Goal: Task Accomplishment & Management: Manage account settings

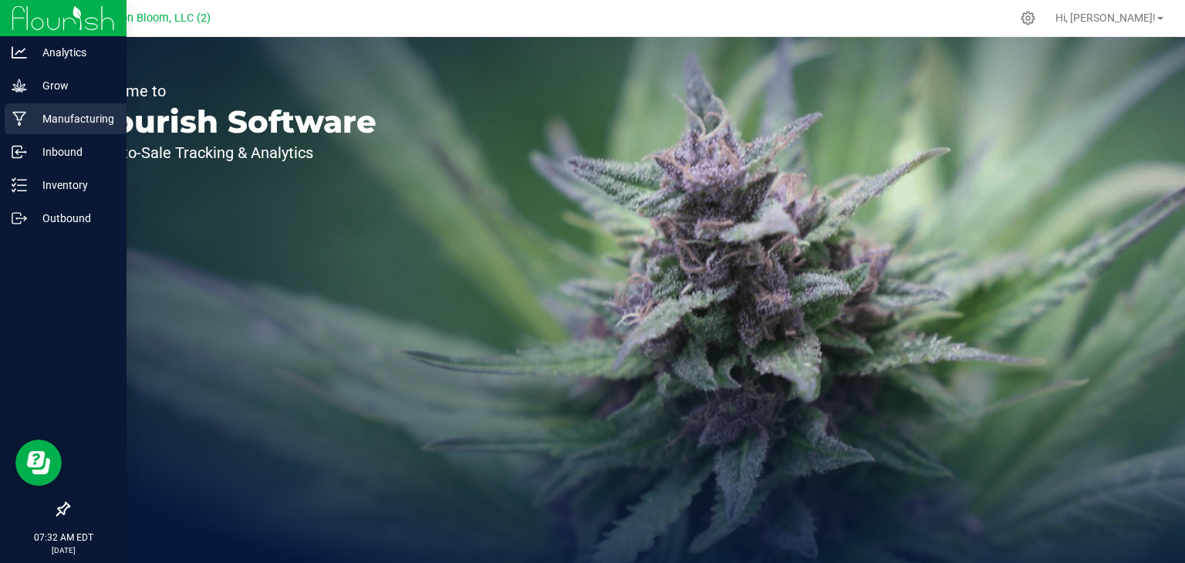
click at [36, 118] on p "Manufacturing" at bounding box center [73, 119] width 93 height 19
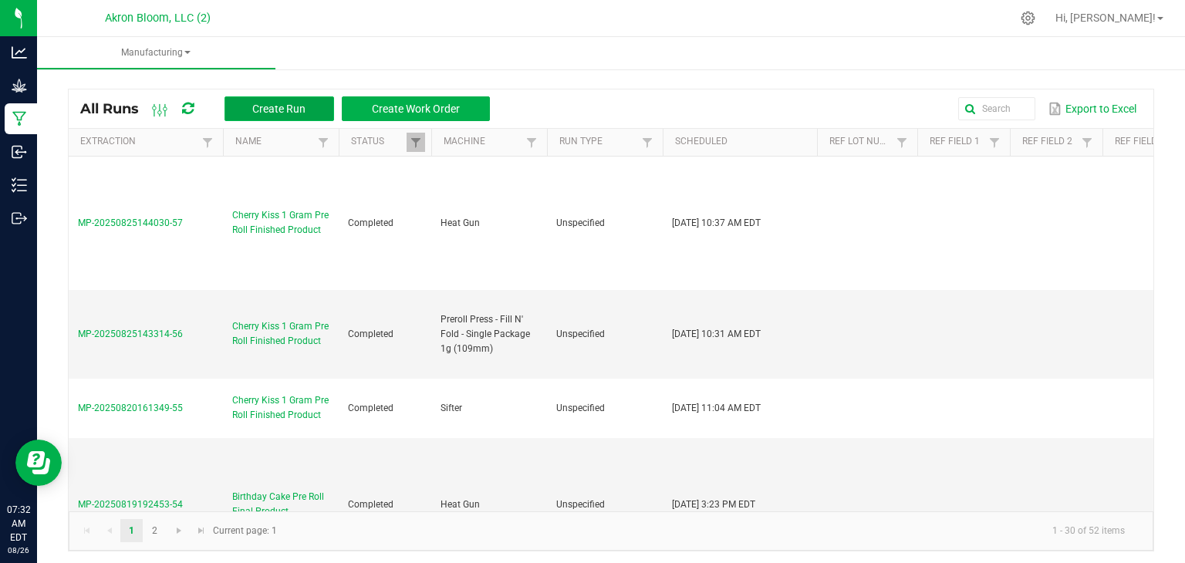
click at [298, 103] on span "Create Run" at bounding box center [278, 109] width 53 height 12
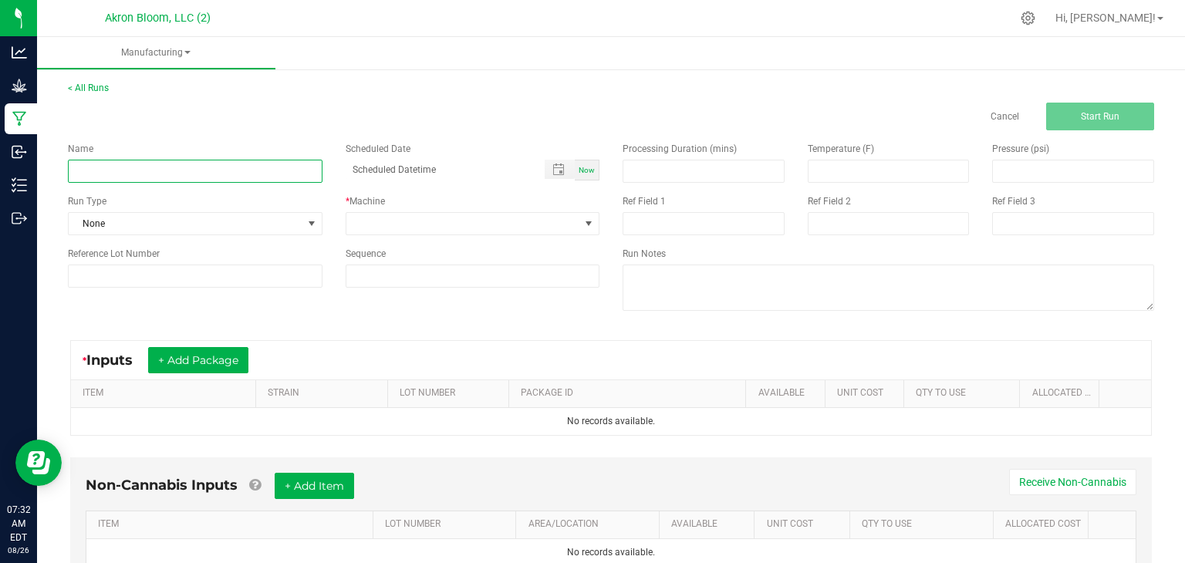
click at [163, 171] on input at bounding box center [195, 171] width 254 height 23
click at [224, 352] on button "+ Add Package" at bounding box center [198, 360] width 100 height 26
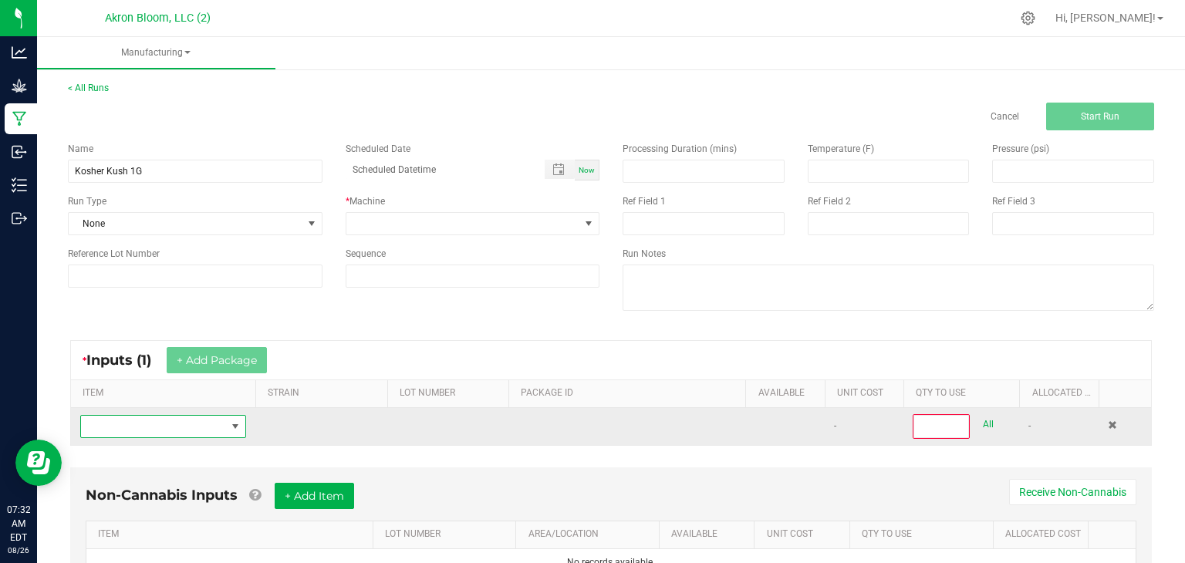
click at [235, 423] on span "NO DATA FOUND" at bounding box center [235, 426] width 12 height 12
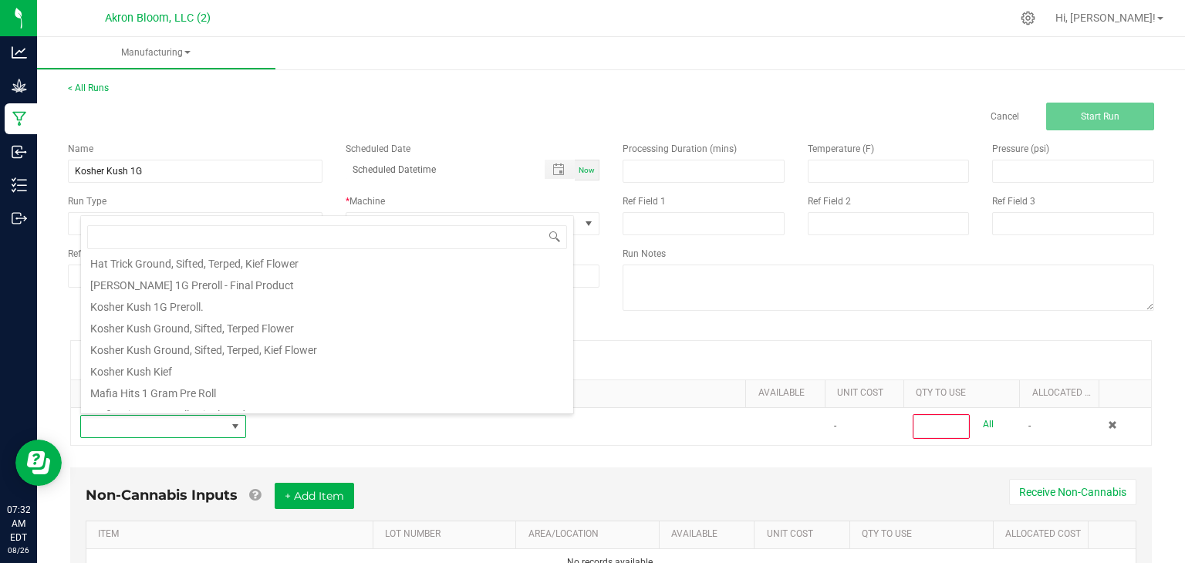
scroll to position [439, 0]
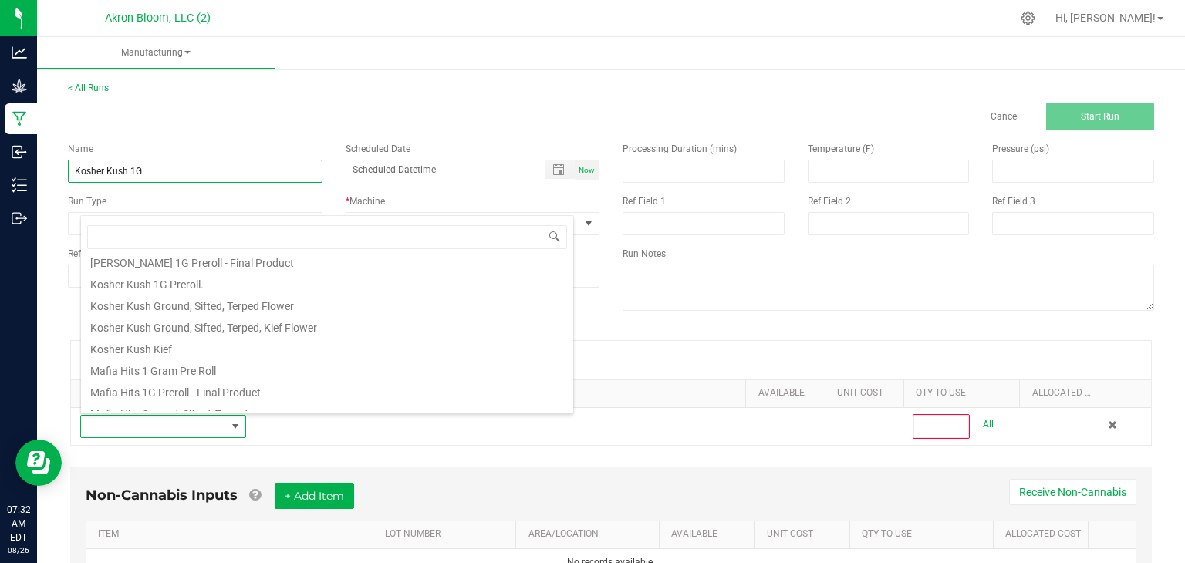
click at [143, 171] on input "Kosher Kush 1G" at bounding box center [195, 171] width 254 height 23
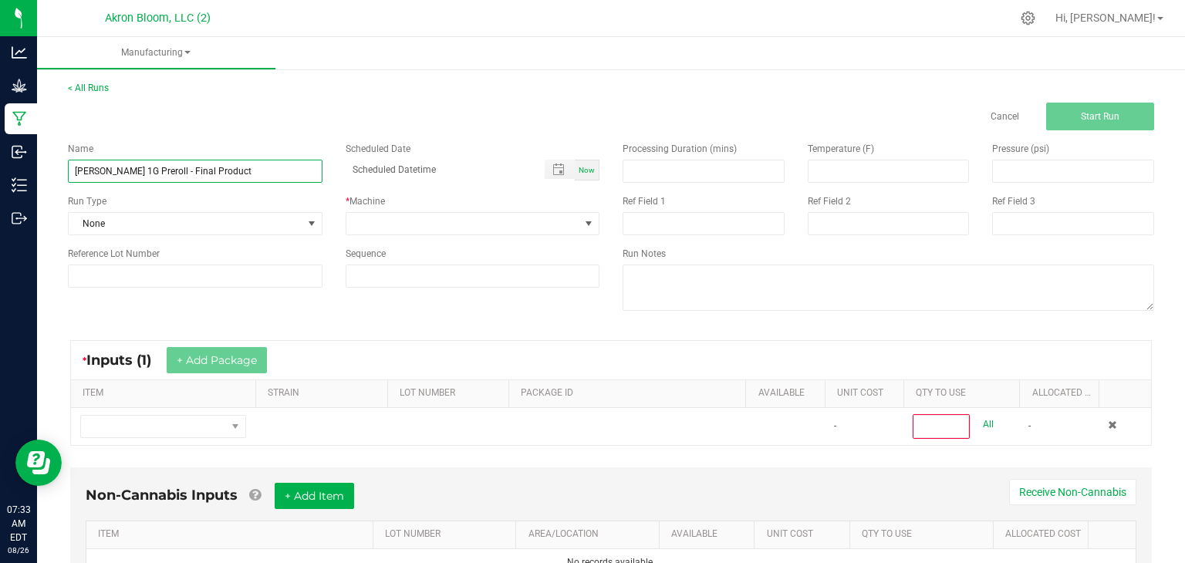
type input "[PERSON_NAME] 1G Preroll - Final Product"
click at [593, 171] on span "Now" at bounding box center [586, 170] width 16 height 8
type input "08/26/2025 7:33 AM"
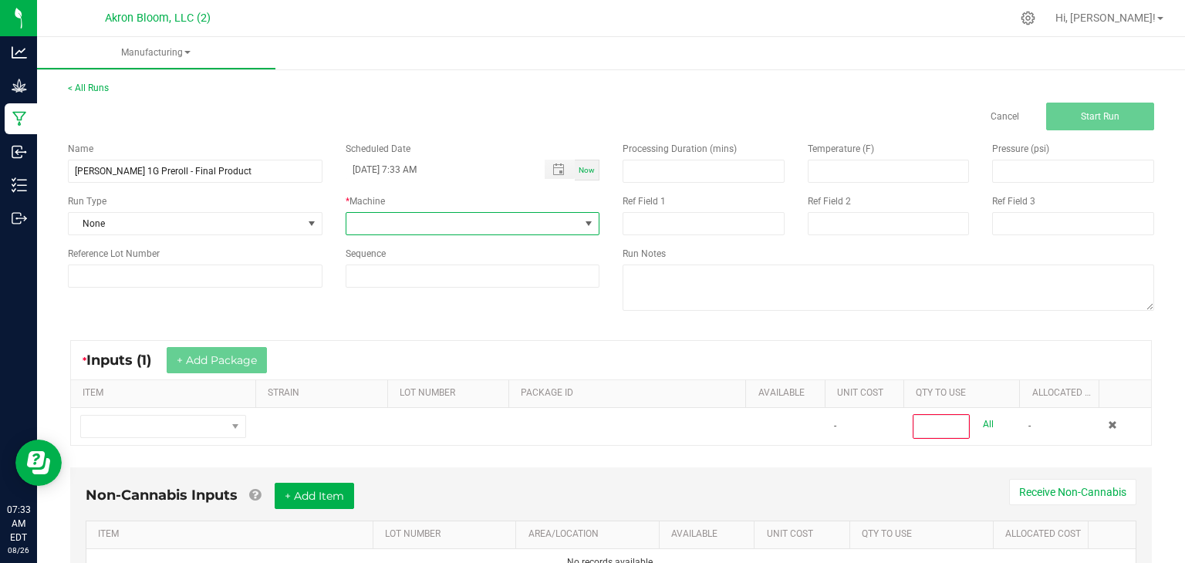
click at [588, 223] on span at bounding box center [588, 223] width 12 height 12
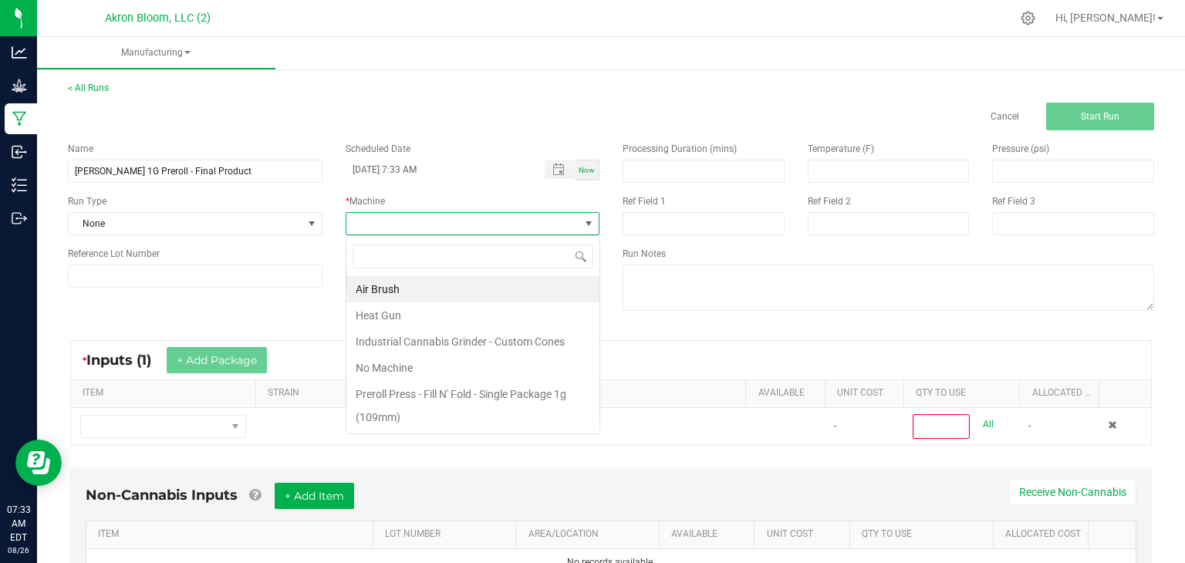
scroll to position [22, 254]
click at [524, 336] on li "Industrial Cannabis Grinder - Custom Cones" at bounding box center [472, 342] width 253 height 26
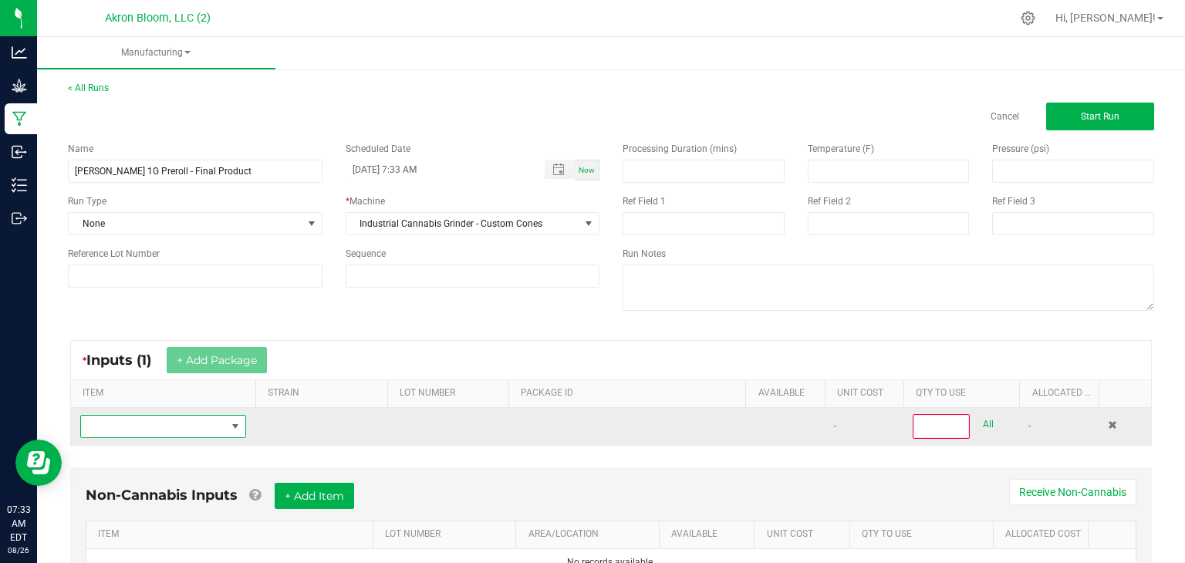
click at [233, 423] on span "NO DATA FOUND" at bounding box center [235, 426] width 12 height 12
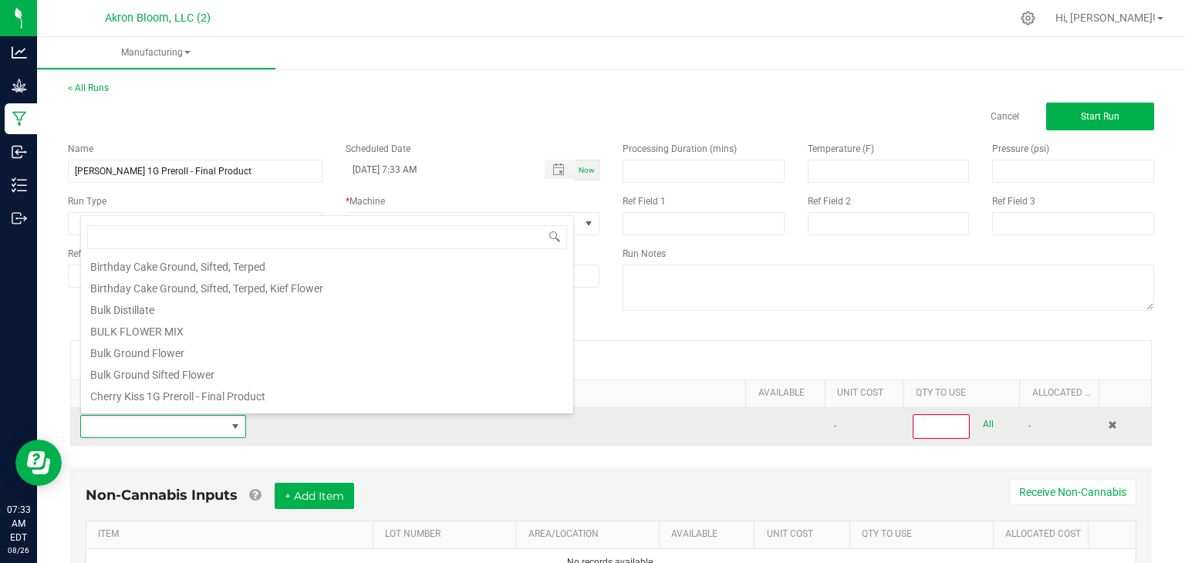
scroll to position [47, 0]
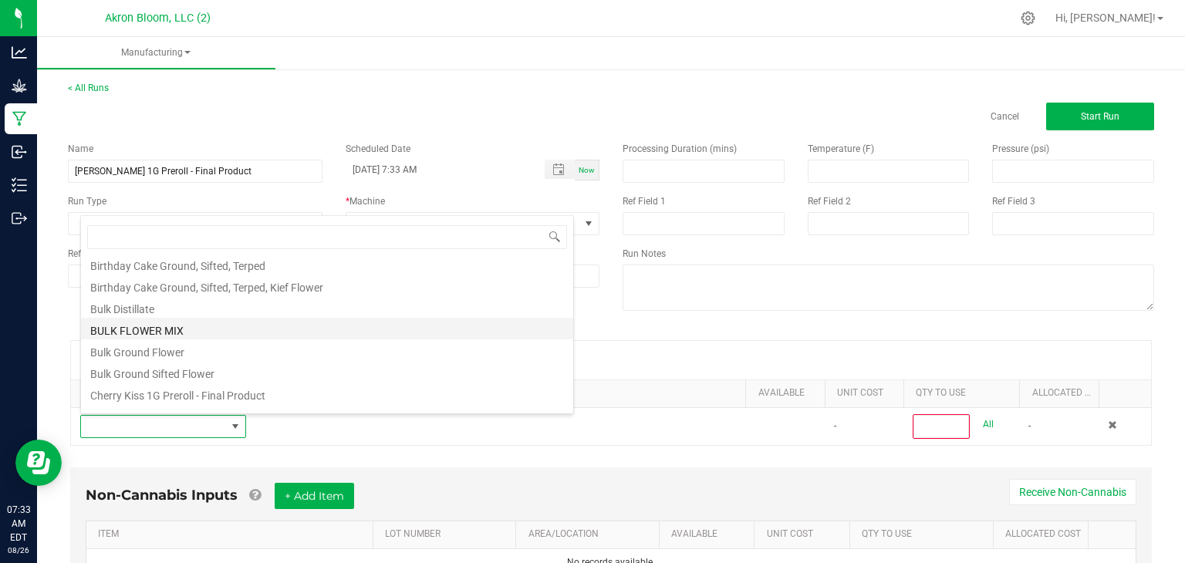
click at [176, 326] on li "BULK FLOWER MIX" at bounding box center [327, 329] width 492 height 22
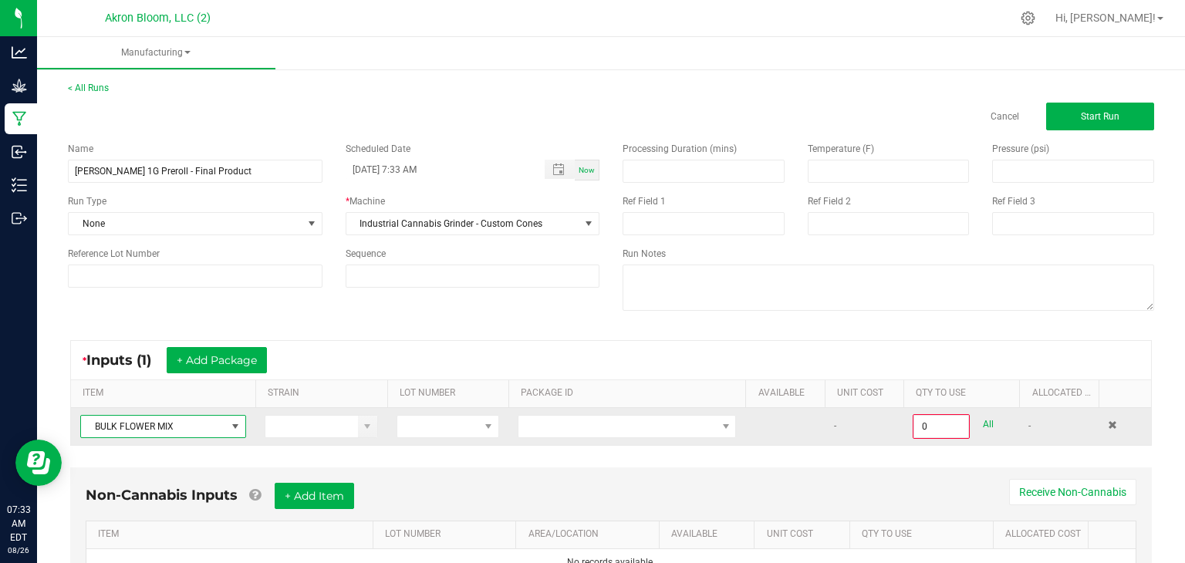
click at [237, 425] on span at bounding box center [235, 426] width 12 height 12
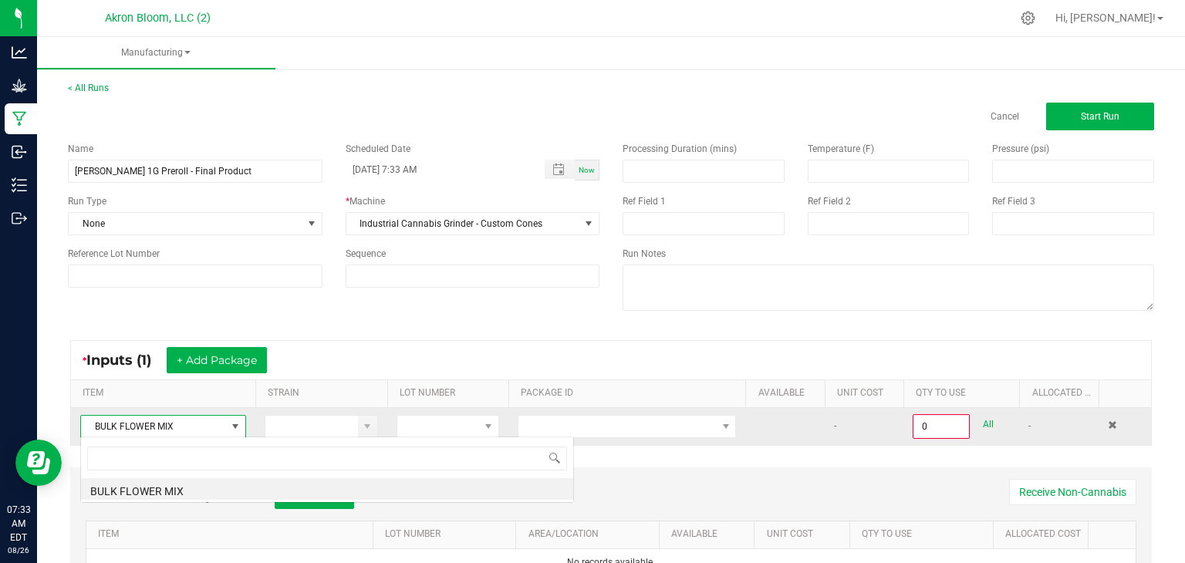
scroll to position [22, 166]
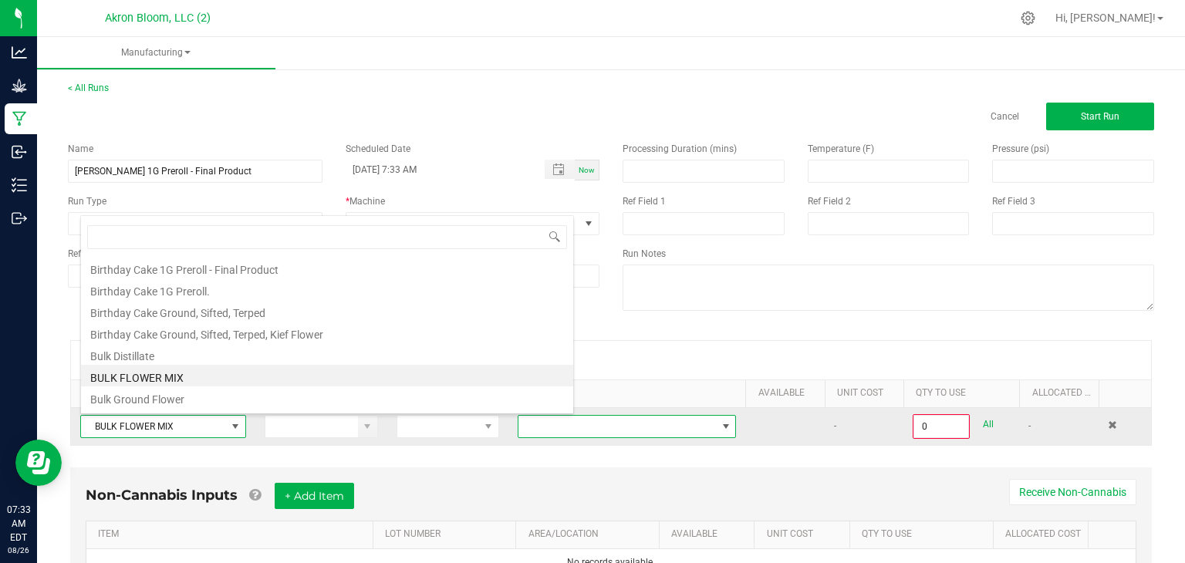
click at [725, 425] on span at bounding box center [726, 426] width 12 height 12
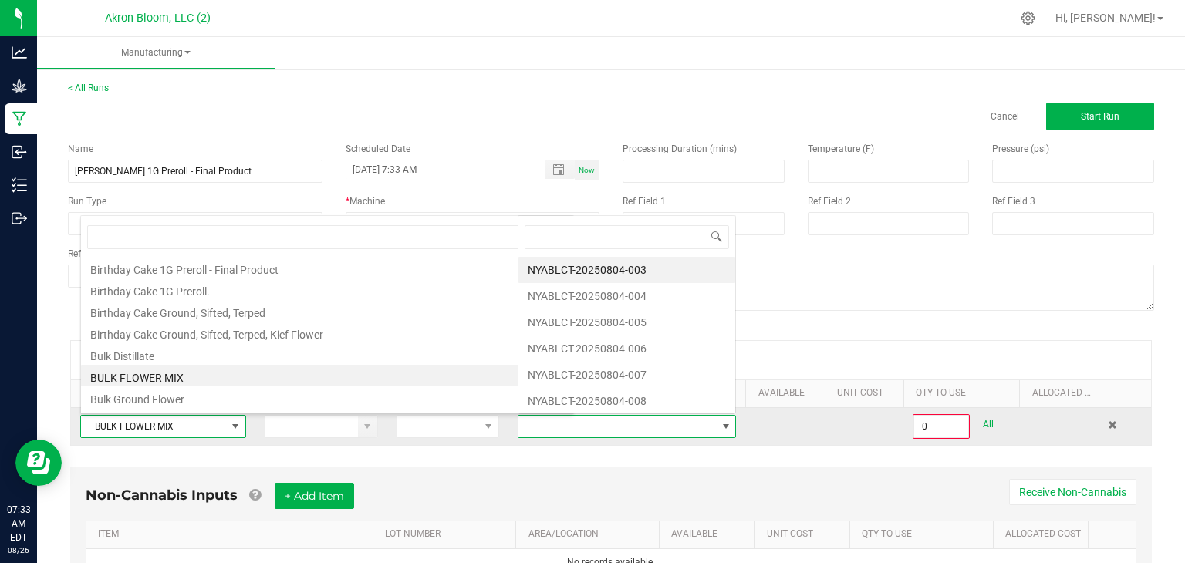
scroll to position [22, 219]
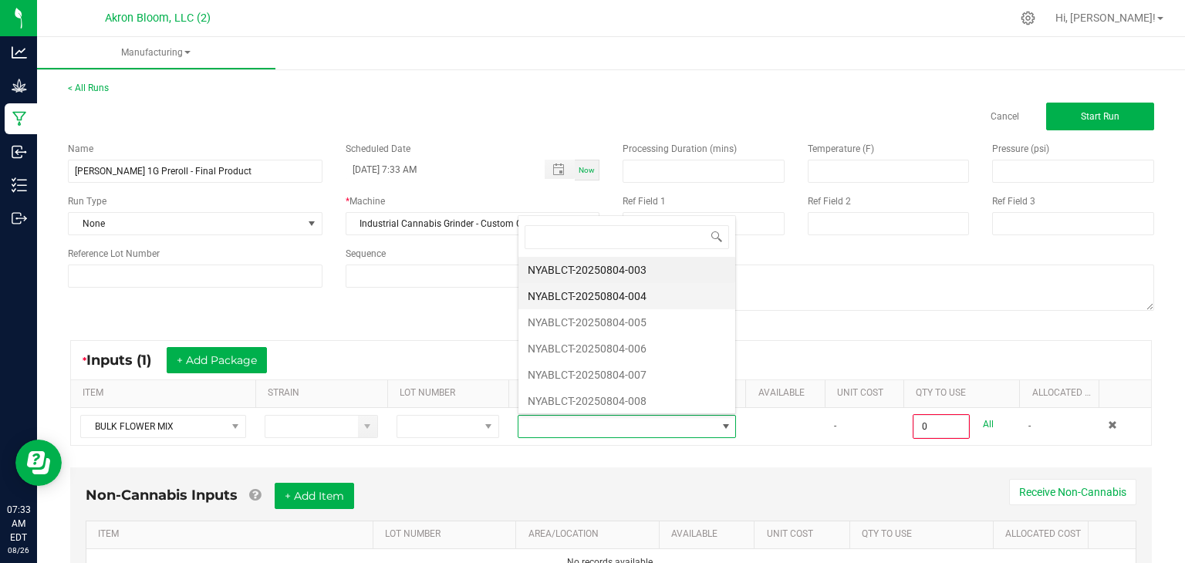
click at [685, 303] on li "NYABLCT-20250804-004" at bounding box center [626, 296] width 217 height 26
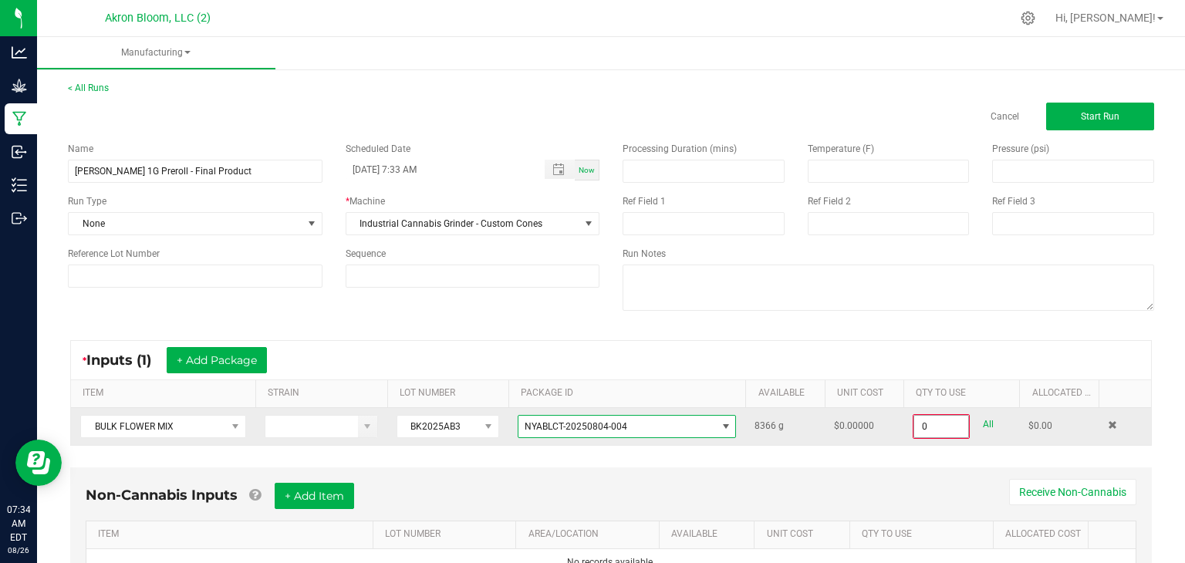
click at [923, 426] on input "0" at bounding box center [941, 427] width 54 height 22
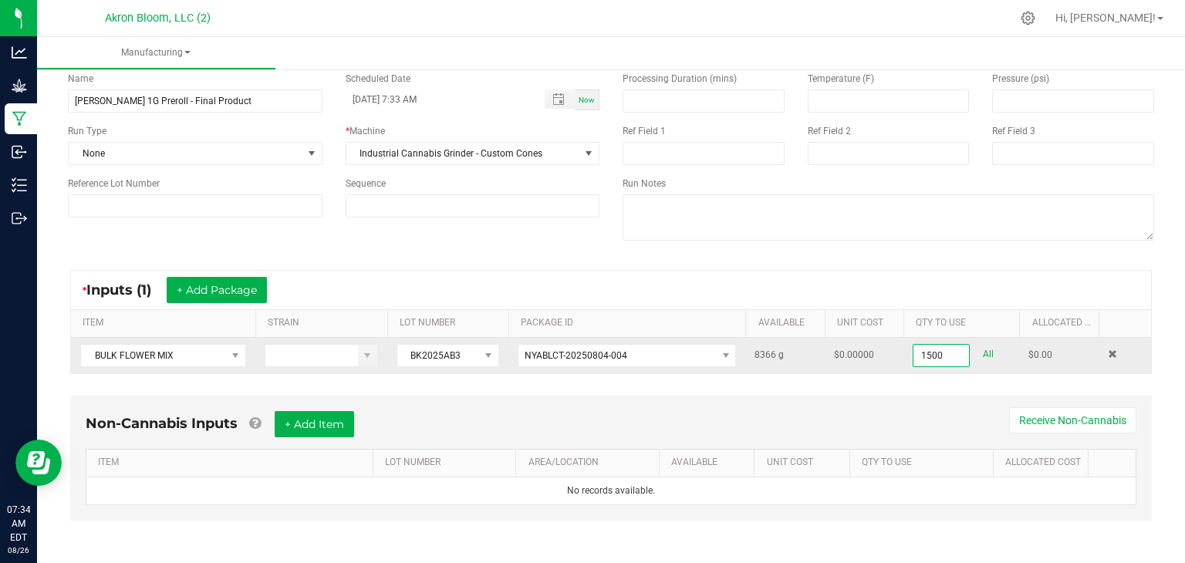
scroll to position [0, 0]
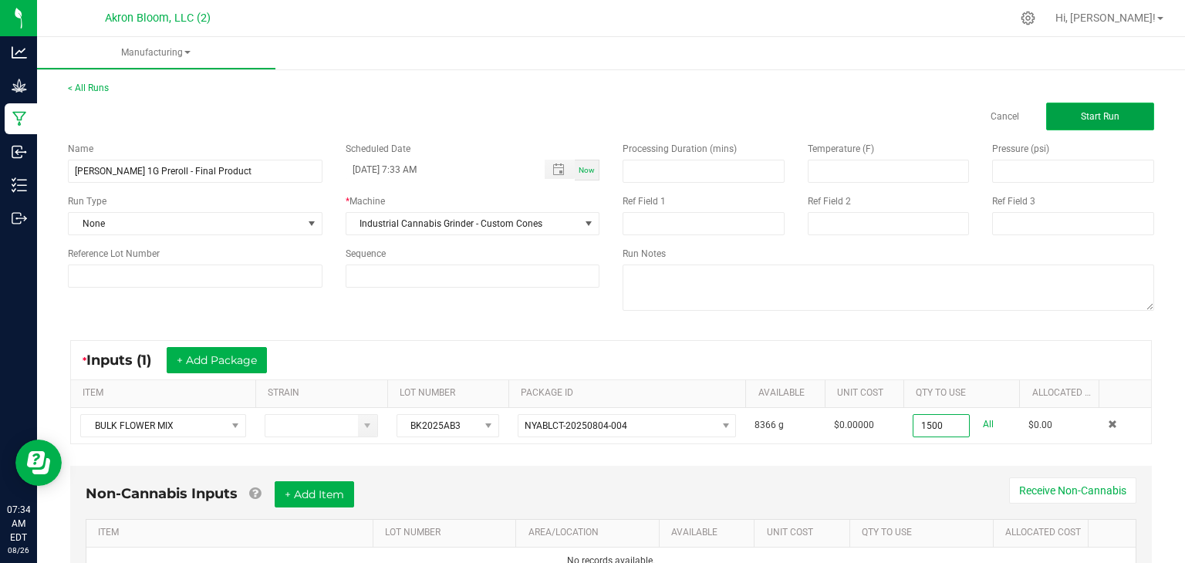
type input "1500.0000 g"
click at [1102, 113] on span "Start Run" at bounding box center [1099, 116] width 39 height 11
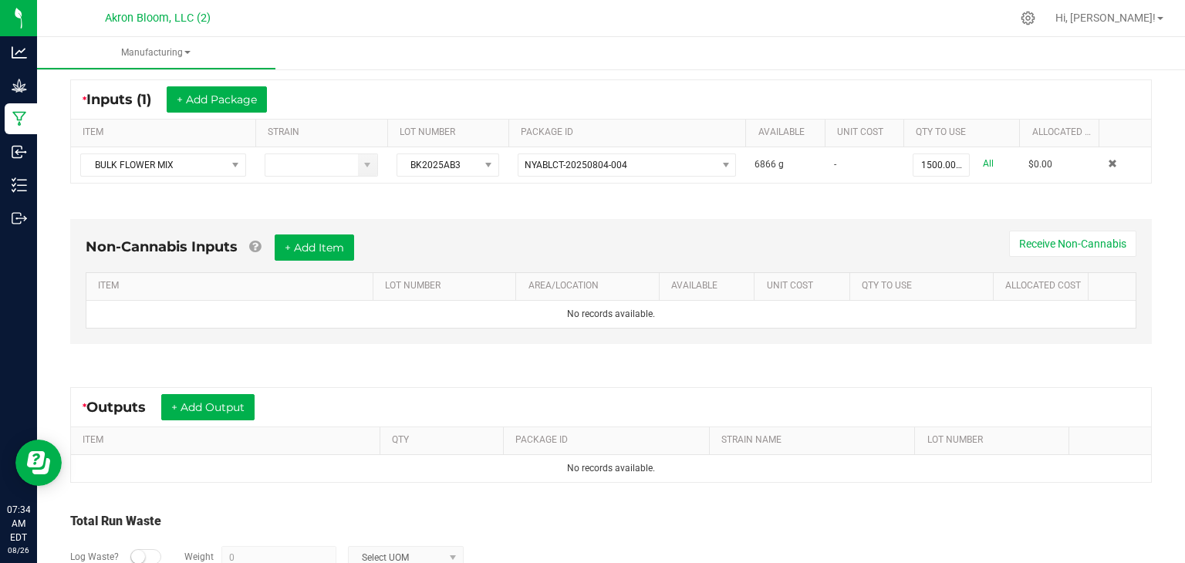
scroll to position [287, 0]
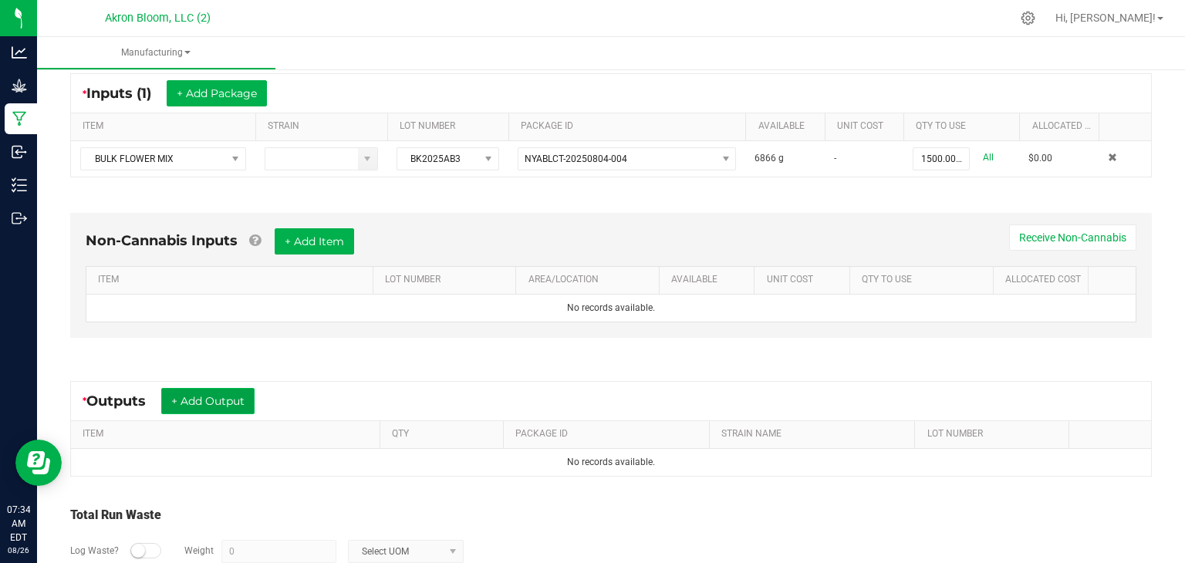
click at [231, 399] on button "+ Add Output" at bounding box center [207, 401] width 93 height 26
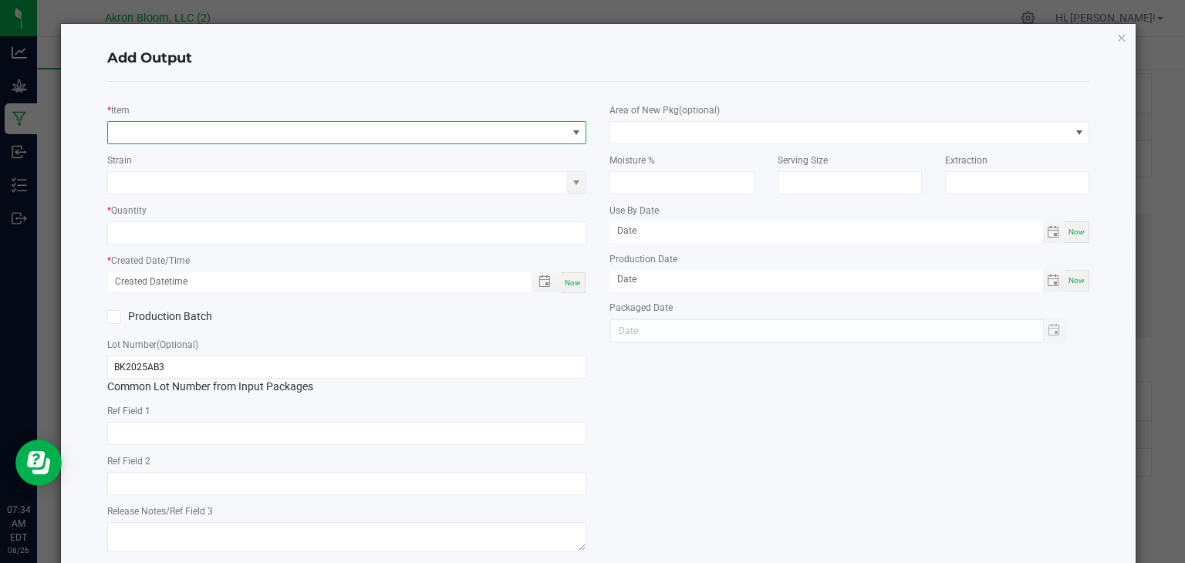
click at [122, 130] on span "NO DATA FOUND" at bounding box center [337, 133] width 459 height 22
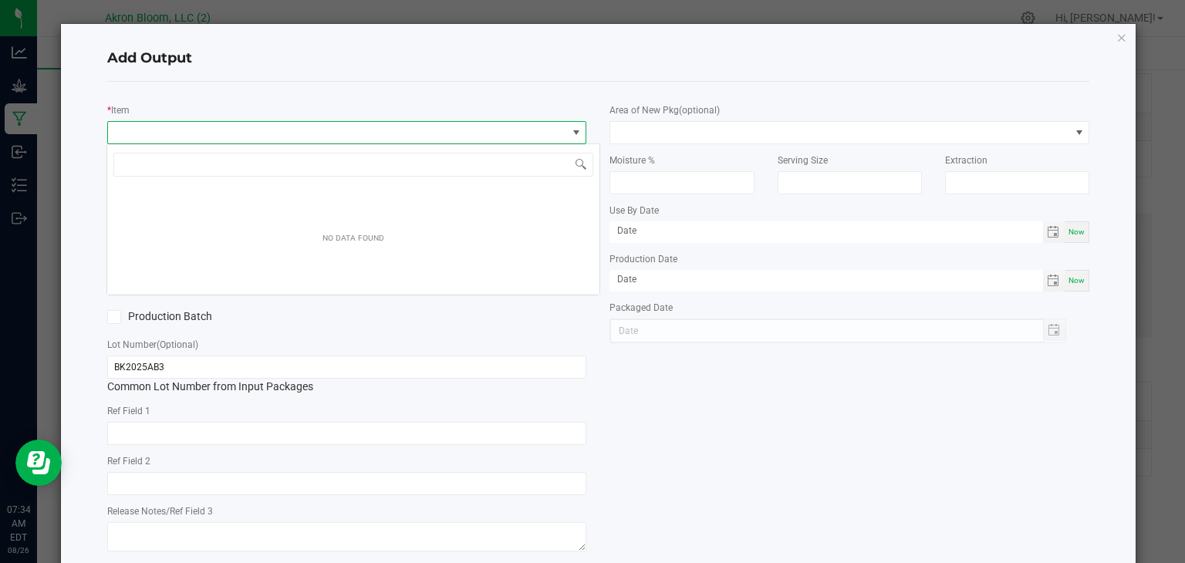
scroll to position [22, 479]
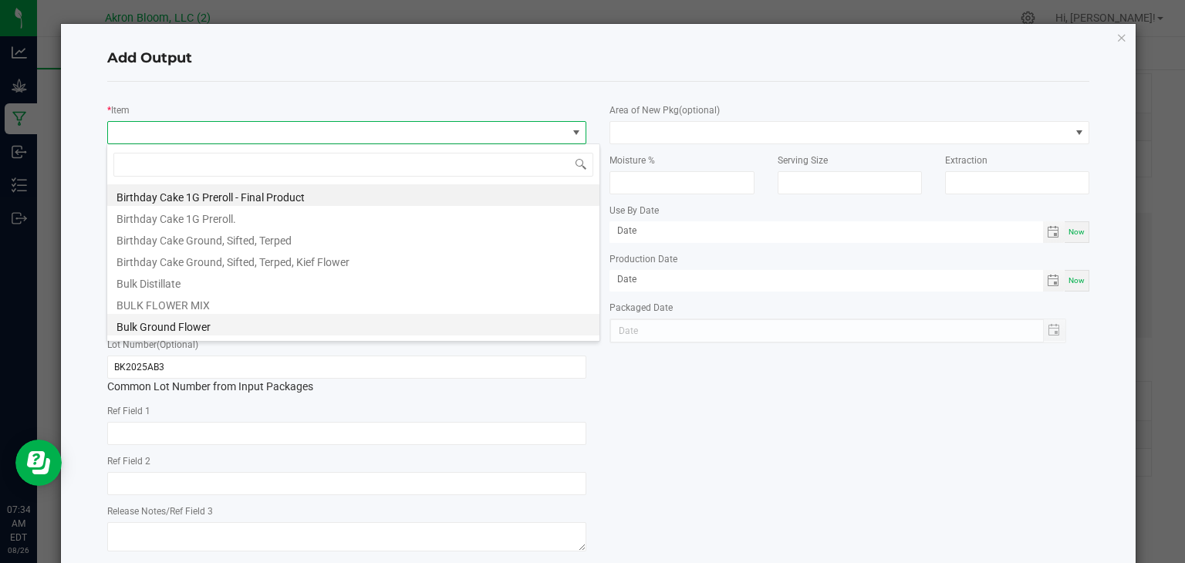
click at [150, 322] on li "Bulk Ground Flower" at bounding box center [353, 325] width 492 height 22
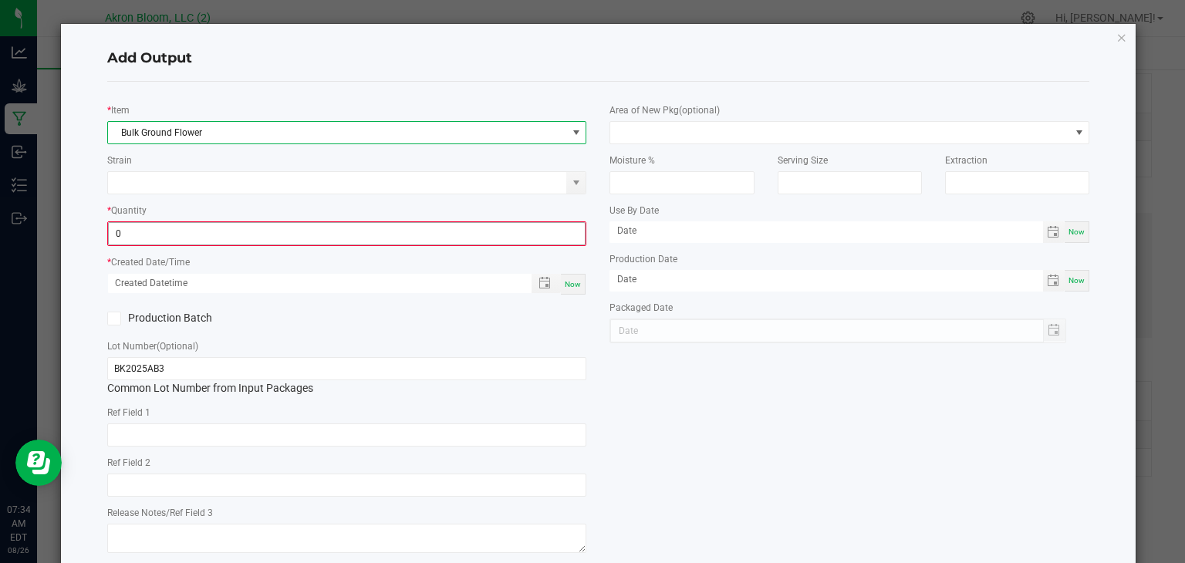
click at [153, 232] on input "0" at bounding box center [347, 234] width 477 height 22
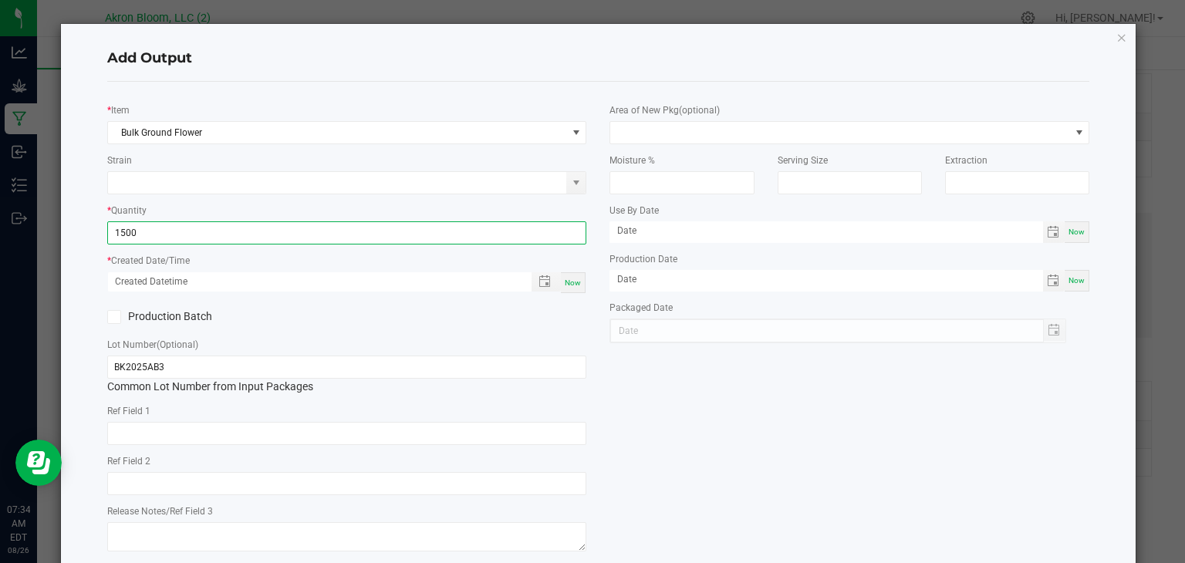
type input "1500.0000 g"
click at [571, 278] on span "Now" at bounding box center [573, 282] width 16 height 8
type input "08/26/2025 7:34 AM"
type input "[DATE]"
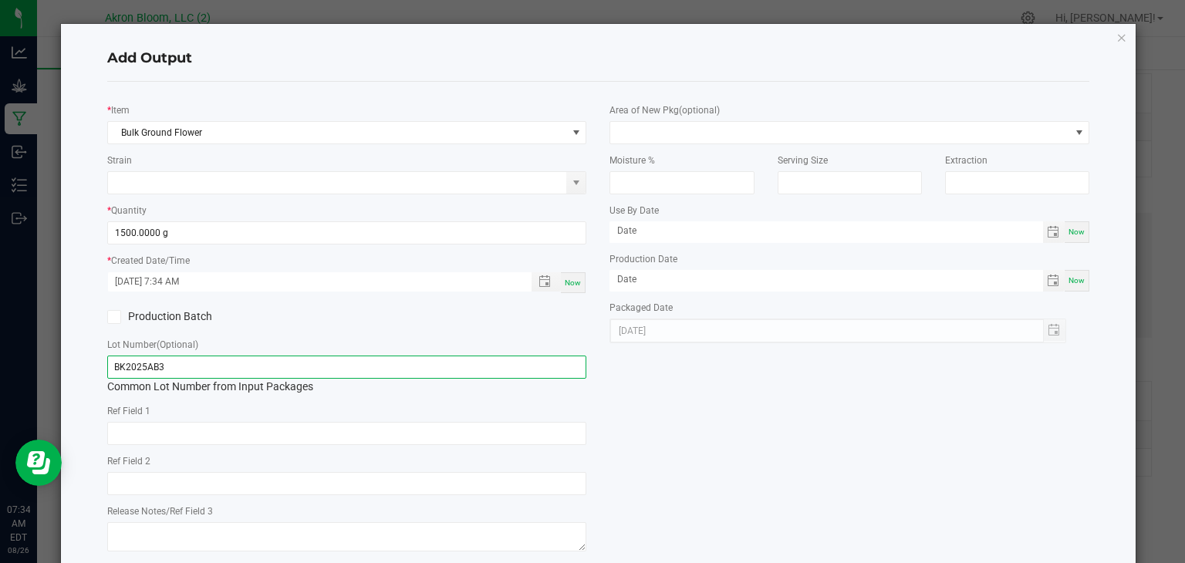
click at [190, 364] on input "BK2025AB3" at bounding box center [347, 367] width 480 height 23
type input "B"
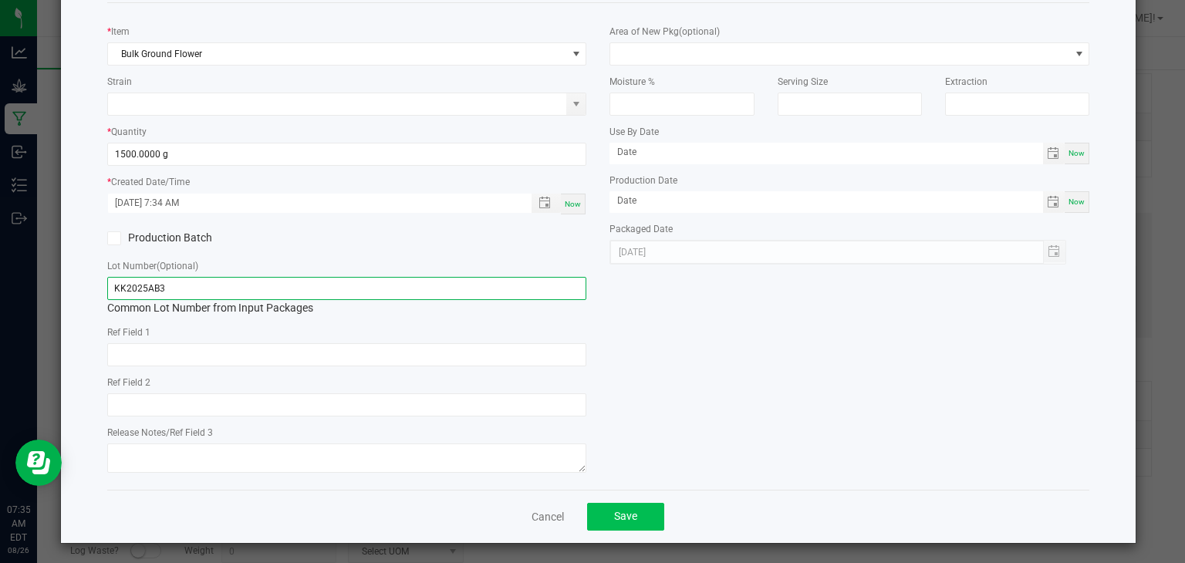
type input "KK2025AB3"
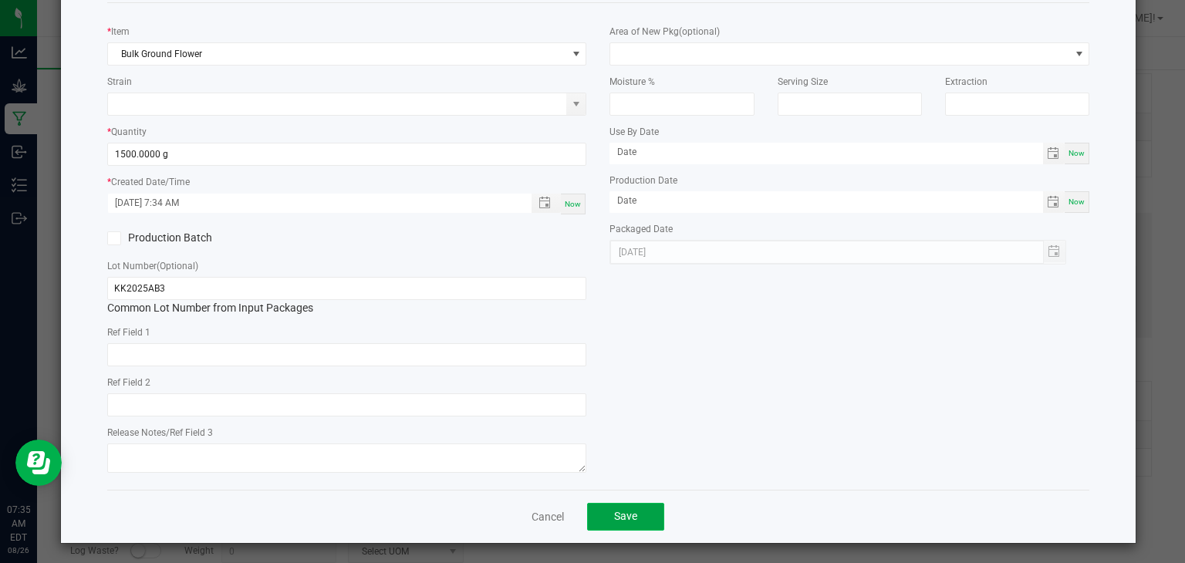
click at [625, 514] on span "Save" at bounding box center [625, 516] width 23 height 12
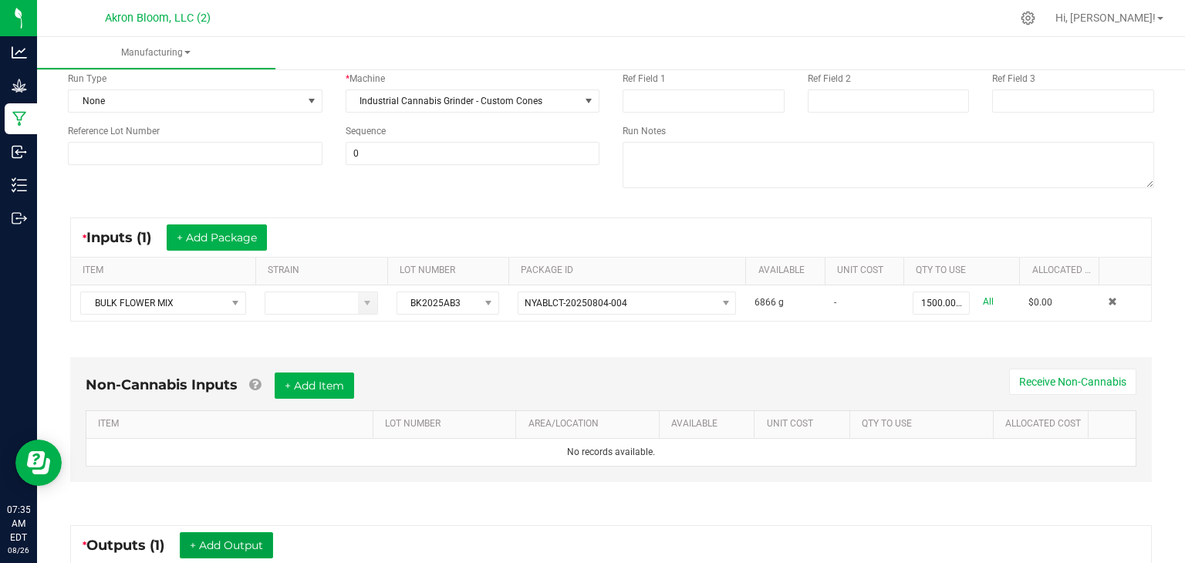
scroll to position [0, 0]
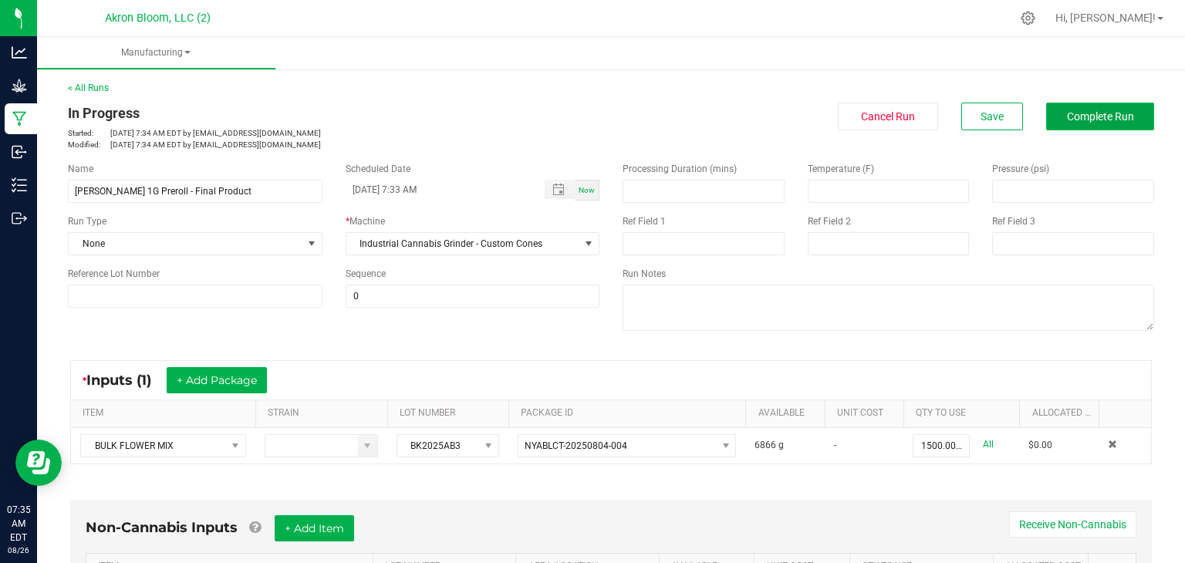
click at [1102, 116] on span "Complete Run" at bounding box center [1100, 116] width 67 height 12
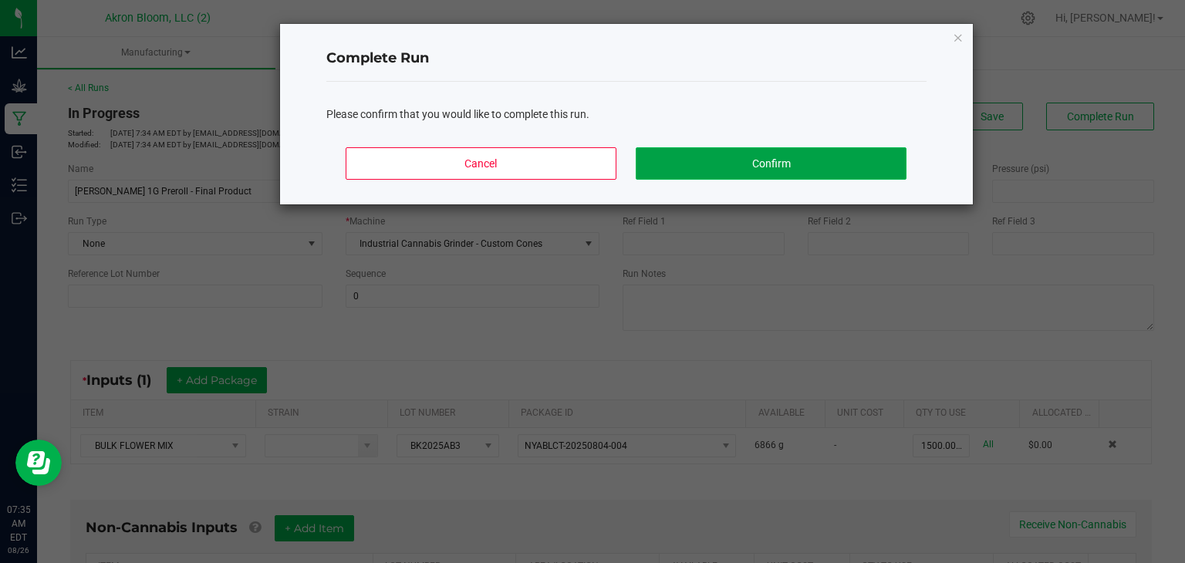
click at [782, 153] on button "Confirm" at bounding box center [770, 163] width 270 height 32
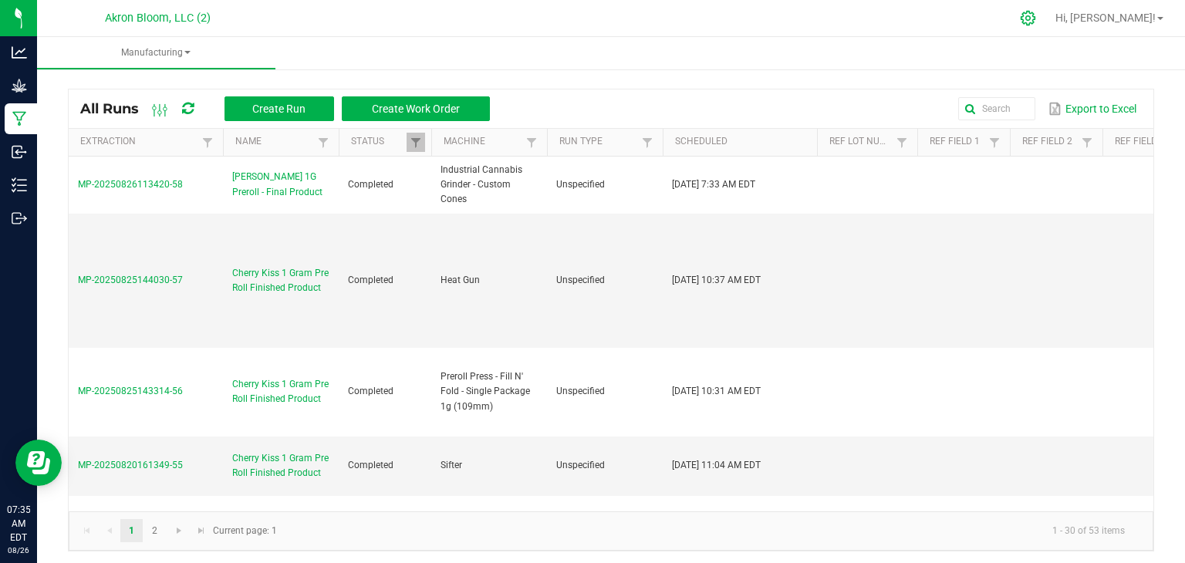
click at [1036, 20] on icon at bounding box center [1028, 18] width 16 height 16
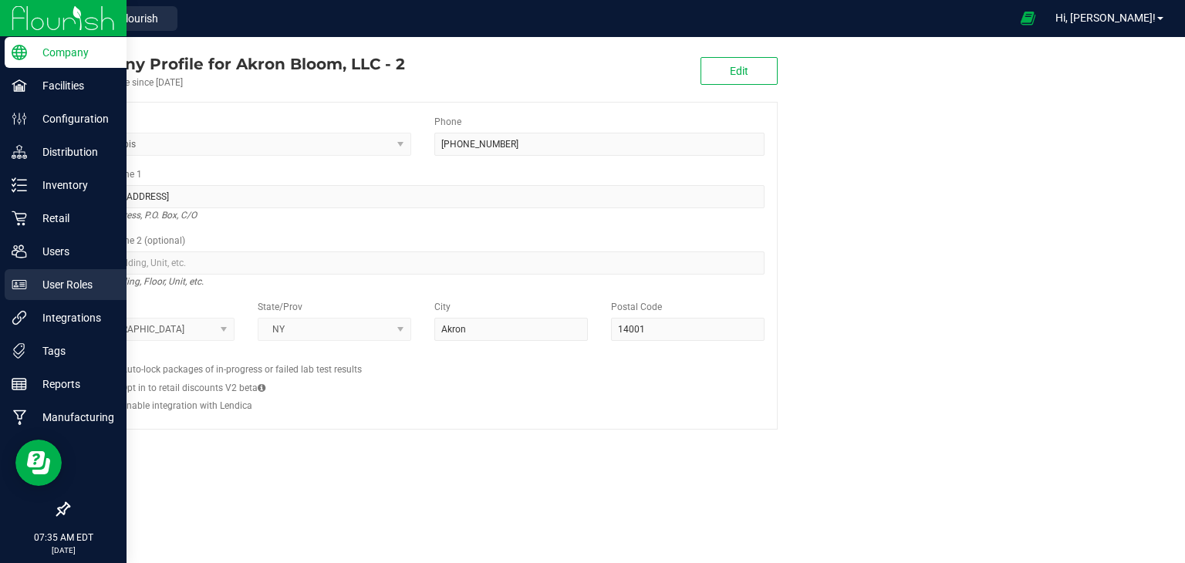
click at [54, 284] on p "User Roles" at bounding box center [73, 284] width 93 height 19
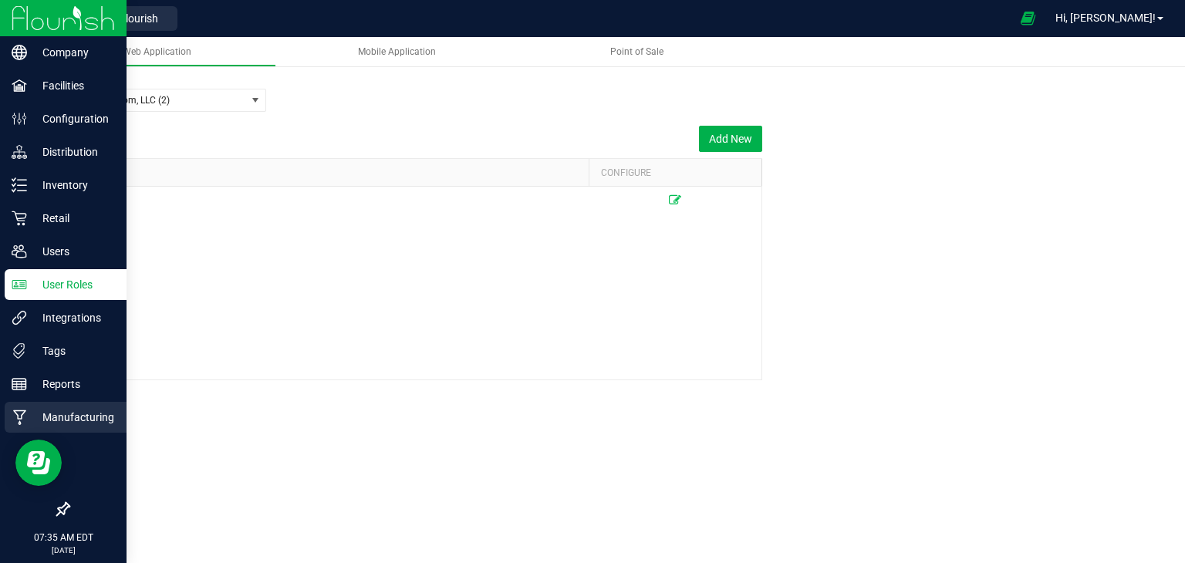
click at [85, 419] on p "Manufacturing" at bounding box center [73, 417] width 93 height 19
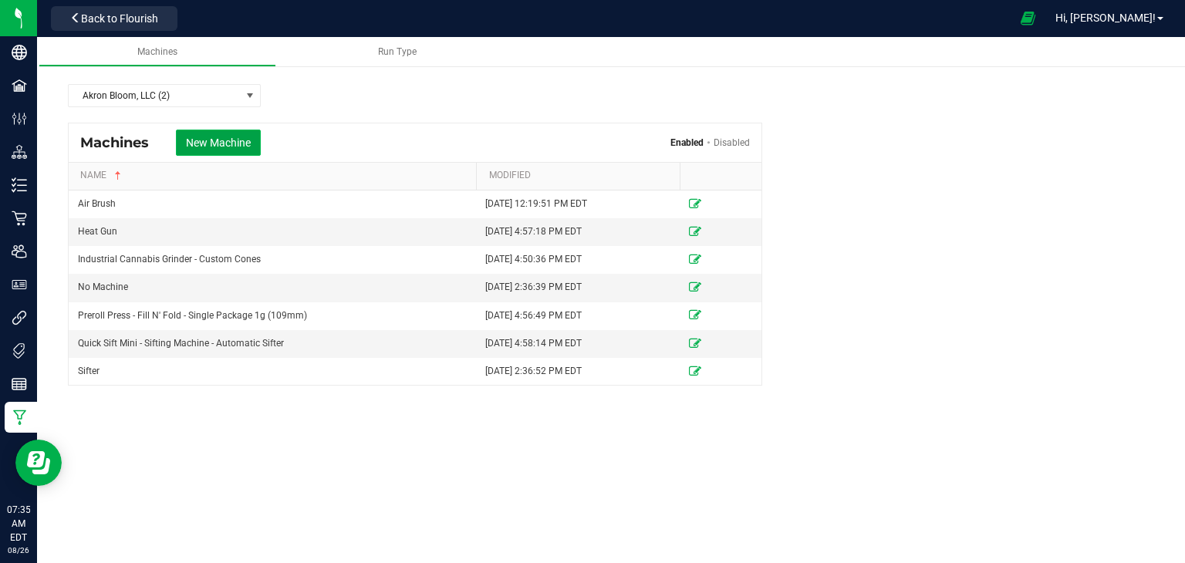
click at [224, 137] on button "New Machine" at bounding box center [218, 143] width 85 height 26
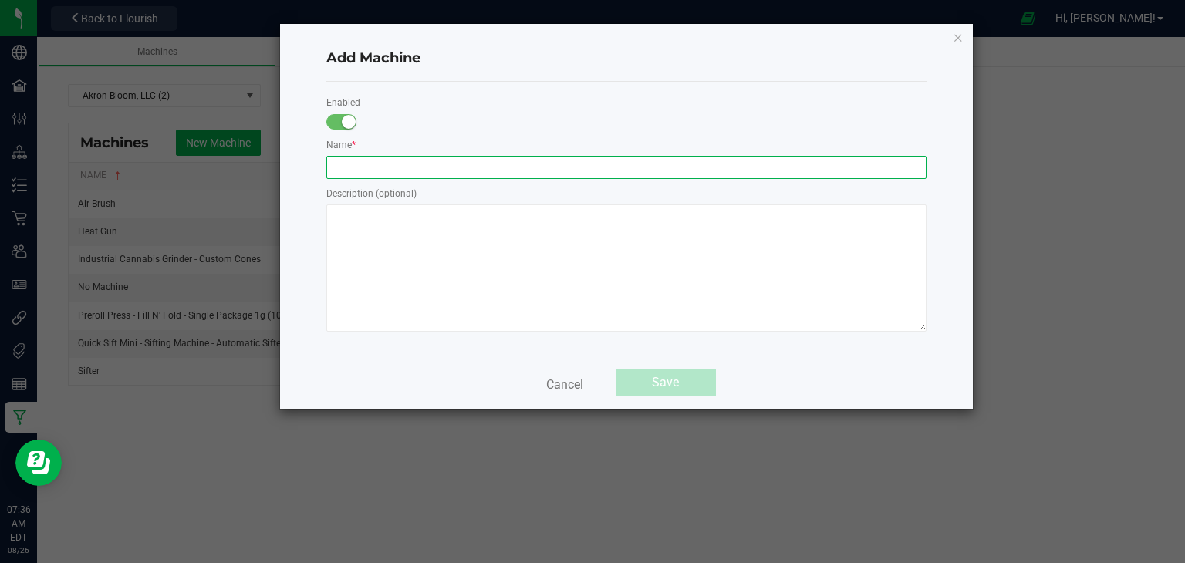
click at [357, 163] on input "text" at bounding box center [626, 167] width 600 height 23
type input "KIMS Industrial Shredder - Grinder"
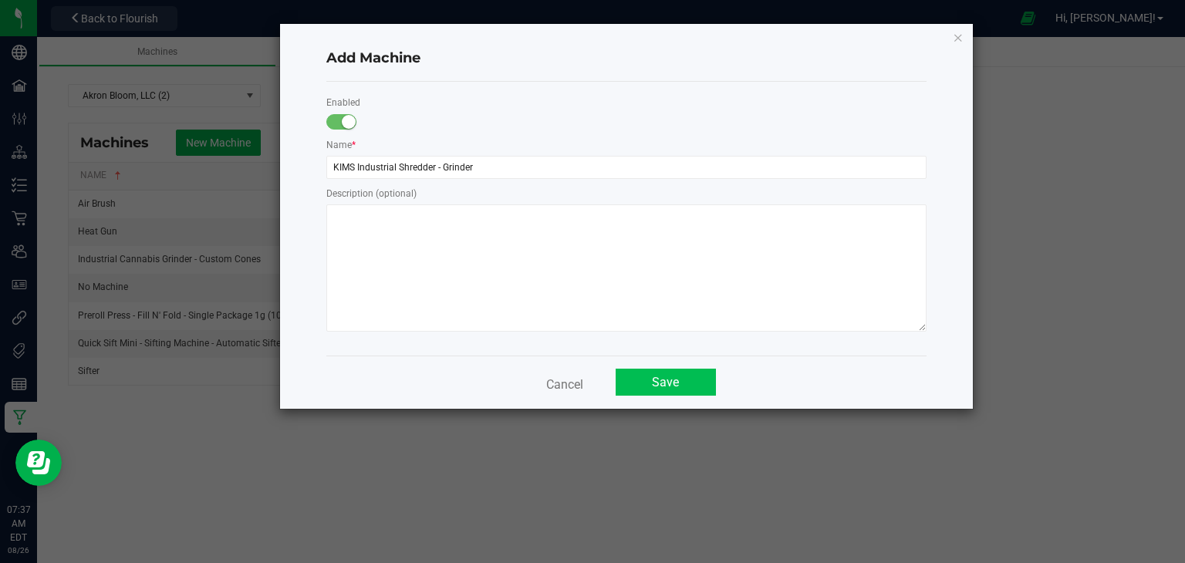
click at [666, 381] on button "Save" at bounding box center [665, 382] width 100 height 27
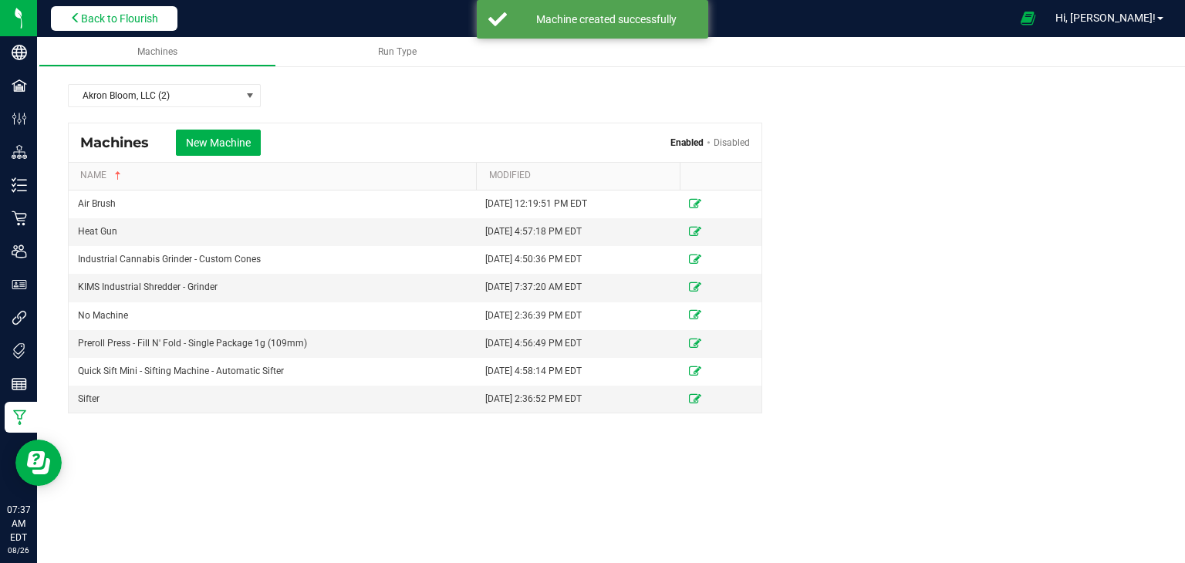
click at [104, 20] on span "Back to Flourish" at bounding box center [119, 18] width 77 height 12
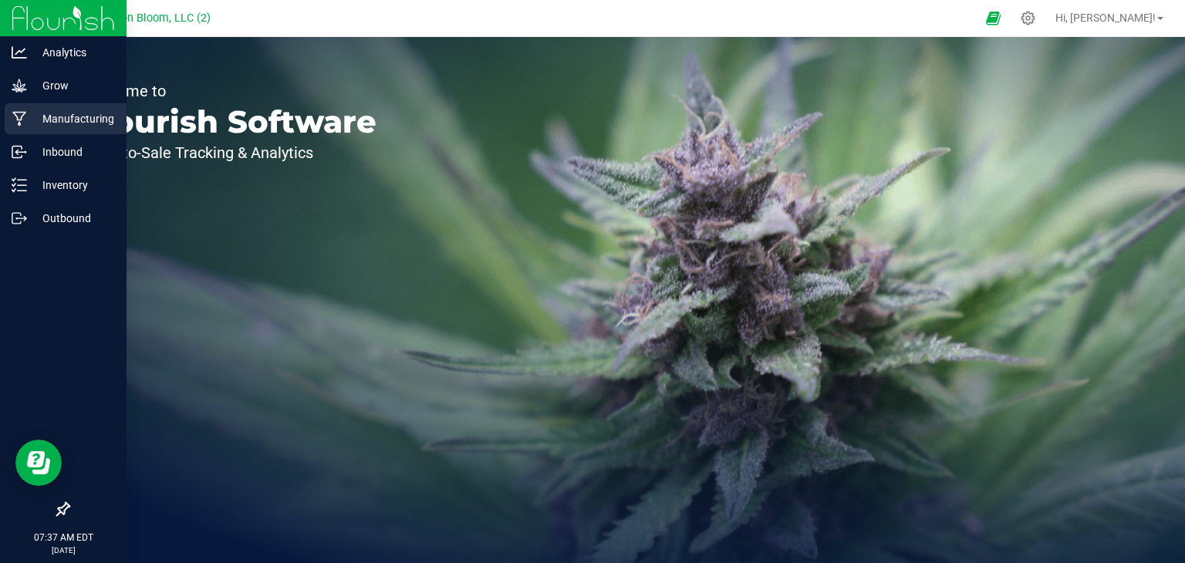
click at [23, 115] on icon at bounding box center [19, 119] width 14 height 15
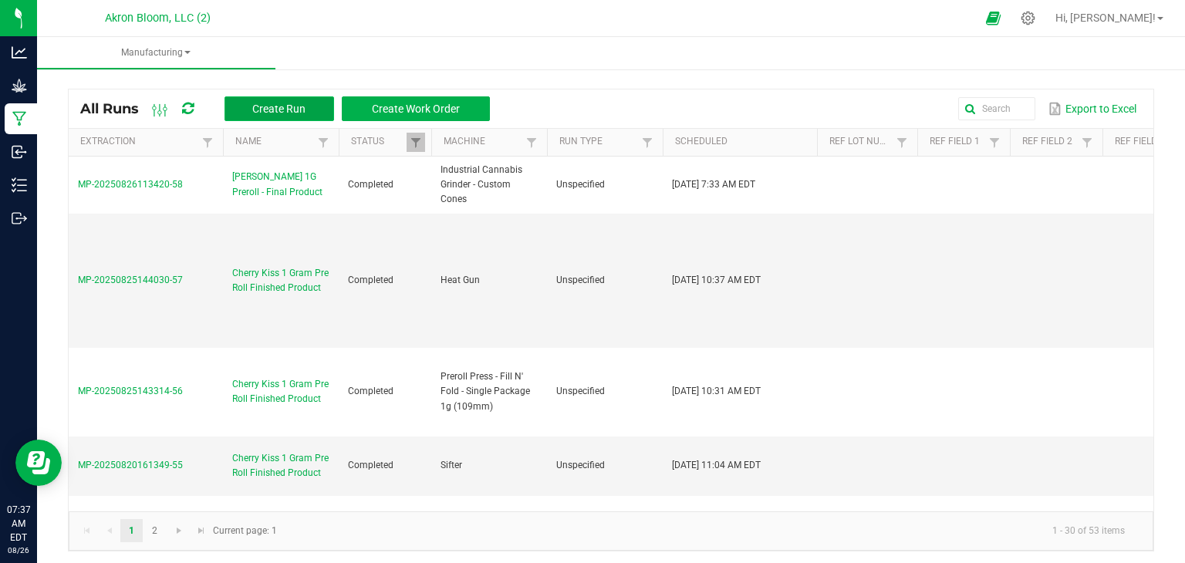
click at [272, 104] on span "Create Run" at bounding box center [278, 109] width 53 height 12
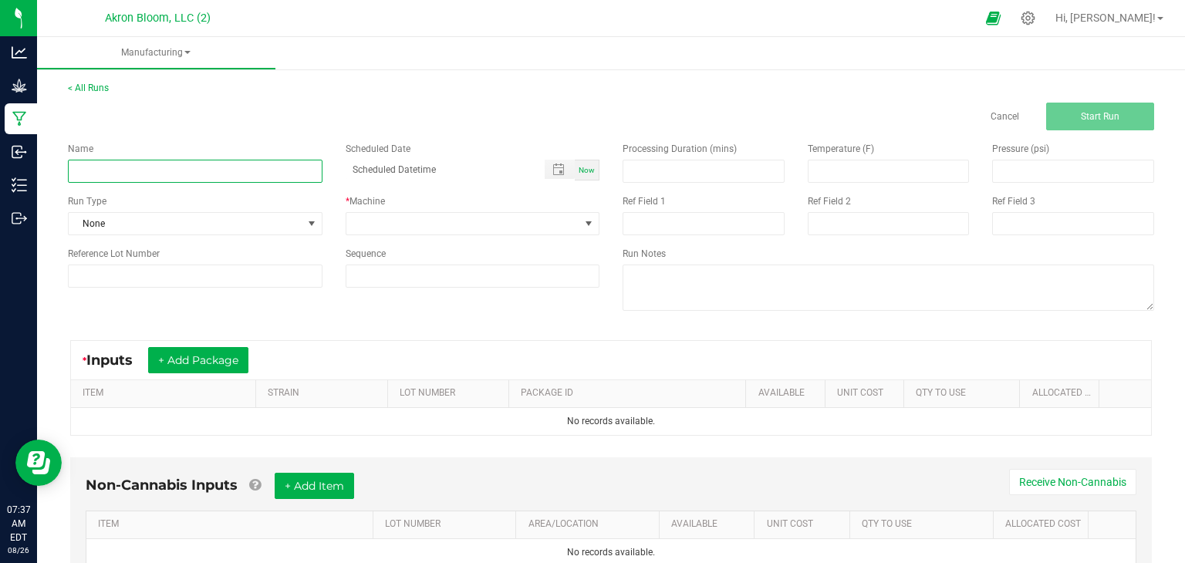
click at [140, 172] on input at bounding box center [195, 171] width 254 height 23
type input "[PERSON_NAME] 1G Preroll - Final Product"
click at [588, 170] on span "Now" at bounding box center [586, 170] width 16 height 8
type input "08/26/2025 7:38 AM"
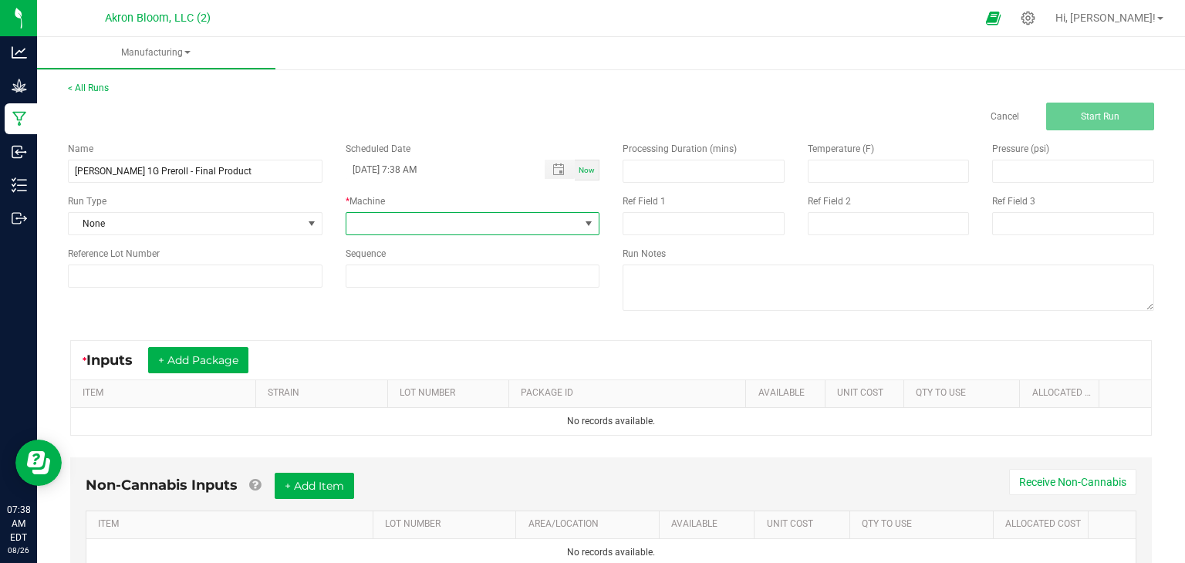
click at [587, 222] on span at bounding box center [588, 223] width 12 height 12
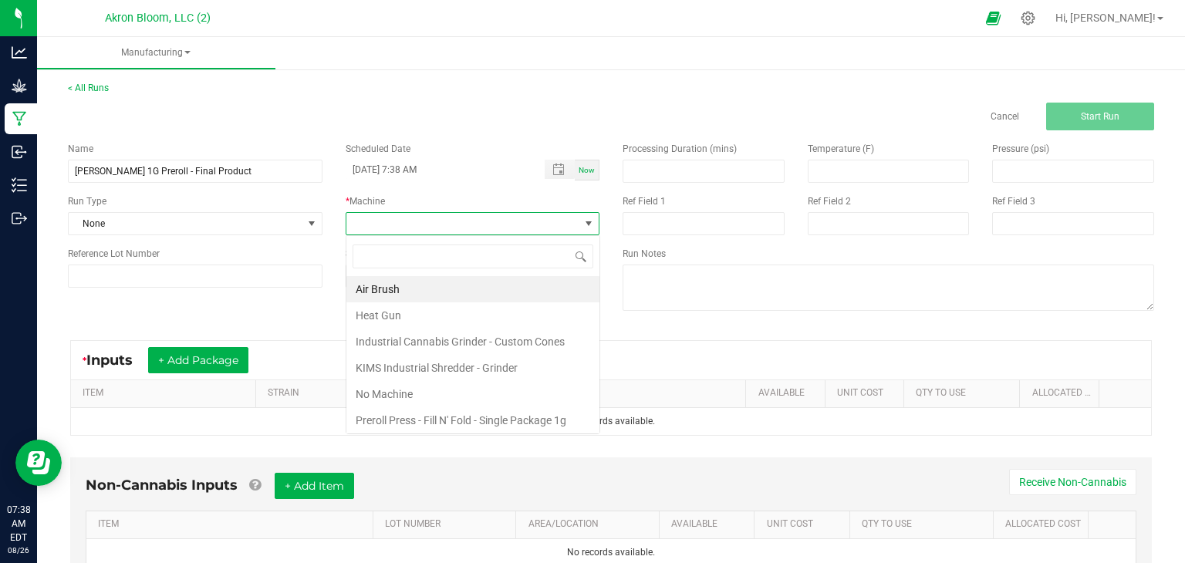
scroll to position [22, 254]
click at [556, 362] on li "KIMS Industrial Shredder - Grinder" at bounding box center [472, 368] width 253 height 26
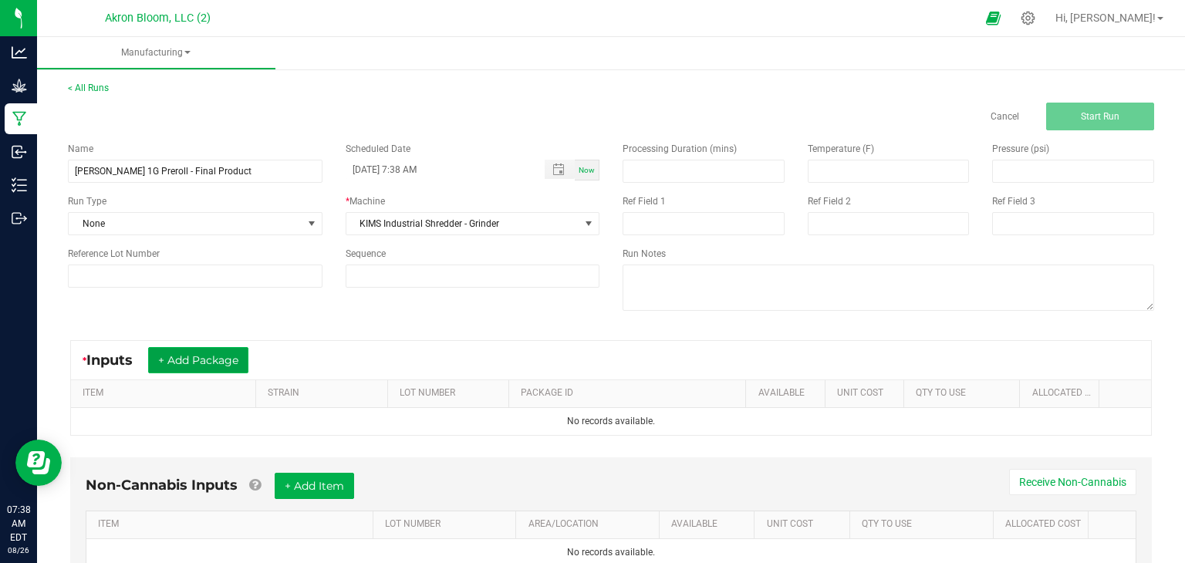
click at [227, 352] on button "+ Add Package" at bounding box center [198, 360] width 100 height 26
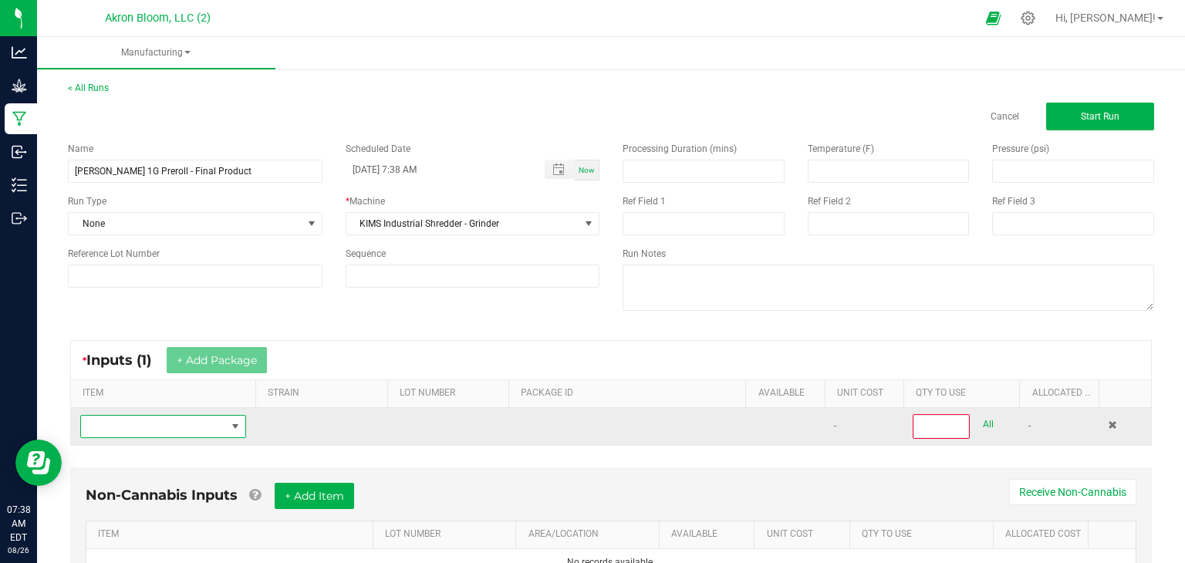
click at [235, 428] on span "NO DATA FOUND" at bounding box center [235, 426] width 12 height 12
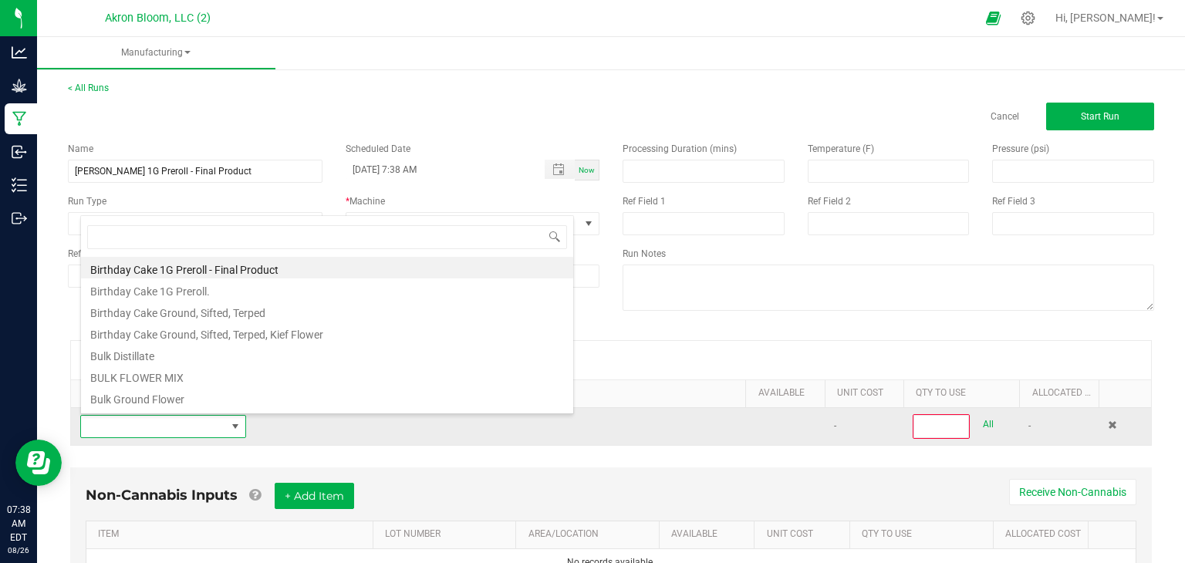
scroll to position [22, 166]
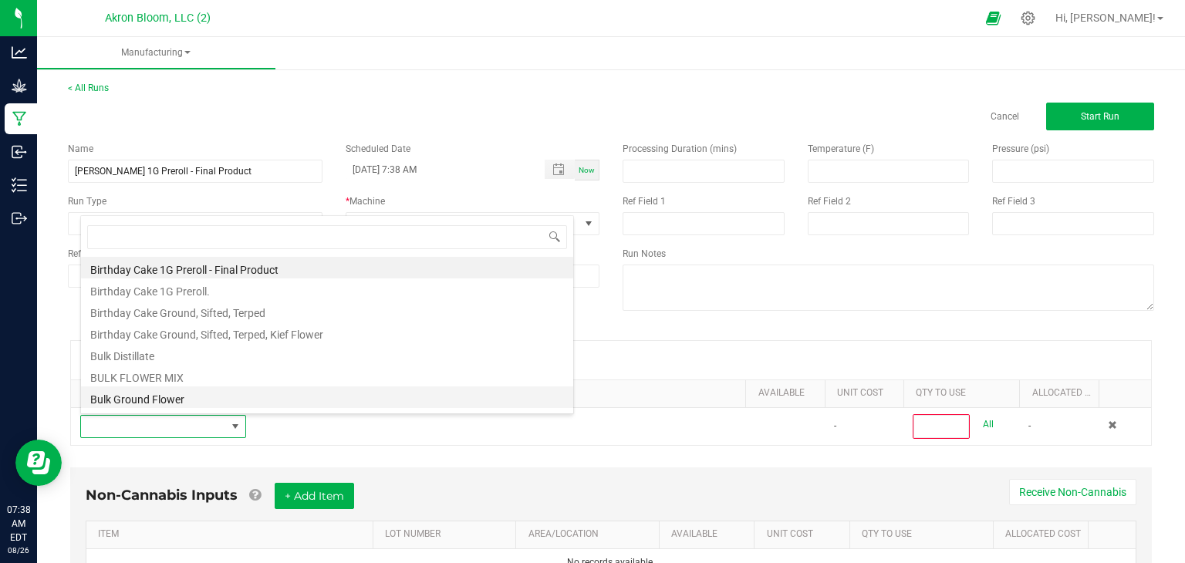
click at [233, 396] on li "Bulk Ground Flower" at bounding box center [327, 397] width 492 height 22
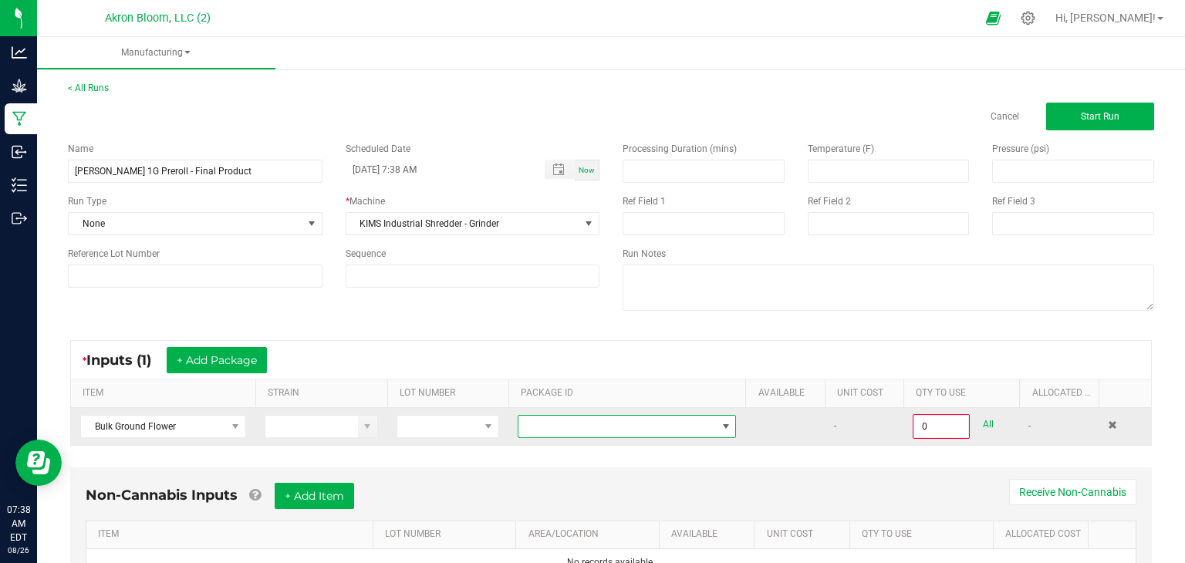
click at [726, 423] on span at bounding box center [726, 426] width 12 height 12
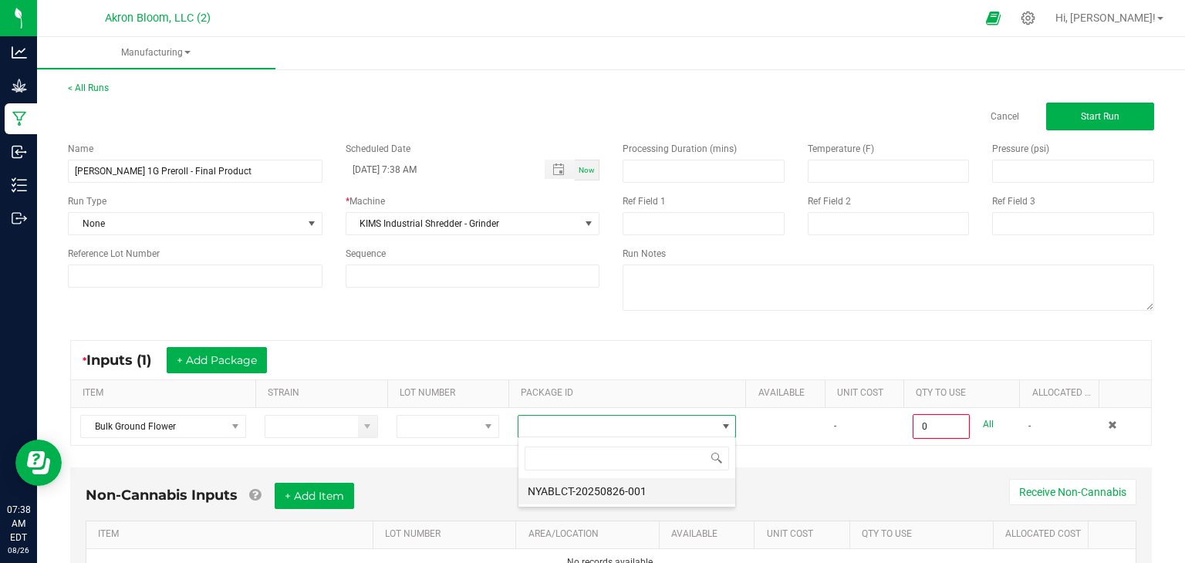
click at [696, 495] on li "NYABLCT-20250826-001" at bounding box center [626, 491] width 217 height 26
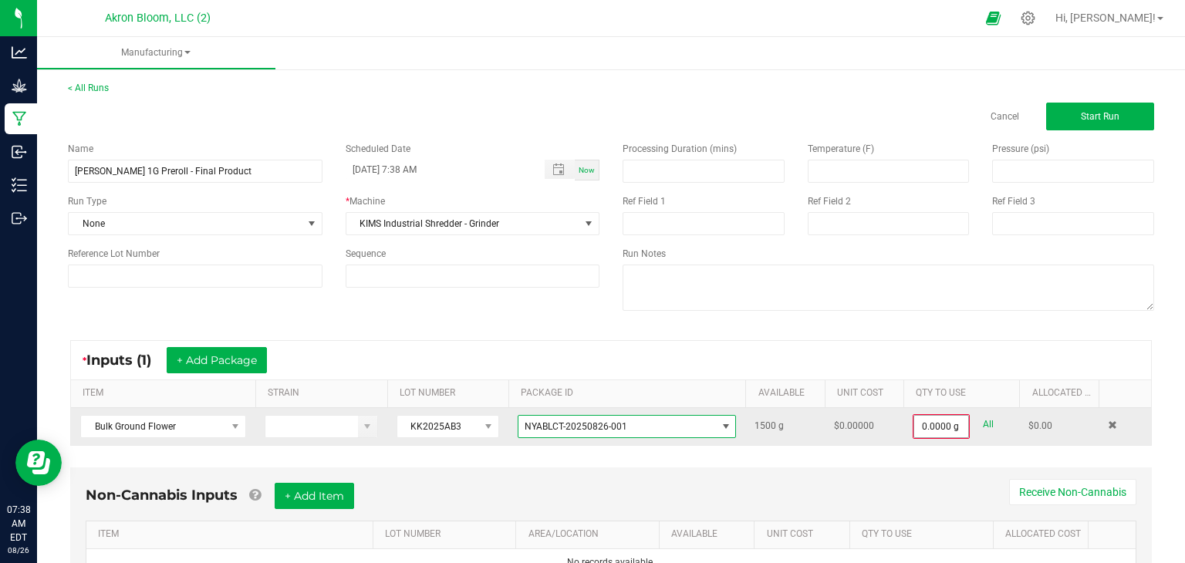
type input "0"
click at [922, 426] on input "0" at bounding box center [941, 427] width 54 height 22
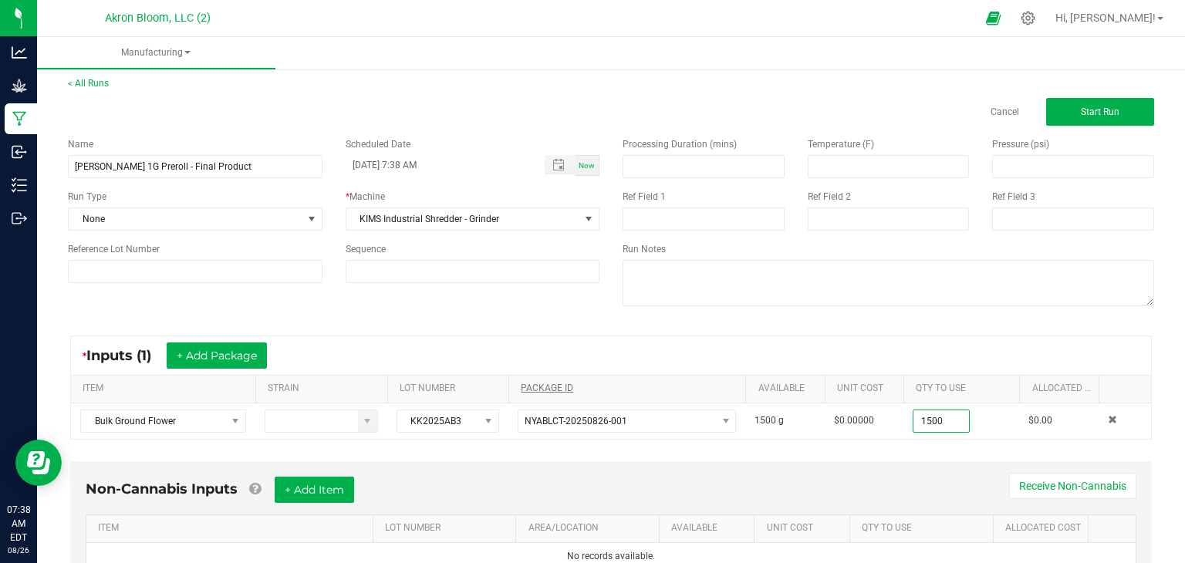
scroll to position [0, 0]
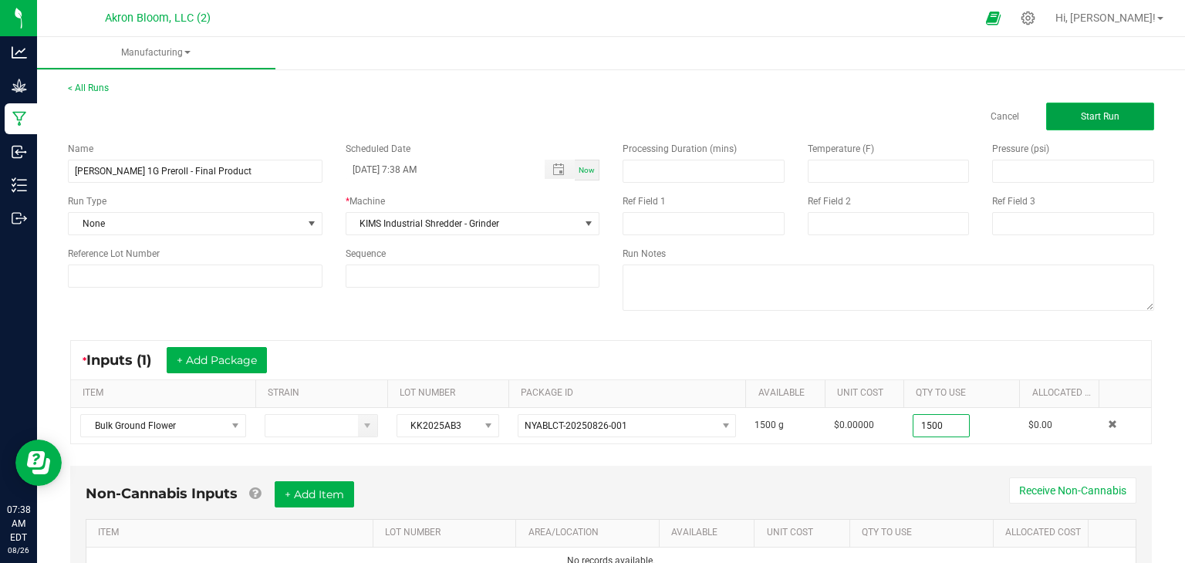
type input "1500.0000 g"
click at [1097, 115] on span "Start Run" at bounding box center [1099, 116] width 39 height 11
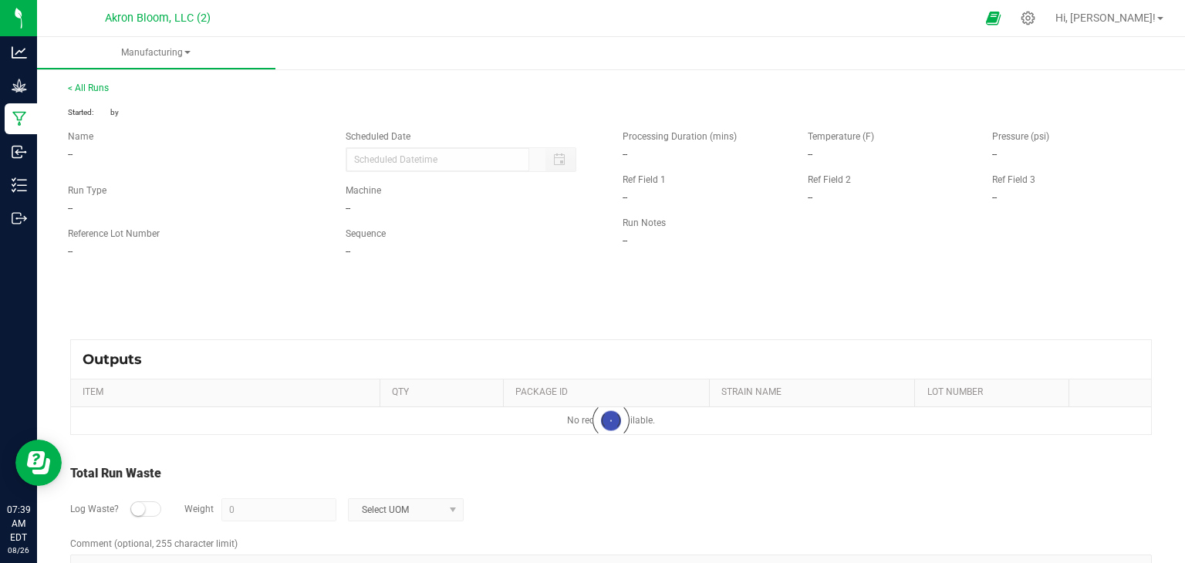
type input "08/26/2025 7:38 AM"
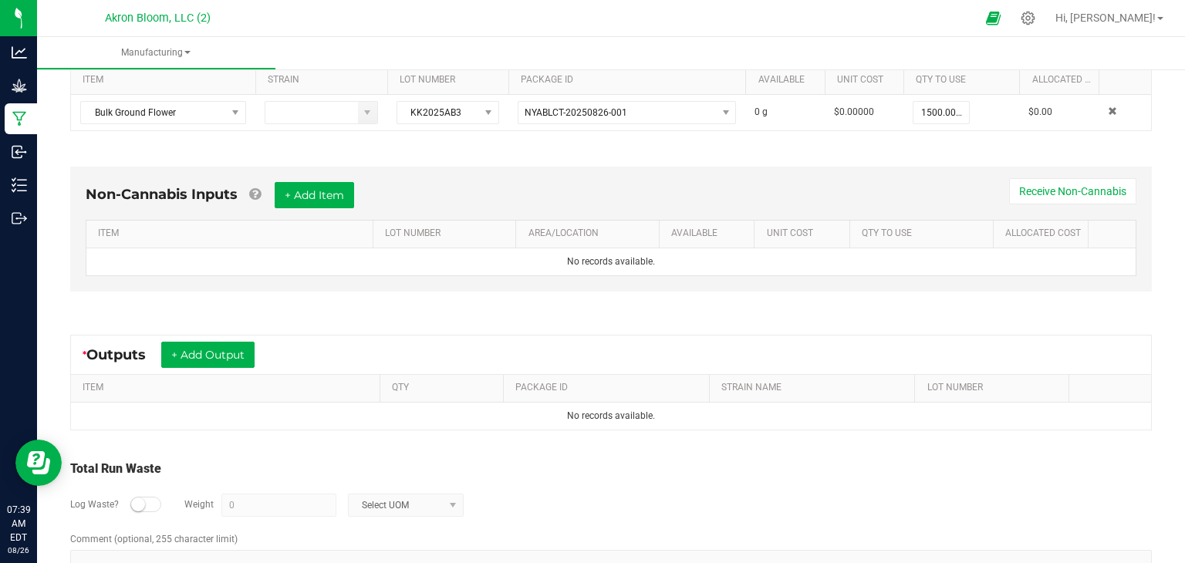
scroll to position [335, 0]
click at [213, 346] on button "+ Add Output" at bounding box center [207, 353] width 93 height 26
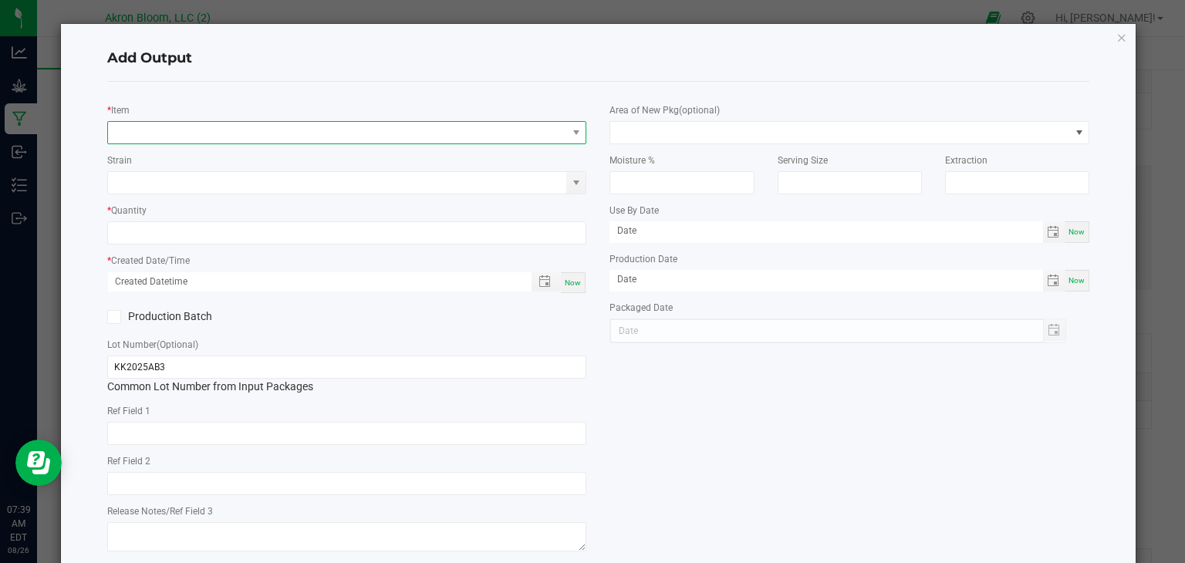
click at [139, 127] on span "NO DATA FOUND" at bounding box center [337, 133] width 459 height 22
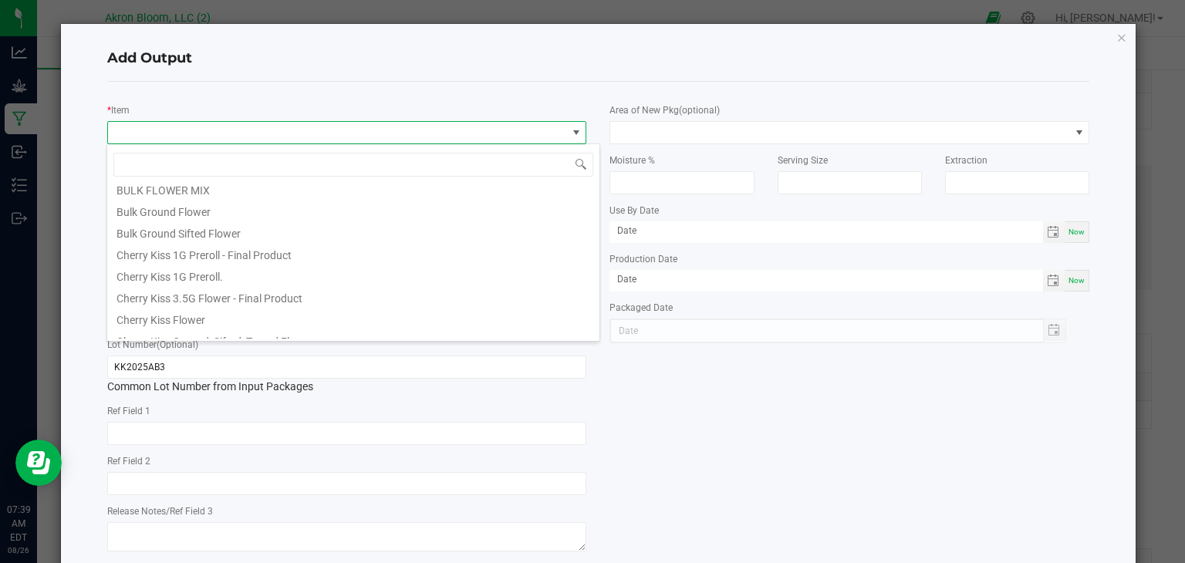
scroll to position [112, 0]
click at [175, 233] on li "Bulk Ground Sifted Flower" at bounding box center [353, 235] width 492 height 22
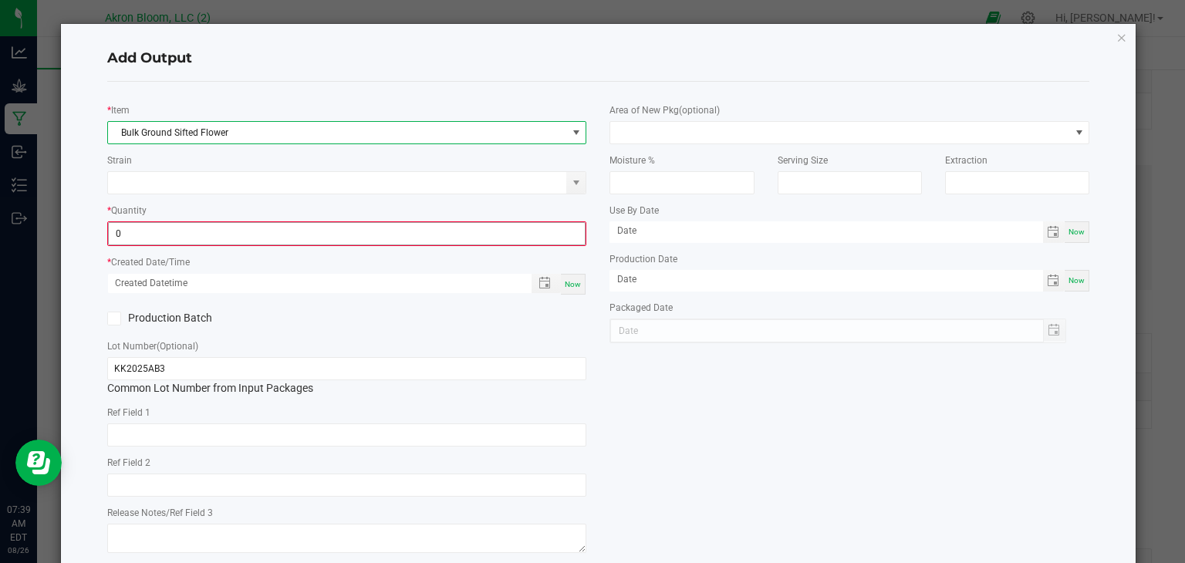
click at [165, 231] on input "0" at bounding box center [347, 234] width 477 height 22
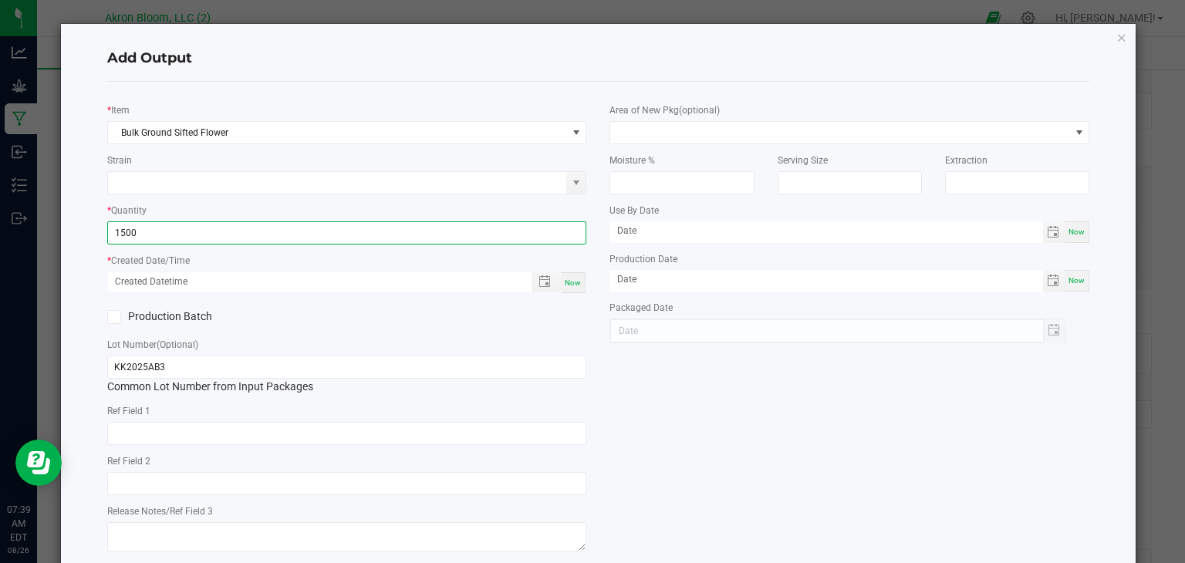
type input "1500.0000 g"
click at [576, 278] on span "Now" at bounding box center [573, 282] width 16 height 8
type input "08/26/2025 7:39 AM"
type input "[DATE]"
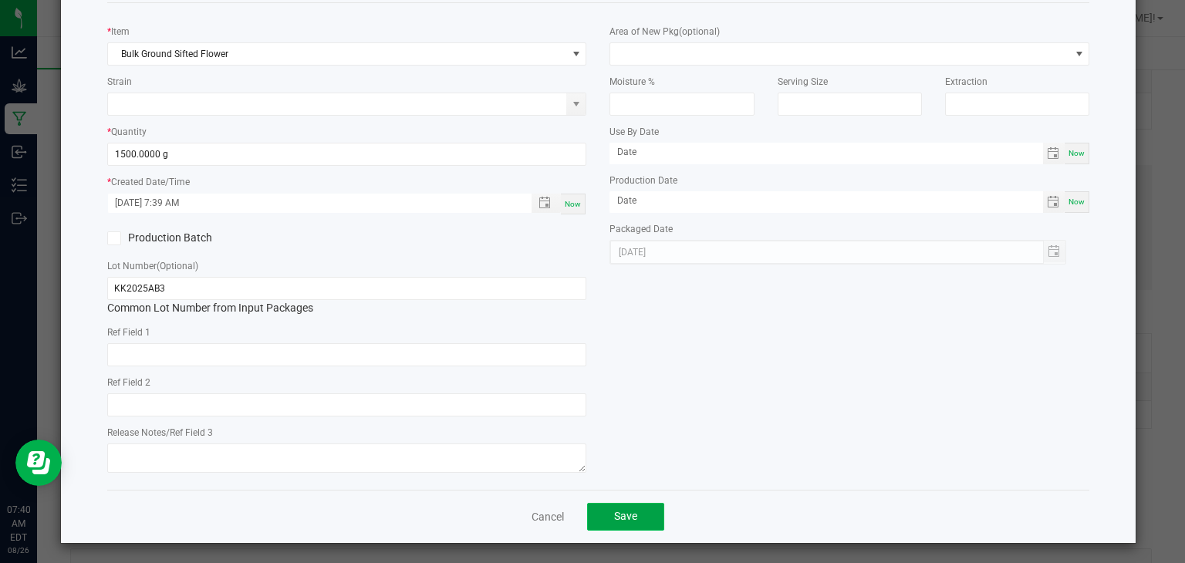
click at [629, 514] on span "Save" at bounding box center [625, 516] width 23 height 12
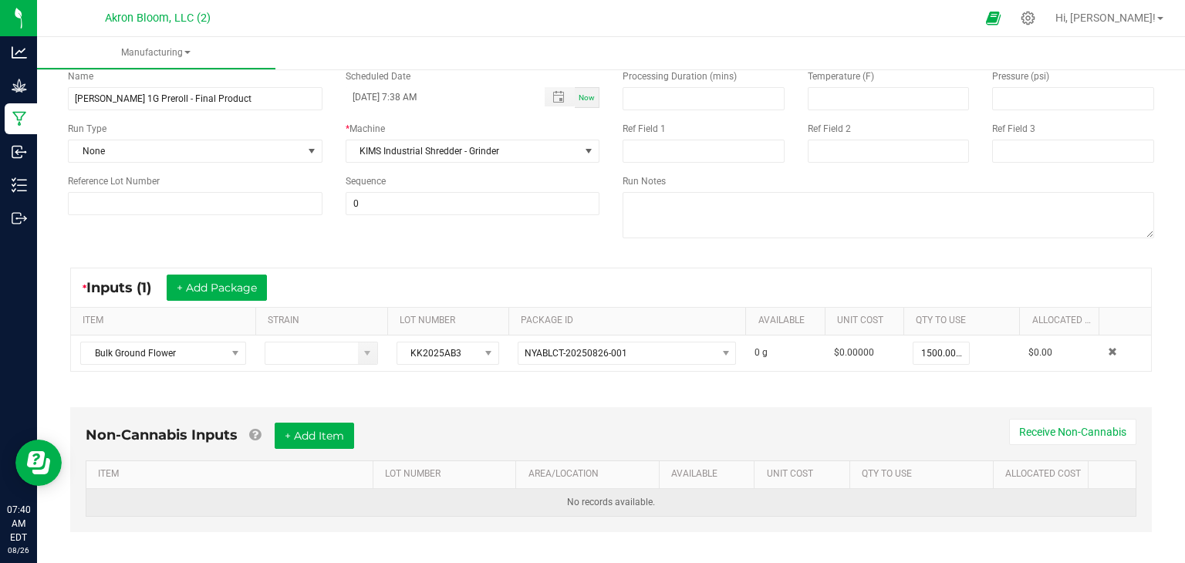
scroll to position [0, 0]
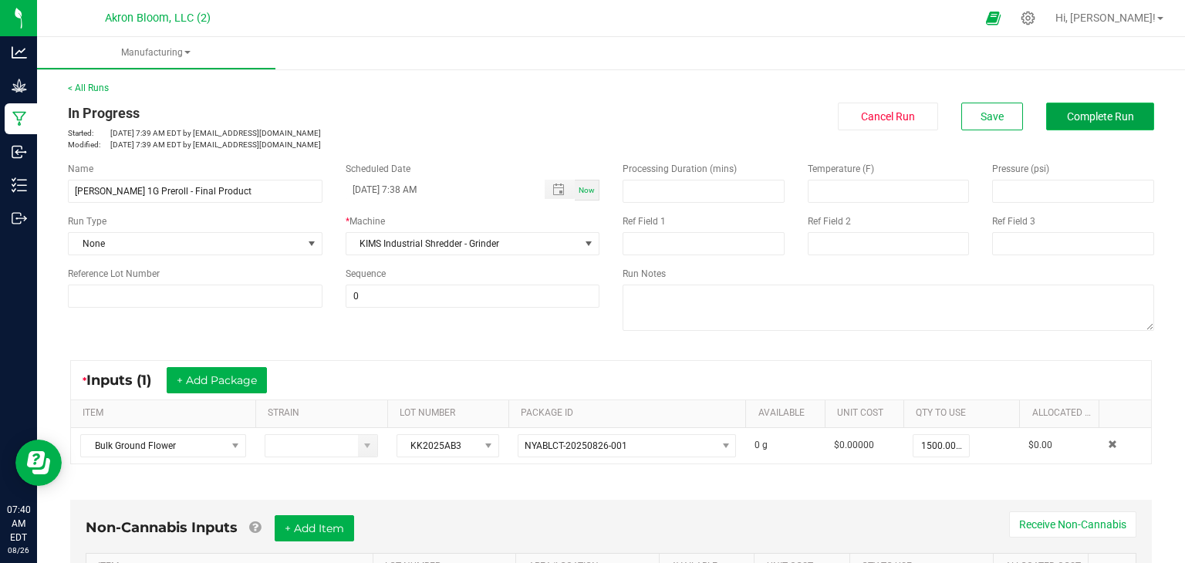
click at [1086, 116] on span "Complete Run" at bounding box center [1100, 116] width 67 height 12
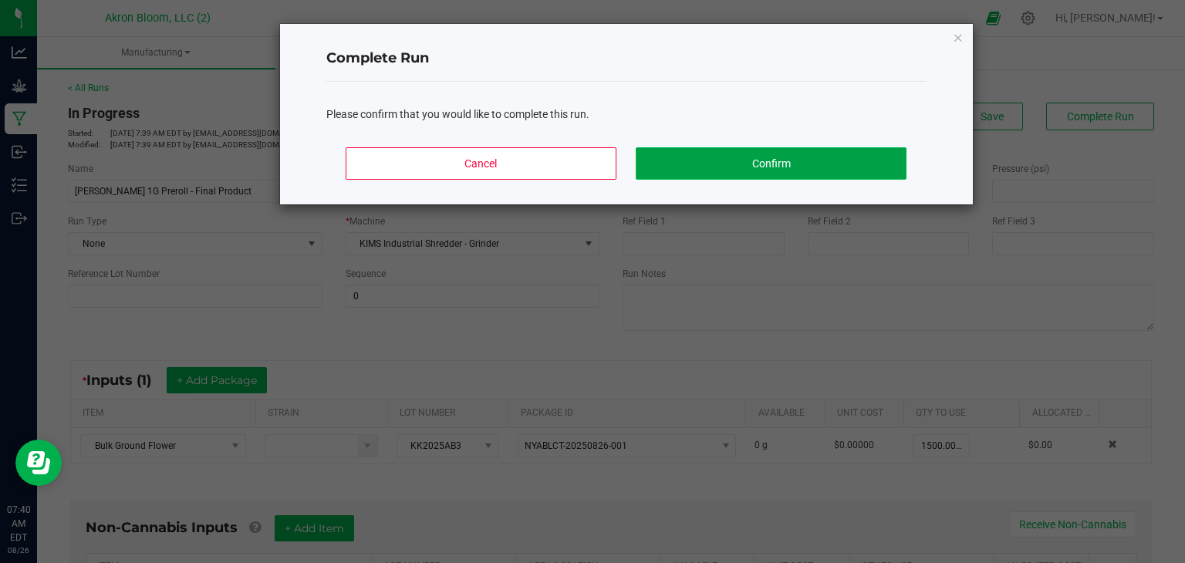
click at [832, 158] on button "Confirm" at bounding box center [770, 163] width 270 height 32
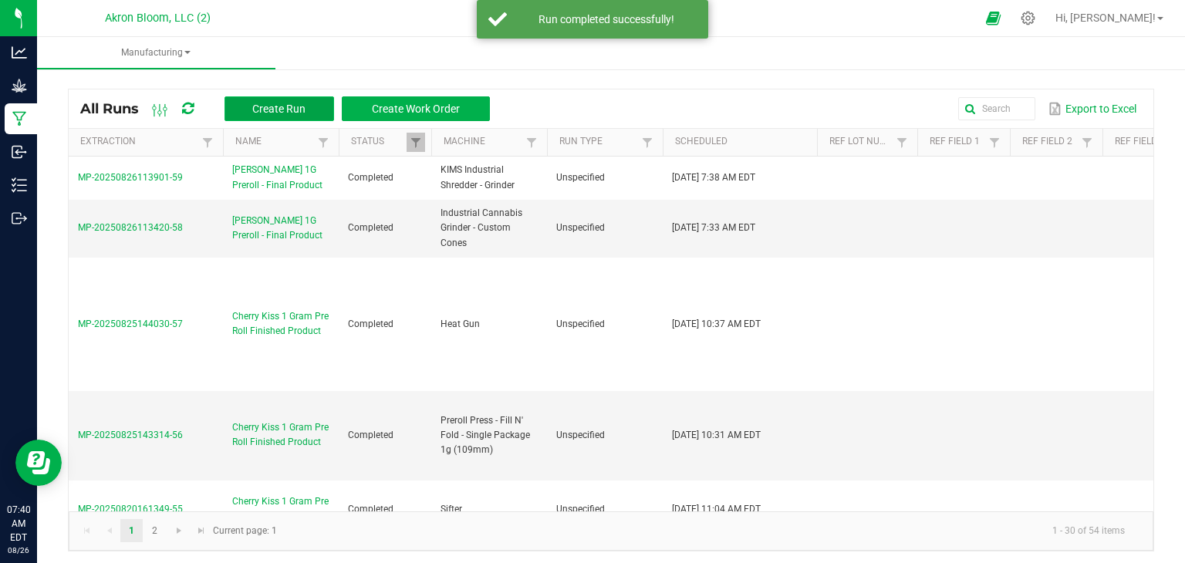
click at [278, 103] on span "Create Run" at bounding box center [278, 109] width 53 height 12
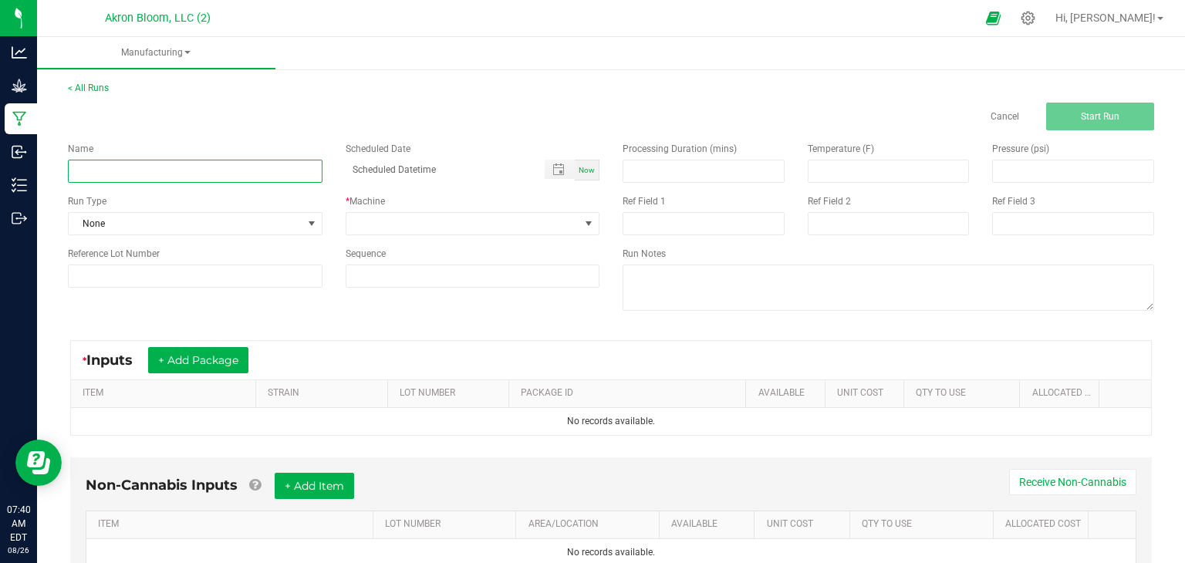
click at [117, 167] on input at bounding box center [195, 171] width 254 height 23
type input "Kosher Kush 1G Preroll -- Final Product"
click at [584, 167] on span "Now" at bounding box center [586, 170] width 16 height 8
type input "08/26/2025 7:41 AM"
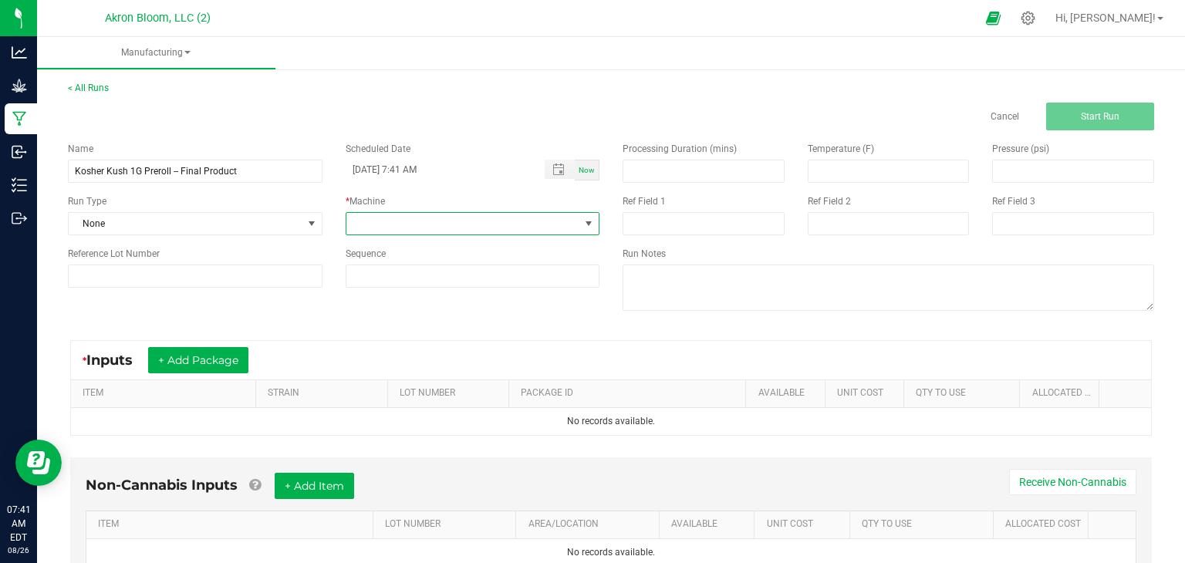
click at [587, 224] on span at bounding box center [588, 223] width 12 height 12
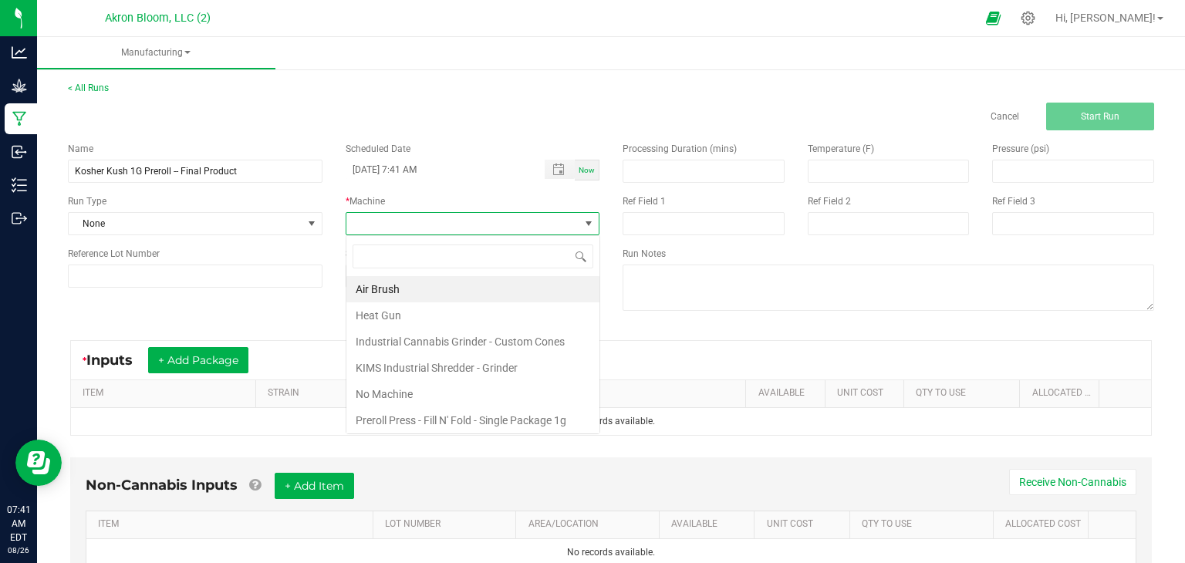
scroll to position [22, 254]
click at [548, 290] on li "Air Brush" at bounding box center [472, 289] width 253 height 26
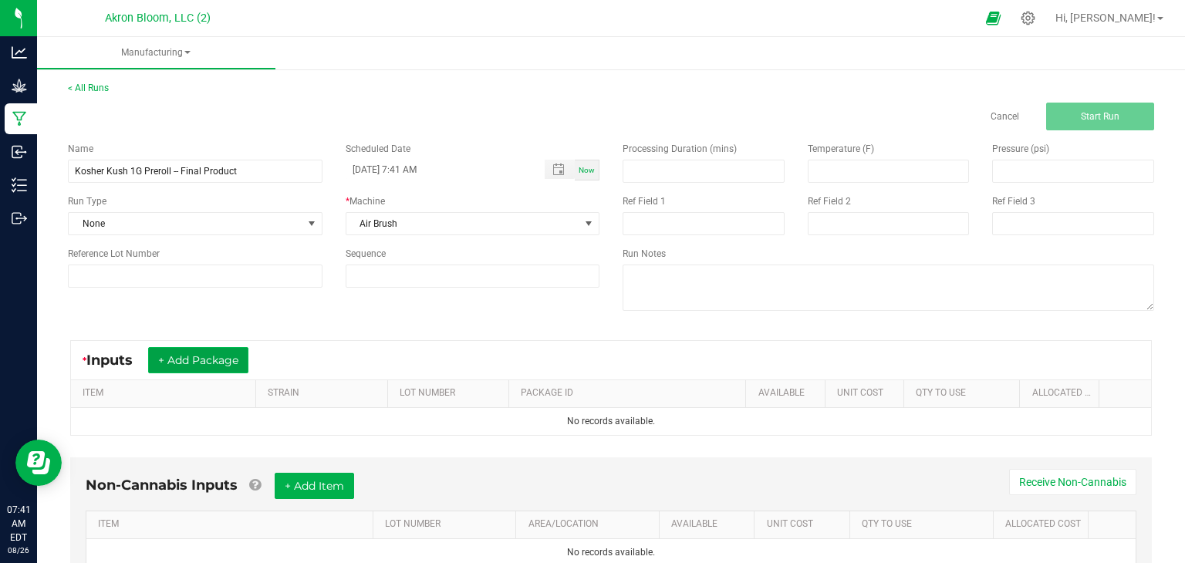
click at [217, 361] on button "+ Add Package" at bounding box center [198, 360] width 100 height 26
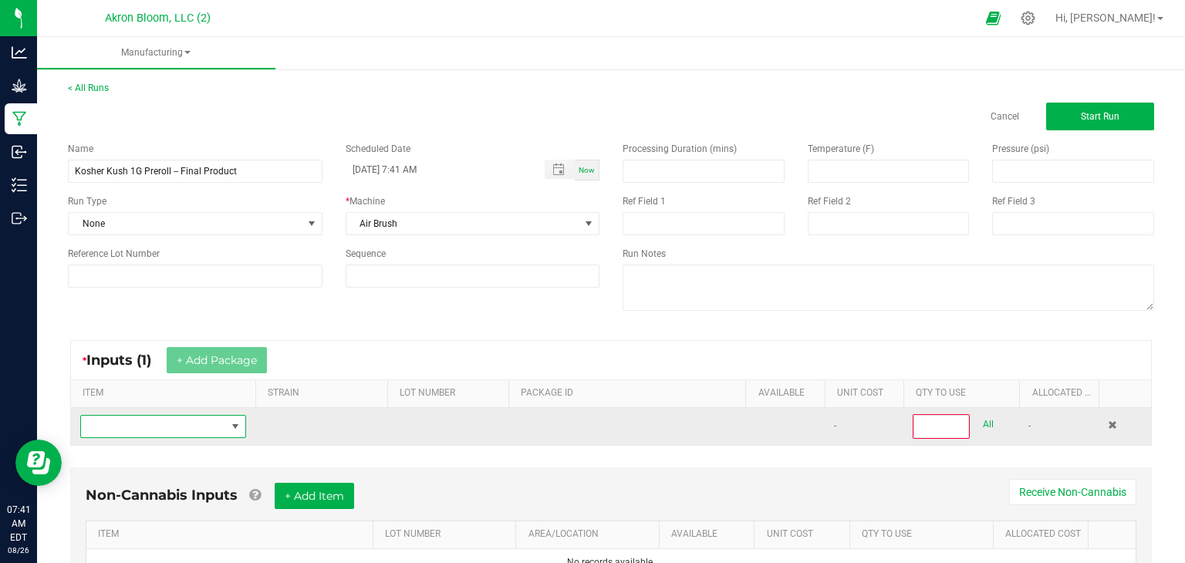
click at [236, 426] on span "NO DATA FOUND" at bounding box center [235, 426] width 12 height 12
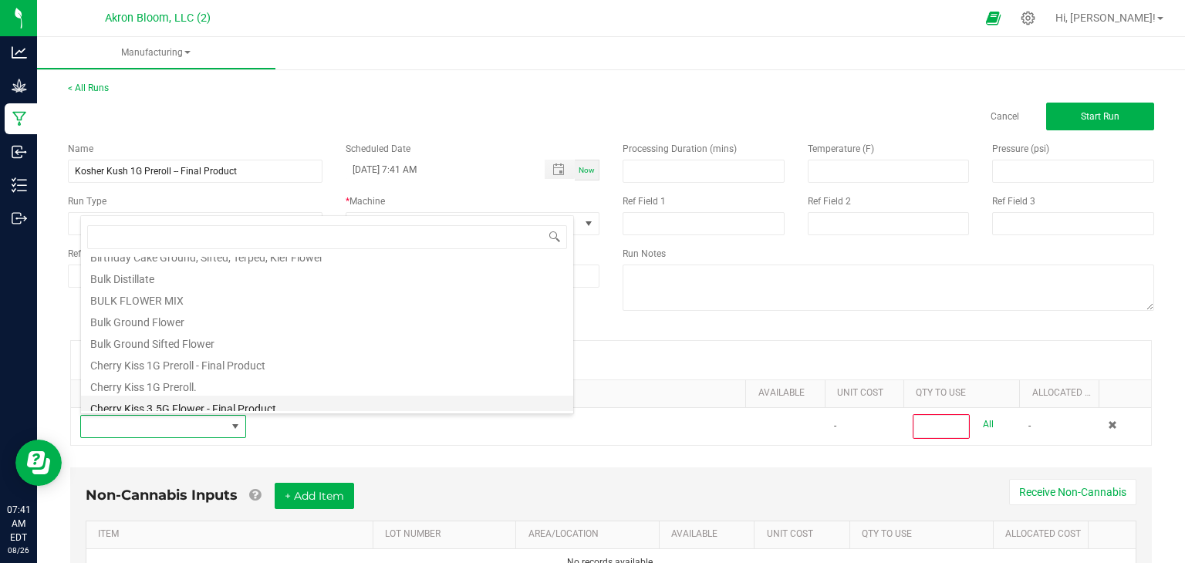
scroll to position [81, 0]
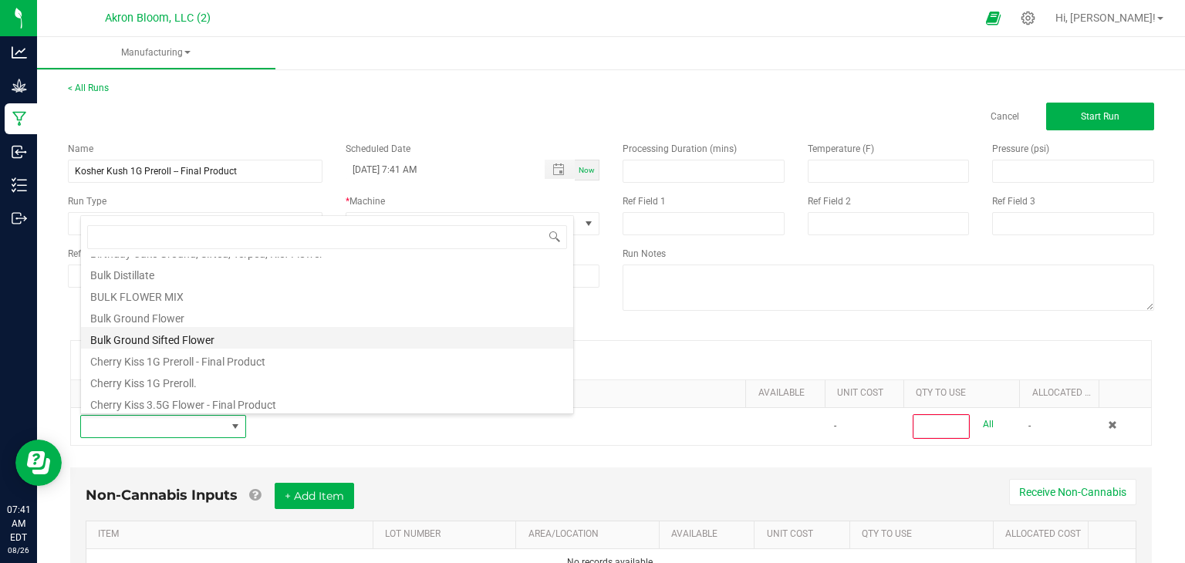
click at [222, 339] on li "Bulk Ground Sifted Flower" at bounding box center [327, 338] width 492 height 22
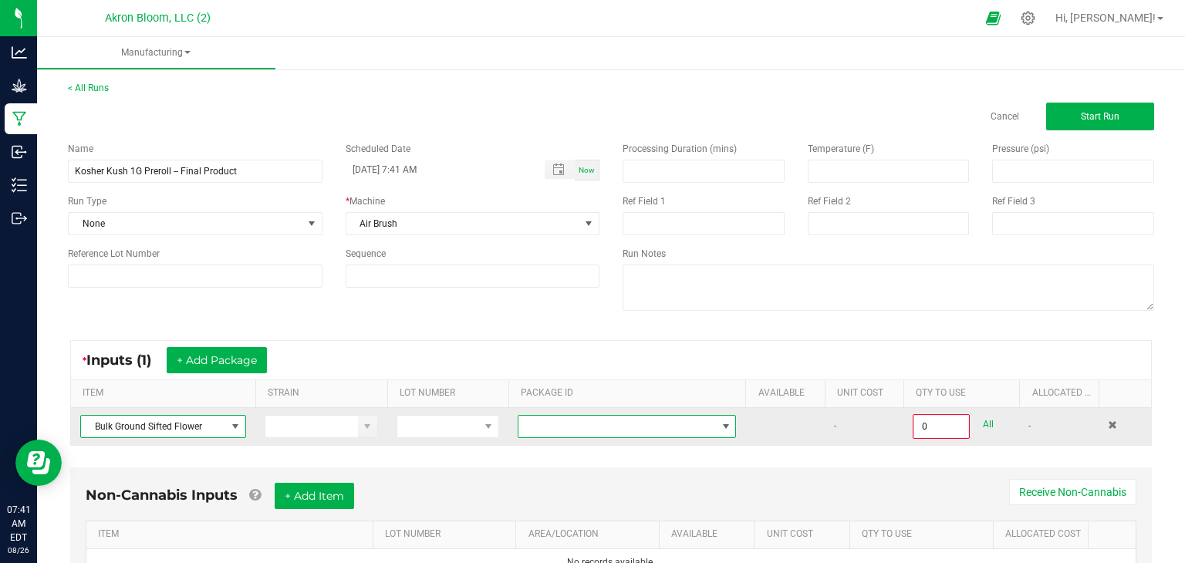
click at [726, 421] on span at bounding box center [726, 426] width 12 height 12
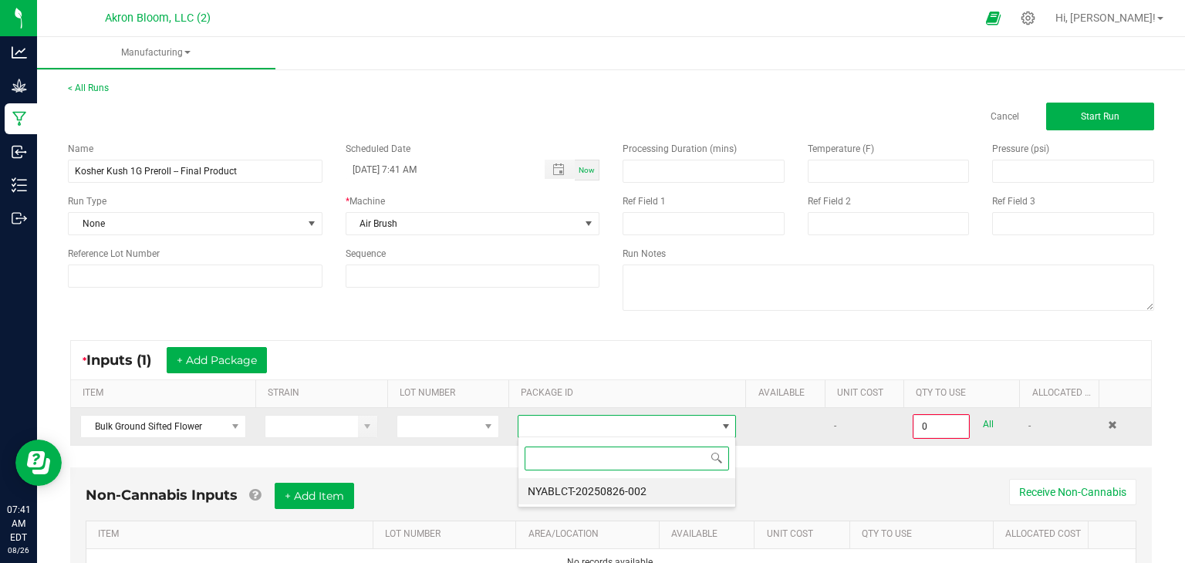
scroll to position [22, 219]
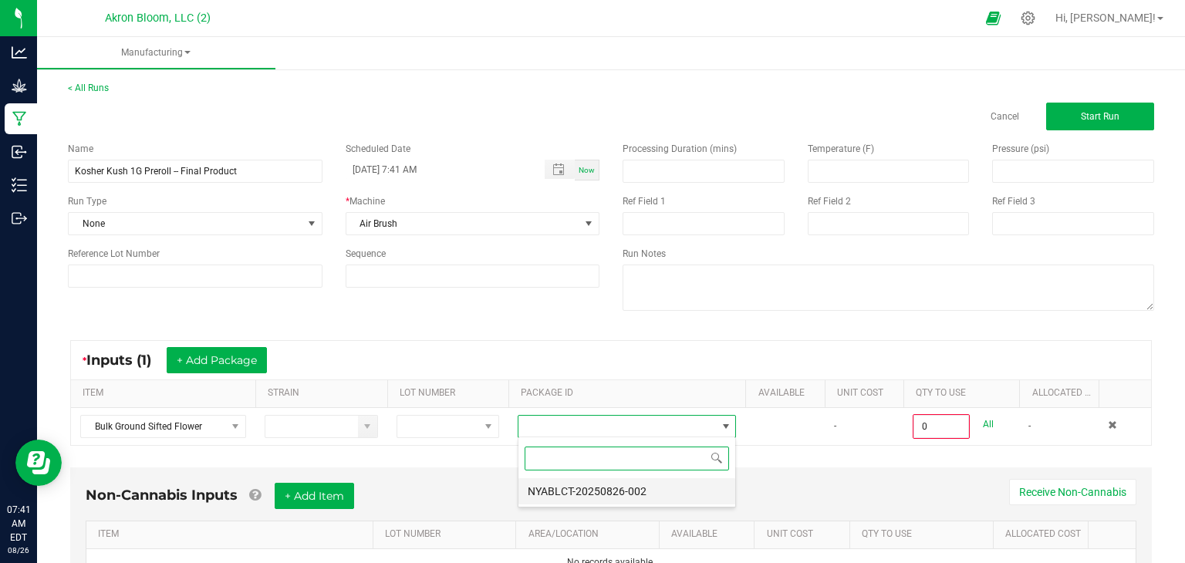
click at [691, 492] on li "NYABLCT-20250826-002" at bounding box center [626, 491] width 217 height 26
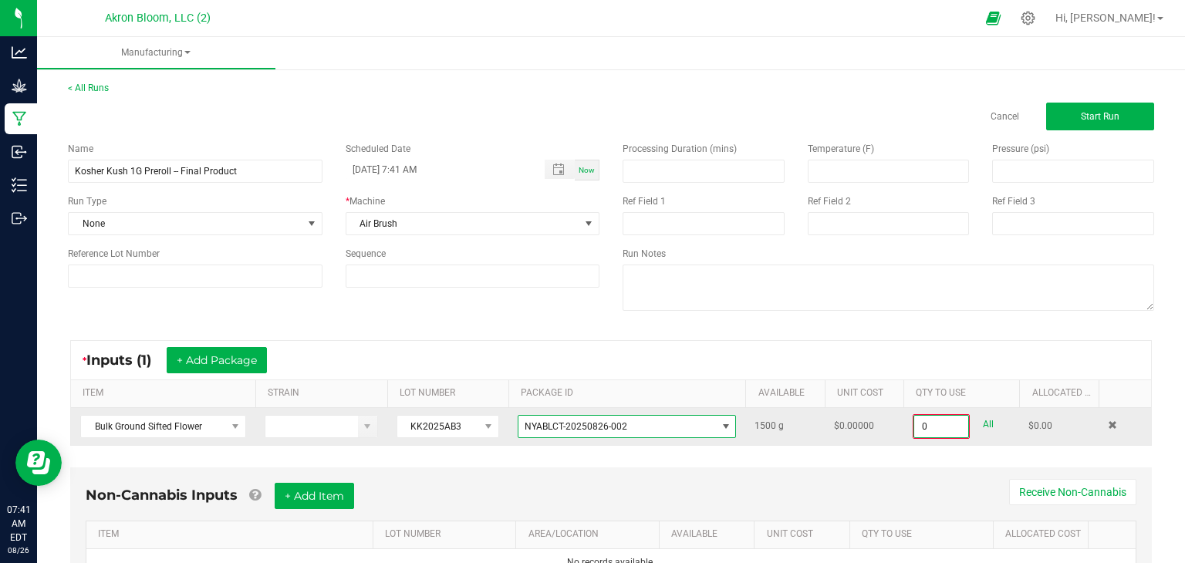
click at [924, 424] on input "0" at bounding box center [941, 427] width 54 height 22
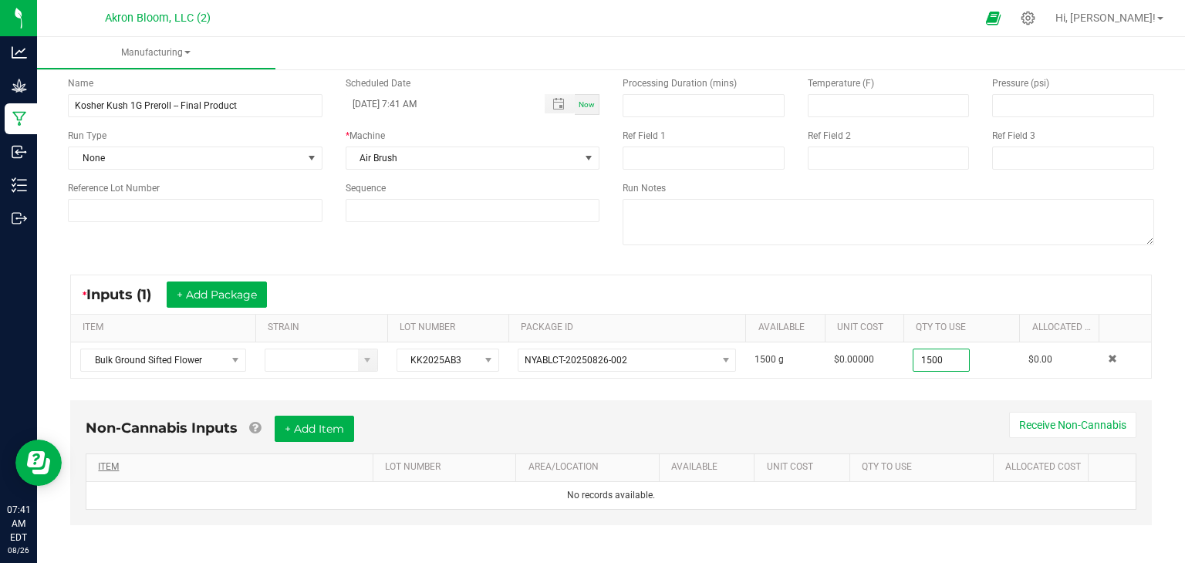
scroll to position [70, 0]
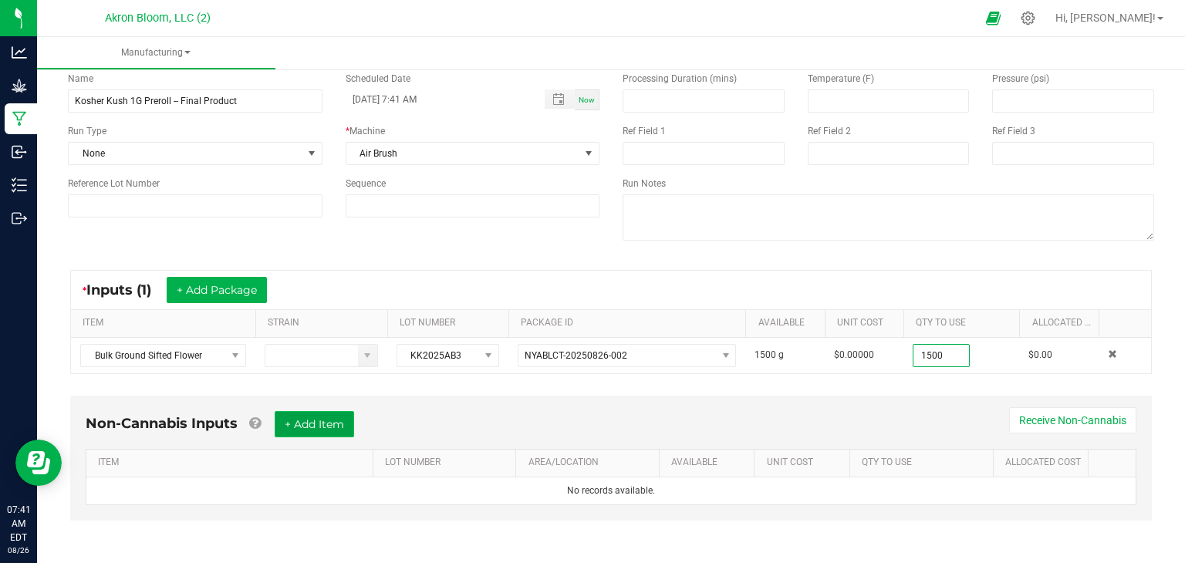
click at [329, 419] on button "+ Add Item" at bounding box center [314, 424] width 79 height 26
type input "1500.0000 g"
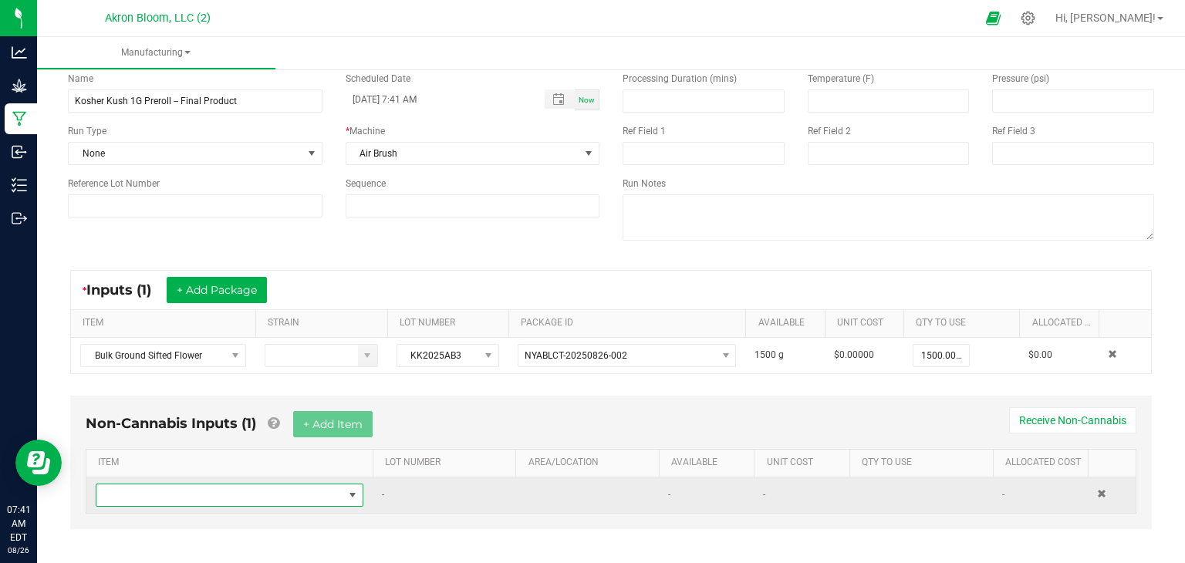
click at [352, 494] on span "NO DATA FOUND" at bounding box center [352, 495] width 12 height 12
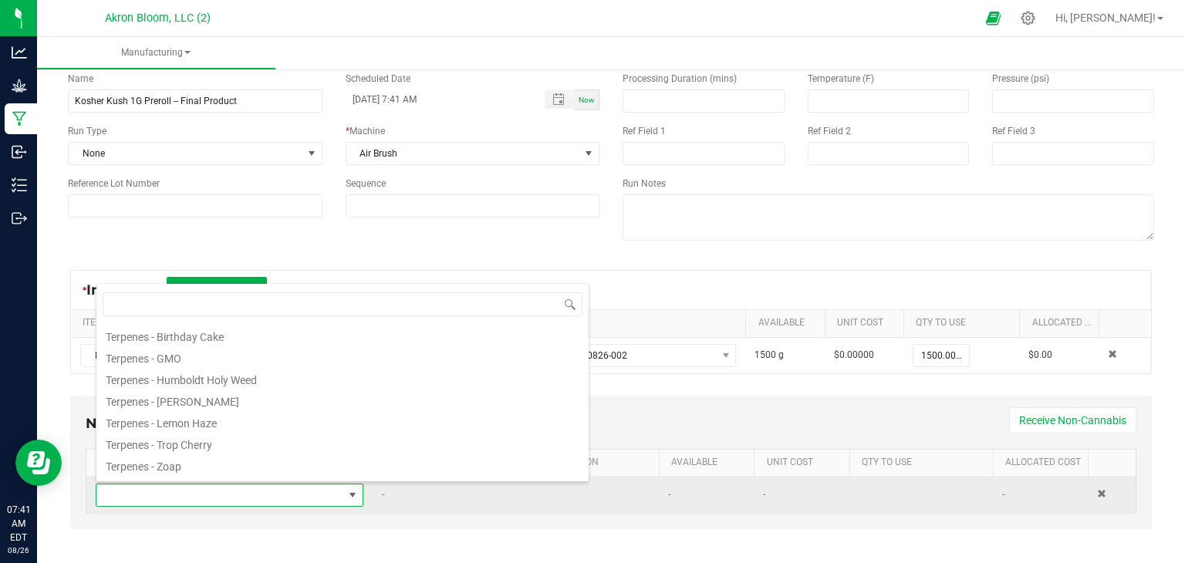
scroll to position [285, 0]
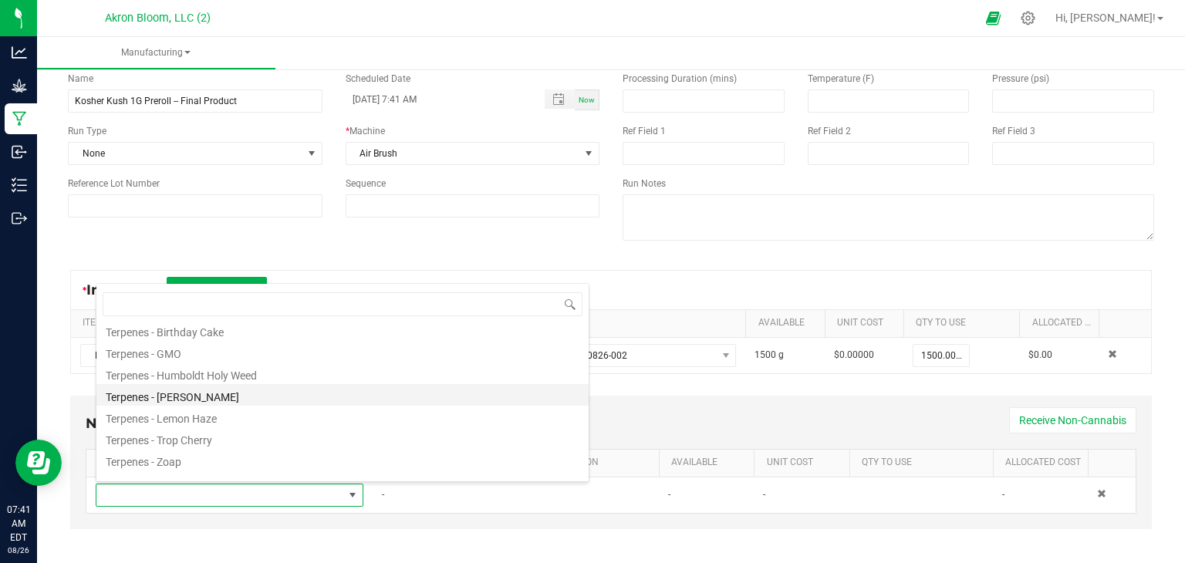
click at [292, 389] on li "Terpenes - [PERSON_NAME]" at bounding box center [342, 395] width 492 height 22
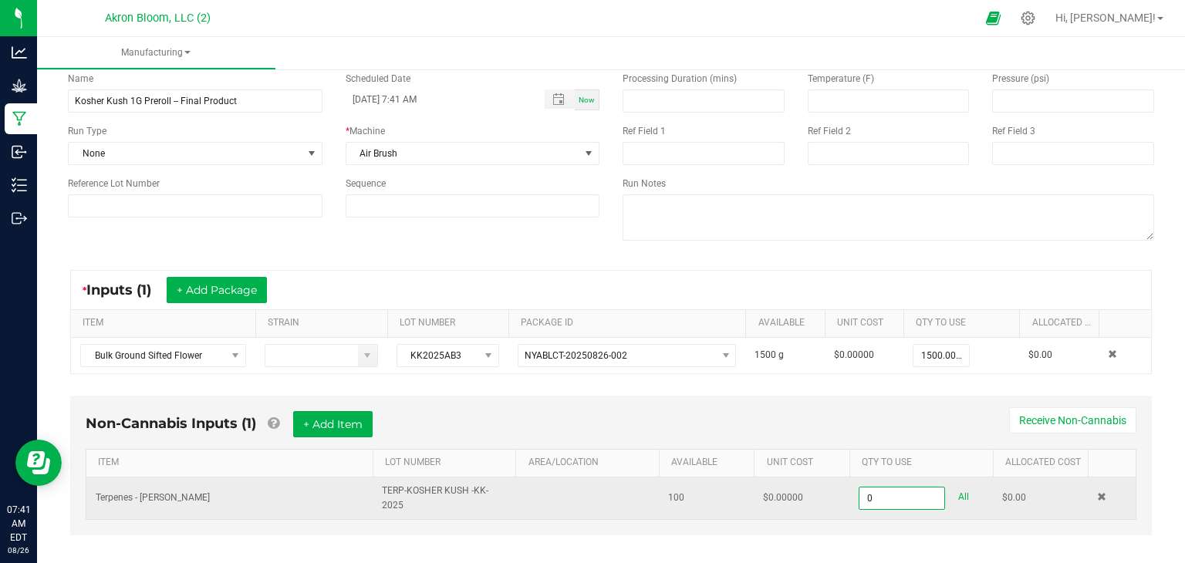
click at [880, 500] on input "0" at bounding box center [901, 498] width 85 height 22
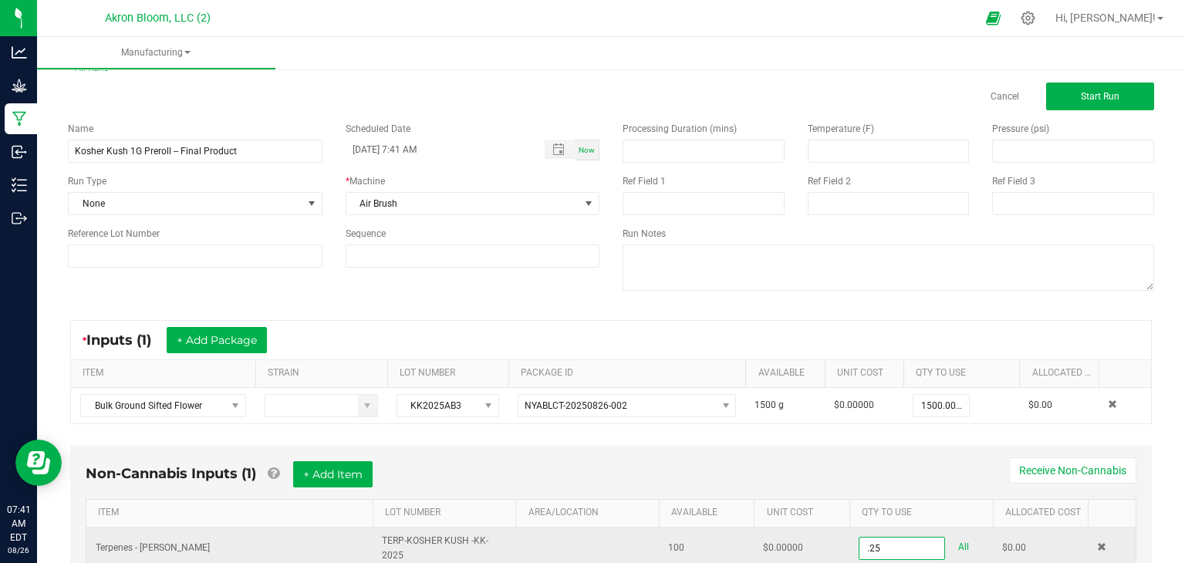
scroll to position [0, 0]
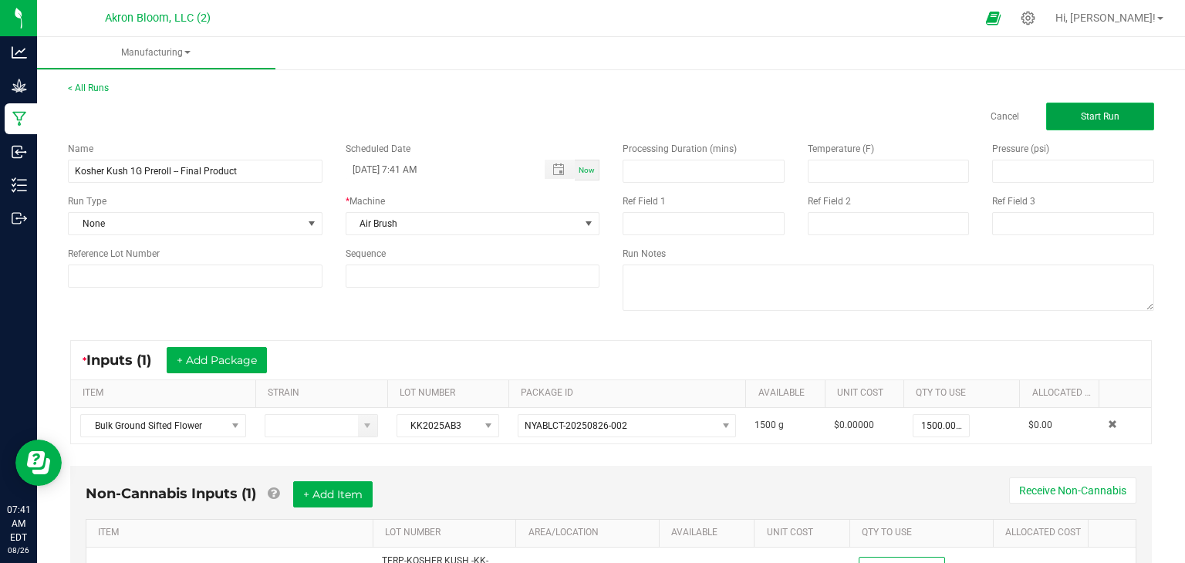
type input "0.2500 ml"
click at [1112, 112] on span "Start Run" at bounding box center [1099, 116] width 39 height 11
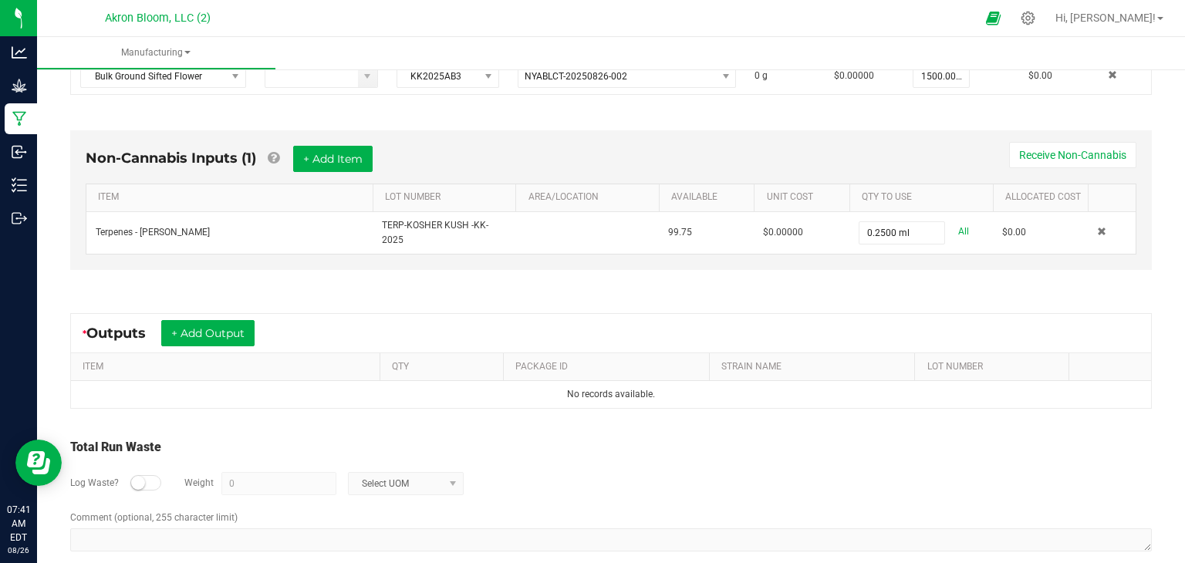
scroll to position [383, 0]
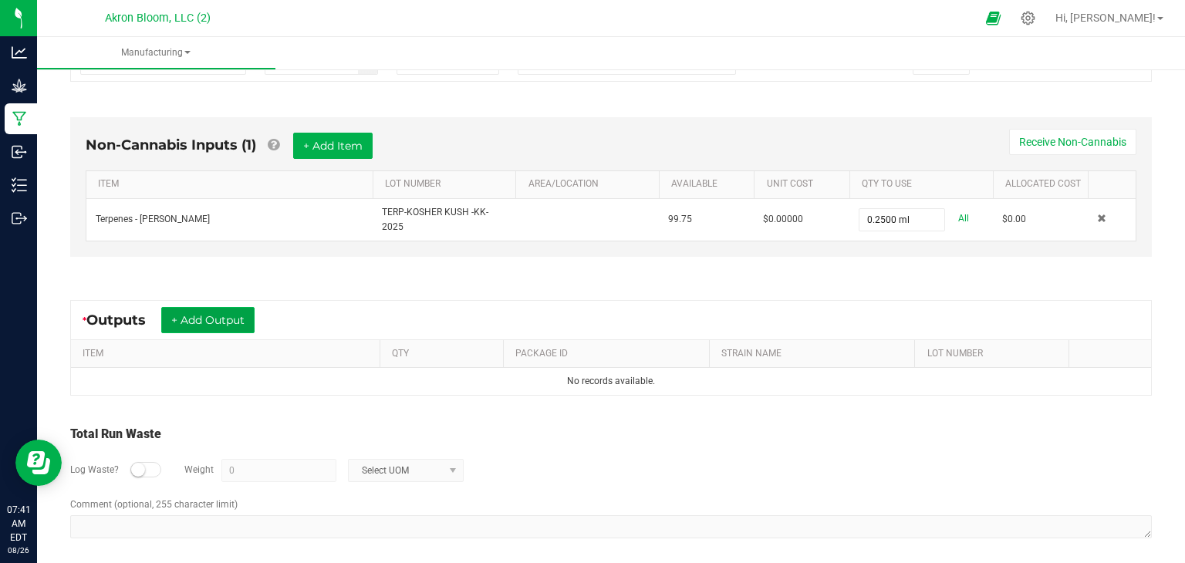
click at [196, 314] on button "+ Add Output" at bounding box center [207, 320] width 93 height 26
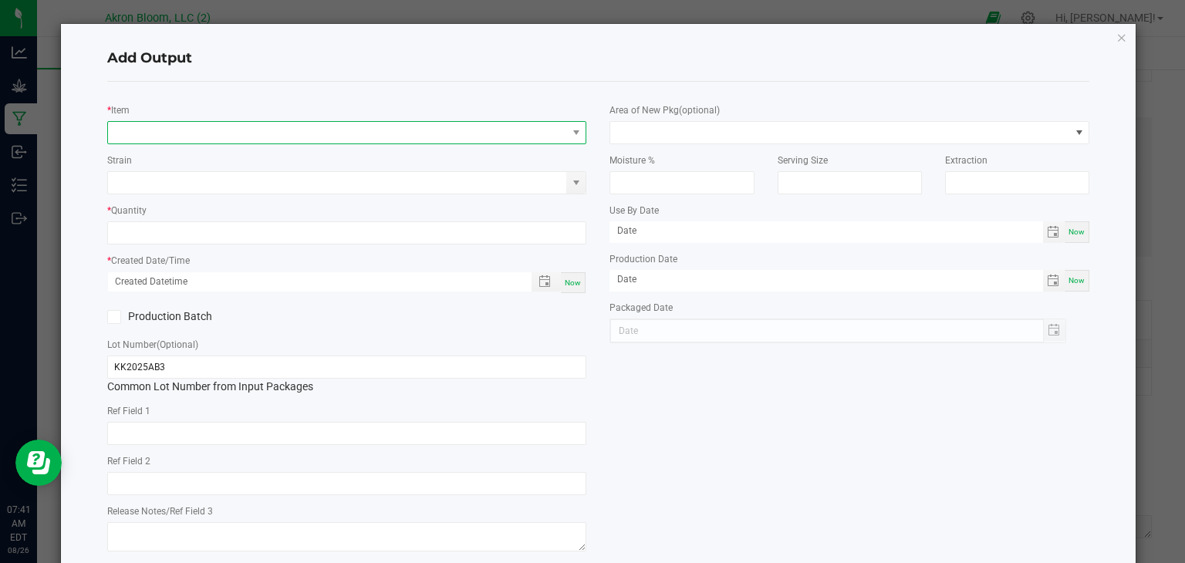
click at [127, 127] on span "NO DATA FOUND" at bounding box center [337, 133] width 459 height 22
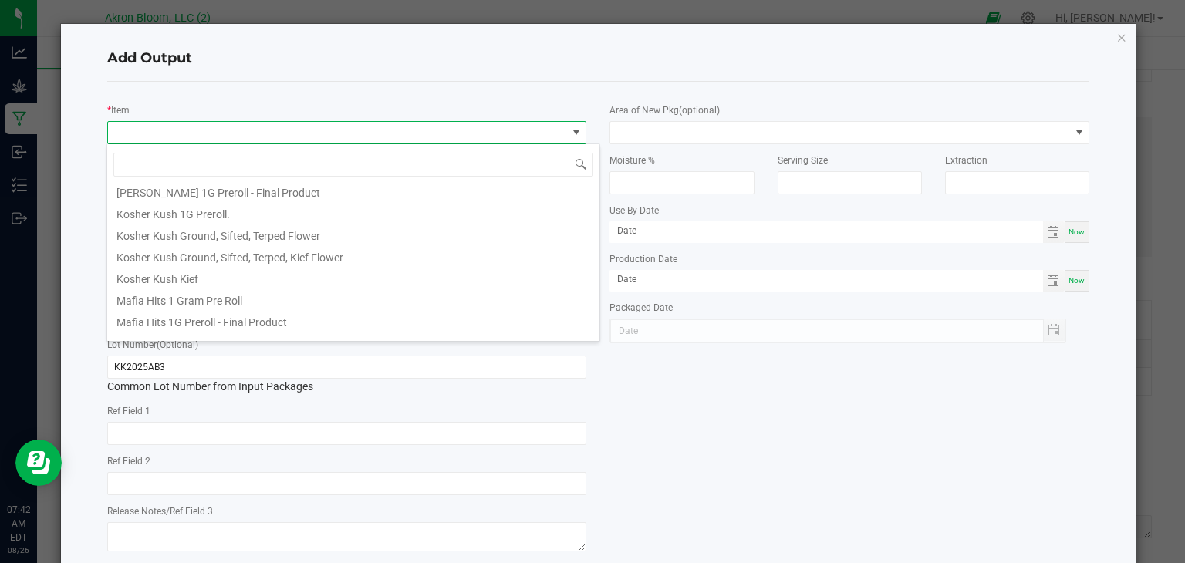
scroll to position [461, 0]
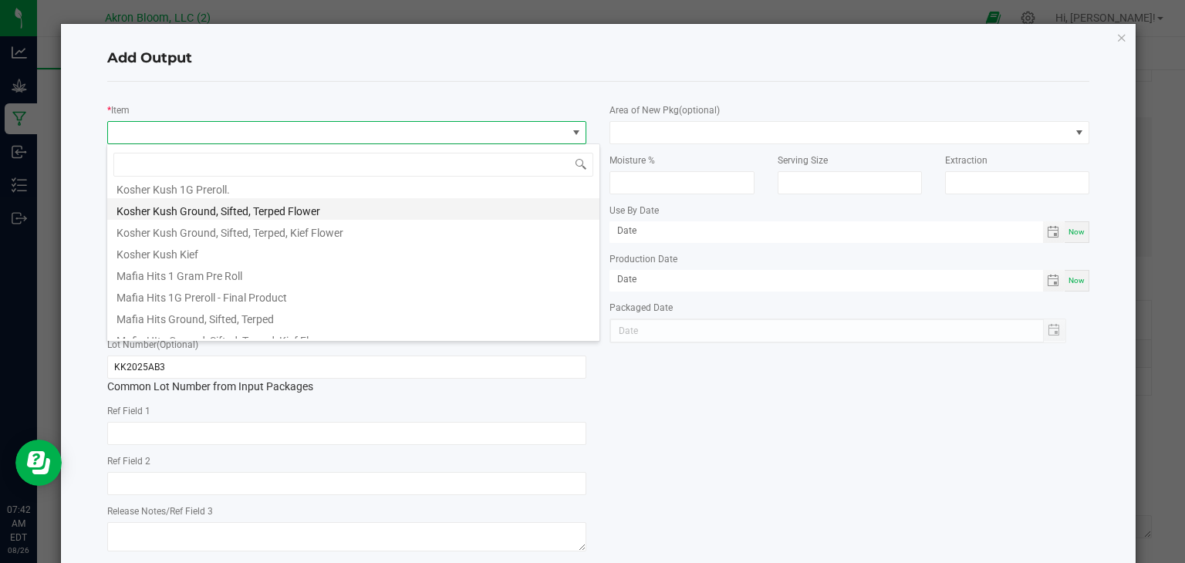
click at [188, 214] on li "Kosher Kush Ground, Sifted, Terped Flower" at bounding box center [353, 209] width 492 height 22
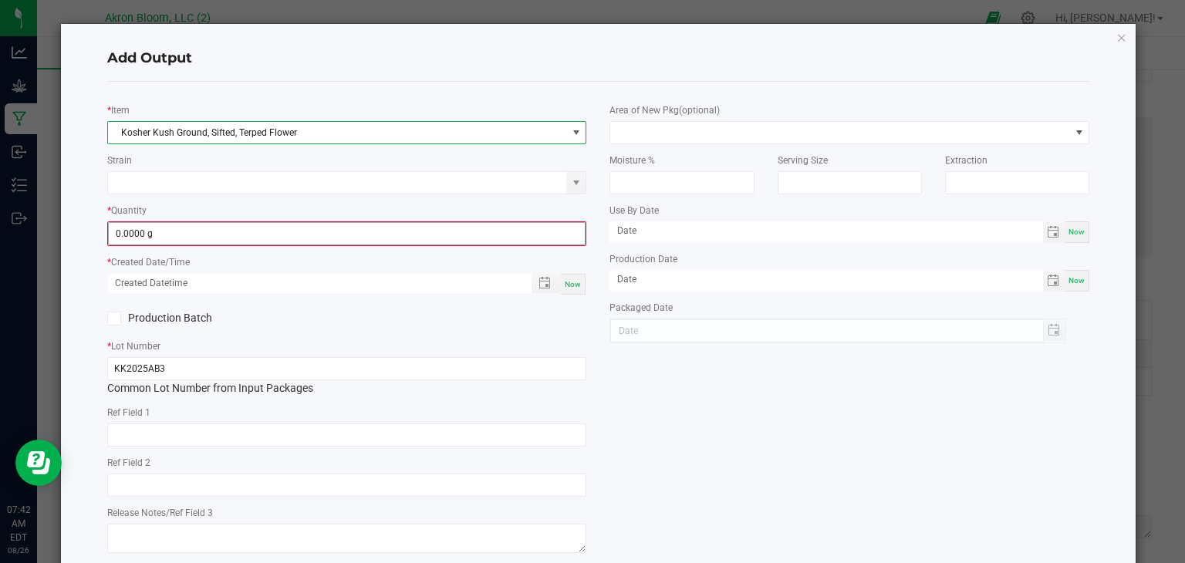
type input "0"
click at [168, 228] on input "0" at bounding box center [347, 234] width 477 height 22
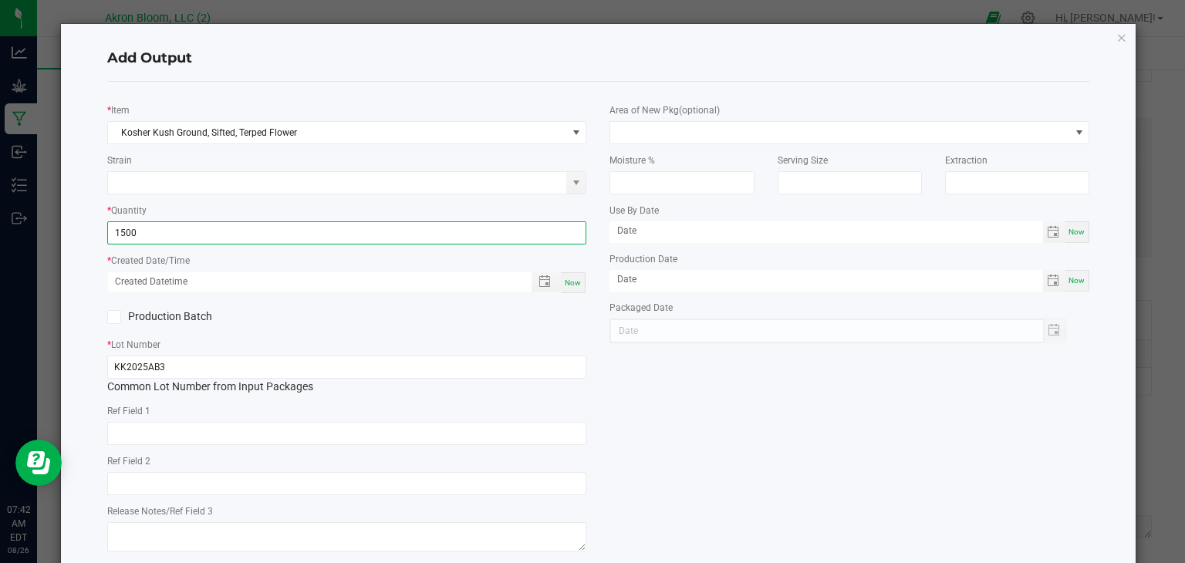
click at [571, 283] on span "Now" at bounding box center [573, 282] width 16 height 8
type input "1500.0000 g"
type input "08/26/2025 7:42 AM"
type input "[DATE]"
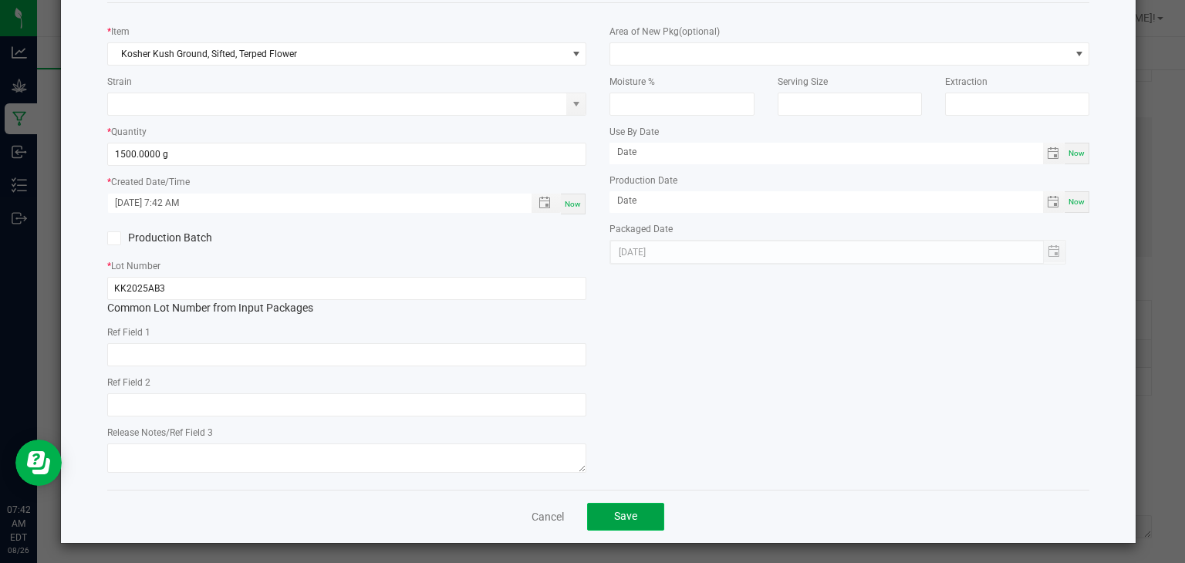
click at [627, 505] on button "Save" at bounding box center [625, 517] width 77 height 28
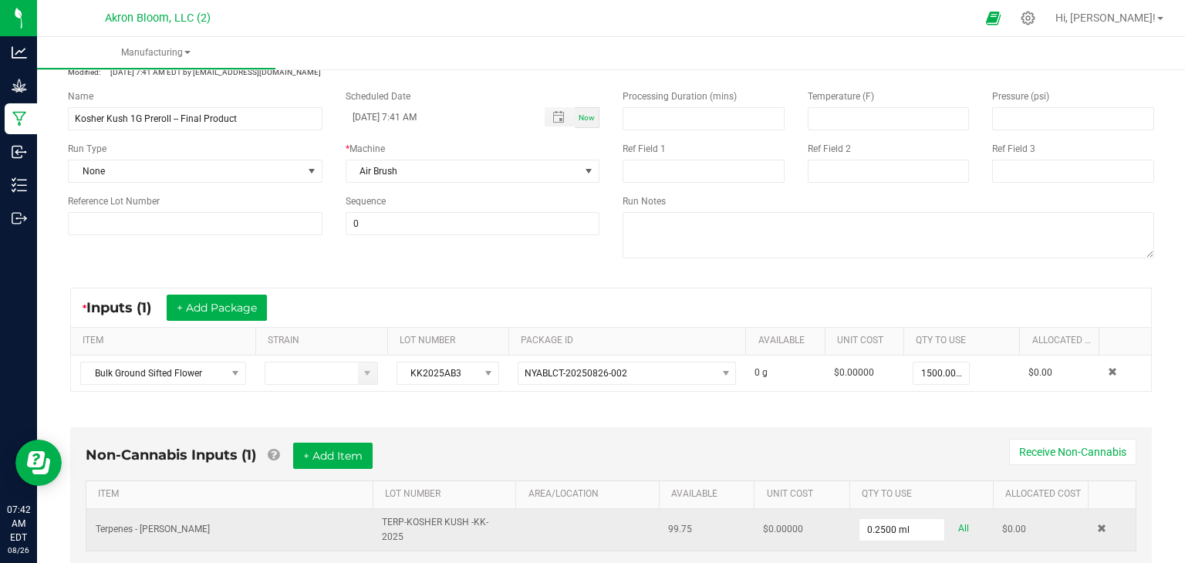
scroll to position [0, 0]
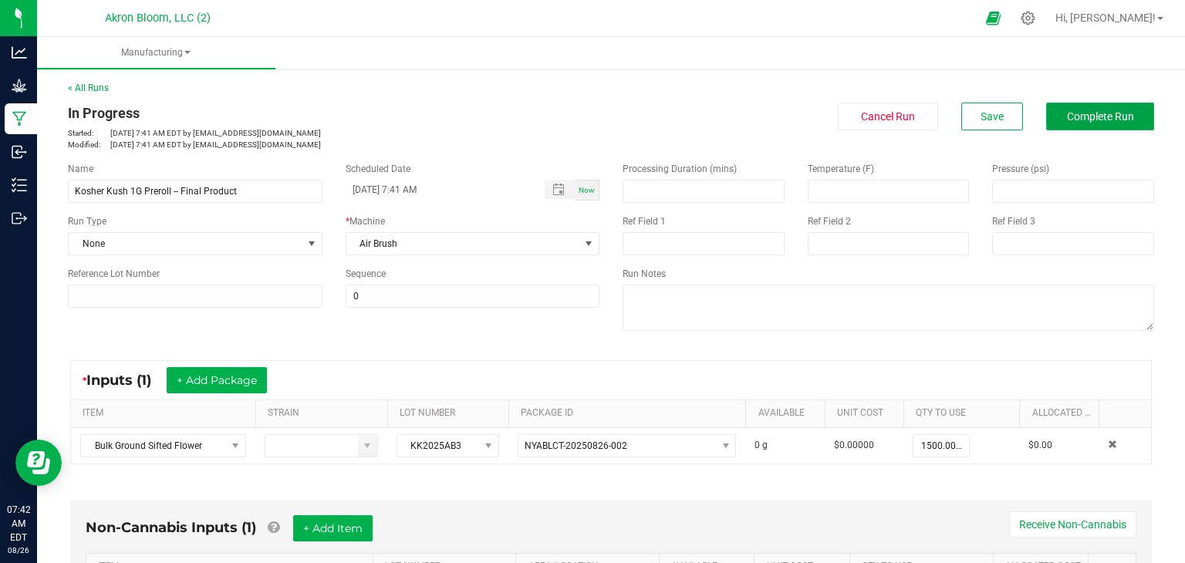
click at [1099, 122] on span "Complete Run" at bounding box center [1100, 116] width 67 height 12
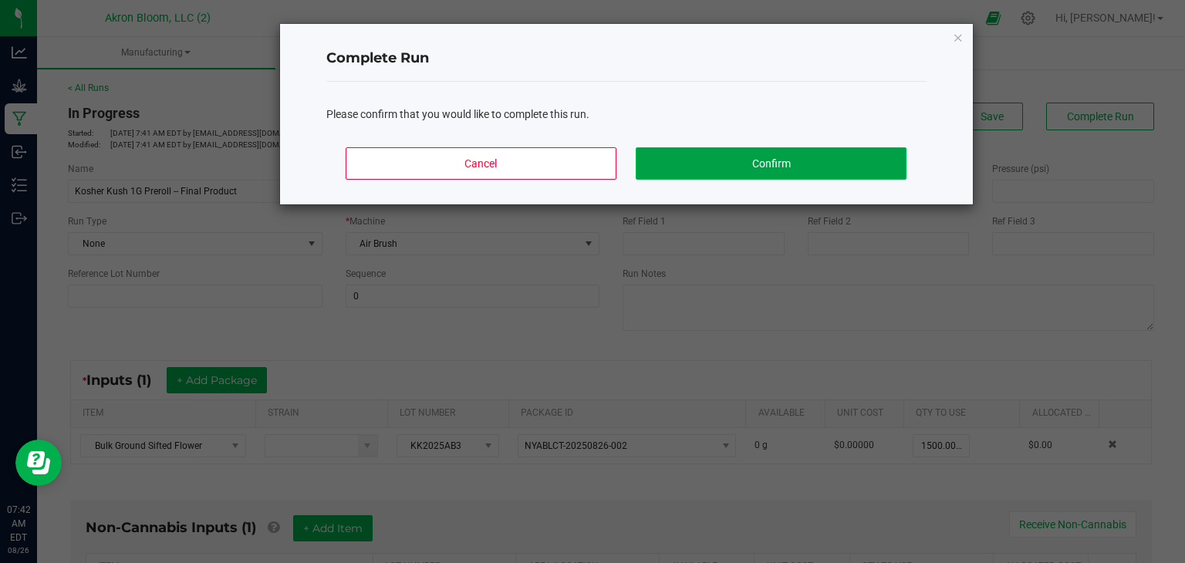
click at [807, 156] on button "Confirm" at bounding box center [770, 163] width 270 height 32
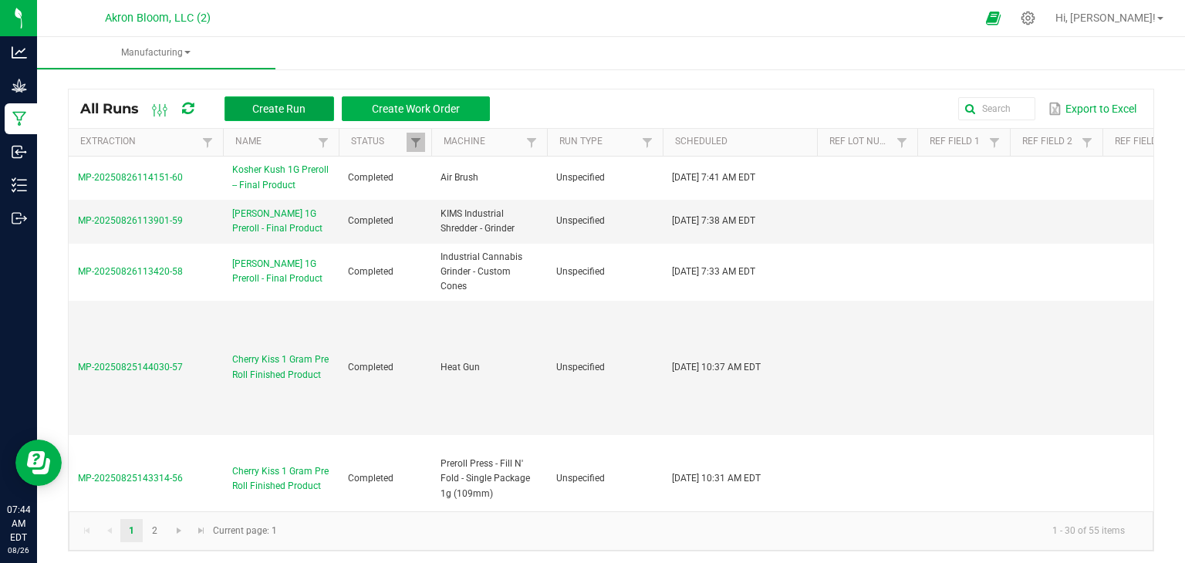
click at [270, 103] on span "Create Run" at bounding box center [278, 109] width 53 height 12
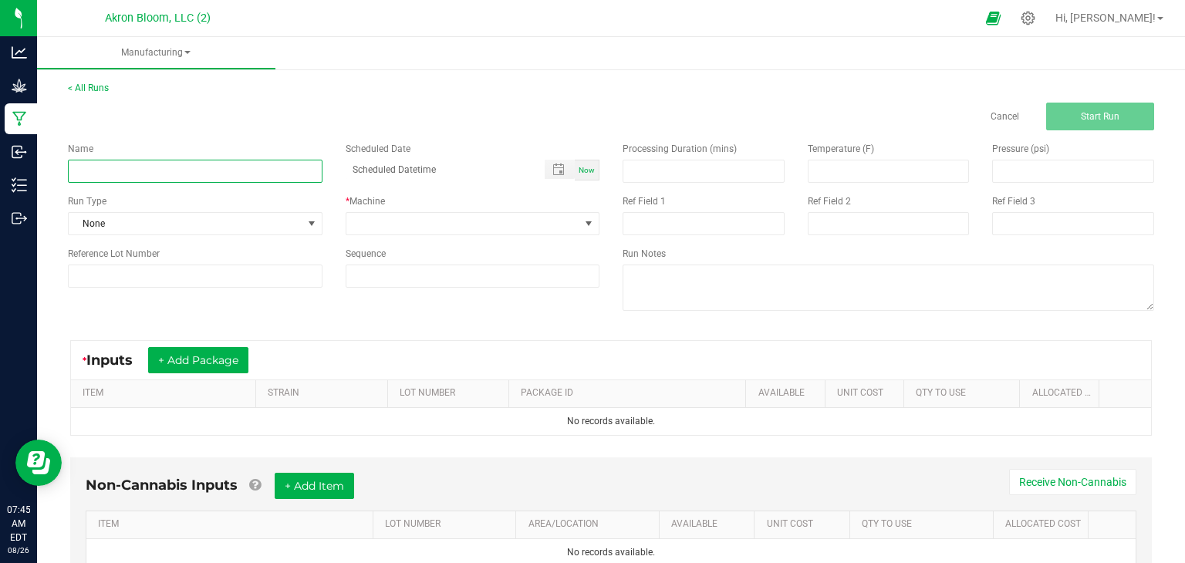
click at [98, 168] on input at bounding box center [195, 171] width 254 height 23
type input "Leso Espresso 1G Preroll - Final Product"
click at [592, 168] on span "Now" at bounding box center [586, 170] width 16 height 8
type input "08/26/2025 7:46 AM"
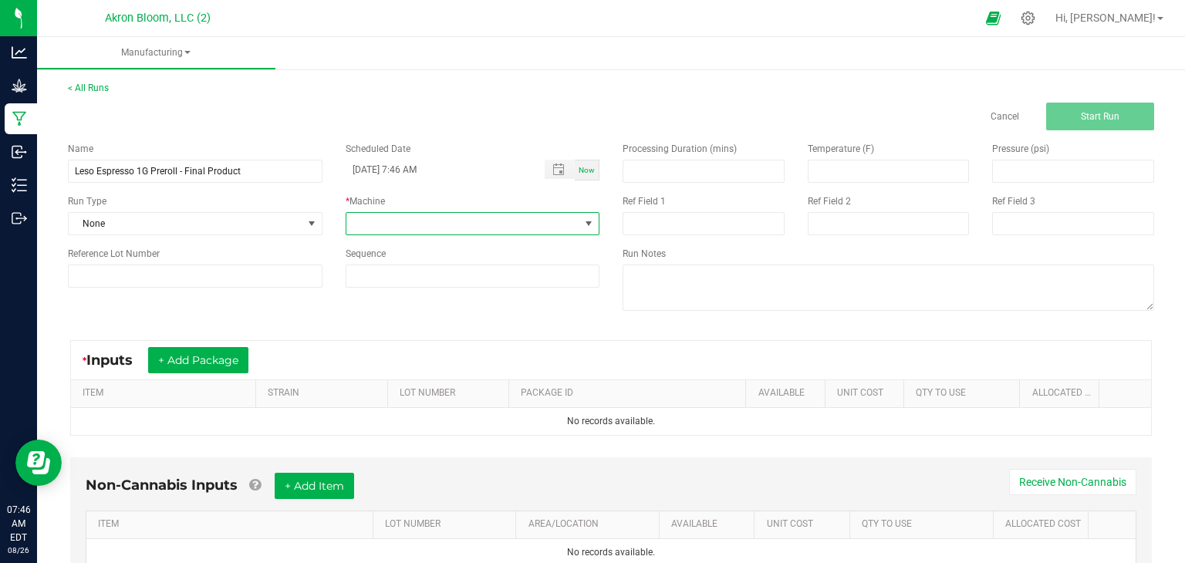
click at [590, 221] on span at bounding box center [588, 223] width 12 height 12
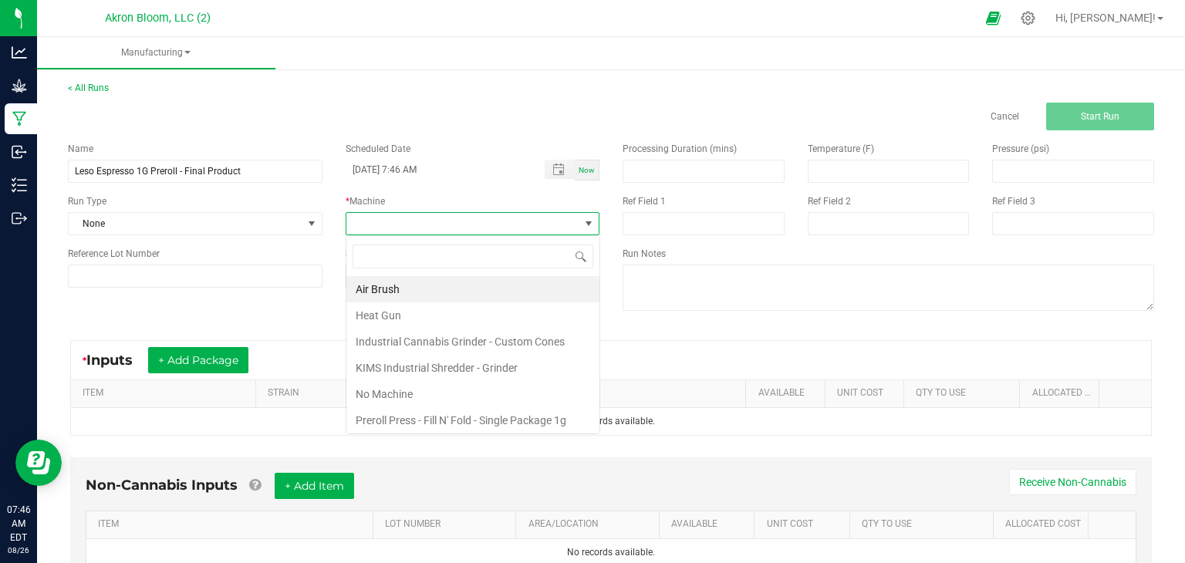
scroll to position [22, 254]
click at [517, 364] on li "KIMS Industrial Shredder - Grinder" at bounding box center [472, 368] width 253 height 26
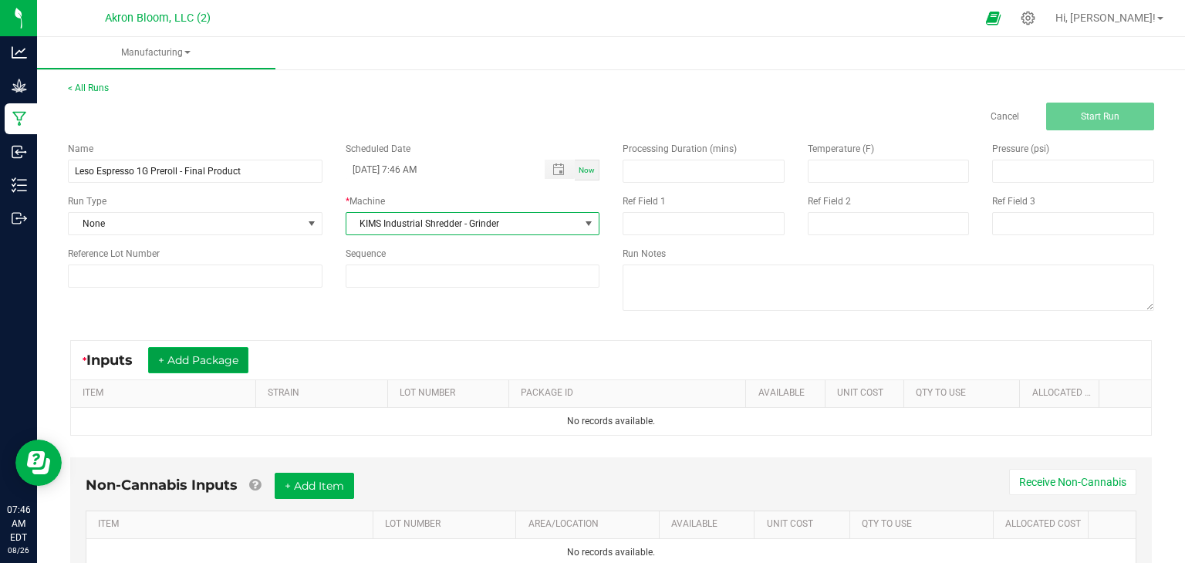
click at [229, 363] on button "+ Add Package" at bounding box center [198, 360] width 100 height 26
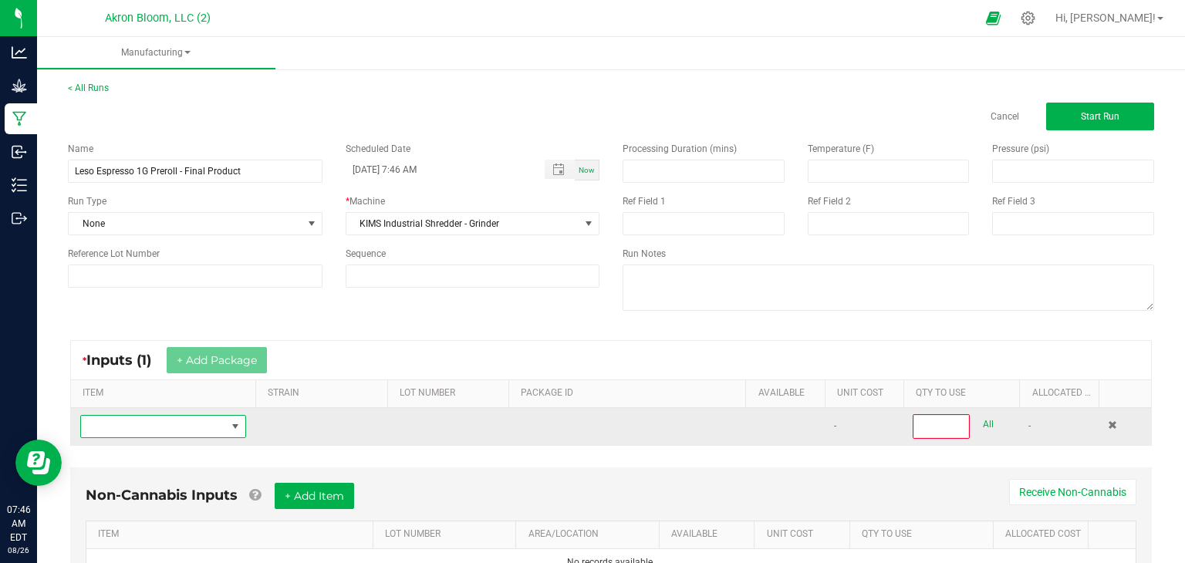
click at [234, 425] on span "NO DATA FOUND" at bounding box center [235, 426] width 12 height 12
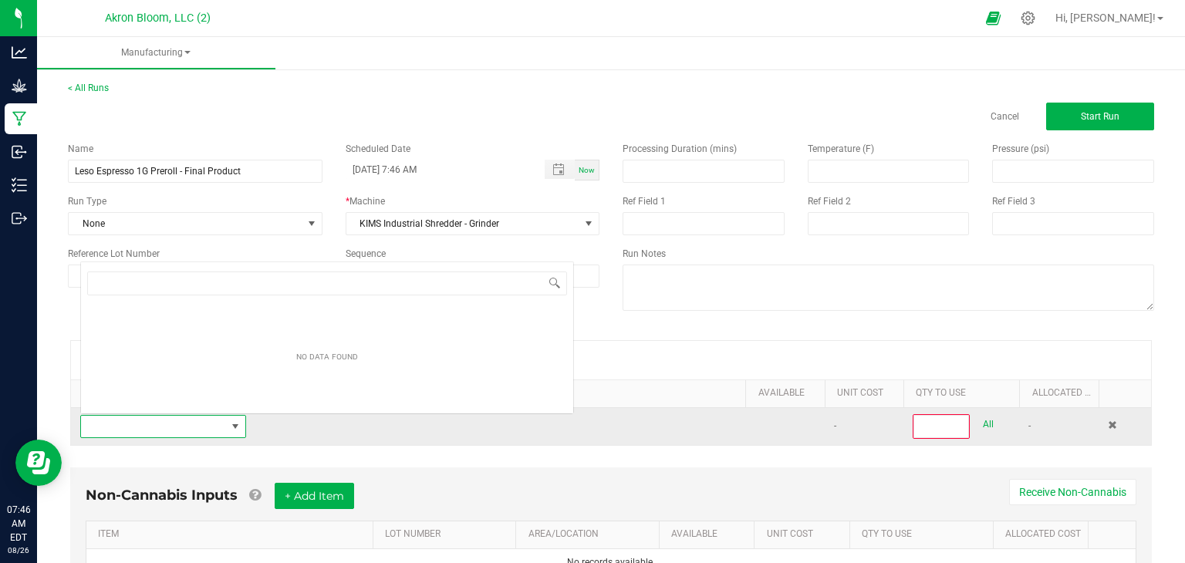
scroll to position [22, 166]
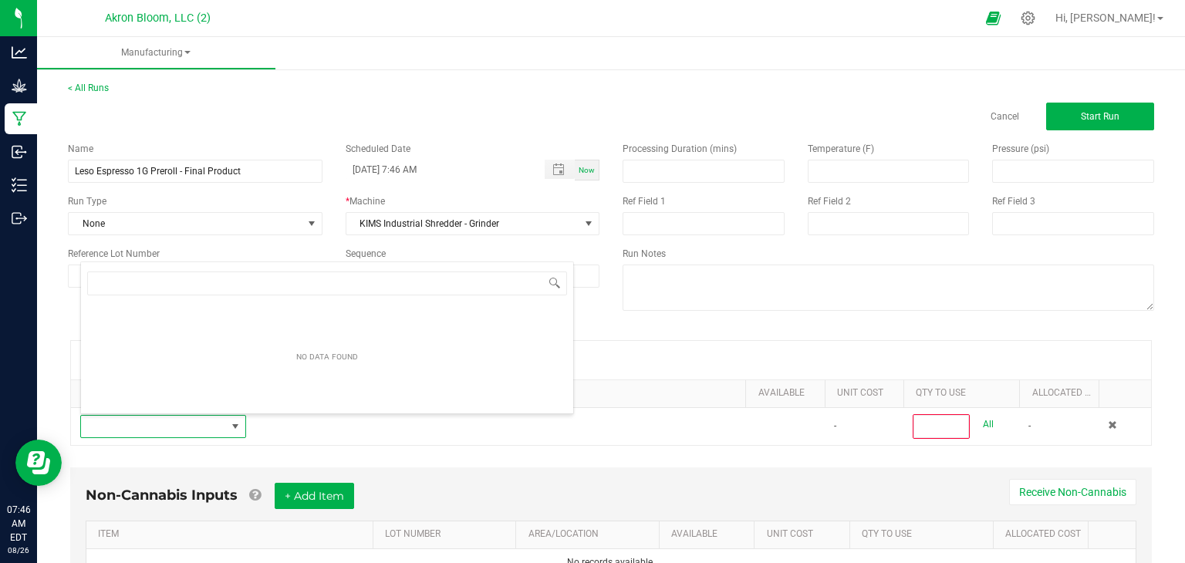
click at [699, 334] on div "* Inputs (1) + Add Package ITEM STRAIN LOT NUMBER PACKAGE ID AVAILABLE Unit Cos…" at bounding box center [610, 392] width 1109 height 133
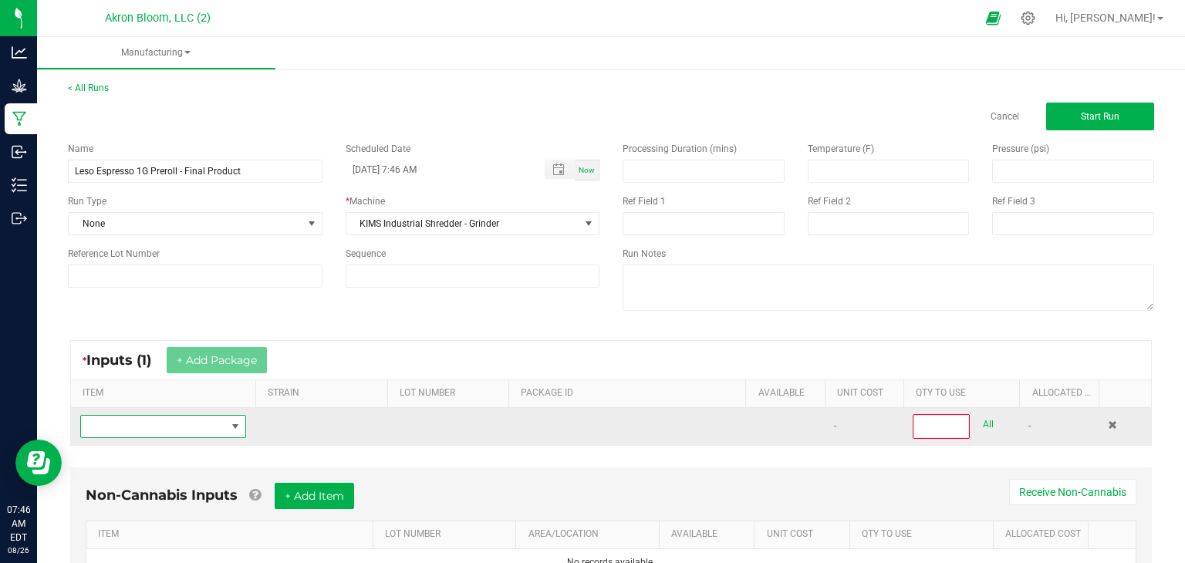
click at [239, 425] on span "NO DATA FOUND" at bounding box center [235, 426] width 12 height 12
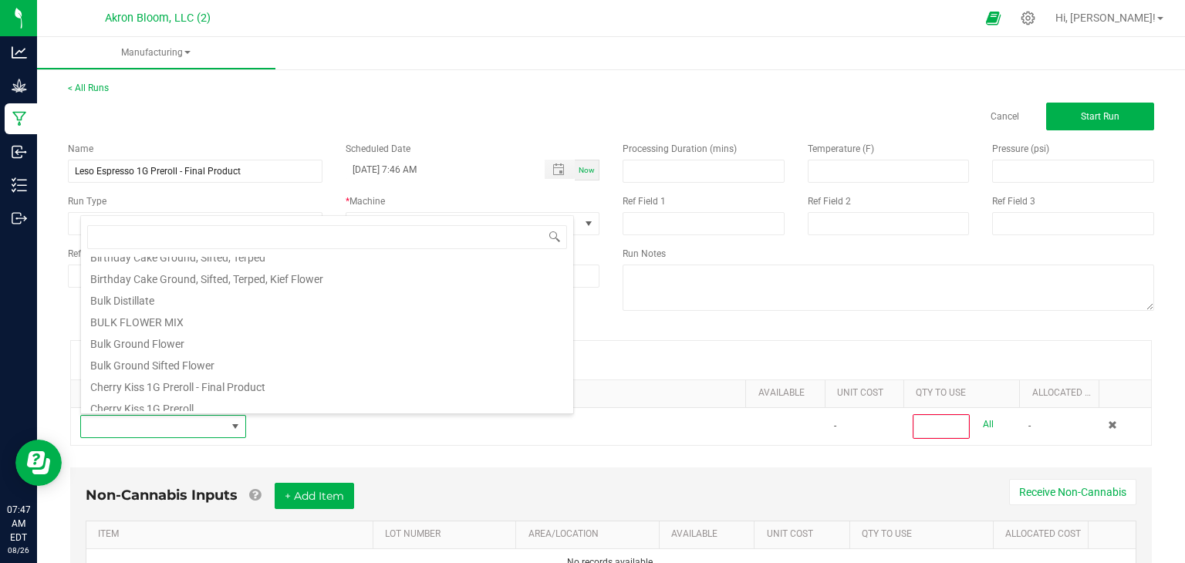
scroll to position [59, 0]
click at [447, 313] on li "BULK FLOWER MIX" at bounding box center [327, 317] width 492 height 22
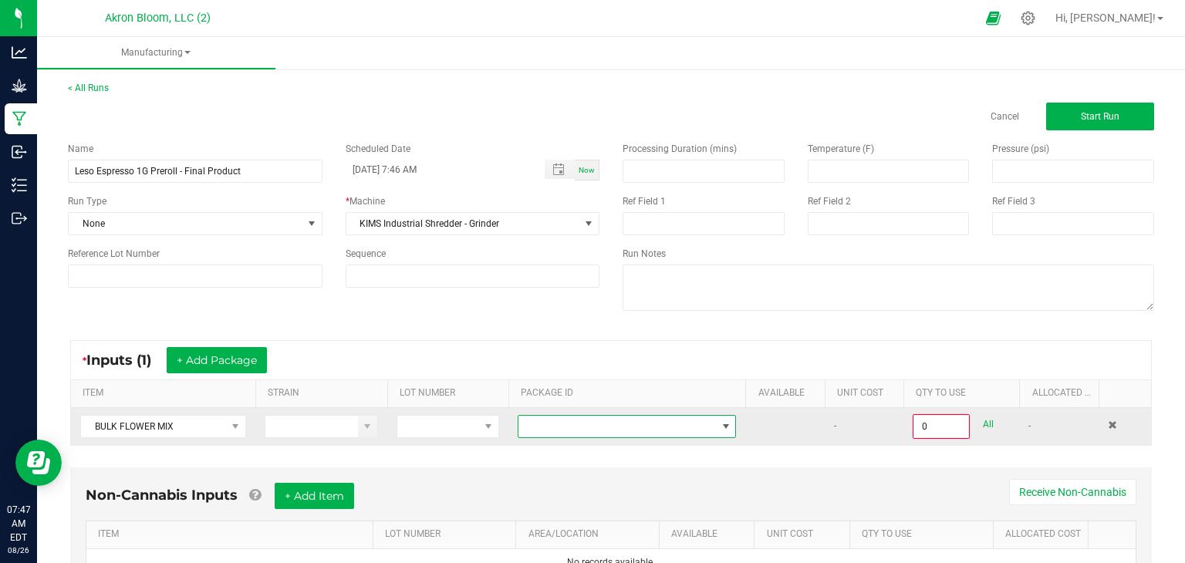
click at [723, 424] on span at bounding box center [726, 426] width 12 height 12
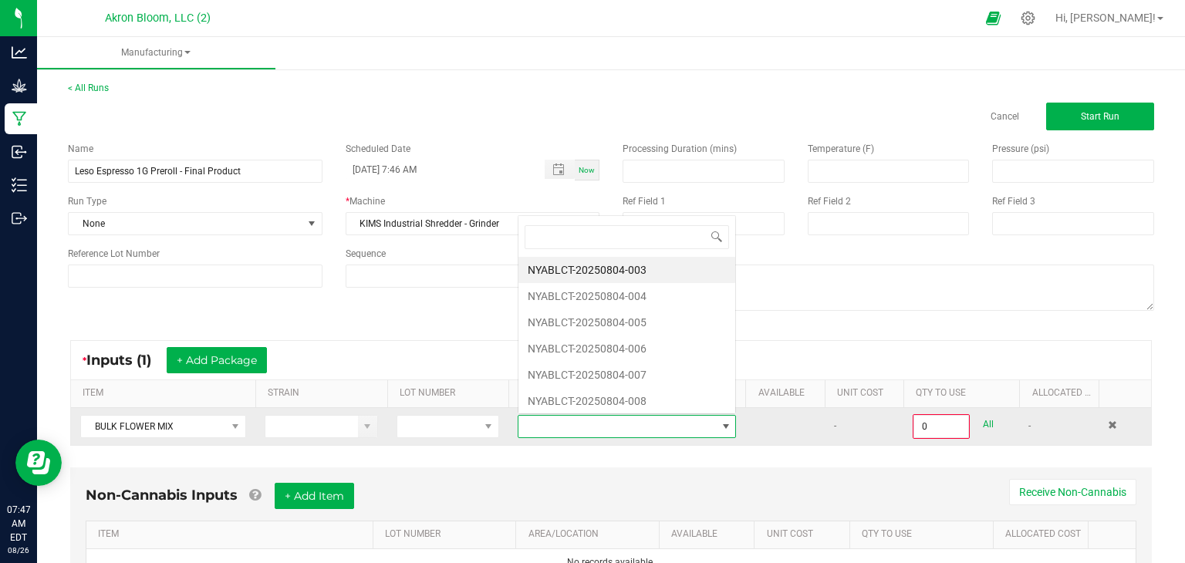
scroll to position [22, 219]
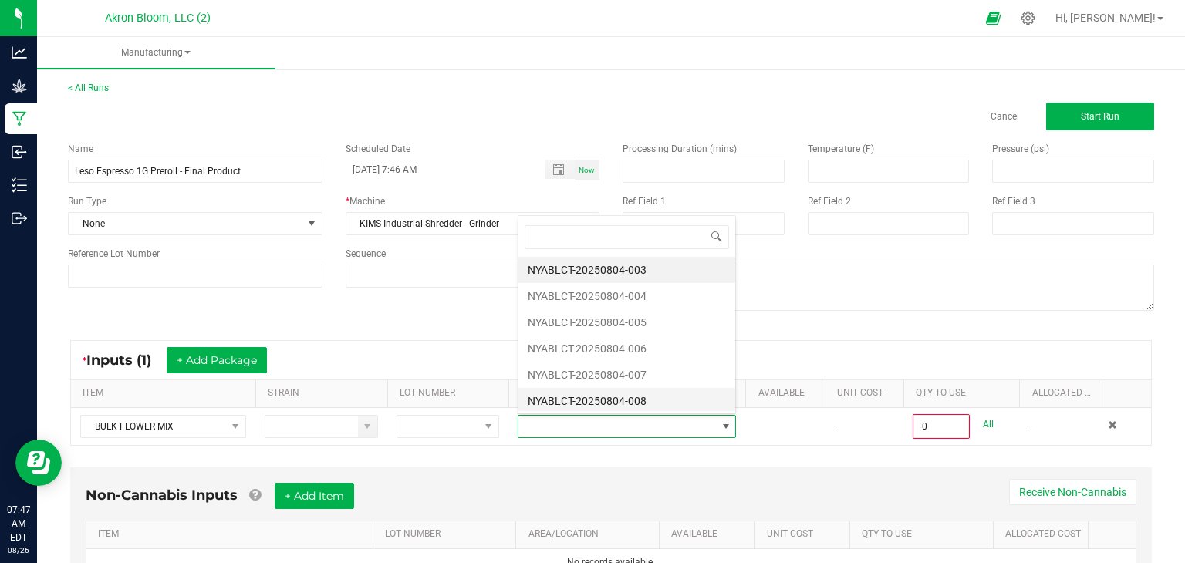
click at [711, 395] on li "NYABLCT-20250804-008" at bounding box center [626, 401] width 217 height 26
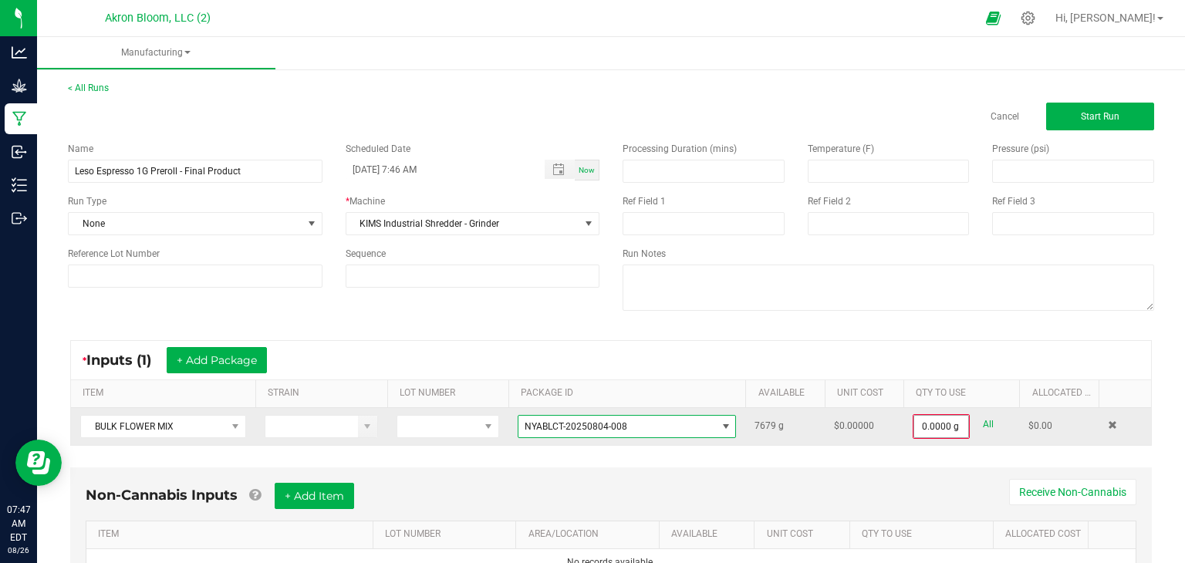
type input "0"
click at [932, 425] on input "0" at bounding box center [941, 427] width 54 height 22
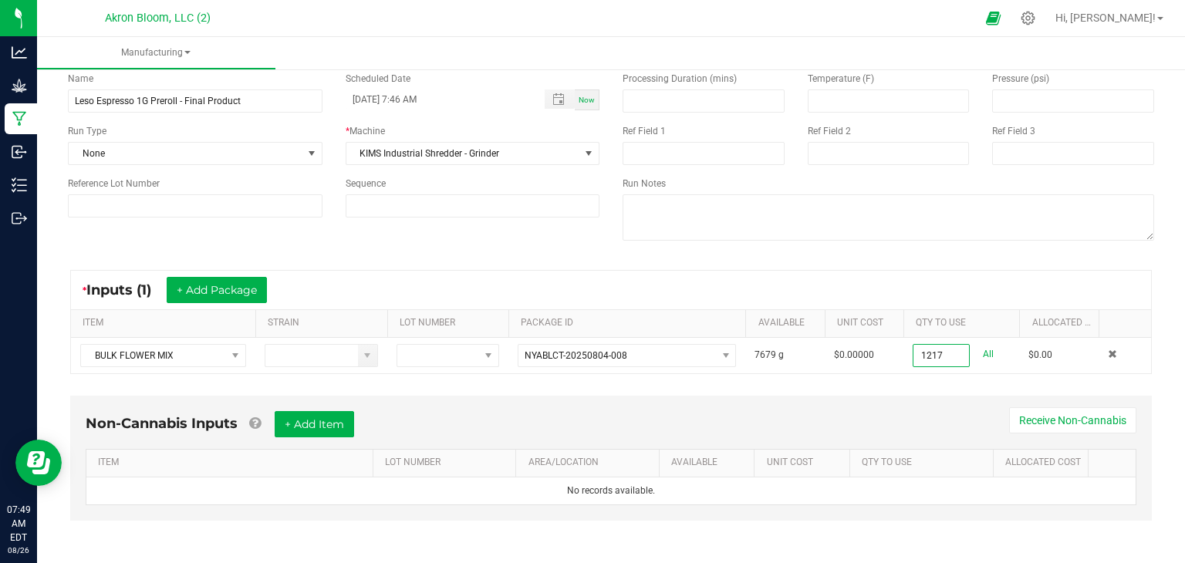
scroll to position [0, 0]
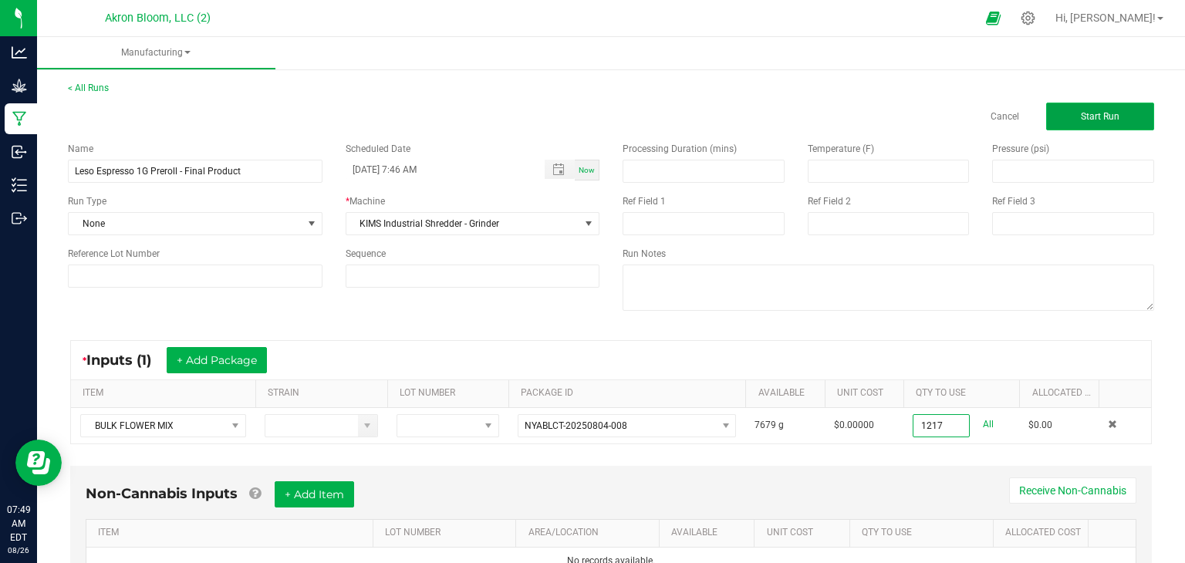
type input "1217.0000 g"
click at [1096, 116] on span "Start Run" at bounding box center [1099, 116] width 39 height 11
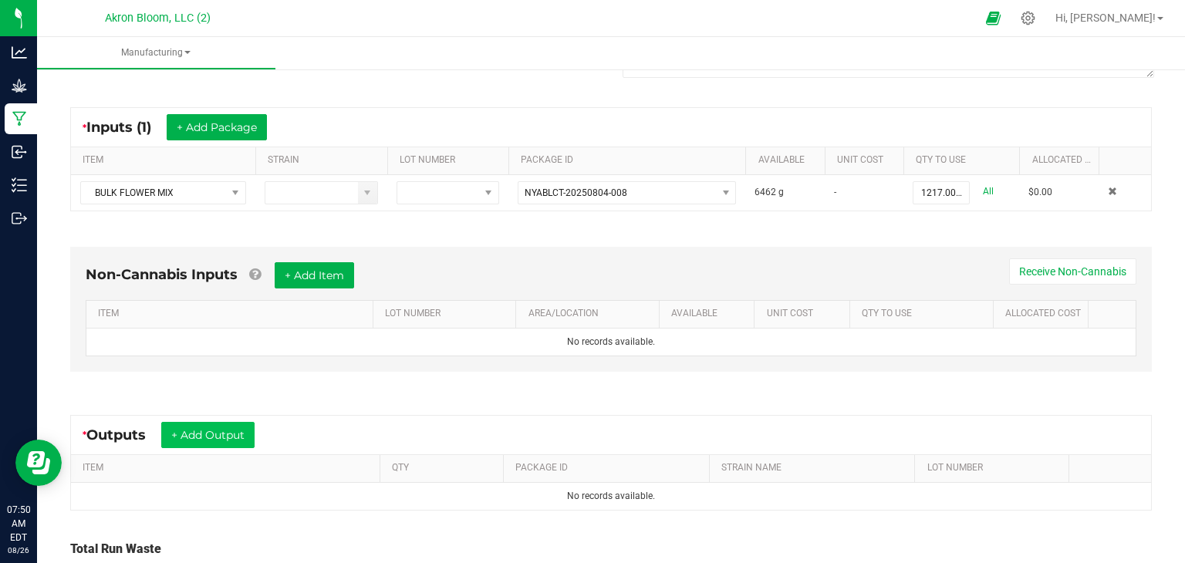
scroll to position [256, 0]
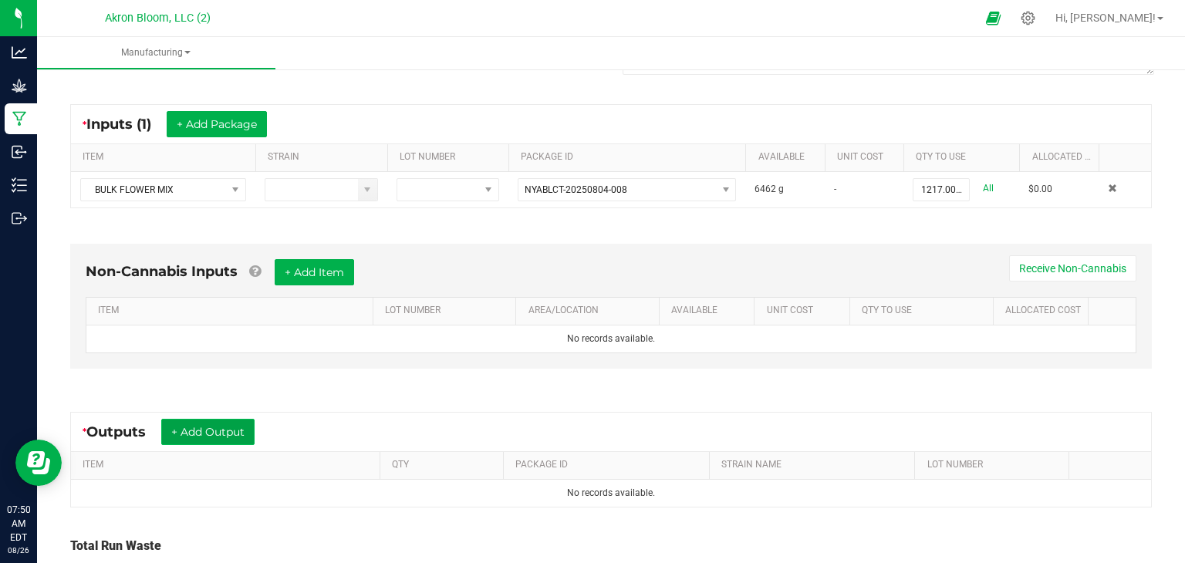
click at [203, 430] on button "+ Add Output" at bounding box center [207, 432] width 93 height 26
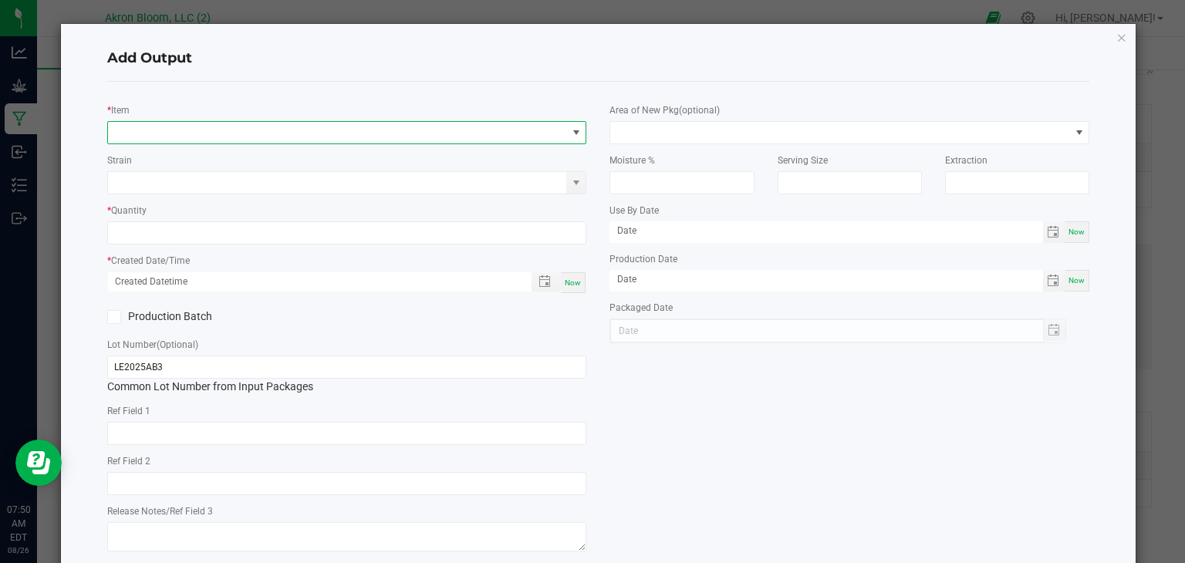
click at [145, 131] on span "NO DATA FOUND" at bounding box center [337, 133] width 459 height 22
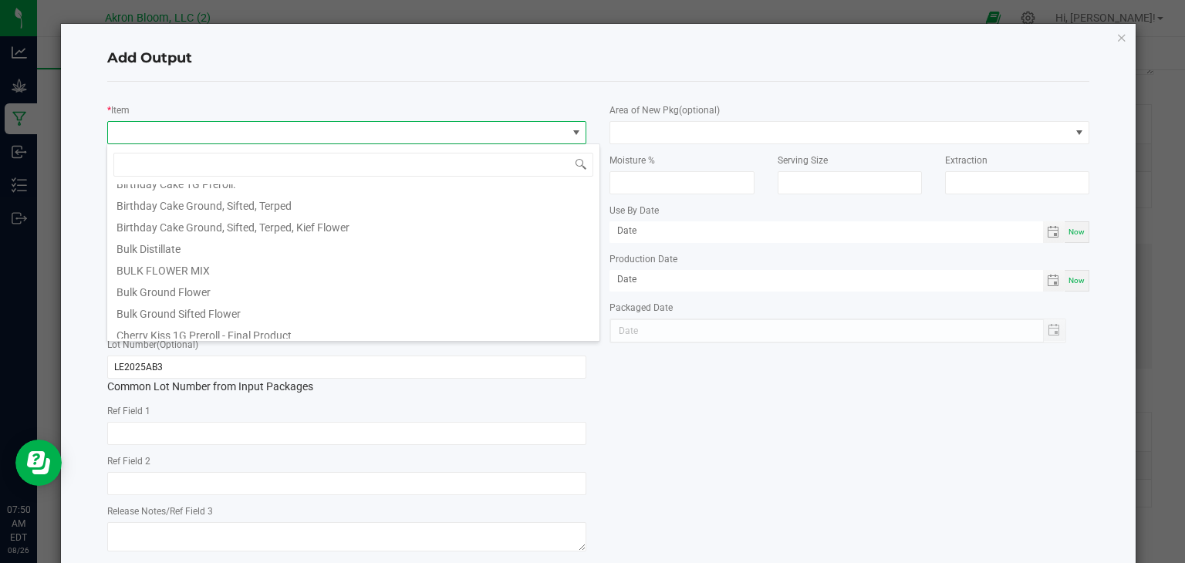
scroll to position [0, 0]
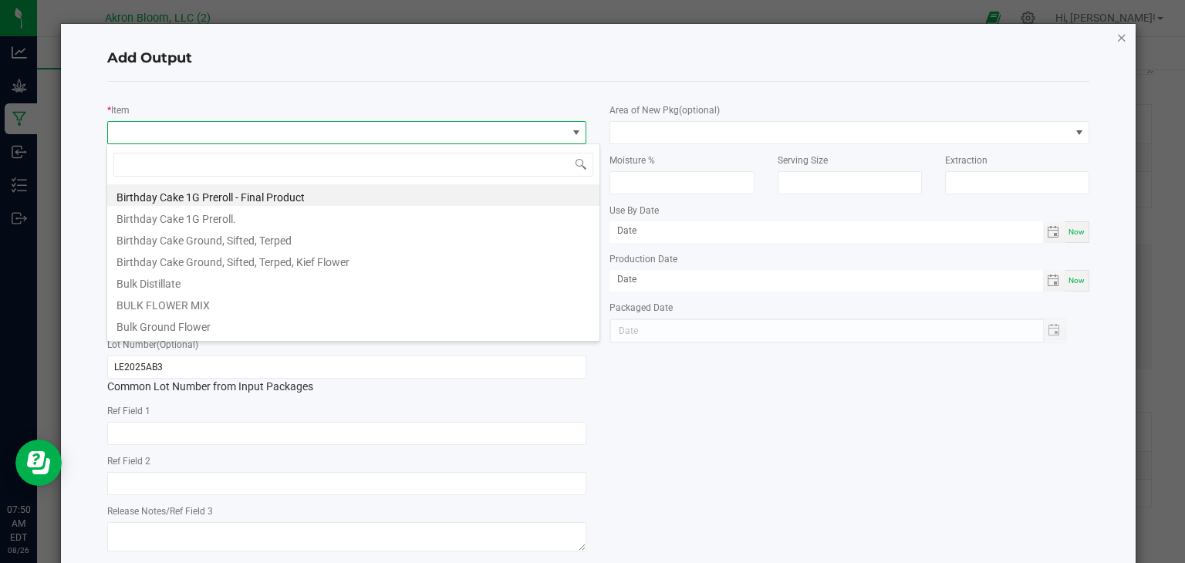
click at [1122, 32] on icon "button" at bounding box center [1121, 37] width 11 height 19
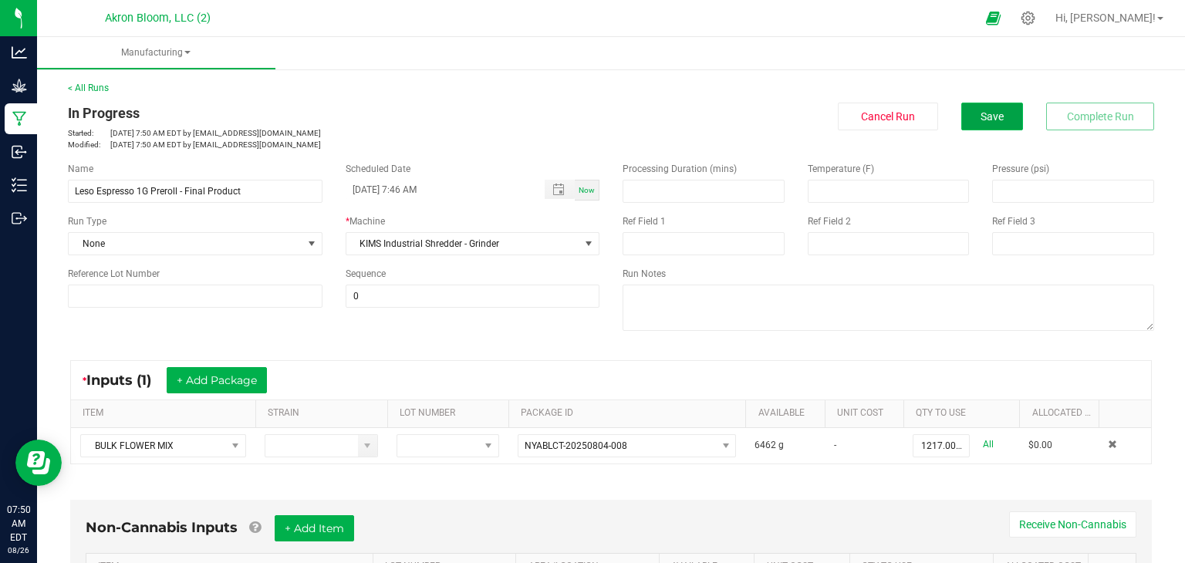
click at [999, 113] on span "Save" at bounding box center [991, 116] width 23 height 12
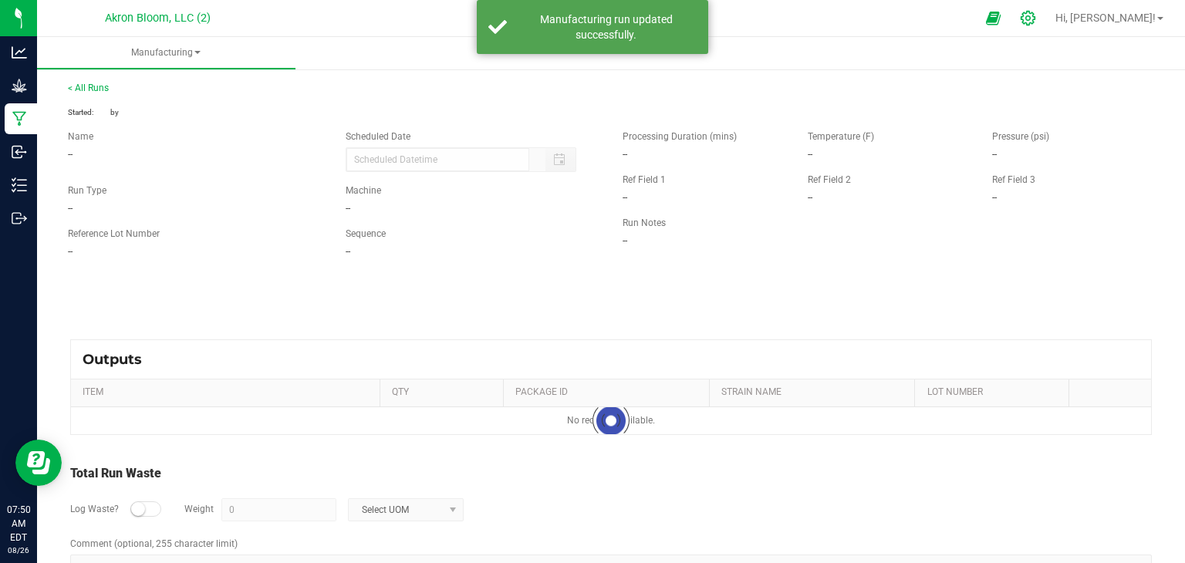
type input "08/26/2025 7:46 AM"
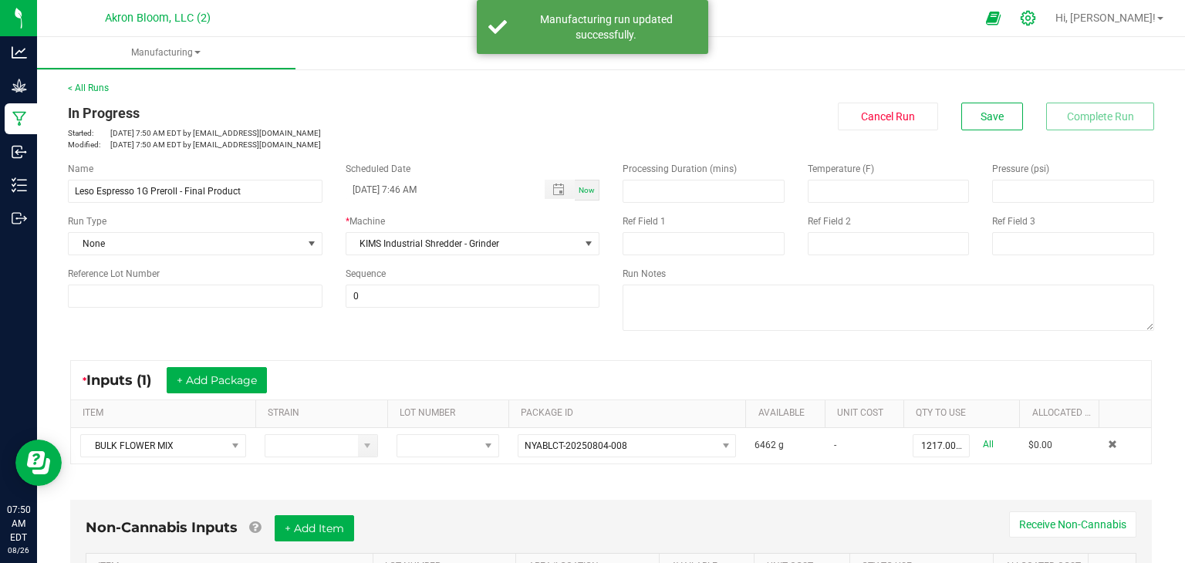
click at [1036, 18] on icon at bounding box center [1028, 18] width 16 height 16
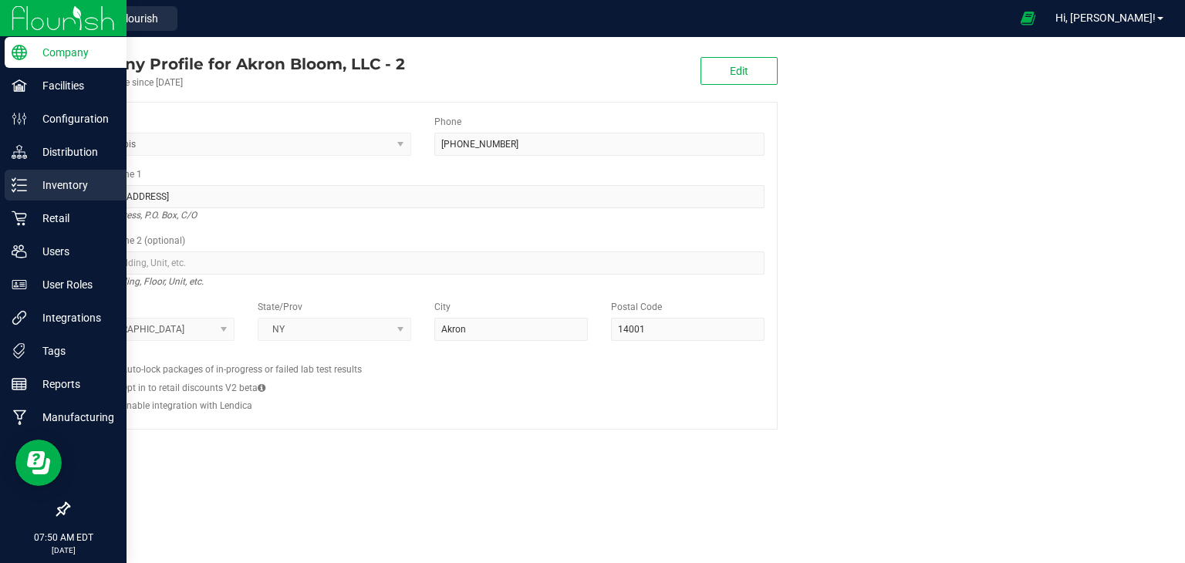
click at [58, 183] on p "Inventory" at bounding box center [73, 185] width 93 height 19
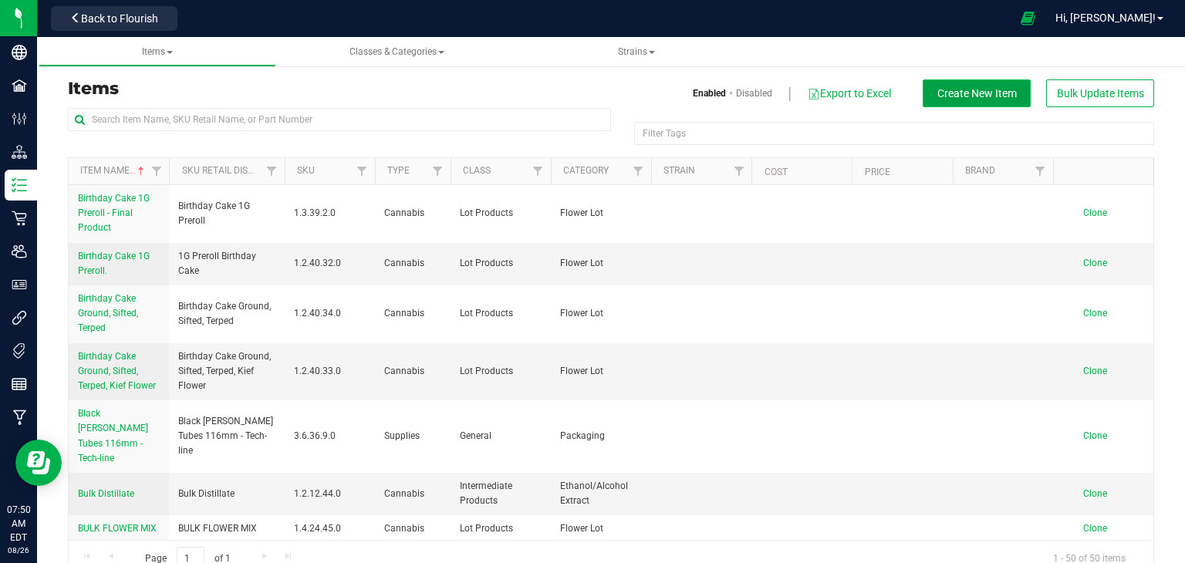
click at [955, 91] on span "Create New Item" at bounding box center [976, 93] width 79 height 12
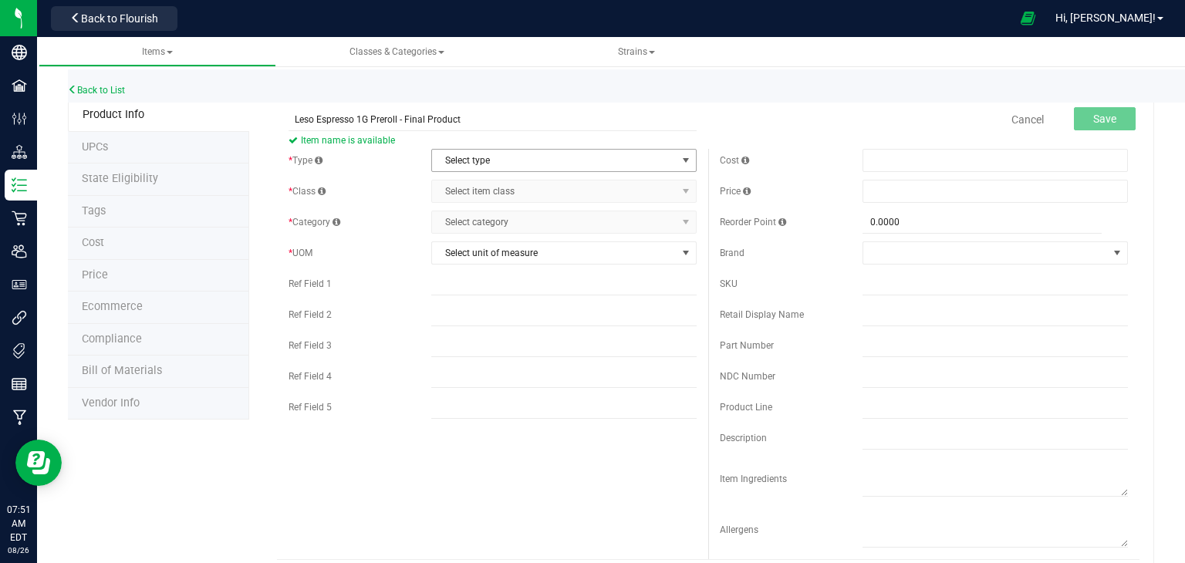
type input "Leso Espresso 1G Preroll - Final Product"
click at [686, 160] on span "select" at bounding box center [685, 160] width 12 height 12
click at [658, 193] on li "Cannabis" at bounding box center [564, 186] width 264 height 23
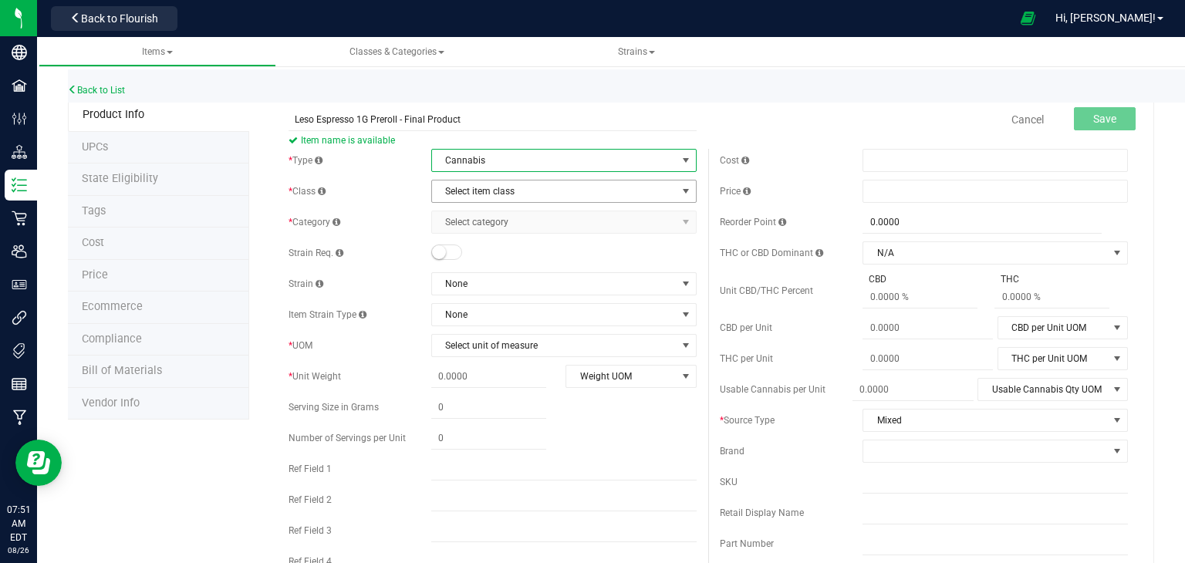
click at [686, 194] on span "select" at bounding box center [685, 191] width 12 height 12
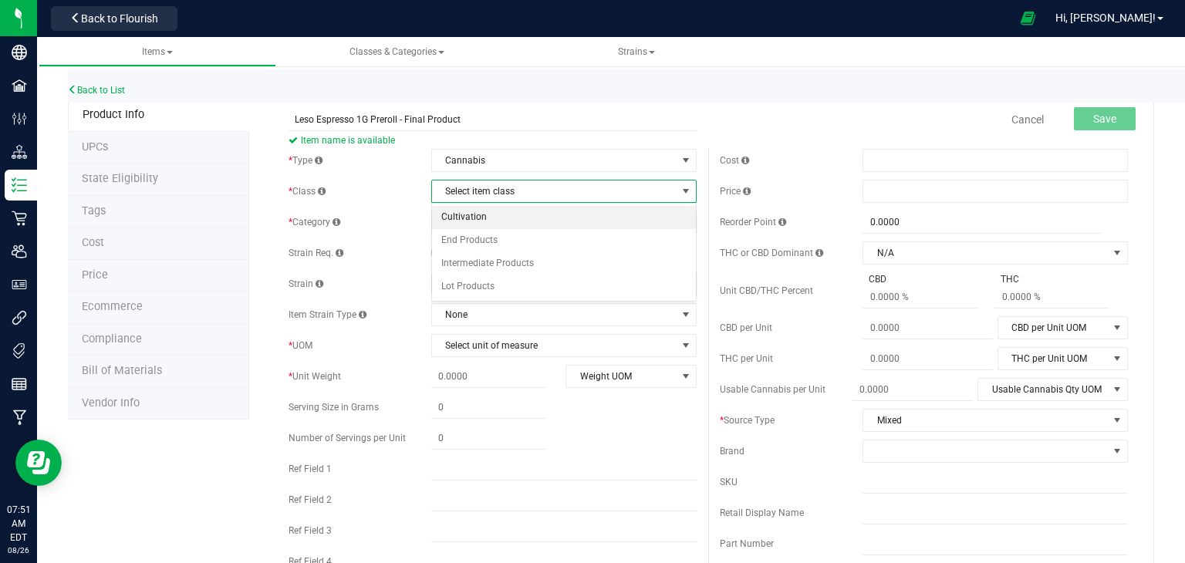
click at [659, 222] on li "Cultivation" at bounding box center [564, 217] width 264 height 23
click at [688, 221] on span "select" at bounding box center [685, 222] width 12 height 12
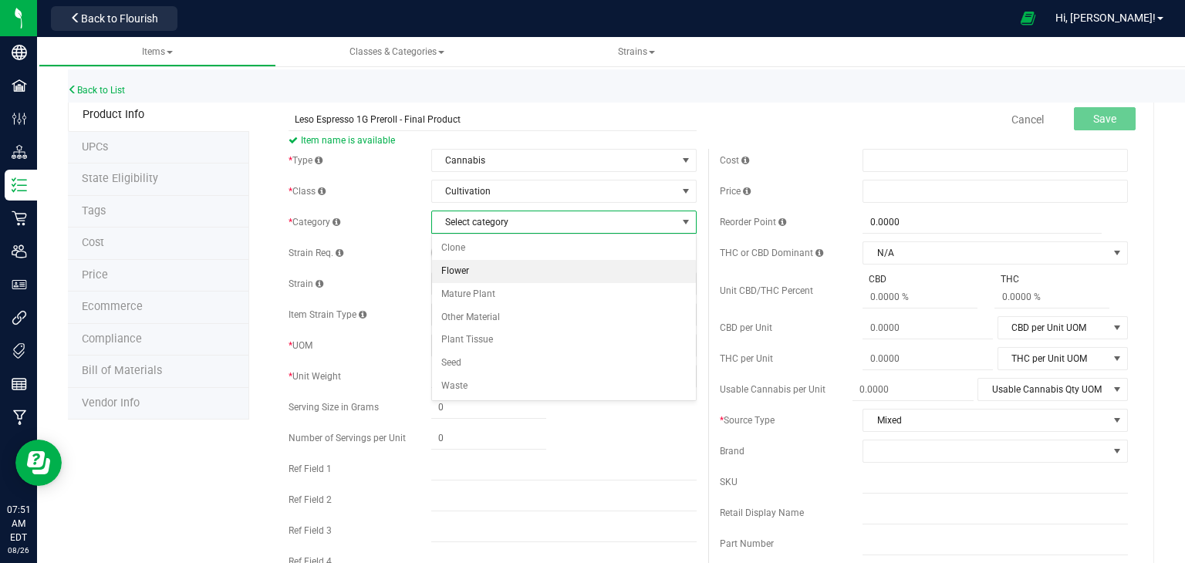
click at [612, 274] on li "Flower" at bounding box center [564, 271] width 264 height 23
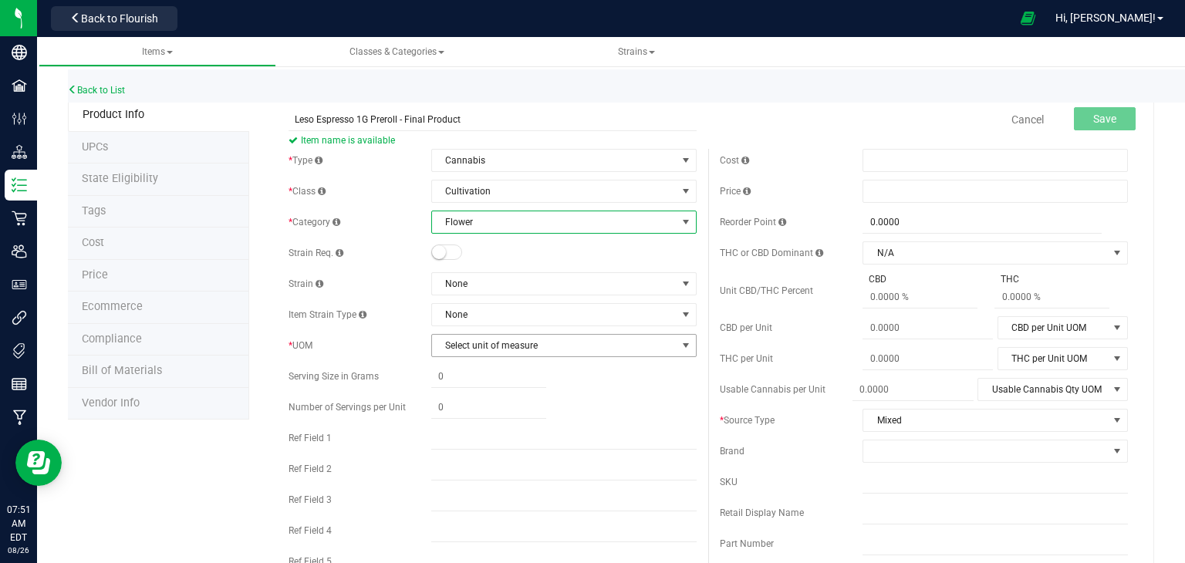
click at [687, 347] on span "select" at bounding box center [685, 345] width 12 height 12
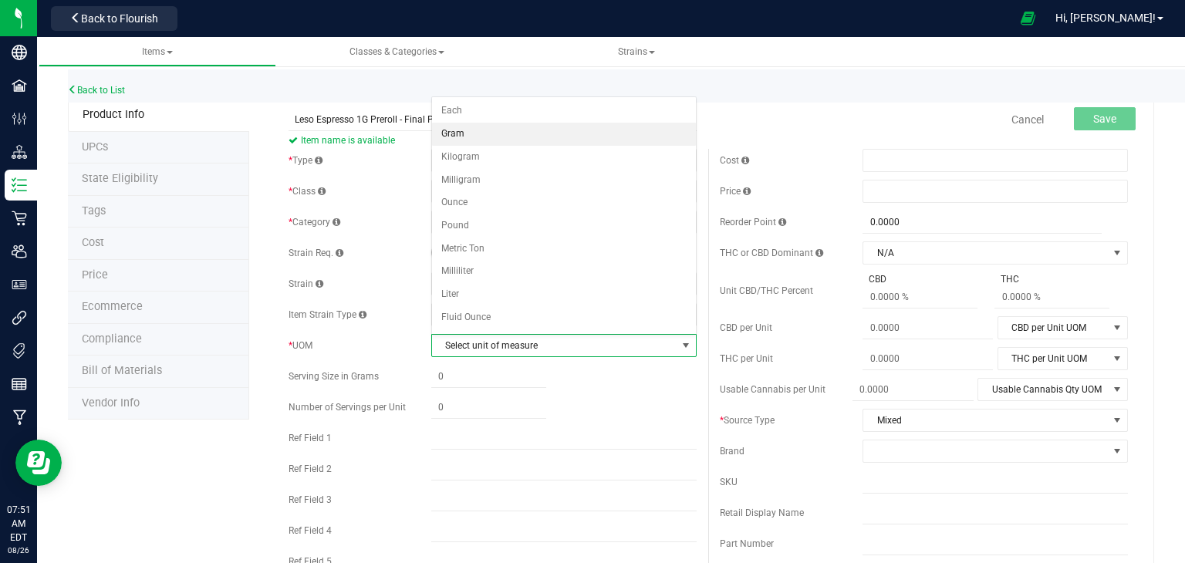
click at [607, 132] on li "Gram" at bounding box center [564, 134] width 264 height 23
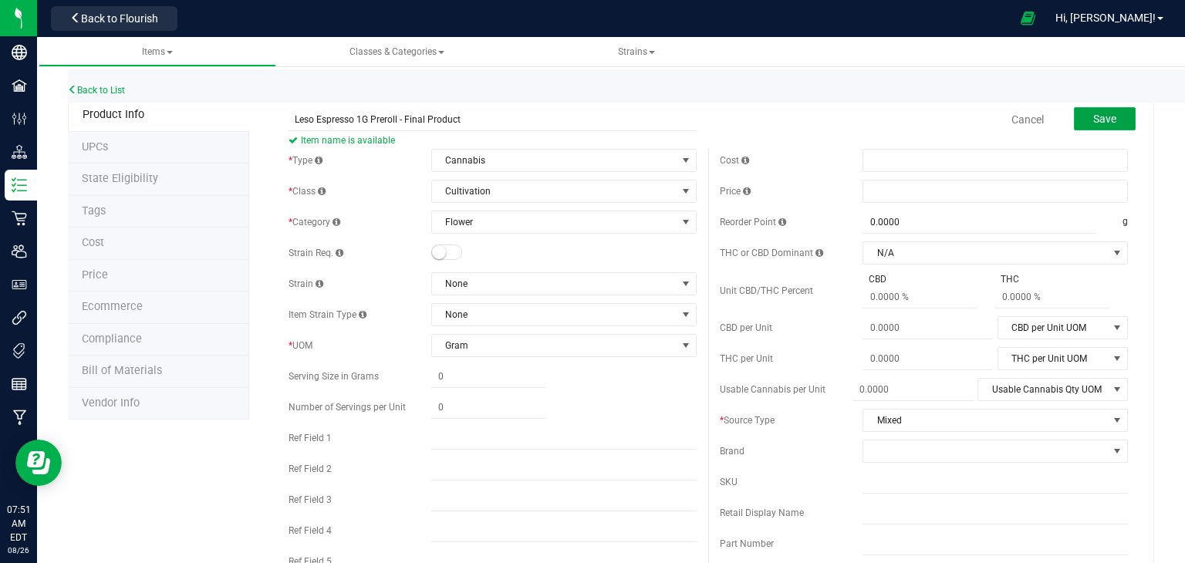
click at [1107, 115] on span "Save" at bounding box center [1104, 119] width 23 height 12
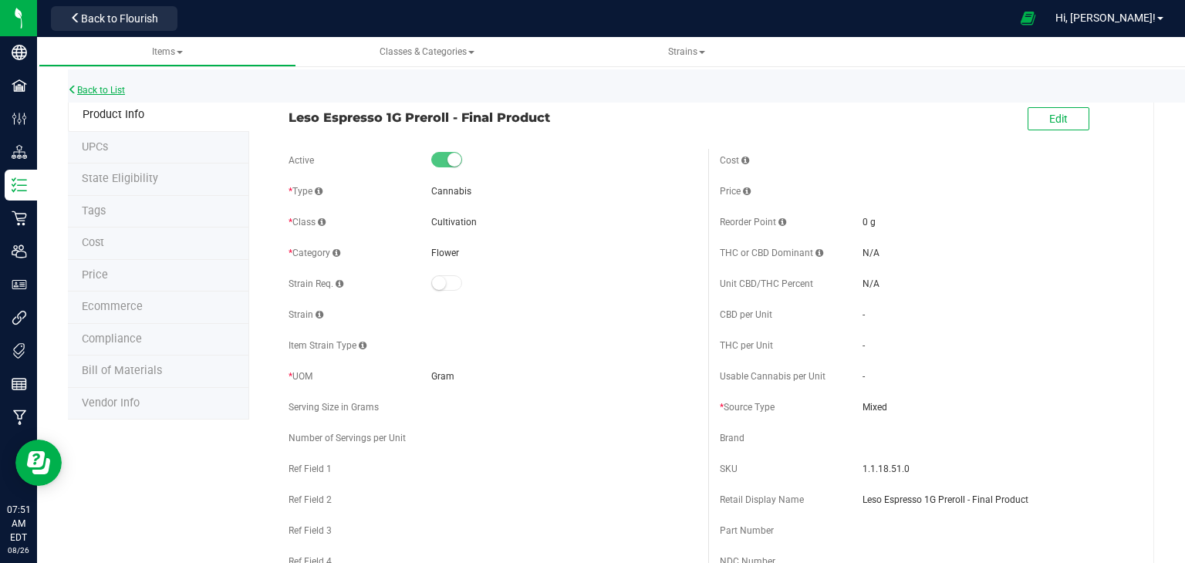
click at [108, 86] on link "Back to List" at bounding box center [96, 90] width 57 height 11
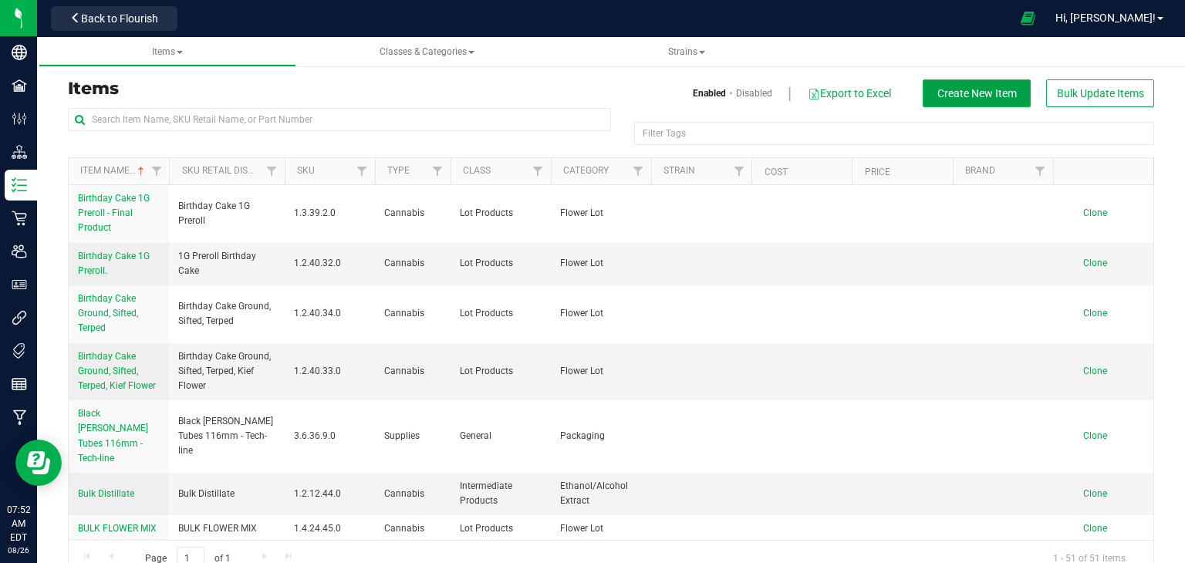
click at [984, 94] on span "Create New Item" at bounding box center [976, 93] width 79 height 12
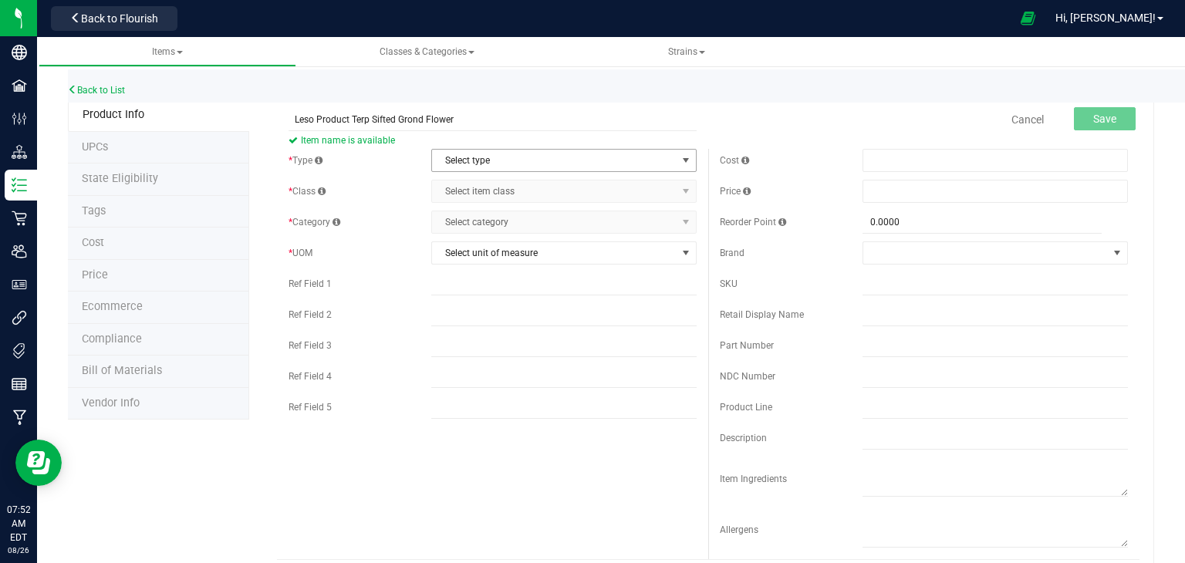
type input "Leso Product Terp Sifted Grond Flower"
click at [687, 157] on span "select" at bounding box center [685, 160] width 12 height 12
click at [613, 187] on li "Cannabis" at bounding box center [564, 186] width 264 height 23
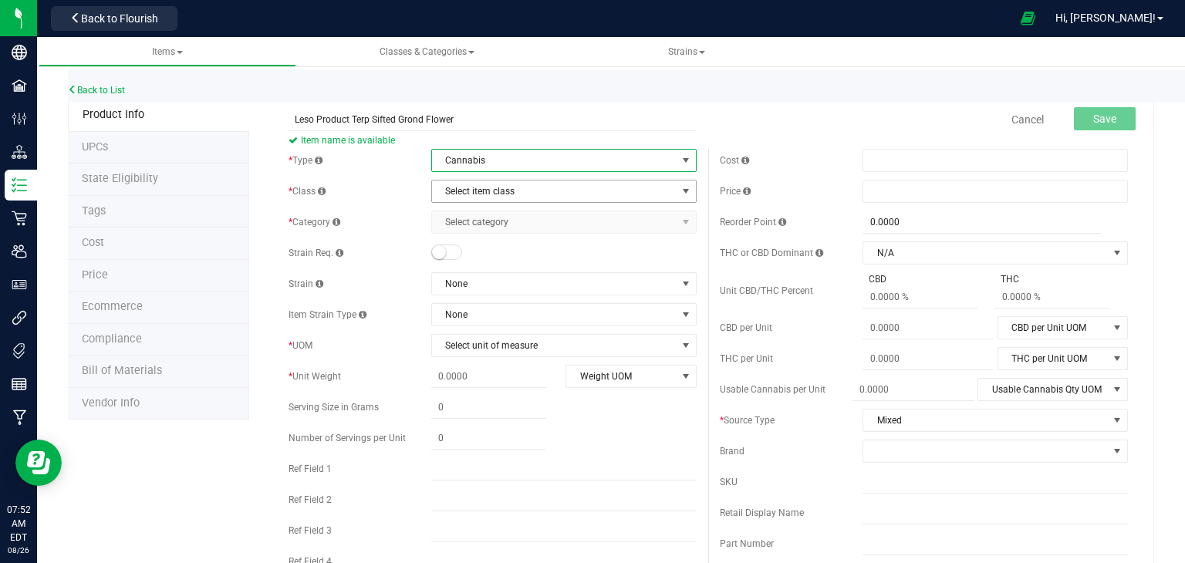
click at [690, 191] on span "select" at bounding box center [685, 191] width 12 height 12
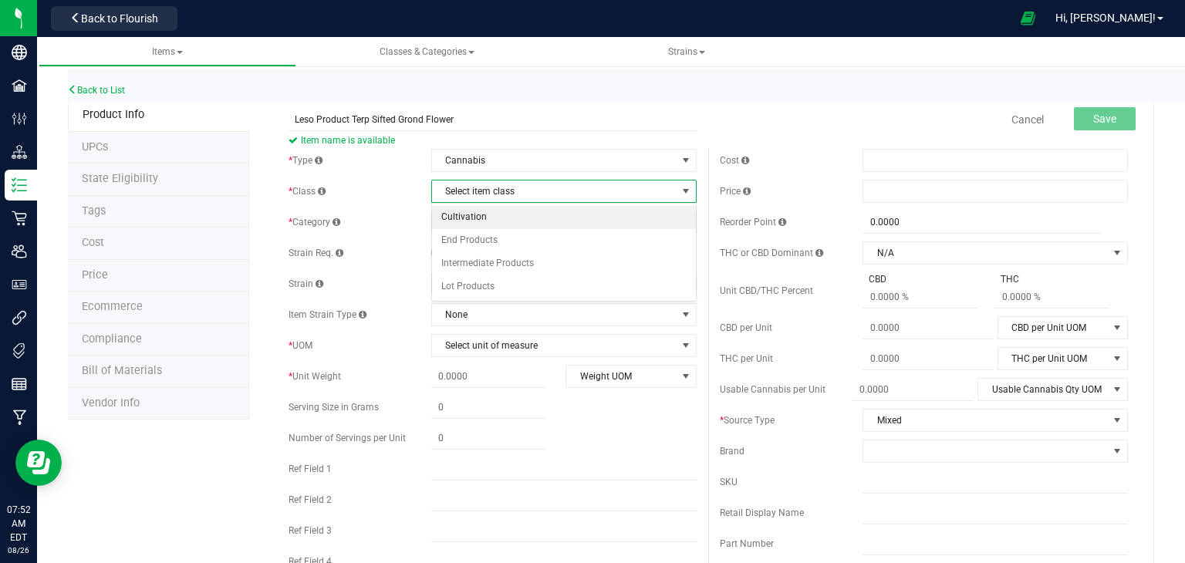
click at [653, 226] on li "Cultivation" at bounding box center [564, 217] width 264 height 23
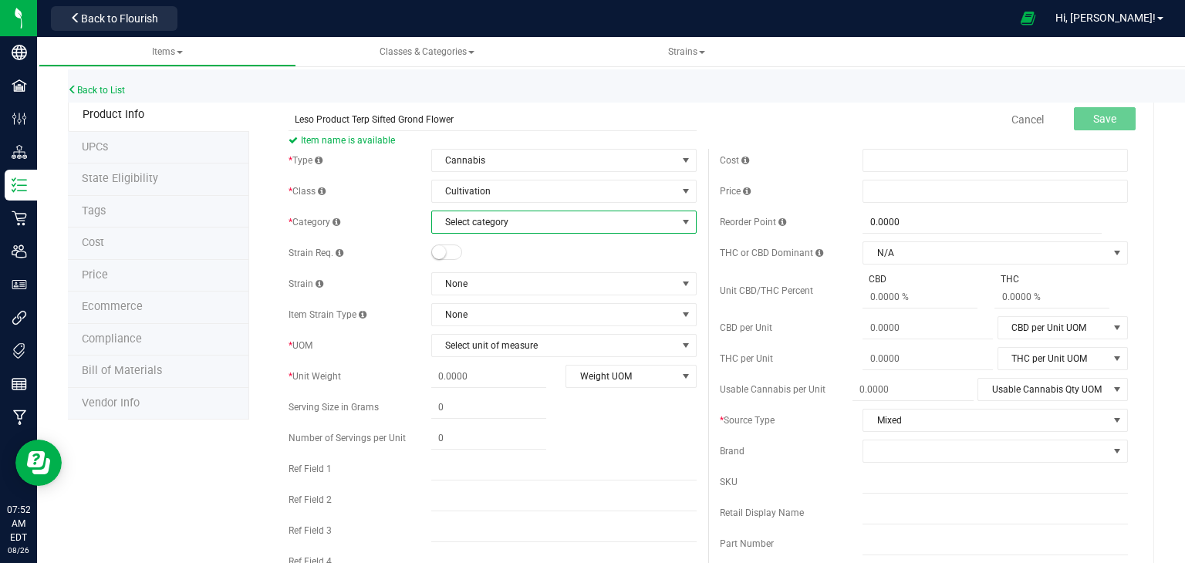
click at [684, 220] on span "select" at bounding box center [685, 222] width 12 height 12
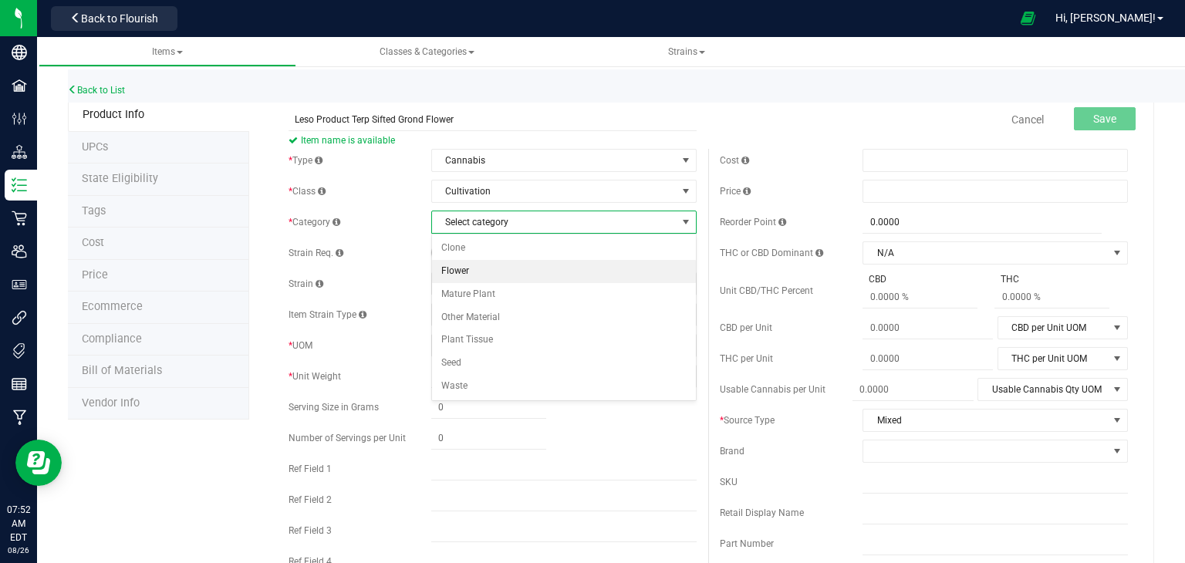
click at [645, 271] on li "Flower" at bounding box center [564, 271] width 264 height 23
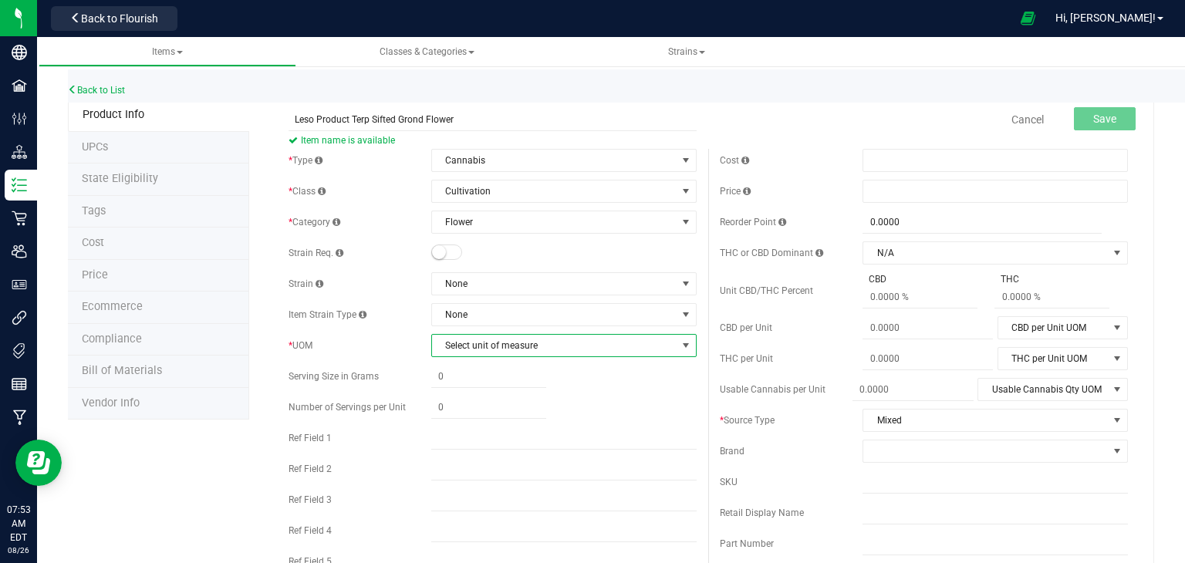
click at [687, 342] on span "select" at bounding box center [685, 345] width 12 height 12
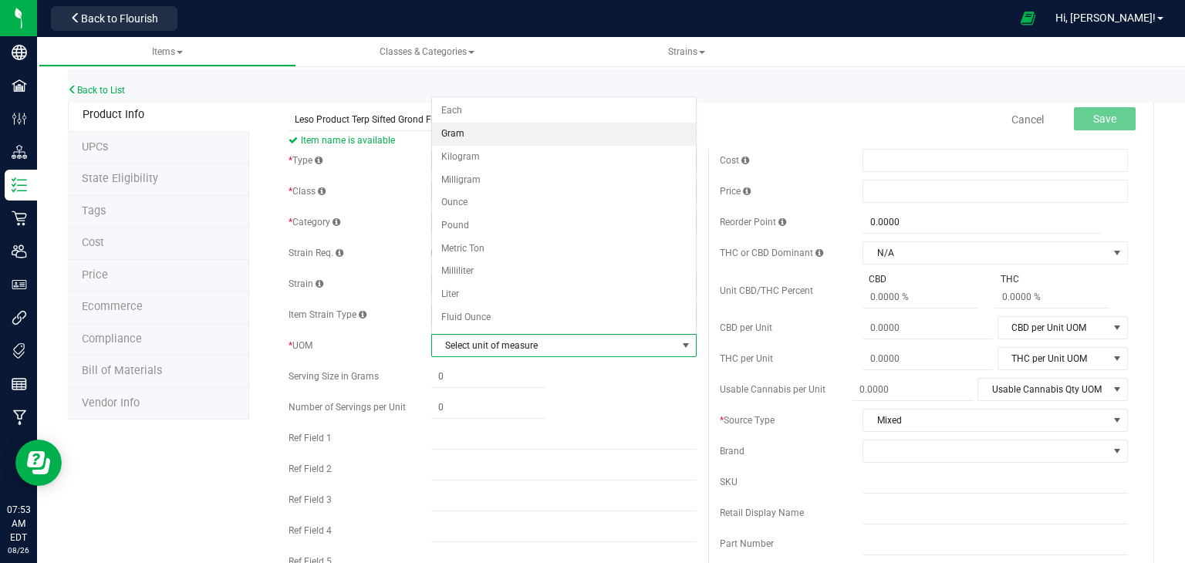
click at [575, 134] on li "Gram" at bounding box center [564, 134] width 264 height 23
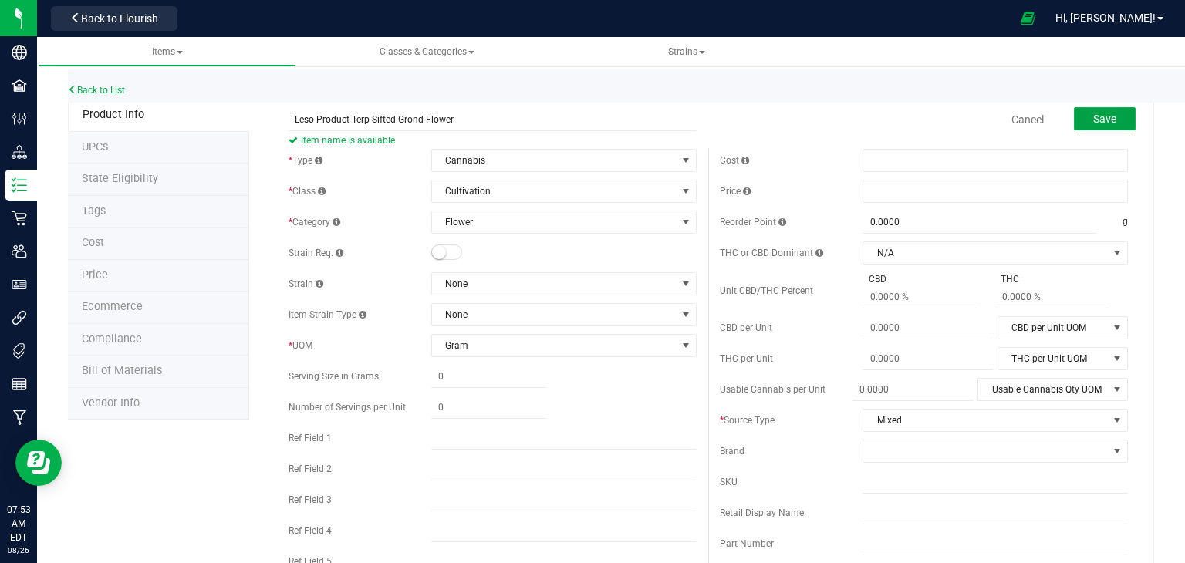
click at [1111, 114] on span "Save" at bounding box center [1104, 119] width 23 height 12
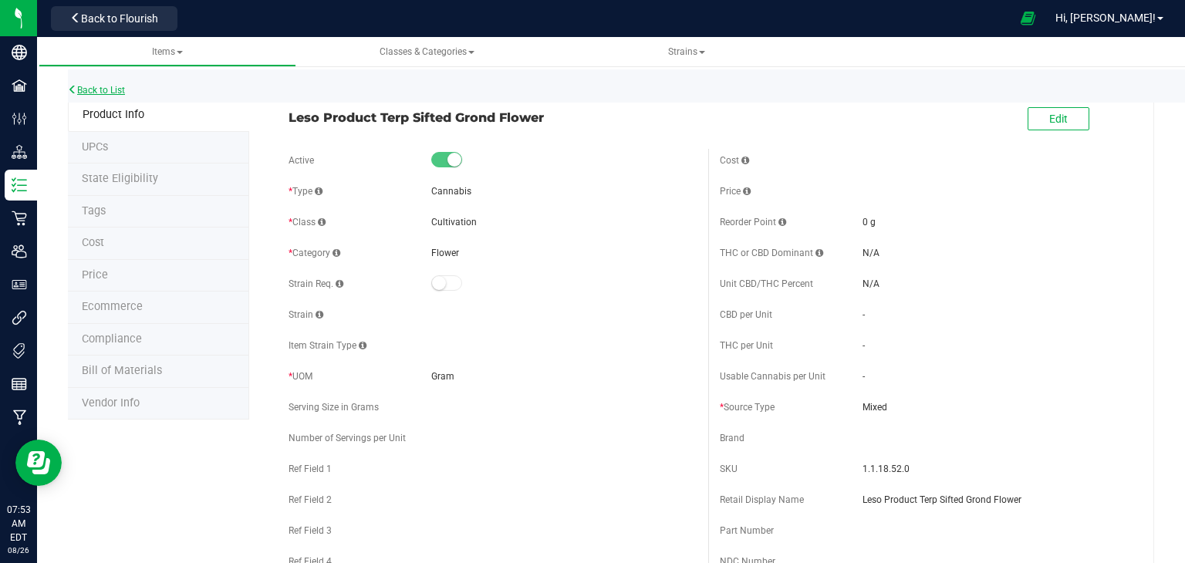
click at [115, 88] on link "Back to List" at bounding box center [96, 90] width 57 height 11
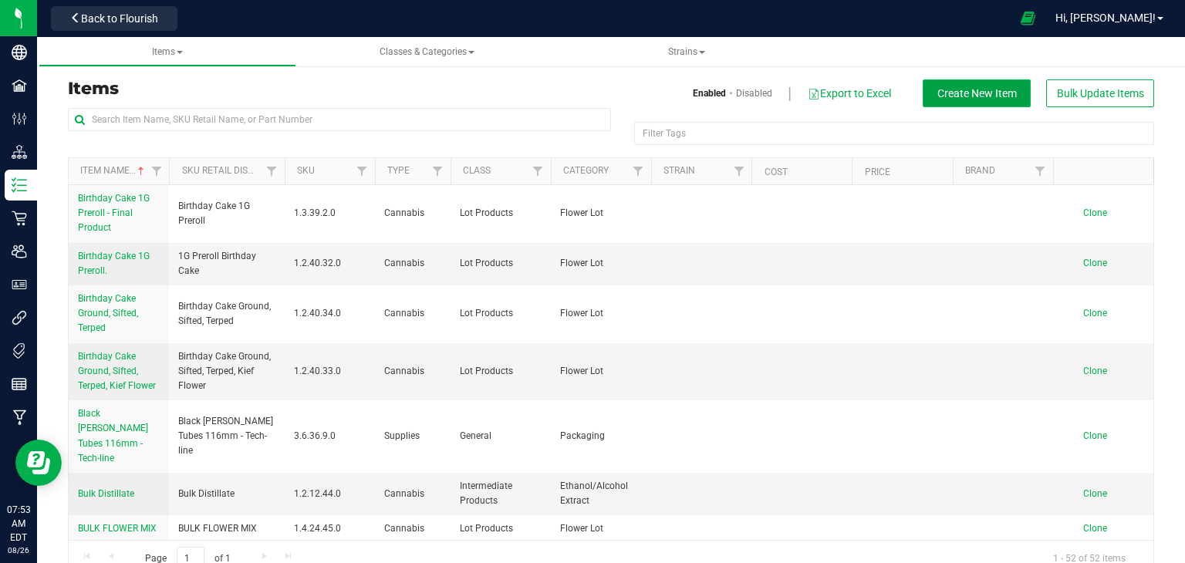
click at [983, 88] on span "Create New Item" at bounding box center [976, 93] width 79 height 12
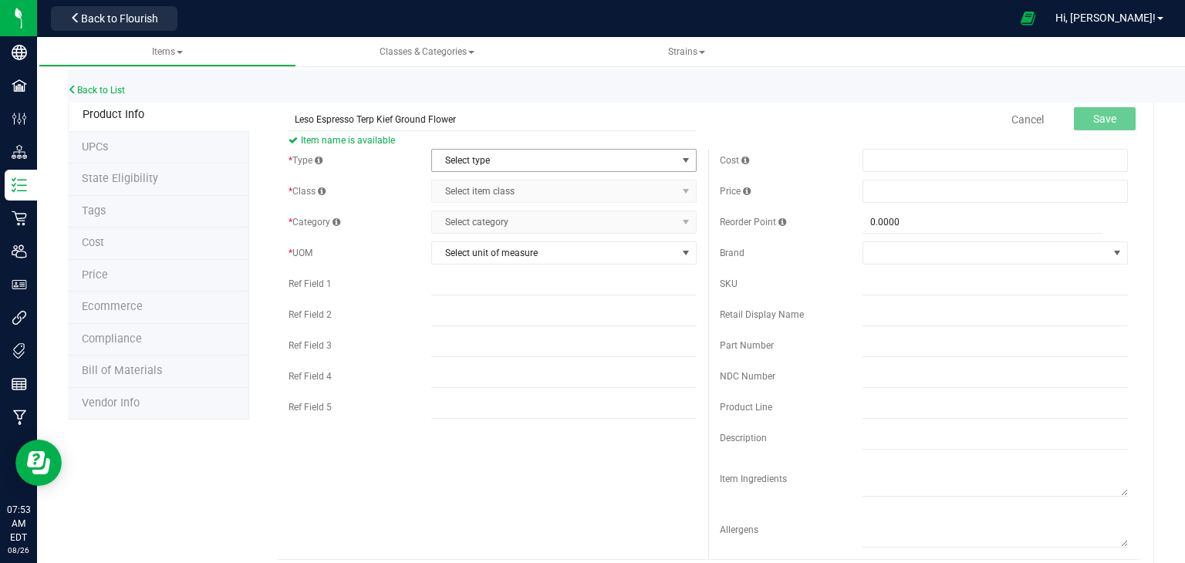
type input "Leso Espresso Terp Kief Ground Flower"
click at [686, 155] on span "select" at bounding box center [685, 160] width 12 height 12
click at [657, 186] on li "Cannabis" at bounding box center [564, 186] width 264 height 23
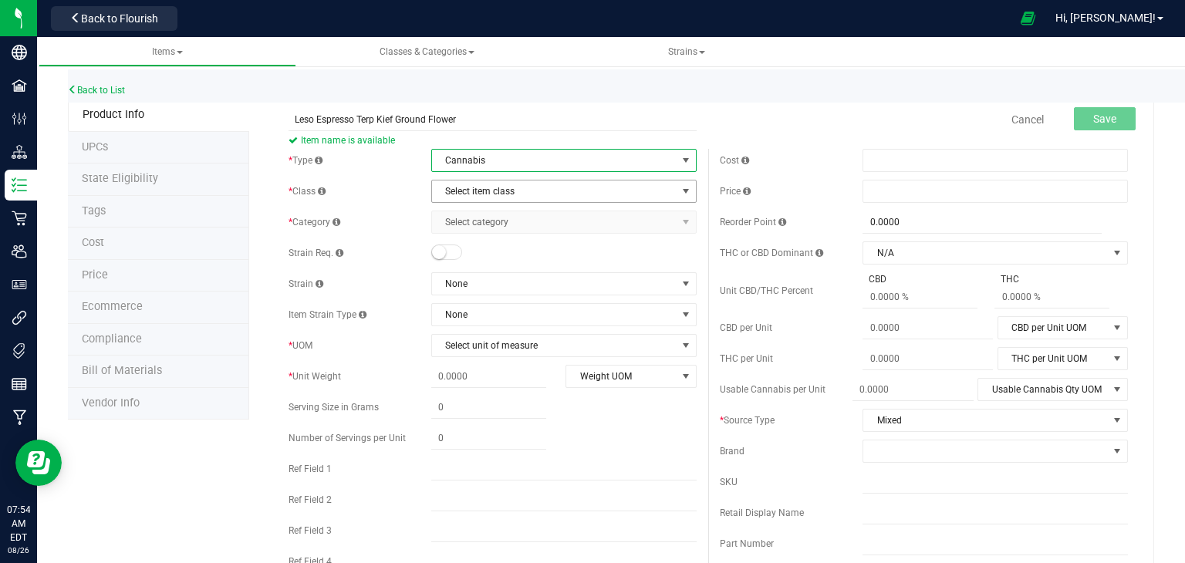
click at [687, 190] on span "select" at bounding box center [685, 191] width 12 height 12
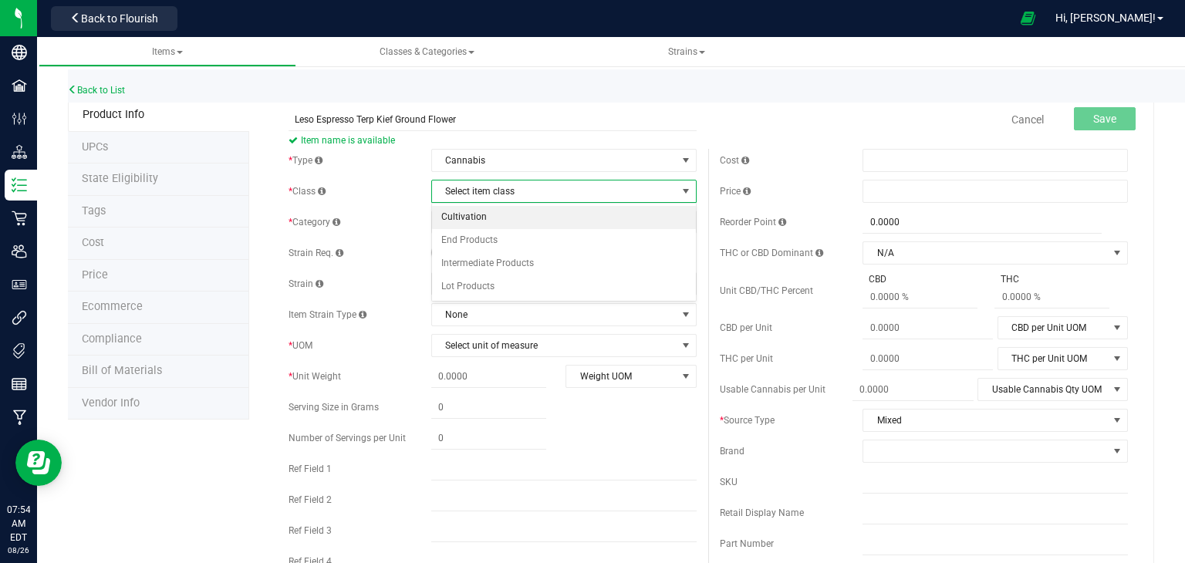
click at [663, 214] on li "Cultivation" at bounding box center [564, 217] width 264 height 23
click at [688, 221] on span "select" at bounding box center [685, 222] width 12 height 12
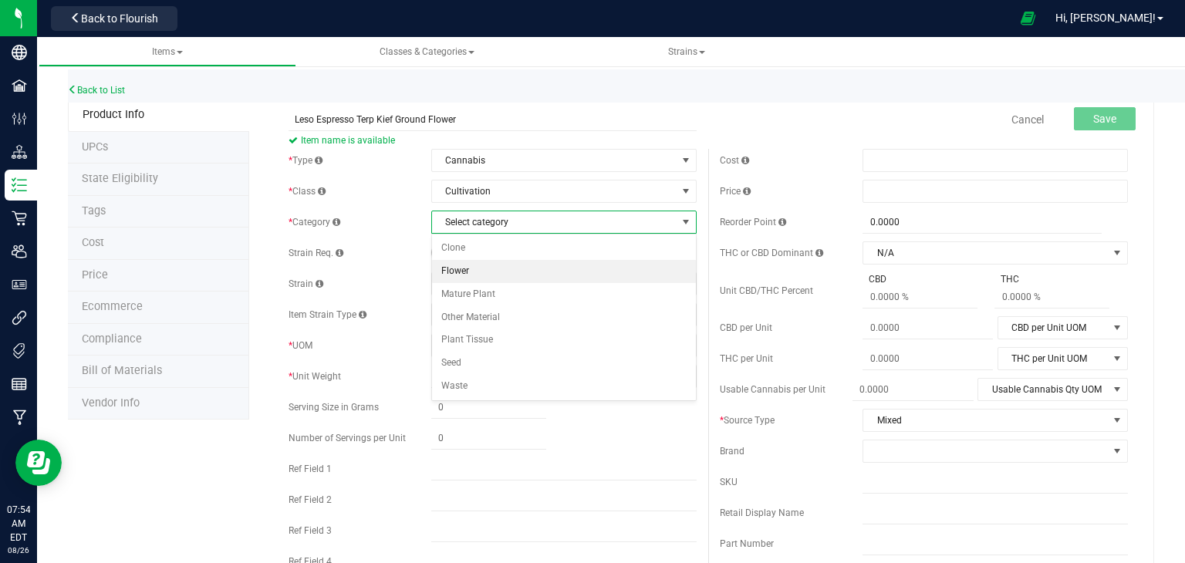
click at [649, 271] on li "Flower" at bounding box center [564, 271] width 264 height 23
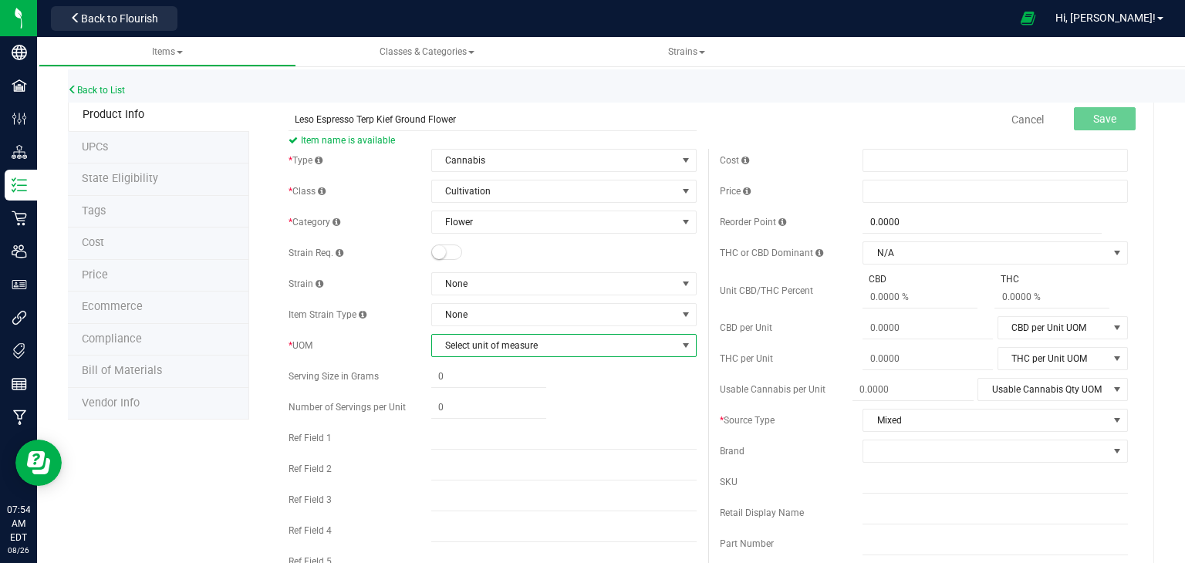
click at [690, 346] on span "select" at bounding box center [685, 345] width 12 height 12
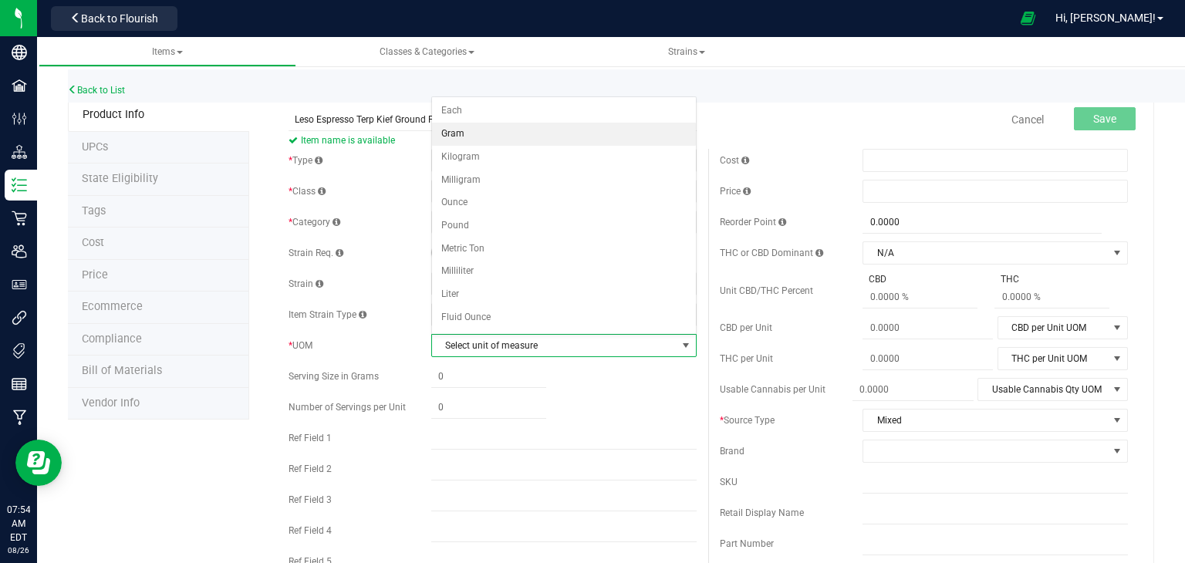
click at [604, 135] on li "Gram" at bounding box center [564, 134] width 264 height 23
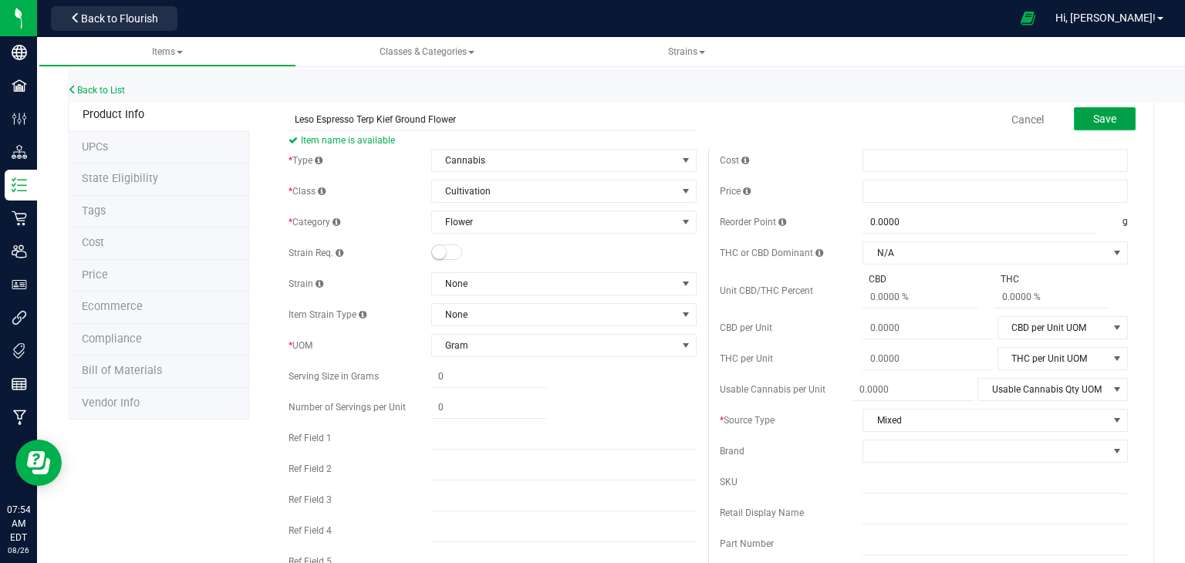
click at [1098, 117] on span "Save" at bounding box center [1104, 119] width 23 height 12
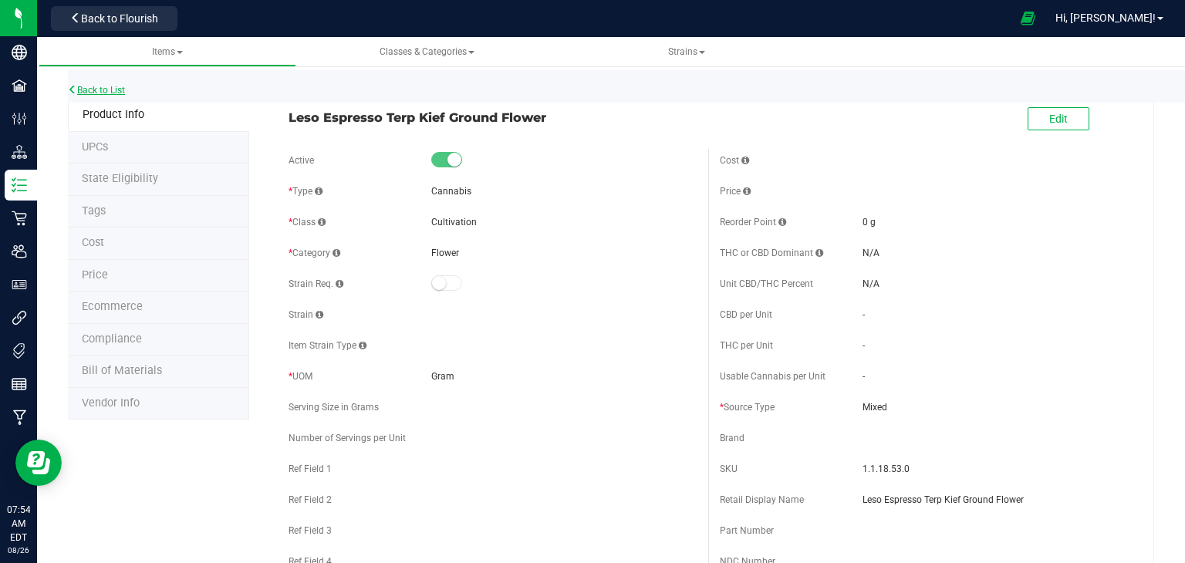
click at [105, 89] on link "Back to List" at bounding box center [96, 90] width 57 height 11
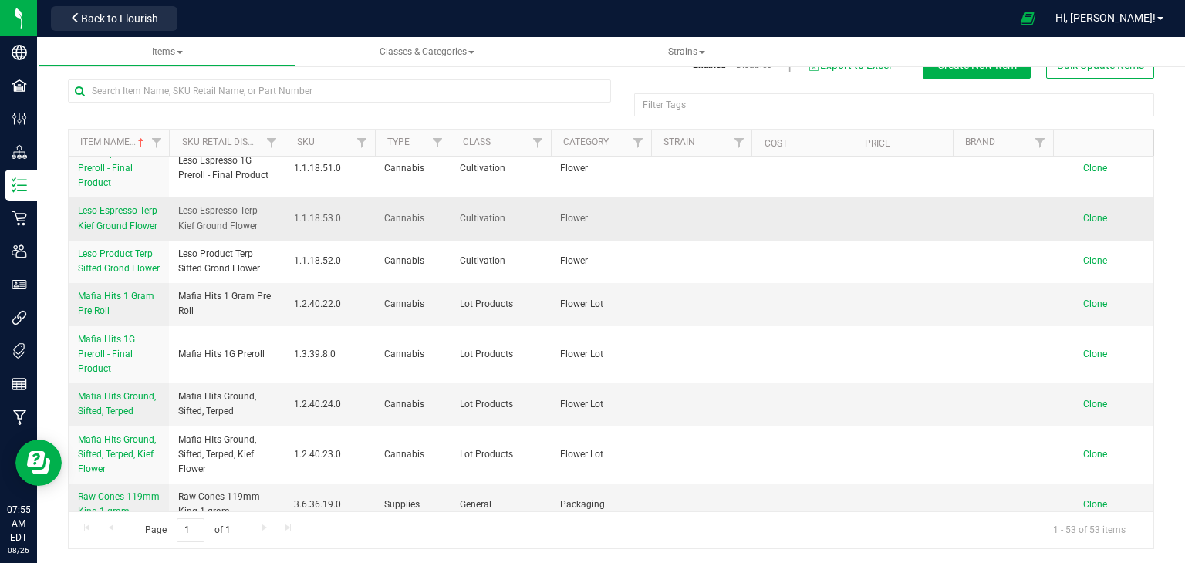
scroll to position [1772, 0]
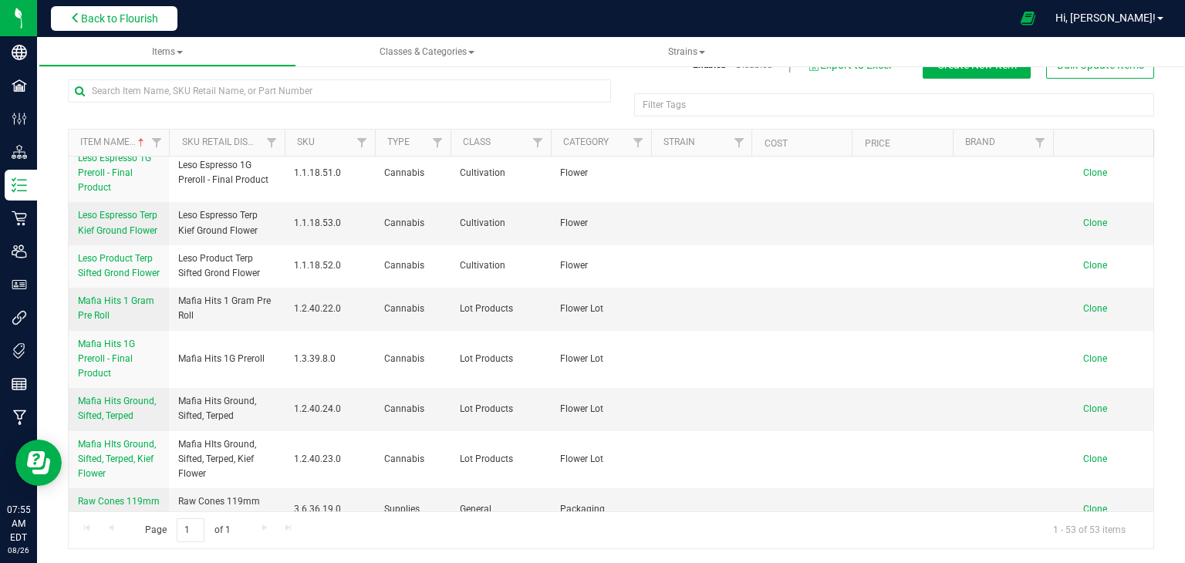
click at [126, 13] on span "Back to Flourish" at bounding box center [119, 18] width 77 height 12
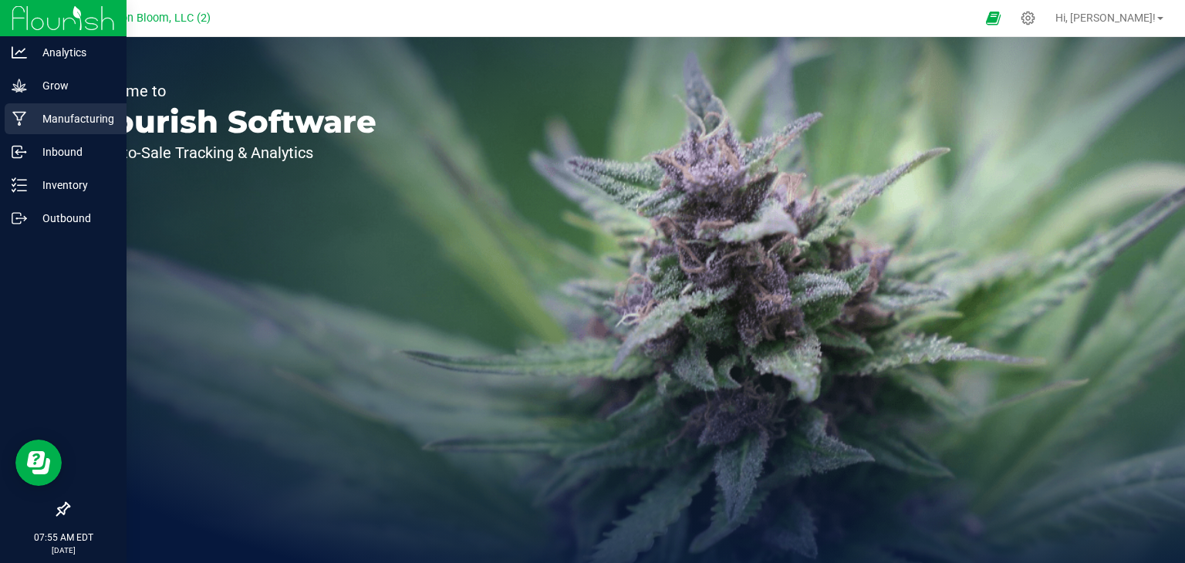
click at [18, 114] on icon at bounding box center [19, 118] width 15 height 15
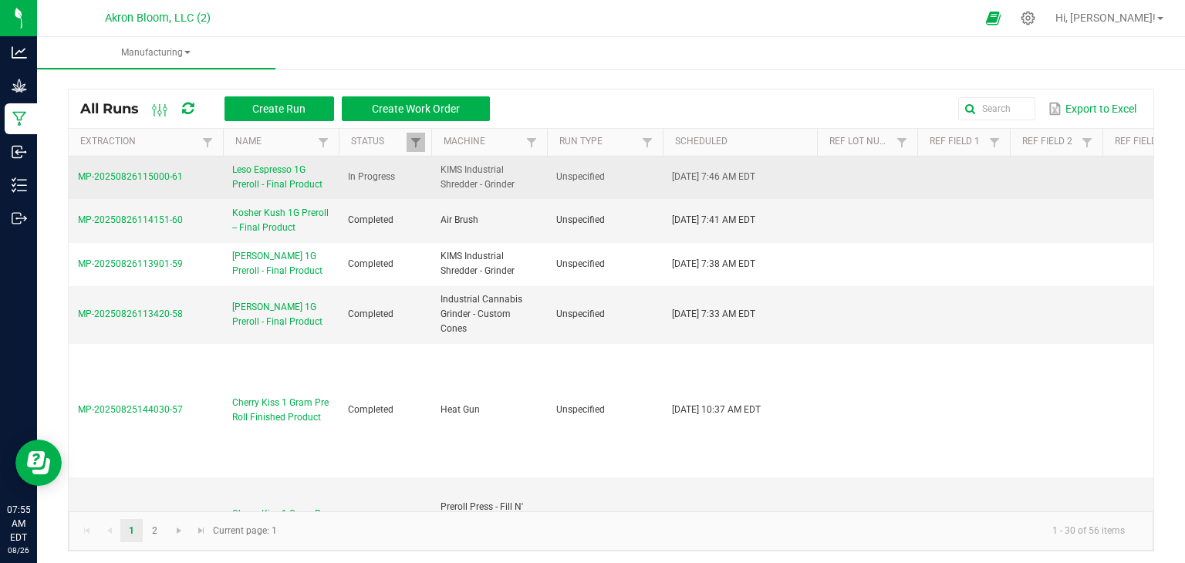
click at [161, 175] on span "MP-20250826115000-61" at bounding box center [130, 176] width 105 height 11
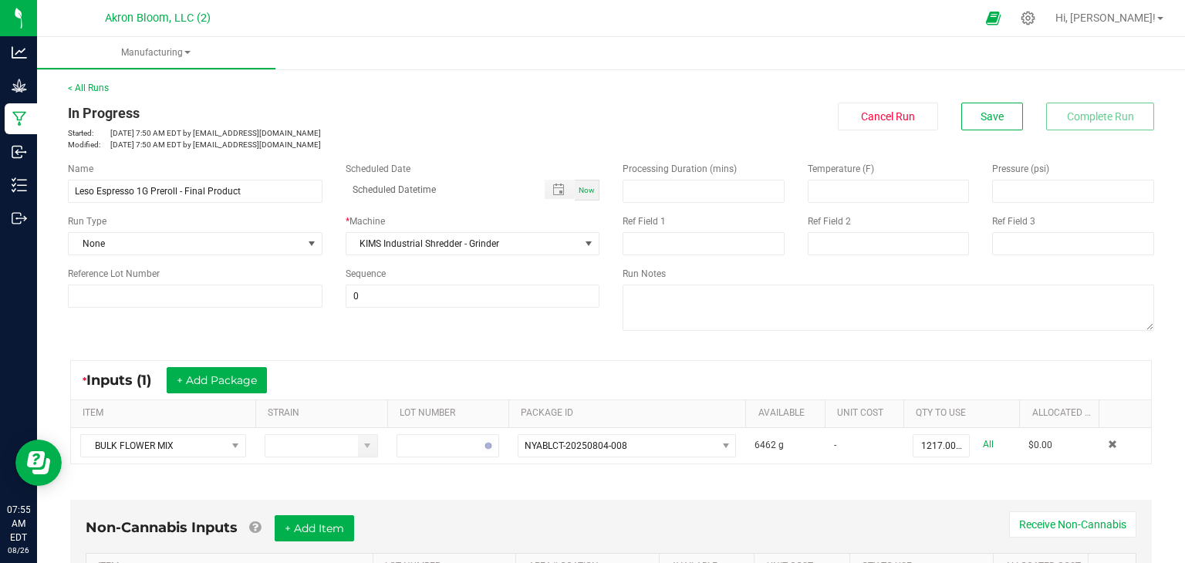
type input "08/26/2025 7:46 AM"
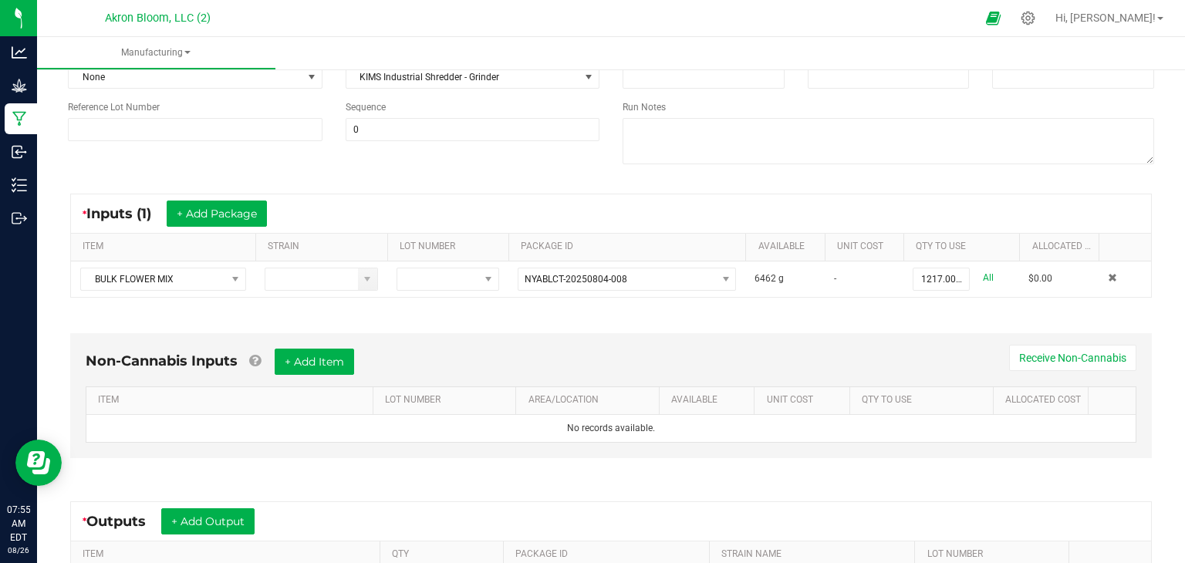
scroll to position [281, 0]
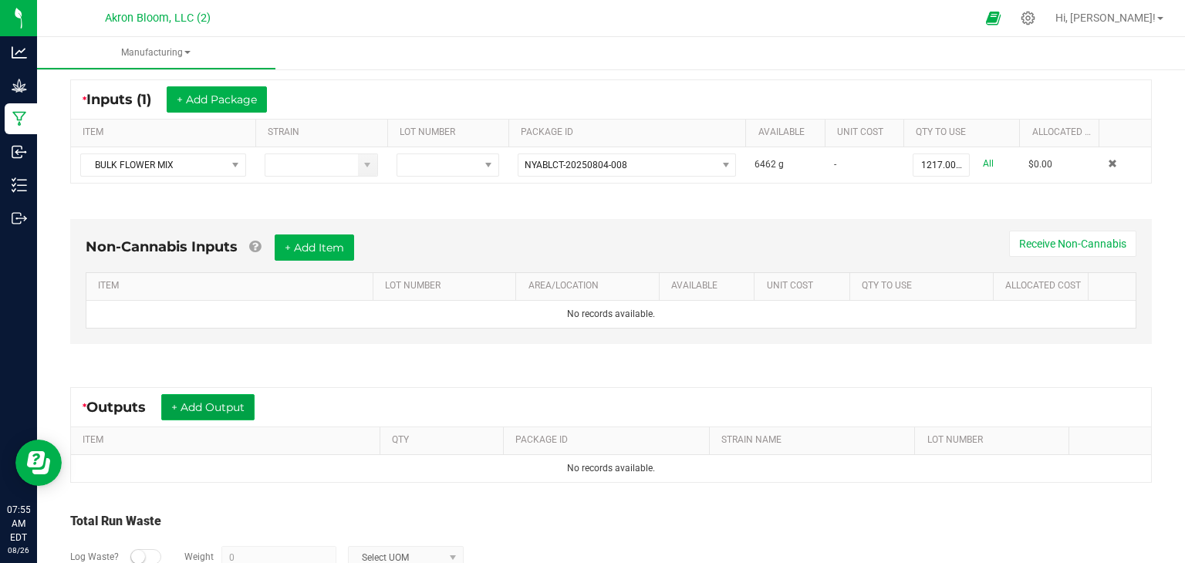
click at [214, 400] on button "+ Add Output" at bounding box center [207, 407] width 93 height 26
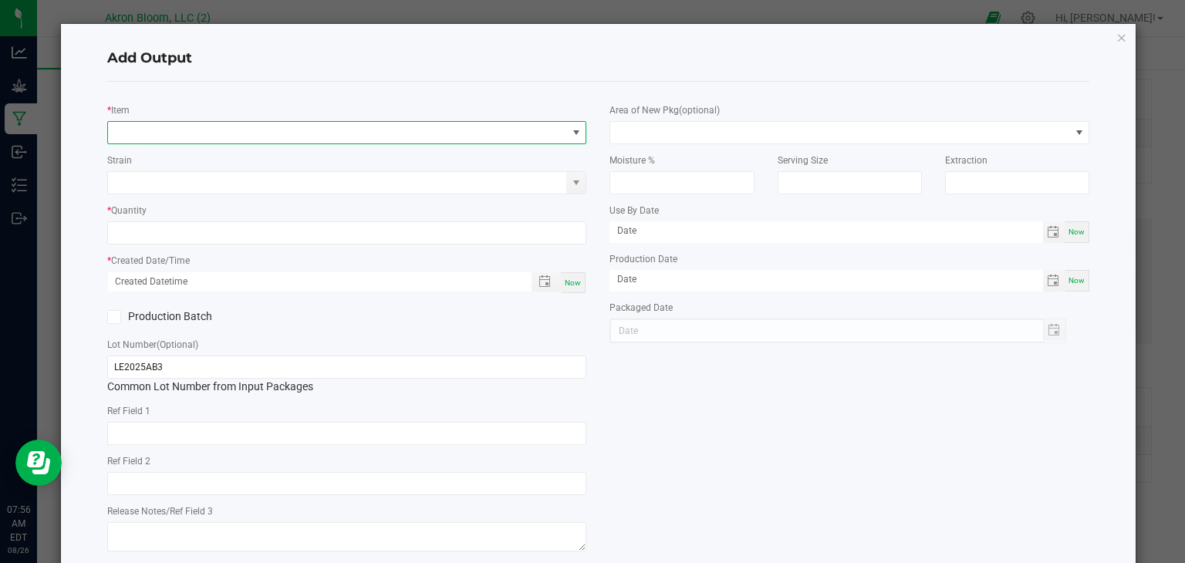
click at [172, 133] on span "NO DATA FOUND" at bounding box center [337, 133] width 459 height 22
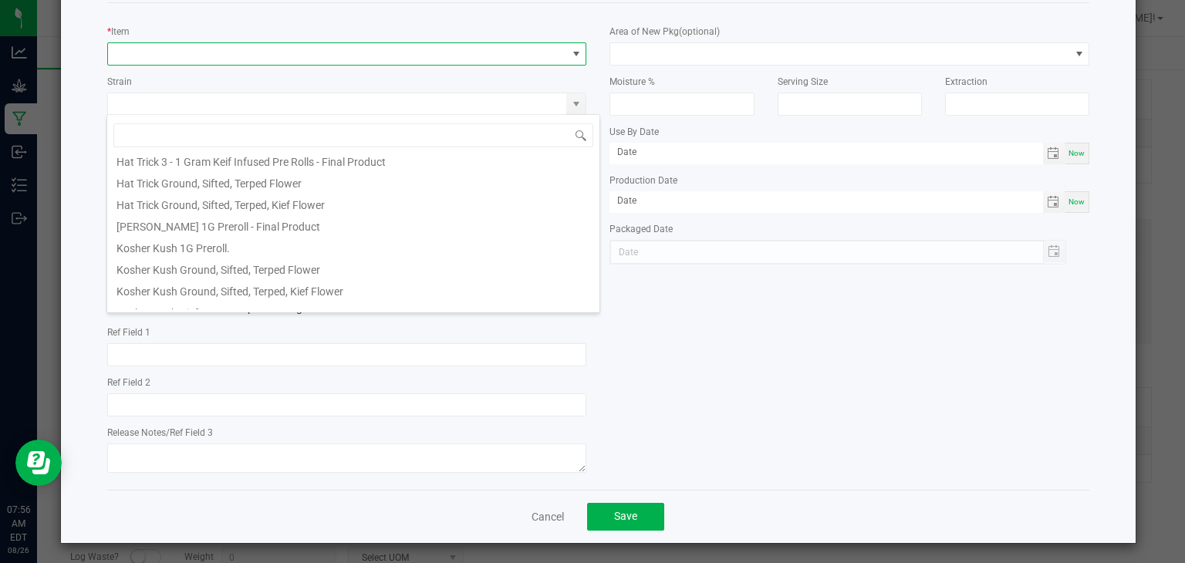
scroll to position [0, 0]
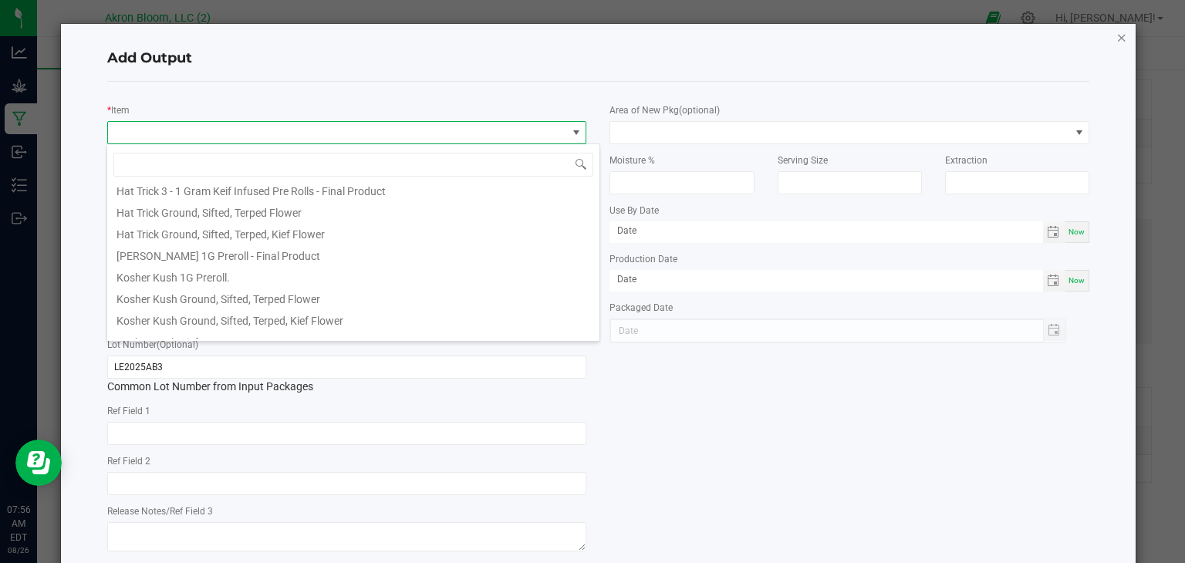
click at [1121, 36] on icon "button" at bounding box center [1121, 37] width 11 height 19
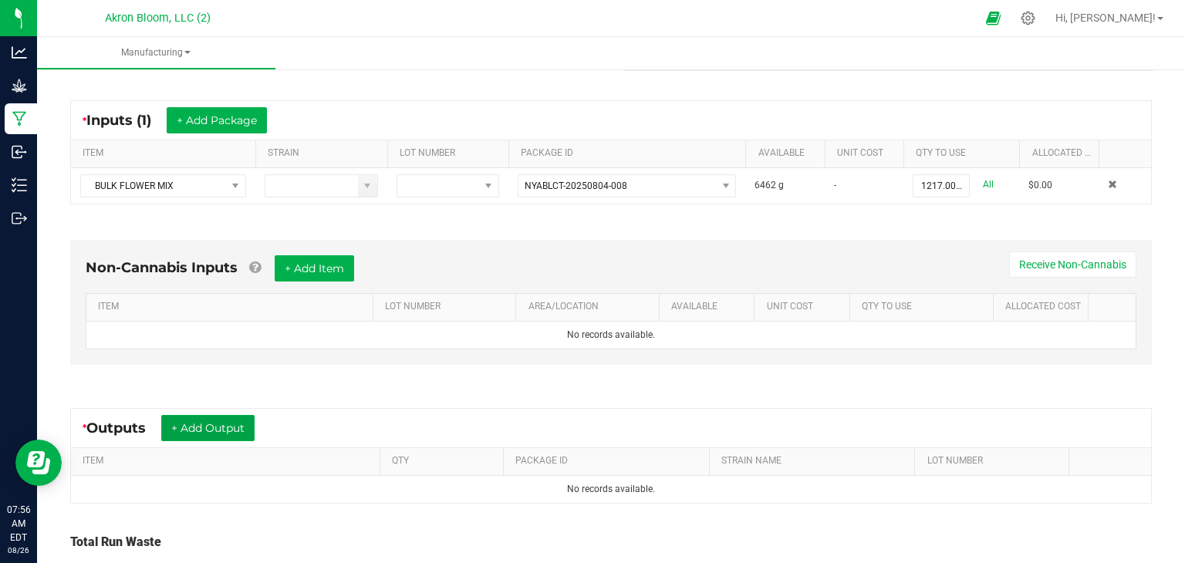
scroll to position [263, 0]
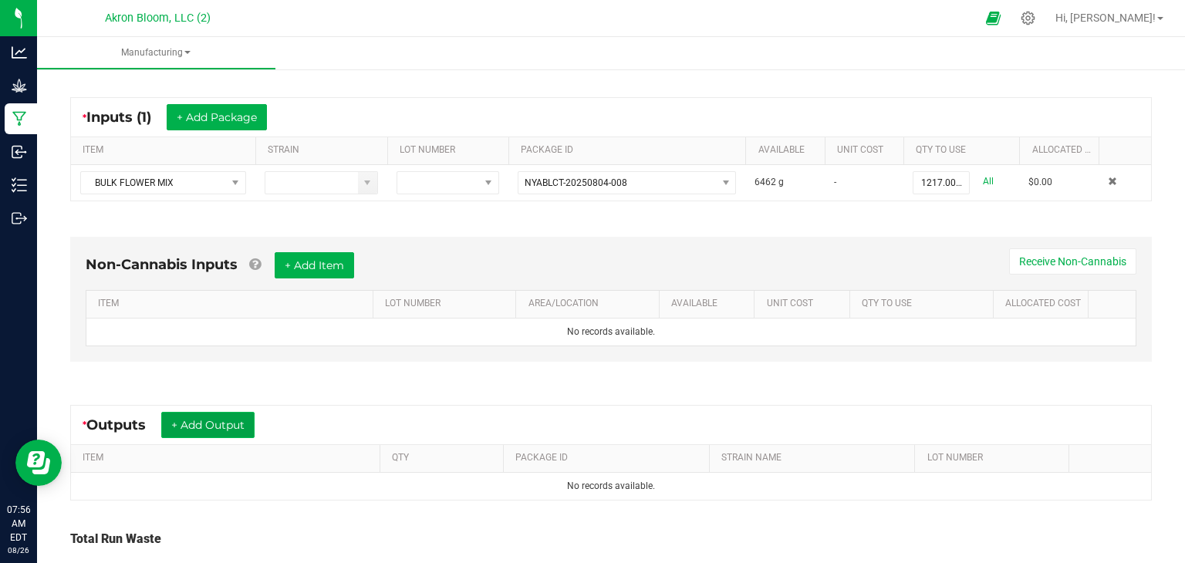
click at [231, 417] on button "+ Add Output" at bounding box center [207, 425] width 93 height 26
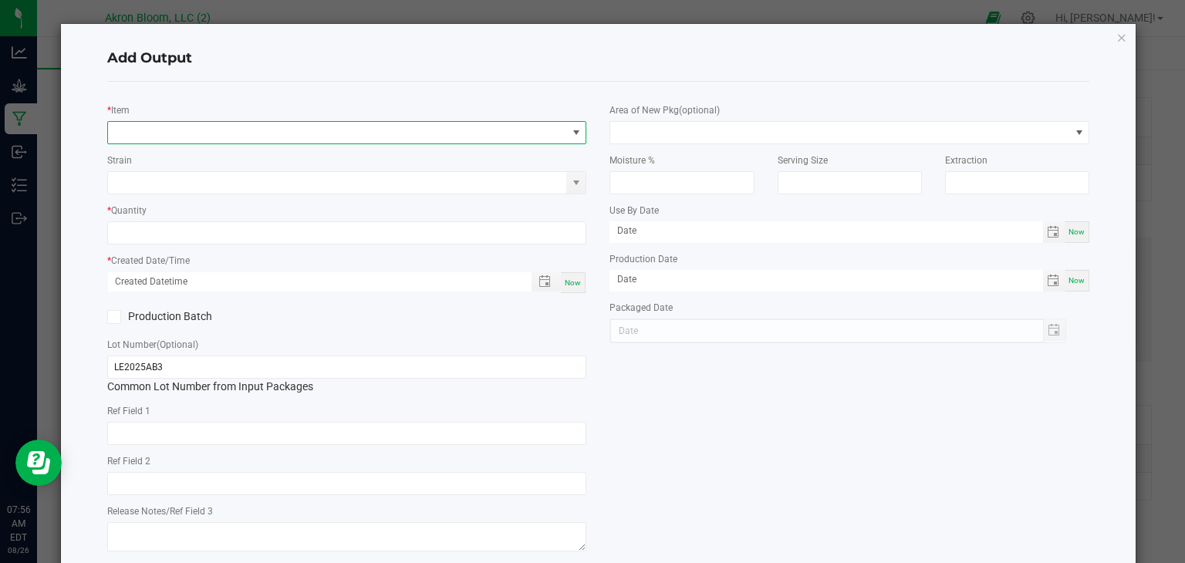
click at [581, 128] on span "NO DATA FOUND" at bounding box center [576, 132] width 12 height 12
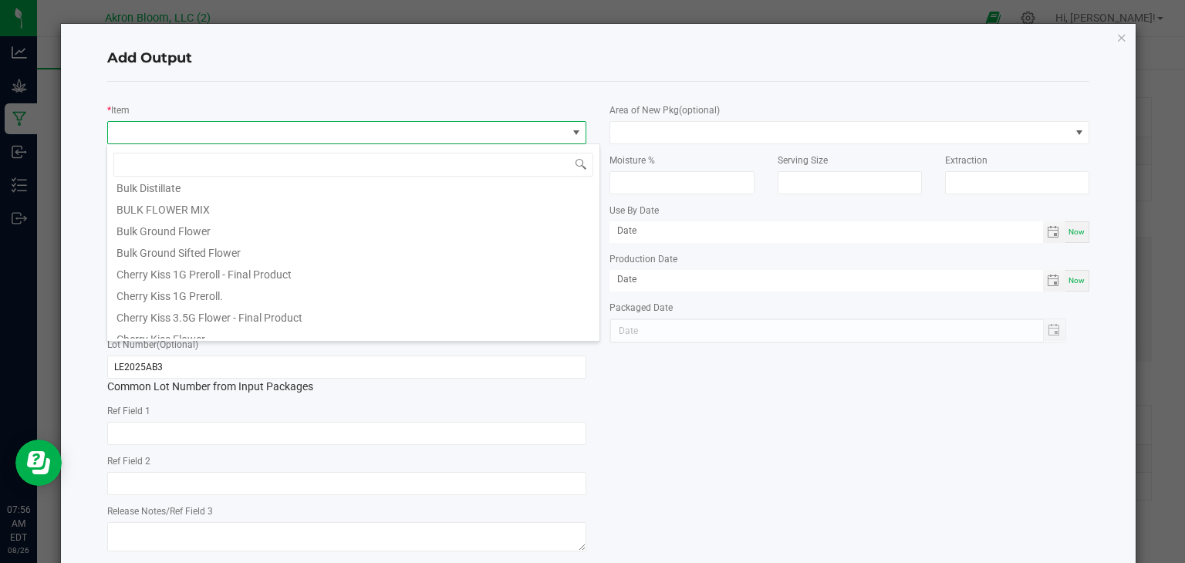
scroll to position [99, 0]
click at [333, 248] on li "Bulk Ground Sifted Flower" at bounding box center [353, 248] width 492 height 22
type input "0.0000 g"
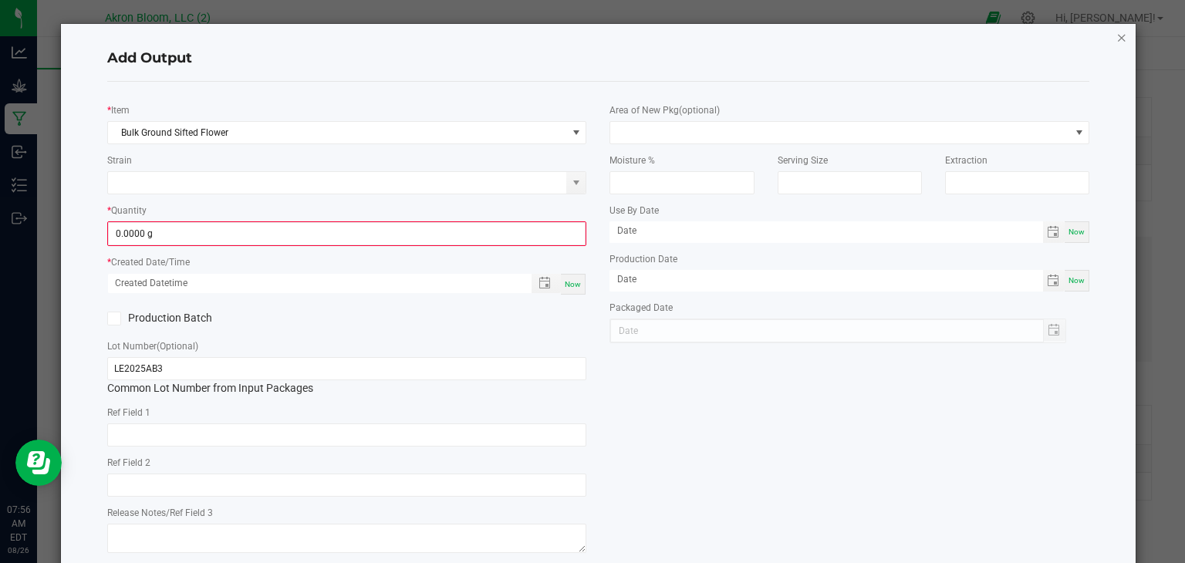
click at [1117, 35] on icon "button" at bounding box center [1121, 37] width 11 height 19
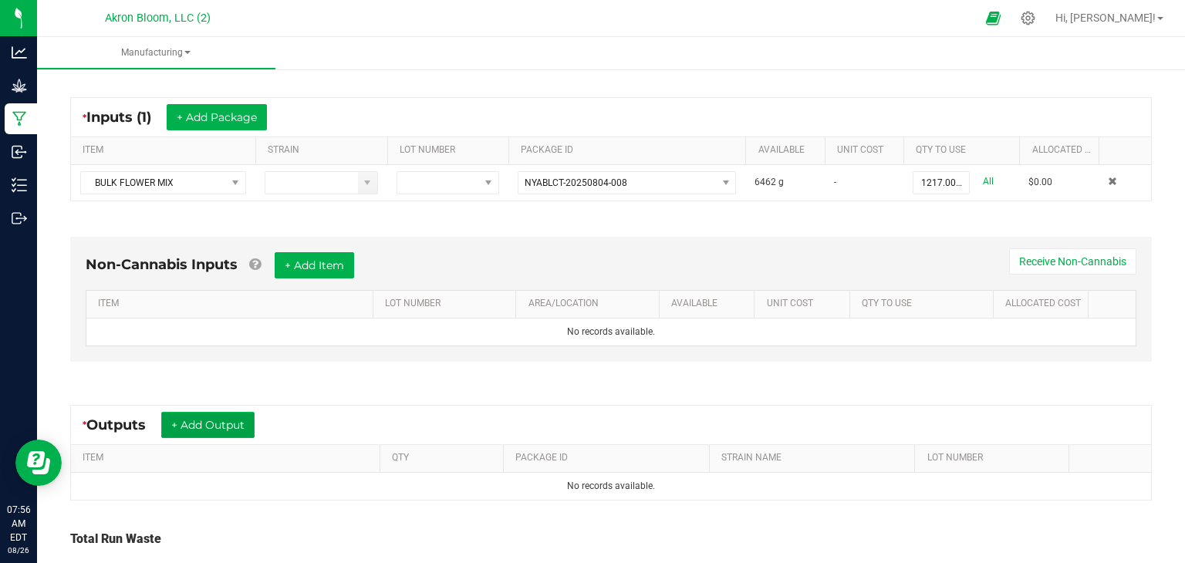
click at [225, 416] on button "+ Add Output" at bounding box center [207, 425] width 93 height 26
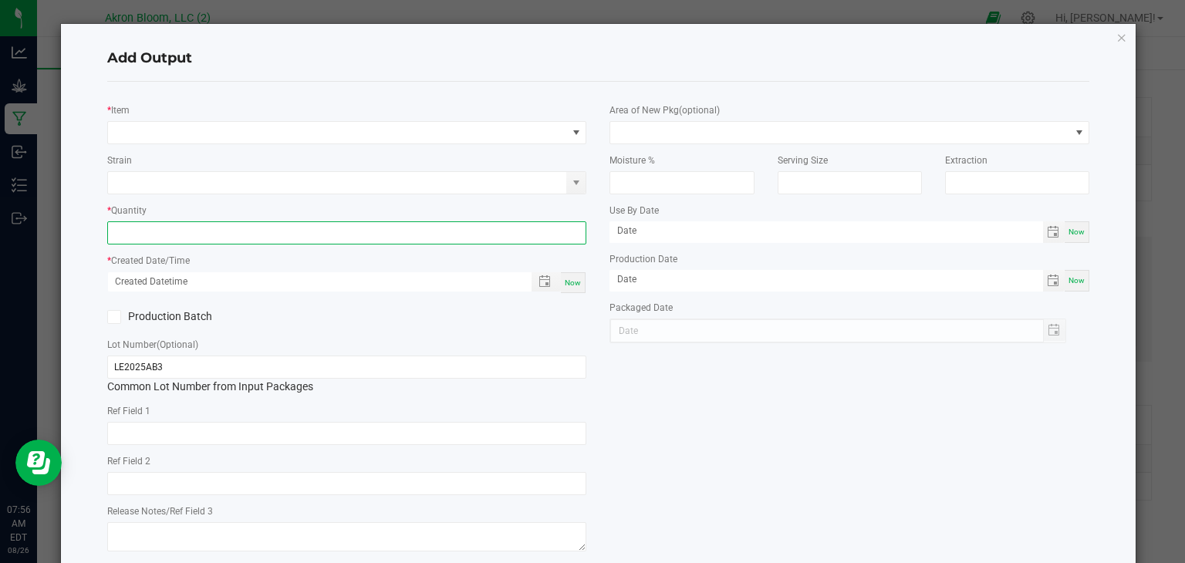
click at [142, 228] on input at bounding box center [347, 233] width 478 height 22
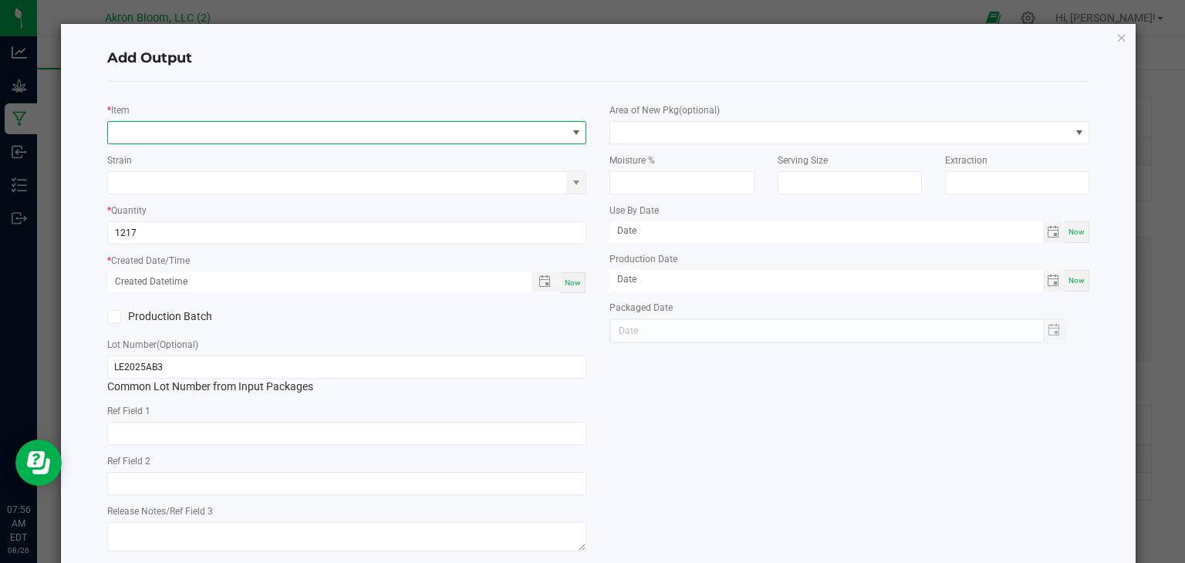
click at [578, 128] on span "NO DATA FOUND" at bounding box center [576, 132] width 12 height 12
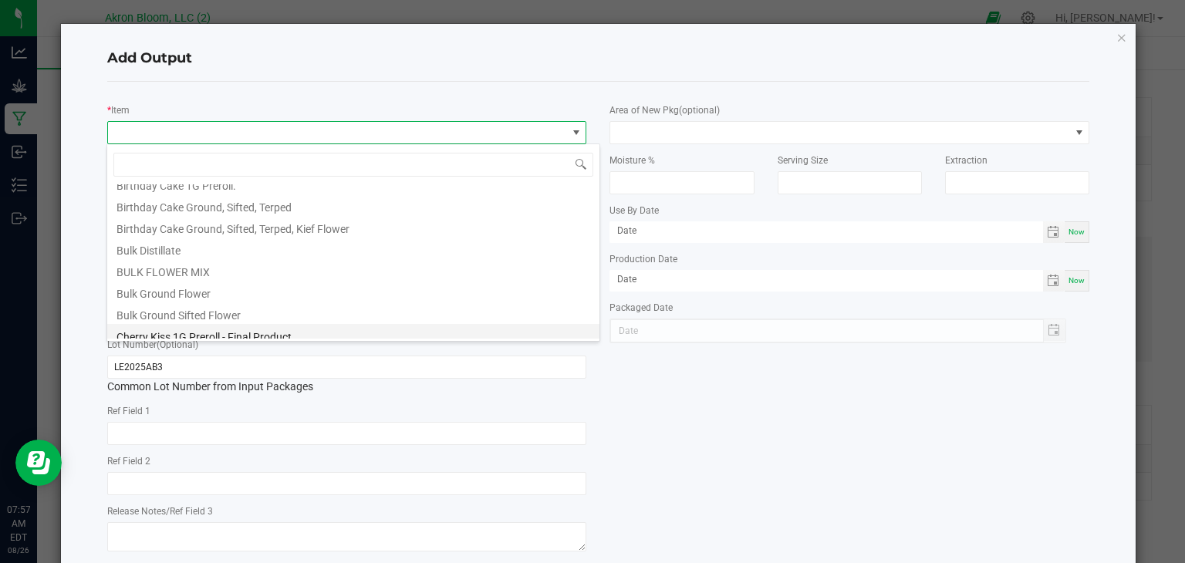
scroll to position [36, 0]
click at [388, 309] on li "Bulk Ground Sifted Flower" at bounding box center [353, 310] width 492 height 22
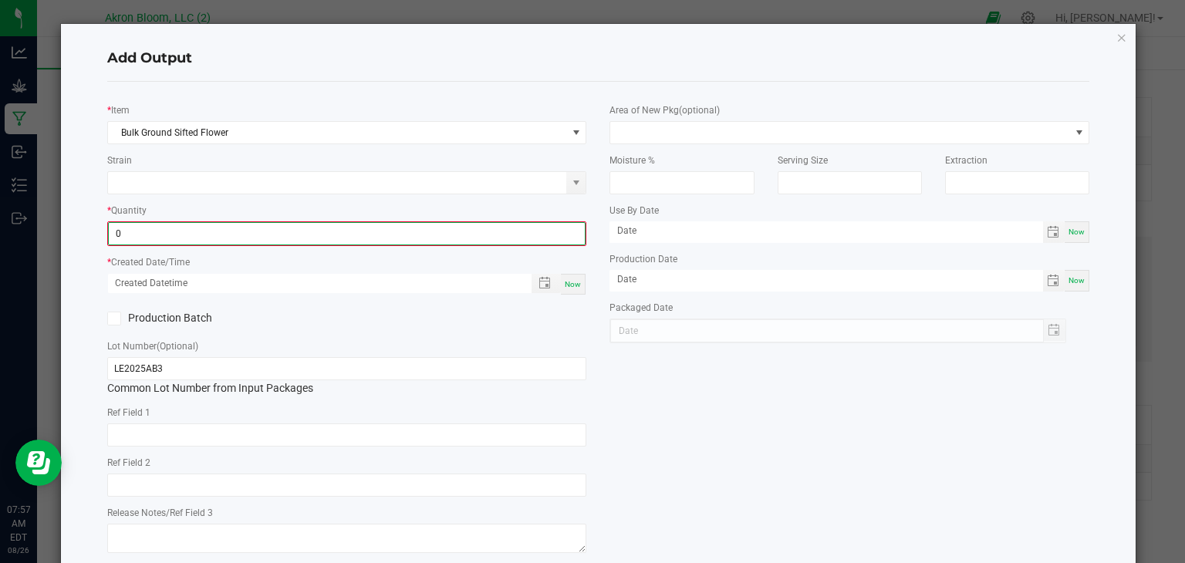
click at [329, 234] on input "0" at bounding box center [347, 234] width 477 height 22
type input "1217.0000 g"
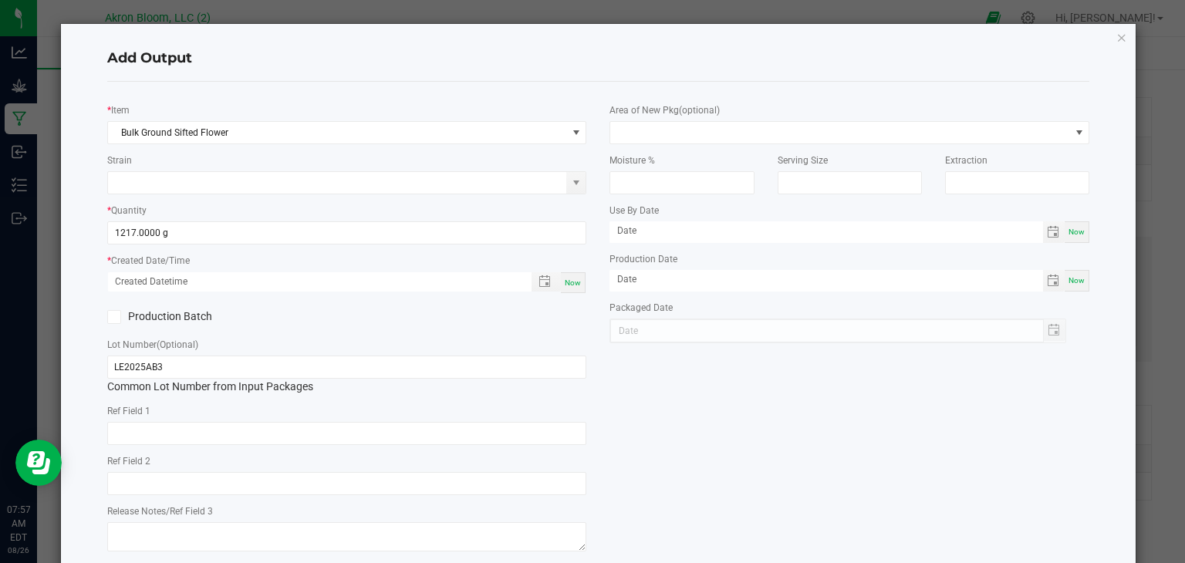
click at [578, 279] on span "Now" at bounding box center [573, 282] width 16 height 8
type input "08/26/2025 7:57 AM"
type input "[DATE]"
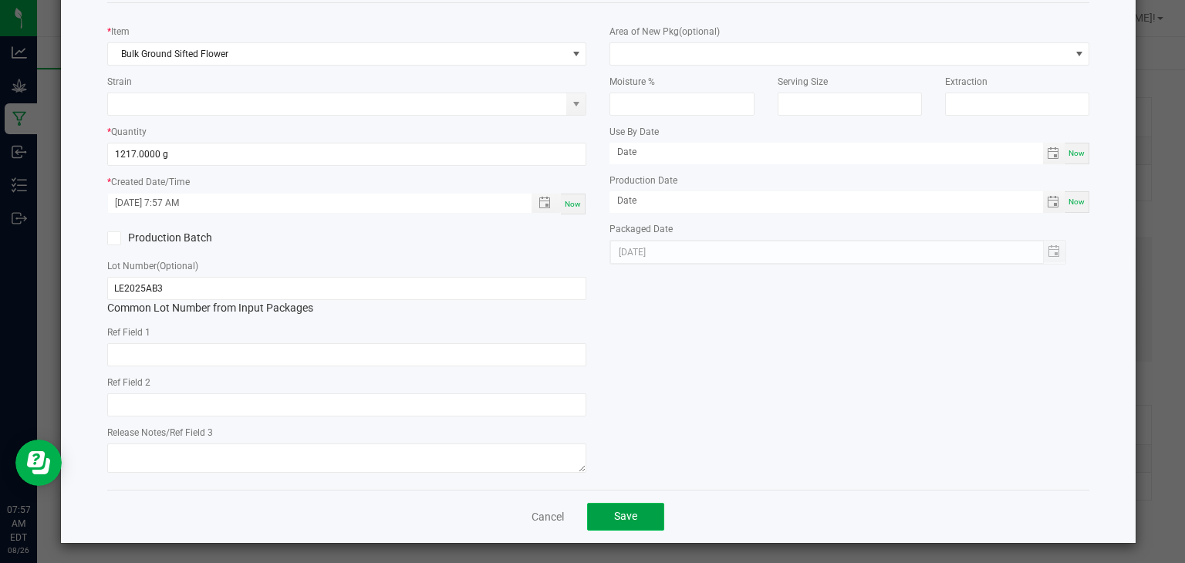
click at [635, 503] on button "Save" at bounding box center [625, 517] width 77 height 28
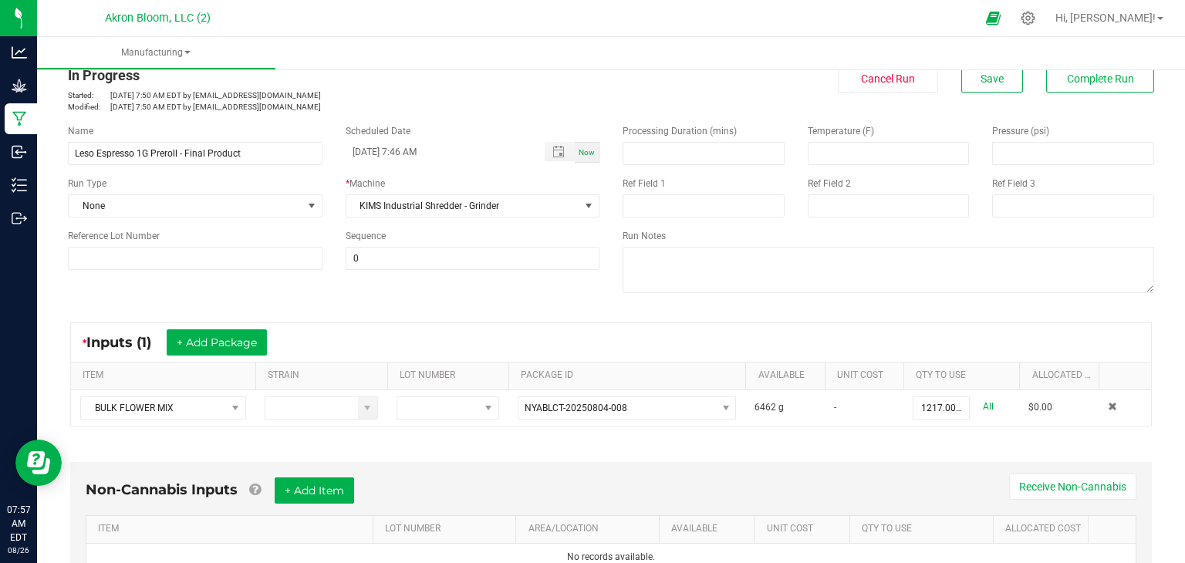
scroll to position [0, 0]
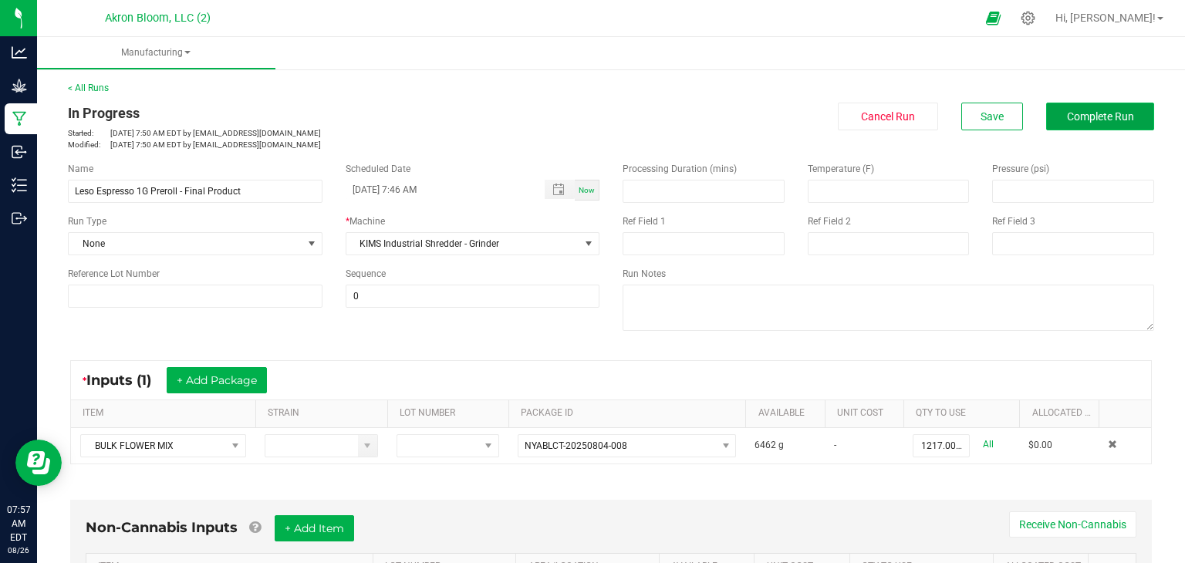
click at [1088, 109] on button "Complete Run" at bounding box center [1100, 117] width 108 height 28
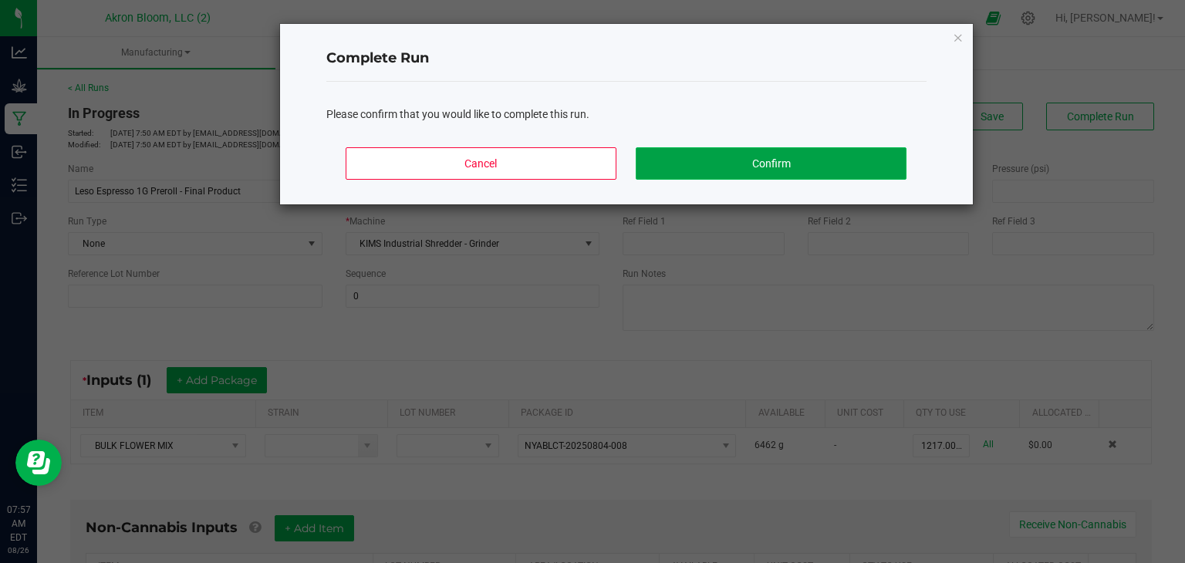
click at [736, 163] on button "Confirm" at bounding box center [770, 163] width 270 height 32
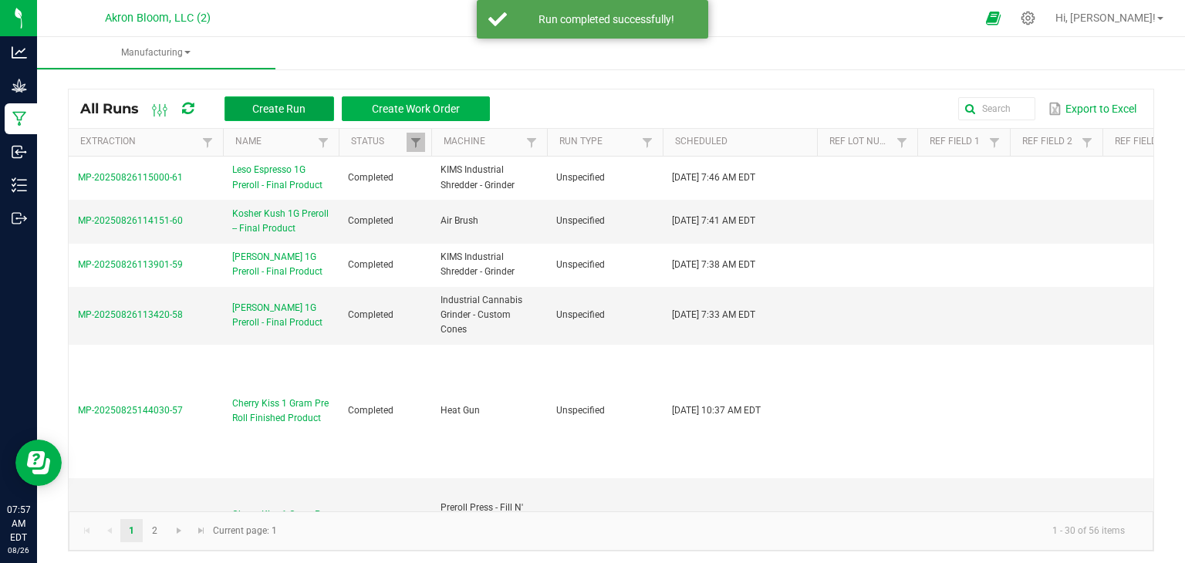
click at [275, 103] on span "Create Run" at bounding box center [278, 109] width 53 height 12
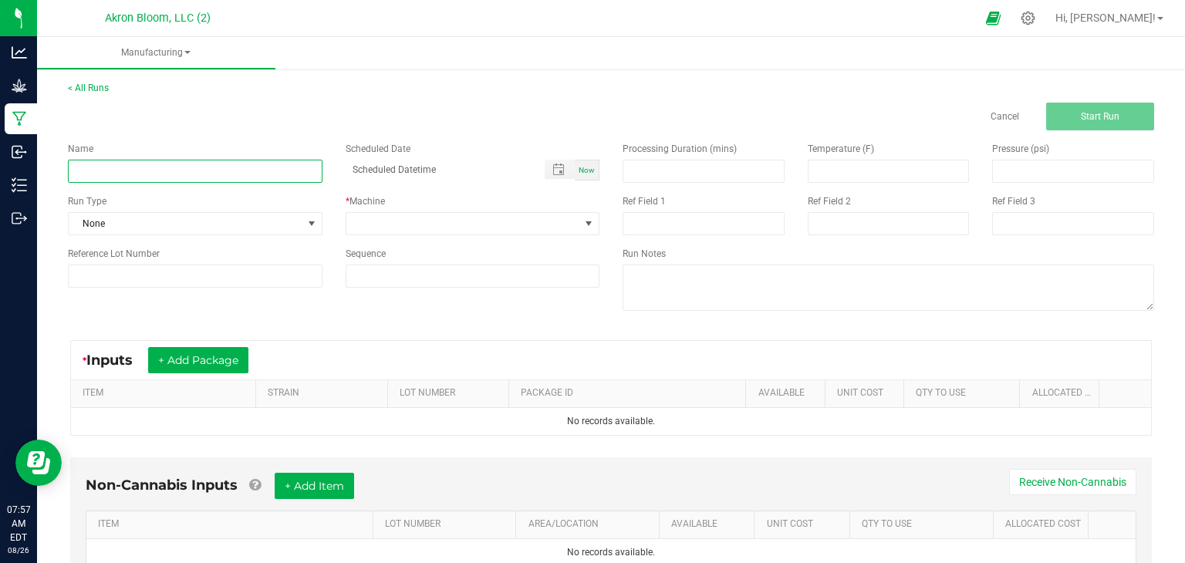
click at [143, 163] on input at bounding box center [195, 171] width 254 height 23
type input "Leso Espresso 1G Preroll - Final Product"
click at [580, 166] on span "Now" at bounding box center [586, 170] width 16 height 8
type input "[DATE] 7:58 AM"
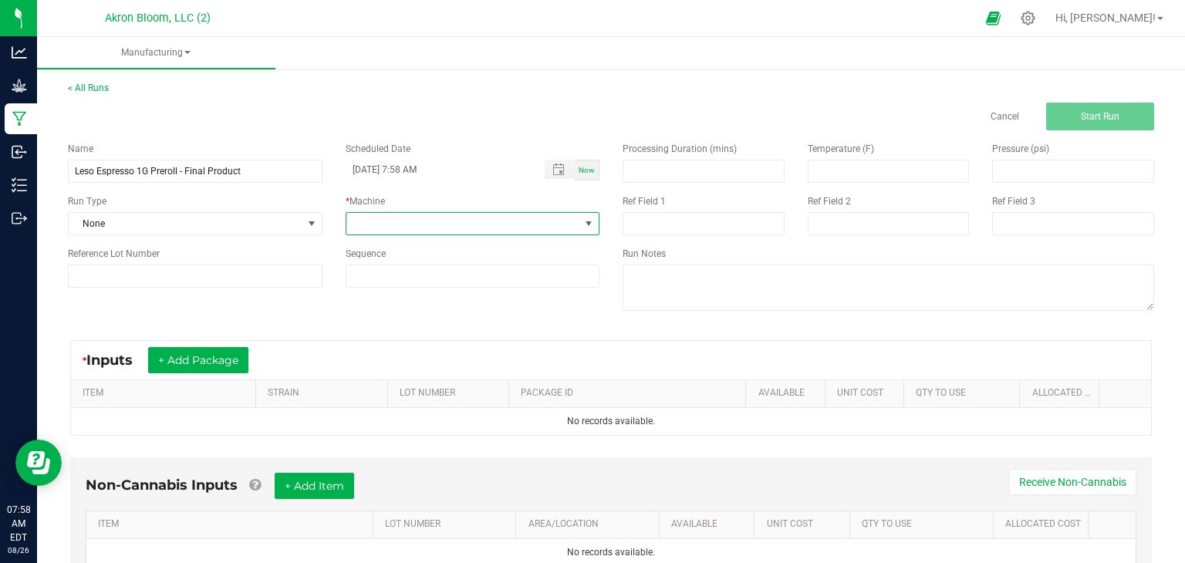
click at [586, 221] on span at bounding box center [588, 223] width 12 height 12
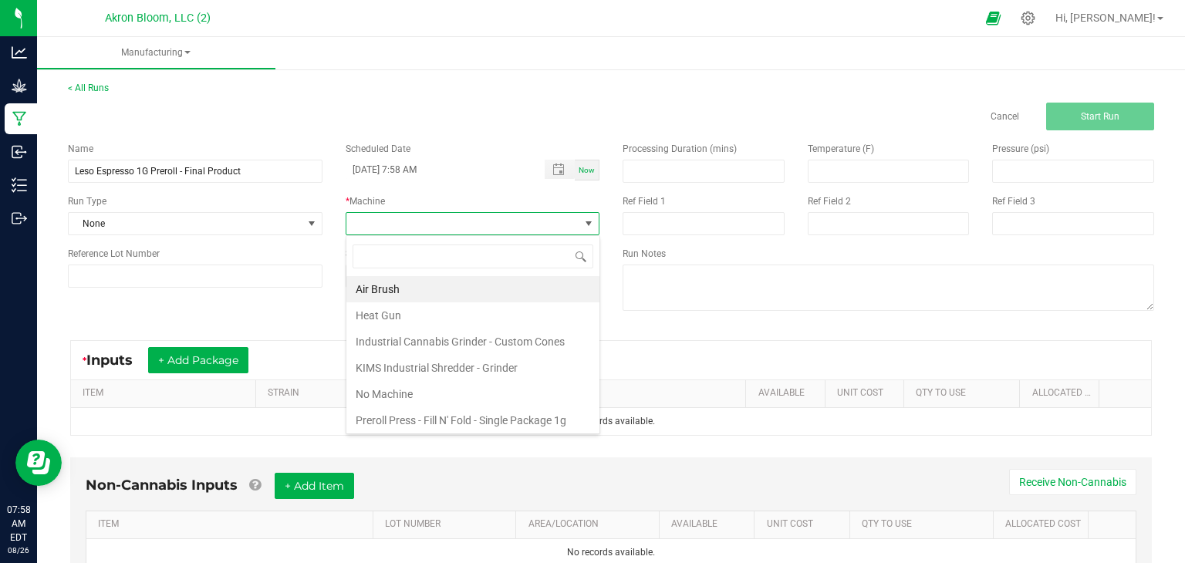
scroll to position [22, 254]
click at [544, 283] on li "Air Brush" at bounding box center [472, 289] width 253 height 26
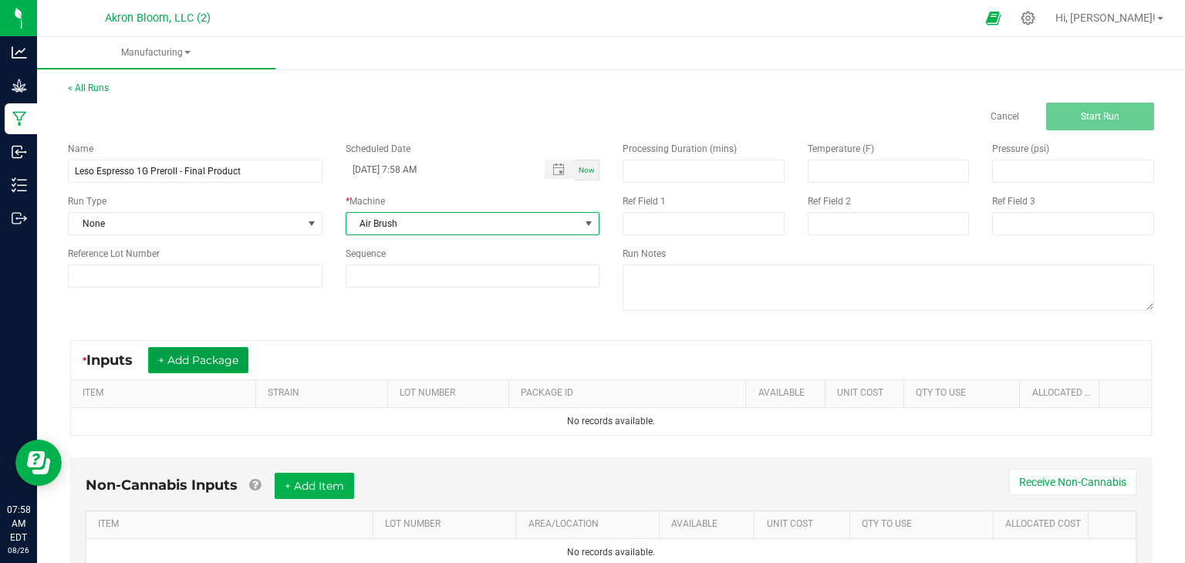
click at [219, 359] on button "+ Add Package" at bounding box center [198, 360] width 100 height 26
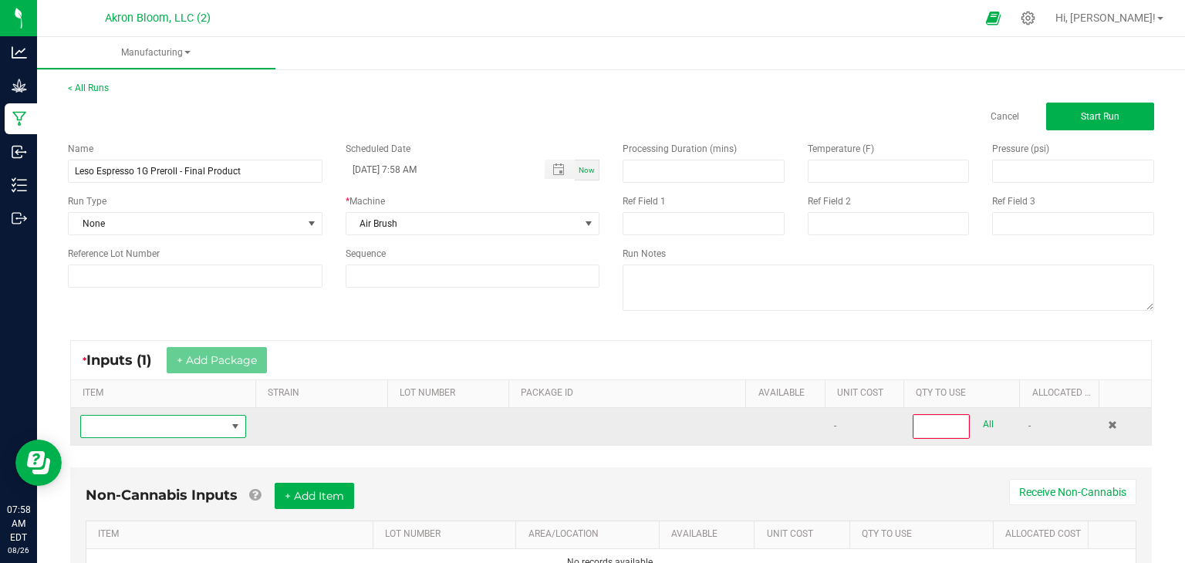
click at [236, 424] on span "NO DATA FOUND" at bounding box center [235, 426] width 12 height 12
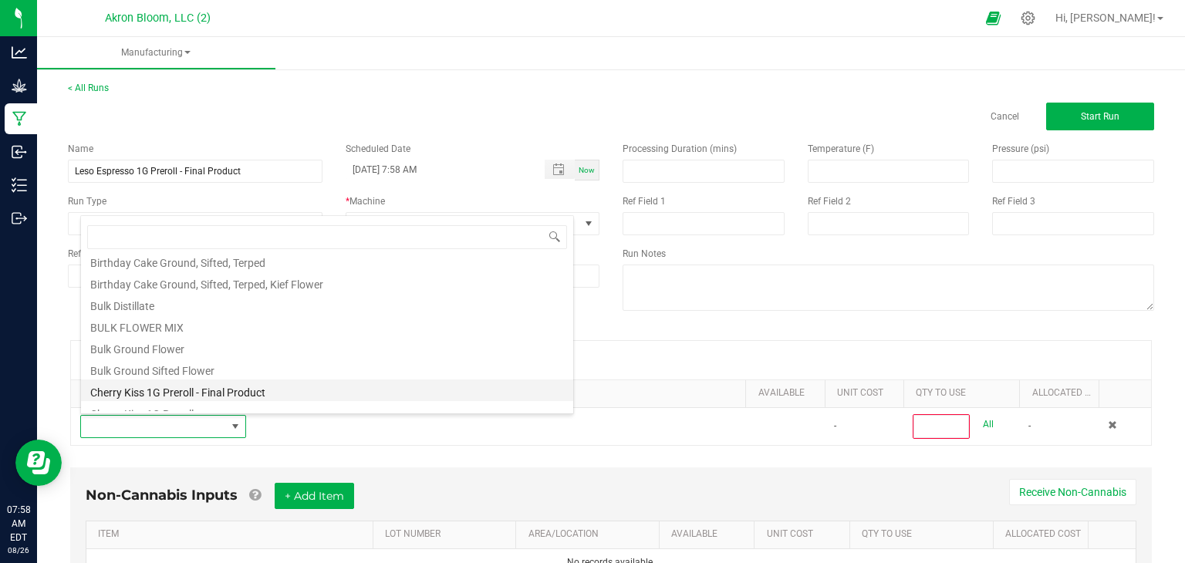
scroll to position [59, 0]
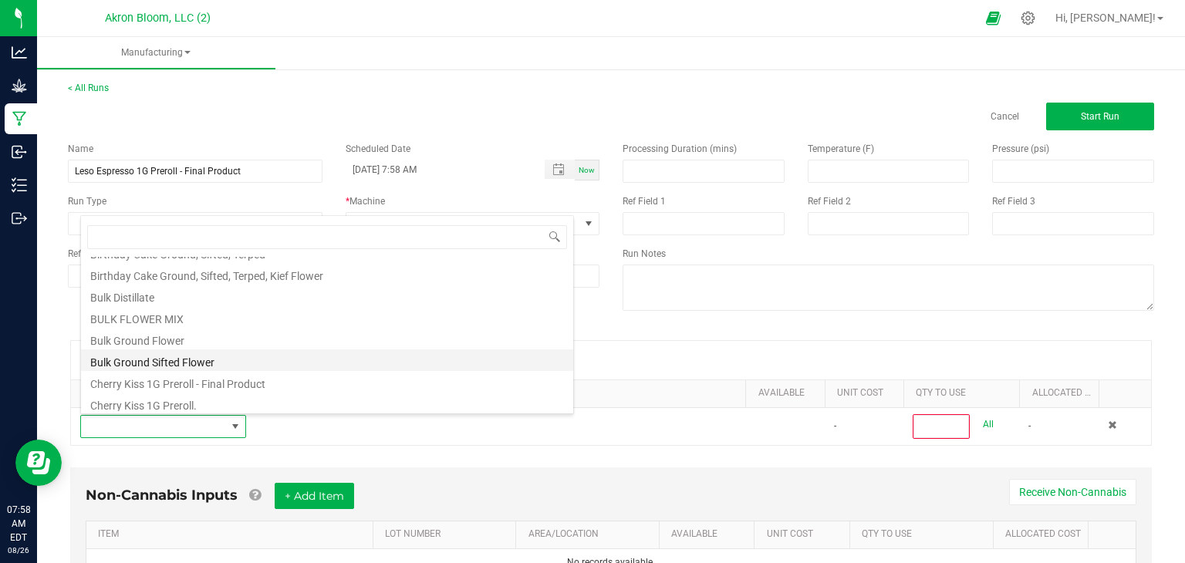
click at [234, 360] on li "Bulk Ground Sifted Flower" at bounding box center [327, 360] width 492 height 22
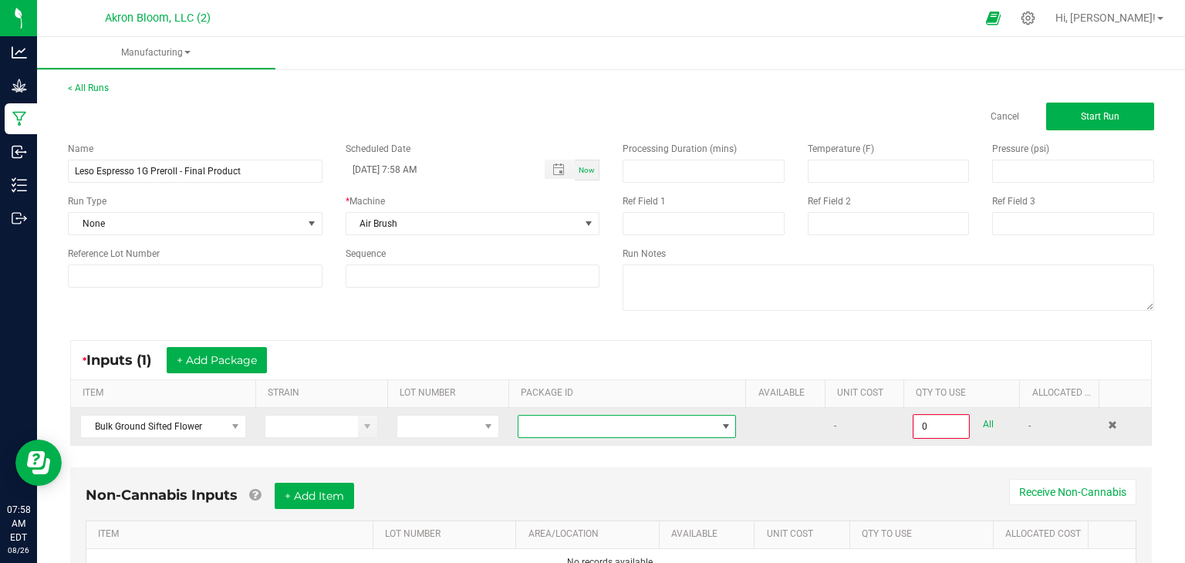
click at [726, 424] on span at bounding box center [726, 426] width 12 height 12
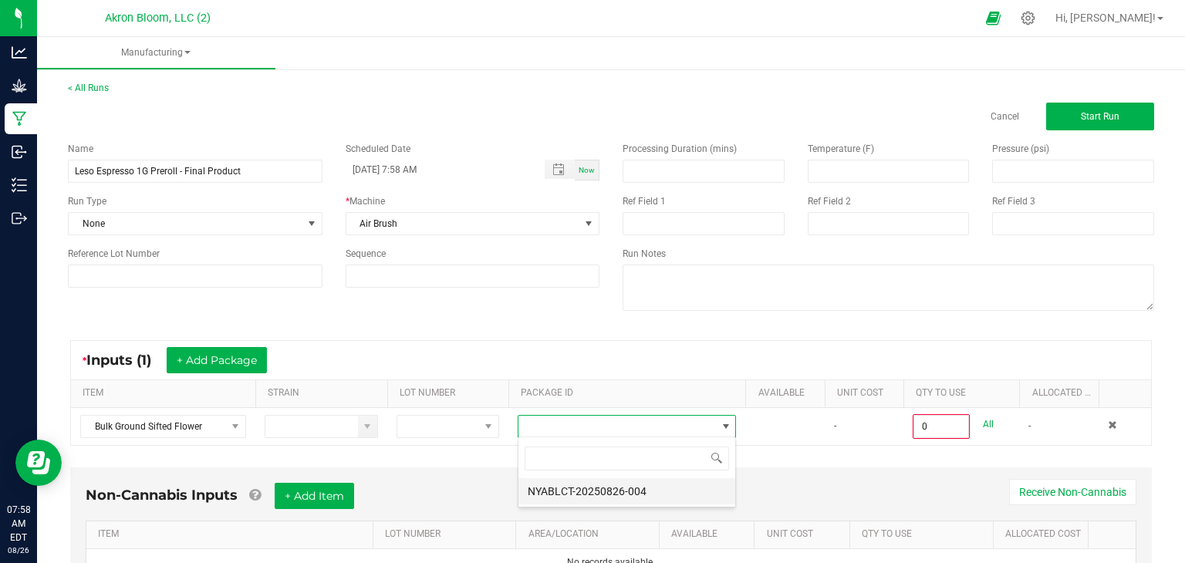
click at [682, 497] on li "NYABLCT-20250826-004" at bounding box center [626, 491] width 217 height 26
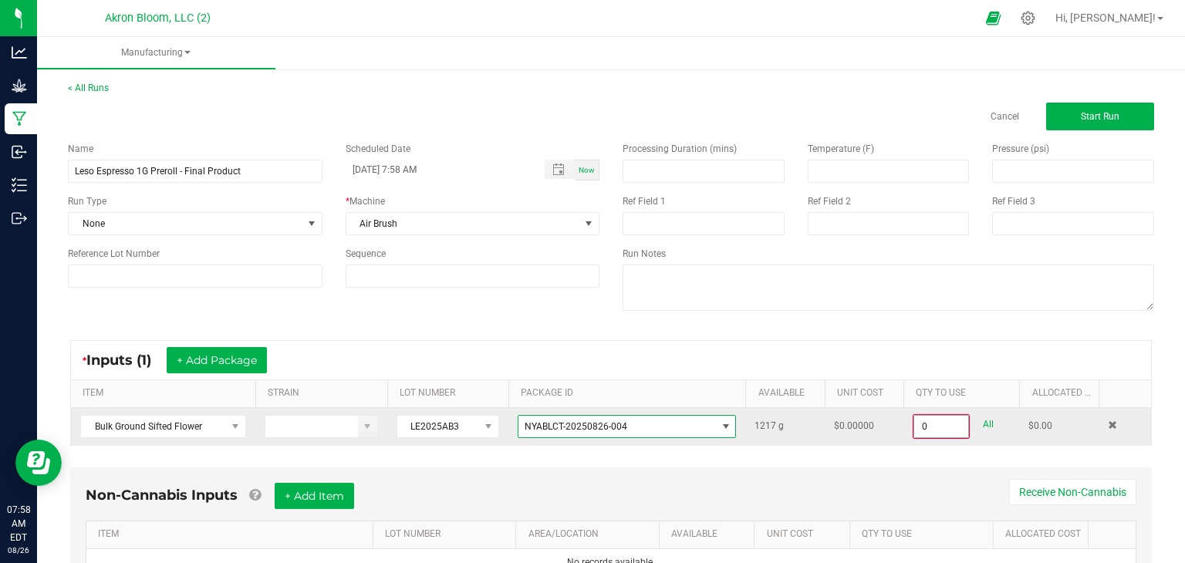
click at [914, 428] on input "0" at bounding box center [941, 427] width 54 height 22
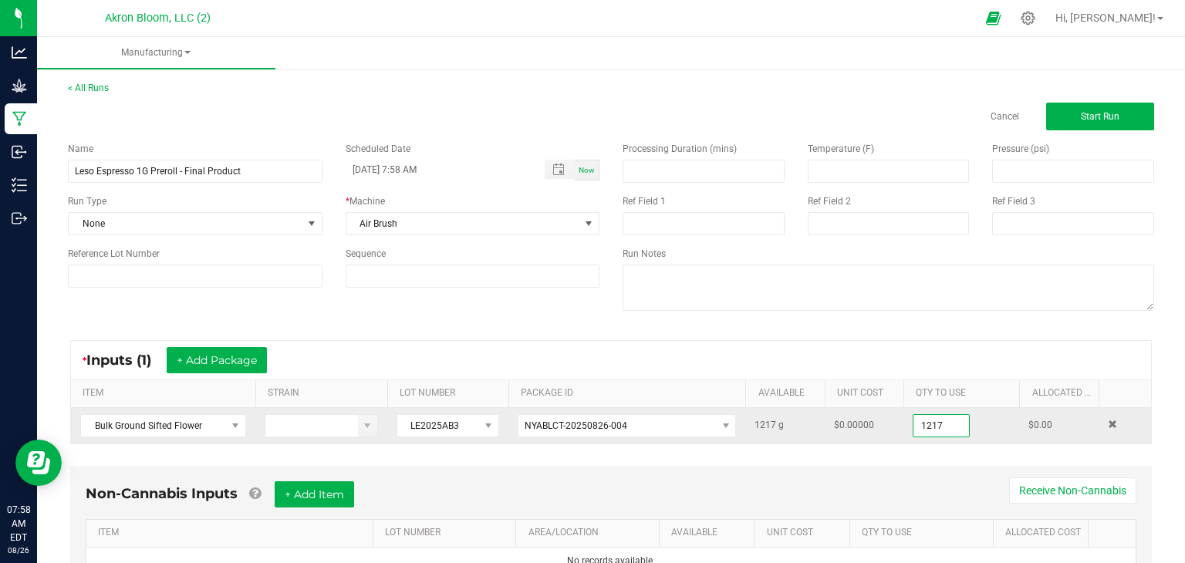
scroll to position [70, 0]
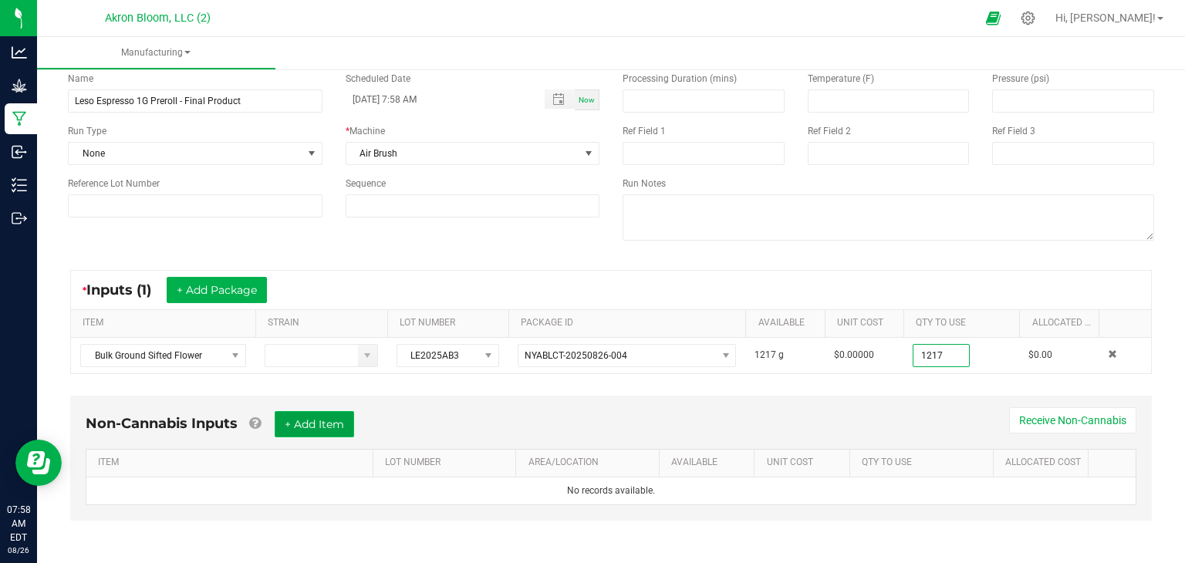
type input "1217.0000 g"
click at [323, 423] on button "+ Add Item" at bounding box center [314, 424] width 79 height 26
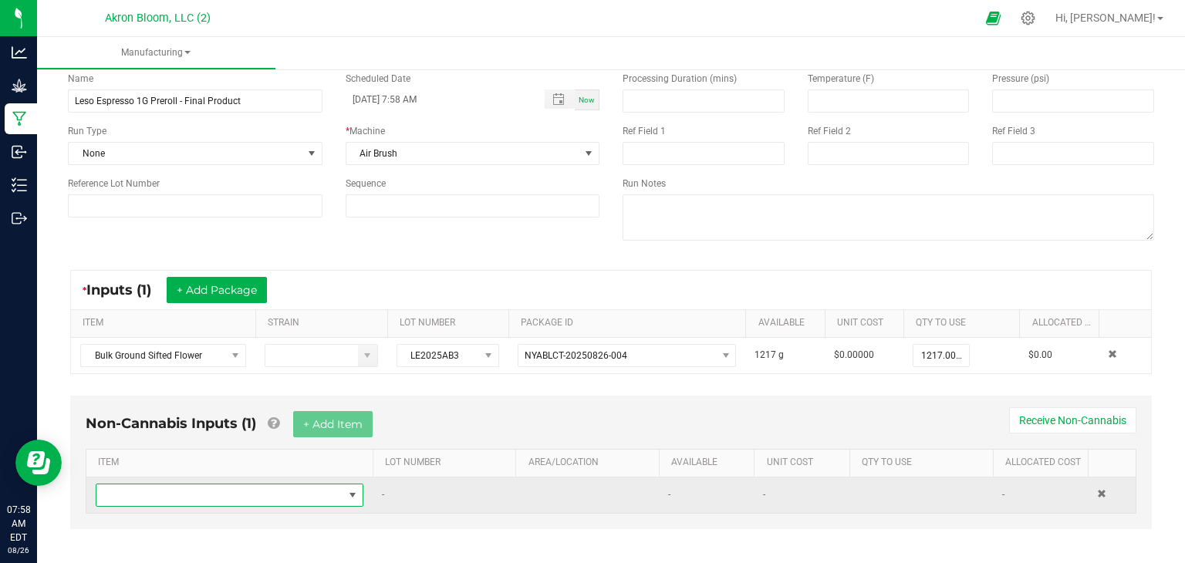
click at [355, 493] on span "NO DATA FOUND" at bounding box center [352, 495] width 12 height 12
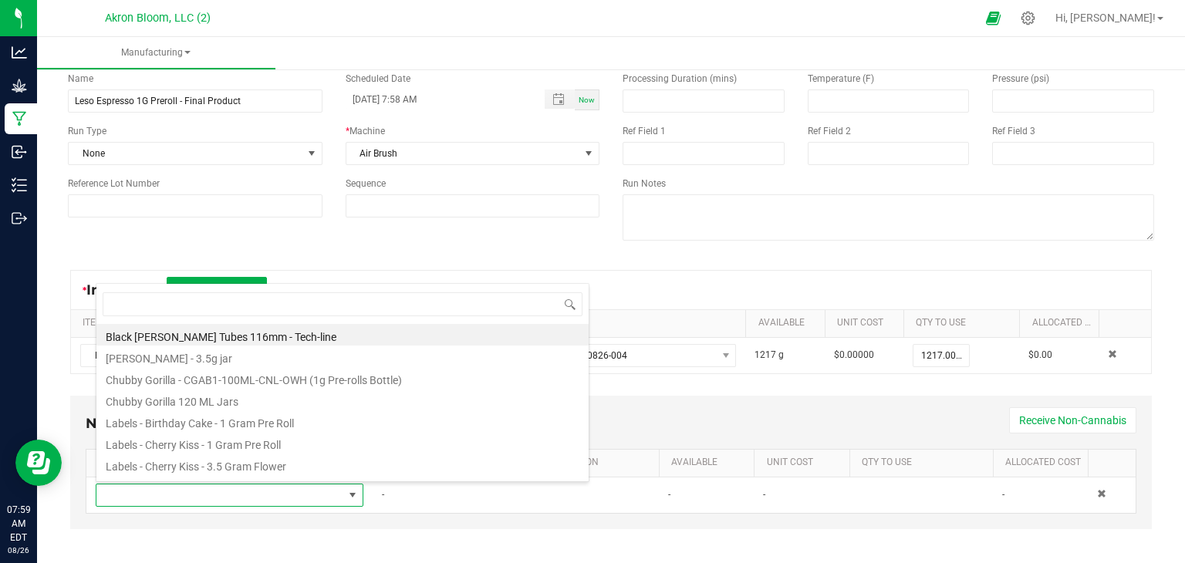
scroll to position [0, 0]
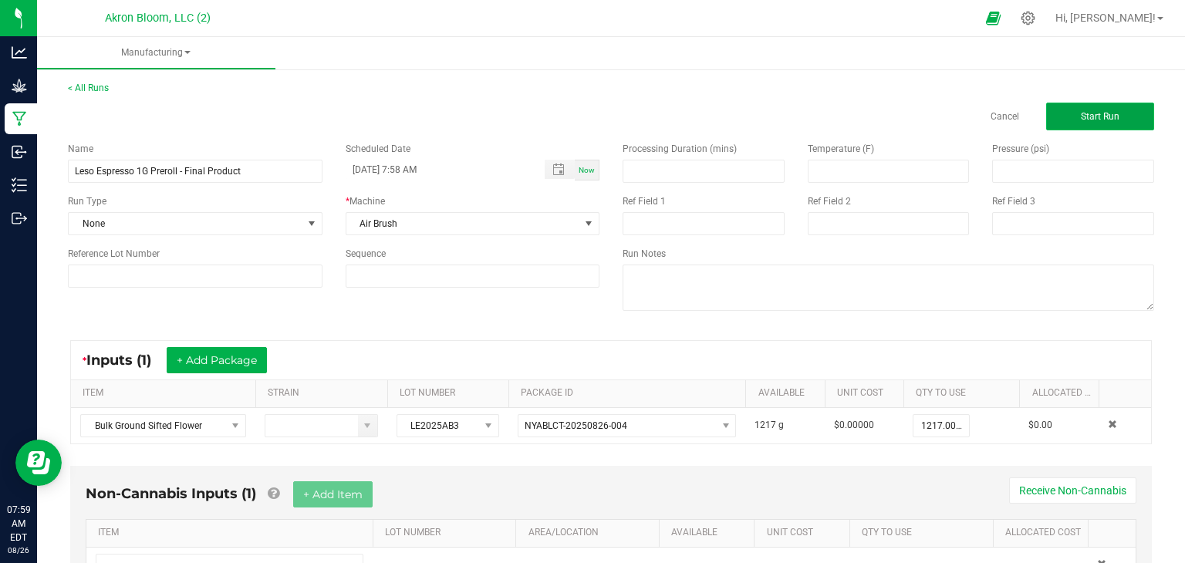
click at [1111, 115] on span "Start Run" at bounding box center [1099, 116] width 39 height 11
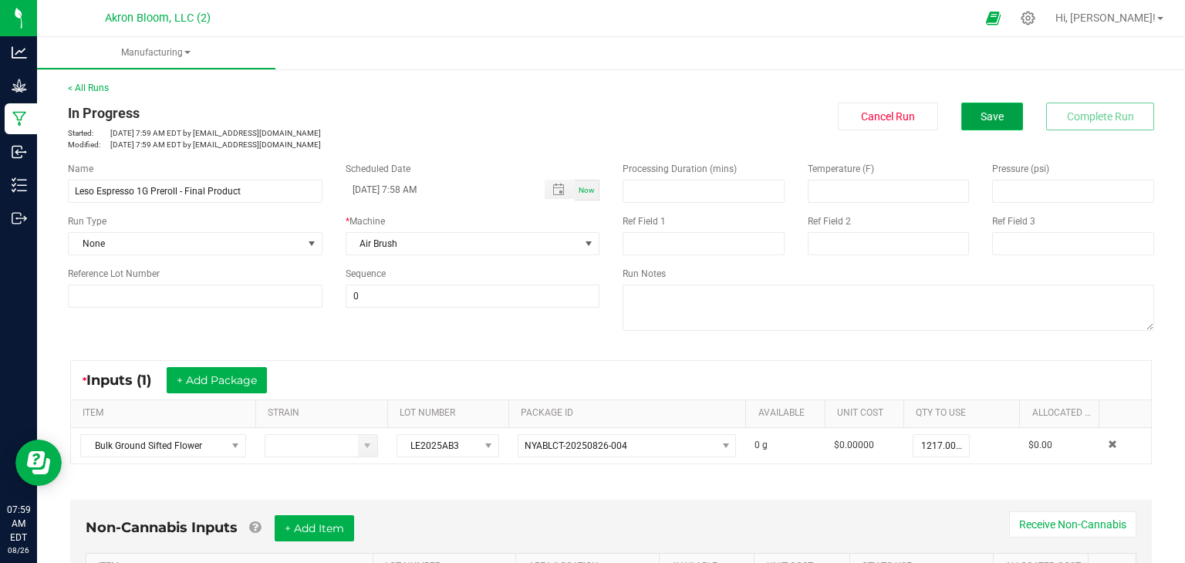
click at [985, 113] on span "Save" at bounding box center [991, 116] width 23 height 12
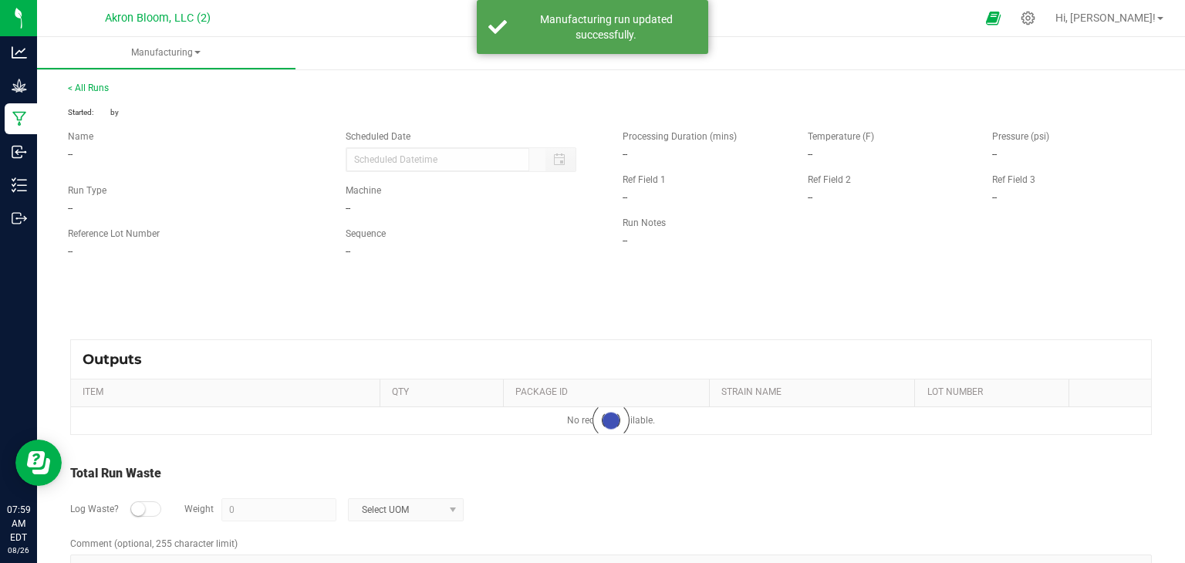
type input "[DATE] 7:58 AM"
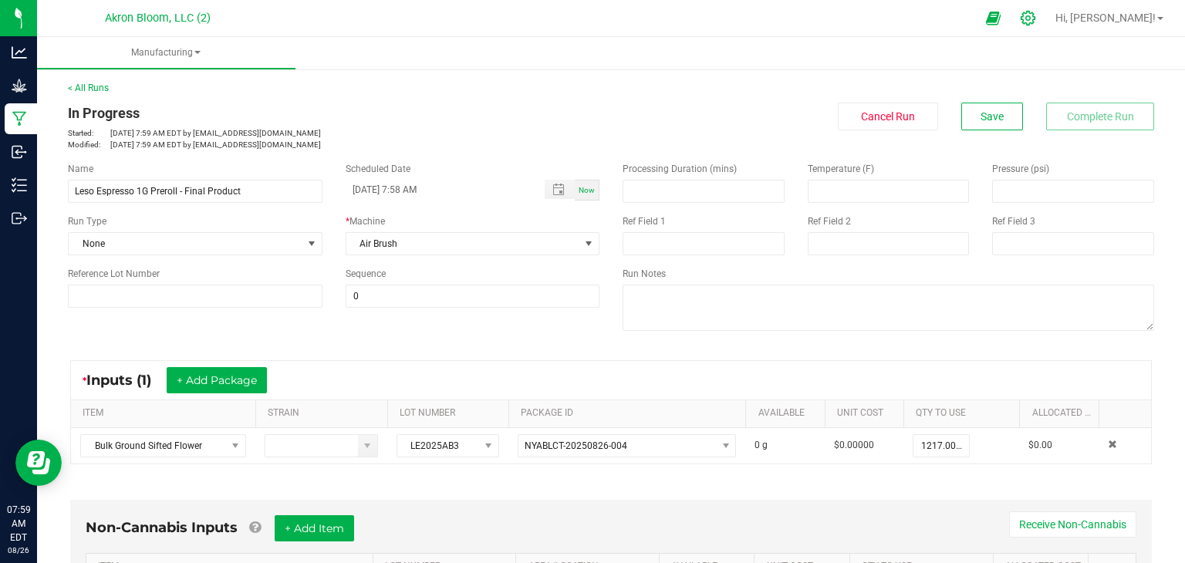
click at [1035, 15] on icon at bounding box center [1027, 18] width 15 height 15
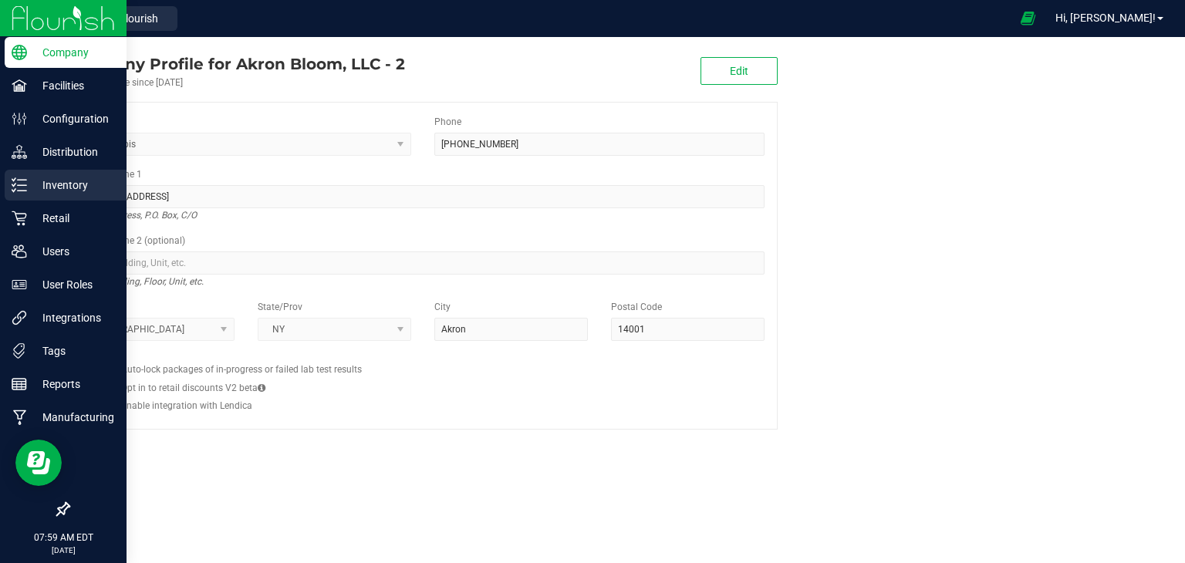
click at [19, 184] on icon at bounding box center [19, 184] width 15 height 15
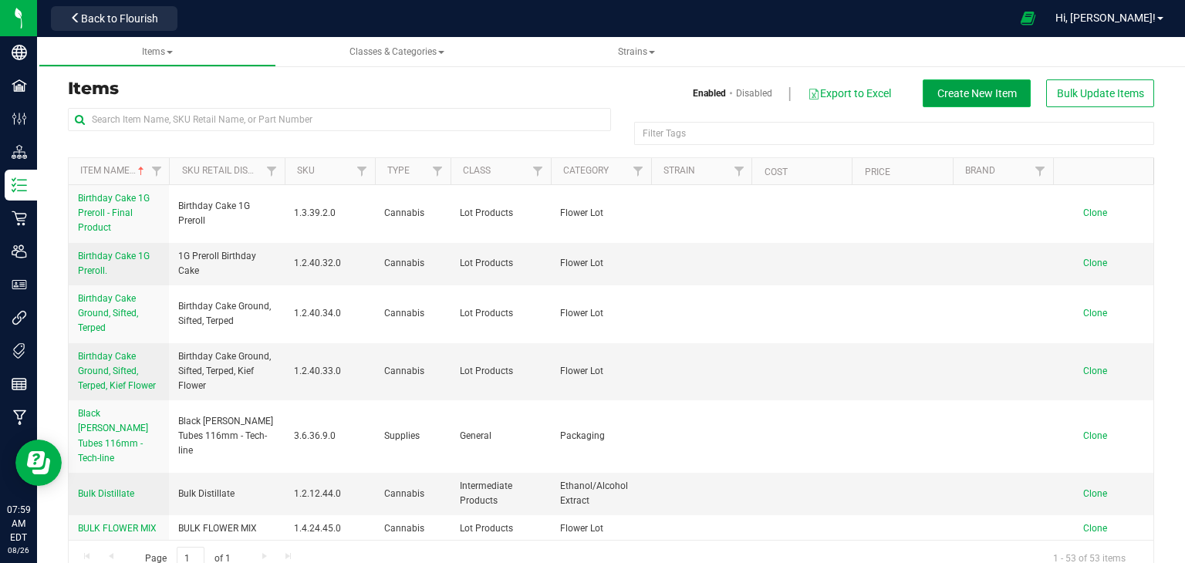
click at [968, 87] on span "Create New Item" at bounding box center [976, 93] width 79 height 12
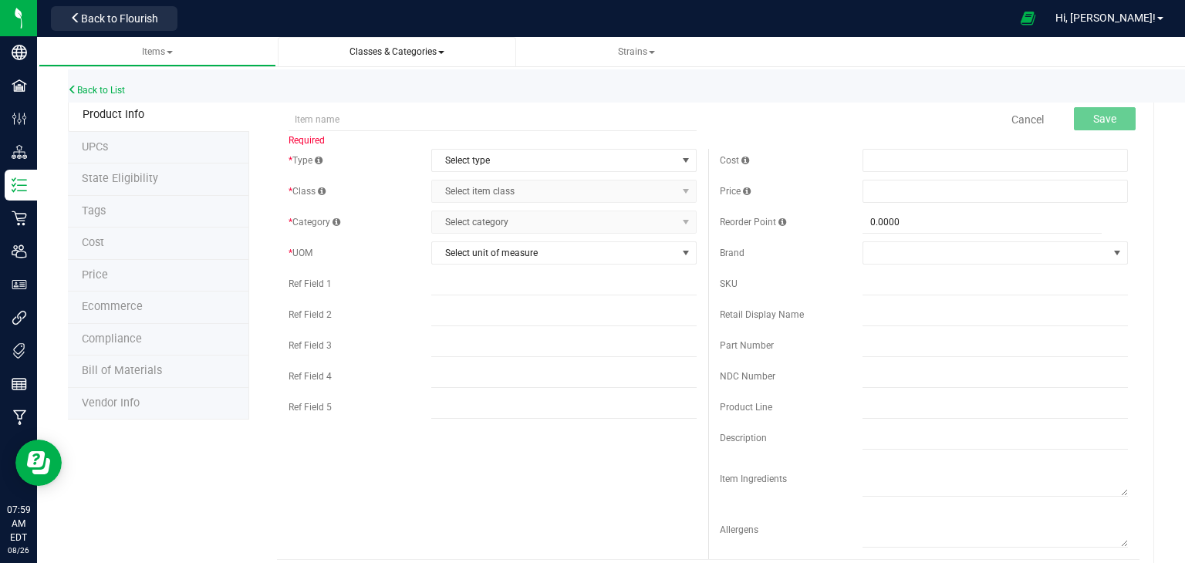
click at [440, 52] on span at bounding box center [441, 52] width 6 height 3
click at [356, 485] on div "* Type Select type Select type Cannabis Non-Inventory Raw Materials Supplies * …" at bounding box center [708, 354] width 862 height 410
click at [372, 119] on input "text" at bounding box center [492, 119] width 408 height 23
type input "Terpenes - Leso Esspresso"
click at [687, 157] on span "select" at bounding box center [685, 160] width 12 height 12
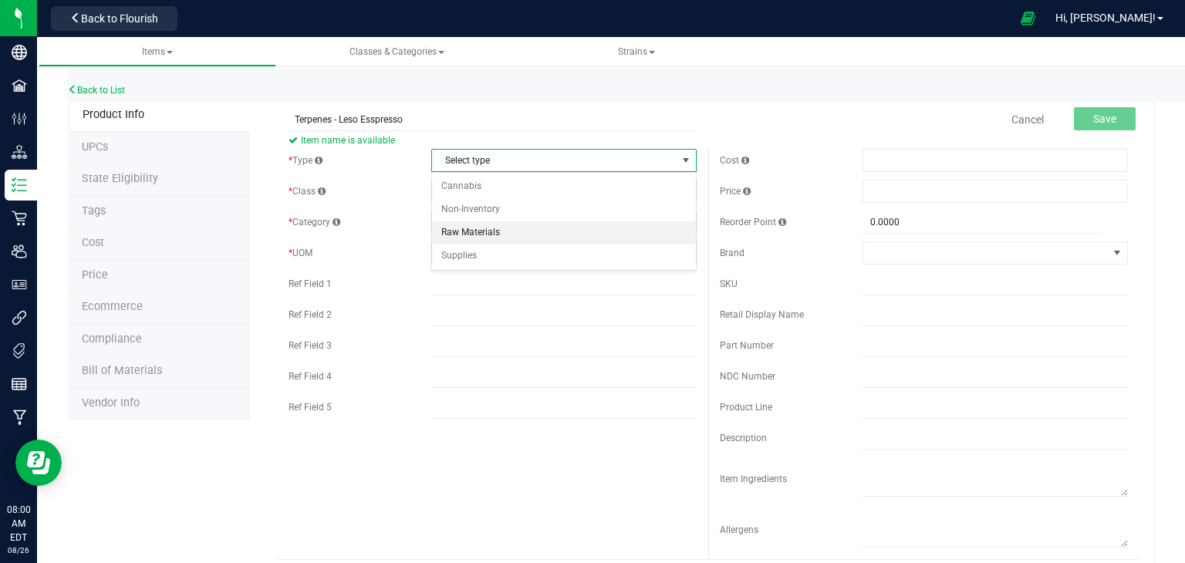
click at [641, 228] on li "Raw Materials" at bounding box center [564, 232] width 264 height 23
click at [686, 190] on span "select" at bounding box center [685, 191] width 12 height 12
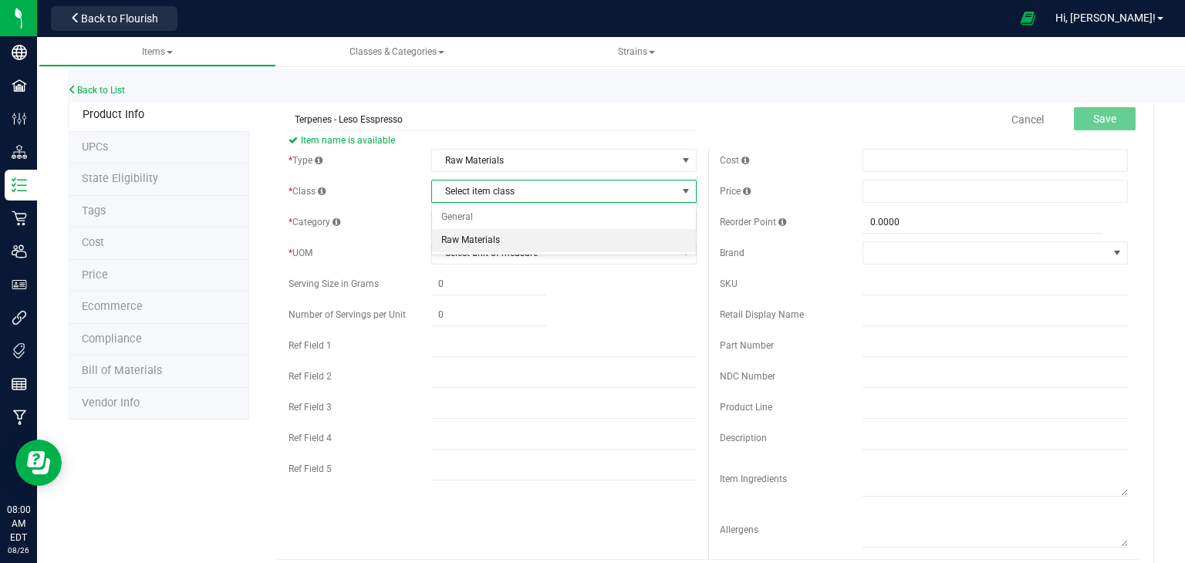
click at [642, 241] on li "Raw Materials" at bounding box center [564, 240] width 264 height 23
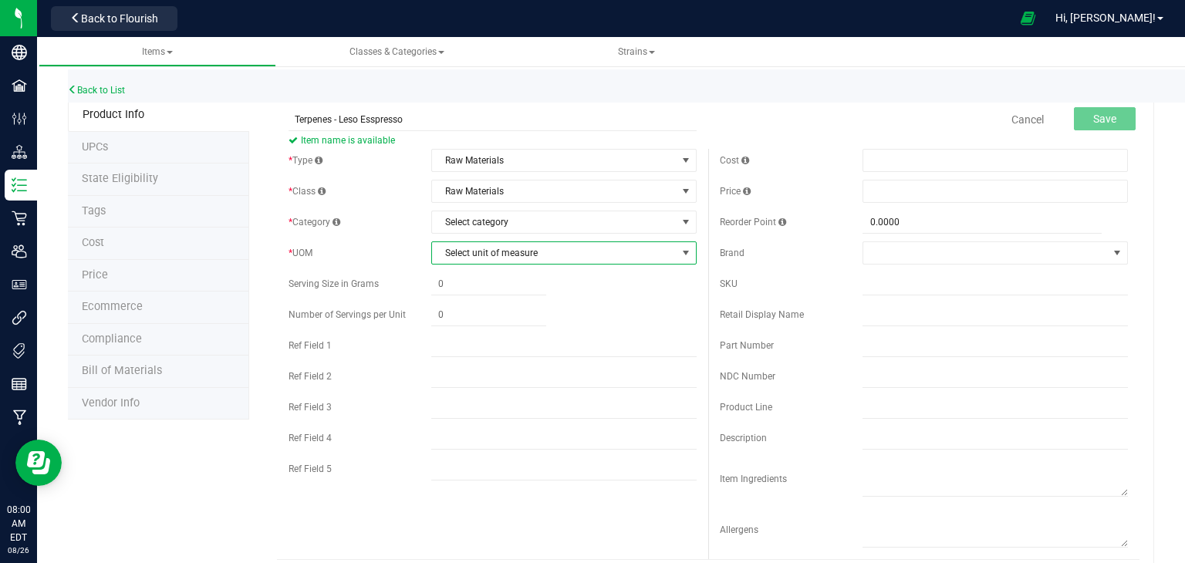
click at [688, 252] on span "select" at bounding box center [685, 253] width 12 height 12
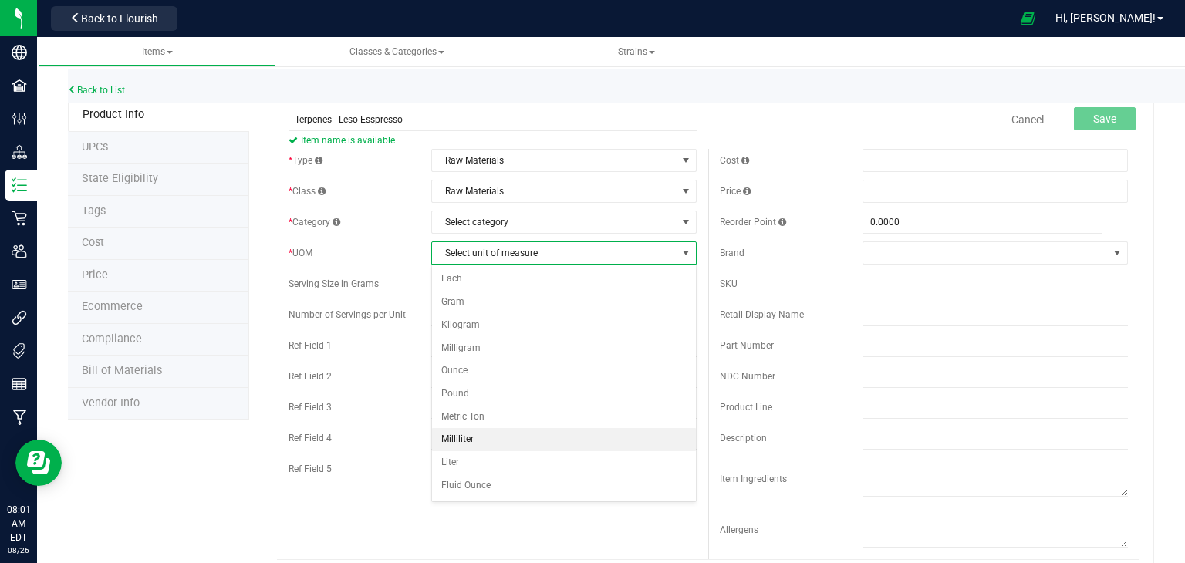
click at [619, 438] on li "Milliliter" at bounding box center [564, 439] width 264 height 23
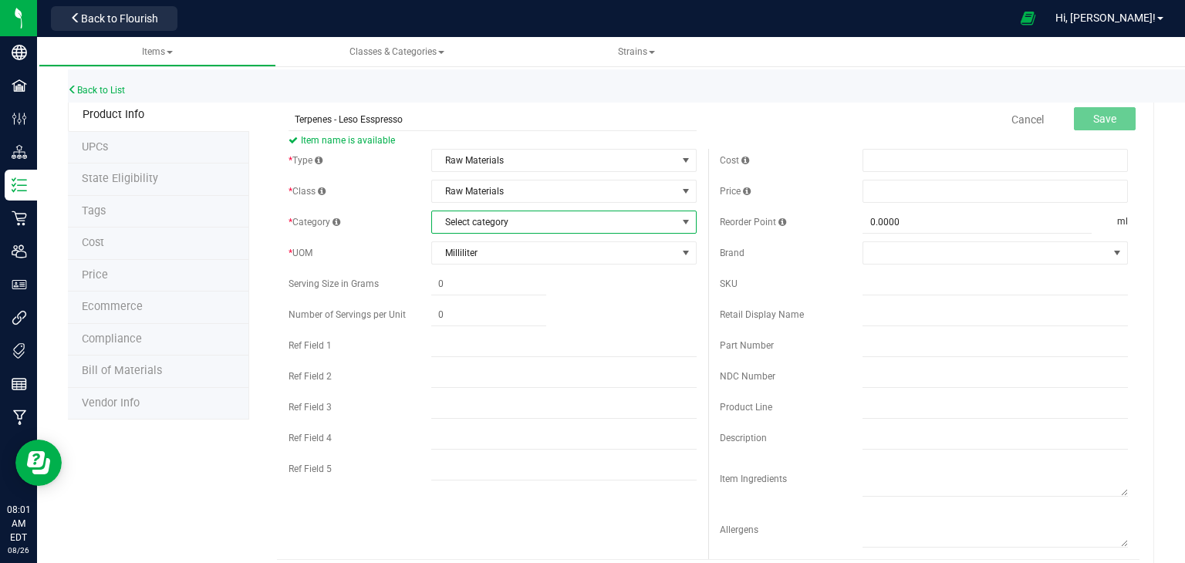
click at [686, 221] on span "select" at bounding box center [685, 222] width 12 height 12
click at [649, 252] on li "Pressed Extract" at bounding box center [564, 248] width 264 height 23
click at [1089, 120] on button "Save" at bounding box center [1105, 118] width 62 height 23
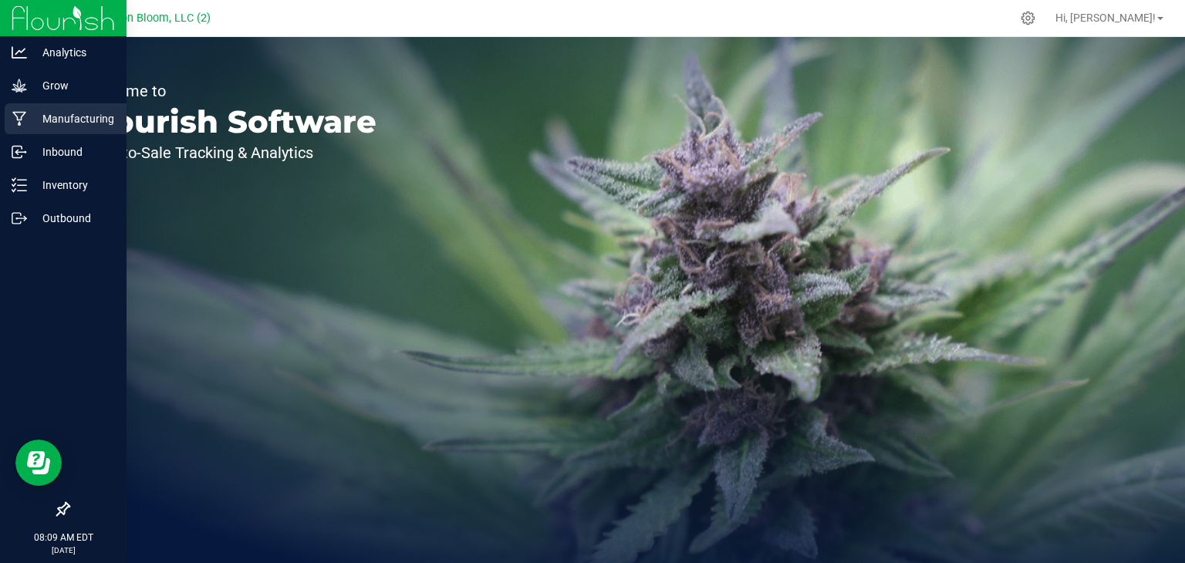
click at [88, 114] on p "Manufacturing" at bounding box center [73, 119] width 93 height 19
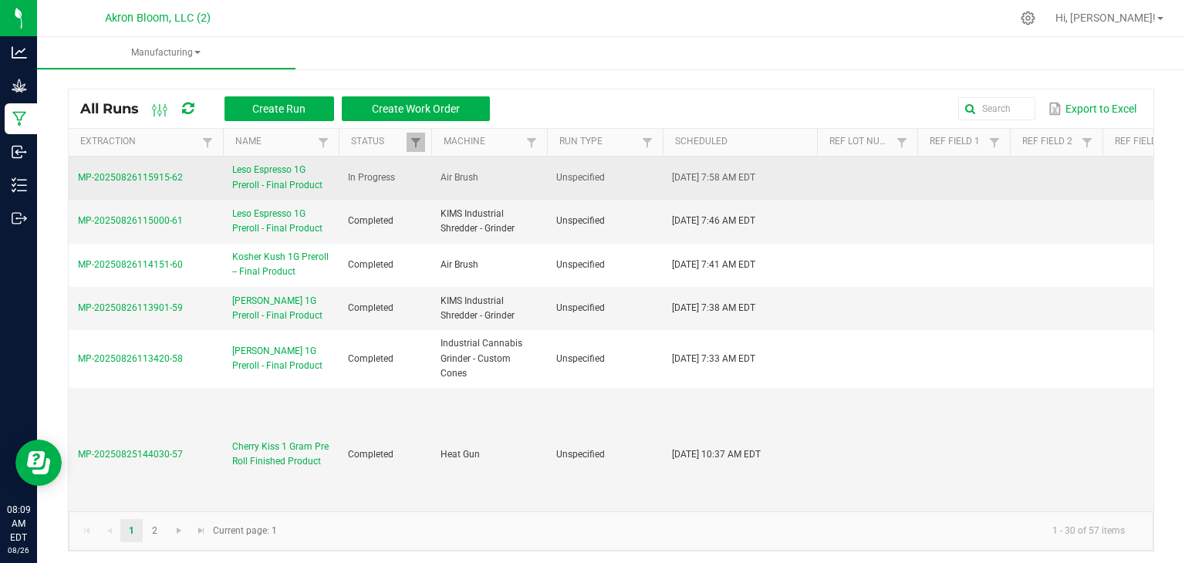
click at [157, 178] on span "MP-20250826115915-62" at bounding box center [130, 177] width 105 height 11
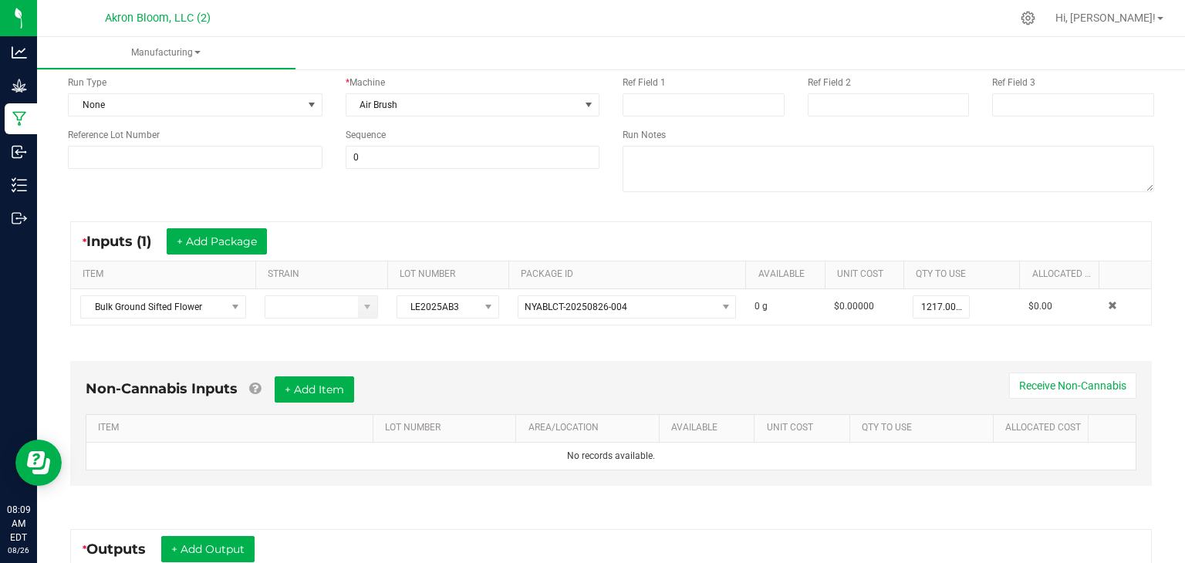
scroll to position [154, 0]
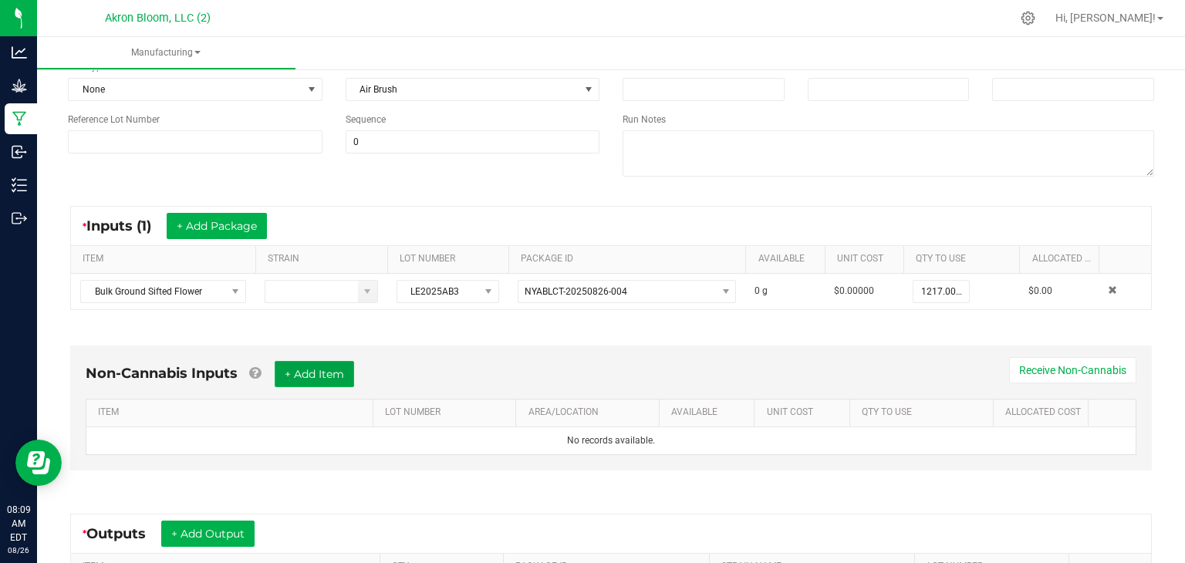
click at [325, 366] on button "+ Add Item" at bounding box center [314, 374] width 79 height 26
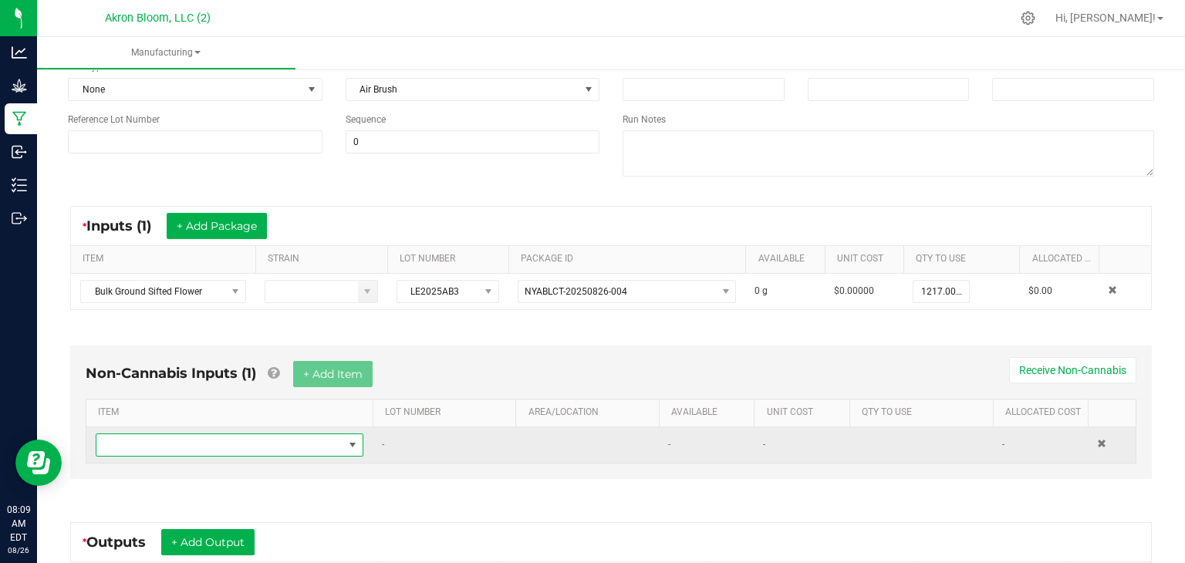
click at [353, 443] on span "NO DATA FOUND" at bounding box center [352, 445] width 12 height 12
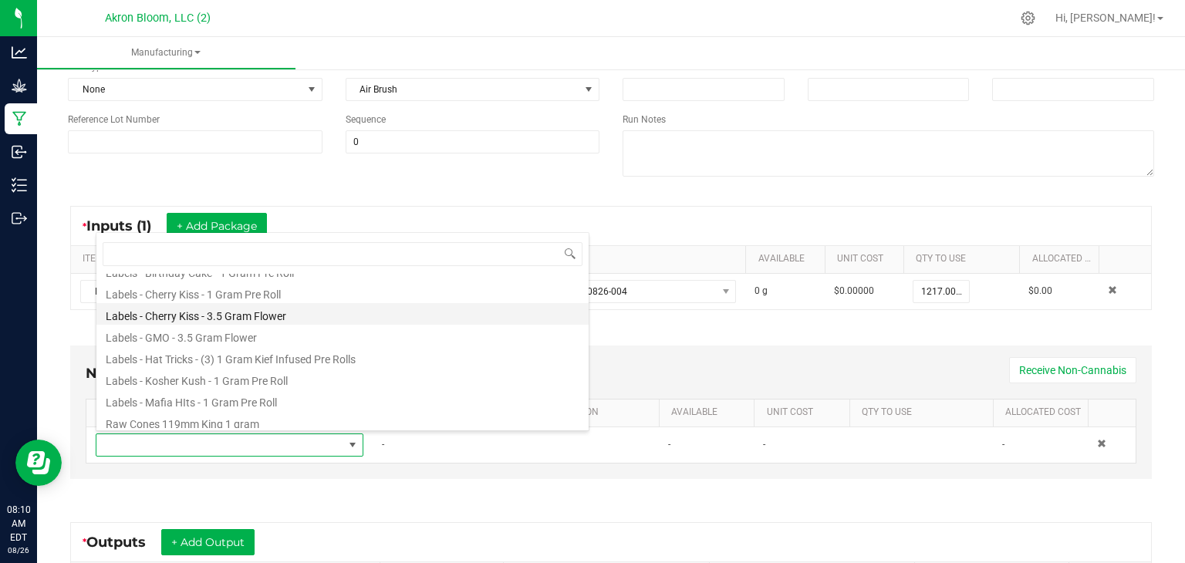
scroll to position [0, 0]
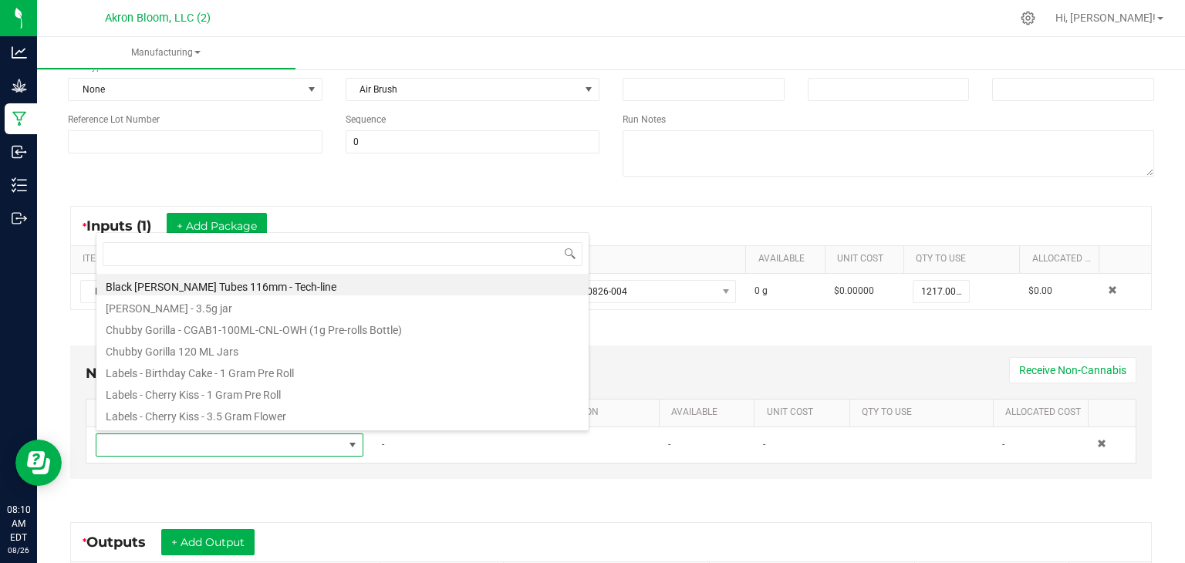
click at [461, 190] on div "Name Leso Espresso 1G Preroll - Final Product Scheduled Date [DATE] 7:58 AM Now…" at bounding box center [610, 94] width 1109 height 196
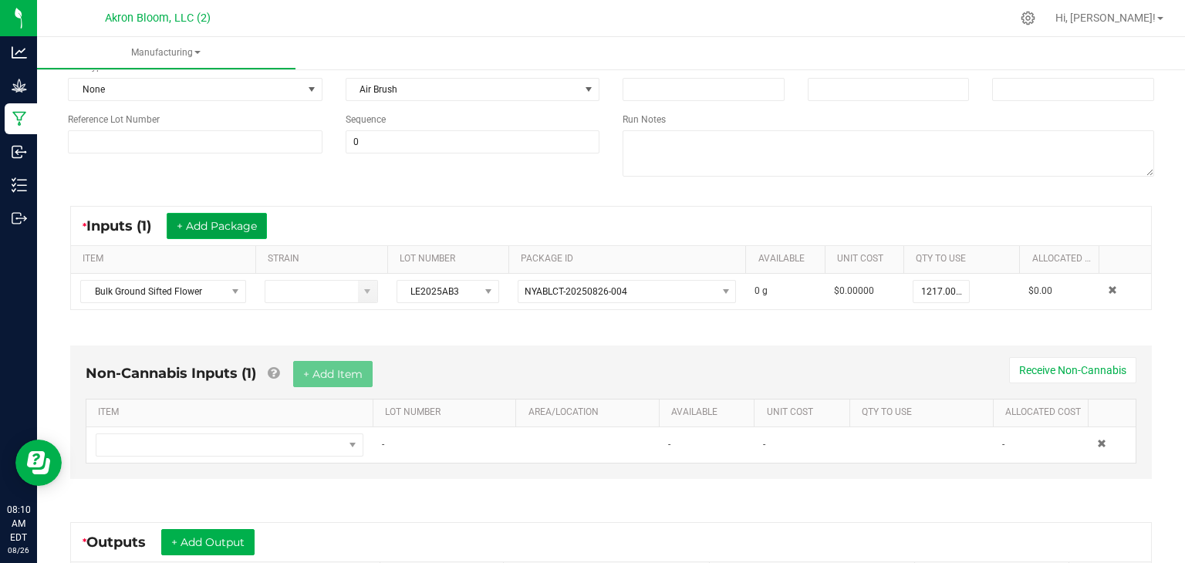
click at [241, 224] on button "+ Add Package" at bounding box center [217, 226] width 100 height 26
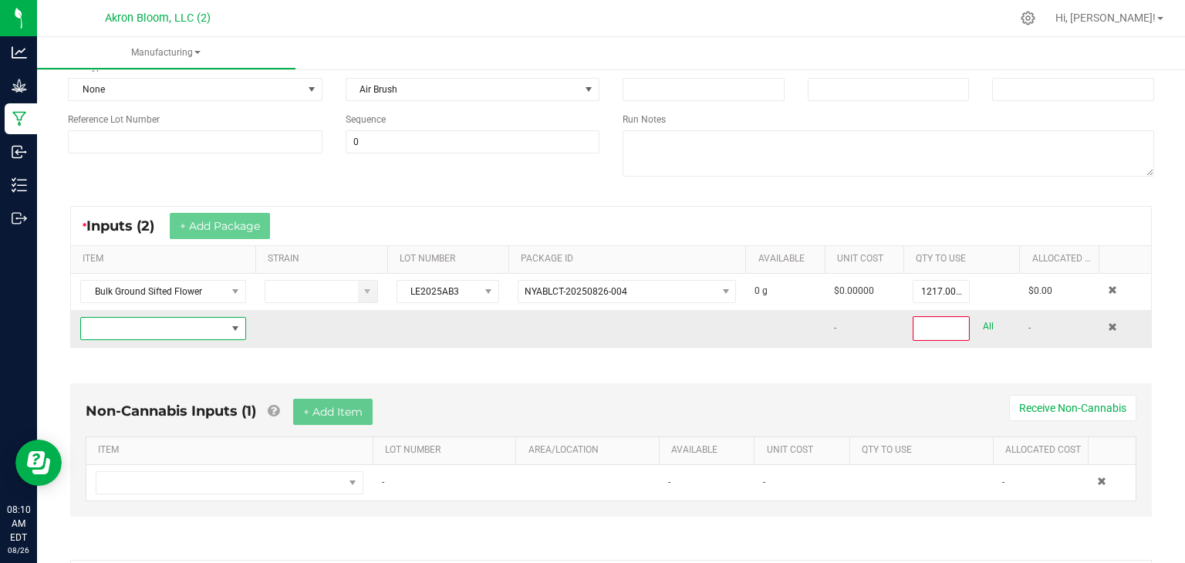
click at [234, 329] on span "NO DATA FOUND" at bounding box center [235, 328] width 12 height 12
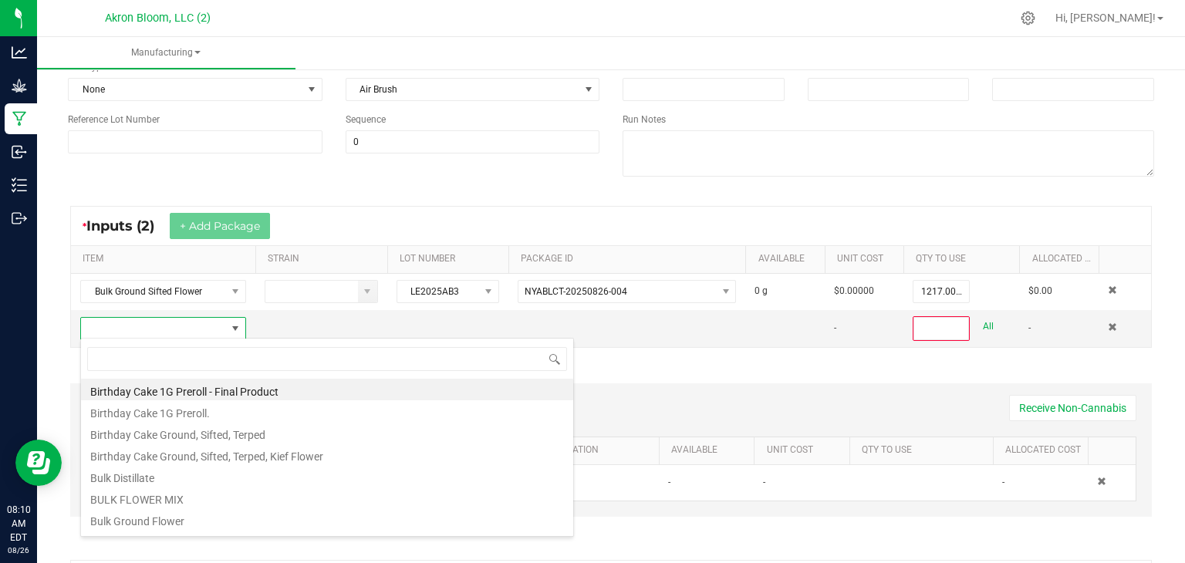
click at [296, 220] on div "* Inputs (2) + Add Package" at bounding box center [611, 226] width 1080 height 39
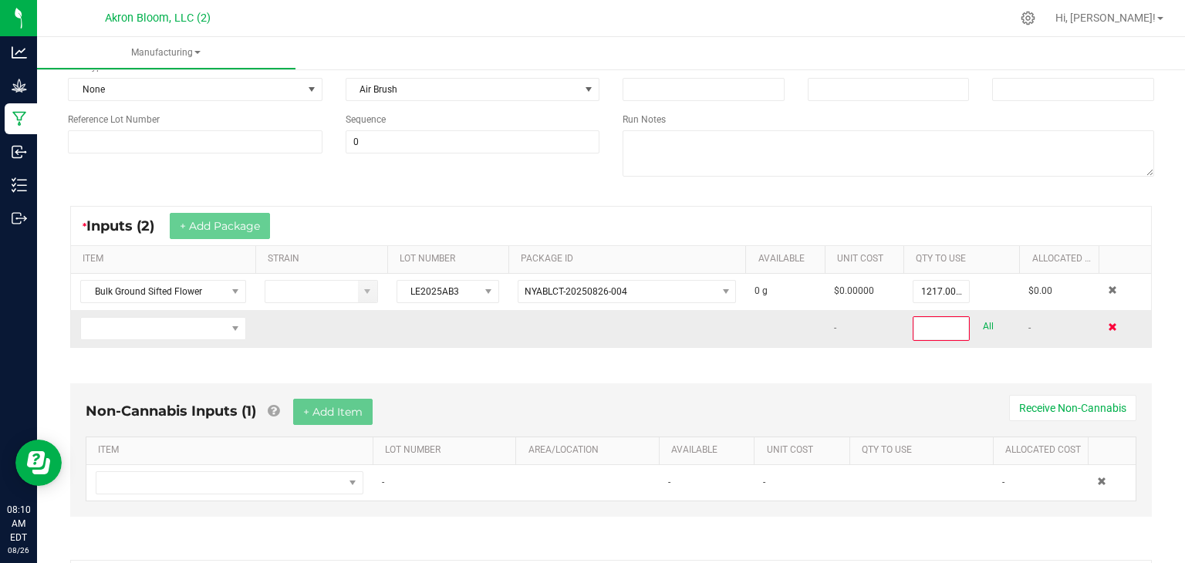
click at [1113, 327] on span at bounding box center [1111, 326] width 9 height 9
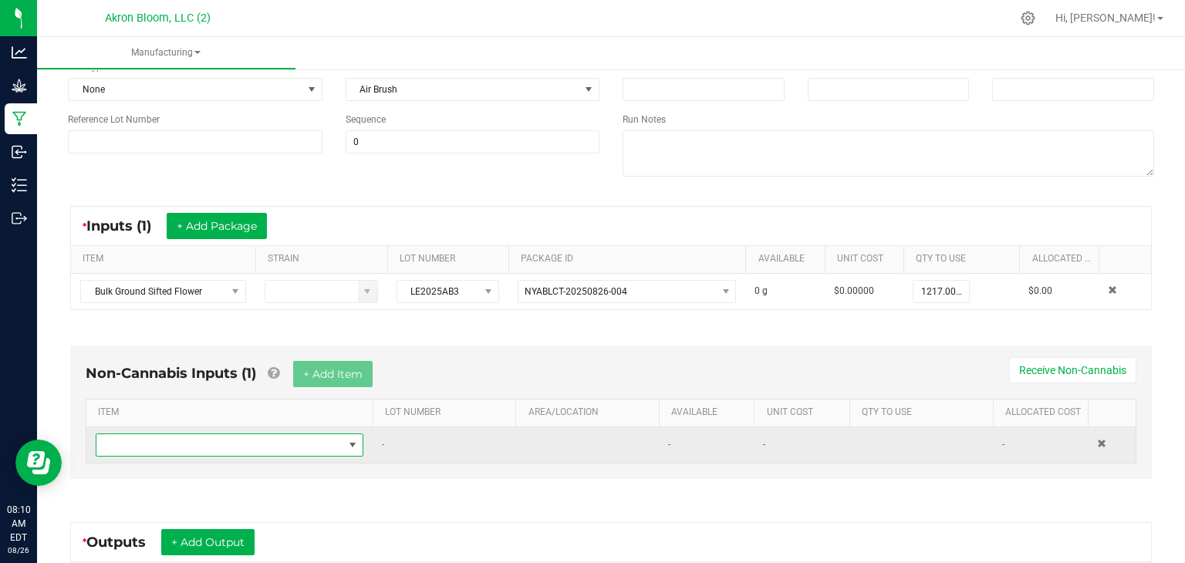
click at [351, 445] on span "NO DATA FOUND" at bounding box center [352, 445] width 12 height 12
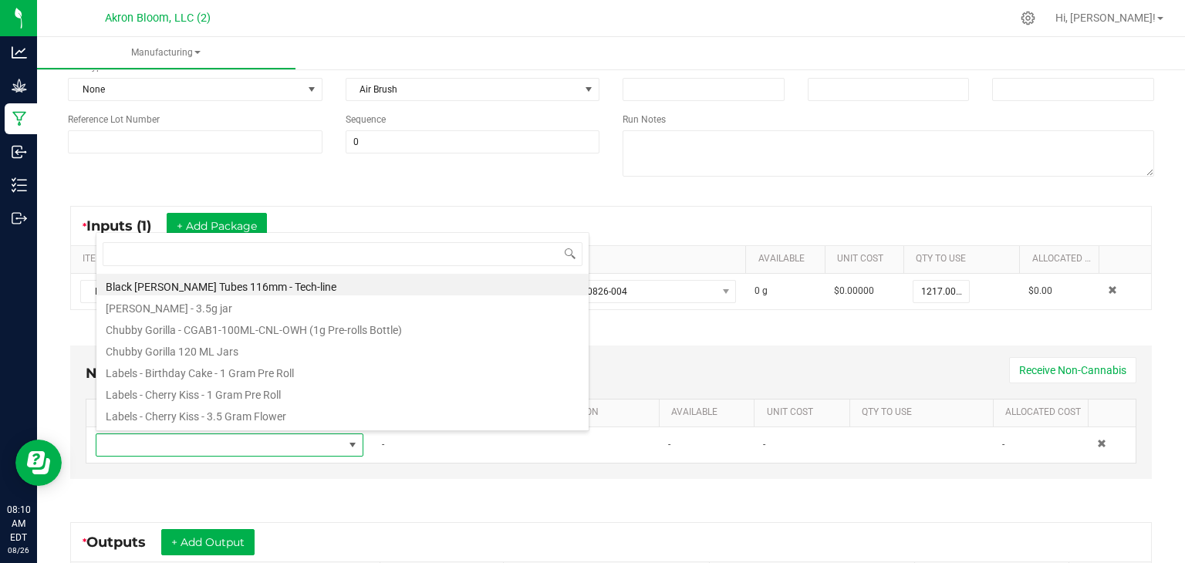
click at [459, 511] on div "* Outputs + Add Output ITEM QTY PACKAGE ID STRAIN NAME LOT NUMBER No records av…" at bounding box center [610, 569] width 1109 height 123
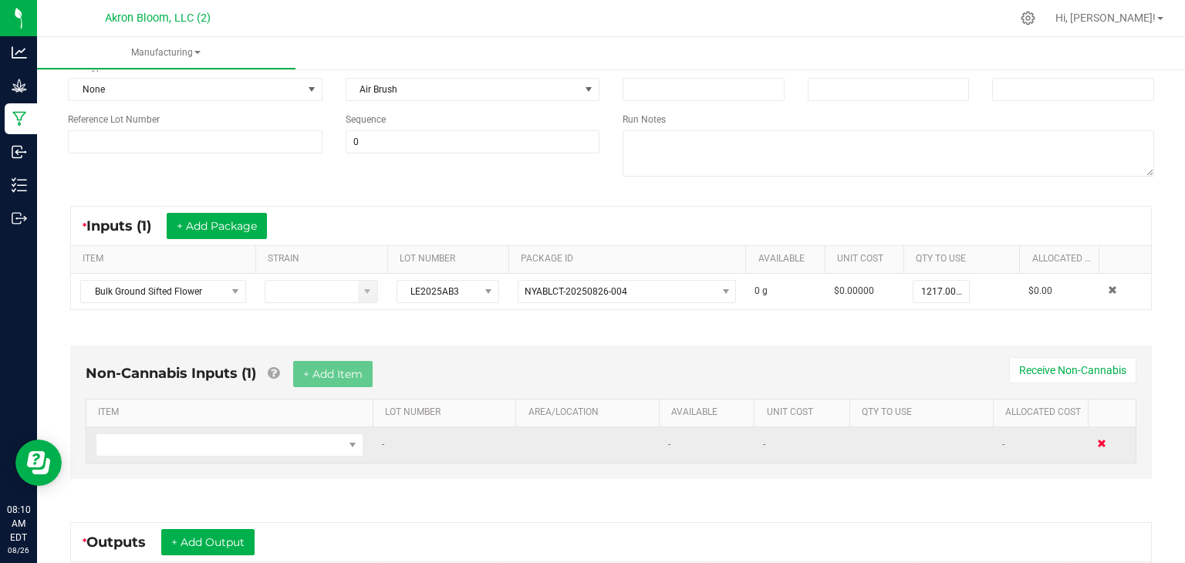
click at [1102, 441] on span at bounding box center [1101, 443] width 9 height 9
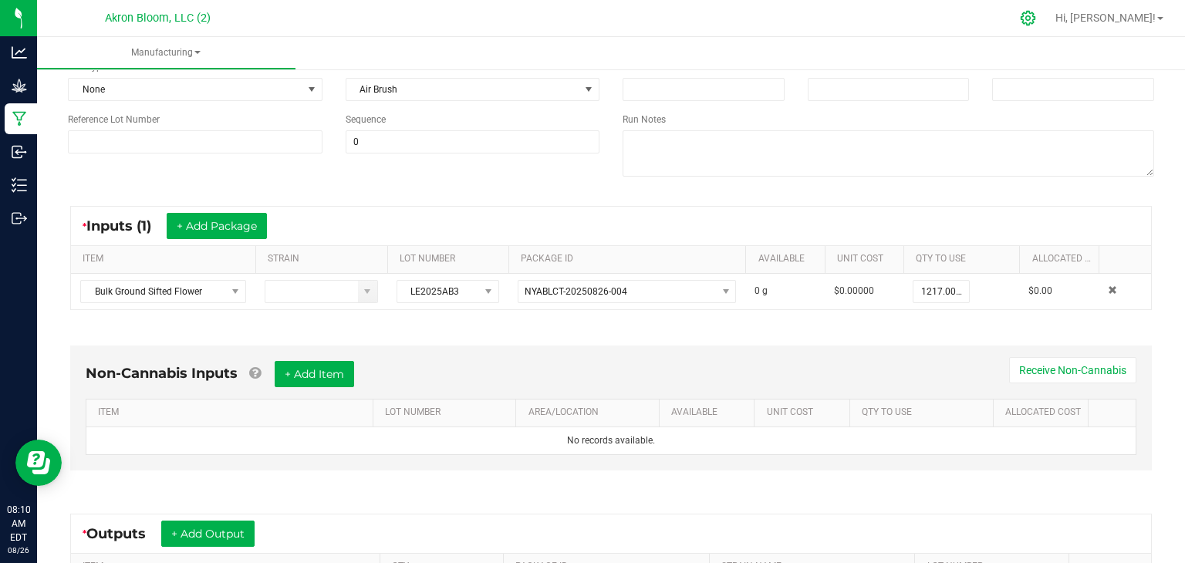
click at [1036, 22] on icon at bounding box center [1028, 18] width 16 height 16
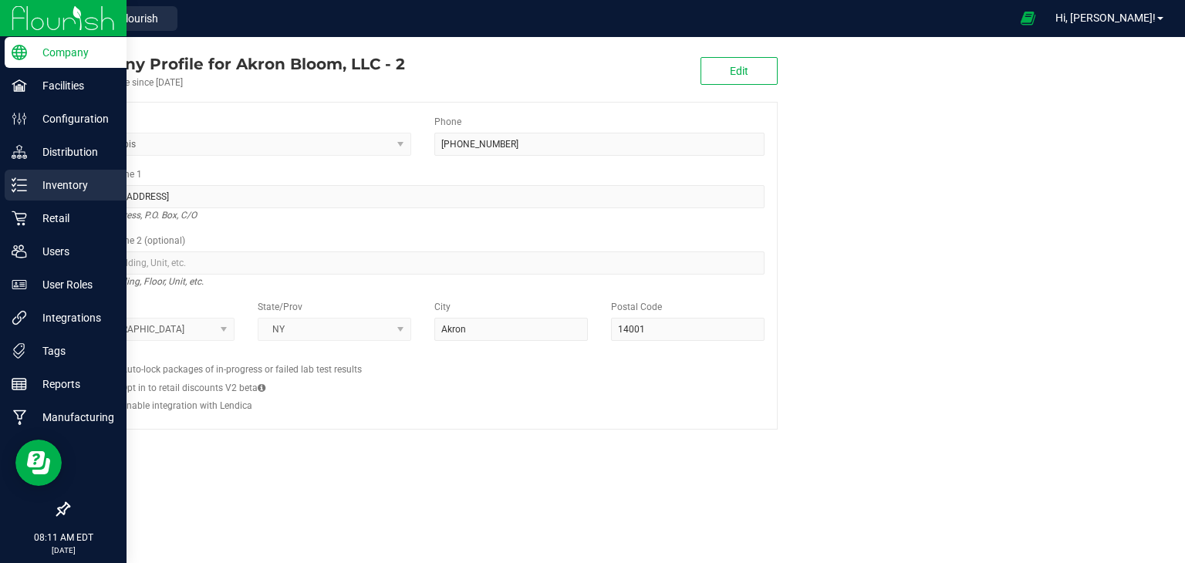
click at [29, 184] on p "Inventory" at bounding box center [73, 185] width 93 height 19
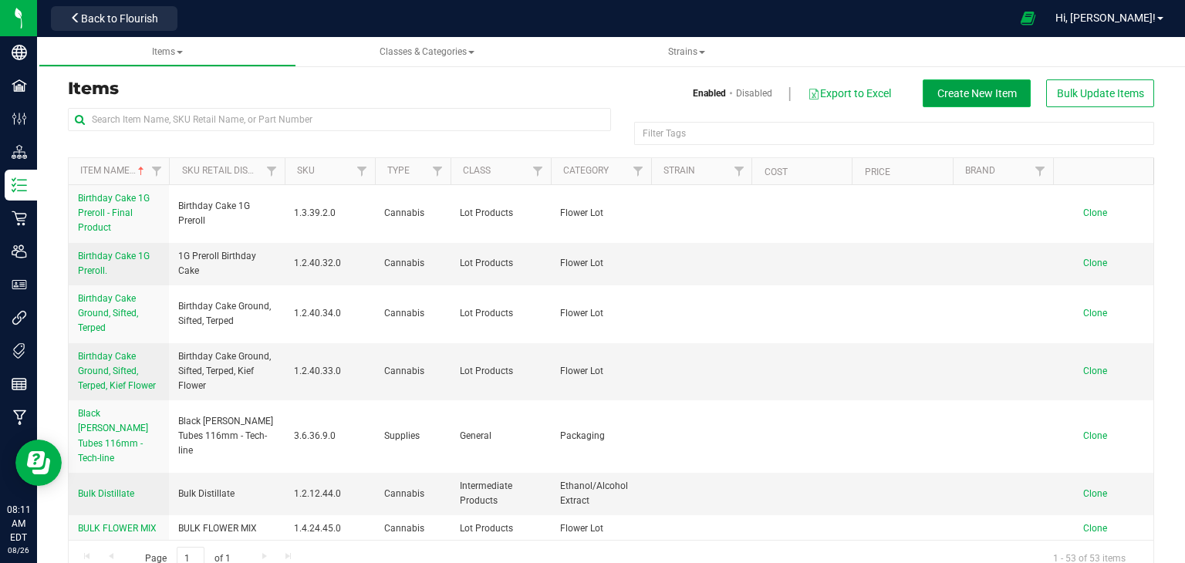
click at [957, 93] on span "Create New Item" at bounding box center [976, 93] width 79 height 12
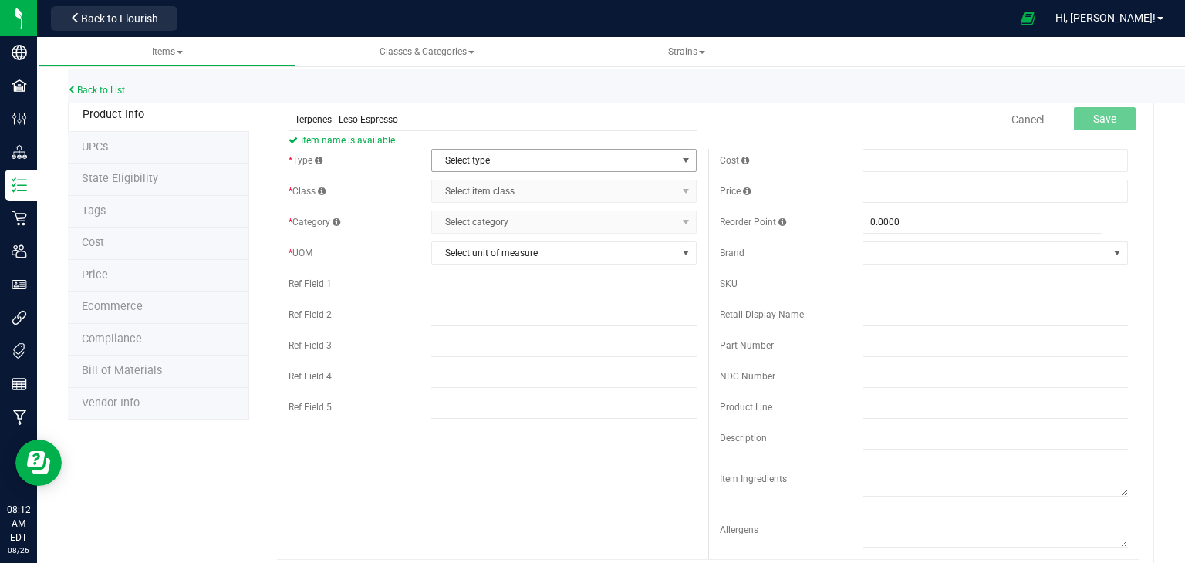
type input "Terpenes - Leso Espresso"
click at [686, 159] on span "select" at bounding box center [685, 160] width 12 height 12
click at [648, 229] on li "Raw Materials" at bounding box center [564, 232] width 264 height 23
click at [685, 187] on span "select" at bounding box center [685, 191] width 12 height 12
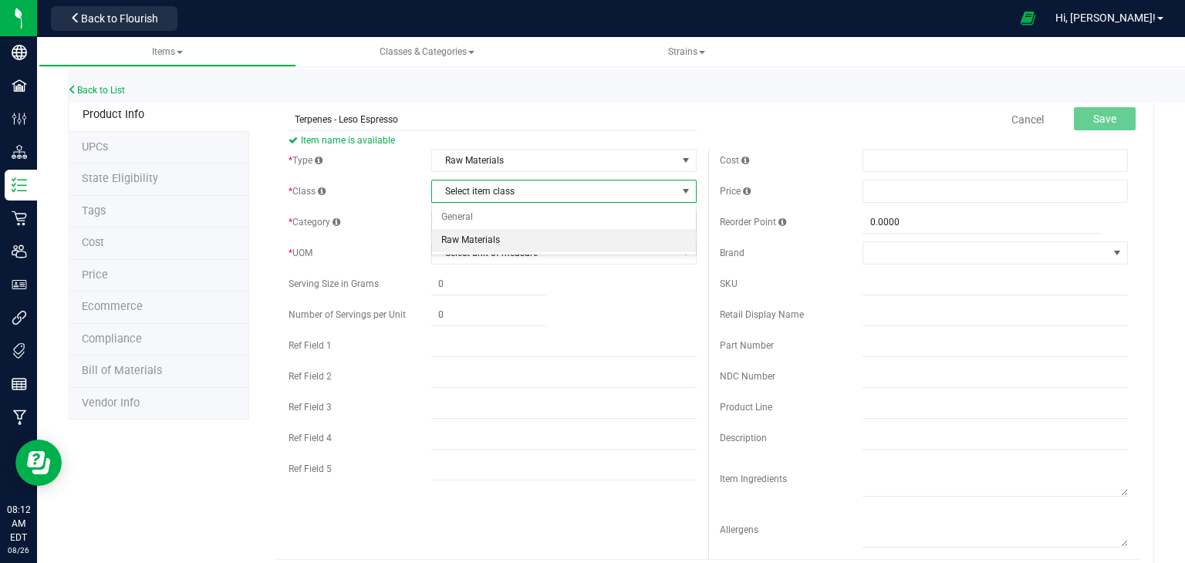
click at [656, 247] on li "Raw Materials" at bounding box center [564, 240] width 264 height 23
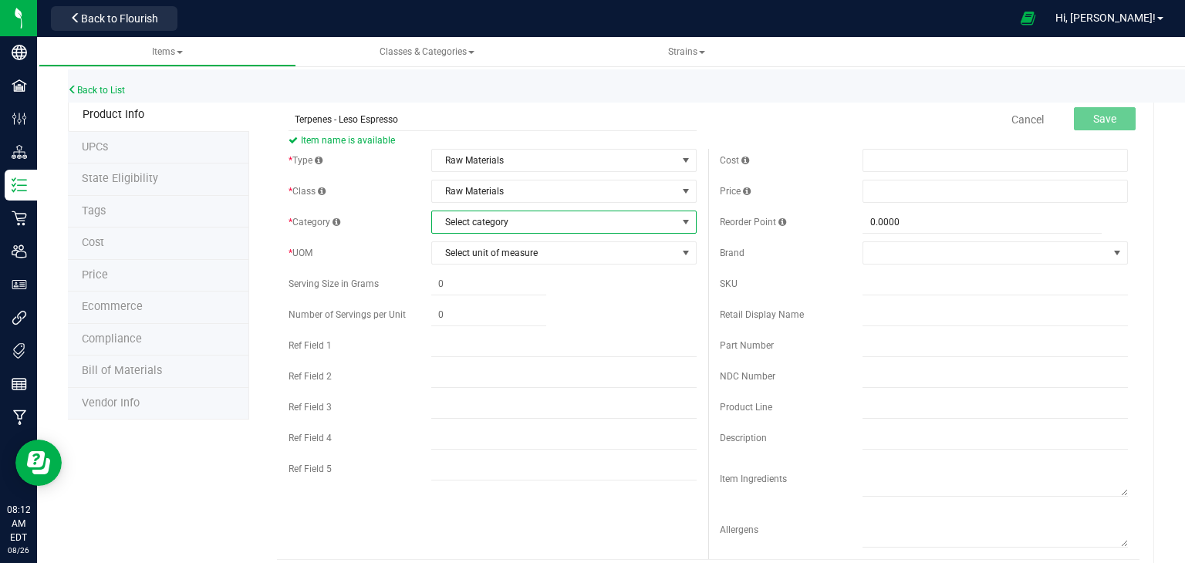
click at [685, 219] on span "select" at bounding box center [685, 222] width 12 height 12
click at [649, 246] on li "Pressed Extract" at bounding box center [564, 248] width 264 height 23
click at [687, 253] on span "select" at bounding box center [685, 253] width 12 height 12
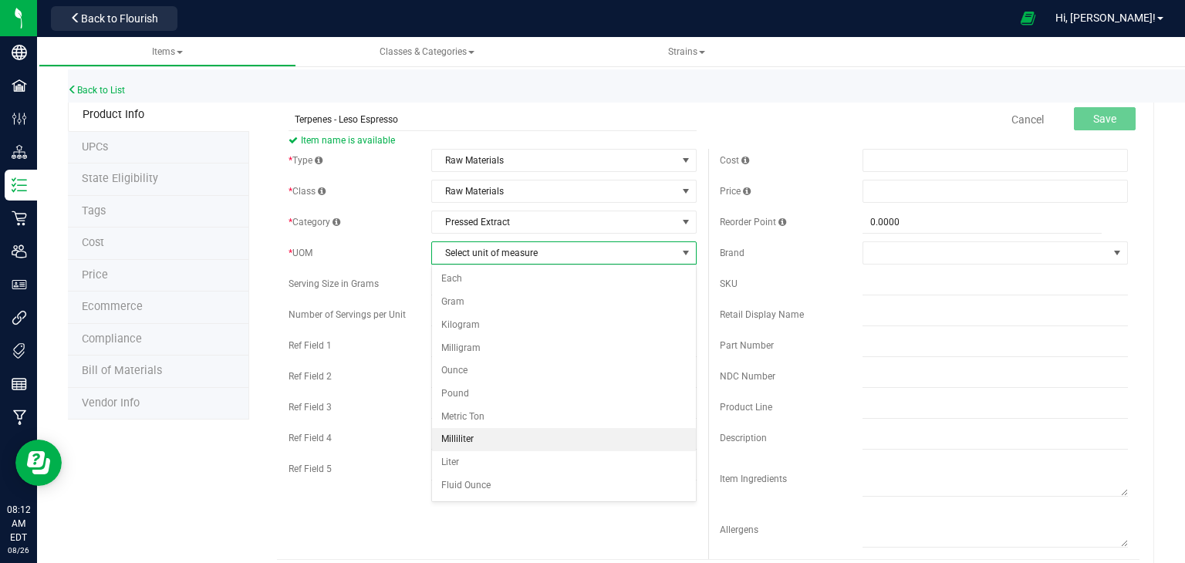
click at [608, 436] on li "Milliliter" at bounding box center [564, 439] width 264 height 23
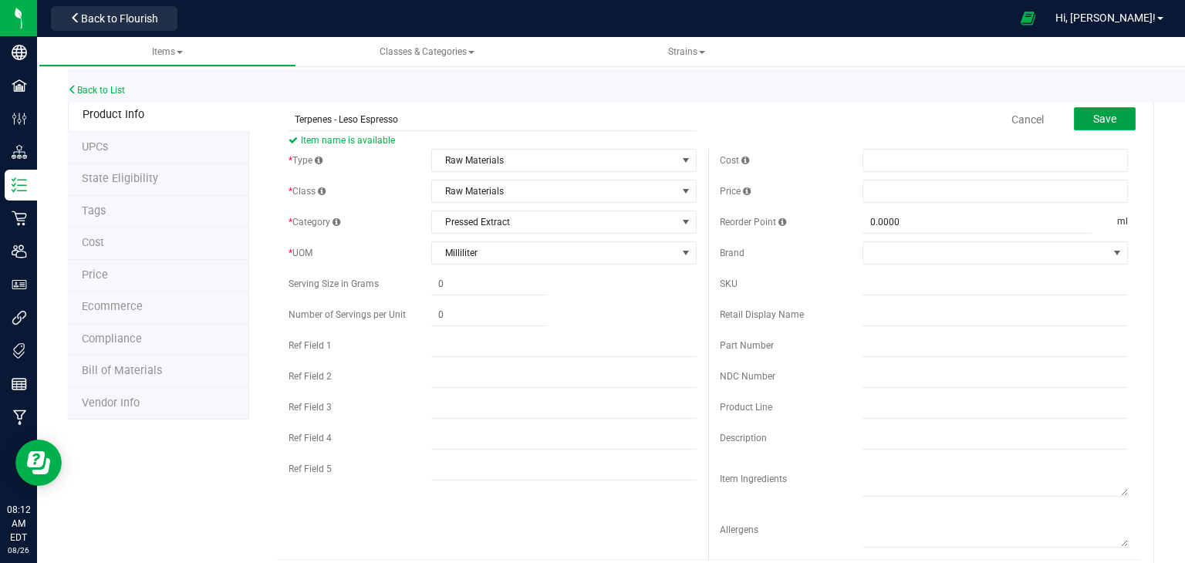
click at [1116, 113] on span "Save" at bounding box center [1104, 119] width 23 height 12
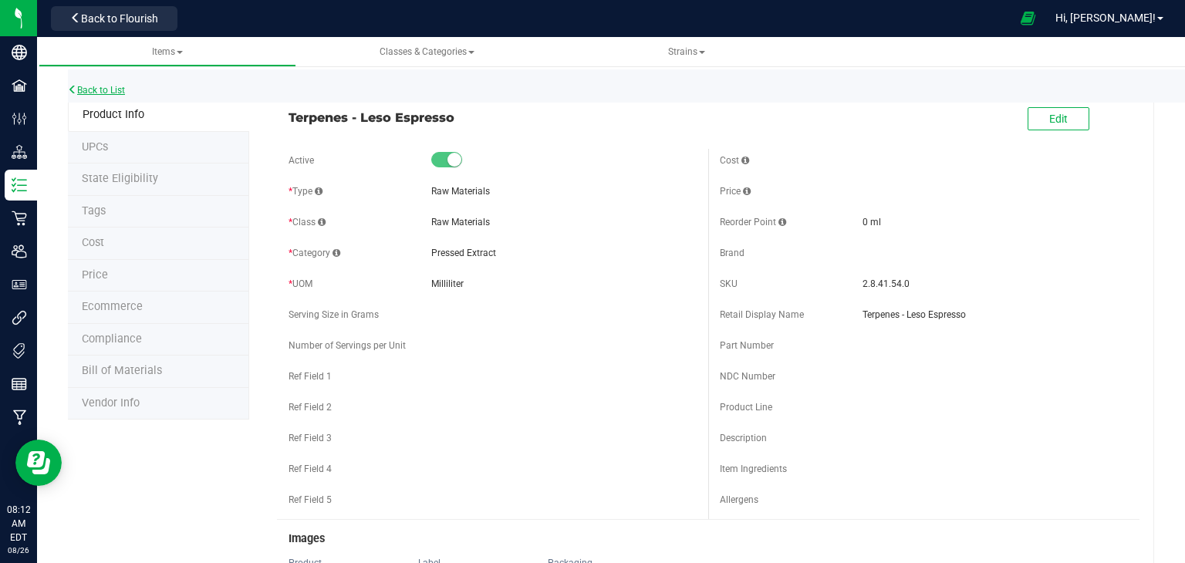
click at [99, 92] on link "Back to List" at bounding box center [96, 90] width 57 height 11
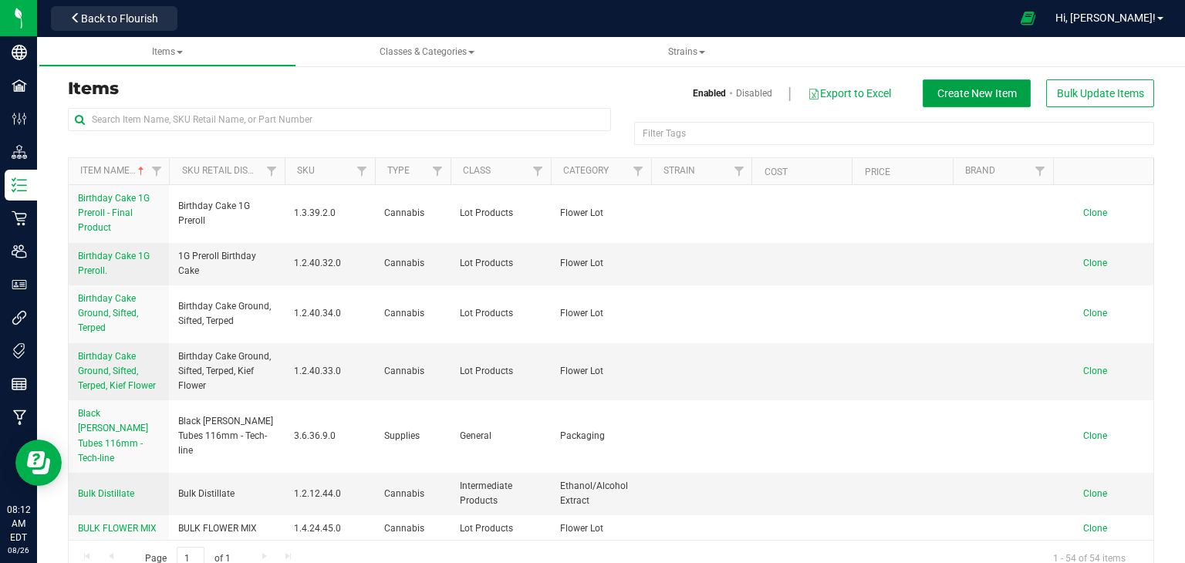
click at [964, 90] on span "Create New Item" at bounding box center [976, 93] width 79 height 12
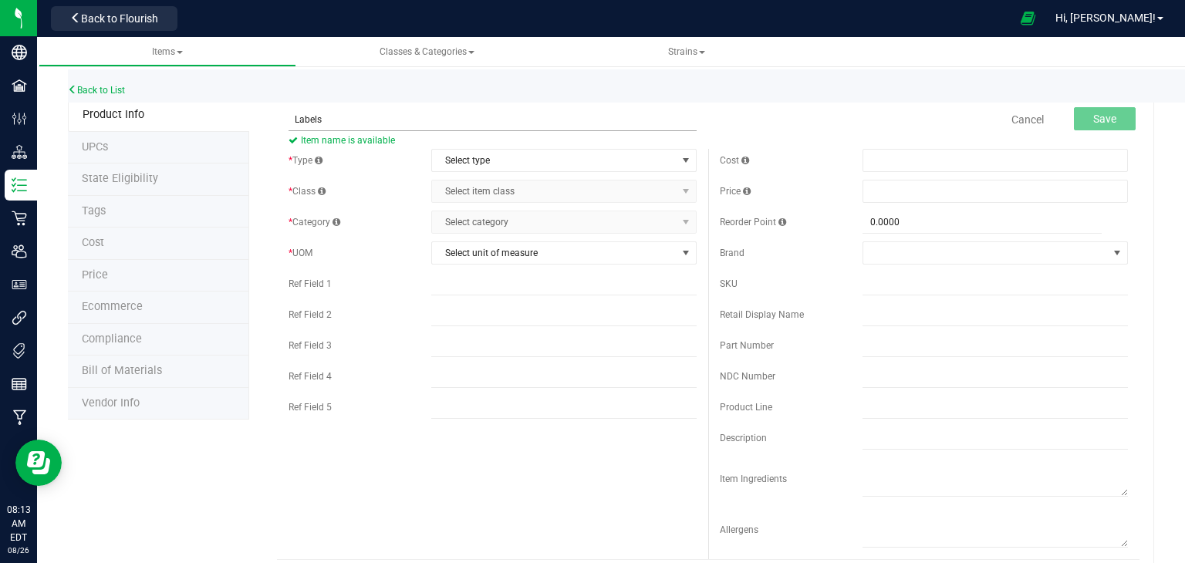
click at [380, 114] on input "Labels" at bounding box center [492, 119] width 408 height 23
type input "L"
click at [118, 89] on link "Back to List" at bounding box center [96, 90] width 57 height 11
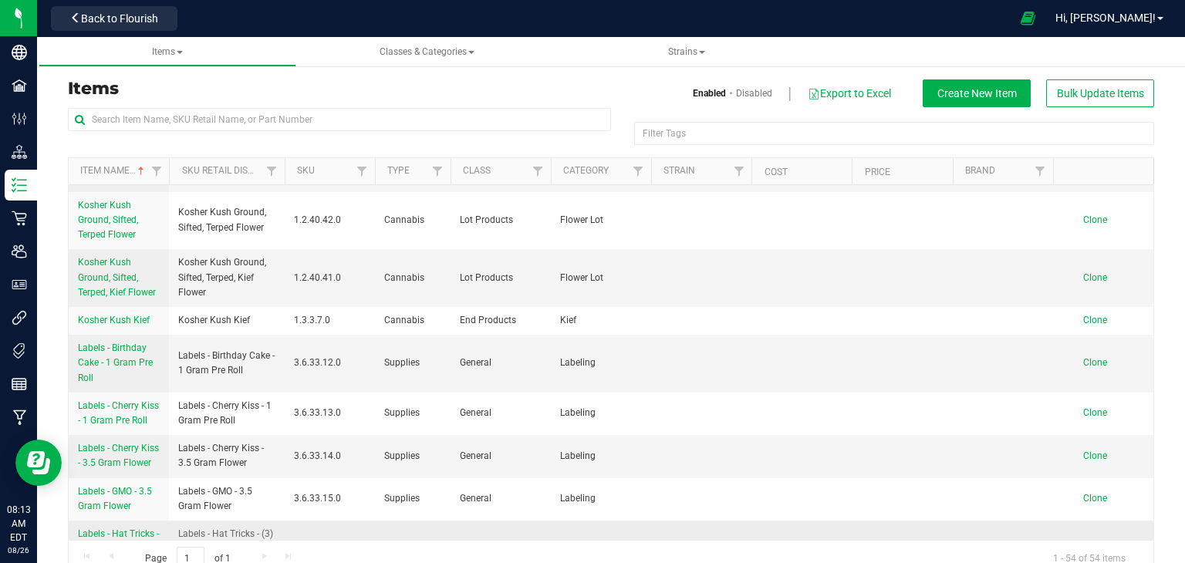
scroll to position [1281, 0]
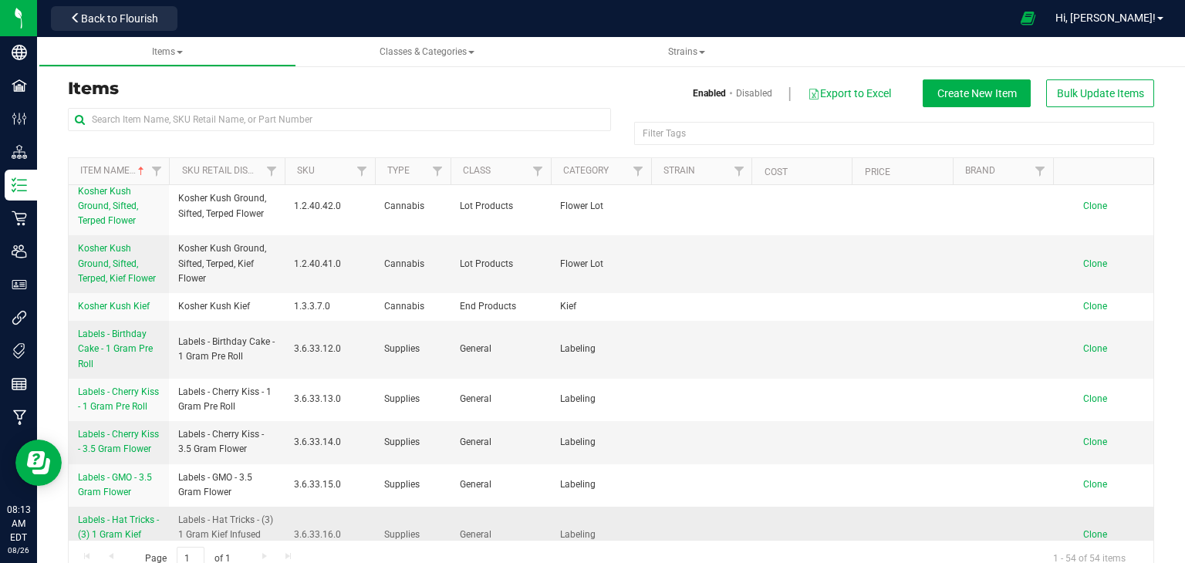
click at [129, 514] on span "Labels - Hat Tricks - (3) 1 Gram Kief Infused Pre Rolls" at bounding box center [118, 534] width 81 height 40
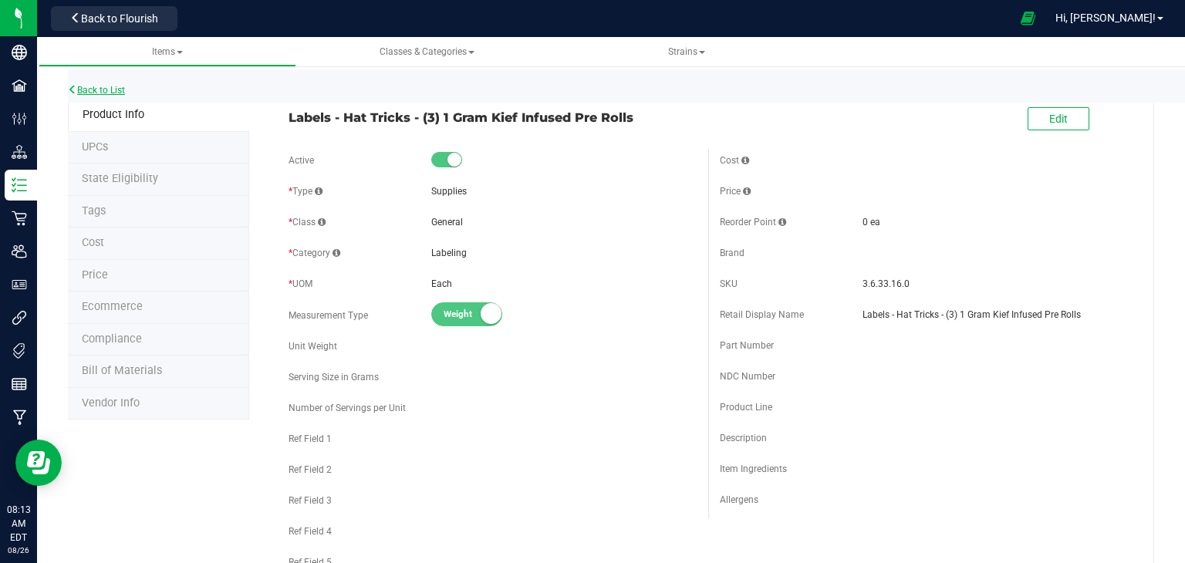
click at [103, 87] on link "Back to List" at bounding box center [96, 90] width 57 height 11
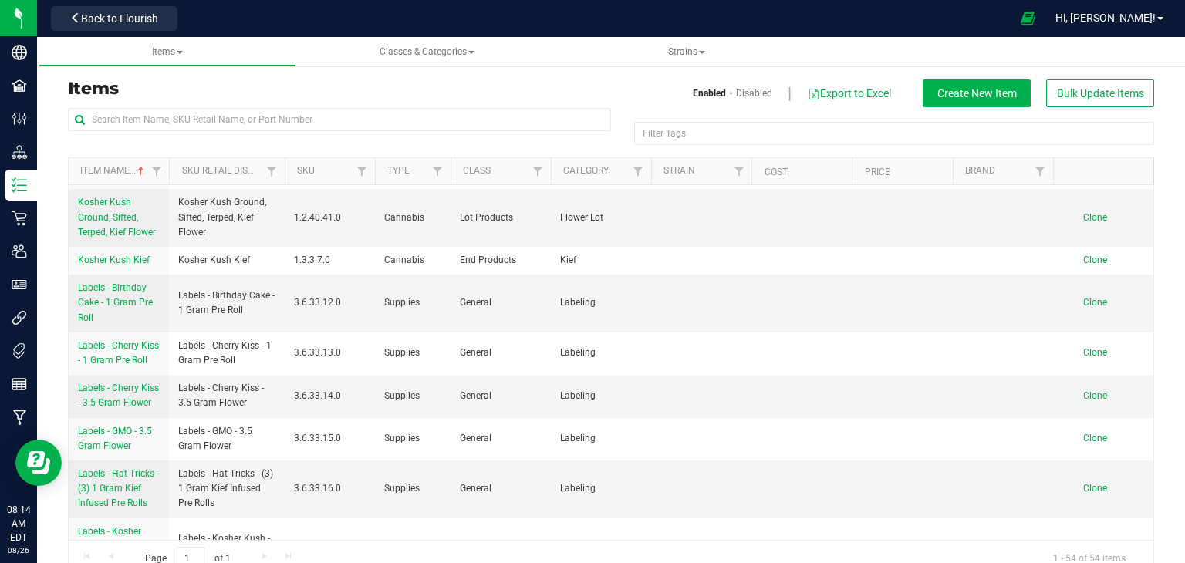
scroll to position [1329, 0]
click at [976, 88] on span "Create New Item" at bounding box center [976, 93] width 79 height 12
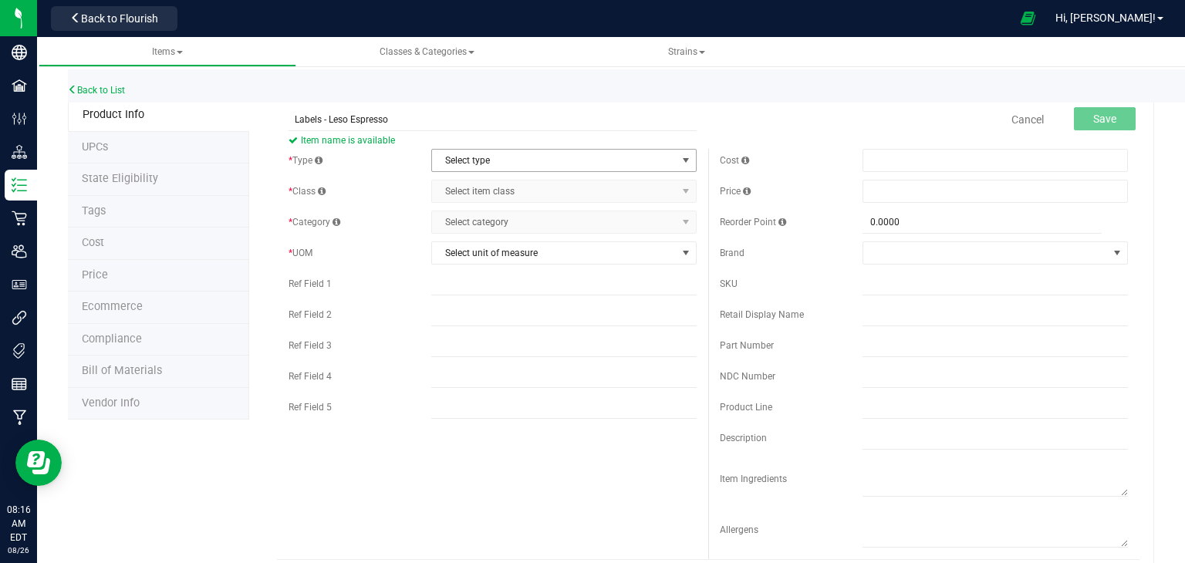
type input "Labels - Leso Espresso"
click at [686, 155] on span "select" at bounding box center [685, 160] width 12 height 12
click at [630, 254] on li "Supplies" at bounding box center [564, 255] width 264 height 23
click at [686, 189] on span "select" at bounding box center [685, 191] width 12 height 12
click at [631, 214] on li "General" at bounding box center [564, 217] width 264 height 23
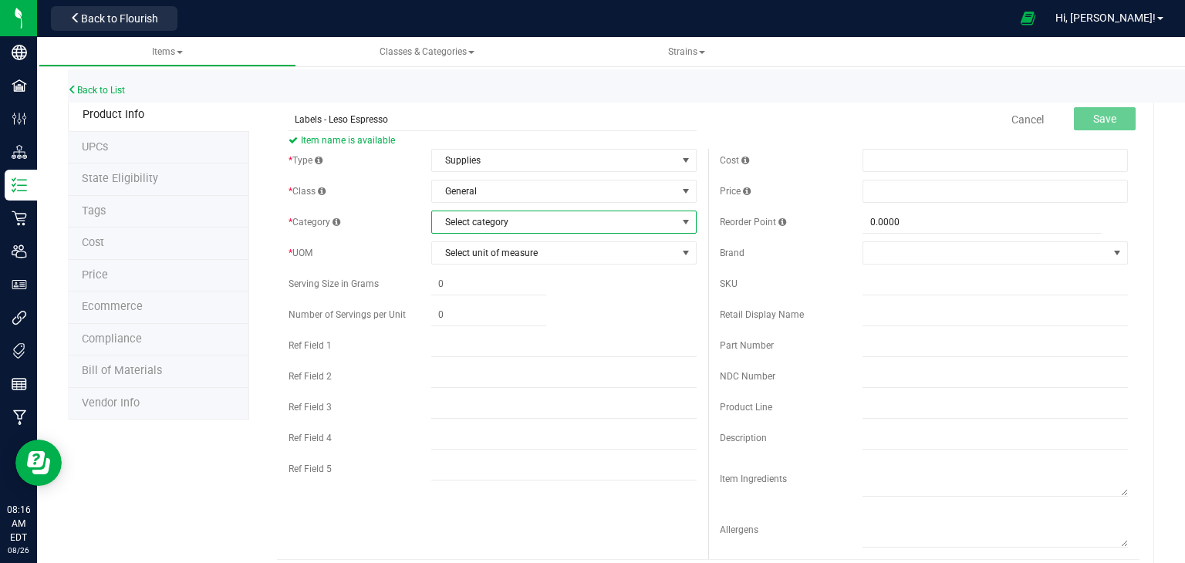
click at [689, 220] on span "select" at bounding box center [685, 222] width 12 height 12
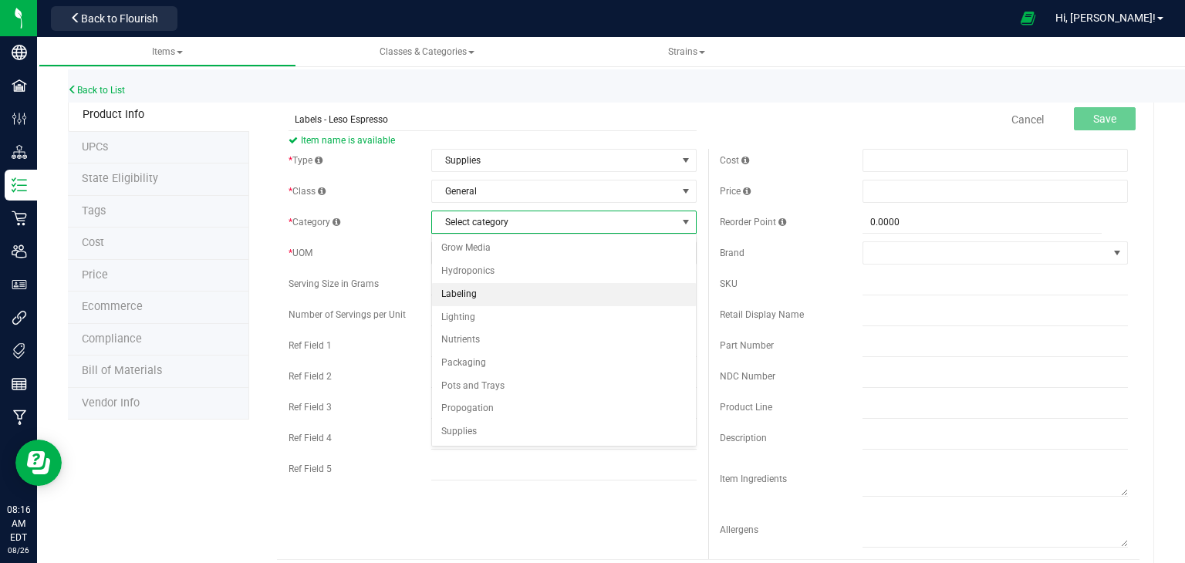
click at [623, 292] on li "Labeling" at bounding box center [564, 294] width 264 height 23
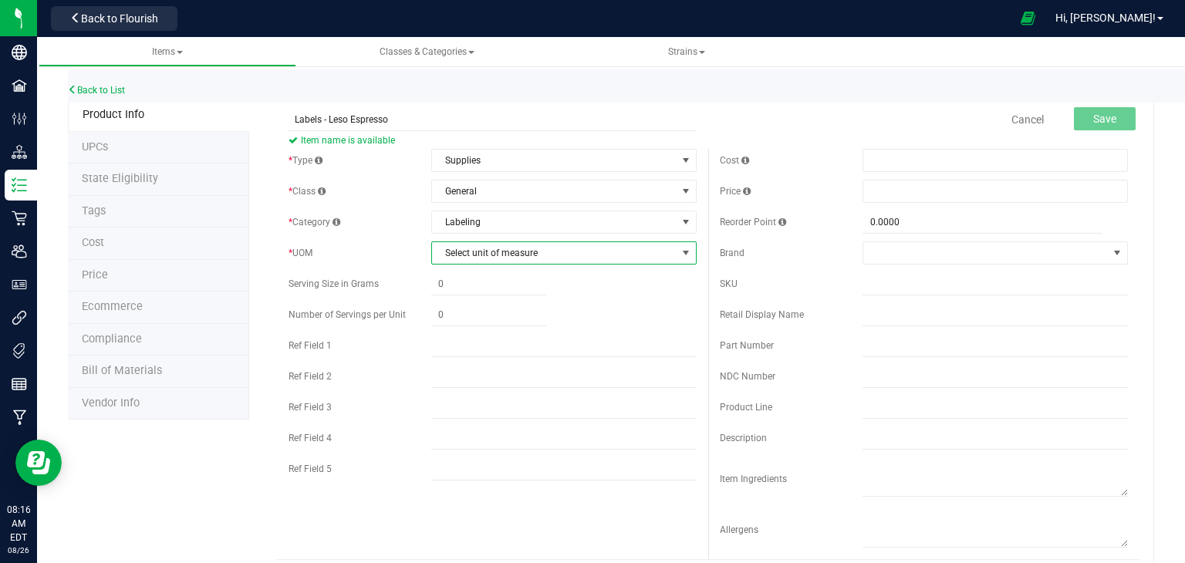
click at [686, 253] on span "select" at bounding box center [685, 253] width 12 height 12
click at [517, 278] on li "Each" at bounding box center [564, 279] width 264 height 23
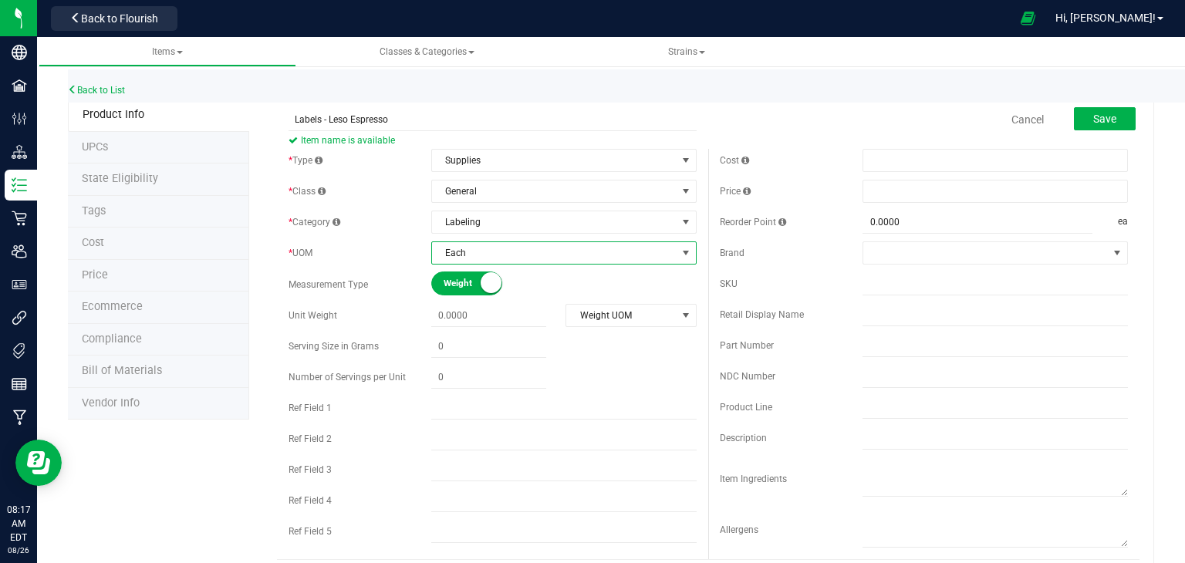
click at [684, 252] on span "select" at bounding box center [685, 253] width 12 height 12
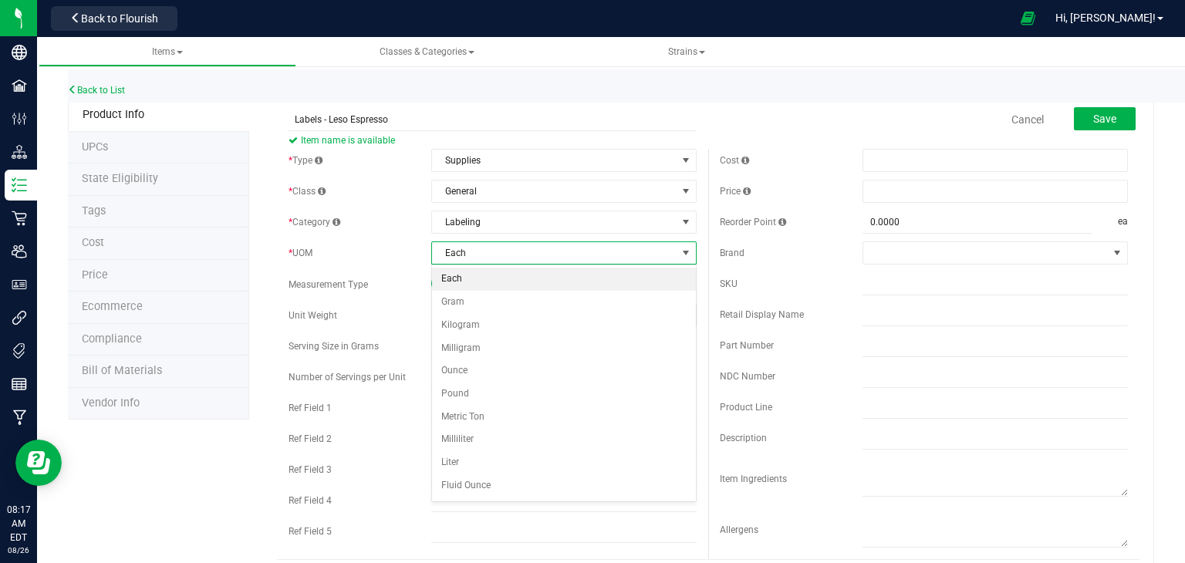
click at [540, 274] on li "Each" at bounding box center [564, 279] width 264 height 23
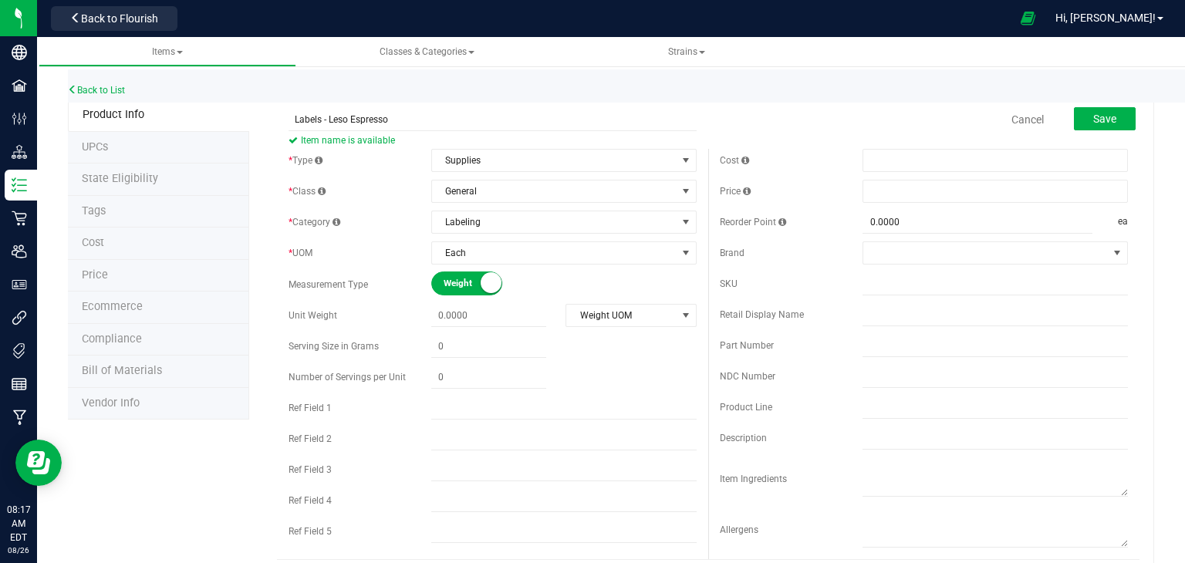
click at [486, 282] on small at bounding box center [490, 282] width 21 height 21
click at [441, 285] on small at bounding box center [442, 282] width 21 height 21
click at [484, 285] on small at bounding box center [490, 282] width 21 height 21
click at [1104, 117] on span "Save" at bounding box center [1104, 119] width 23 height 12
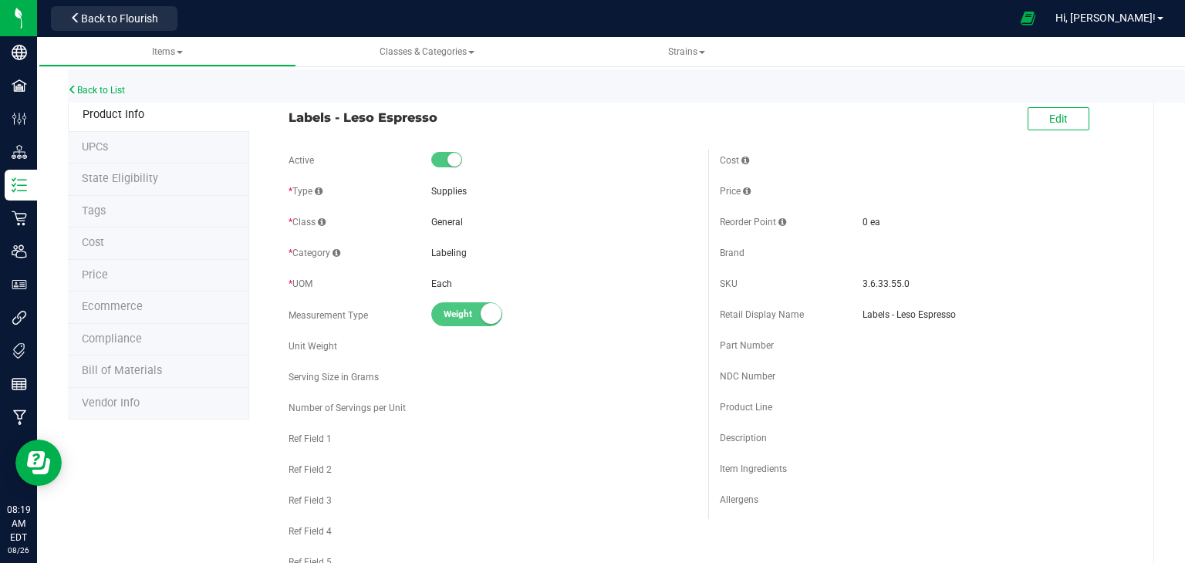
click at [485, 320] on small at bounding box center [490, 313] width 21 height 21
click at [1054, 121] on span "Edit" at bounding box center [1058, 119] width 19 height 12
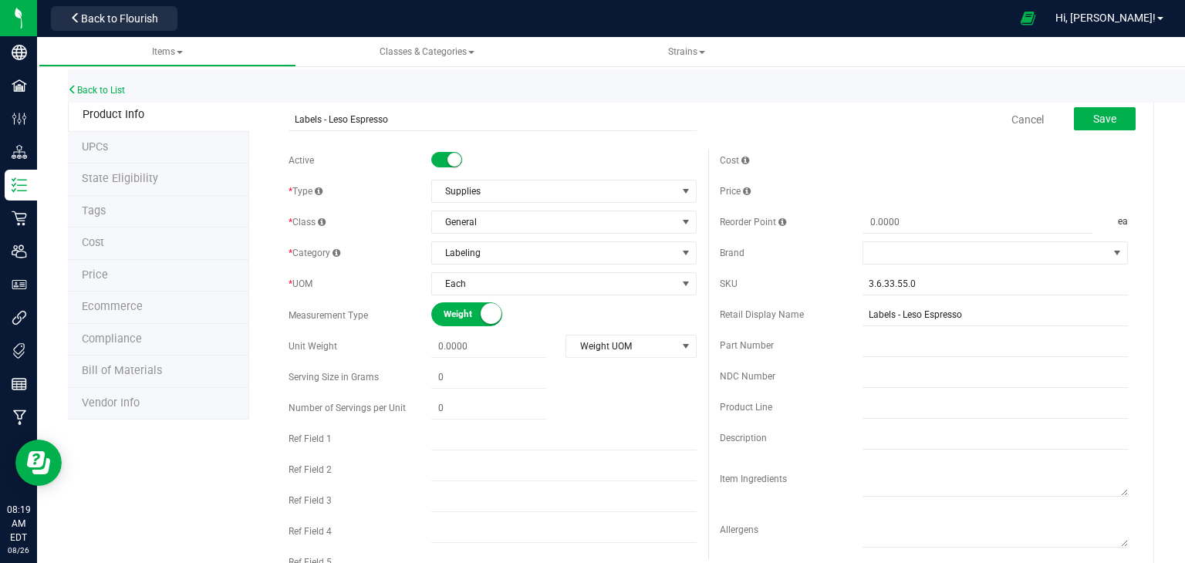
click at [483, 315] on small at bounding box center [490, 313] width 21 height 21
click at [1104, 113] on span "Save" at bounding box center [1104, 119] width 23 height 12
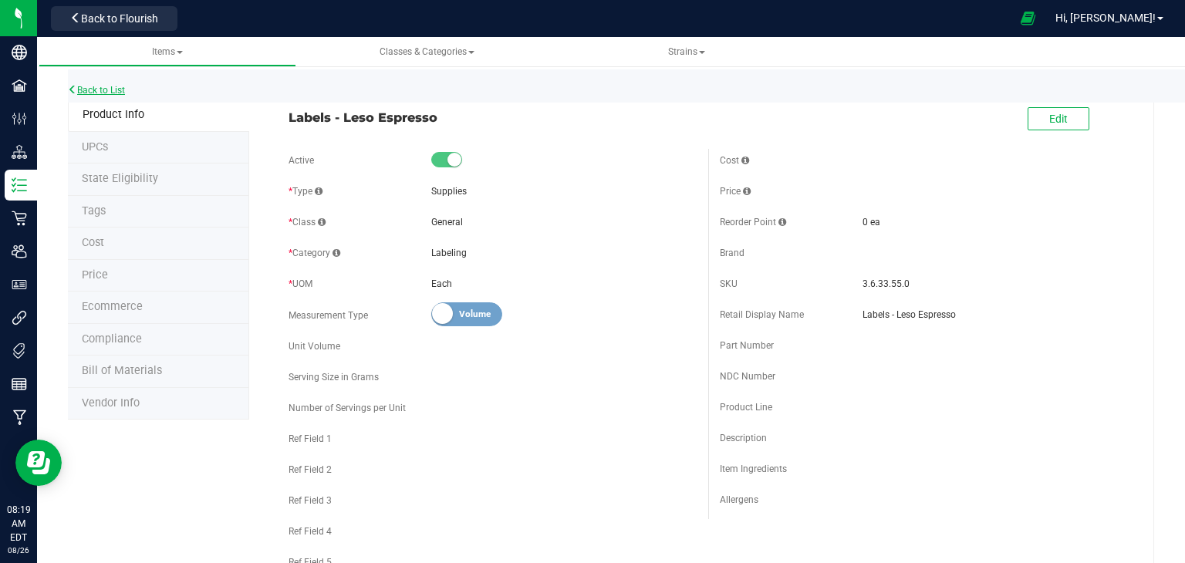
click at [83, 88] on link "Back to List" at bounding box center [96, 90] width 57 height 11
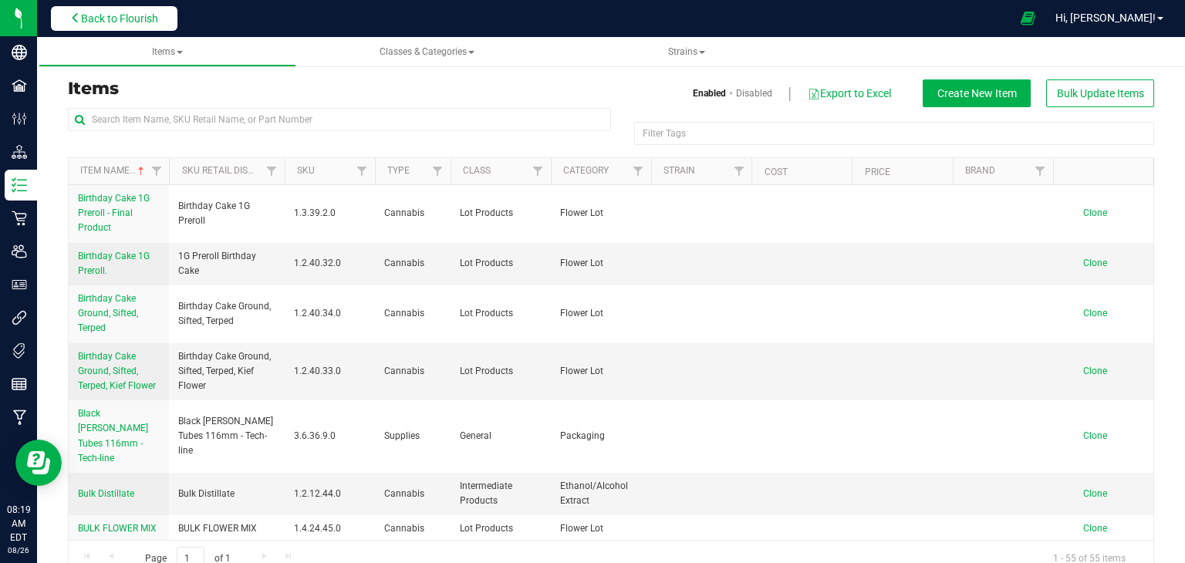
click at [135, 18] on span "Back to Flourish" at bounding box center [119, 18] width 77 height 12
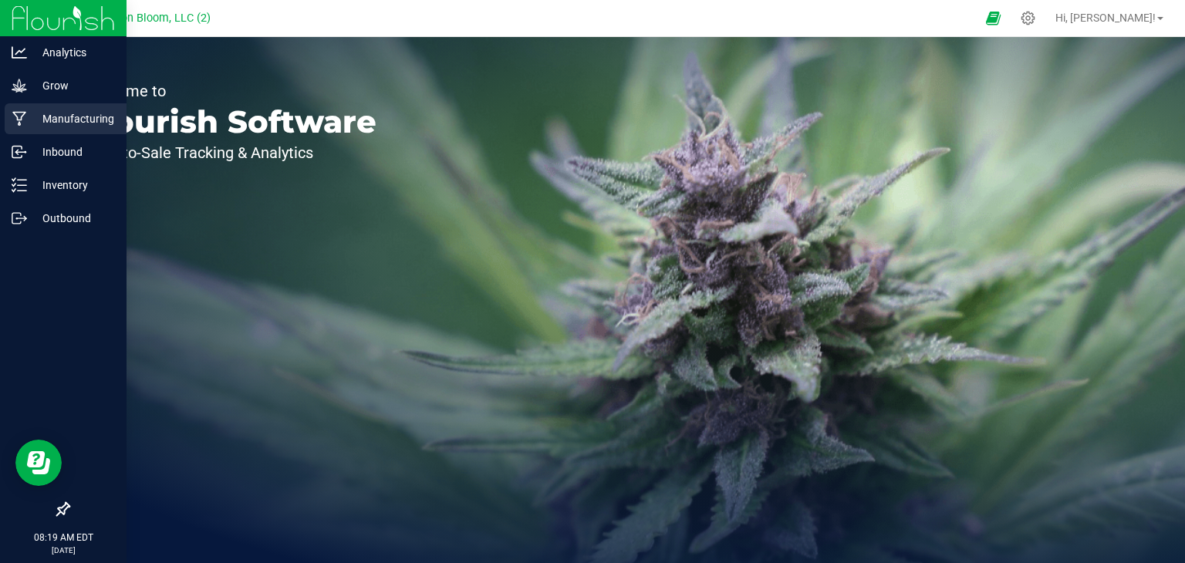
click at [19, 119] on icon at bounding box center [19, 118] width 15 height 15
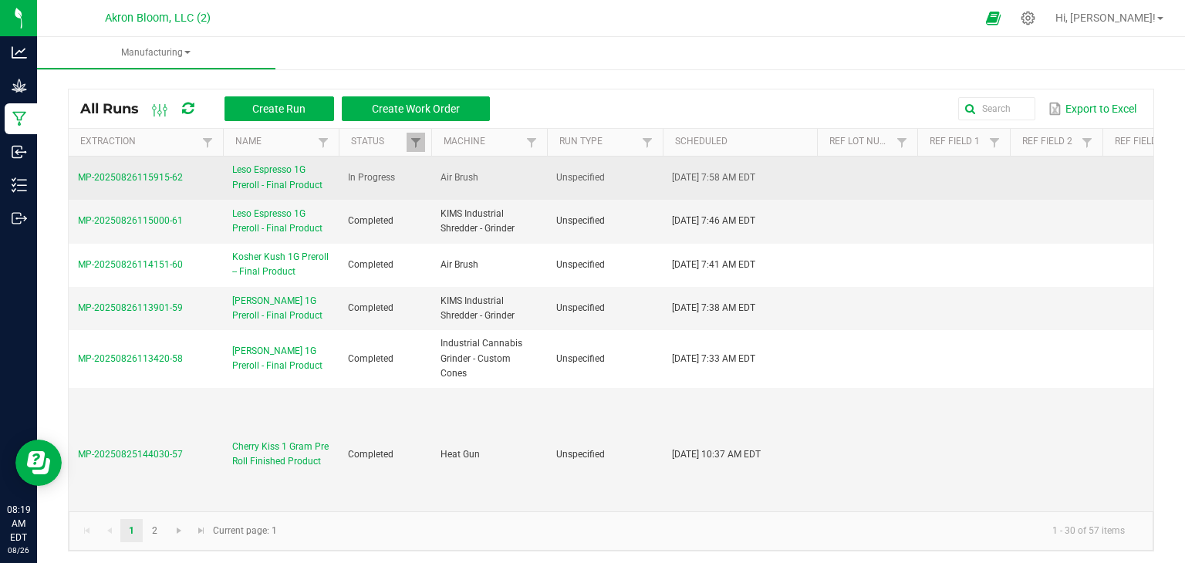
click at [137, 177] on span "MP-20250826115915-62" at bounding box center [130, 177] width 105 height 11
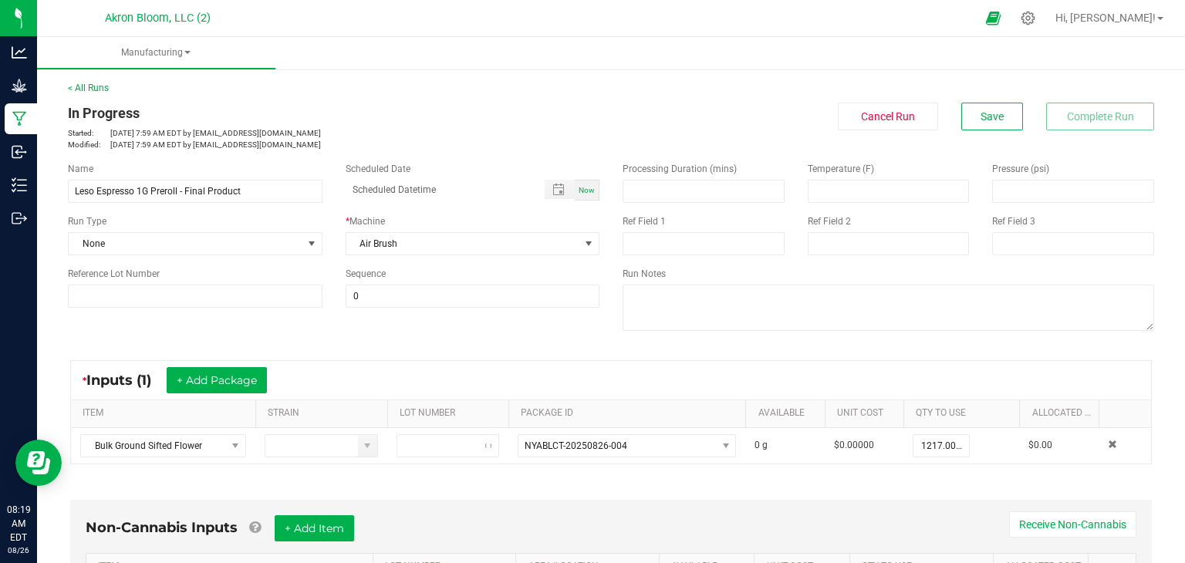
type input "[DATE] 7:58 AM"
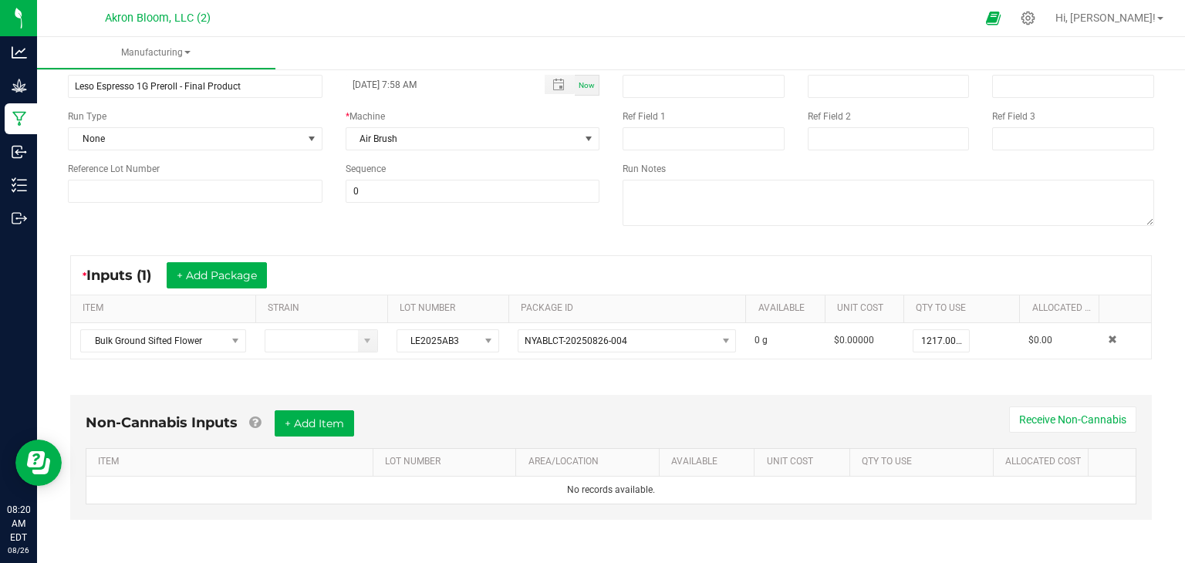
scroll to position [108, 0]
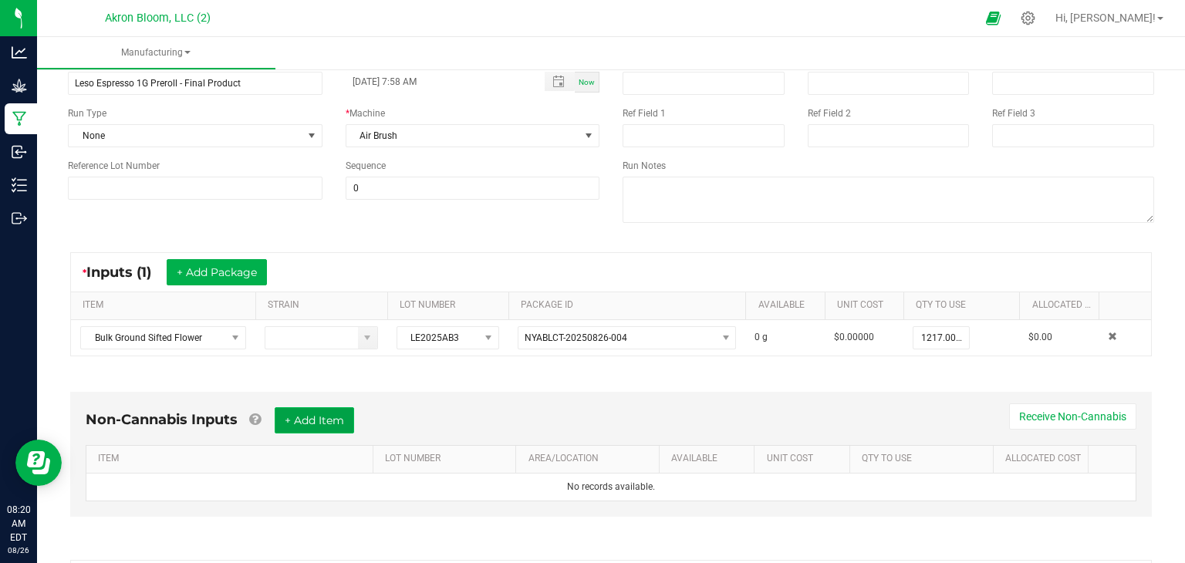
click at [330, 418] on button "+ Add Item" at bounding box center [314, 420] width 79 height 26
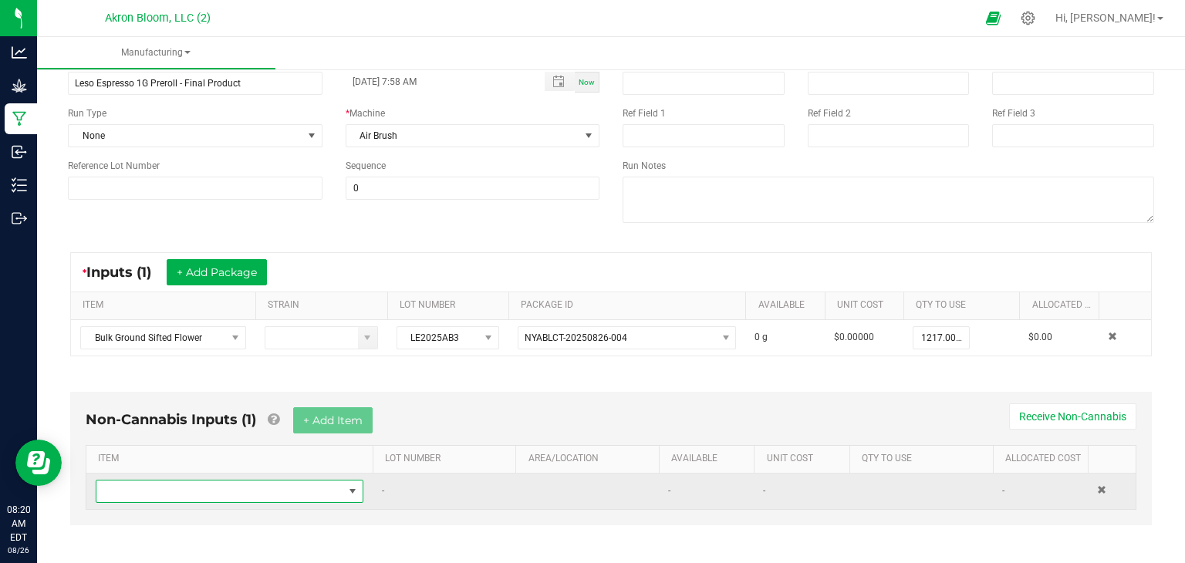
click at [353, 486] on span "NO DATA FOUND" at bounding box center [352, 491] width 12 height 12
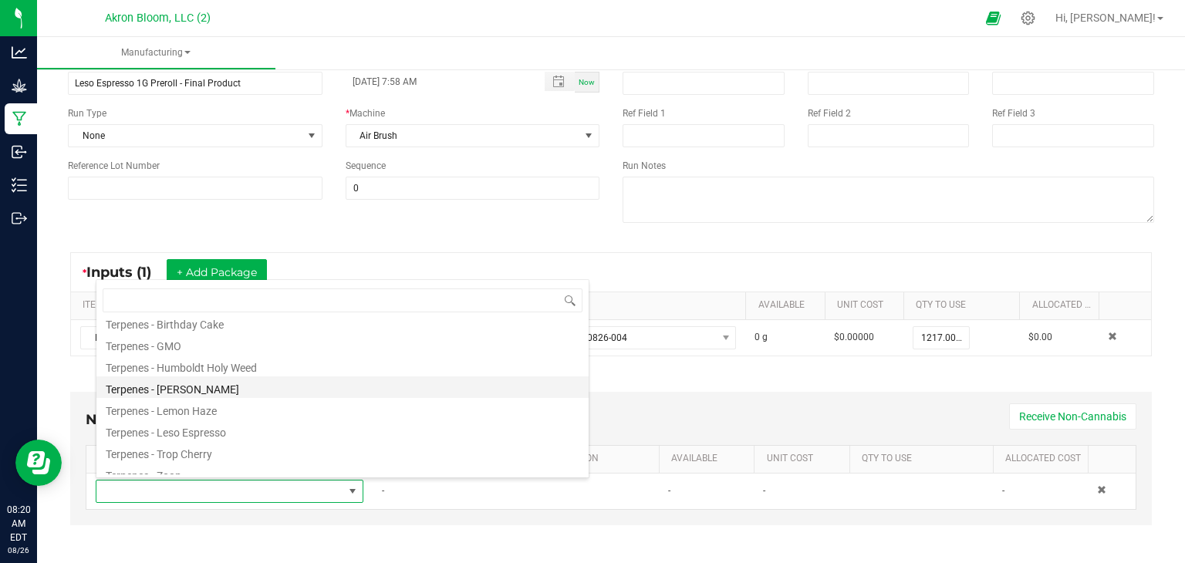
scroll to position [342, 0]
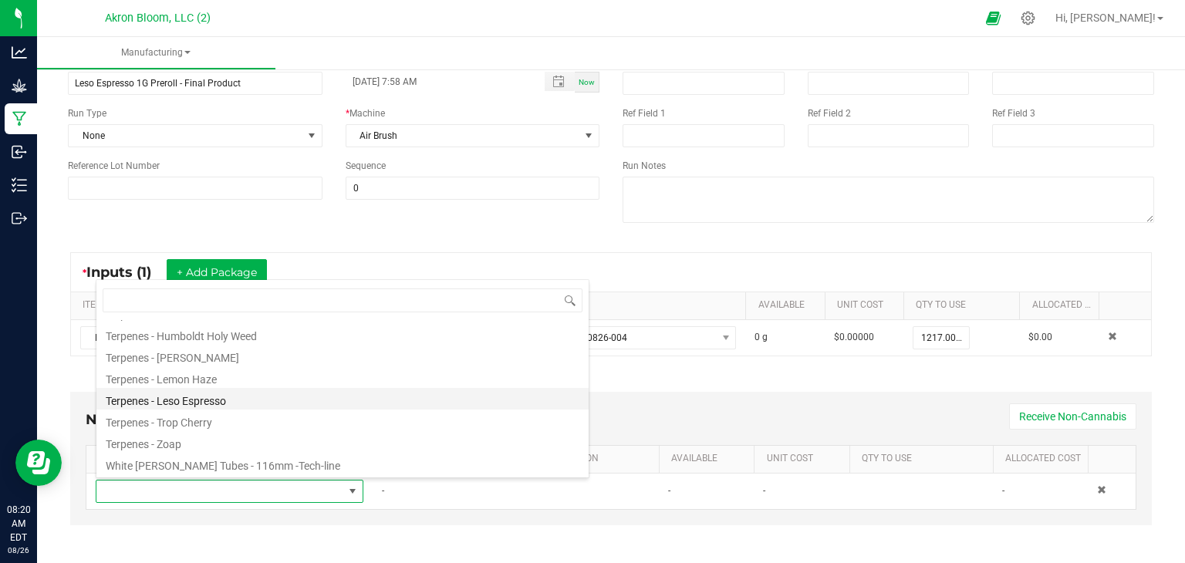
click at [291, 398] on li "Terpenes - Leso Espresso" at bounding box center [342, 399] width 492 height 22
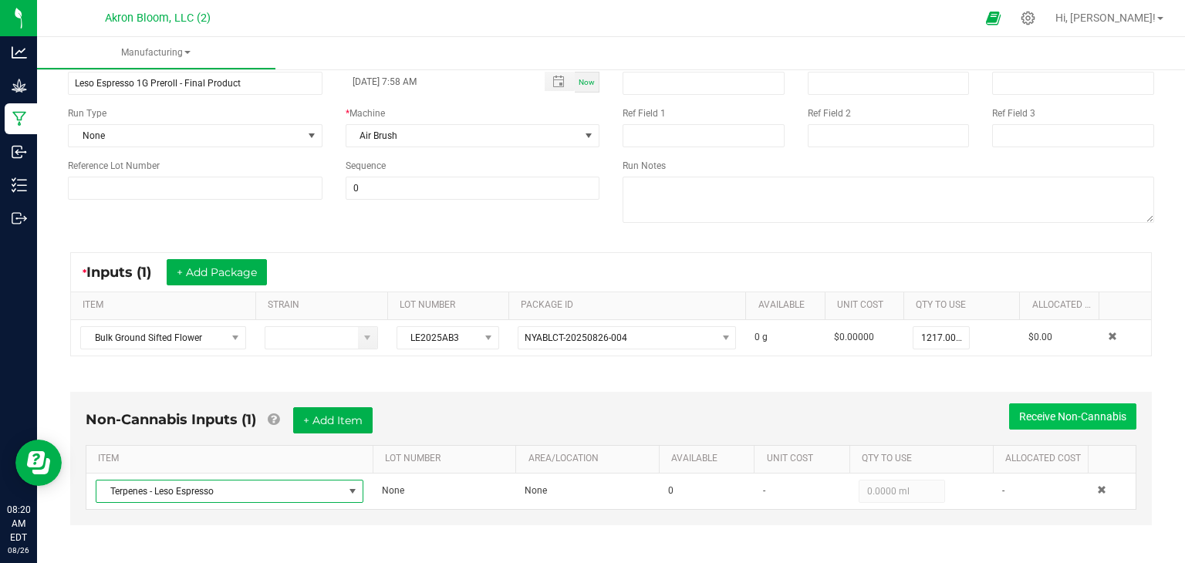
click at [1066, 410] on button "Receive Non-Cannabis" at bounding box center [1072, 416] width 127 height 26
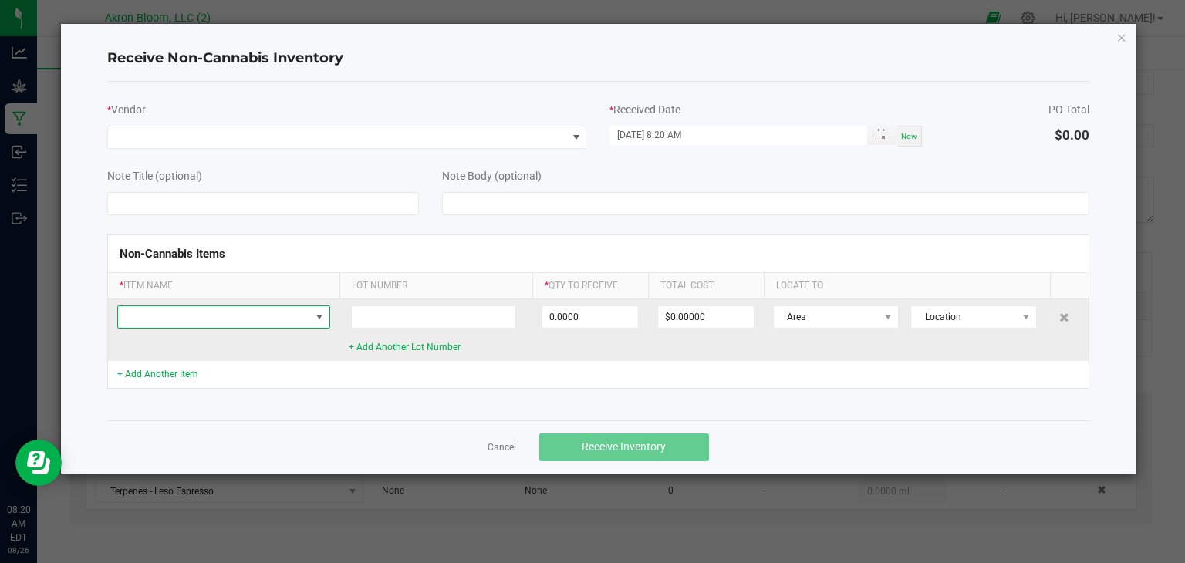
click at [325, 315] on span at bounding box center [319, 317] width 12 height 12
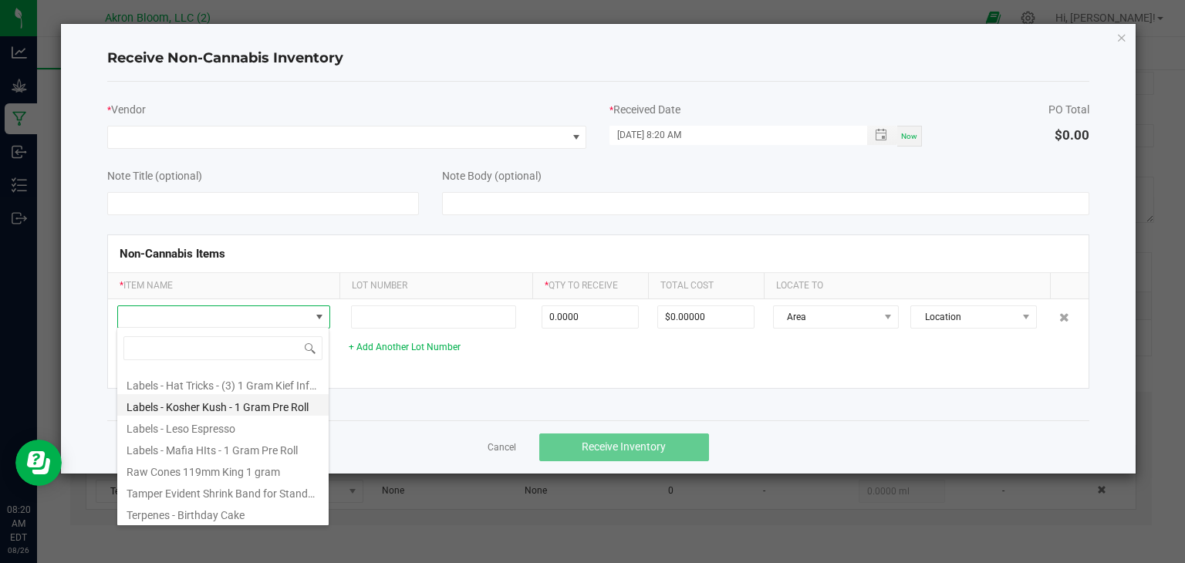
scroll to position [171, 0]
click at [215, 423] on li "Labels - Leso Espresso" at bounding box center [222, 424] width 211 height 22
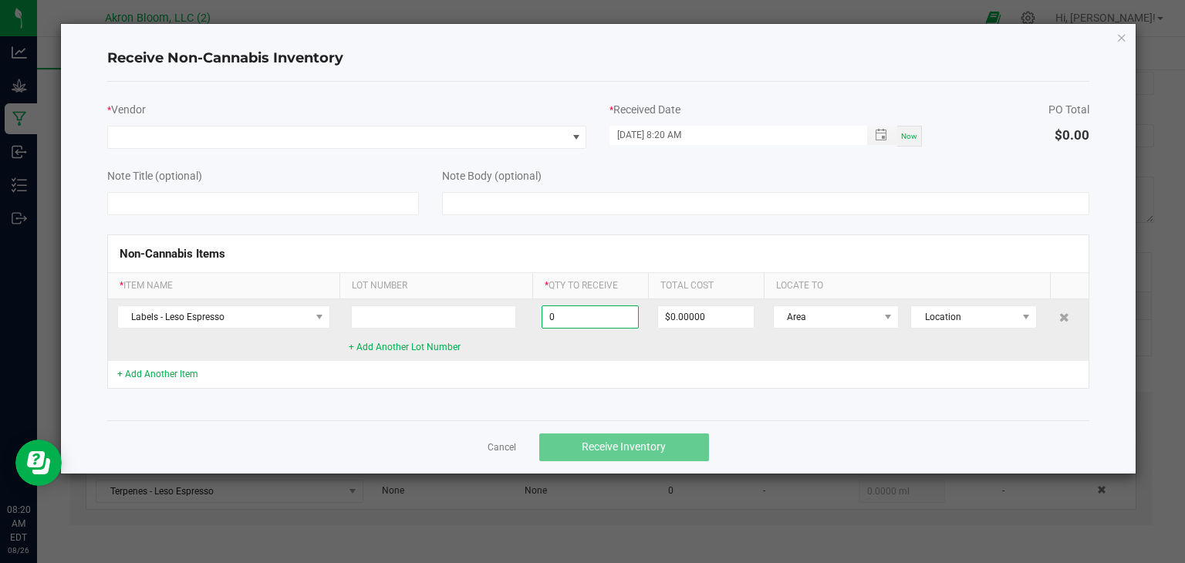
click at [595, 318] on input "0" at bounding box center [590, 317] width 96 height 22
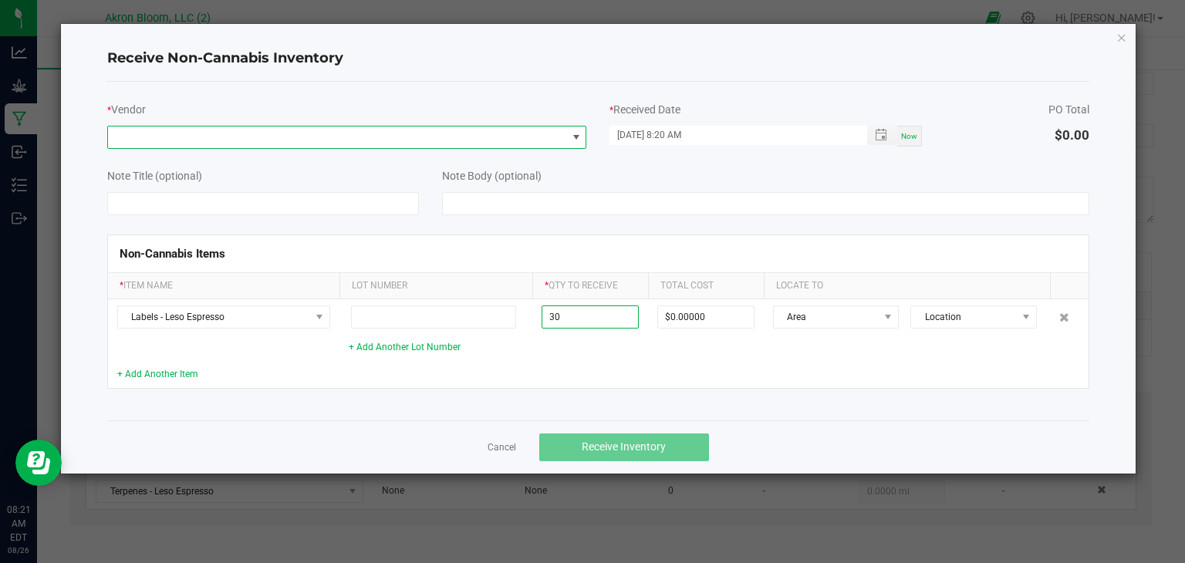
click at [577, 138] on span at bounding box center [576, 137] width 12 height 12
type input "30 ea"
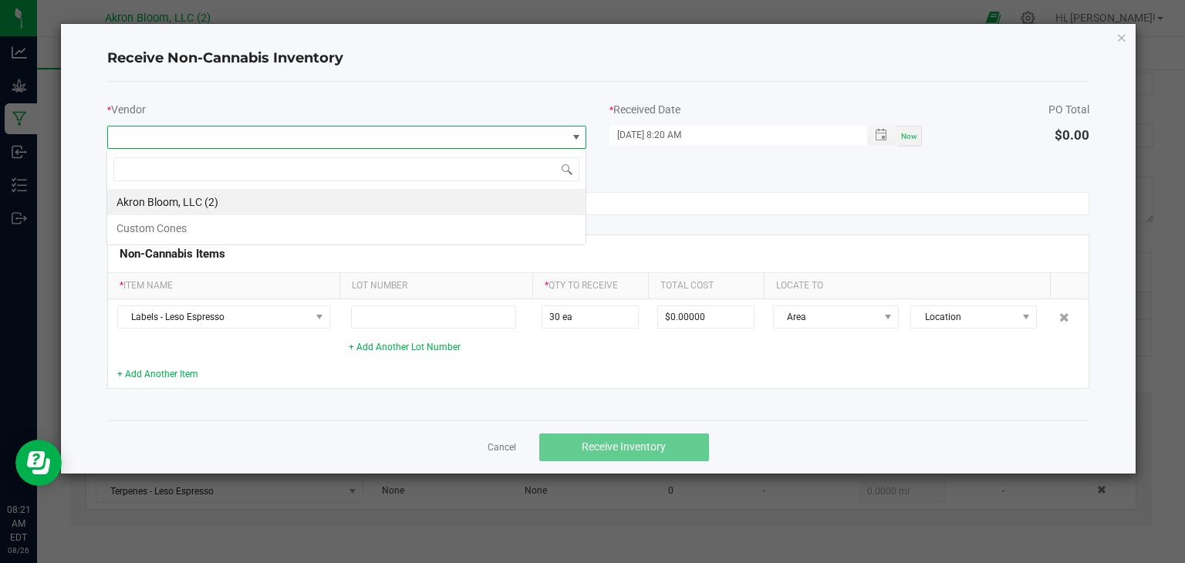
scroll to position [22, 479]
click at [523, 194] on li "Akron Bloom, LLC (2)" at bounding box center [346, 202] width 478 height 26
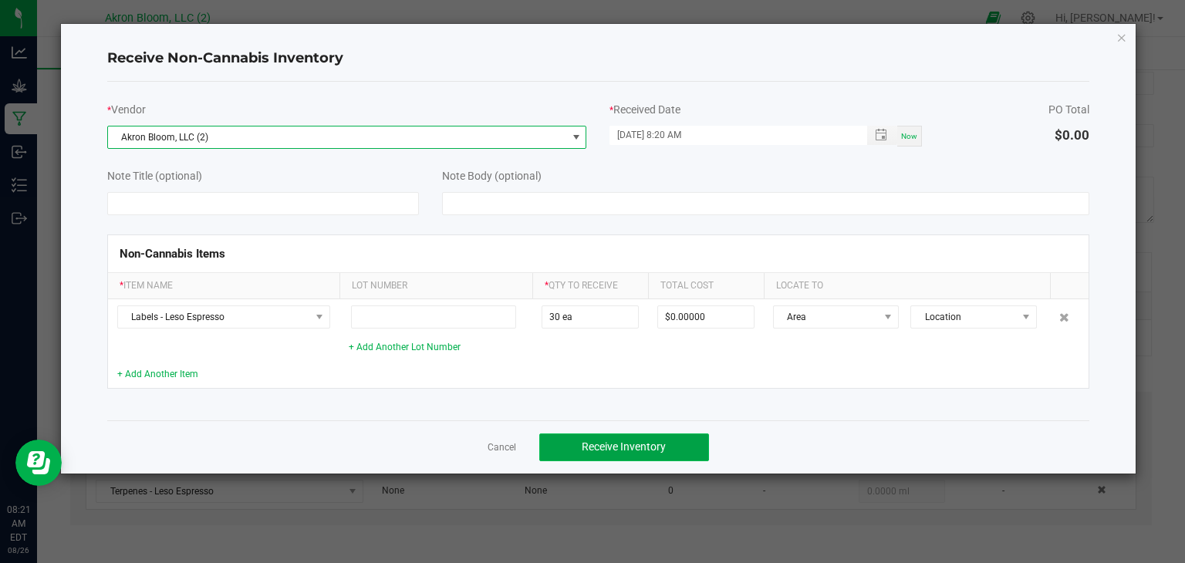
click at [618, 443] on span "Receive Inventory" at bounding box center [623, 446] width 84 height 12
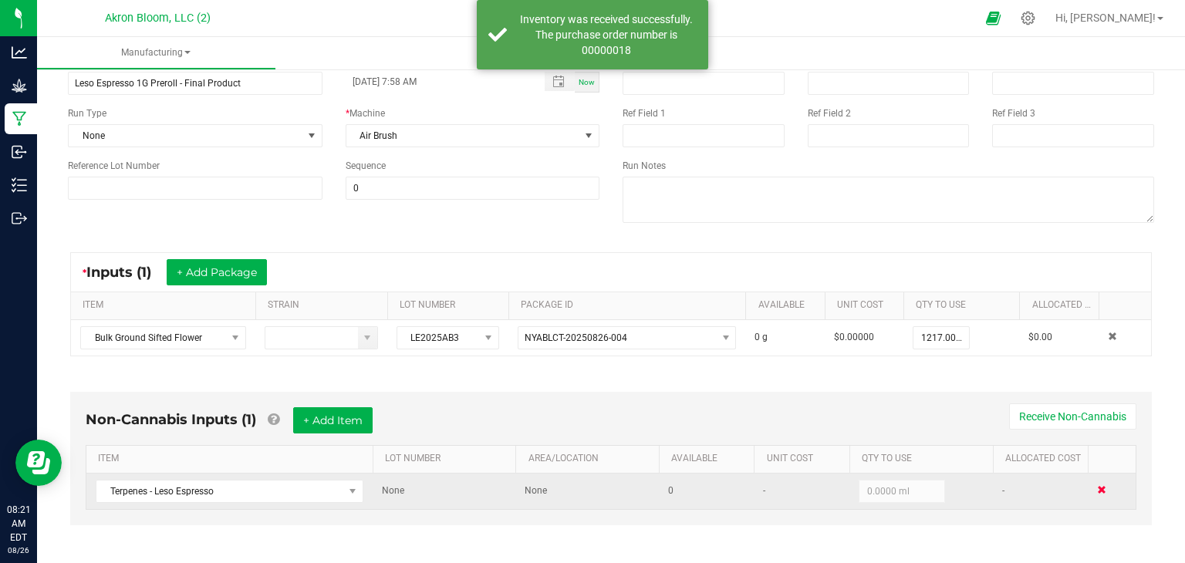
click at [1099, 491] on span at bounding box center [1101, 489] width 9 height 9
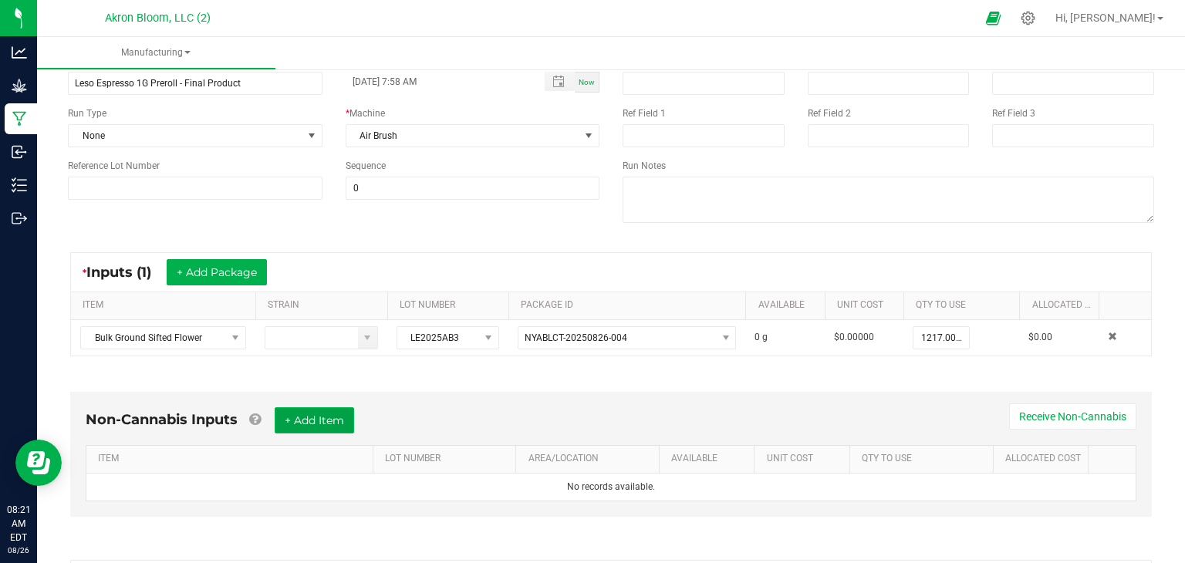
click at [340, 423] on button "+ Add Item" at bounding box center [314, 420] width 79 height 26
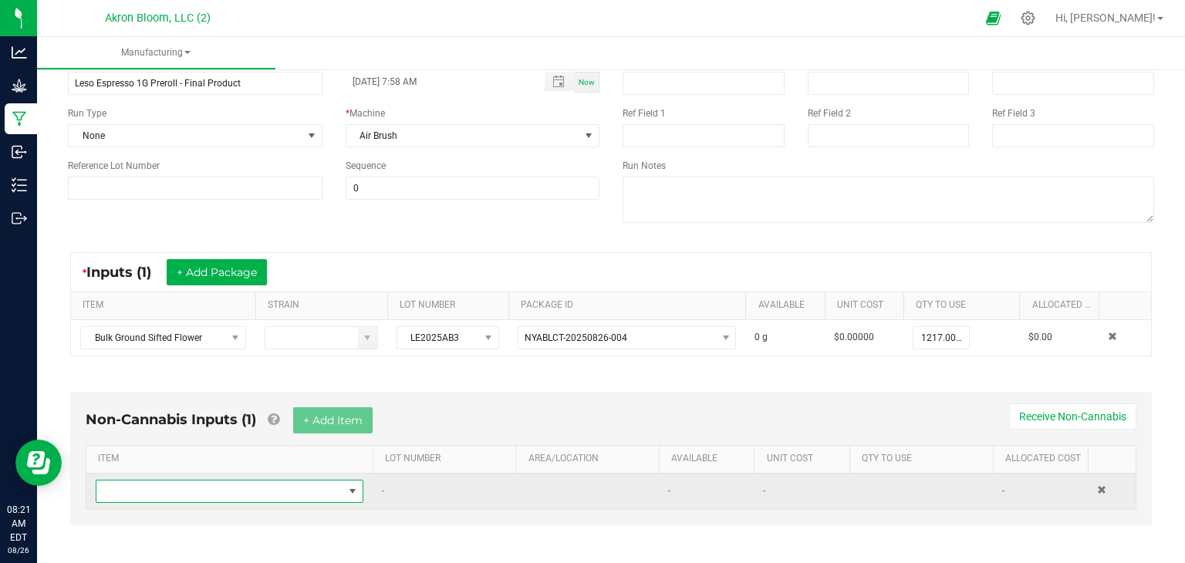
click at [352, 491] on span "NO DATA FOUND" at bounding box center [352, 491] width 12 height 12
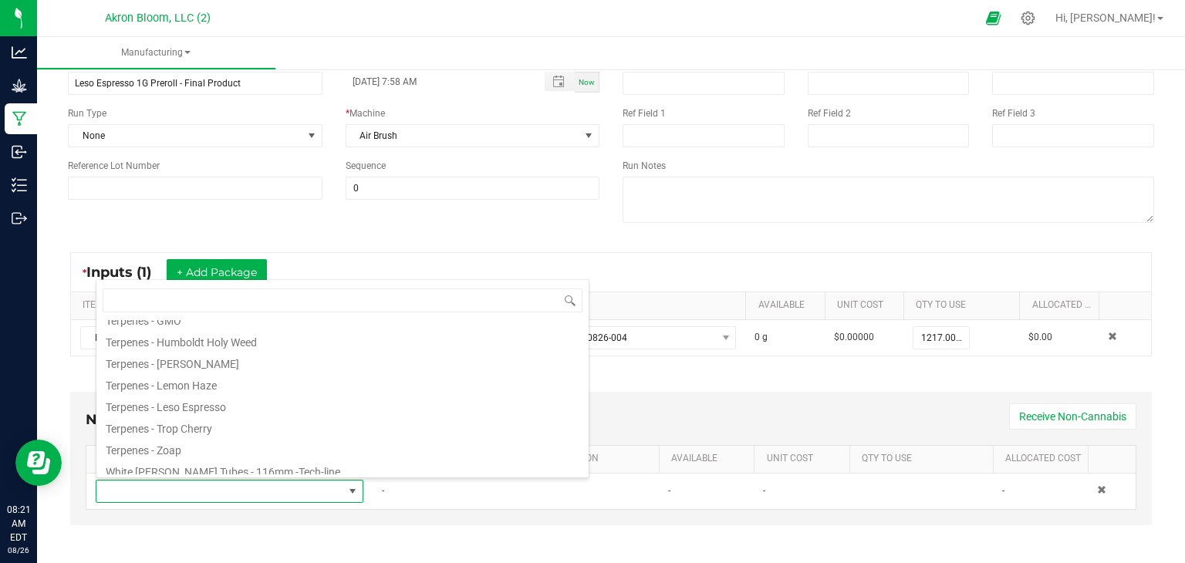
scroll to position [342, 0]
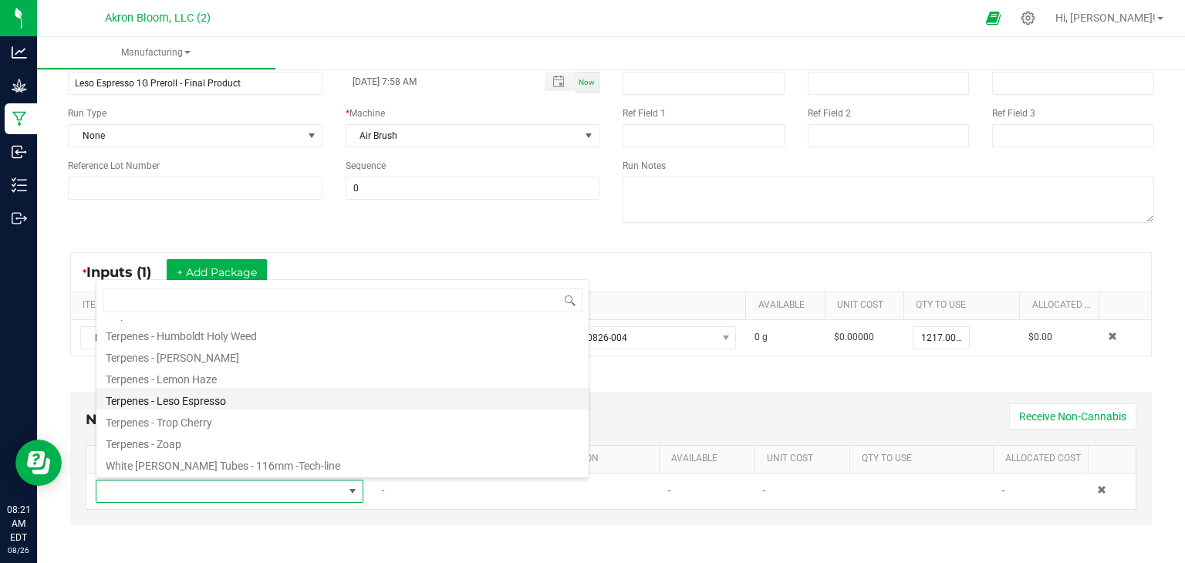
click at [256, 398] on li "Terpenes - Leso Espresso" at bounding box center [342, 399] width 492 height 22
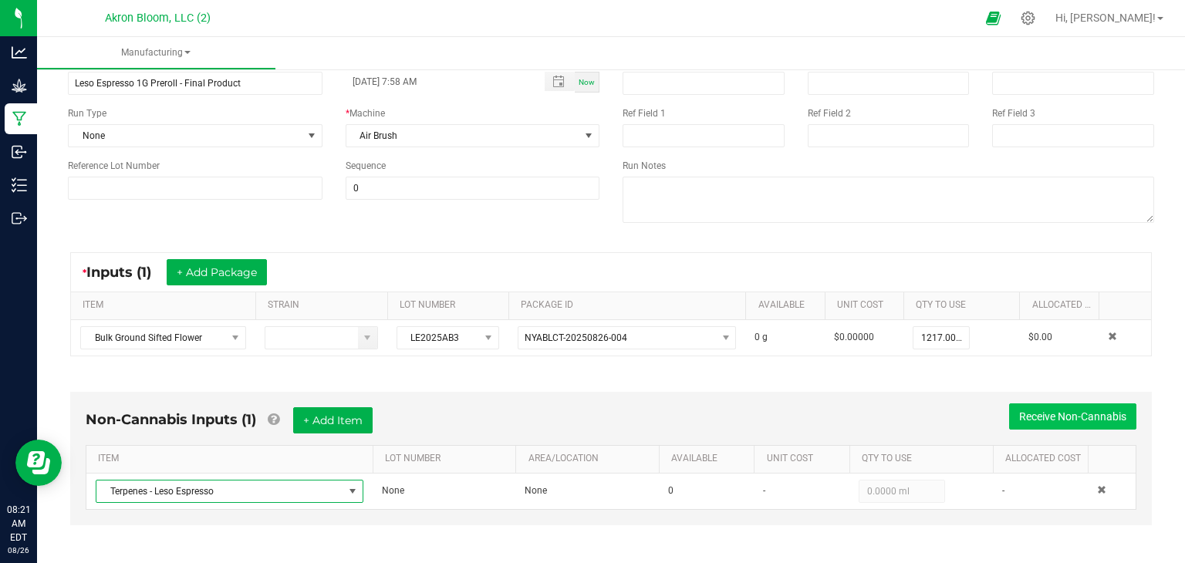
click at [1034, 418] on button "Receive Non-Cannabis" at bounding box center [1072, 416] width 127 height 26
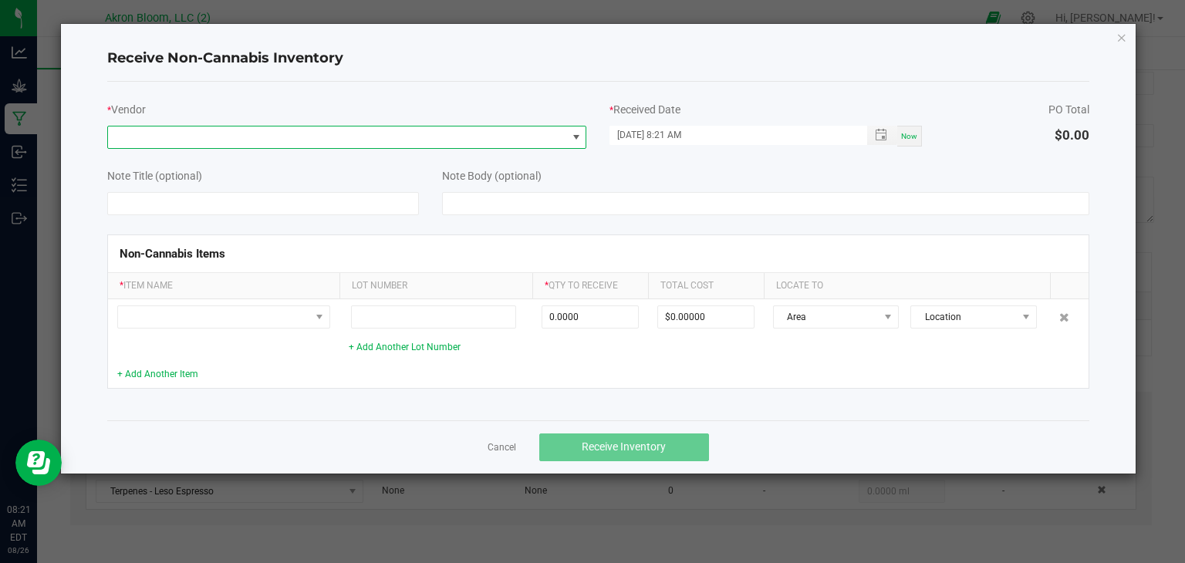
click at [571, 134] on span at bounding box center [576, 137] width 12 height 12
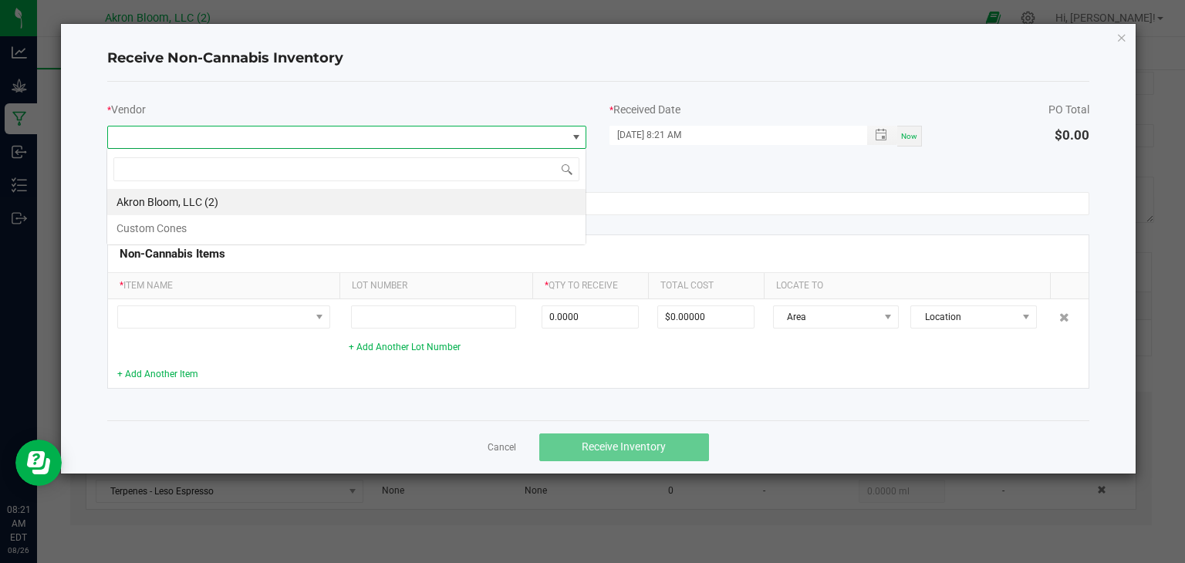
scroll to position [22, 479]
click at [521, 200] on li "Akron Bloom, LLC (2)" at bounding box center [346, 202] width 478 height 26
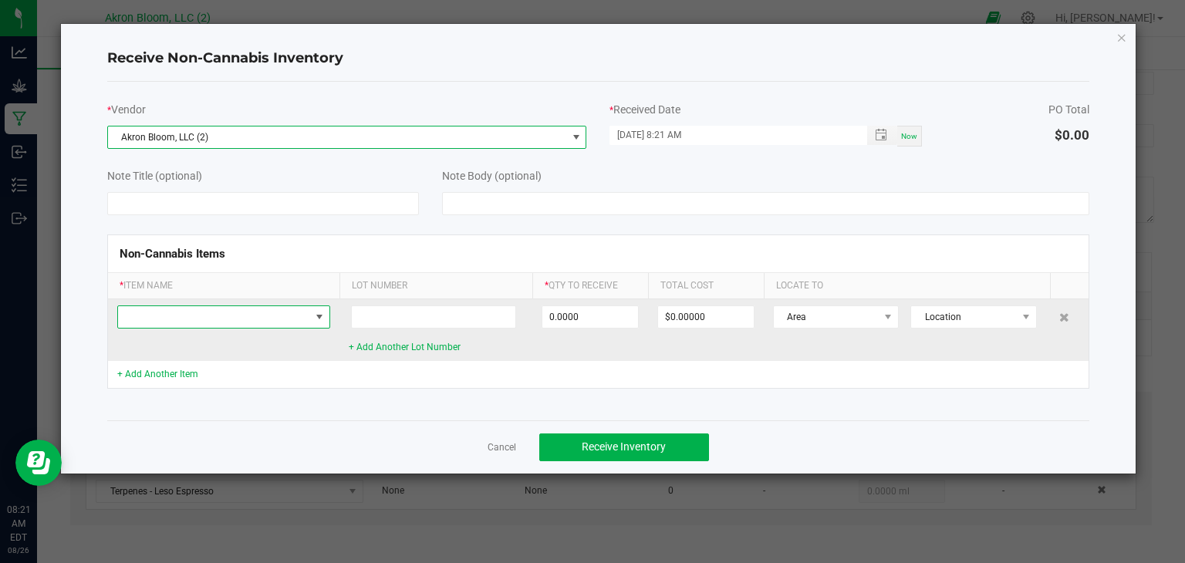
click at [314, 315] on span at bounding box center [319, 317] width 12 height 12
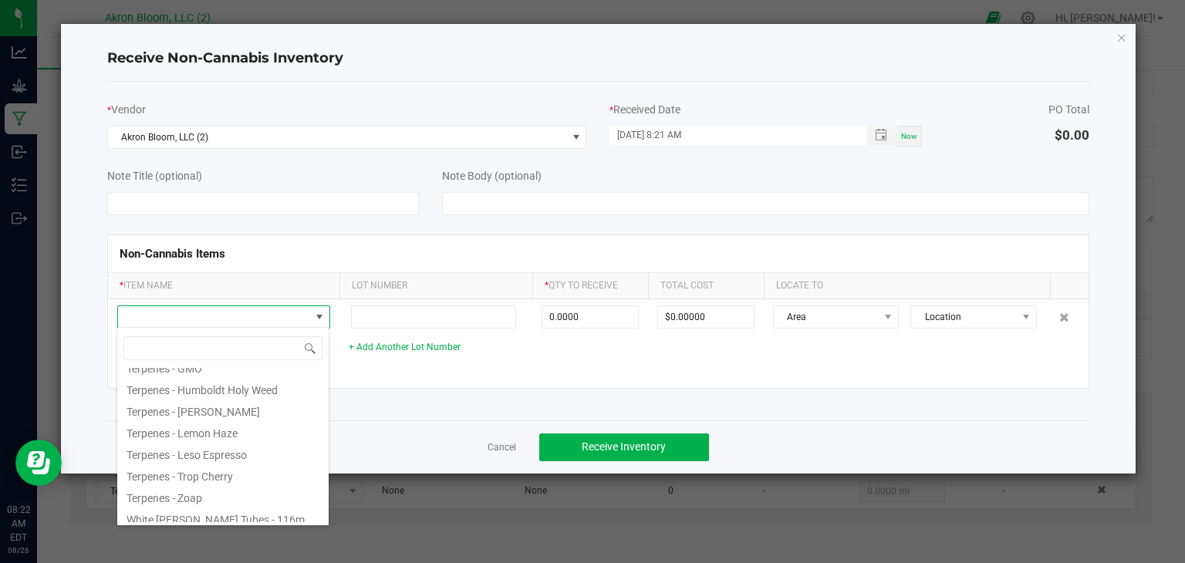
scroll to position [342, 0]
click at [238, 438] on li "Terpenes - Leso Espresso" at bounding box center [222, 447] width 211 height 22
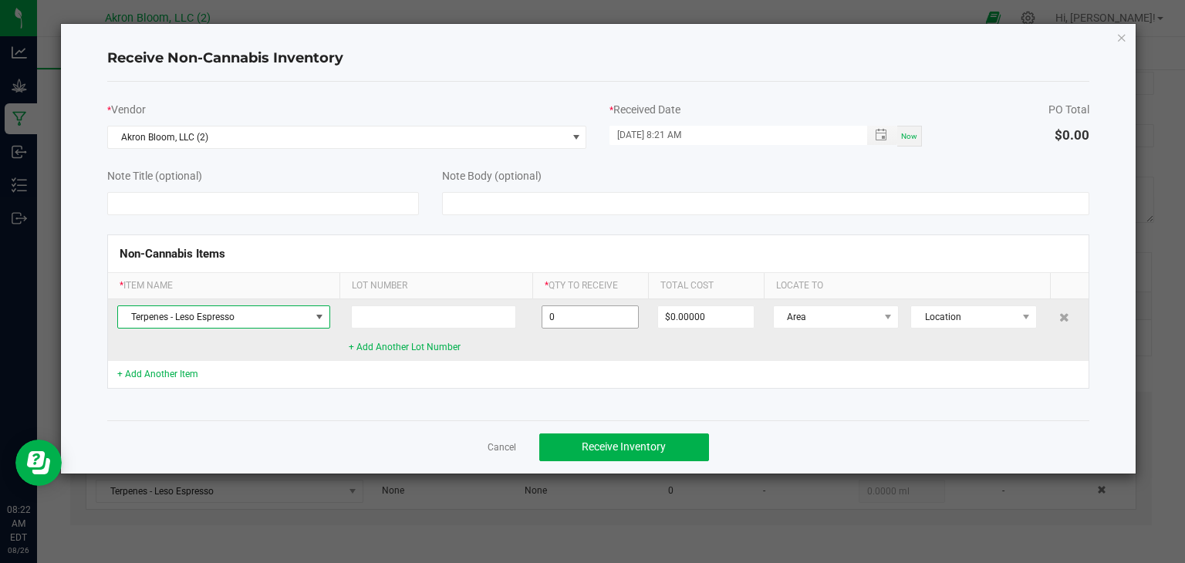
click at [552, 315] on input "0" at bounding box center [590, 317] width 96 height 22
click at [575, 312] on input "30" at bounding box center [590, 317] width 96 height 22
type input "30"
click at [587, 315] on input ".25" at bounding box center [590, 317] width 96 height 22
type input "."
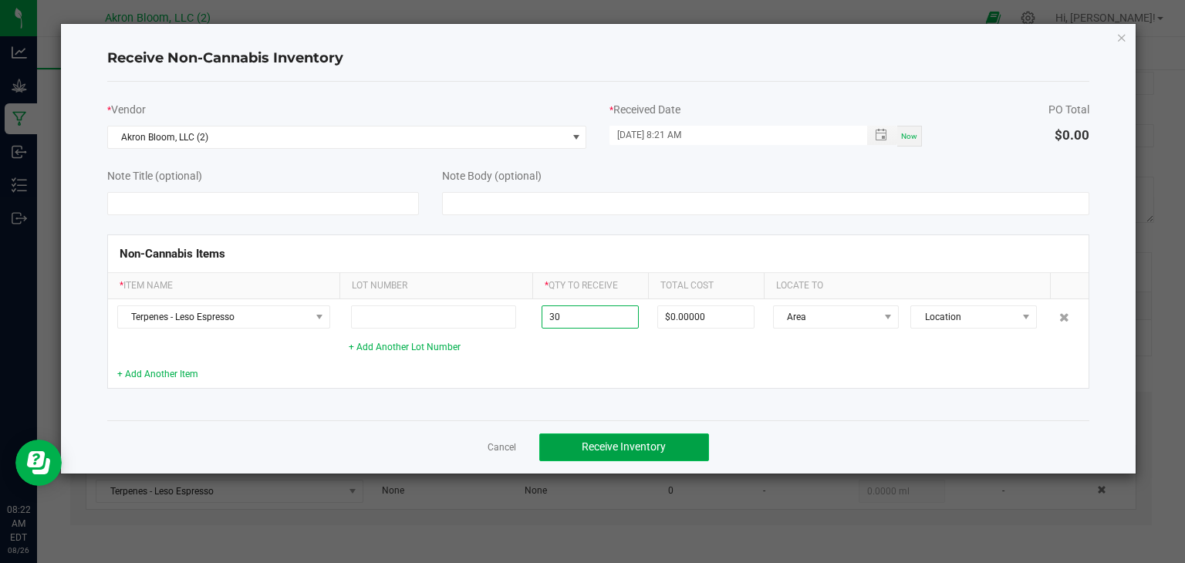
type input "30.0000 ml"
click at [649, 446] on span "Receive Inventory" at bounding box center [623, 446] width 84 height 12
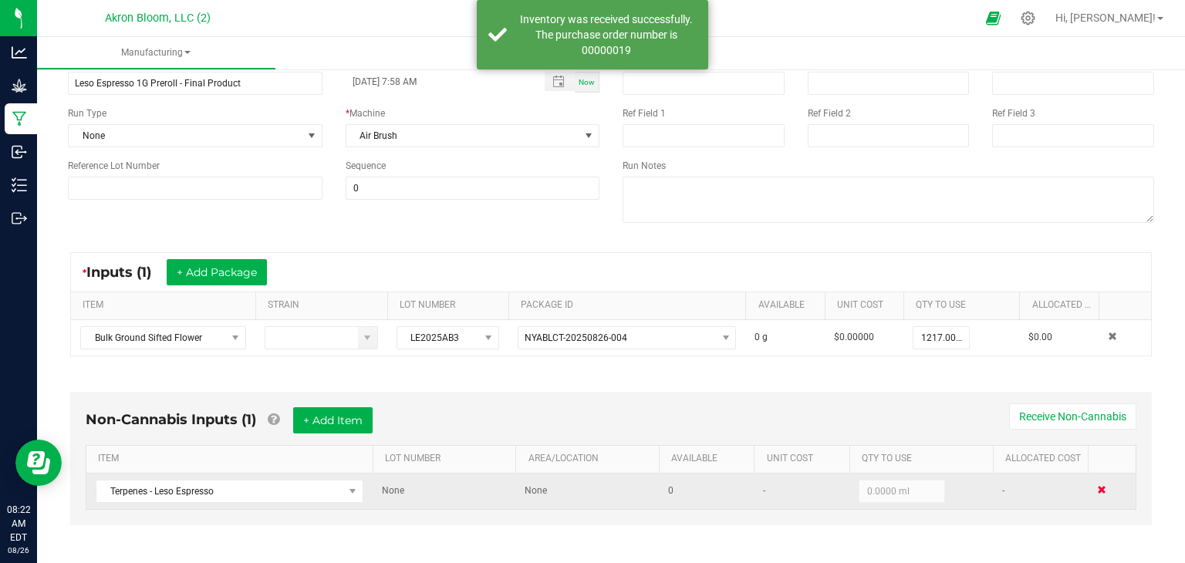
click at [1100, 486] on span at bounding box center [1101, 489] width 9 height 9
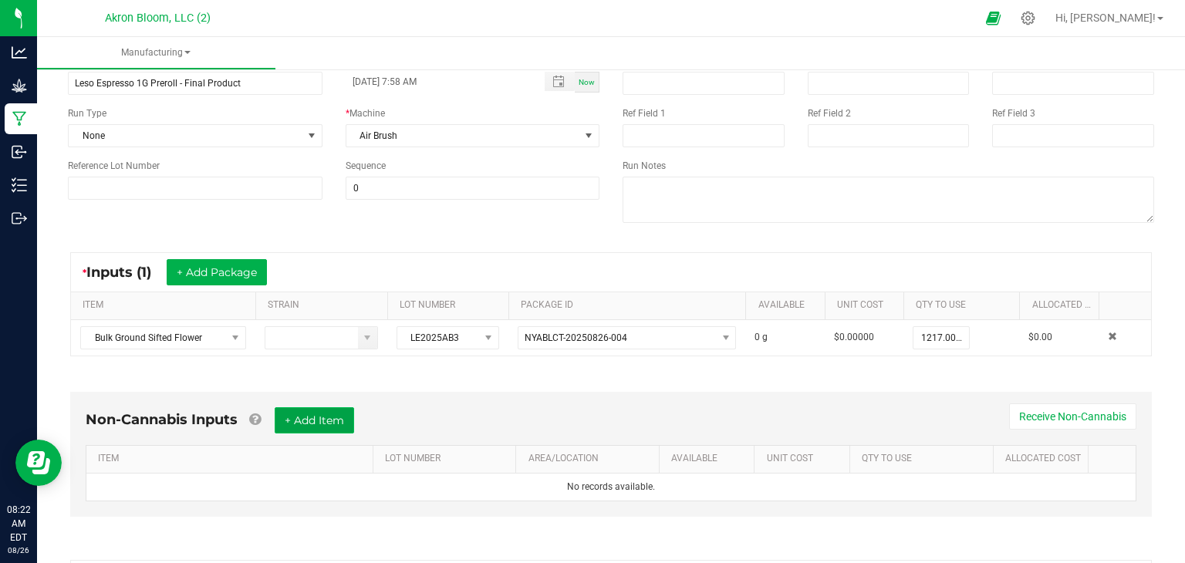
click at [318, 421] on button "+ Add Item" at bounding box center [314, 420] width 79 height 26
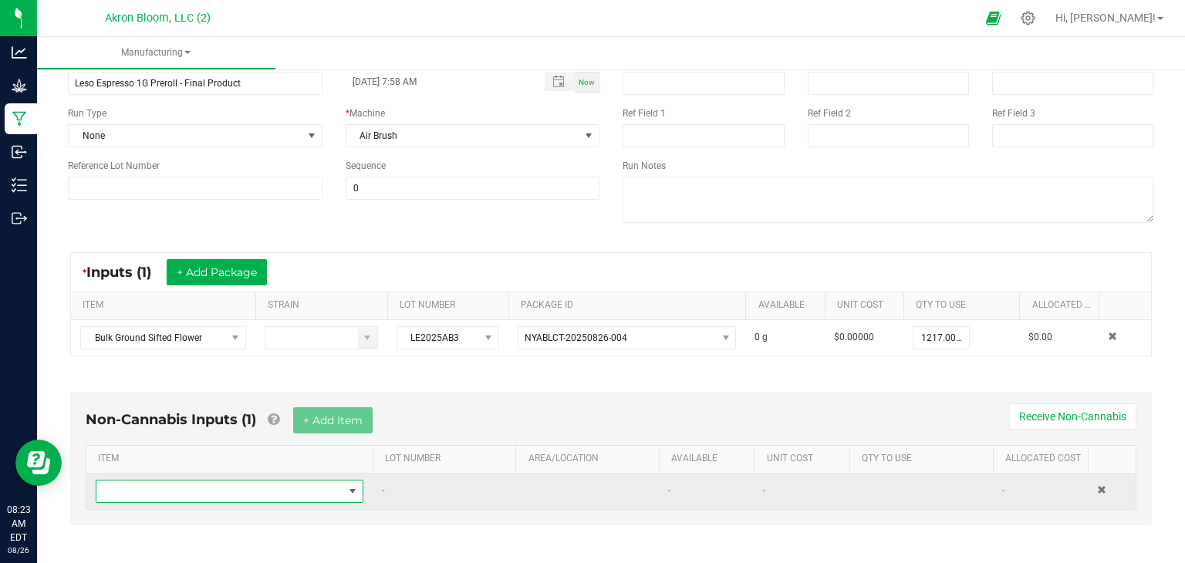
click at [352, 488] on span "NO DATA FOUND" at bounding box center [352, 491] width 12 height 12
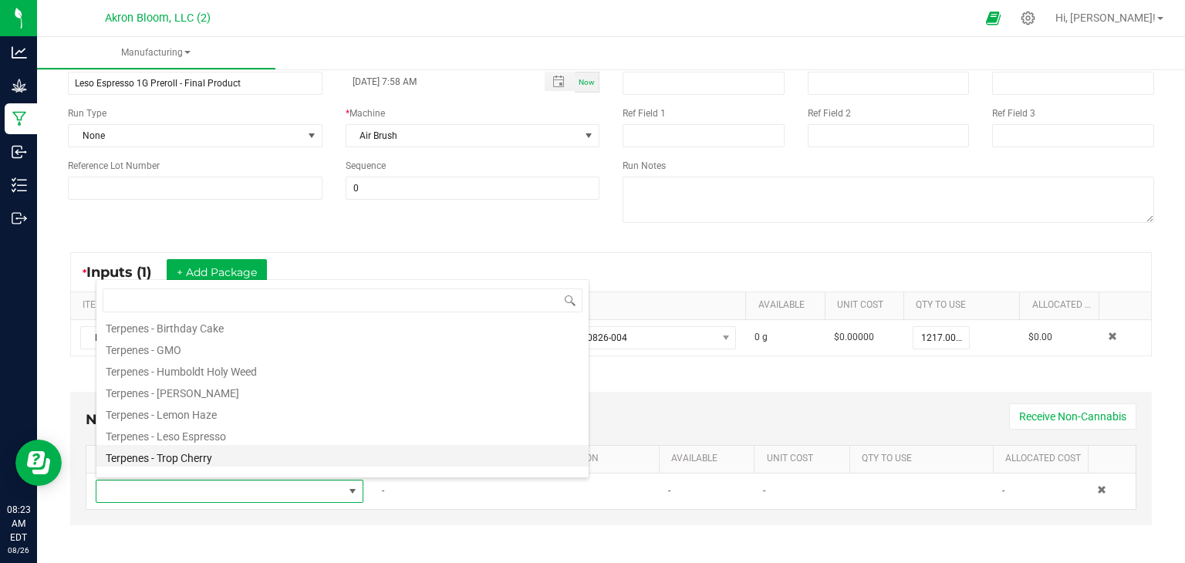
scroll to position [315, 0]
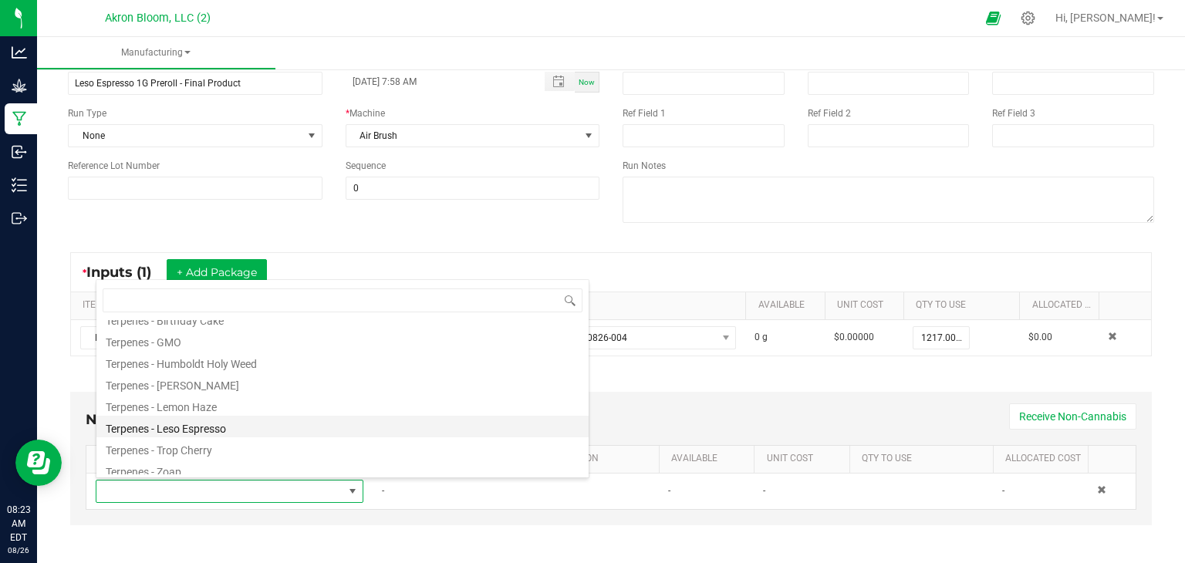
click at [292, 427] on li "Terpenes - Leso Espresso" at bounding box center [342, 427] width 492 height 22
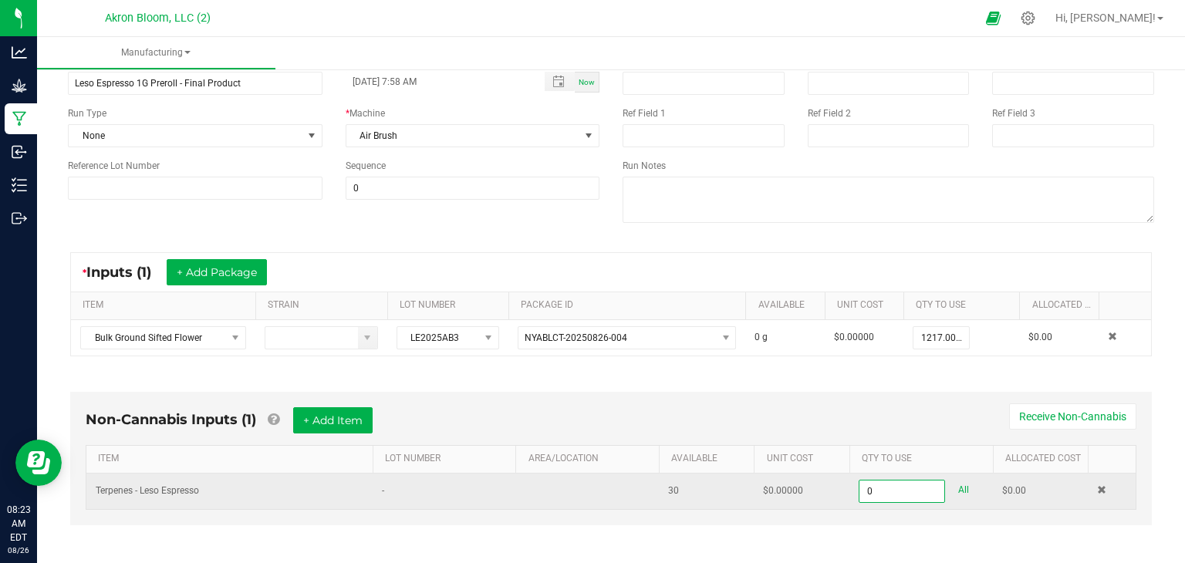
click at [896, 487] on input "0" at bounding box center [901, 491] width 85 height 22
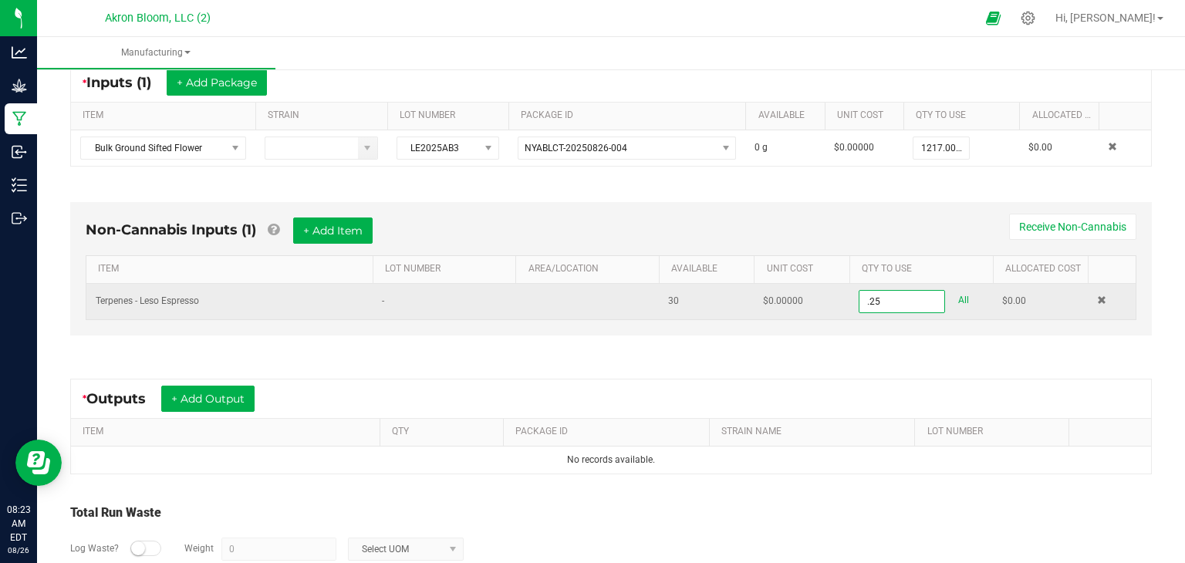
scroll to position [299, 0]
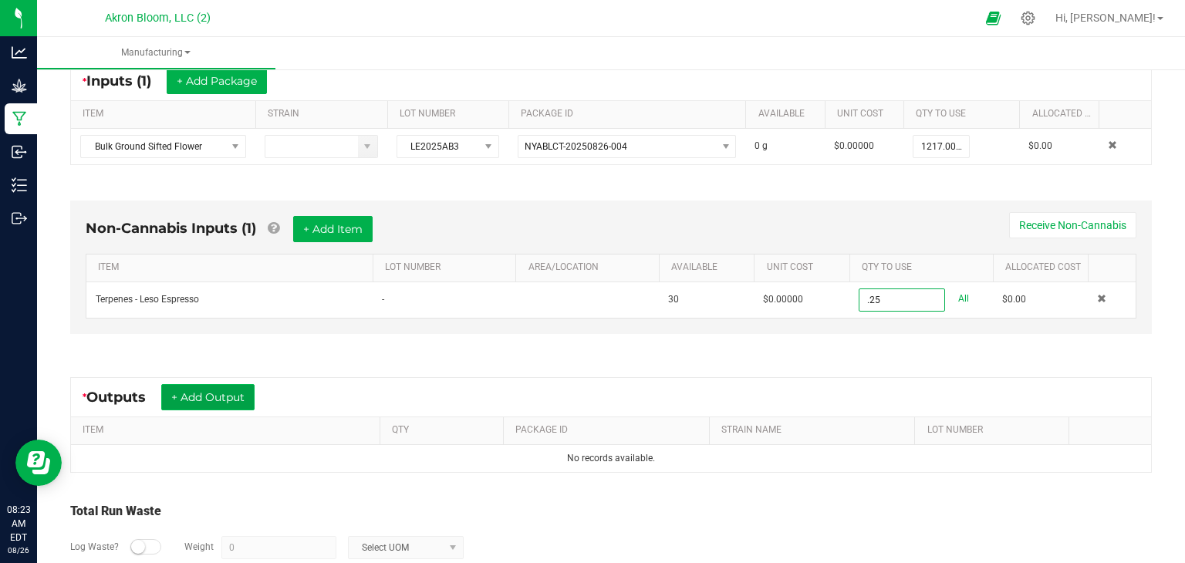
type input "0.2500 ml"
click at [191, 392] on button "+ Add Output" at bounding box center [207, 397] width 93 height 26
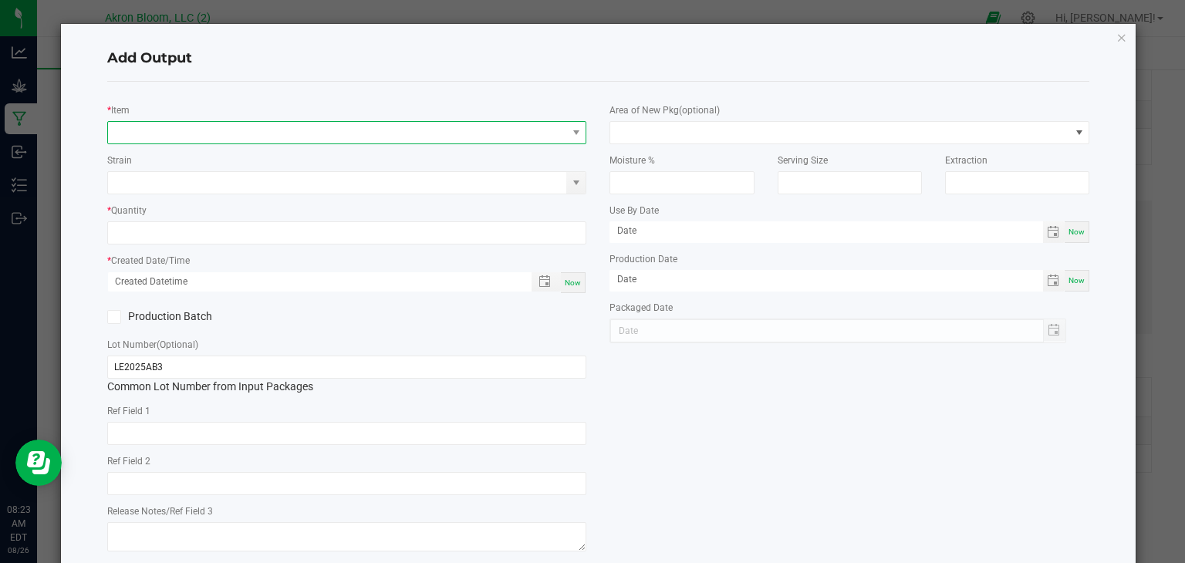
click at [129, 128] on span "NO DATA FOUND" at bounding box center [337, 133] width 459 height 22
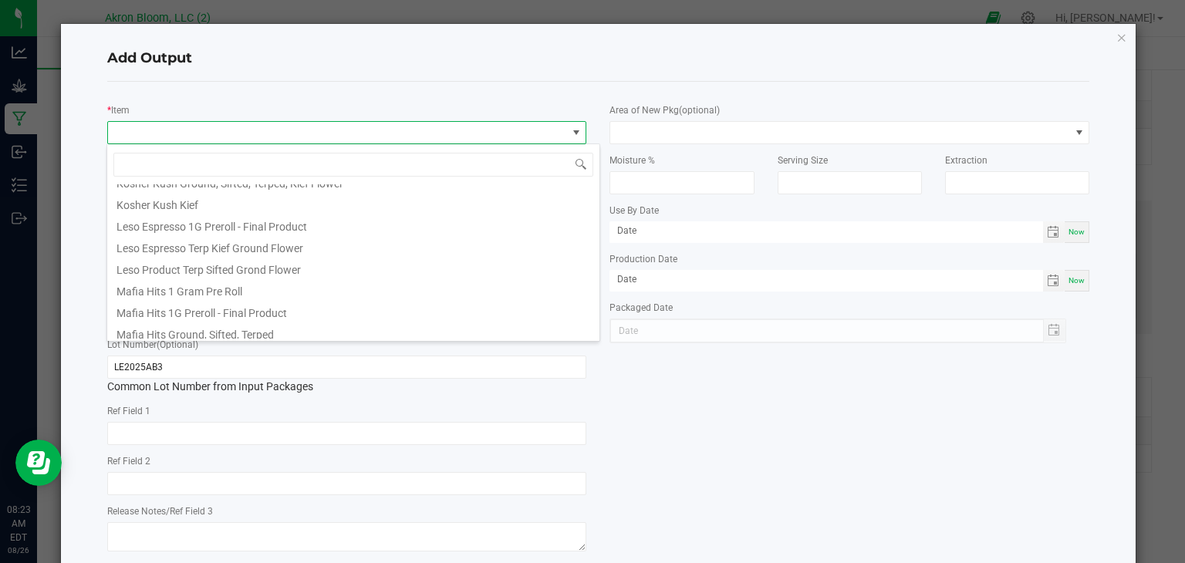
scroll to position [511, 0]
click at [217, 267] on li "Leso Product Terp Sifted Grond Flower" at bounding box center [353, 267] width 492 height 22
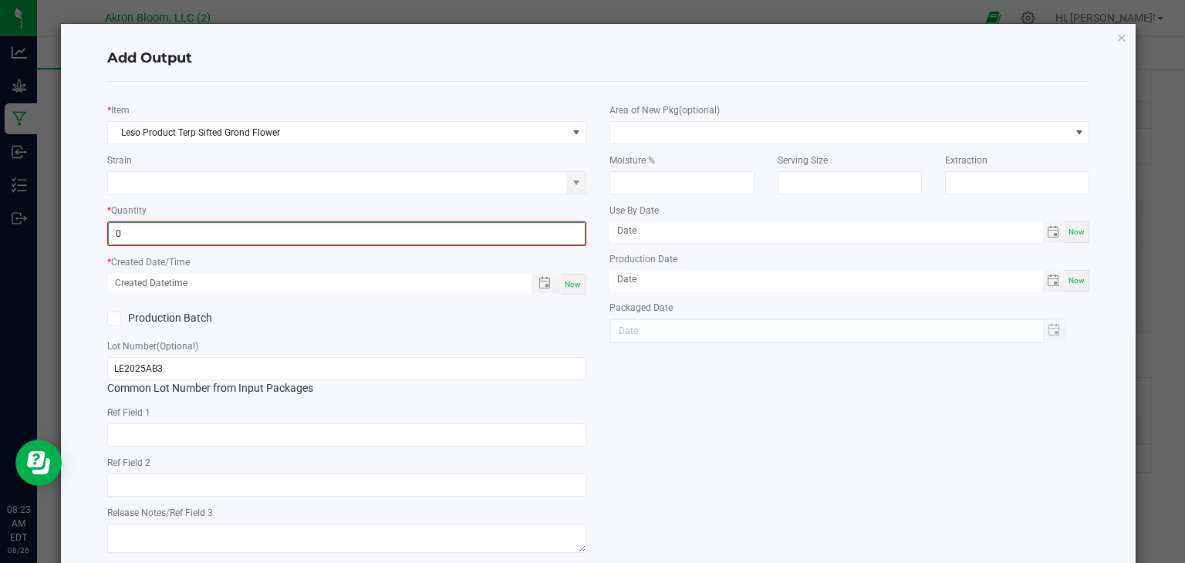
click at [189, 231] on input "0" at bounding box center [347, 234] width 477 height 22
type input "1217.0000 g"
click at [575, 281] on span "Now" at bounding box center [573, 282] width 16 height 8
type input "[DATE] 8:23 AM"
type input "[DATE]"
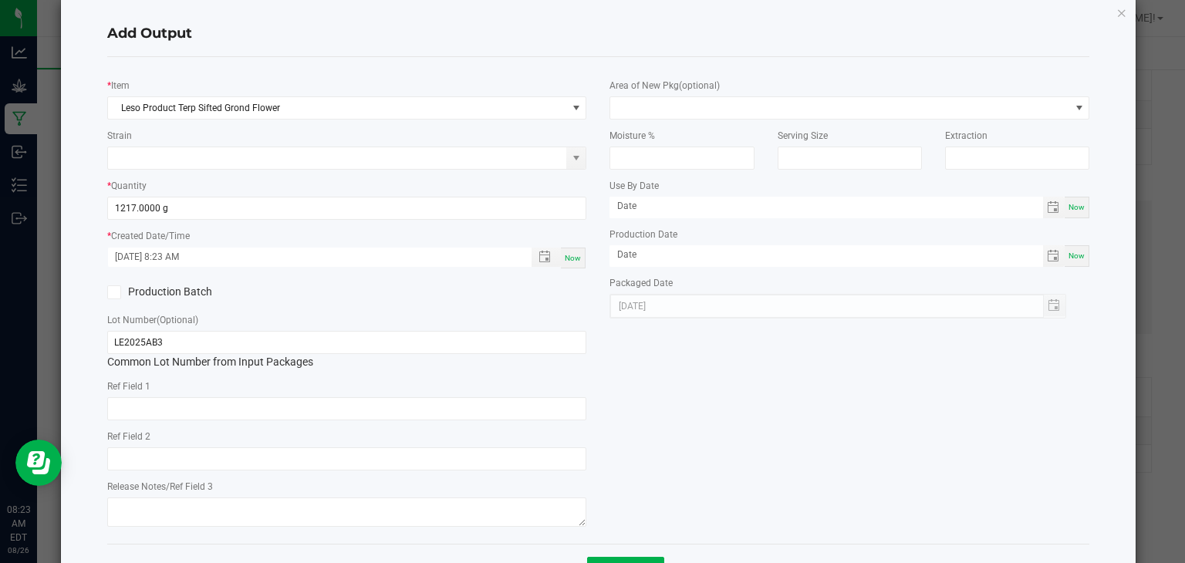
scroll to position [79, 0]
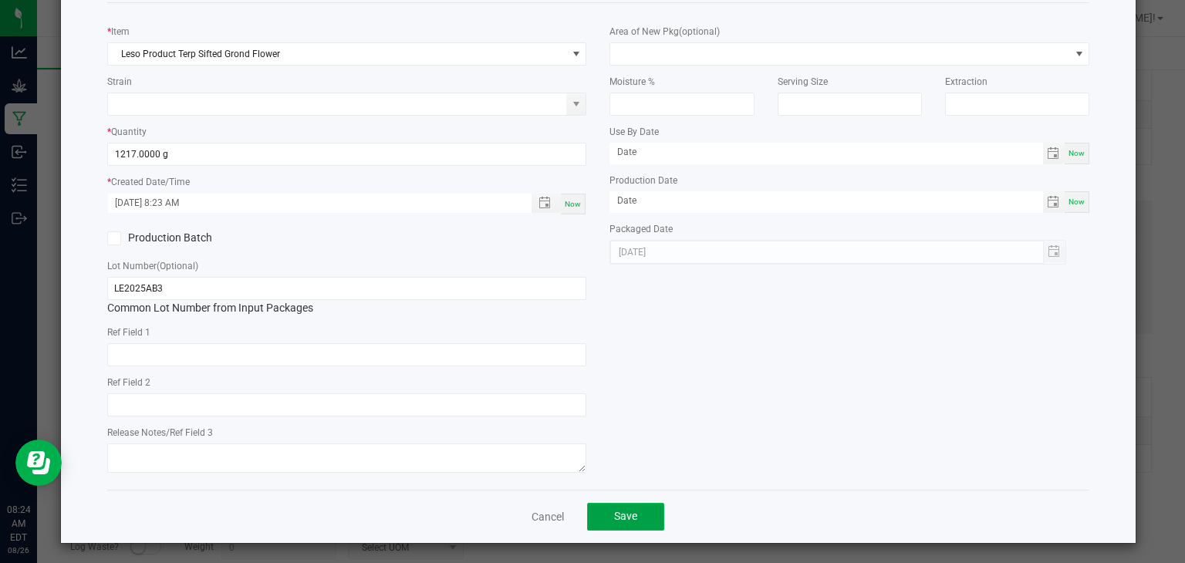
click at [642, 513] on button "Save" at bounding box center [625, 517] width 77 height 28
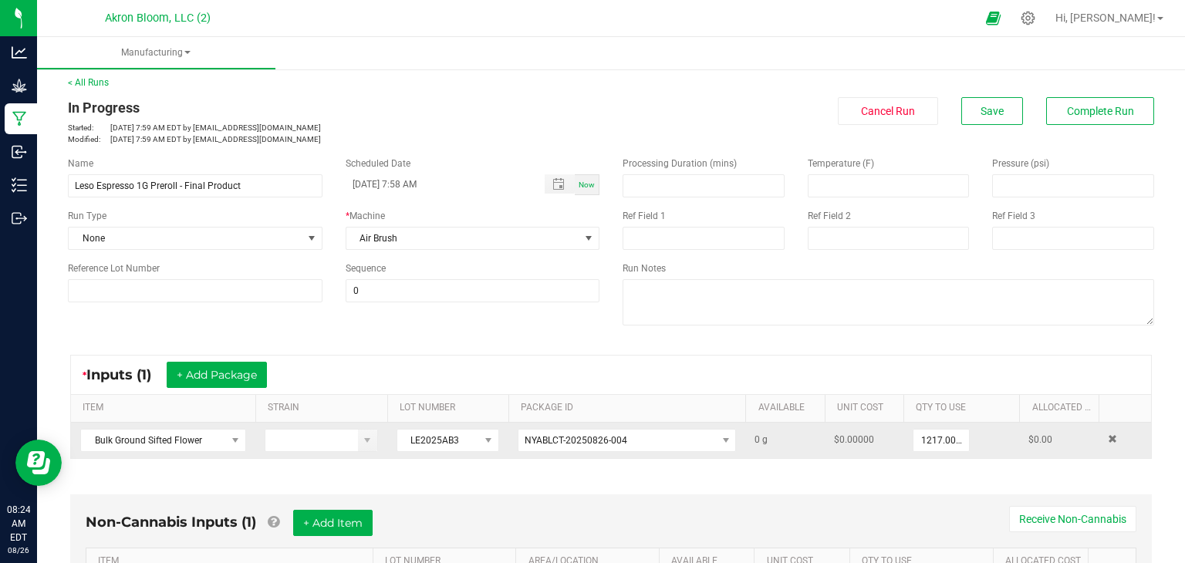
scroll to position [0, 0]
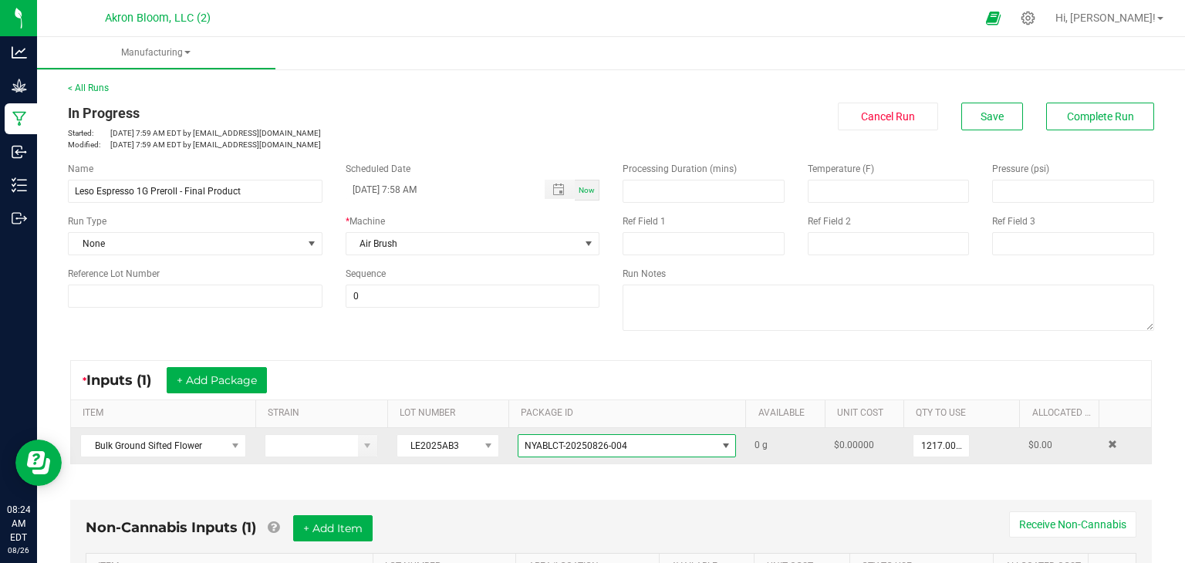
click at [724, 442] on span "NO DATA FOUND" at bounding box center [726, 446] width 12 height 12
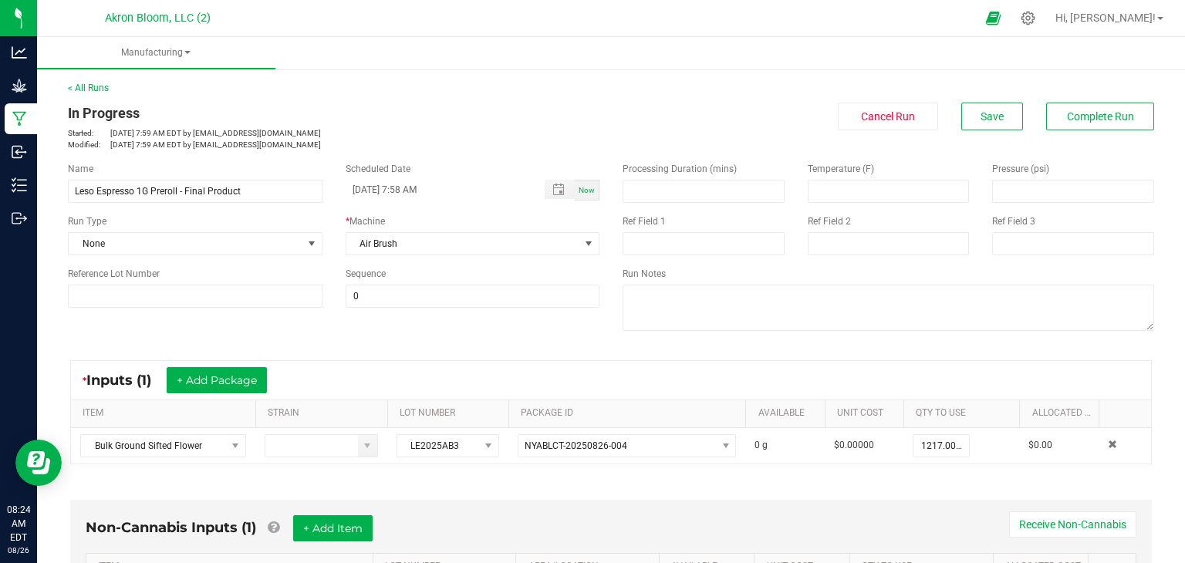
click at [450, 340] on div "Name Leso Espresso 1G Preroll - Final Product Scheduled Date [DATE] 7:58 AM Now…" at bounding box center [610, 248] width 1109 height 196
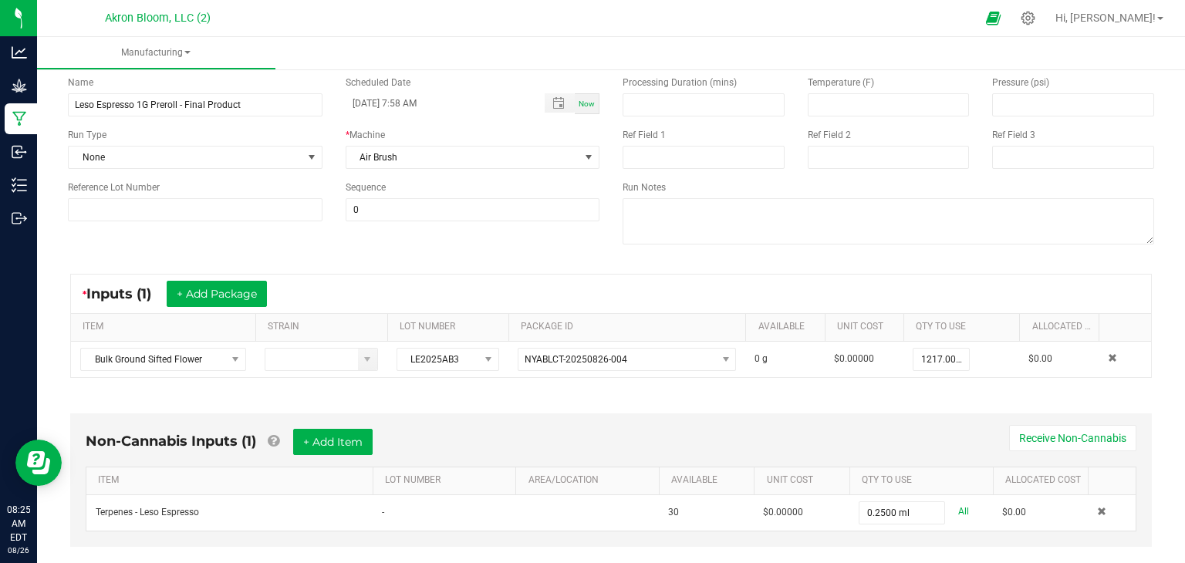
scroll to position [0, 0]
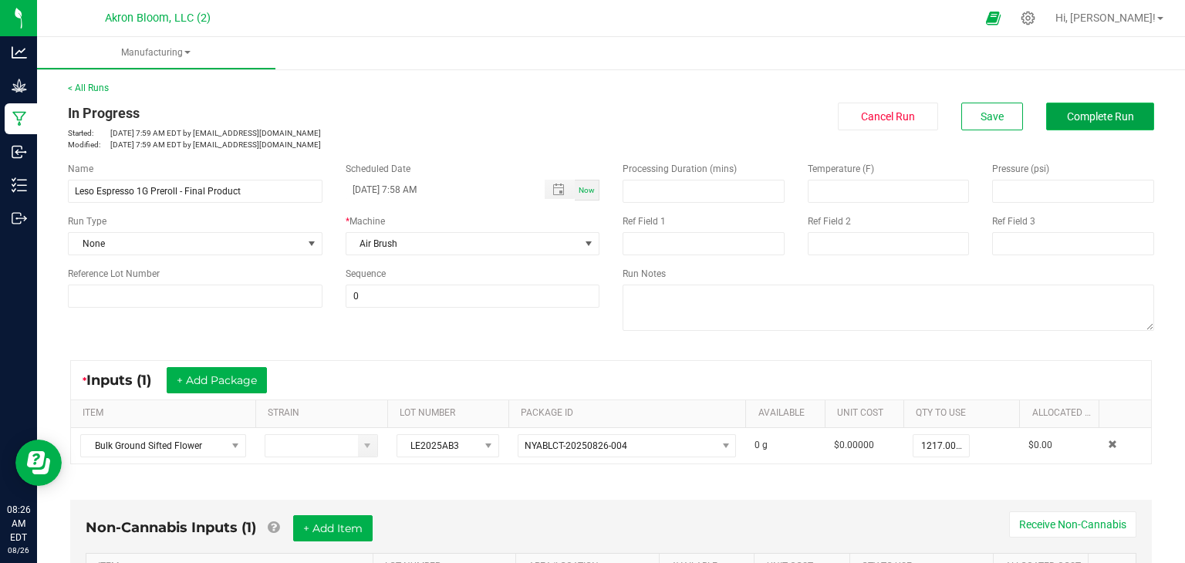
click at [1091, 115] on span "Complete Run" at bounding box center [1100, 116] width 67 height 12
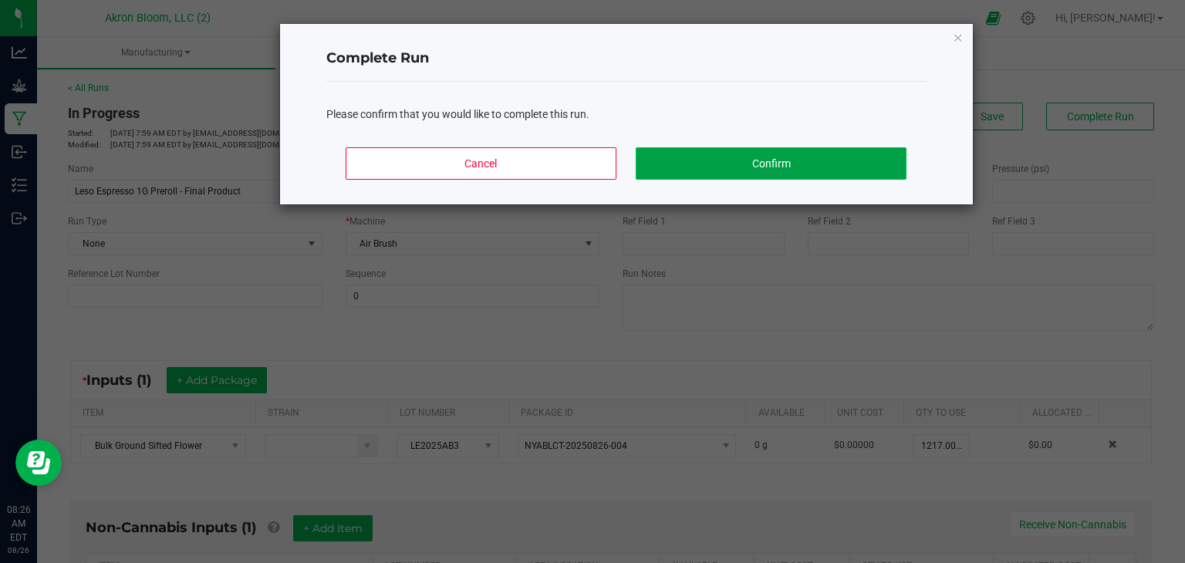
click at [780, 163] on button "Confirm" at bounding box center [770, 163] width 270 height 32
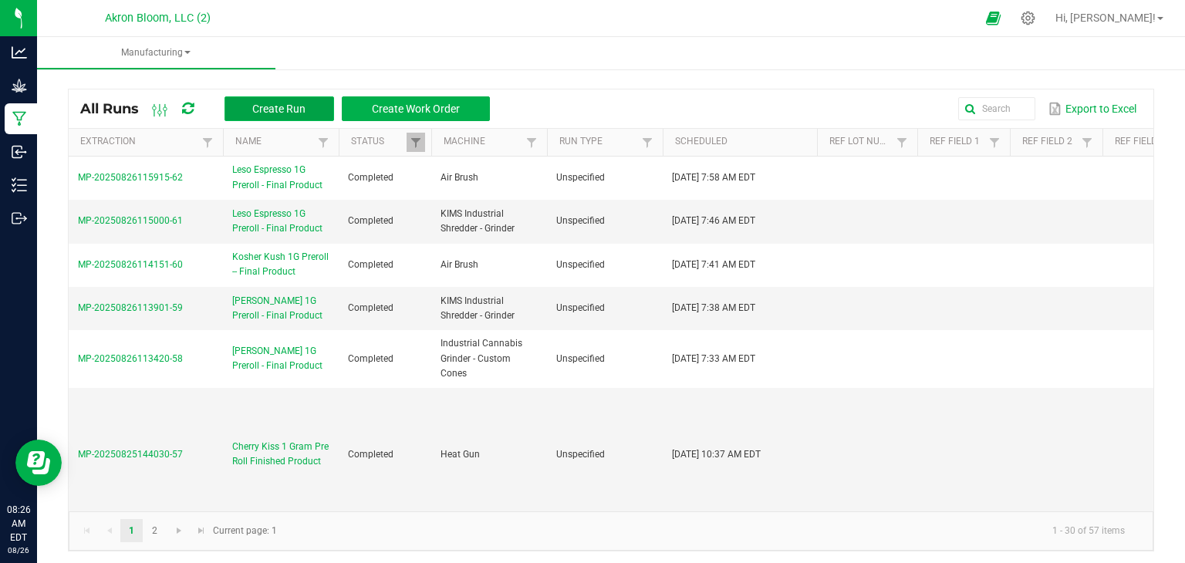
click at [260, 108] on span "Create Run" at bounding box center [278, 109] width 53 height 12
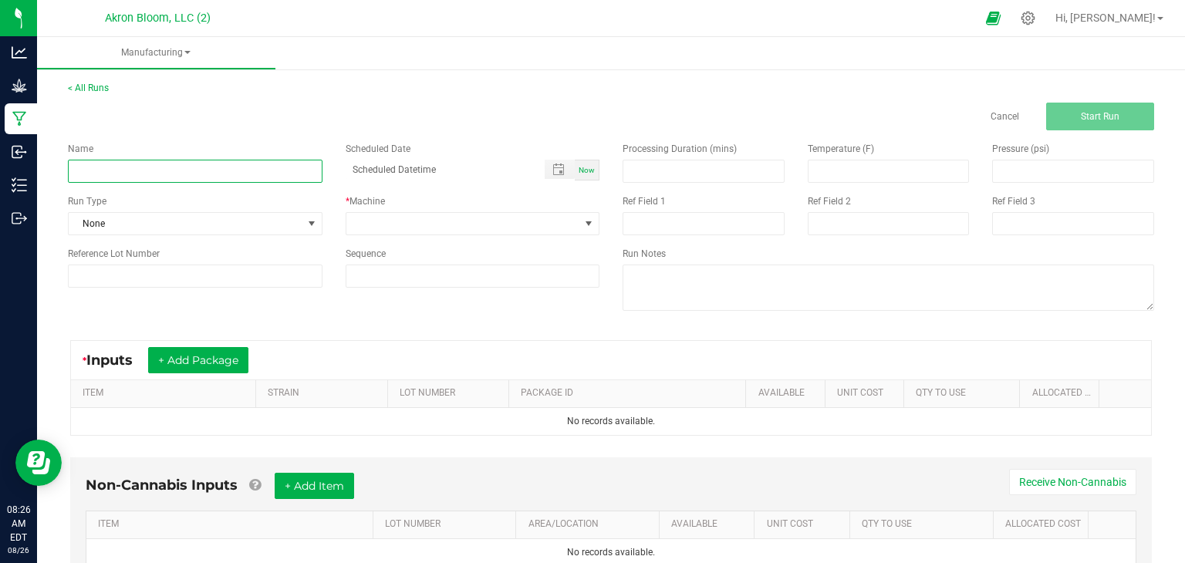
click at [302, 174] on input at bounding box center [195, 171] width 254 height 23
type input "Leso Espresso 1G Preroll - Final Product"
click at [585, 172] on span "Now" at bounding box center [586, 170] width 16 height 8
type input "[DATE] 8:26 AM"
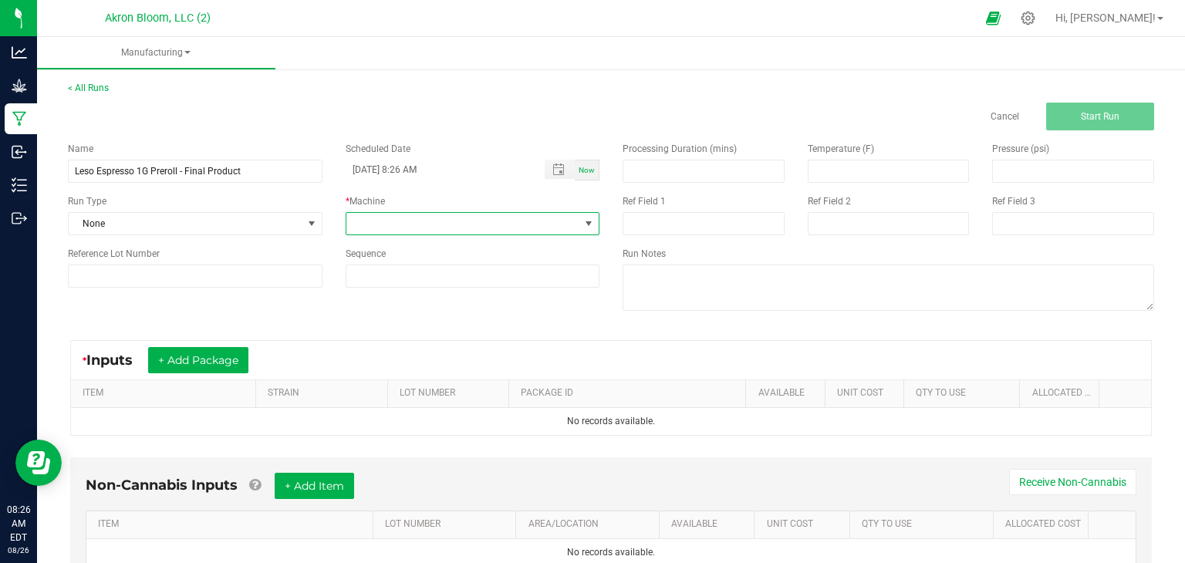
click at [586, 220] on span at bounding box center [588, 223] width 12 height 12
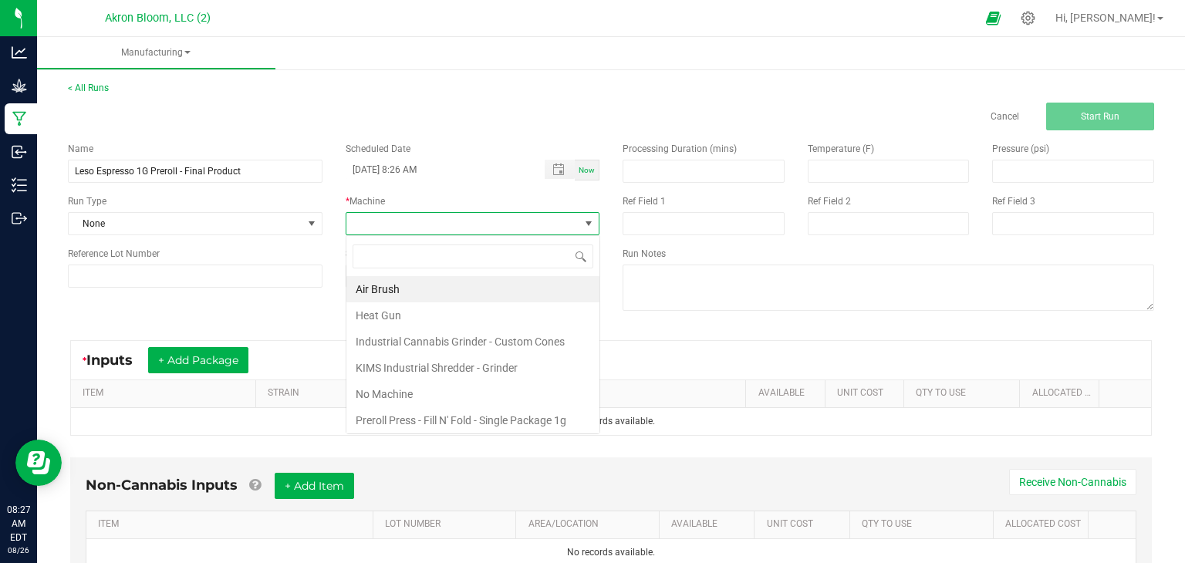
scroll to position [22, 254]
click at [546, 363] on li "KIMS Industrial Shredder - Grinder" at bounding box center [472, 368] width 253 height 26
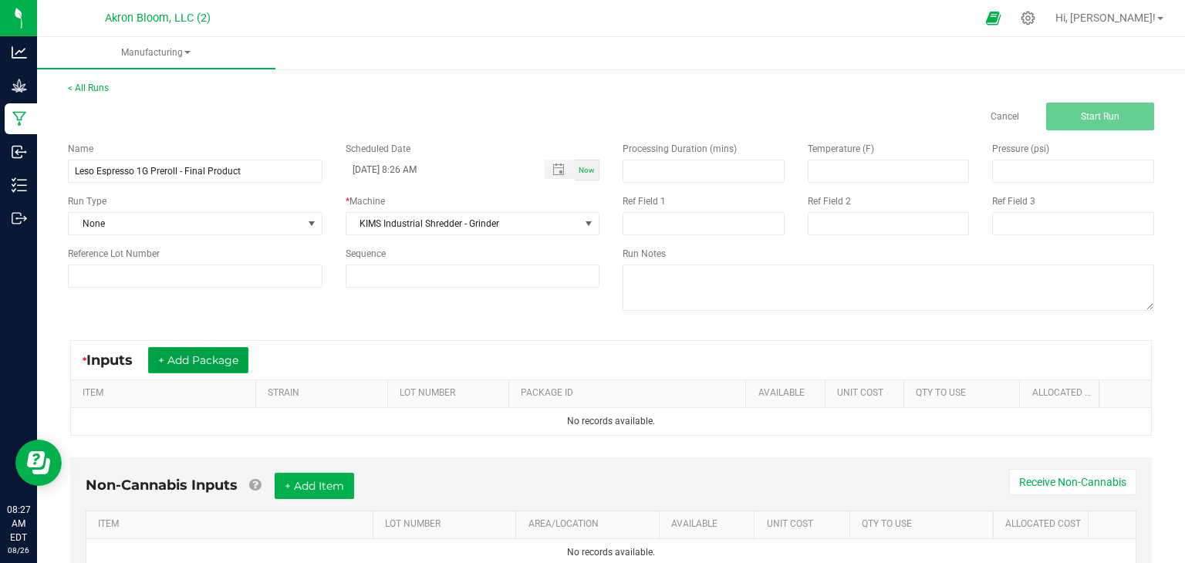
click at [218, 362] on button "+ Add Package" at bounding box center [198, 360] width 100 height 26
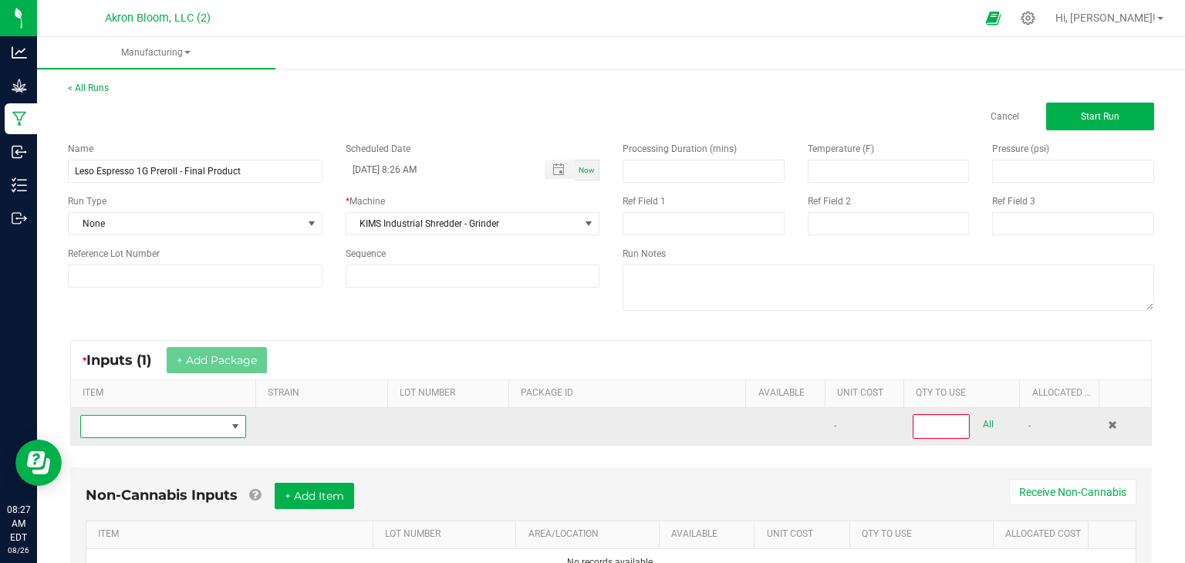
click at [238, 430] on span "NO DATA FOUND" at bounding box center [235, 426] width 12 height 12
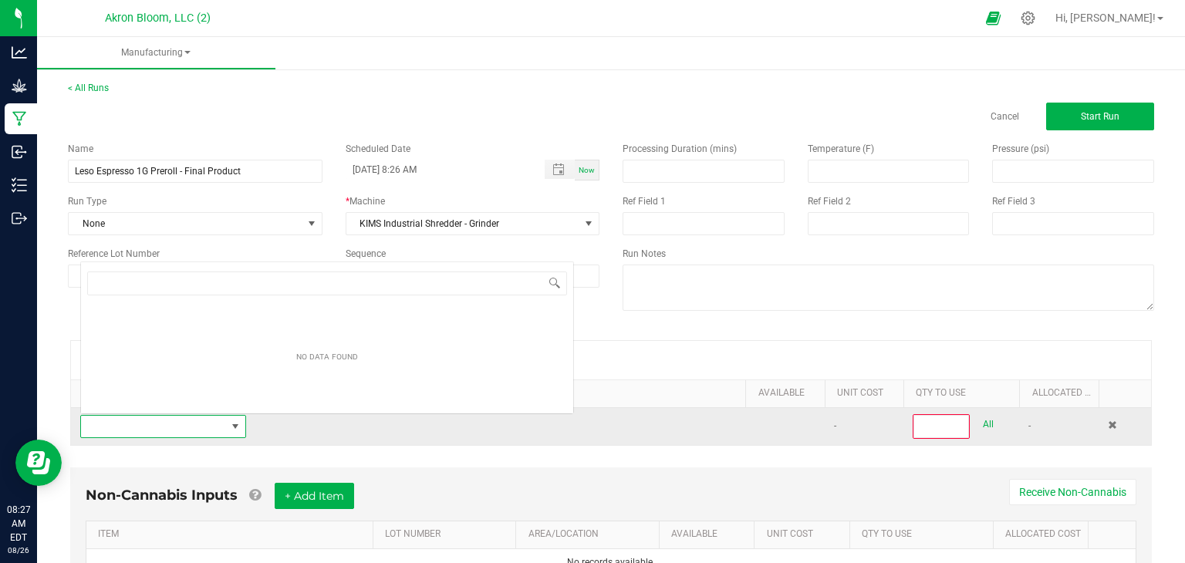
scroll to position [22, 166]
click at [238, 430] on span "NO DATA FOUND" at bounding box center [235, 426] width 12 height 12
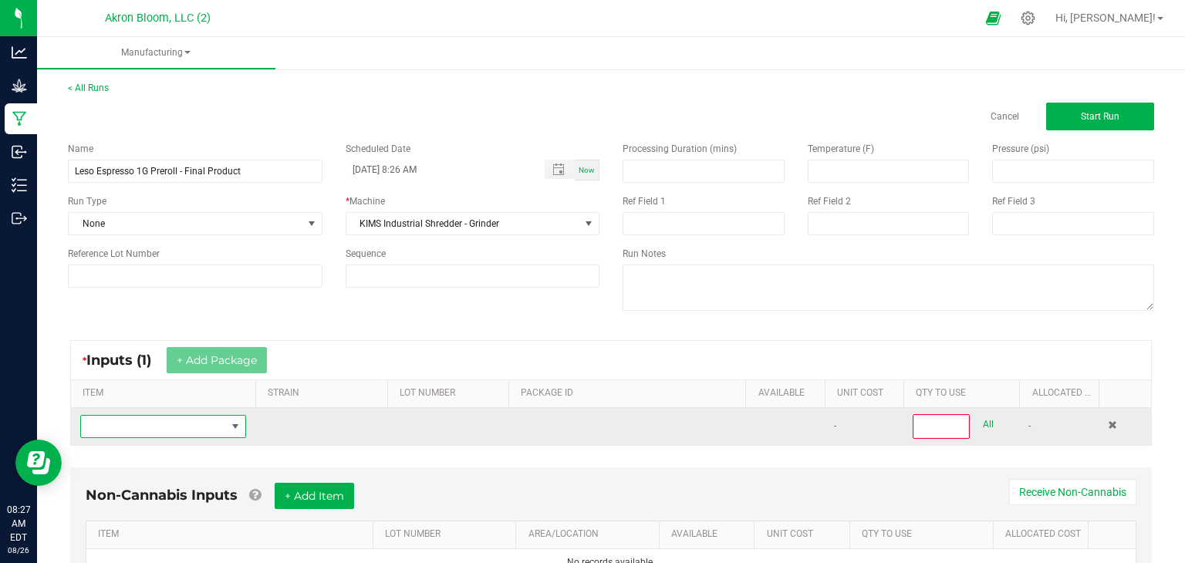
click at [233, 426] on span at bounding box center [235, 426] width 12 height 12
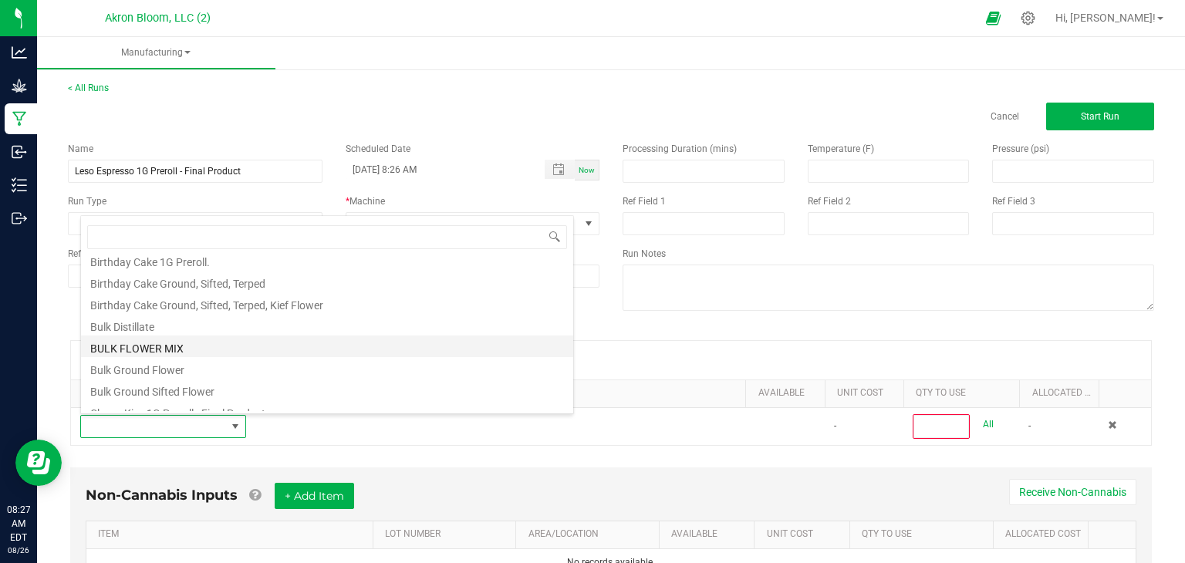
scroll to position [34, 0]
click at [285, 369] on li "Bulk Ground Flower" at bounding box center [327, 363] width 492 height 22
type input "0"
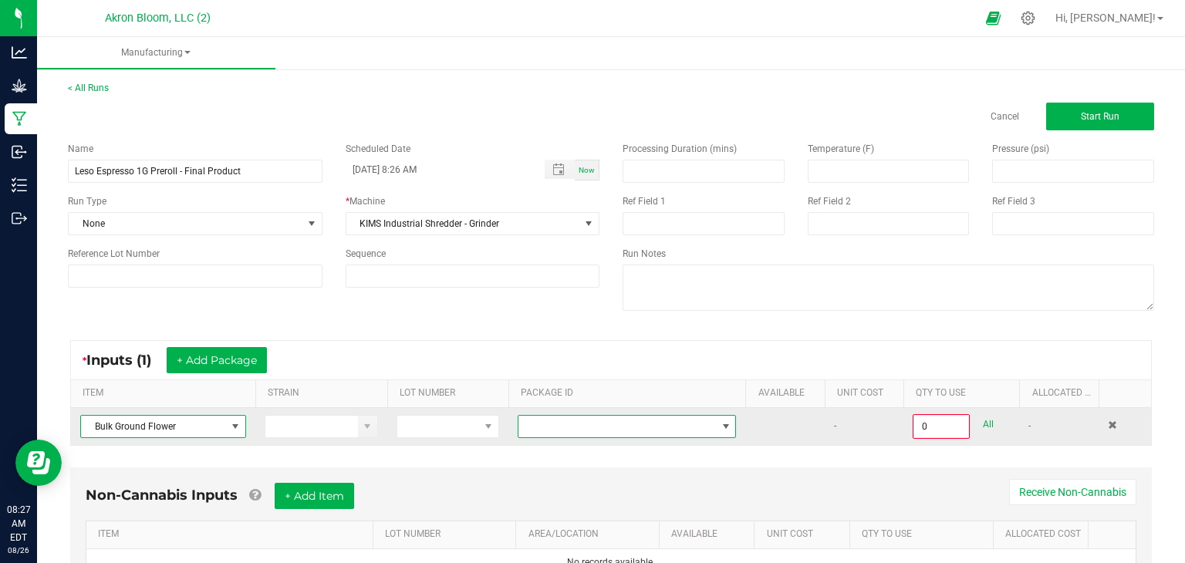
click at [726, 425] on span "NO DATA FOUND" at bounding box center [726, 426] width 12 height 12
click at [728, 423] on span "NO DATA FOUND" at bounding box center [726, 426] width 12 height 12
click at [237, 424] on span at bounding box center [235, 426] width 12 height 12
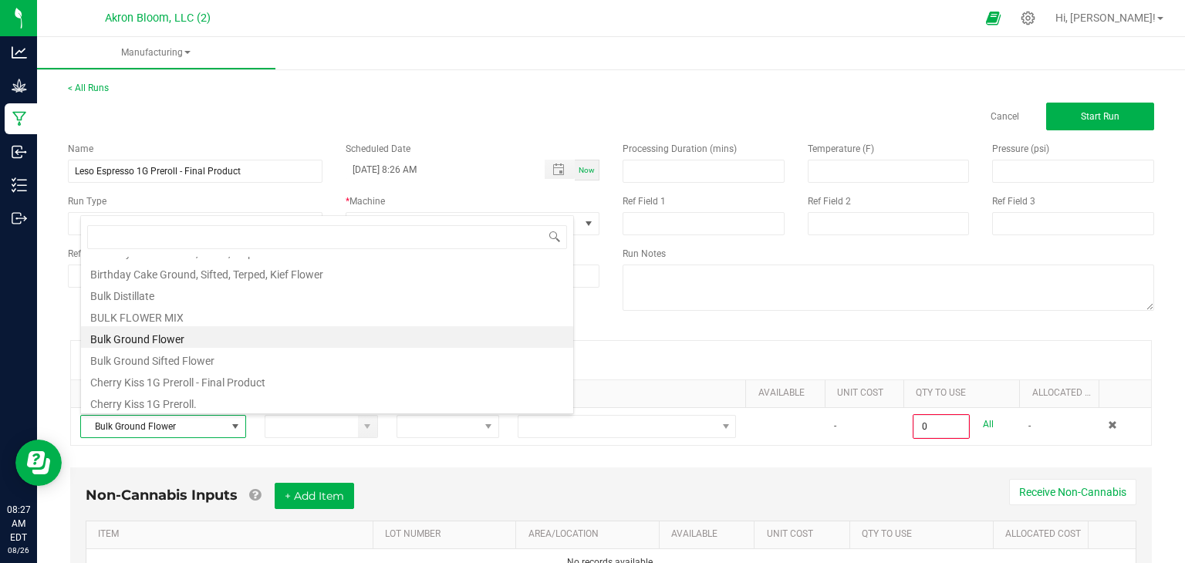
scroll to position [81, 0]
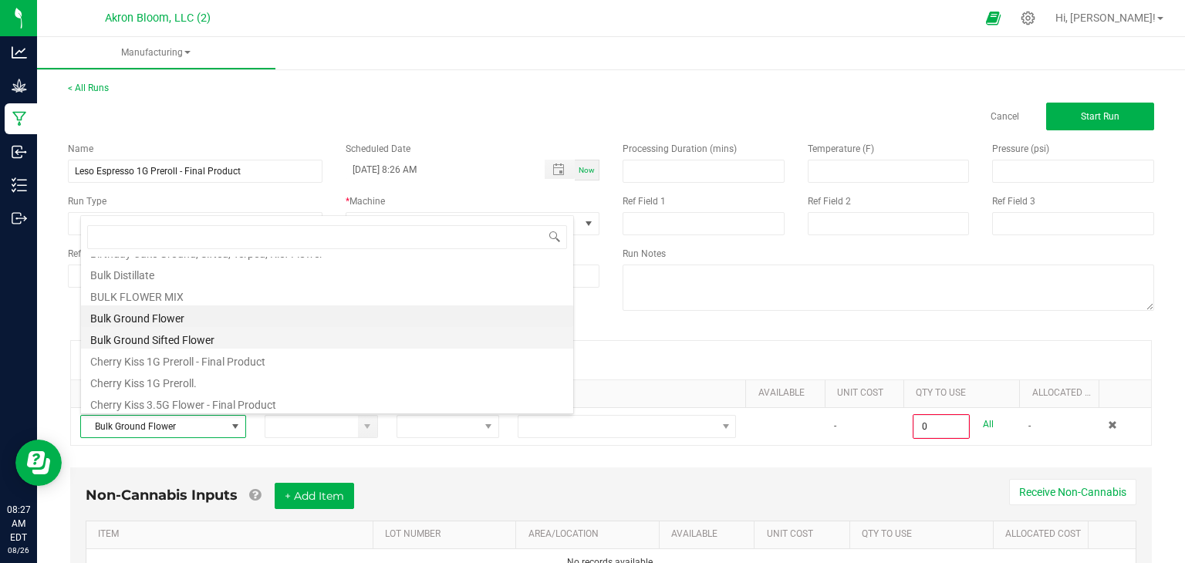
click at [210, 338] on li "Bulk Ground Sifted Flower" at bounding box center [327, 338] width 492 height 22
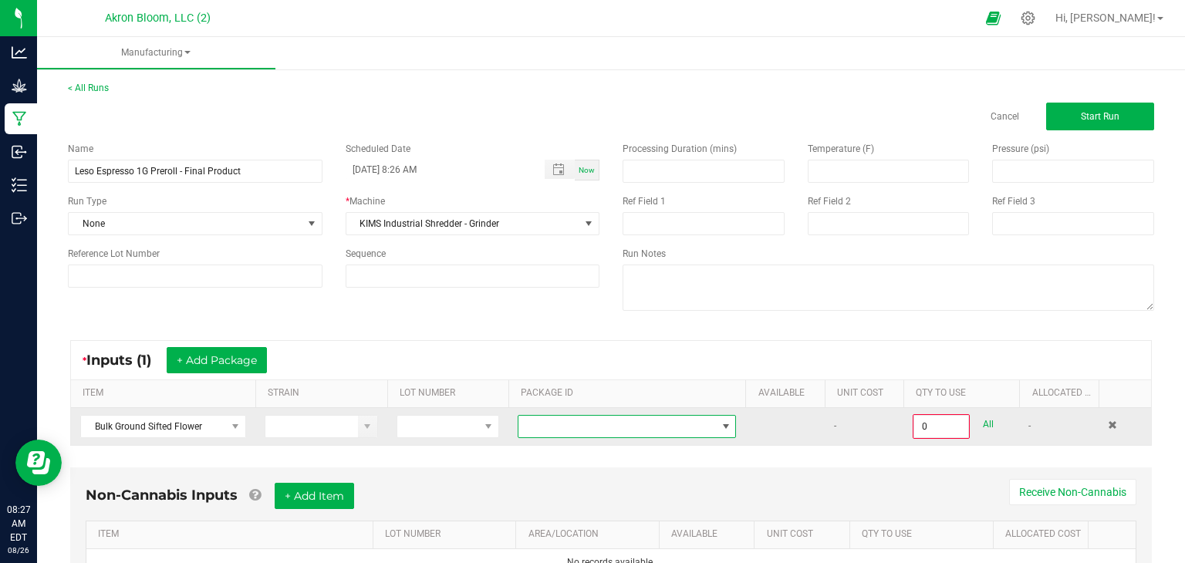
click at [727, 427] on span "NO DATA FOUND" at bounding box center [726, 426] width 12 height 12
click at [1111, 423] on span at bounding box center [1111, 424] width 9 height 9
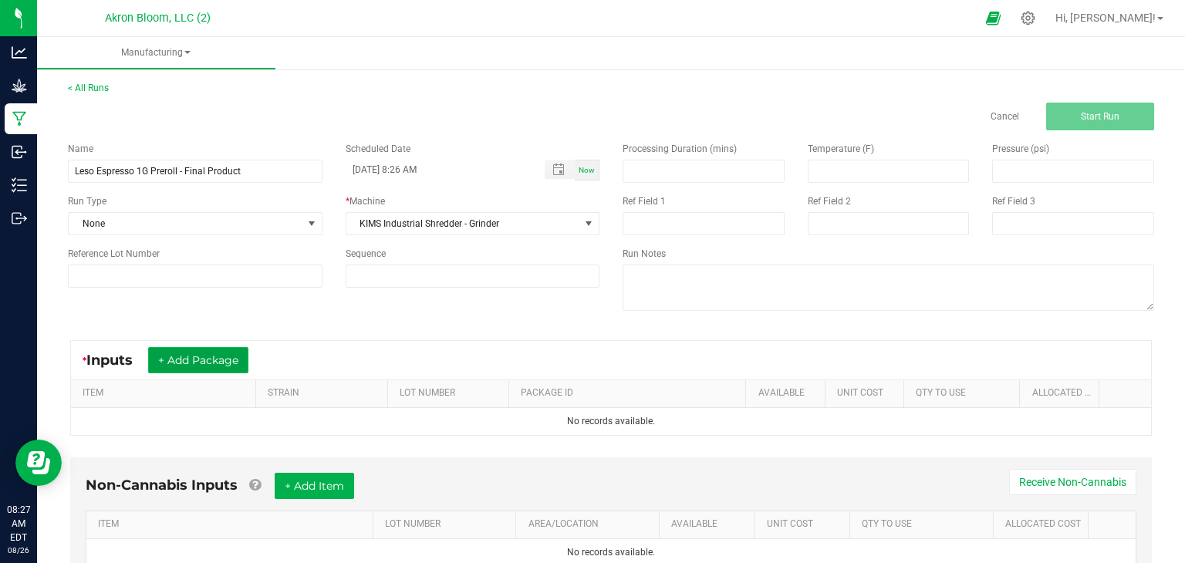
click at [197, 366] on button "+ Add Package" at bounding box center [198, 360] width 100 height 26
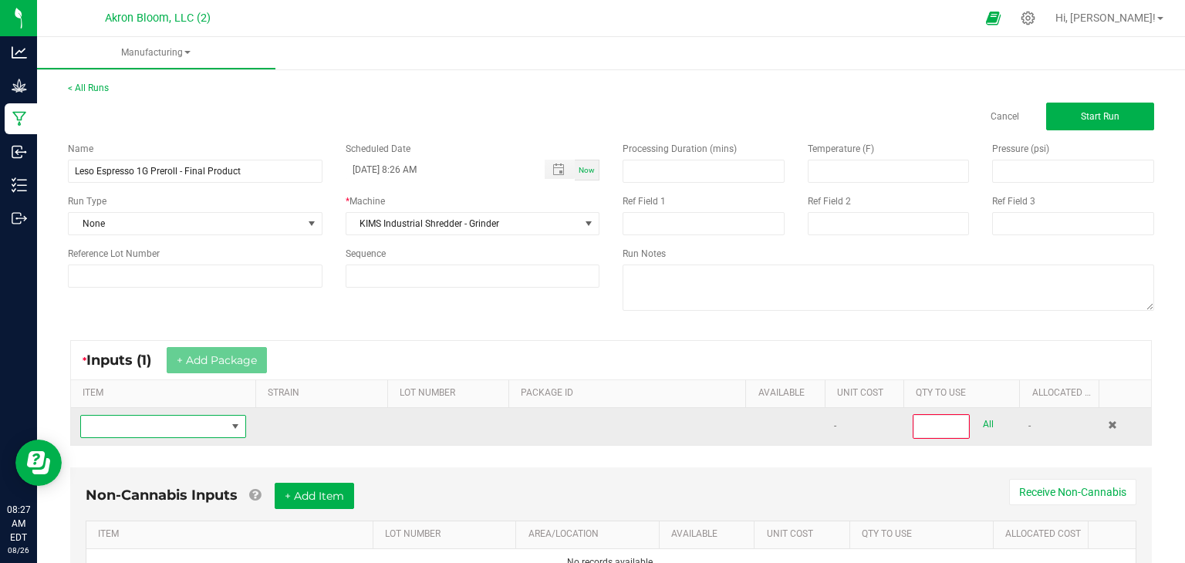
click at [233, 423] on span "NO DATA FOUND" at bounding box center [235, 426] width 12 height 12
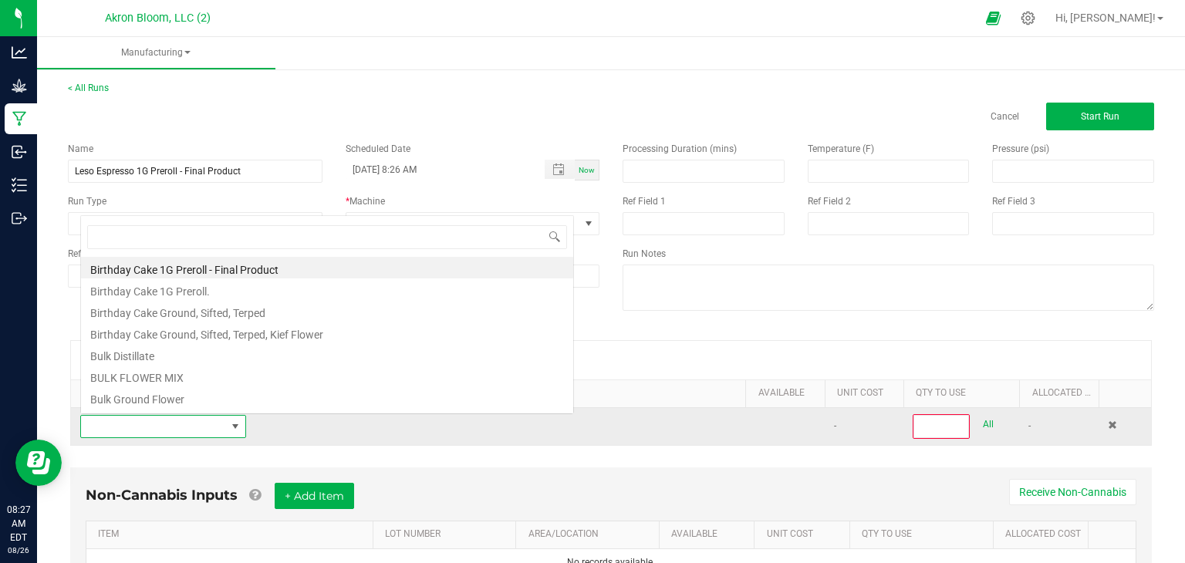
scroll to position [22, 166]
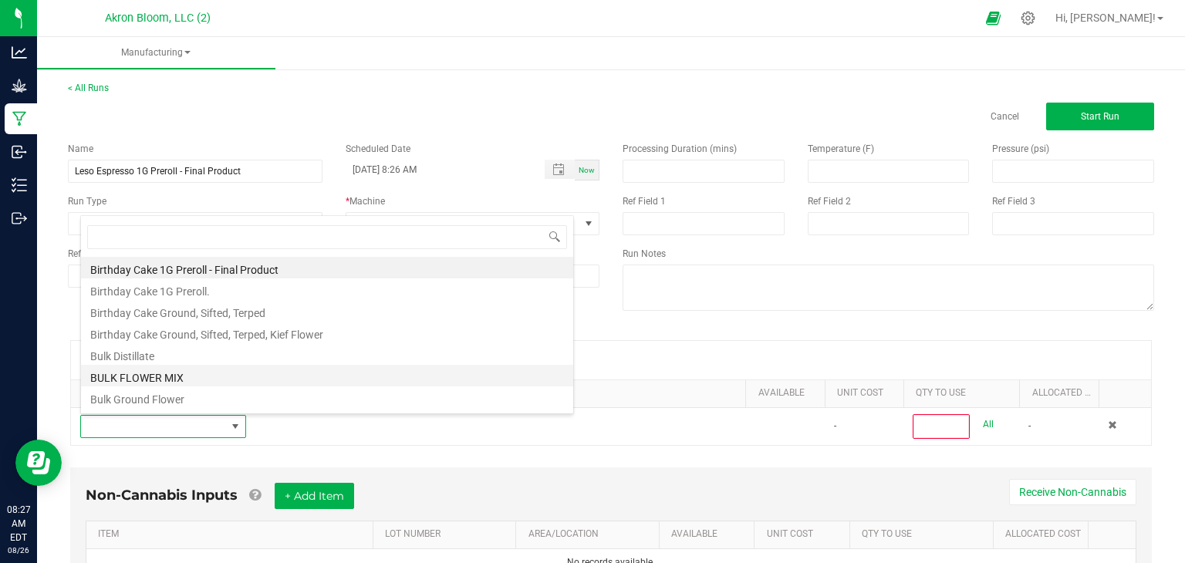
click at [221, 372] on li "BULK FLOWER MIX" at bounding box center [327, 376] width 492 height 22
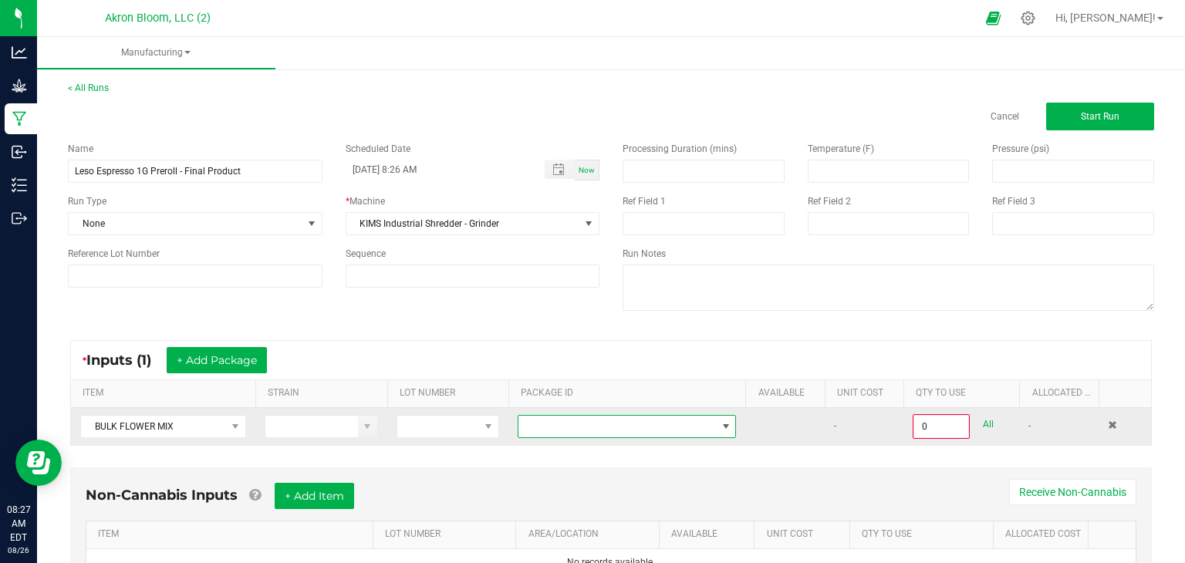
click at [723, 424] on span at bounding box center [726, 426] width 12 height 12
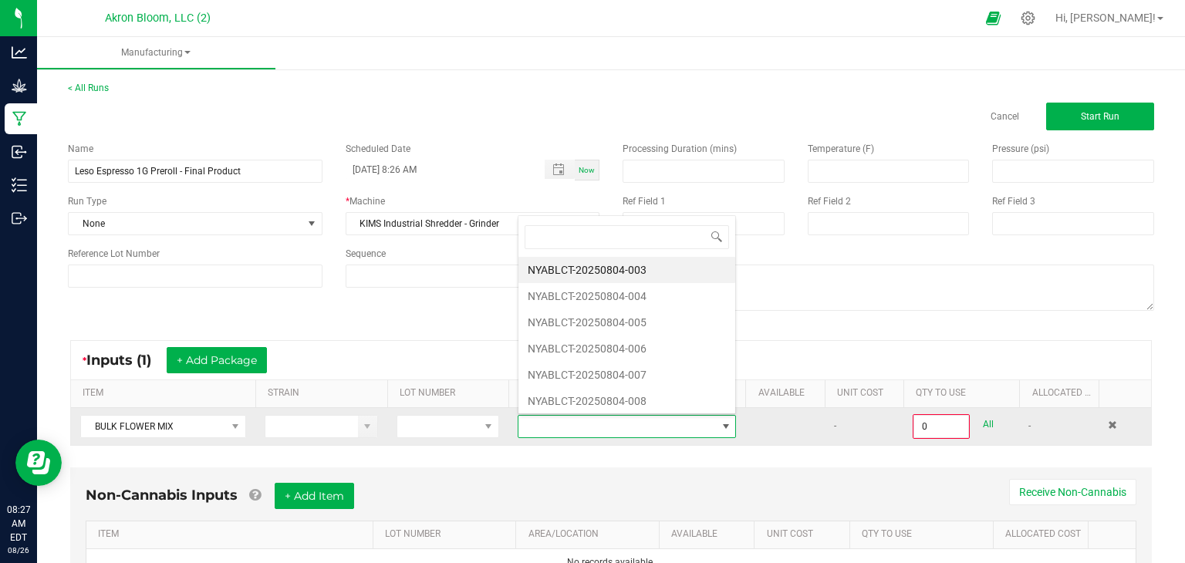
scroll to position [22, 219]
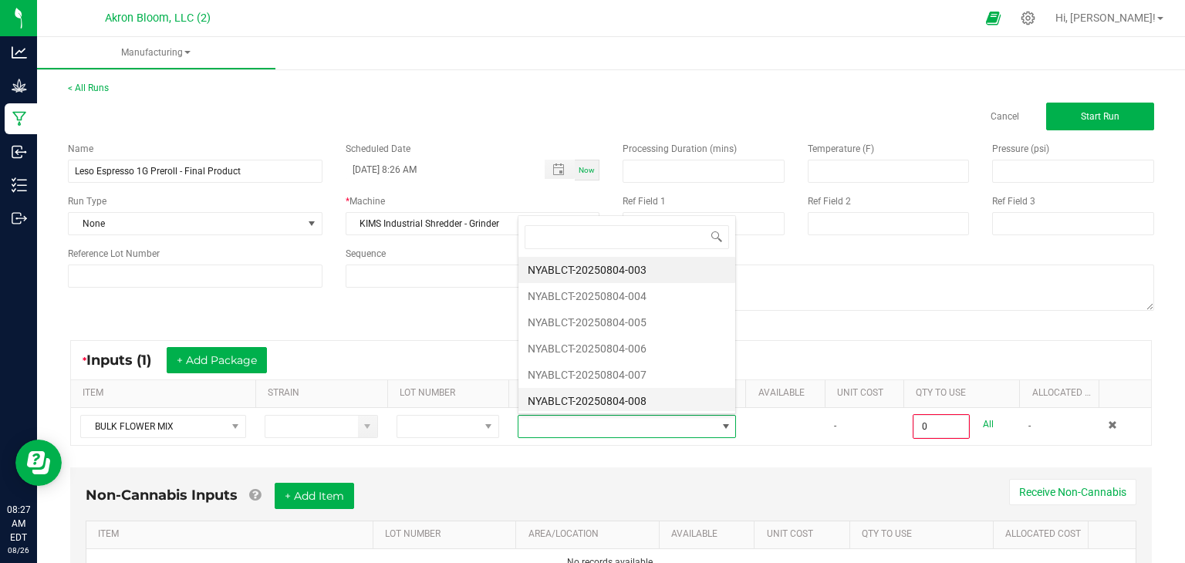
click at [706, 391] on li "NYABLCT-20250804-008" at bounding box center [626, 401] width 217 height 26
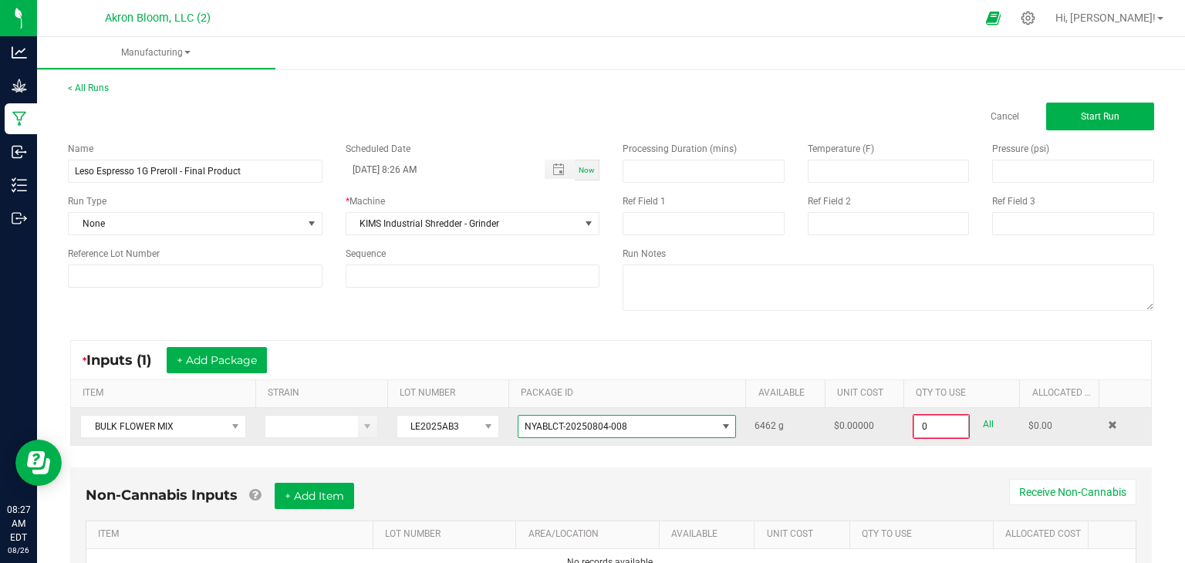
click at [917, 420] on input "0" at bounding box center [941, 427] width 54 height 22
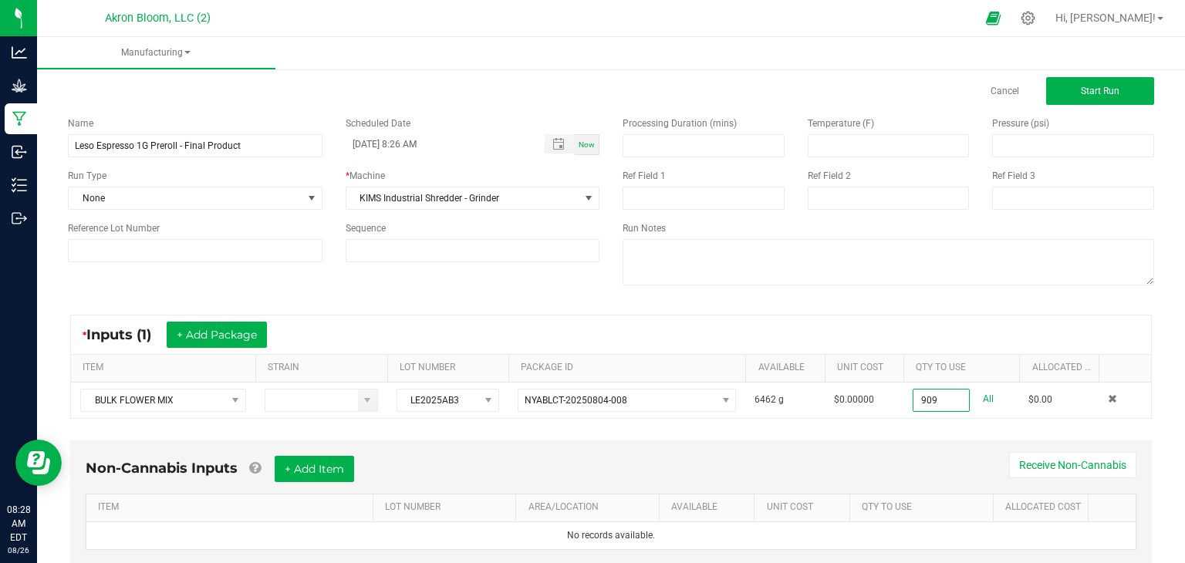
scroll to position [0, 0]
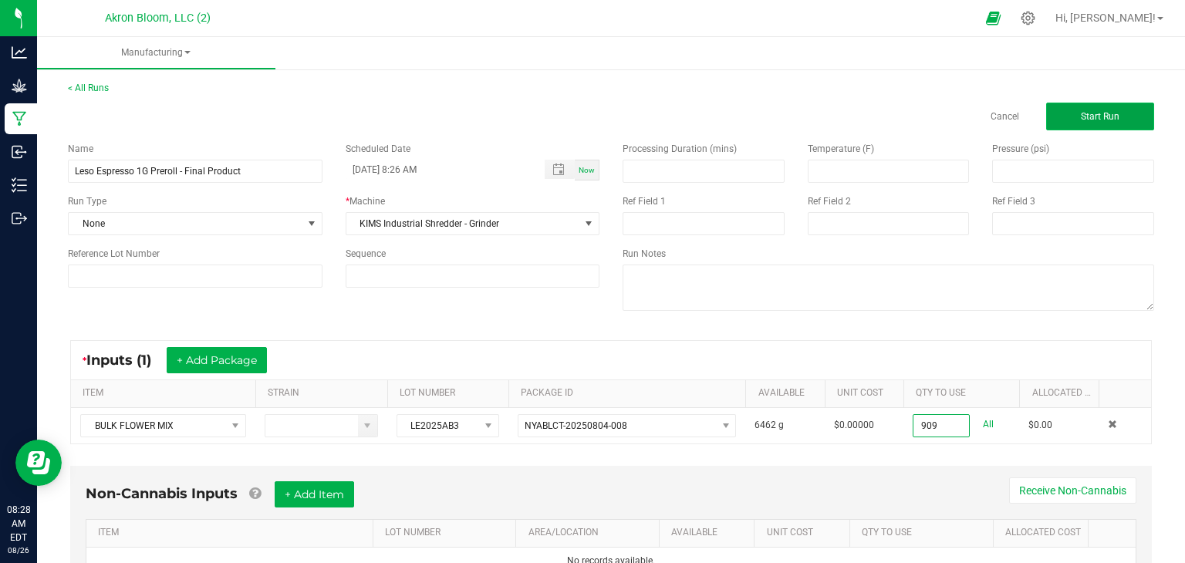
type input "909.0000 g"
click at [1111, 119] on span "Start Run" at bounding box center [1099, 116] width 39 height 11
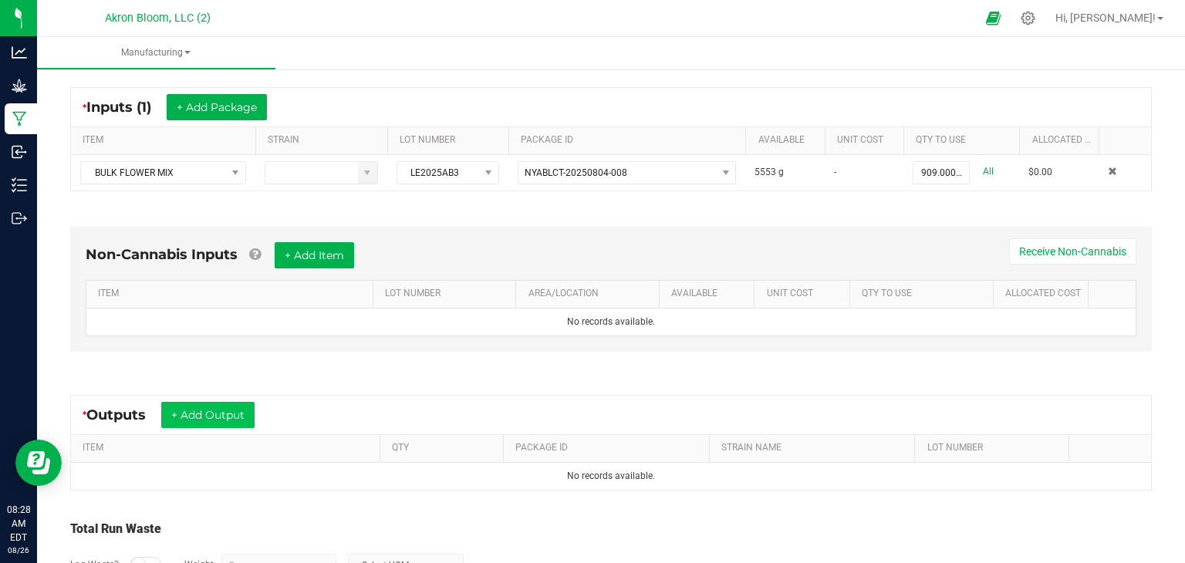
scroll to position [277, 0]
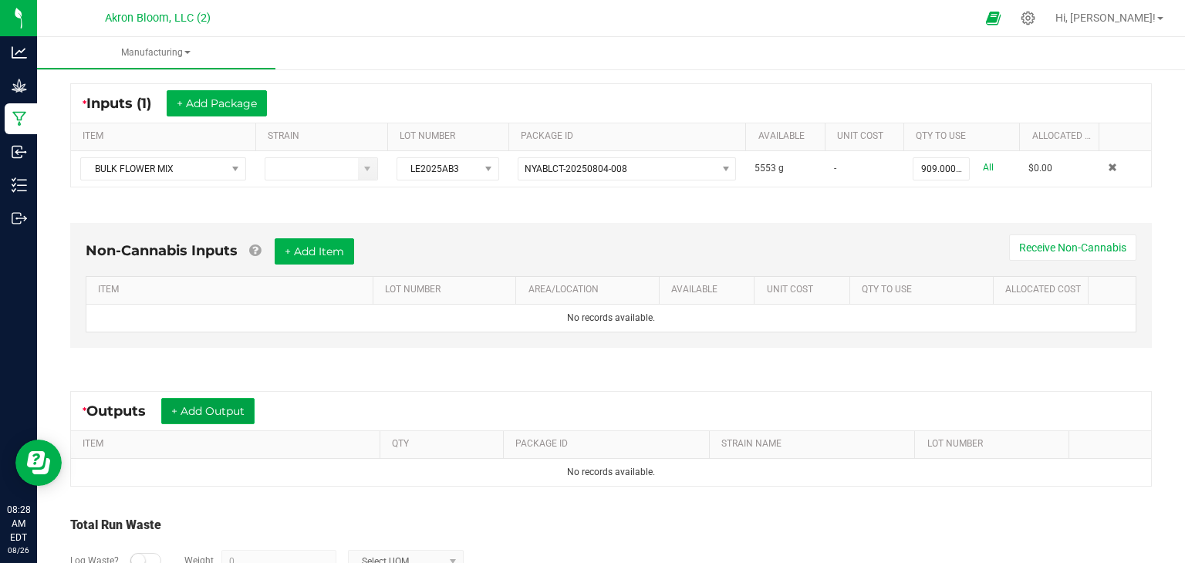
click at [222, 406] on button "+ Add Output" at bounding box center [207, 411] width 93 height 26
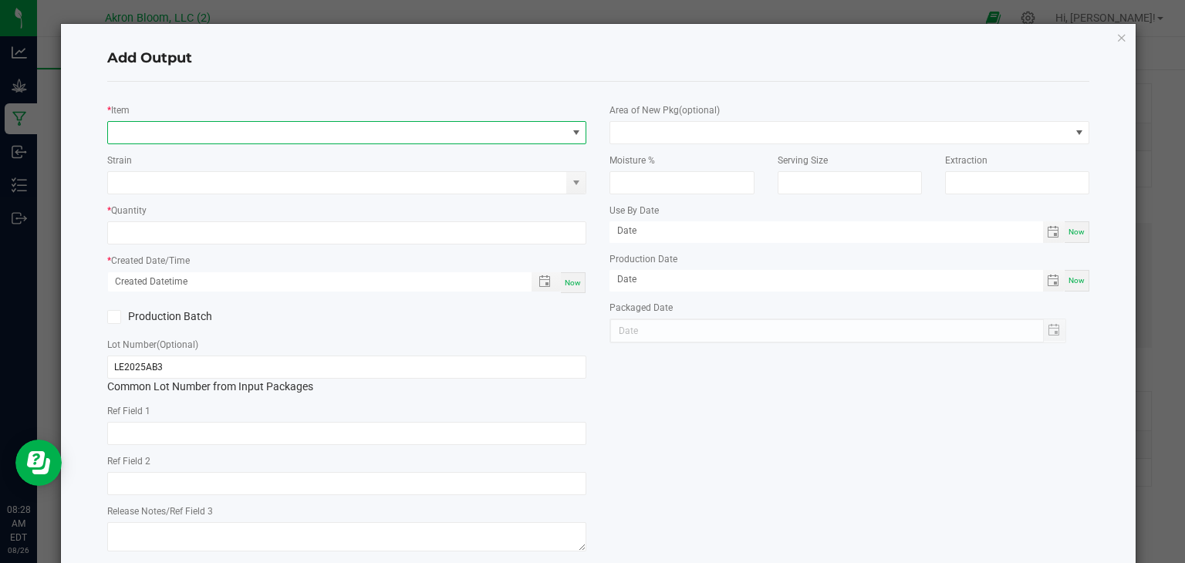
click at [194, 127] on span "NO DATA FOUND" at bounding box center [337, 133] width 459 height 22
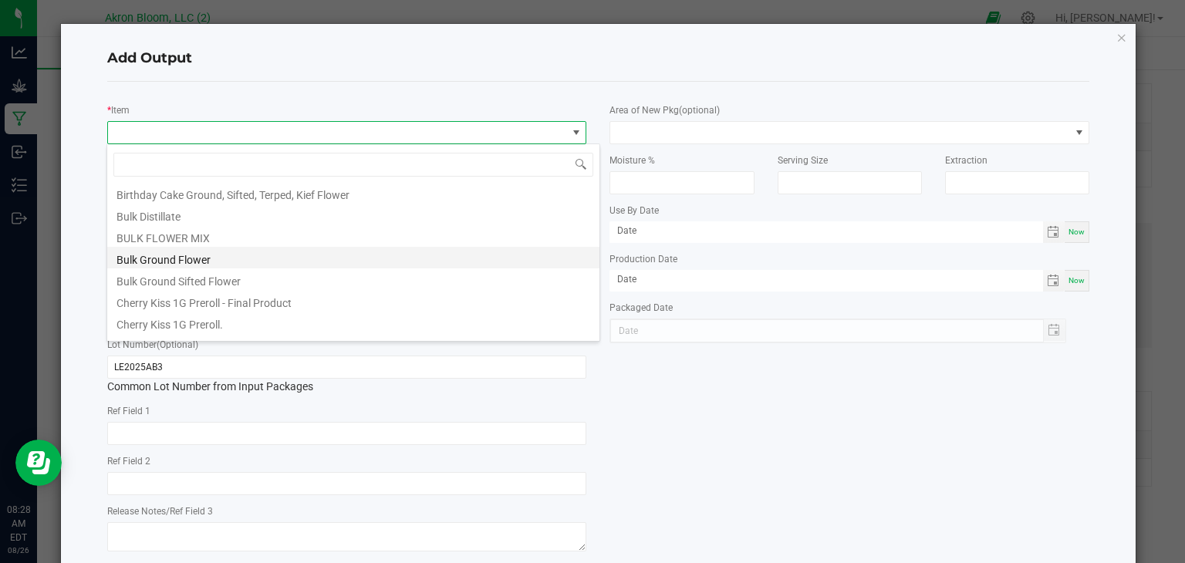
scroll to position [71, 0]
click at [214, 278] on li "Bulk Ground Sifted Flower" at bounding box center [353, 276] width 492 height 22
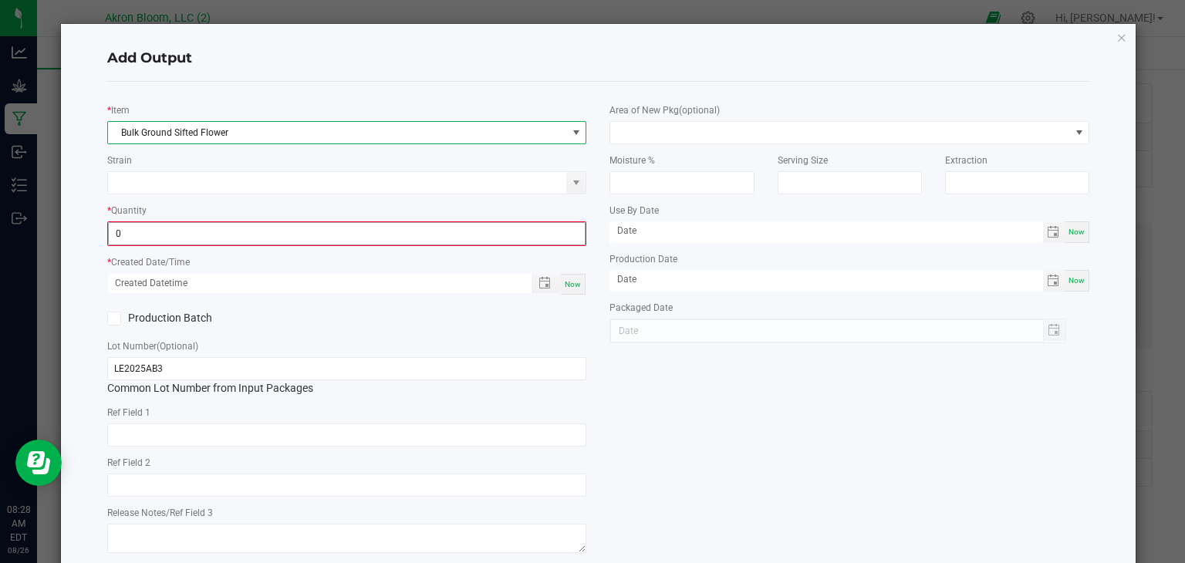
click at [242, 234] on input "0" at bounding box center [347, 234] width 477 height 22
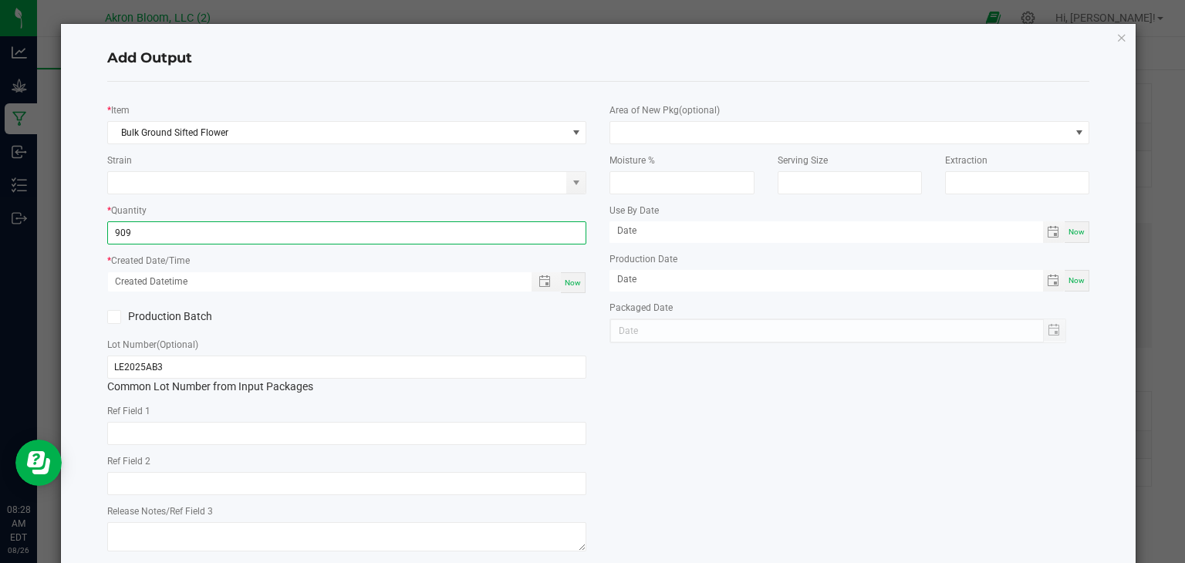
type input "909.0000 g"
click at [571, 278] on span "Now" at bounding box center [573, 282] width 16 height 8
type input "[DATE] 8:28 AM"
type input "[DATE]"
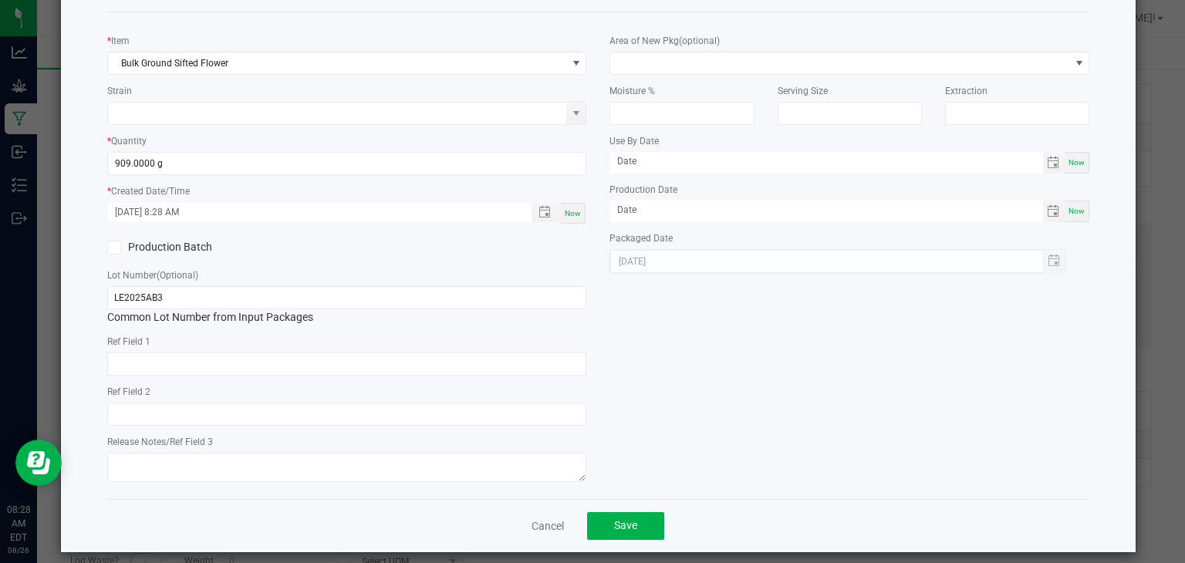
scroll to position [79, 0]
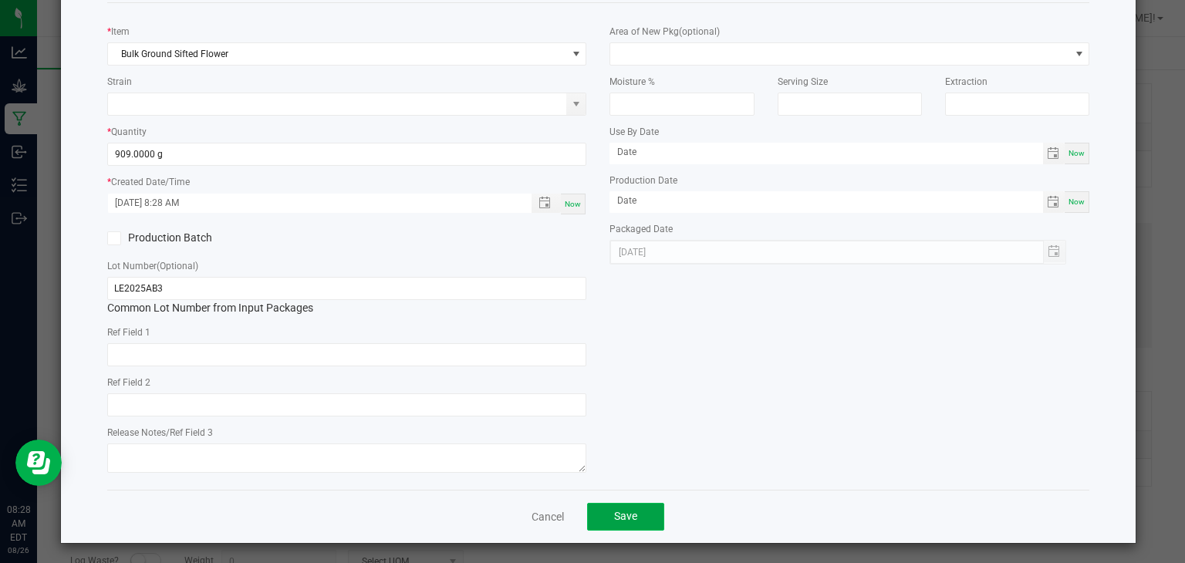
click at [632, 514] on span "Save" at bounding box center [625, 516] width 23 height 12
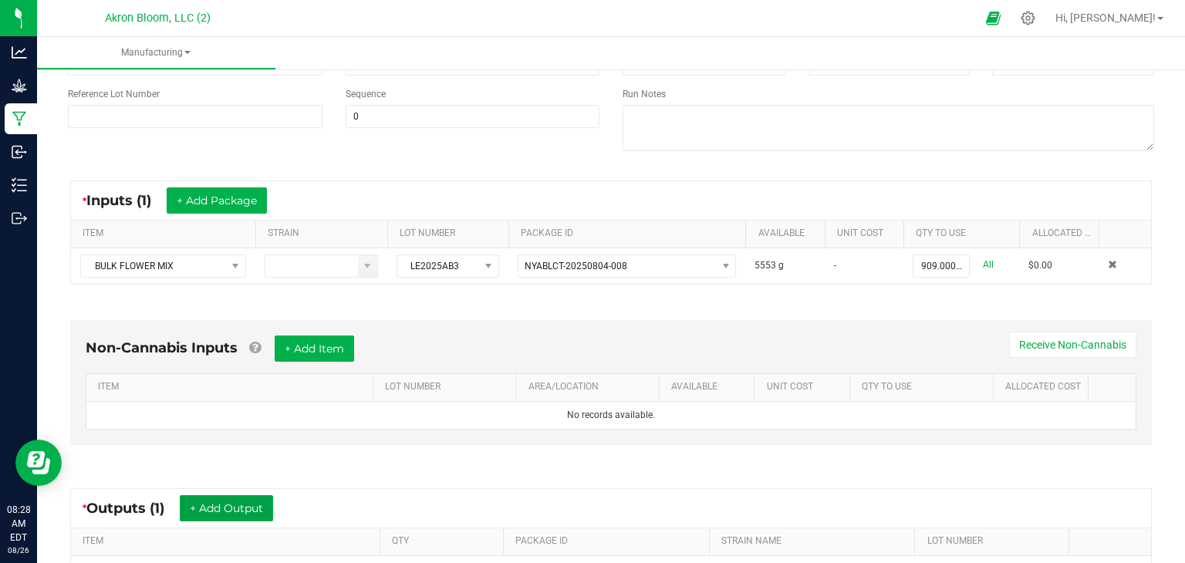
scroll to position [0, 0]
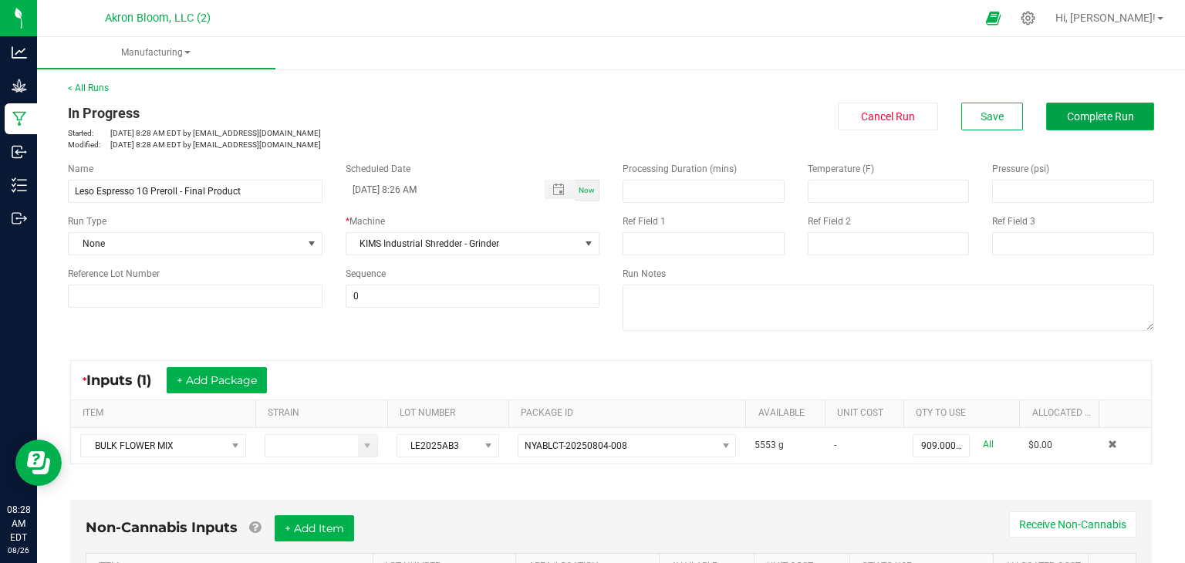
click at [1102, 116] on span "Complete Run" at bounding box center [1100, 116] width 67 height 12
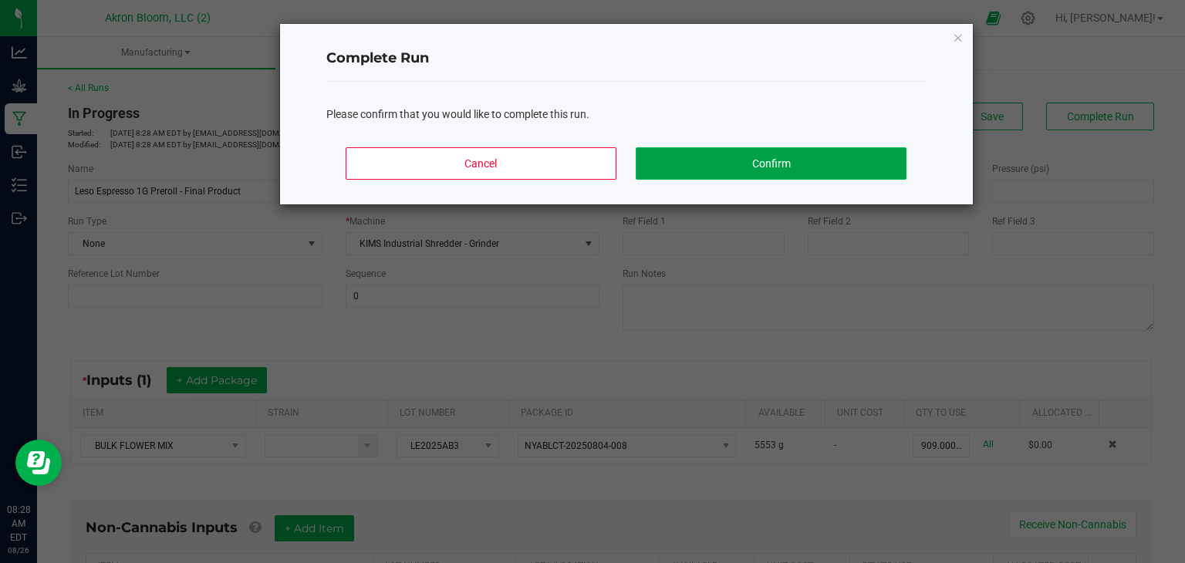
click at [805, 161] on button "Confirm" at bounding box center [770, 163] width 270 height 32
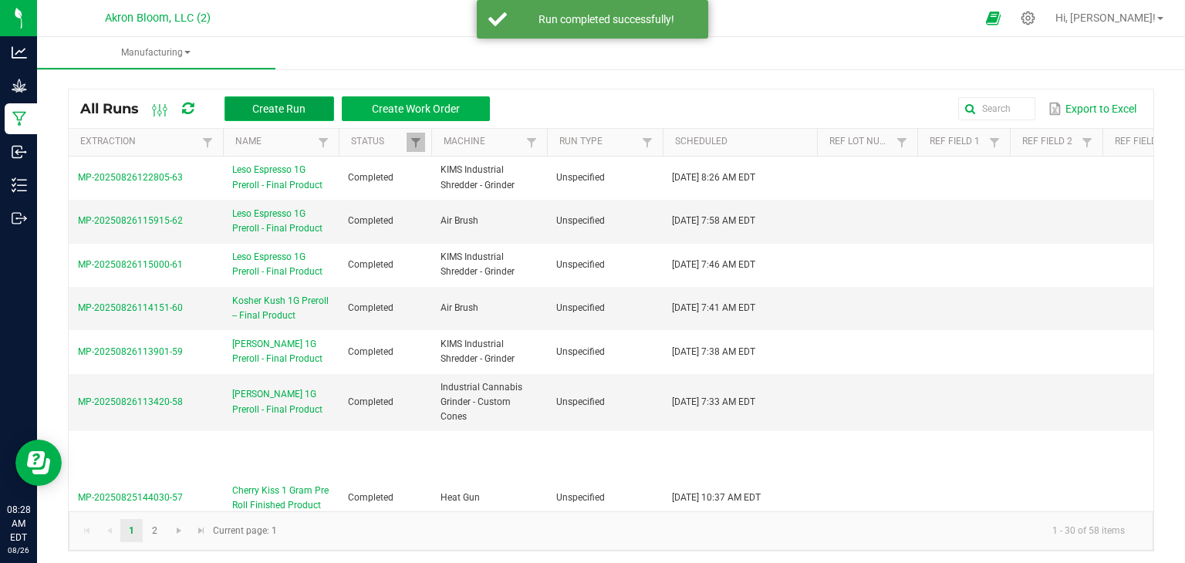
click at [268, 104] on span "Create Run" at bounding box center [278, 109] width 53 height 12
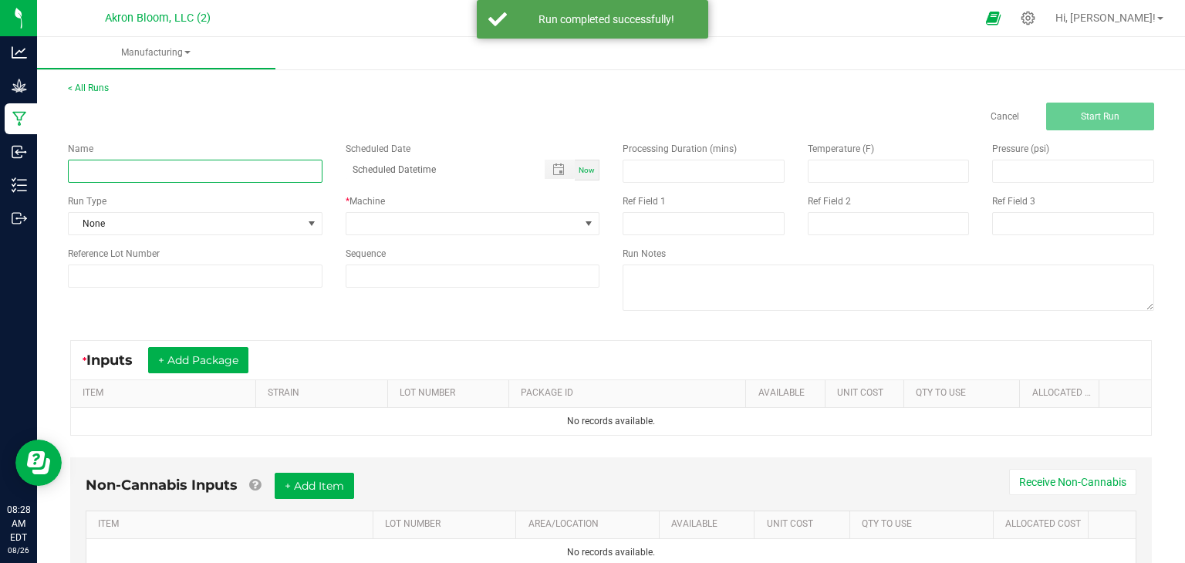
click at [214, 176] on input at bounding box center [195, 171] width 254 height 23
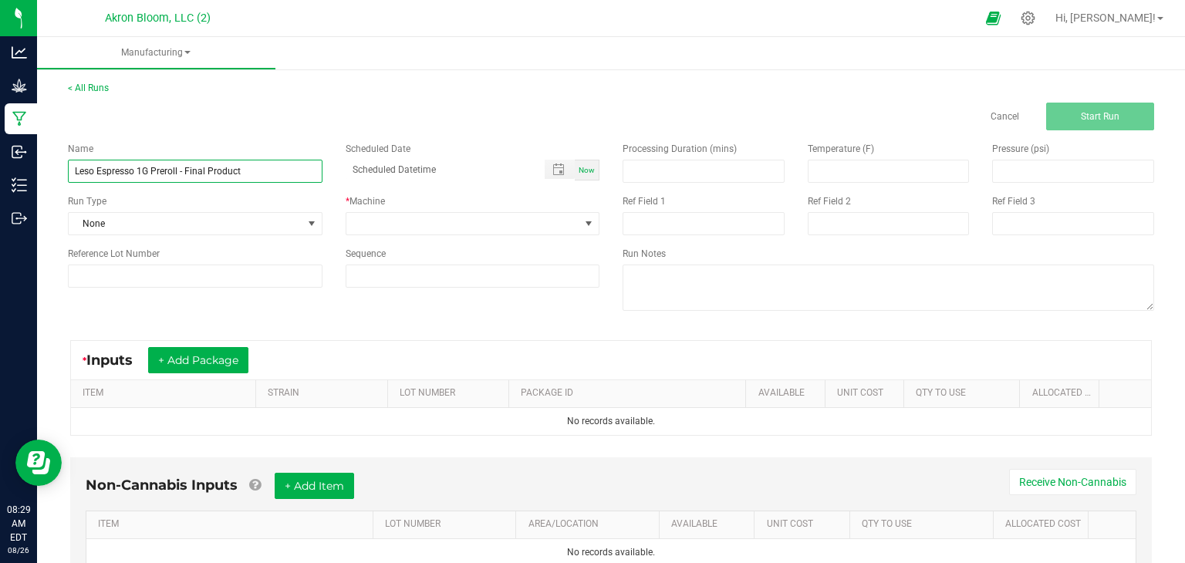
type input "Leso Espresso 1G Preroll - Final Product"
click at [581, 166] on span "Now" at bounding box center [586, 170] width 16 height 8
type input "[DATE] 8:29 AM"
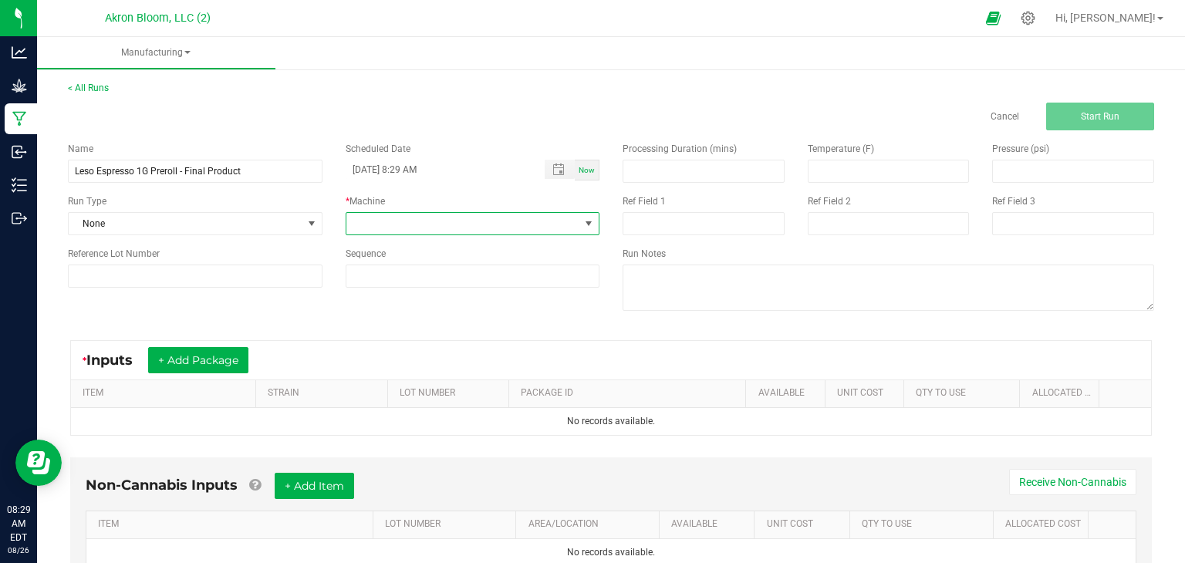
click at [591, 221] on span at bounding box center [588, 223] width 12 height 12
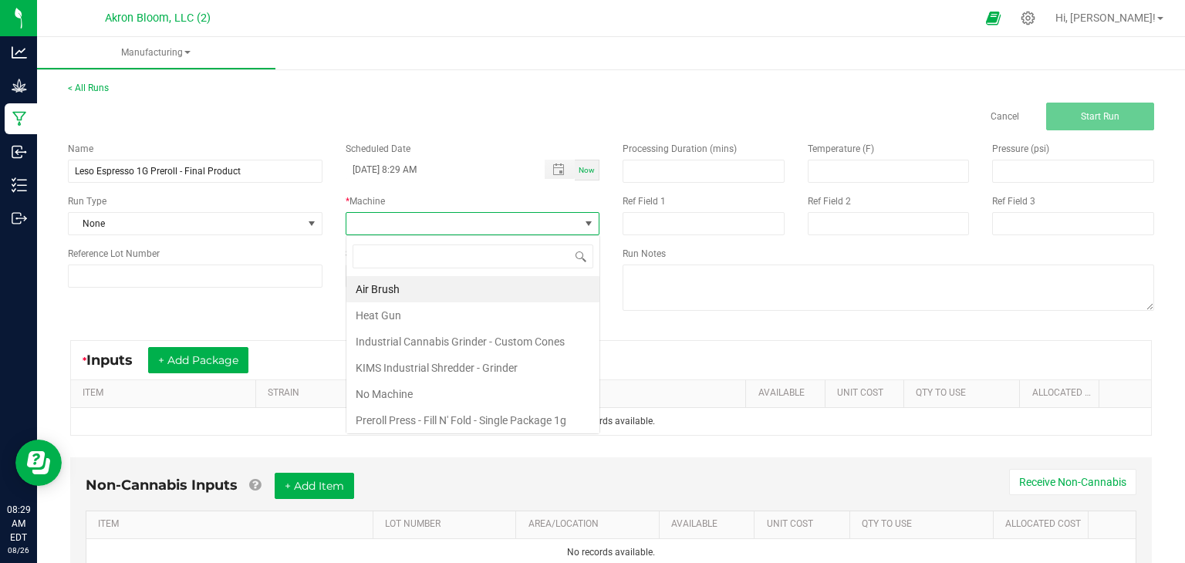
scroll to position [22, 254]
click at [558, 289] on li "Air Brush" at bounding box center [472, 289] width 253 height 26
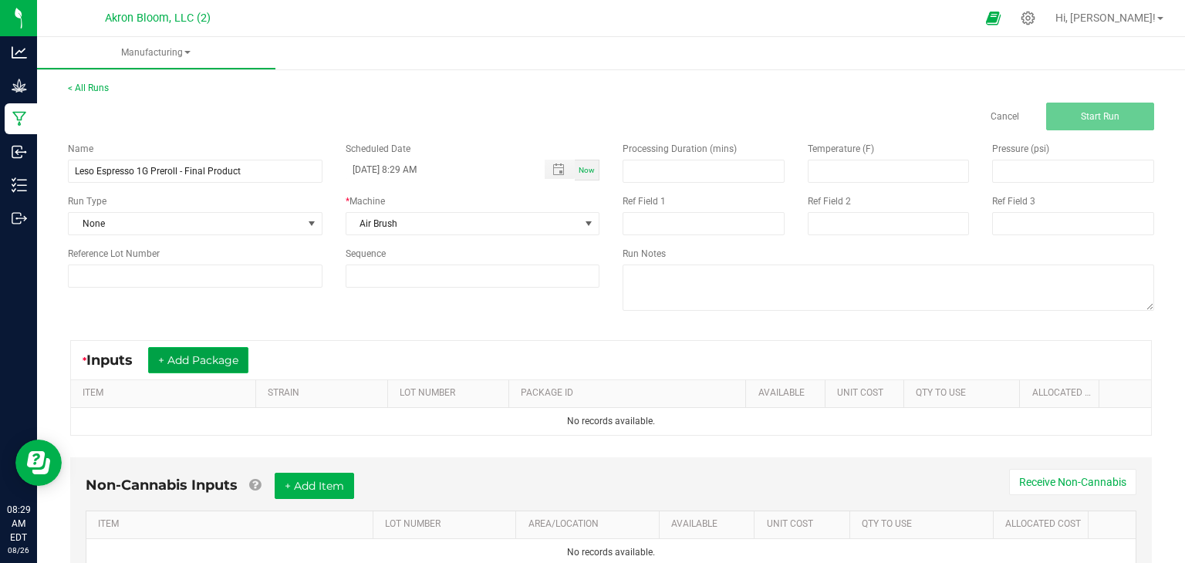
click at [211, 356] on button "+ Add Package" at bounding box center [198, 360] width 100 height 26
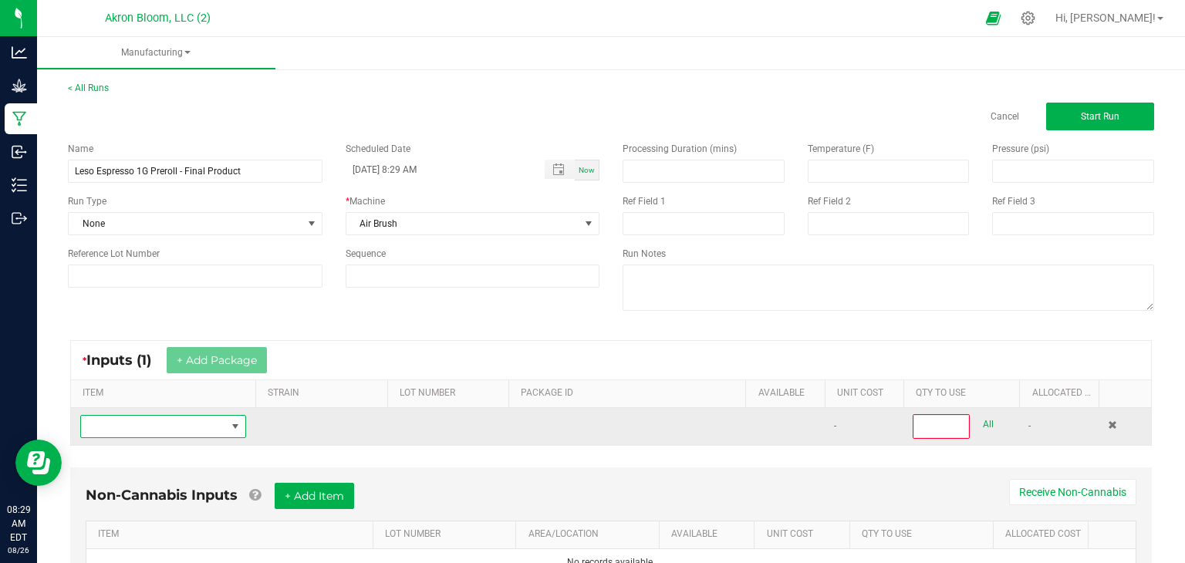
click at [234, 423] on span "NO DATA FOUND" at bounding box center [235, 426] width 12 height 12
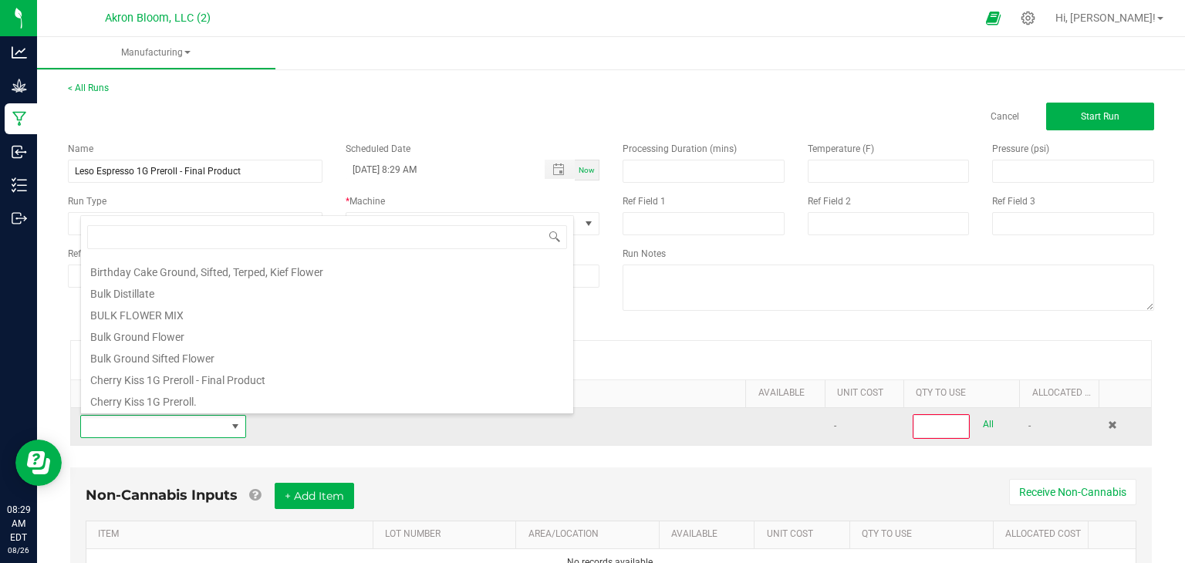
scroll to position [68, 0]
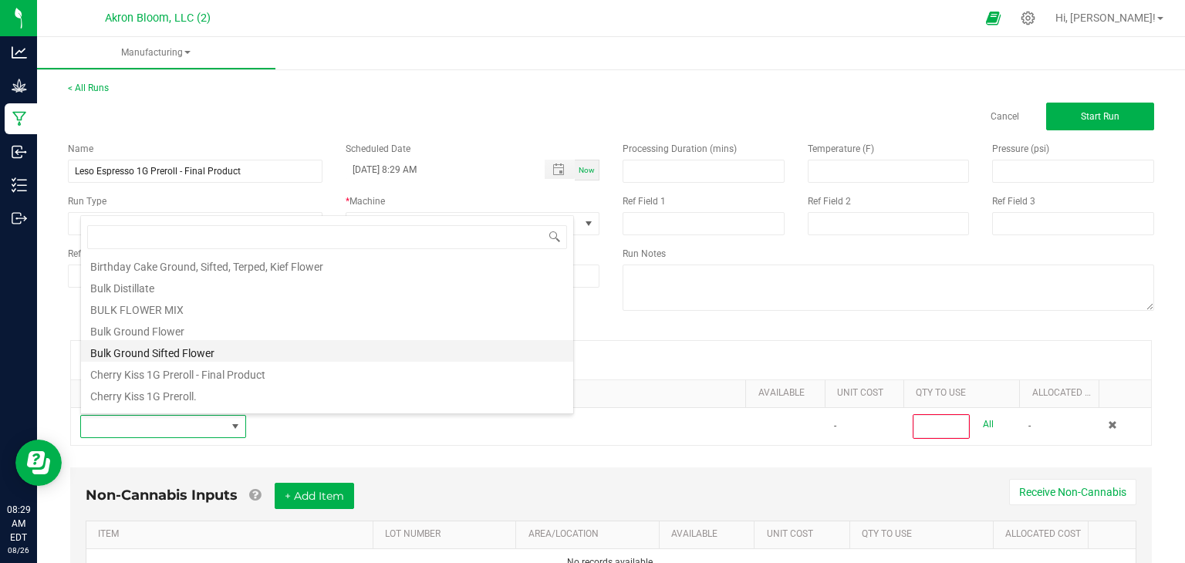
click at [226, 352] on li "Bulk Ground Sifted Flower" at bounding box center [327, 351] width 492 height 22
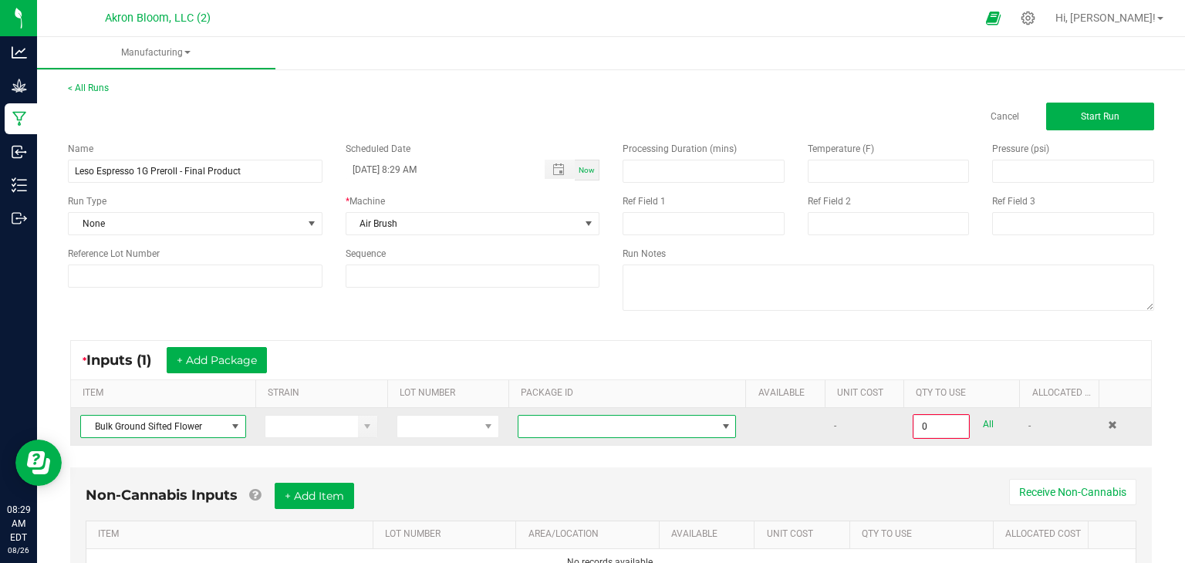
click at [725, 423] on span at bounding box center [726, 426] width 12 height 12
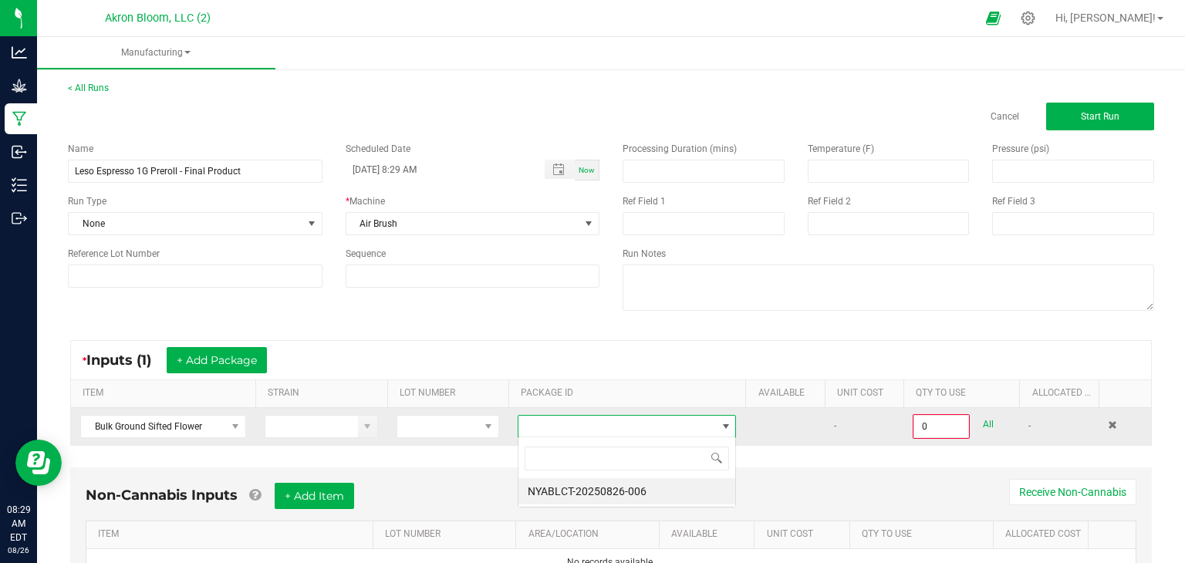
scroll to position [22, 219]
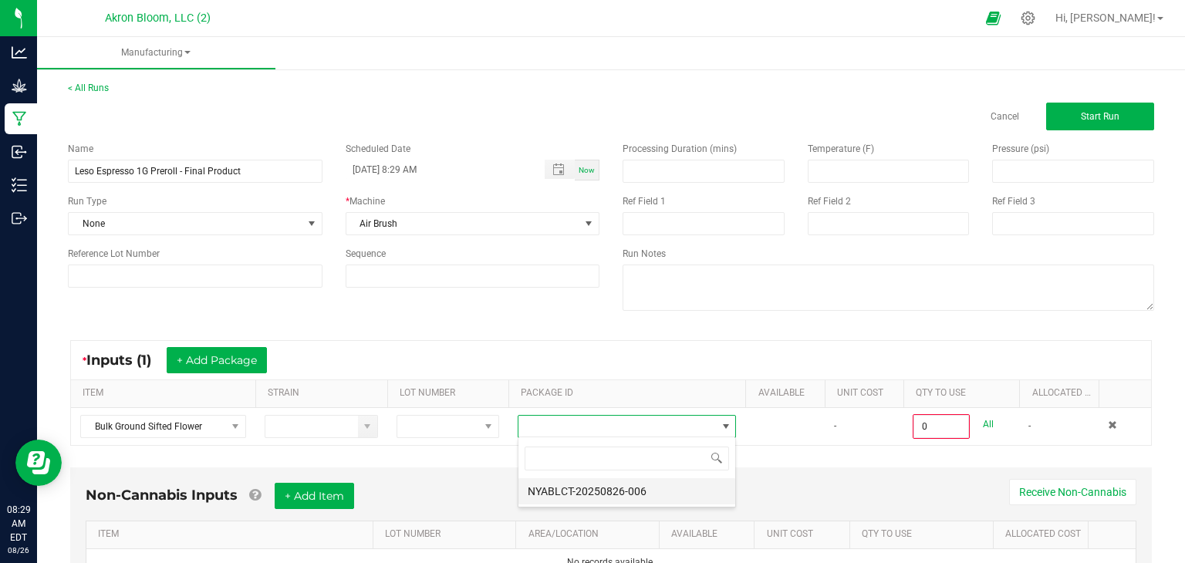
click at [686, 494] on li "NYABLCT-20250826-006" at bounding box center [626, 491] width 217 height 26
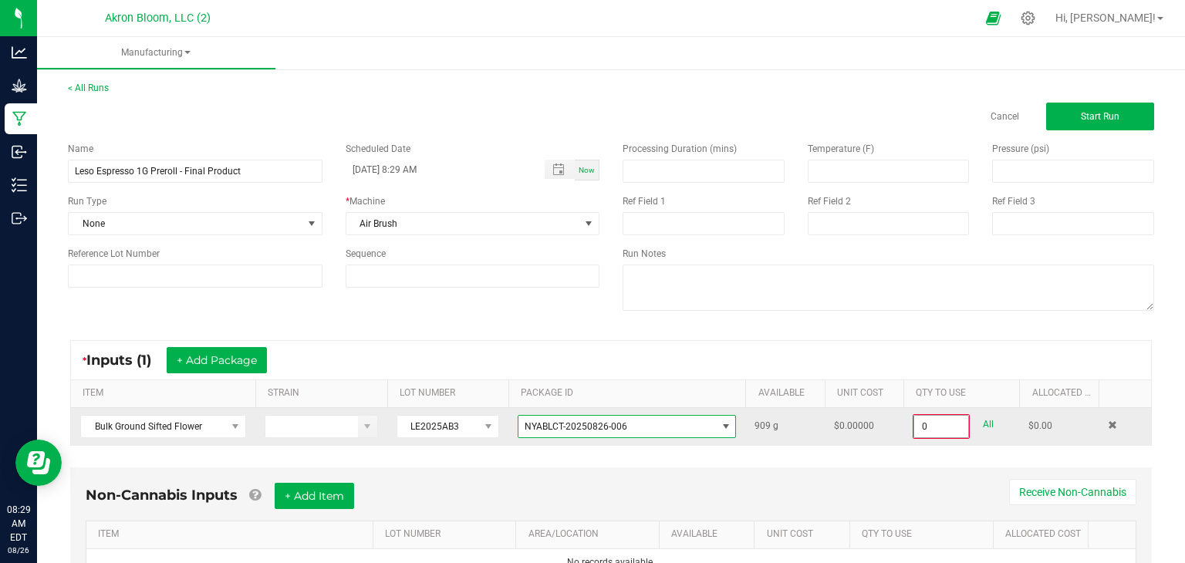
click at [949, 430] on input "0" at bounding box center [941, 427] width 54 height 22
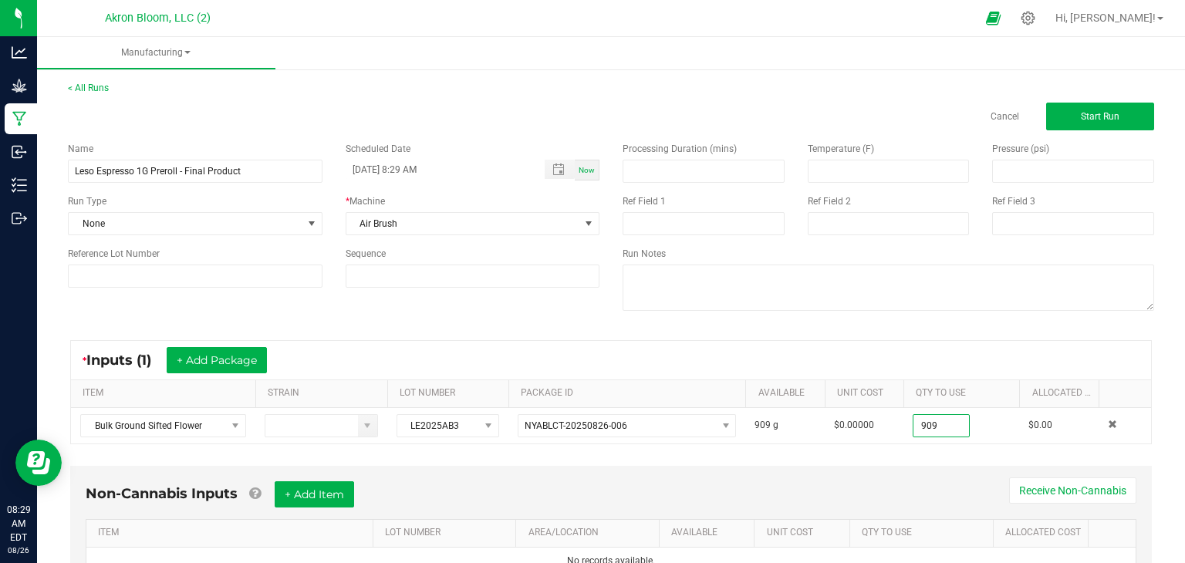
scroll to position [70, 0]
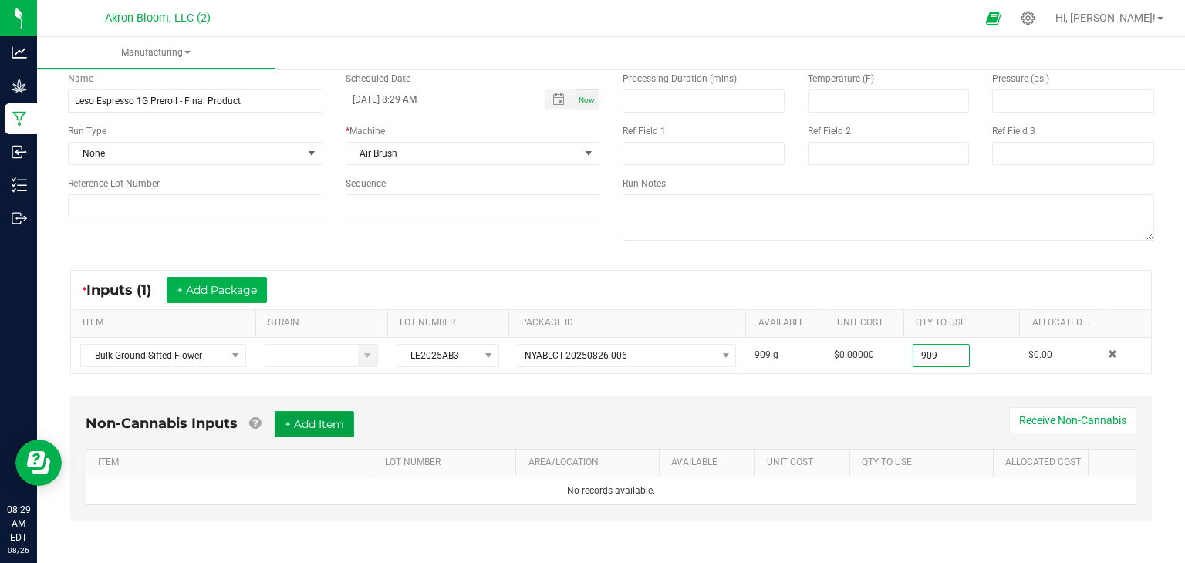
type input "909.0000 g"
click at [310, 424] on button "+ Add Item" at bounding box center [314, 424] width 79 height 26
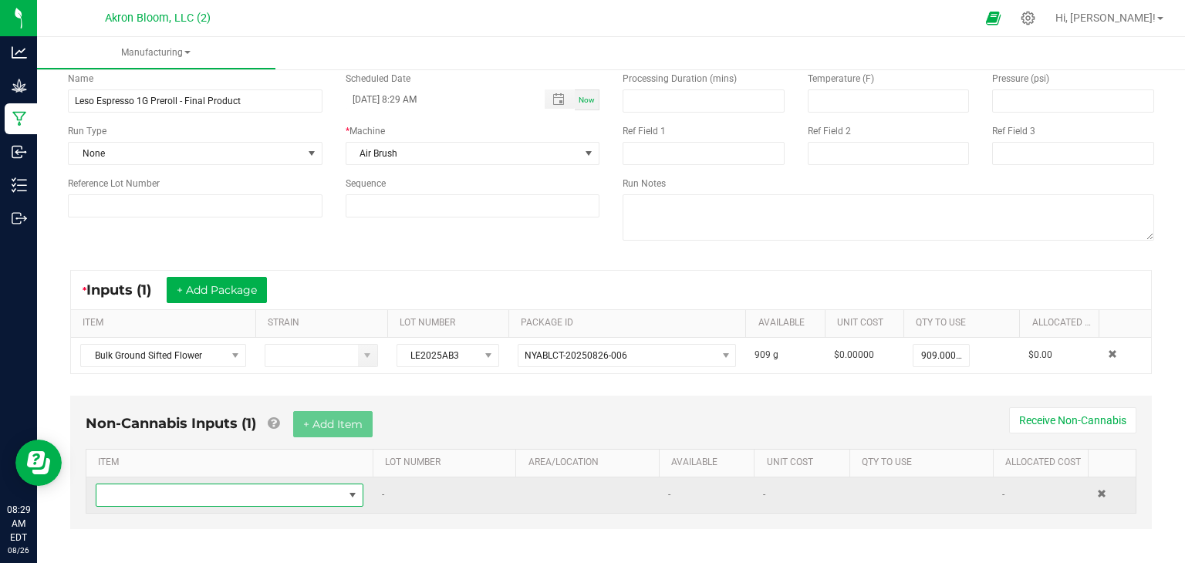
click at [353, 492] on span "NO DATA FOUND" at bounding box center [352, 495] width 12 height 12
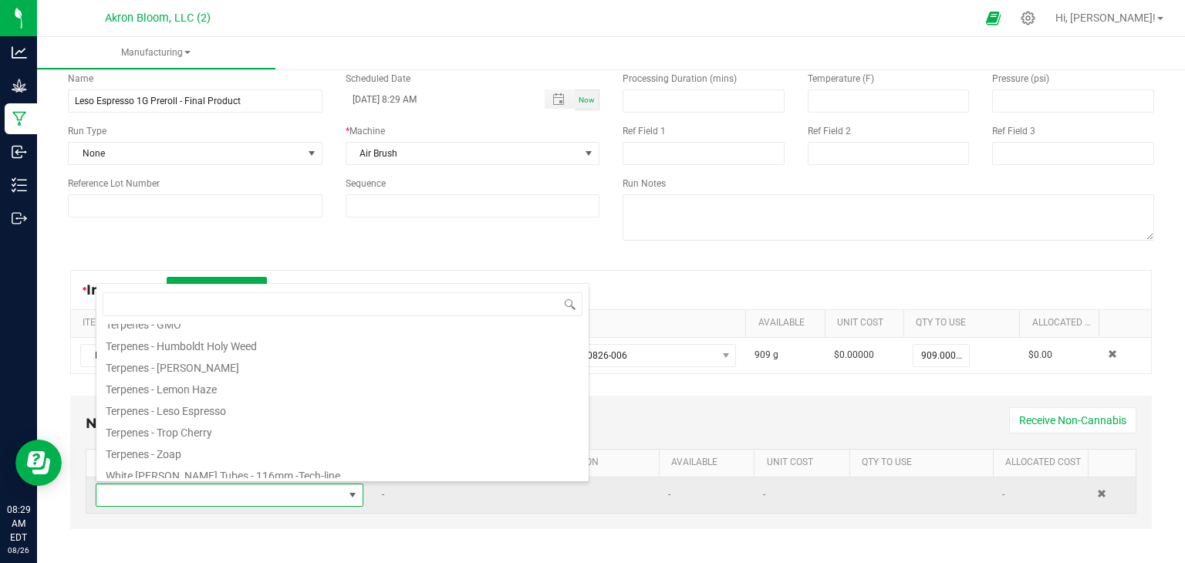
scroll to position [342, 0]
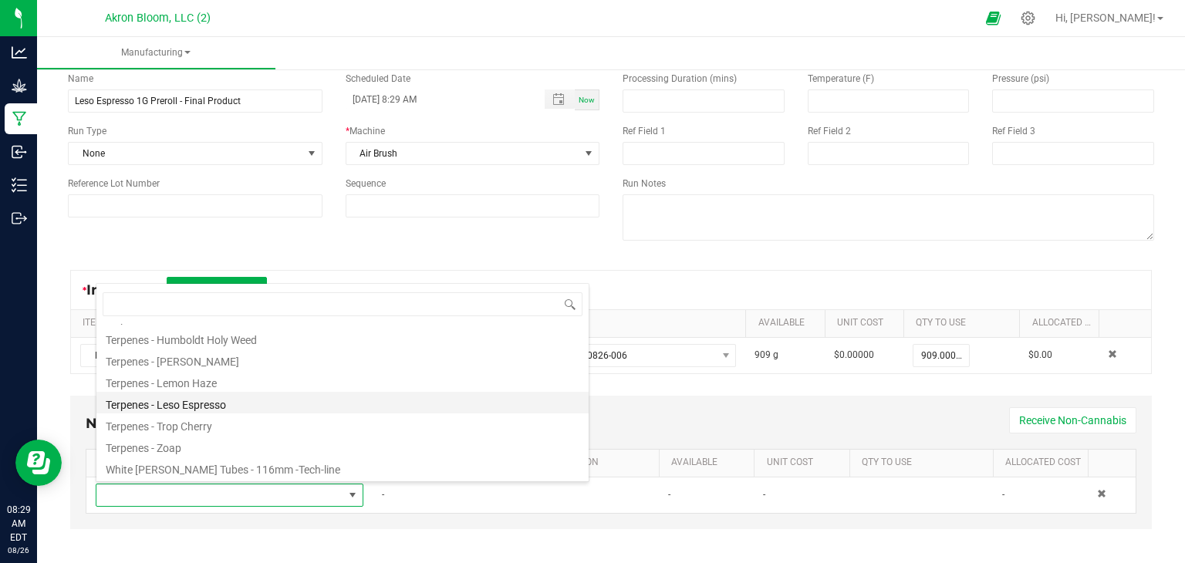
click at [254, 404] on li "Terpenes - Leso Espresso" at bounding box center [342, 403] width 492 height 22
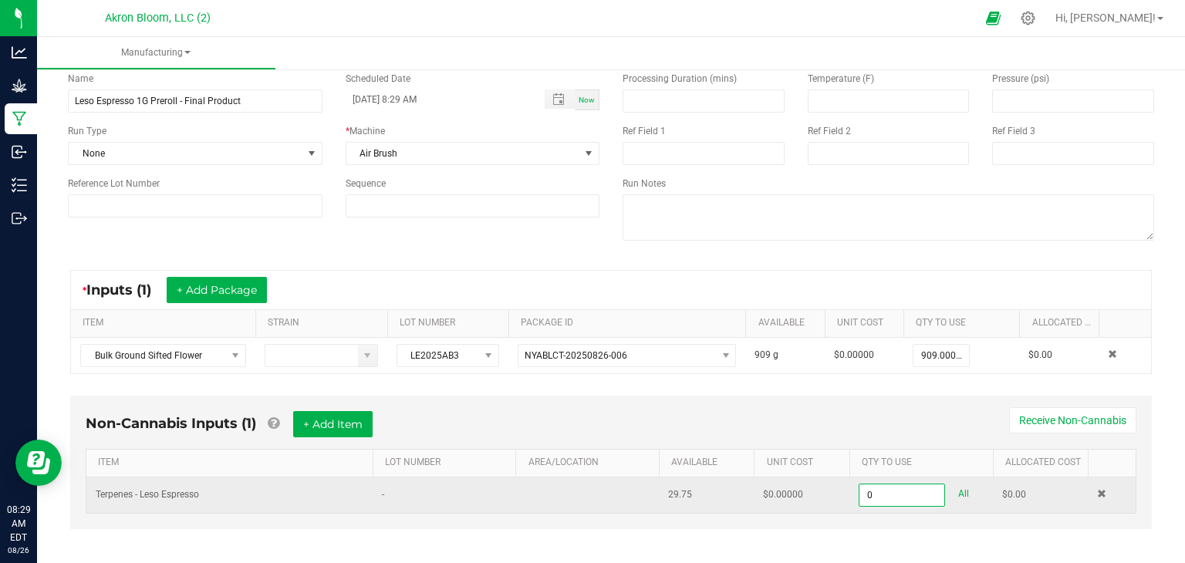
click at [875, 499] on input "0" at bounding box center [901, 495] width 85 height 22
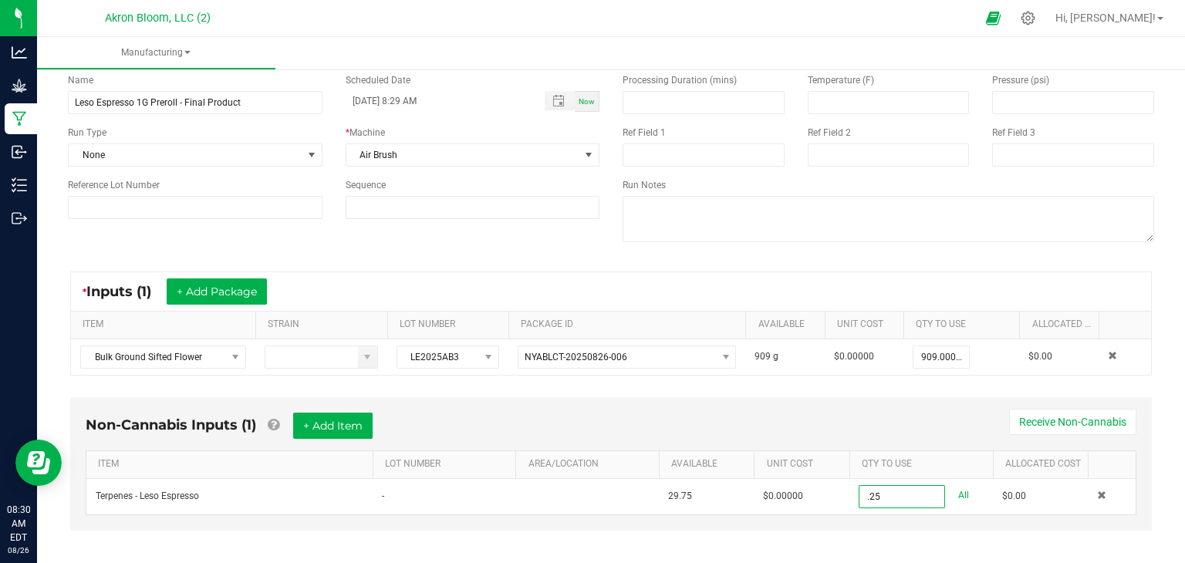
scroll to position [0, 0]
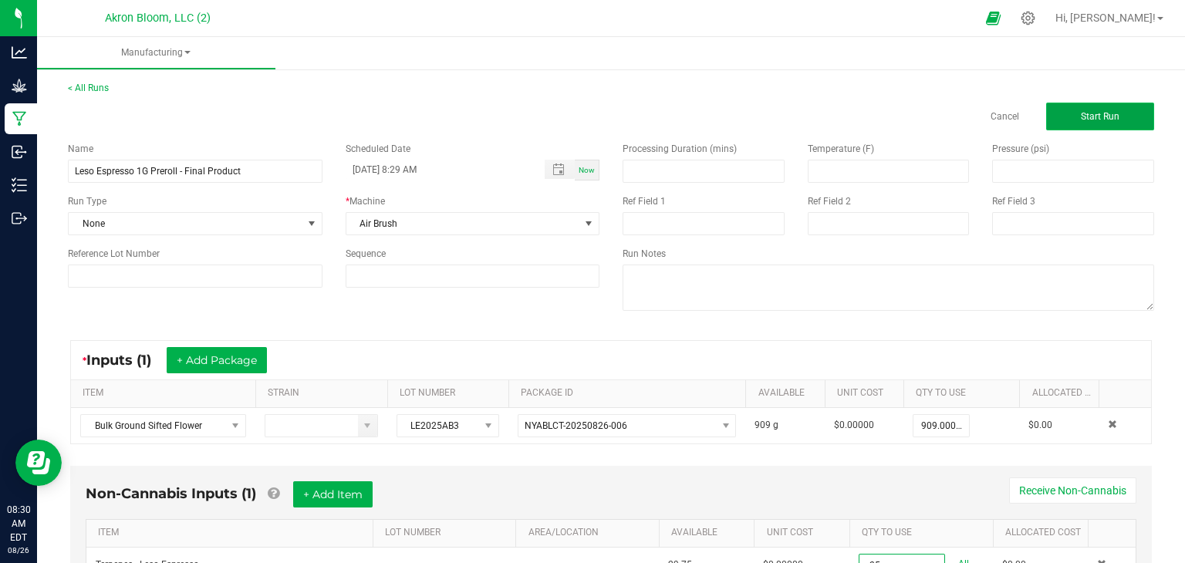
type input "0.2500 ml"
click at [1100, 110] on button "Start Run" at bounding box center [1100, 117] width 108 height 28
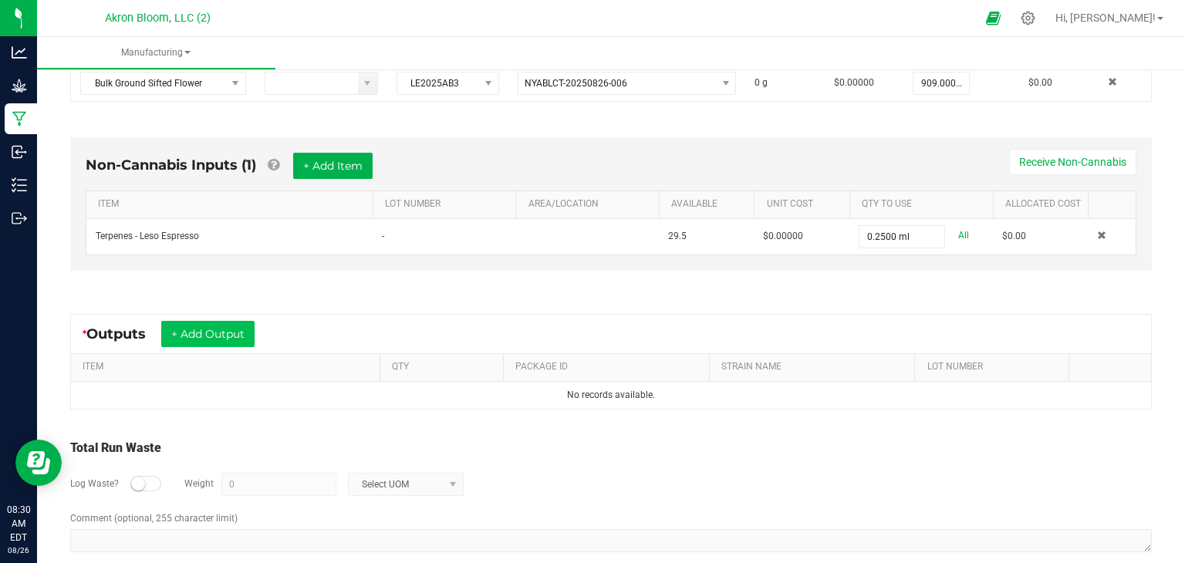
scroll to position [364, 0]
click at [205, 331] on button "+ Add Output" at bounding box center [207, 332] width 93 height 26
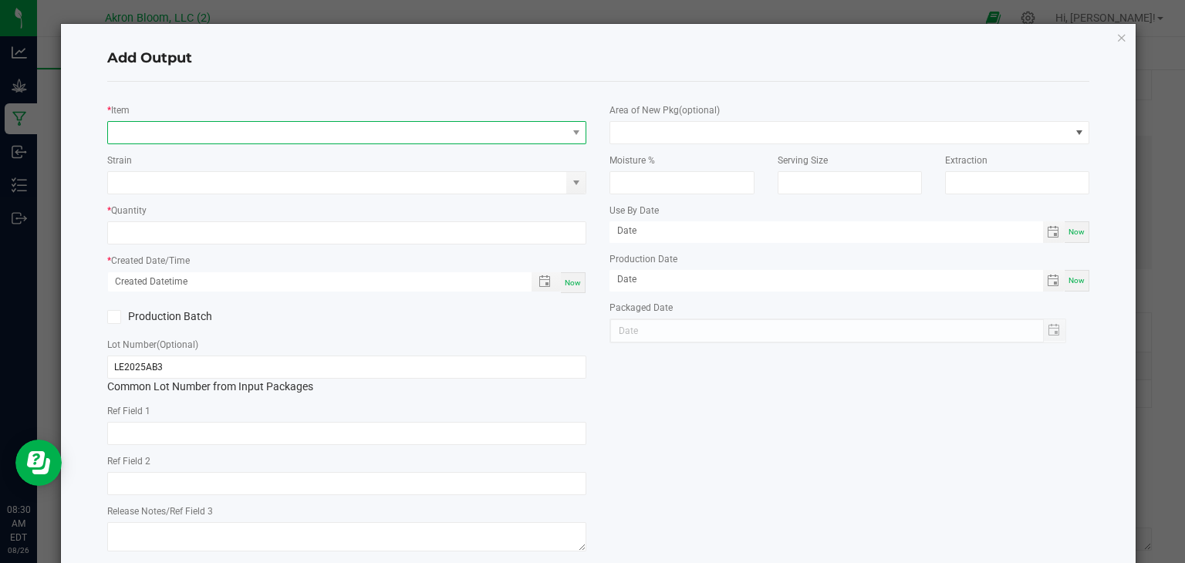
click at [126, 131] on span "NO DATA FOUND" at bounding box center [337, 133] width 459 height 22
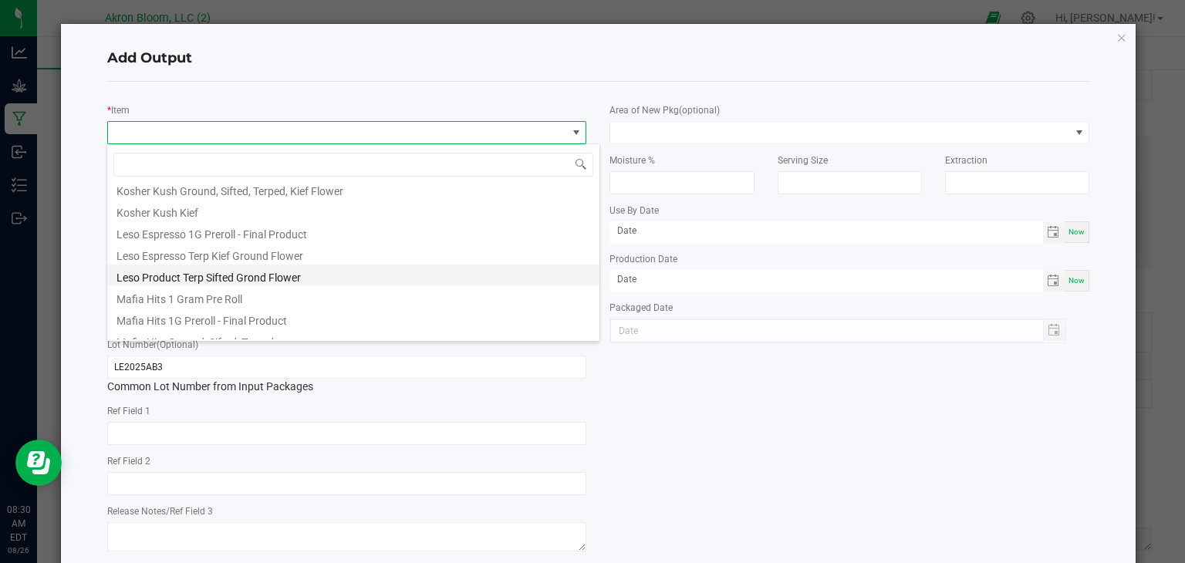
scroll to position [515, 0]
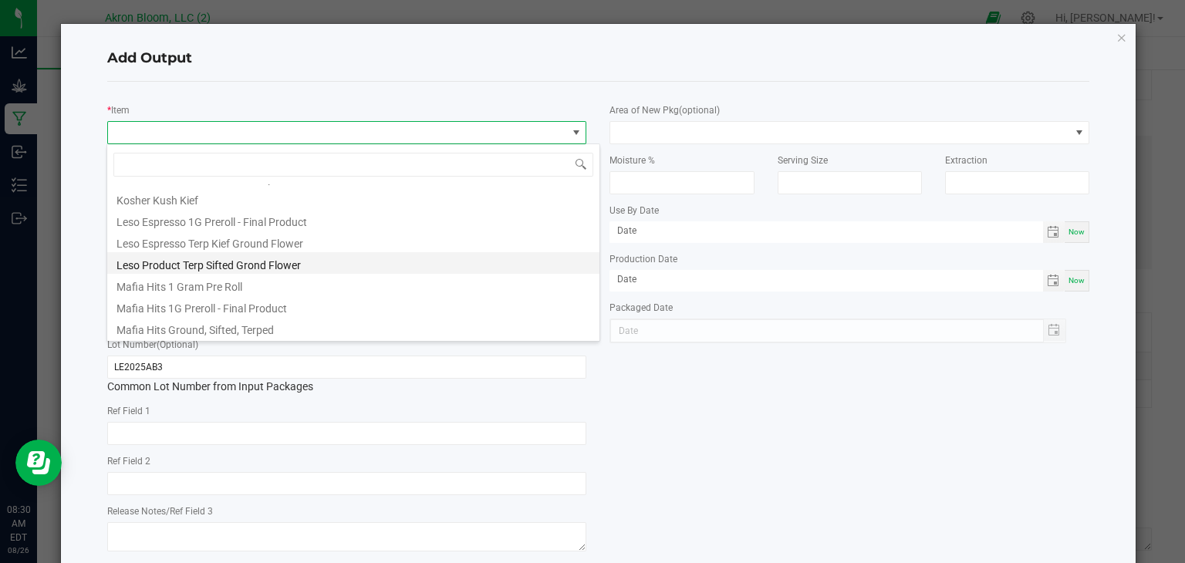
click at [268, 264] on li "Leso Product Terp Sifted Grond Flower" at bounding box center [353, 263] width 492 height 22
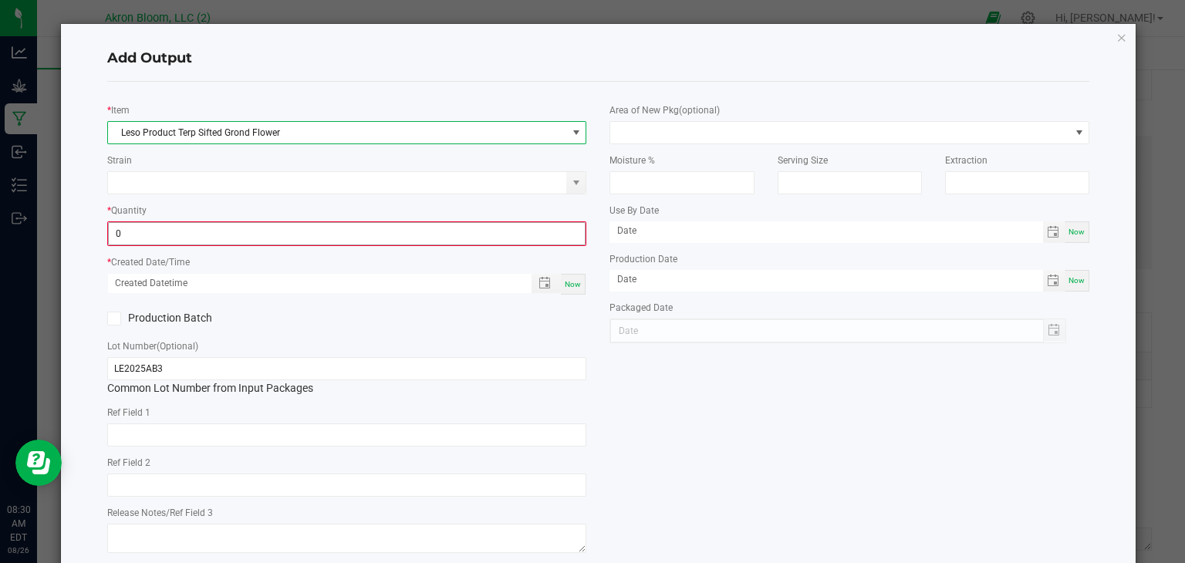
click at [203, 231] on input "0" at bounding box center [347, 234] width 477 height 22
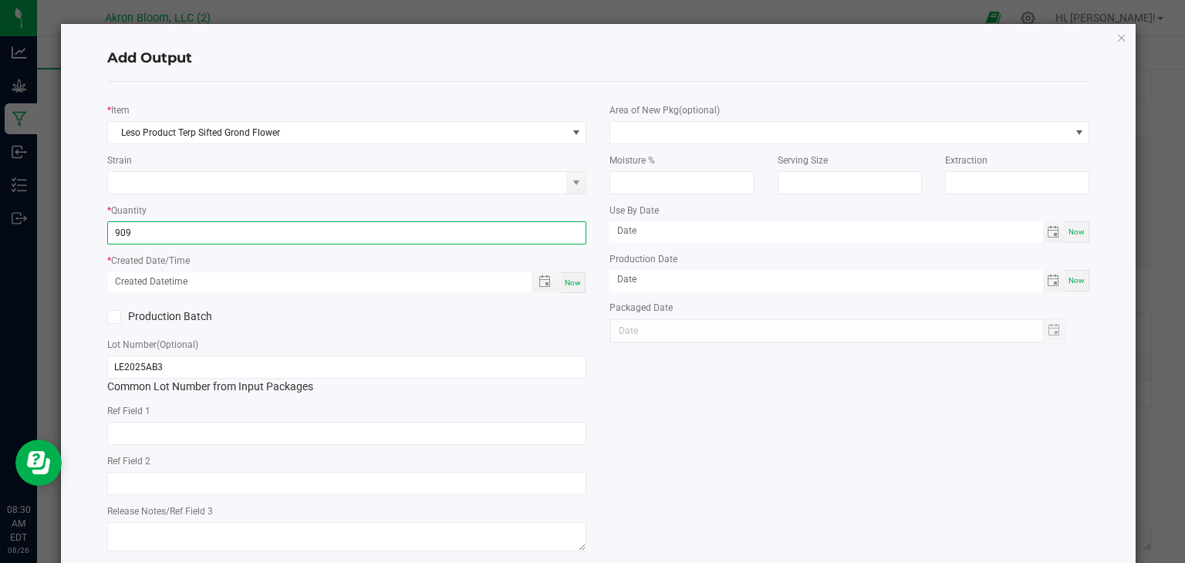
type input "909.0000 g"
click at [581, 281] on div "Now" at bounding box center [573, 282] width 25 height 21
type input "[DATE] 8:30 AM"
type input "[DATE]"
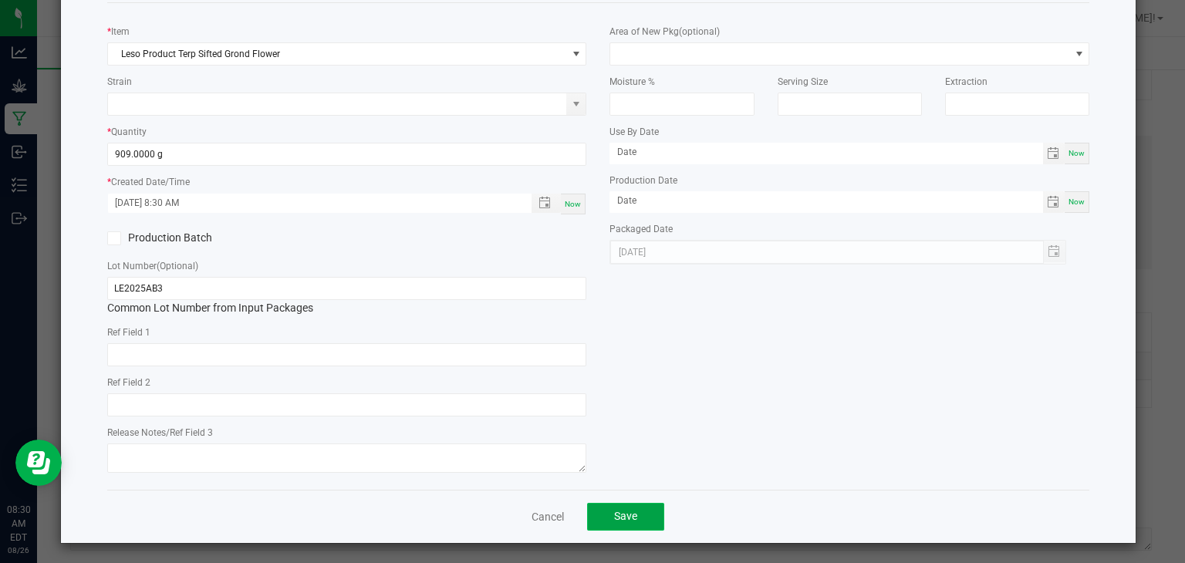
click at [641, 504] on button "Save" at bounding box center [625, 517] width 77 height 28
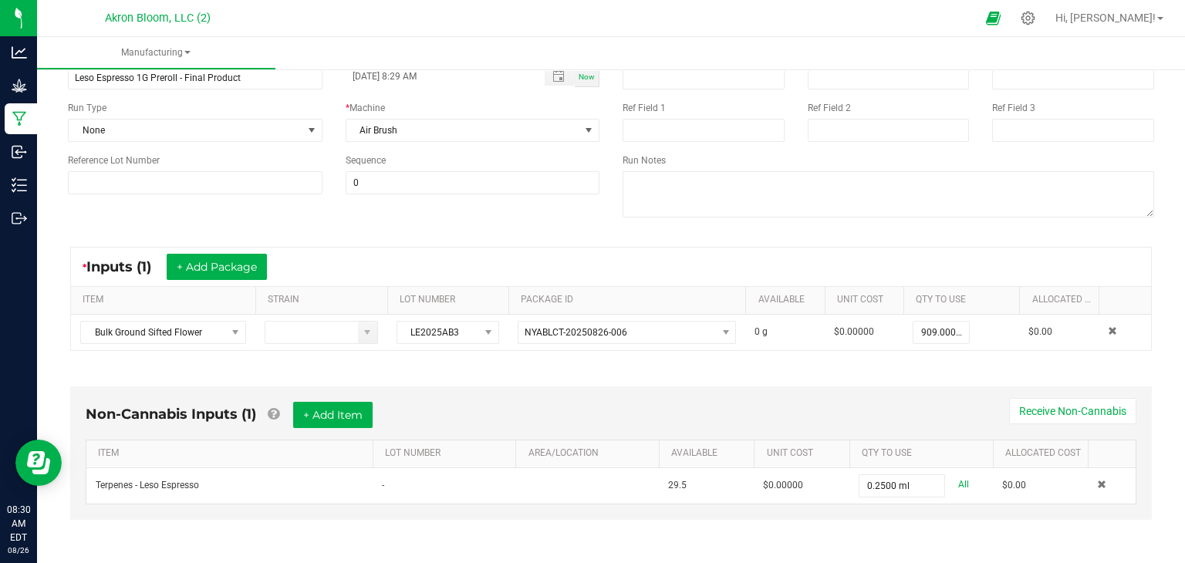
scroll to position [0, 0]
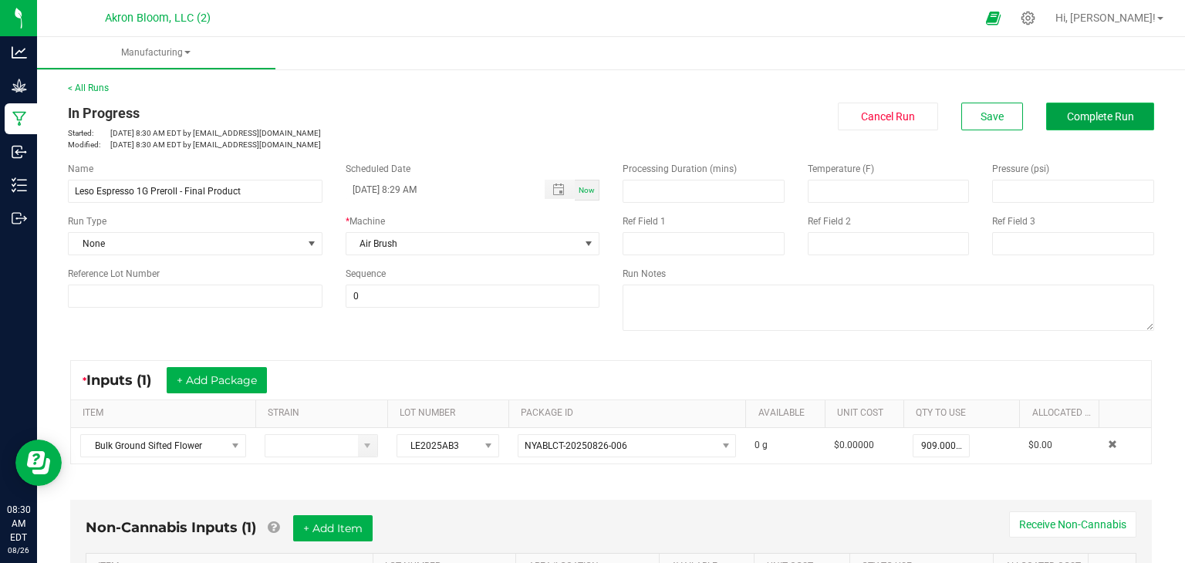
click at [1114, 113] on span "Complete Run" at bounding box center [1100, 116] width 67 height 12
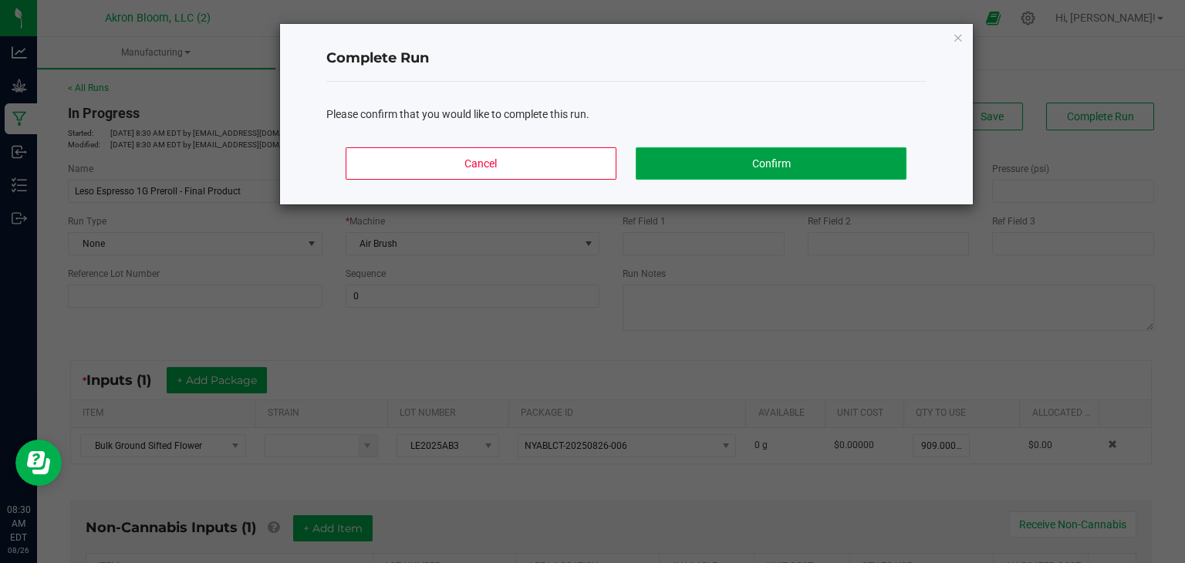
click at [825, 157] on button "Confirm" at bounding box center [770, 163] width 270 height 32
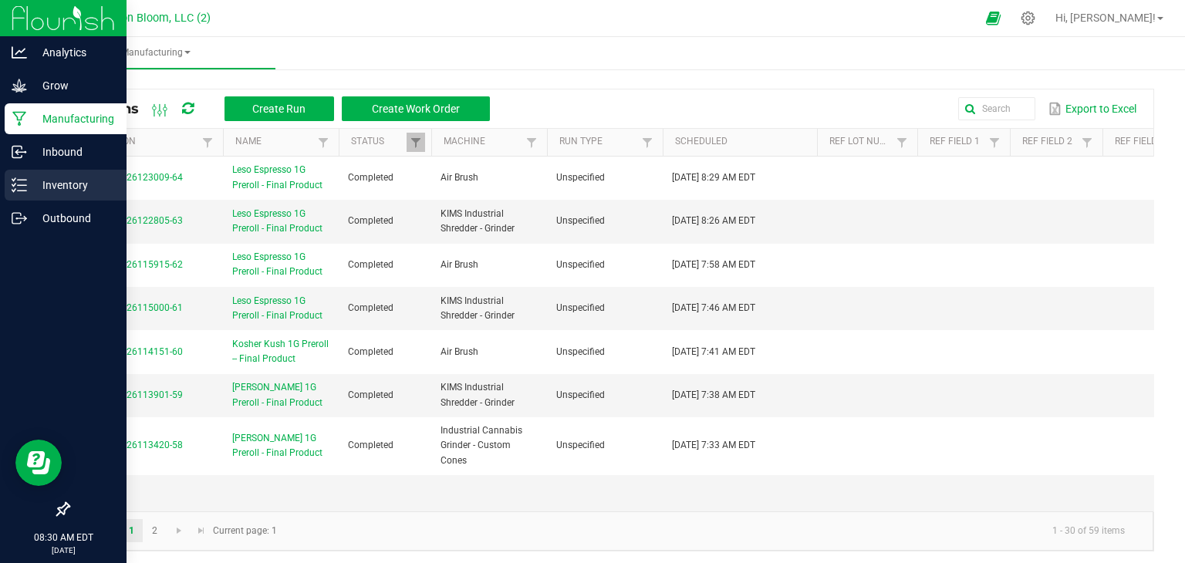
click at [25, 181] on icon at bounding box center [19, 184] width 15 height 15
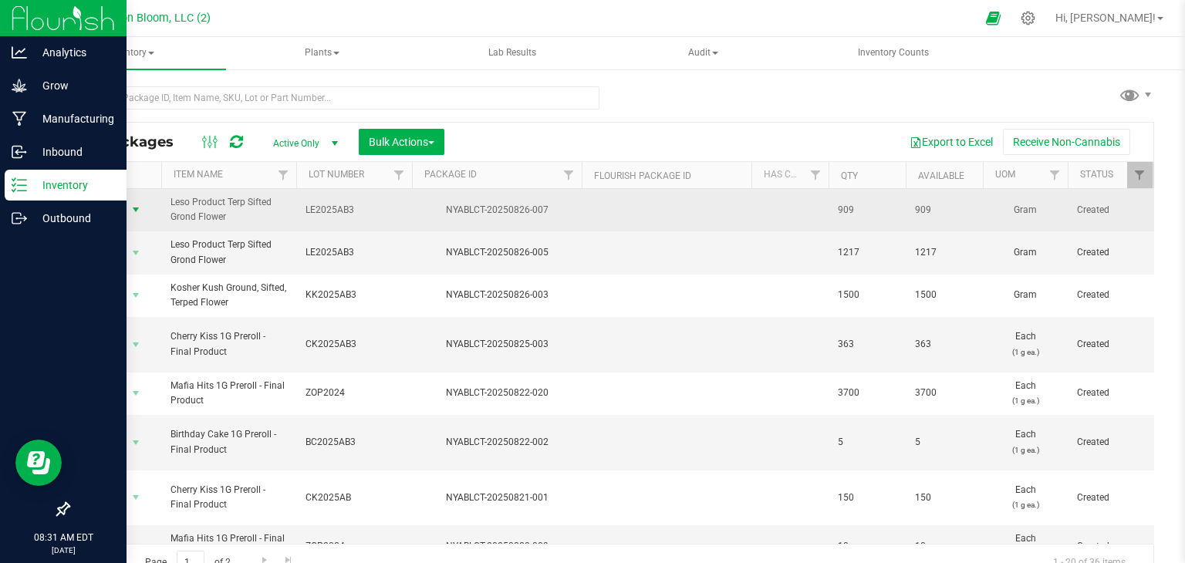
click at [133, 207] on span "select" at bounding box center [136, 210] width 12 height 12
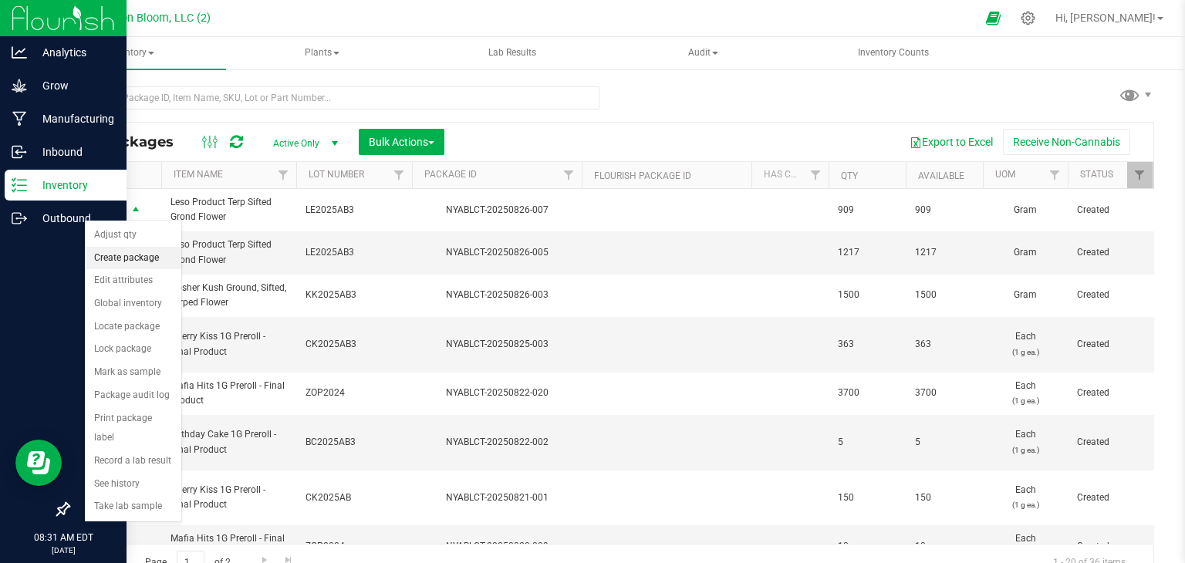
click at [133, 257] on li "Create package" at bounding box center [133, 258] width 96 height 23
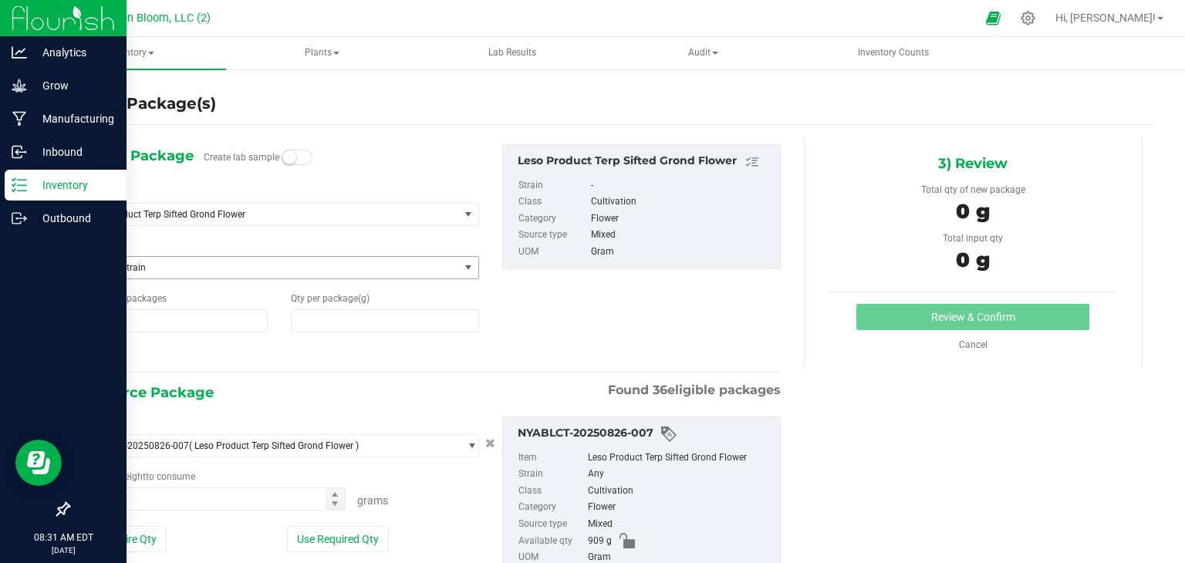
type input "1"
type input "0.0000"
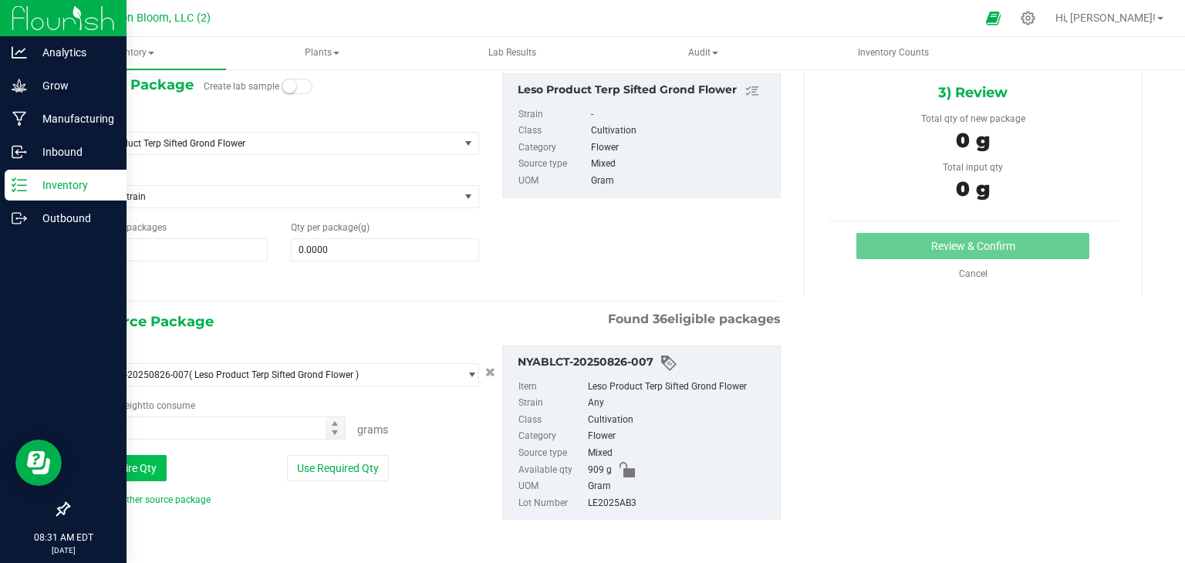
click at [141, 466] on button "Use Entire Qty" at bounding box center [122, 468] width 87 height 26
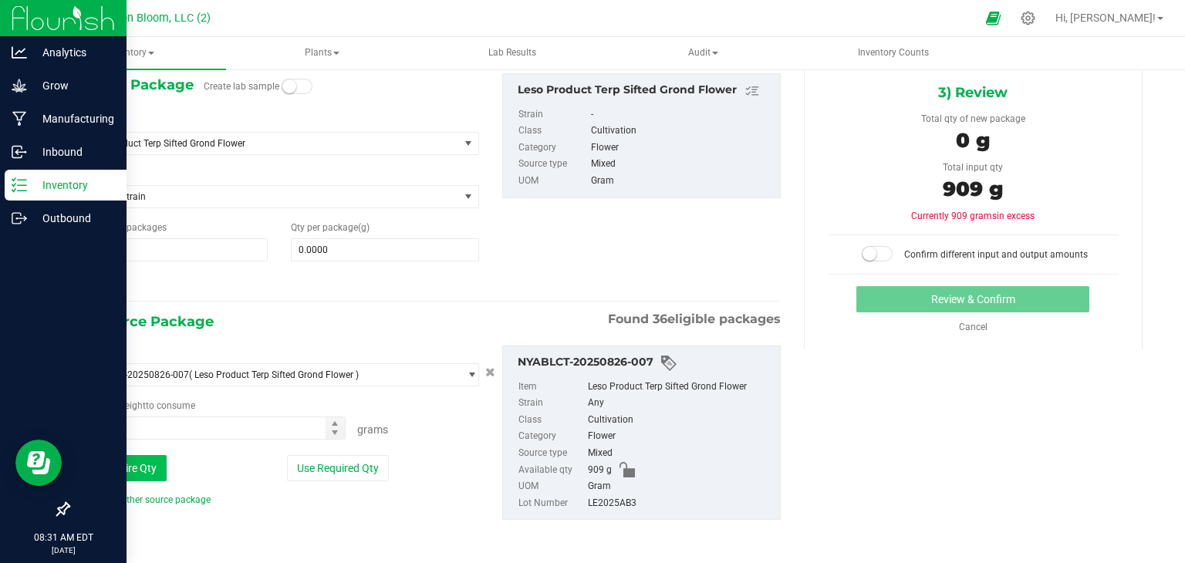
type input "909.0000 g"
click at [148, 496] on link "Add another source package" at bounding box center [144, 499] width 131 height 11
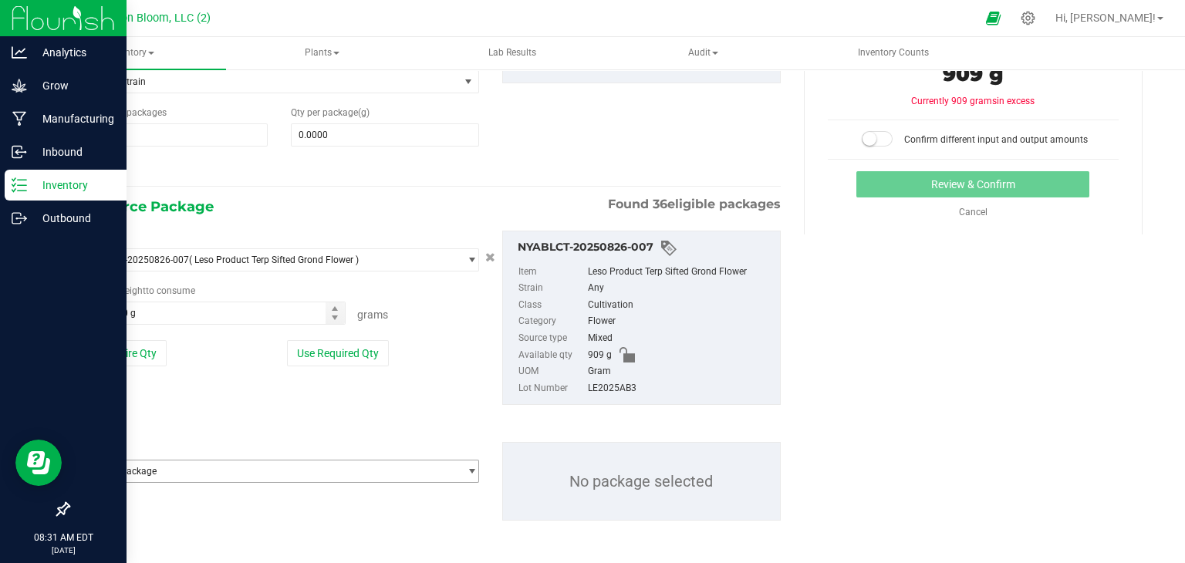
click at [471, 470] on span "select" at bounding box center [472, 471] width 12 height 12
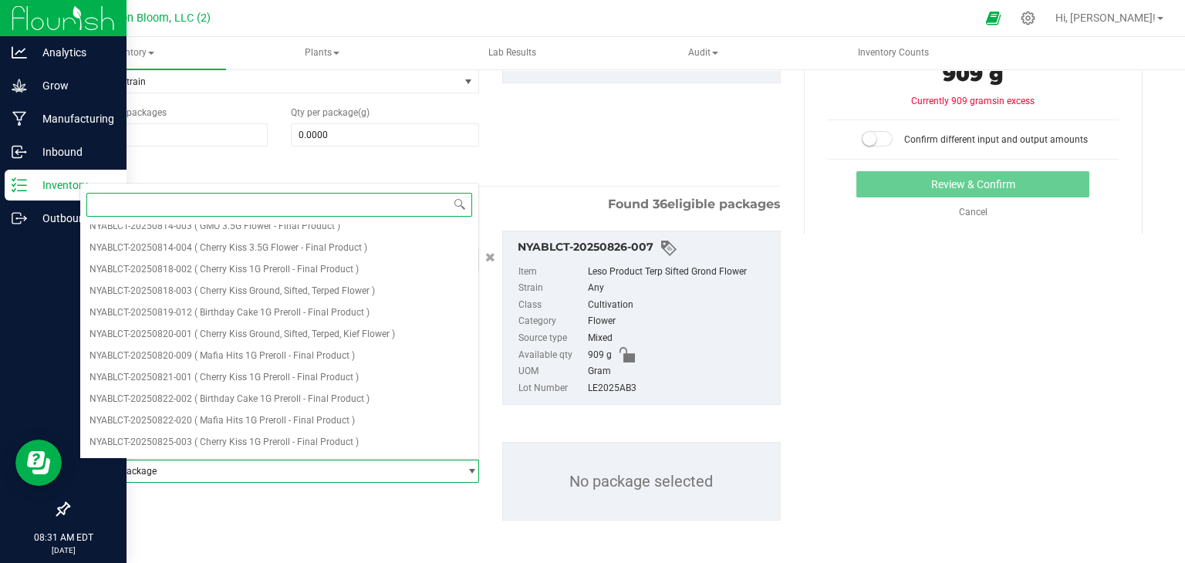
scroll to position [546, 0]
click at [399, 443] on li "NYABLCT-20250826-007 ( Leso Product Terp Sifted Grond Flower )" at bounding box center [279, 445] width 398 height 22
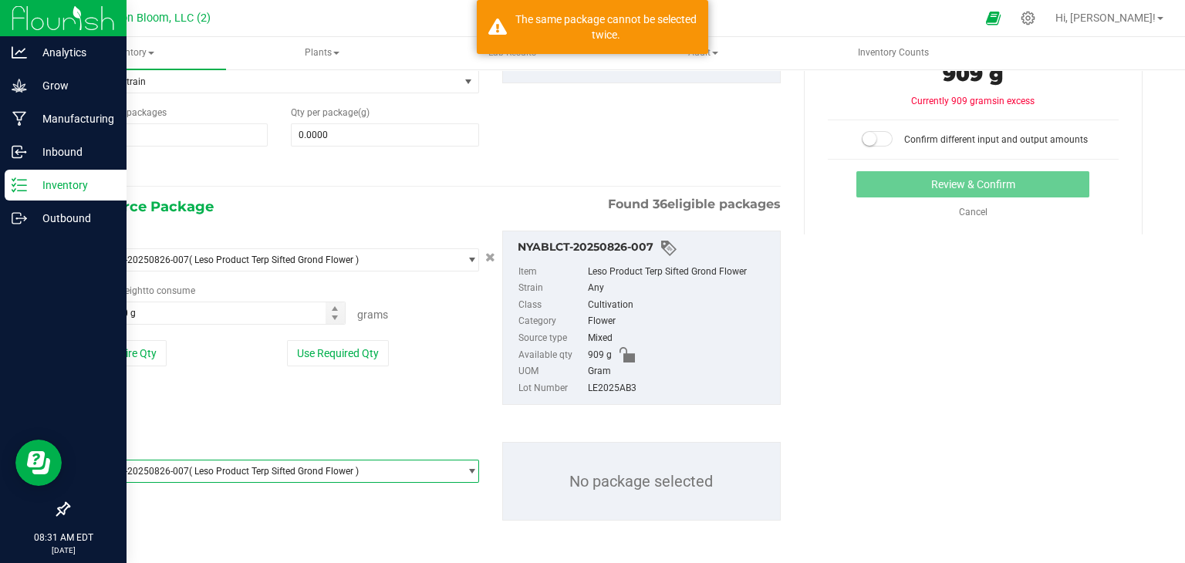
click at [474, 472] on span "select" at bounding box center [472, 471] width 12 height 12
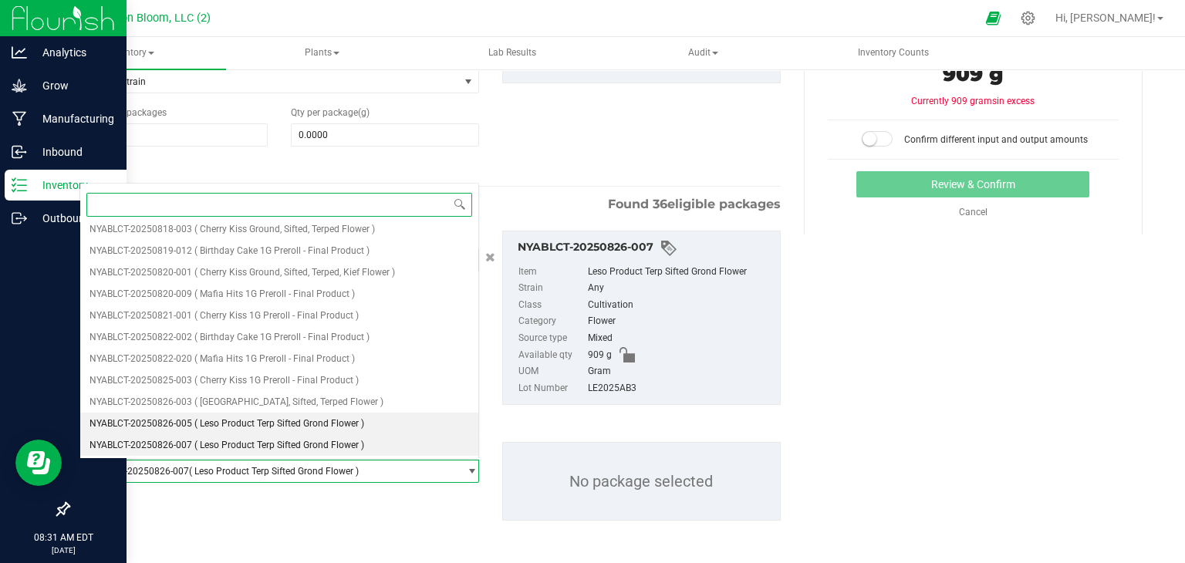
click at [447, 420] on li "NYABLCT-20250826-005 ( Leso Product Terp Sifted Grond Flower )" at bounding box center [279, 424] width 398 height 22
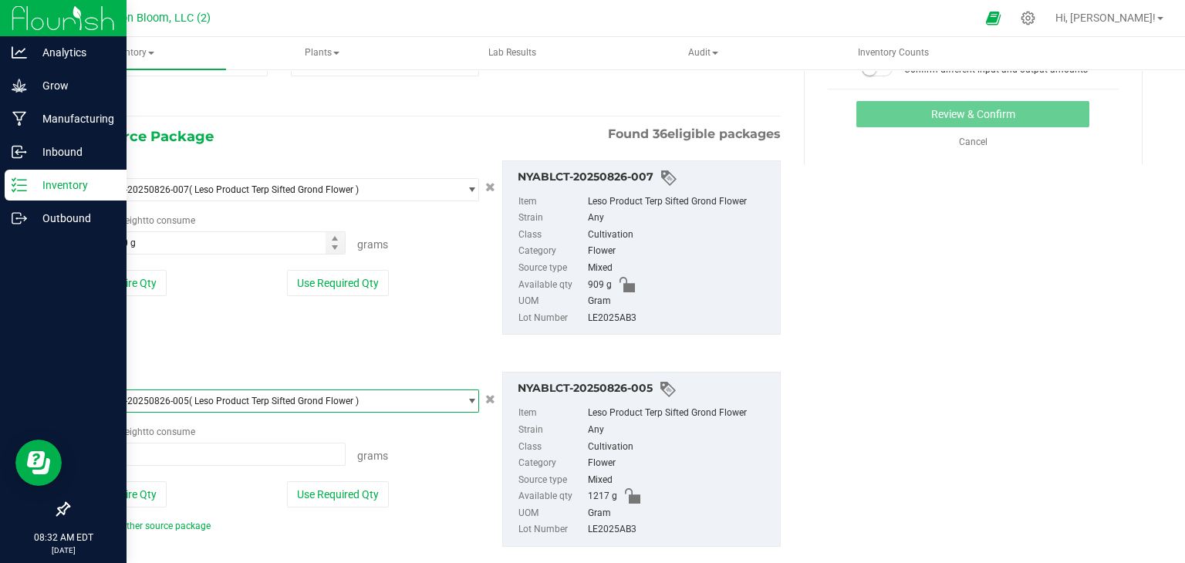
scroll to position [282, 0]
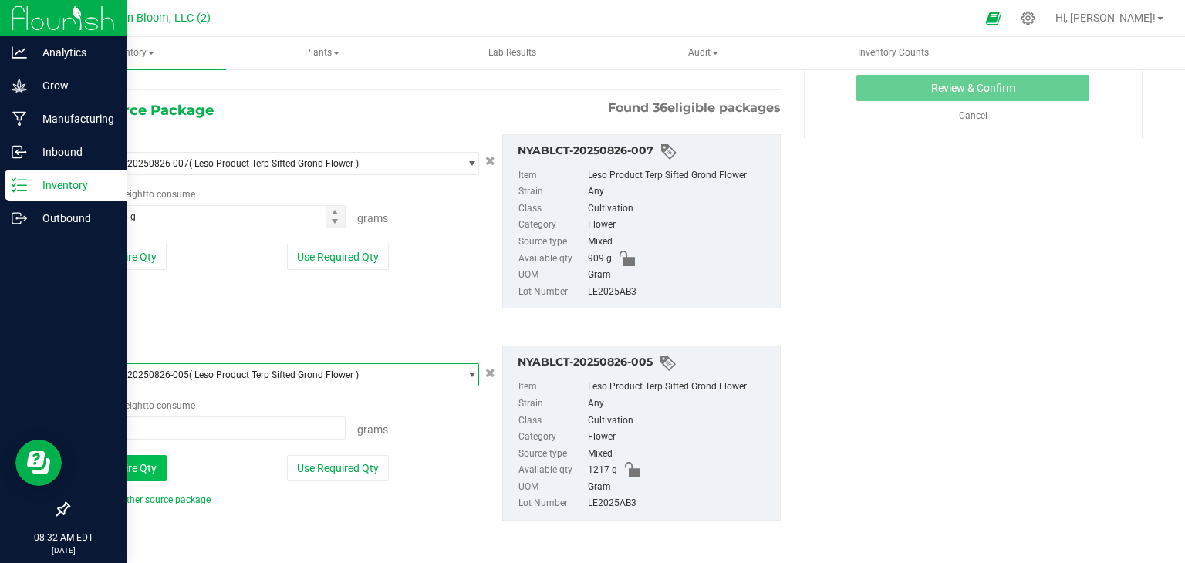
click at [139, 470] on button "Use Entire Qty" at bounding box center [122, 468] width 87 height 26
type input "1217.0000 g"
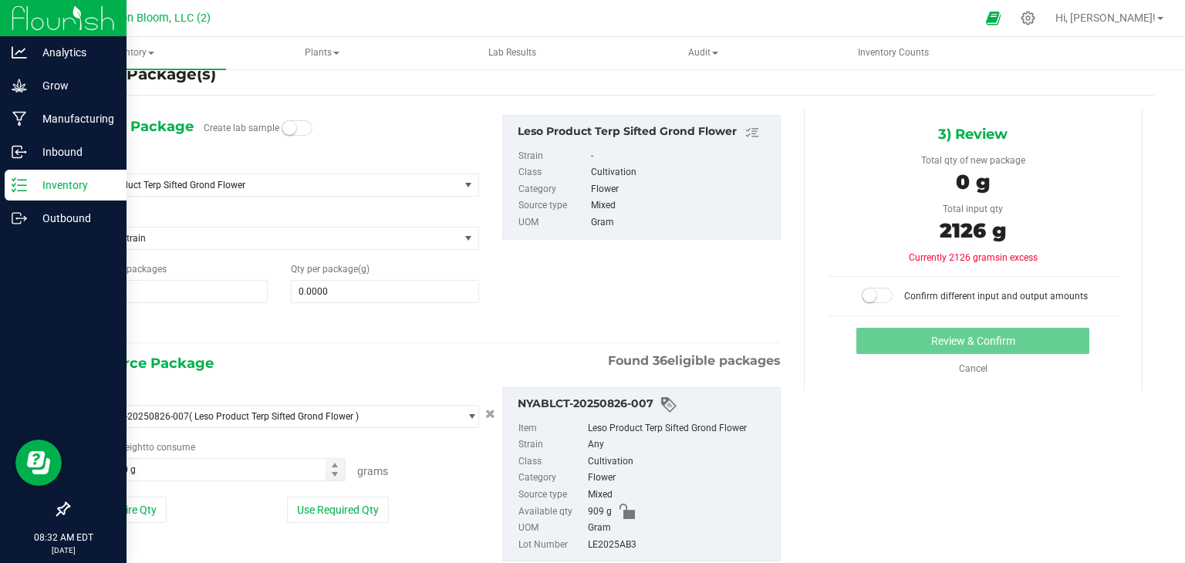
scroll to position [0, 0]
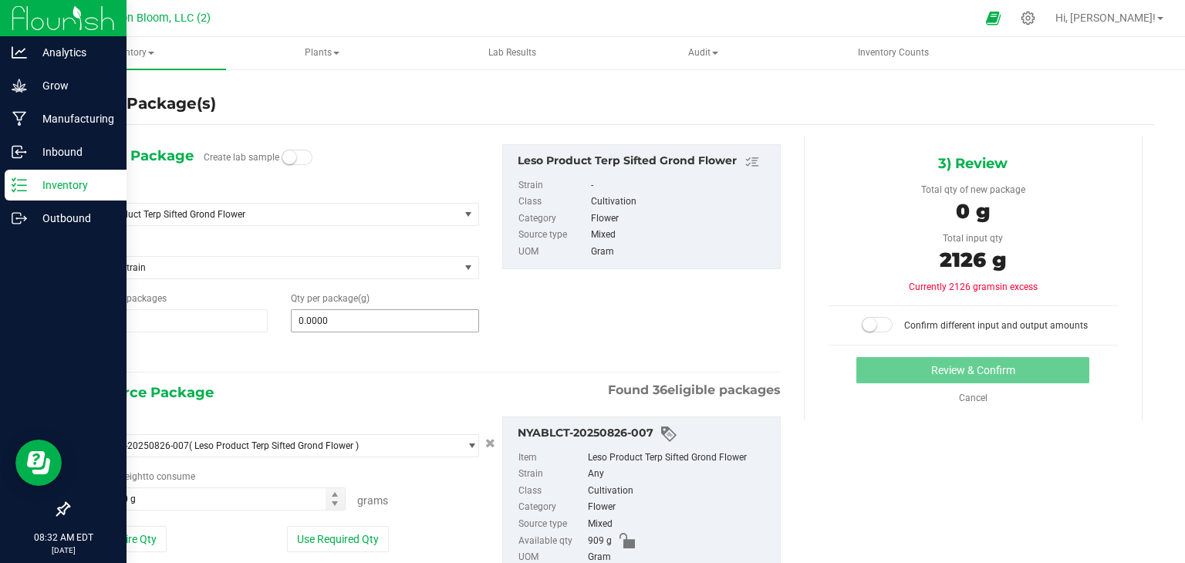
click at [343, 319] on span "0.0000 0" at bounding box center [385, 320] width 188 height 23
type input "2126"
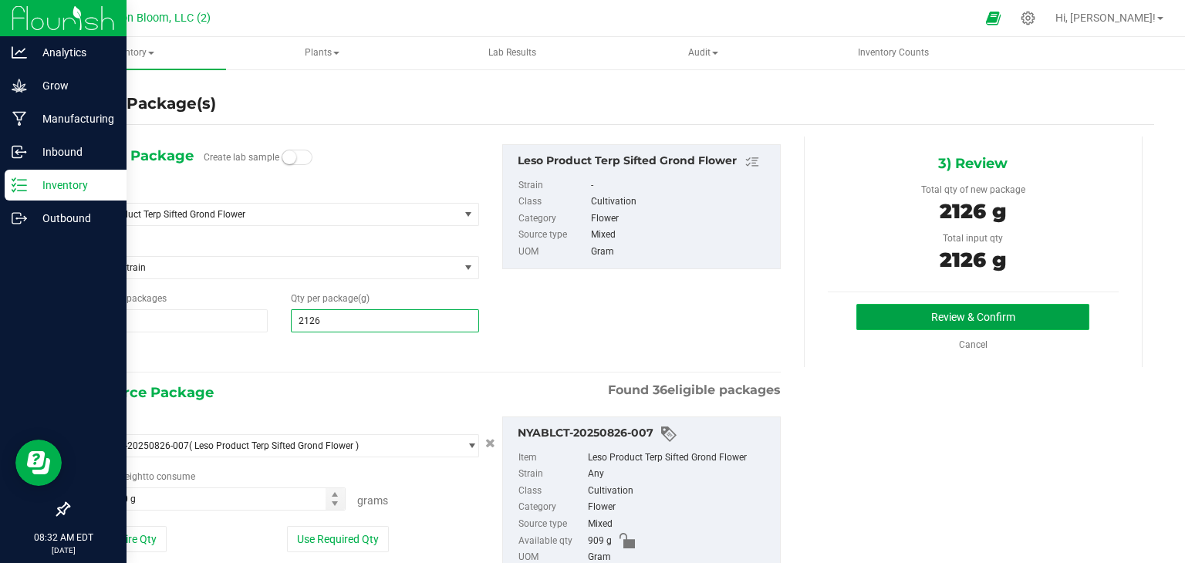
click at [895, 314] on button "Review & Confirm" at bounding box center [972, 317] width 233 height 26
type input "2,126.0000"
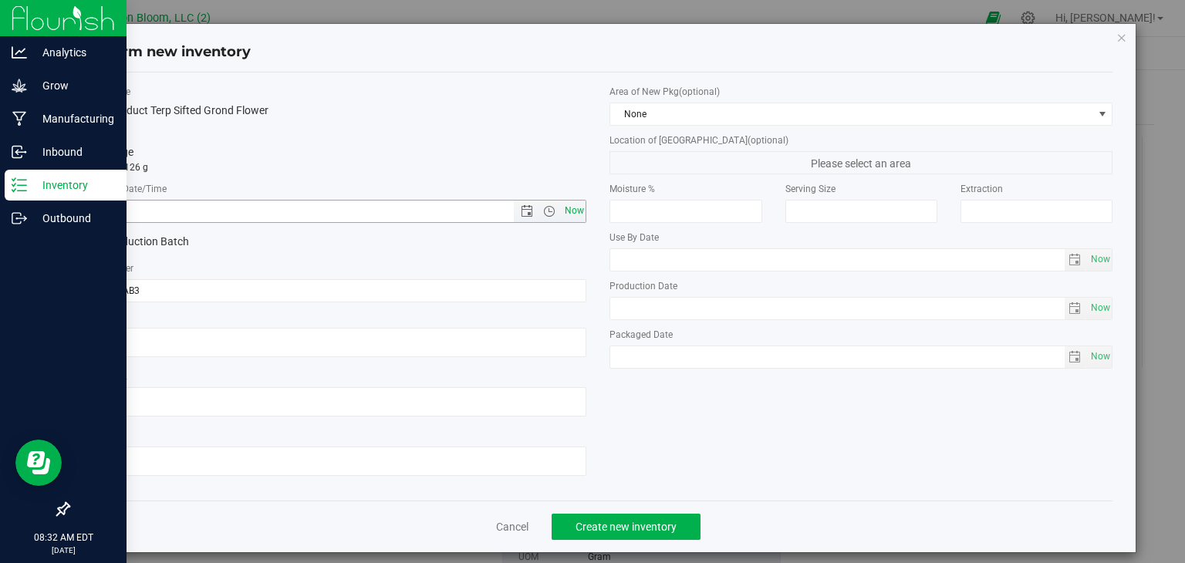
click at [577, 211] on span "Now" at bounding box center [574, 211] width 26 height 22
type input "[DATE] 8:32 AM"
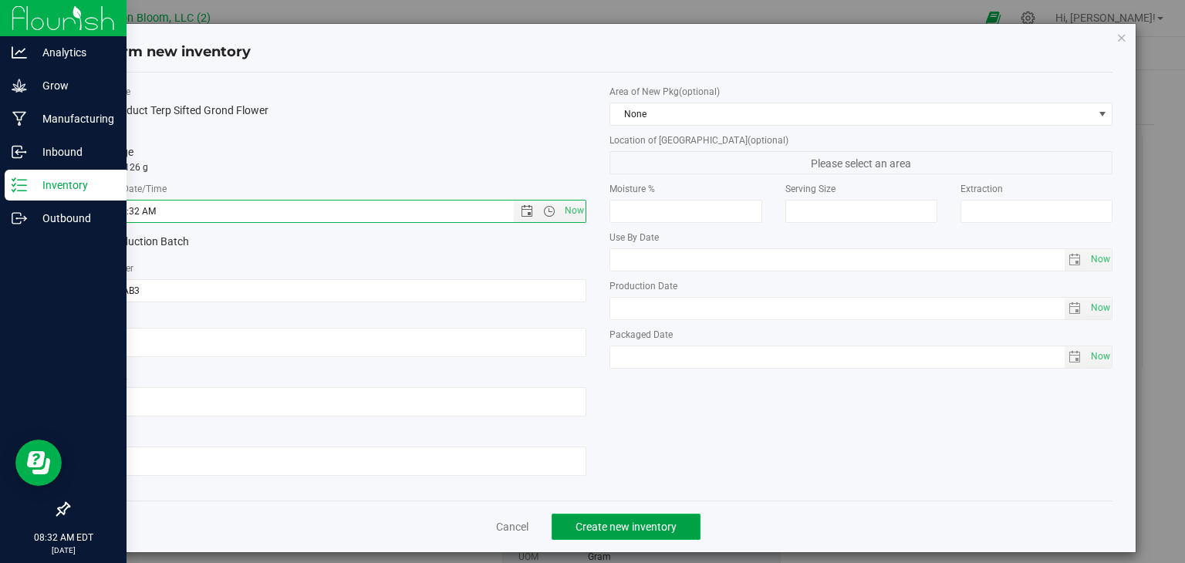
click at [618, 526] on span "Create new inventory" at bounding box center [625, 527] width 101 height 12
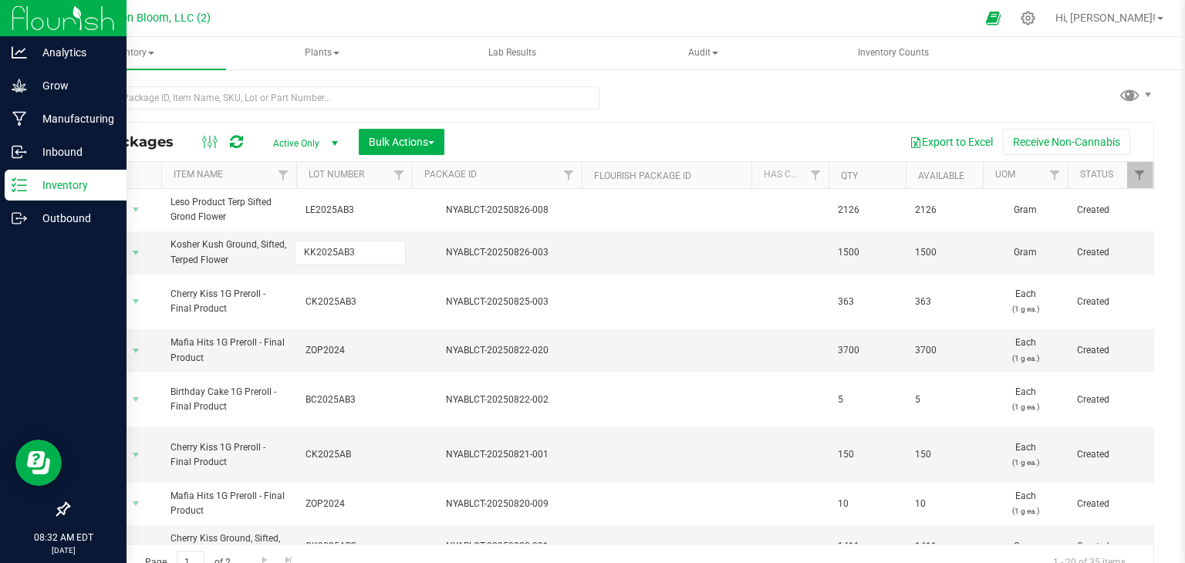
click at [594, 134] on div "Export to Excel Receive Non-Cannabis" at bounding box center [799, 142] width 686 height 26
click at [35, 120] on p "Manufacturing" at bounding box center [73, 119] width 93 height 19
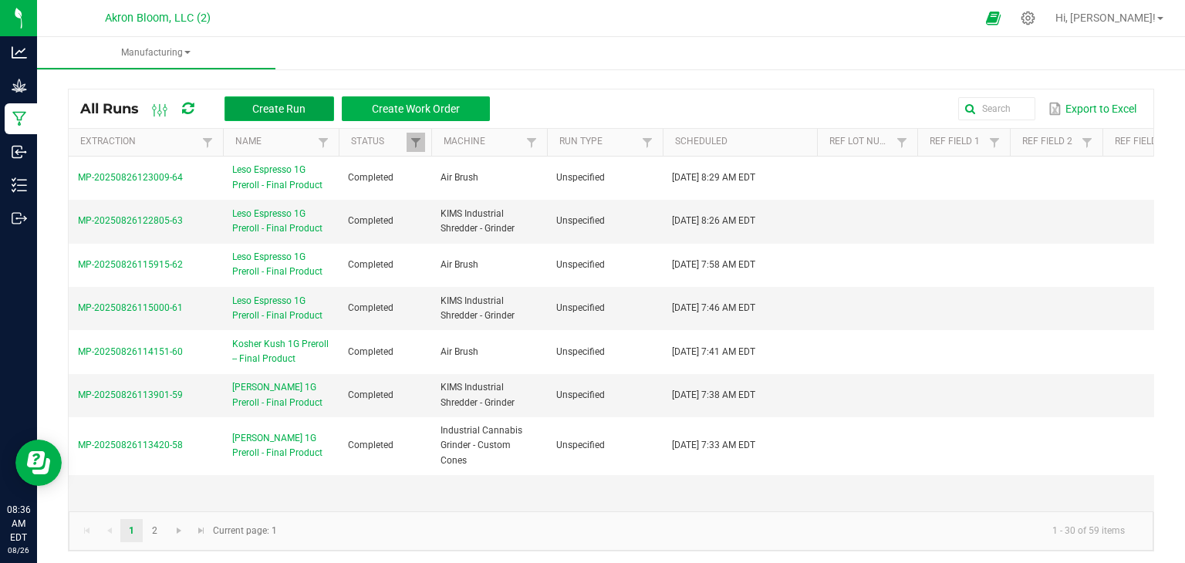
click at [267, 106] on span "Create Run" at bounding box center [278, 109] width 53 height 12
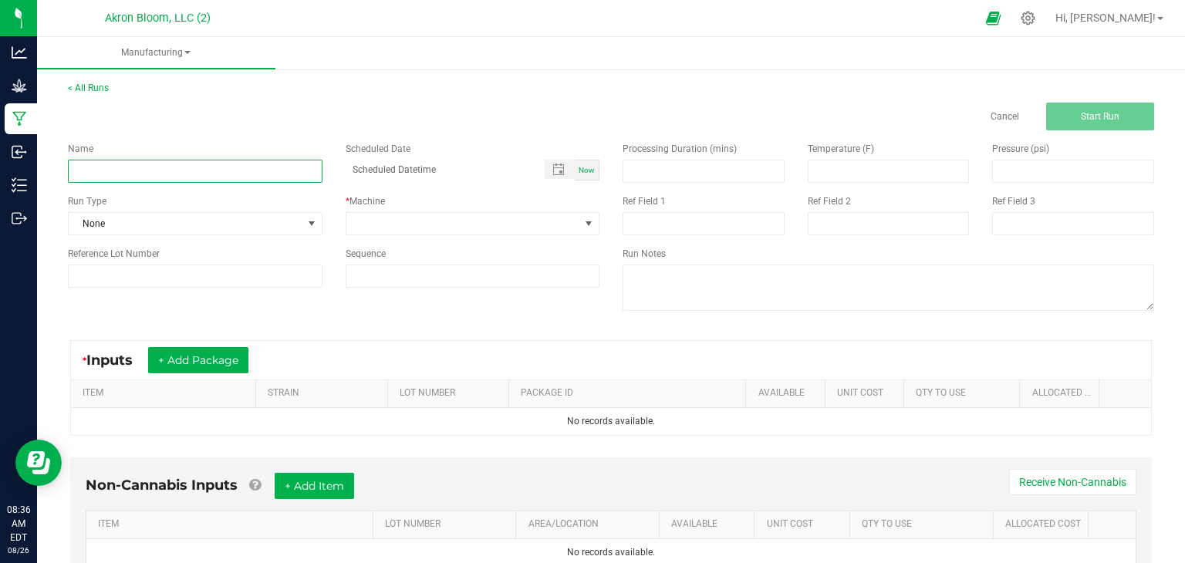
click at [254, 168] on input at bounding box center [195, 171] width 254 height 23
type input "Leso Espresso 1G Preroll - Final Product"
click at [580, 171] on span "Now" at bounding box center [586, 170] width 16 height 8
type input "[DATE] 8:36 AM"
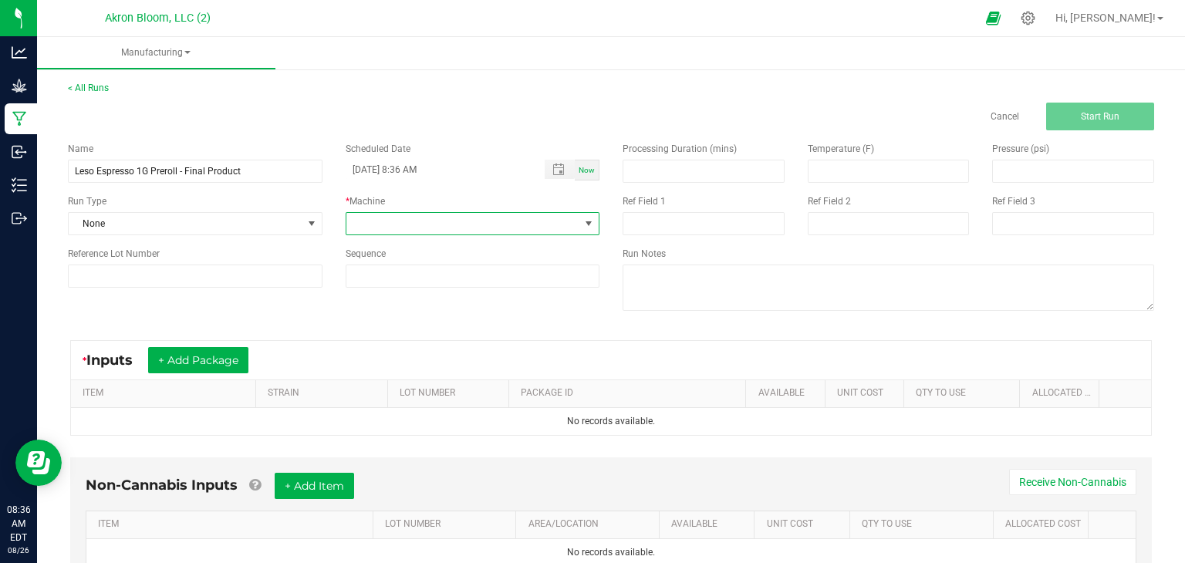
click at [592, 223] on span at bounding box center [588, 223] width 12 height 12
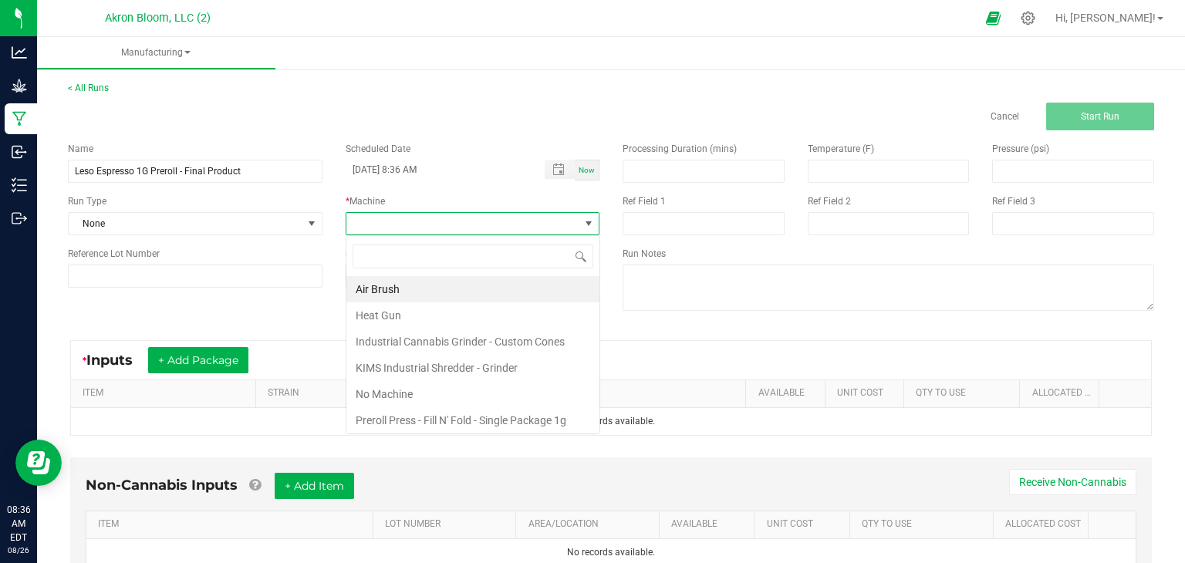
click at [592, 223] on span at bounding box center [588, 223] width 12 height 12
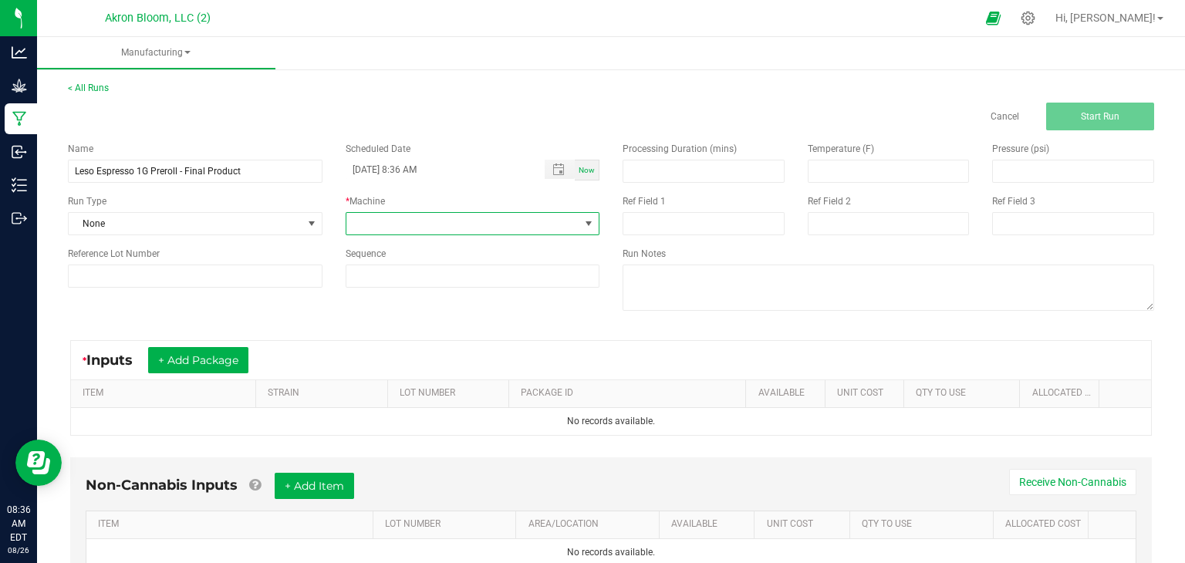
click at [589, 224] on span at bounding box center [588, 223] width 12 height 12
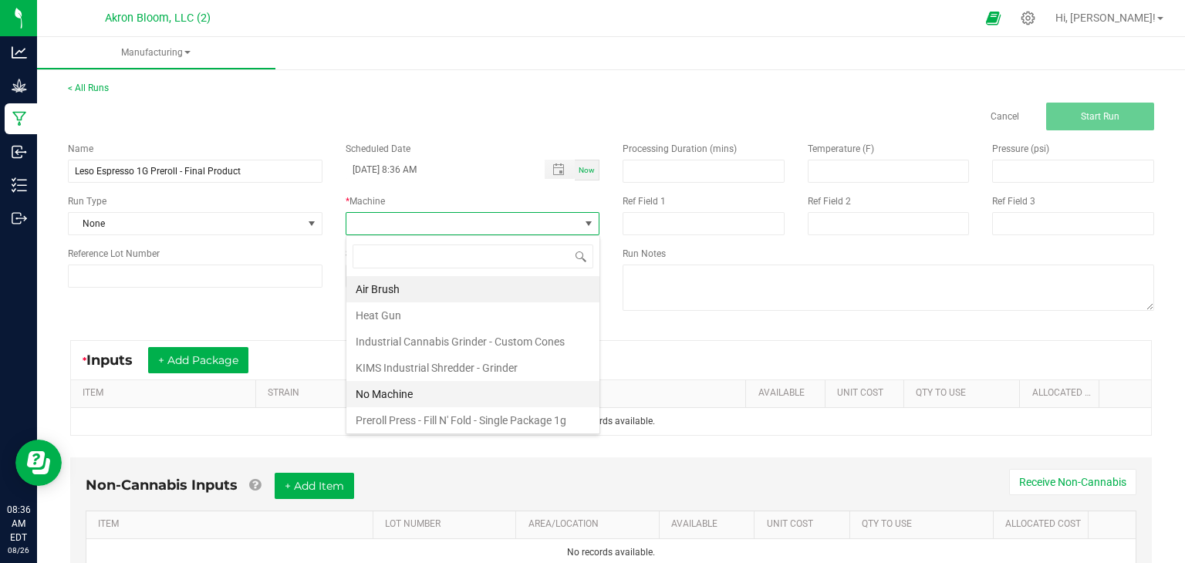
scroll to position [99, 0]
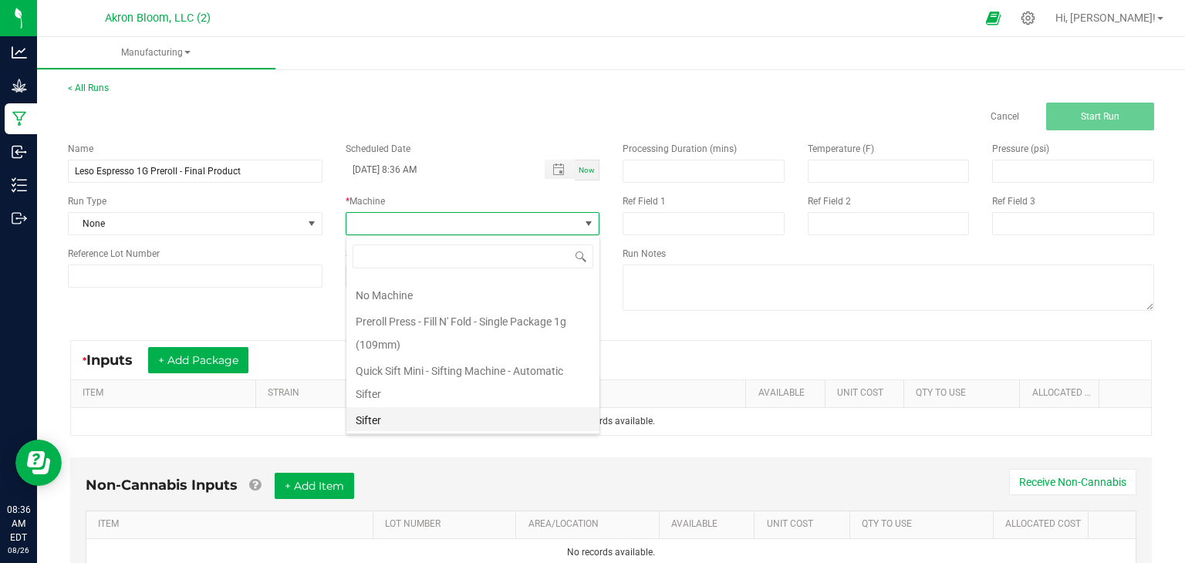
click at [399, 425] on li "Sifter" at bounding box center [472, 420] width 253 height 26
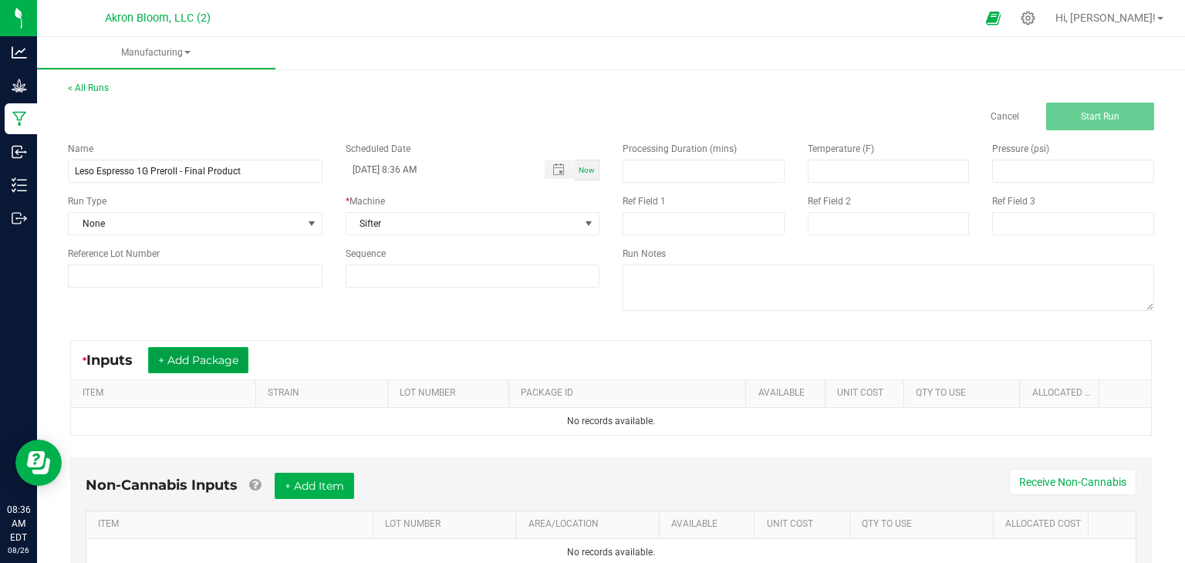
click at [212, 357] on button "+ Add Package" at bounding box center [198, 360] width 100 height 26
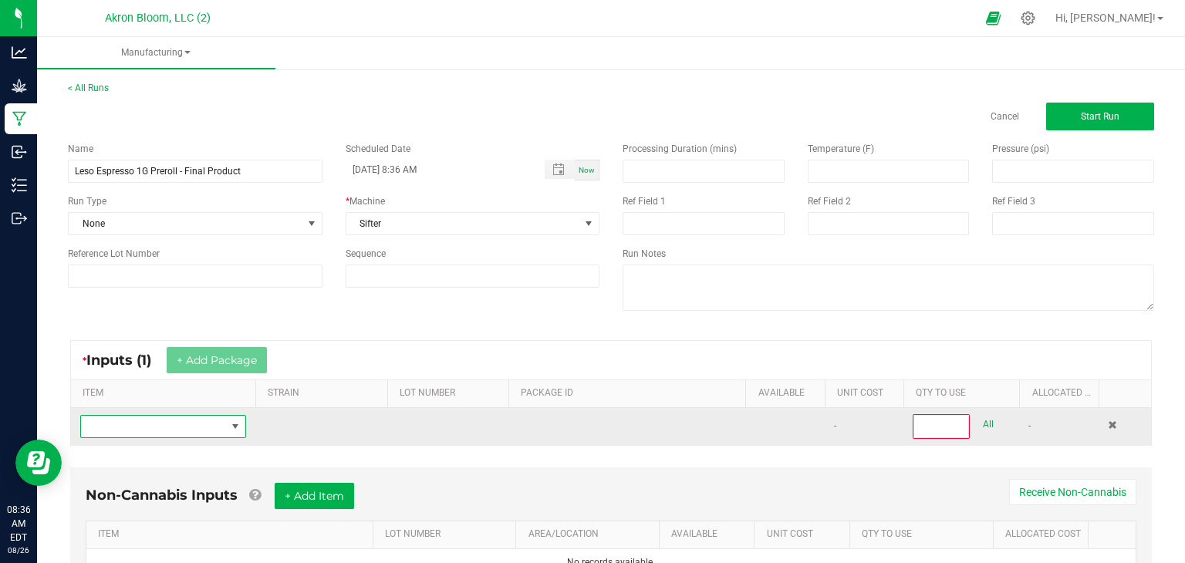
click at [234, 428] on span "NO DATA FOUND" at bounding box center [235, 426] width 12 height 12
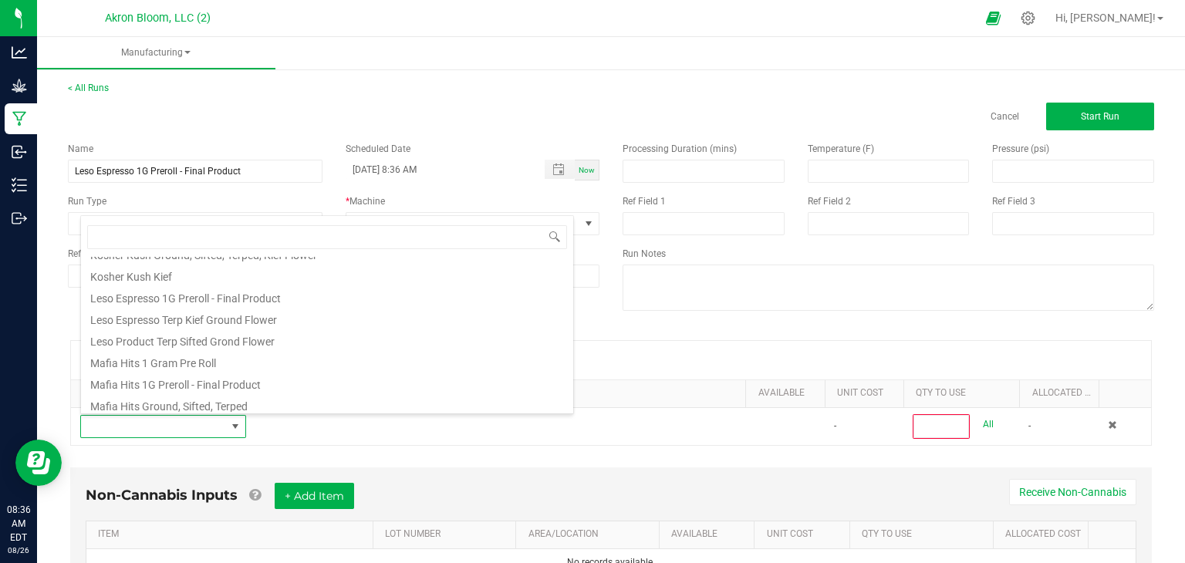
scroll to position [509, 0]
click at [197, 339] on li "Leso Product Terp Sifted Grond Flower" at bounding box center [327, 342] width 492 height 22
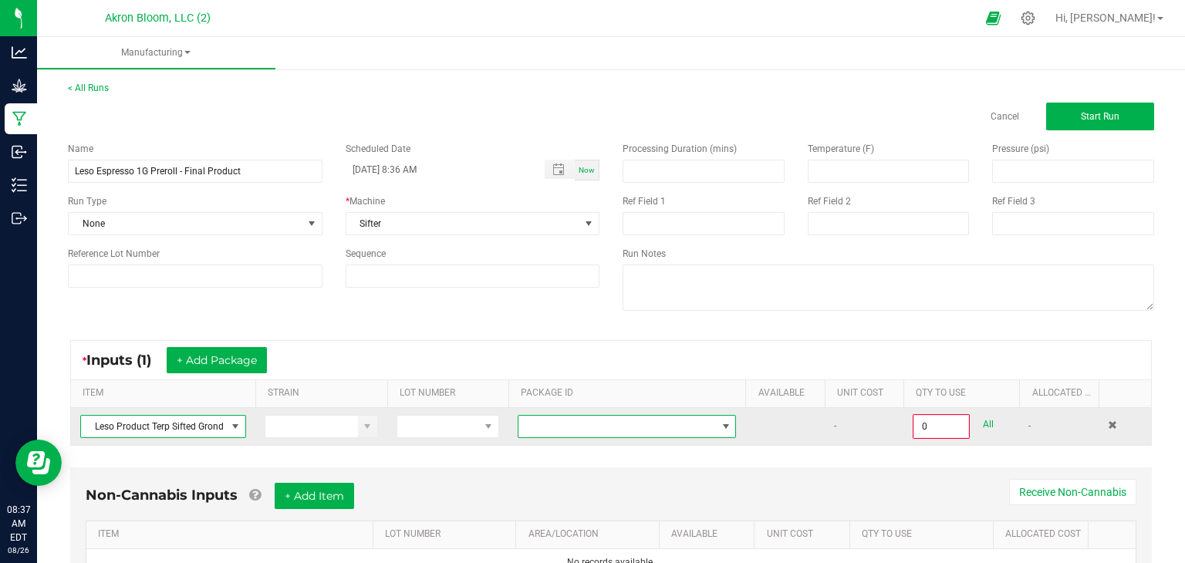
click at [726, 423] on span at bounding box center [726, 426] width 12 height 12
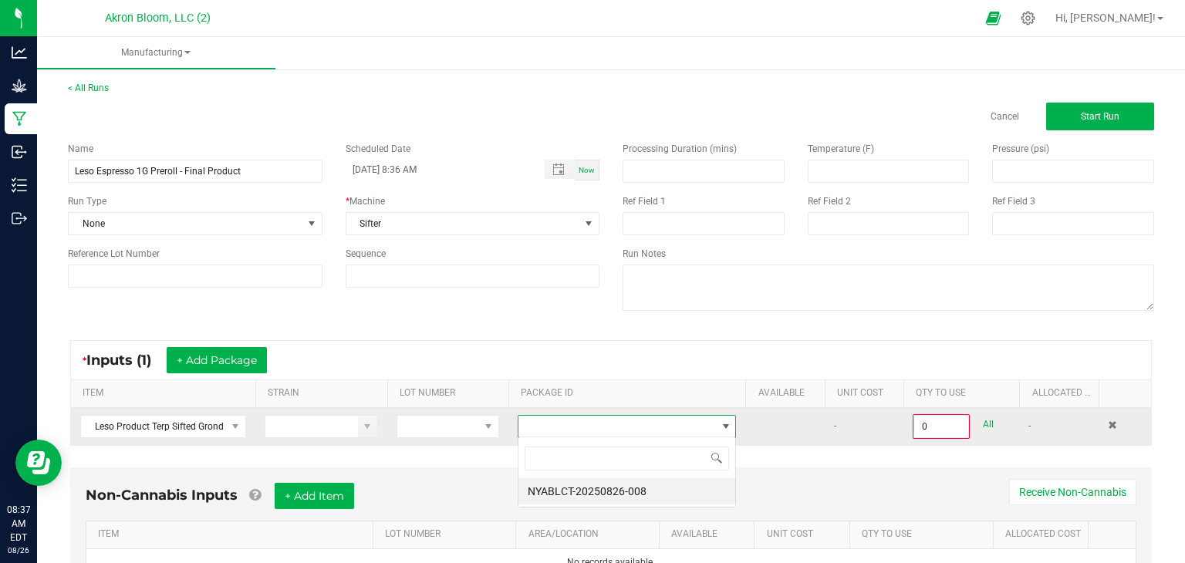
scroll to position [22, 219]
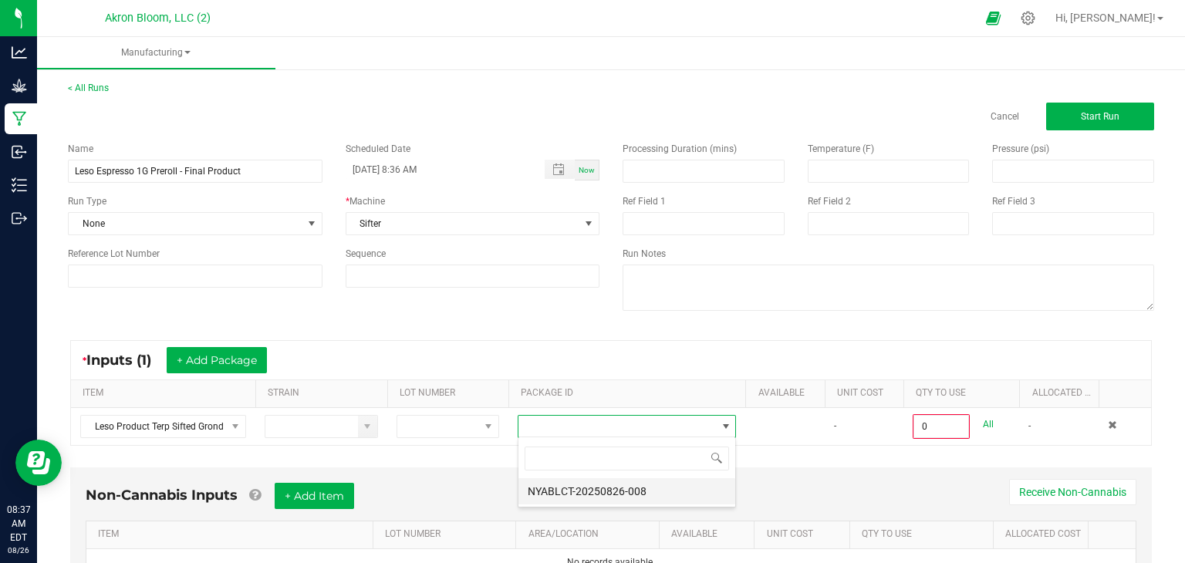
click at [693, 487] on li "NYABLCT-20250826-008" at bounding box center [626, 491] width 217 height 26
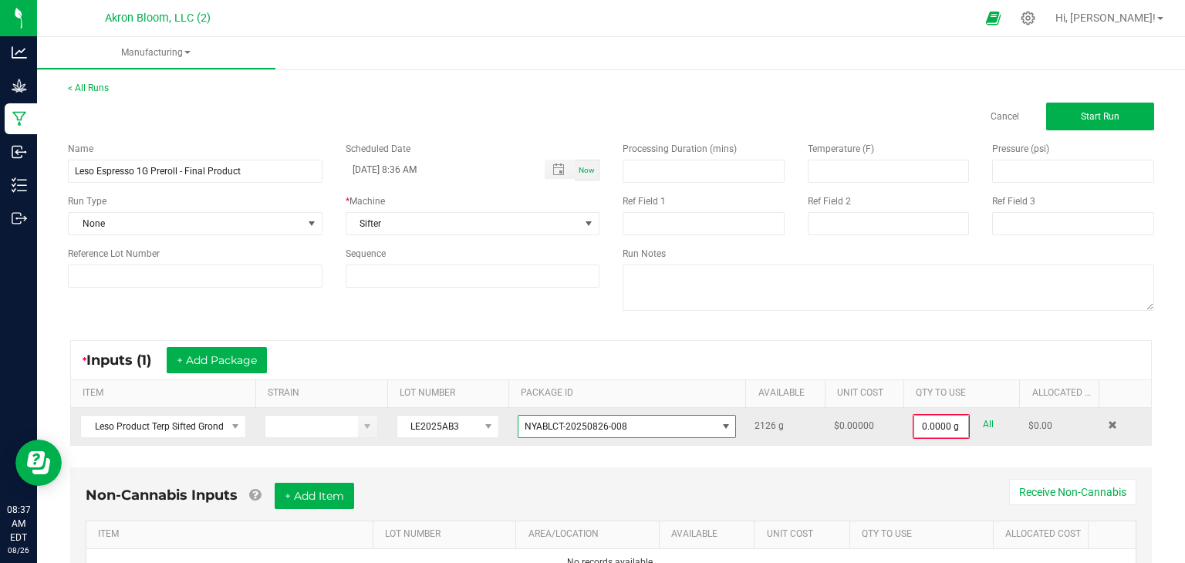
type input "0"
click at [923, 417] on input "0" at bounding box center [941, 427] width 54 height 22
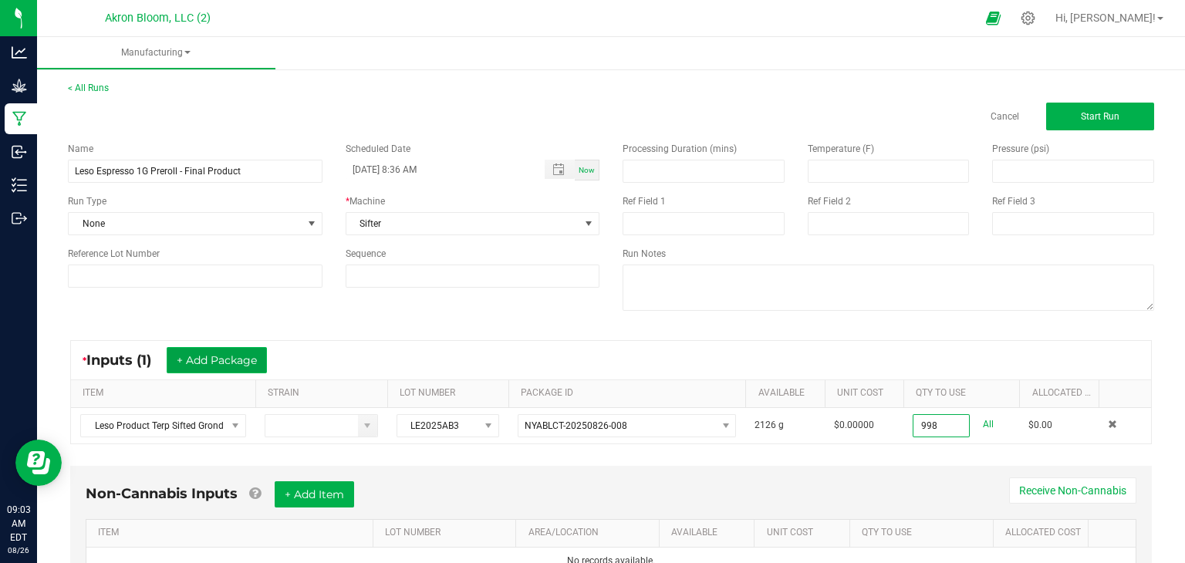
type input "998.0000 g"
click at [204, 357] on button "+ Add Package" at bounding box center [217, 360] width 100 height 26
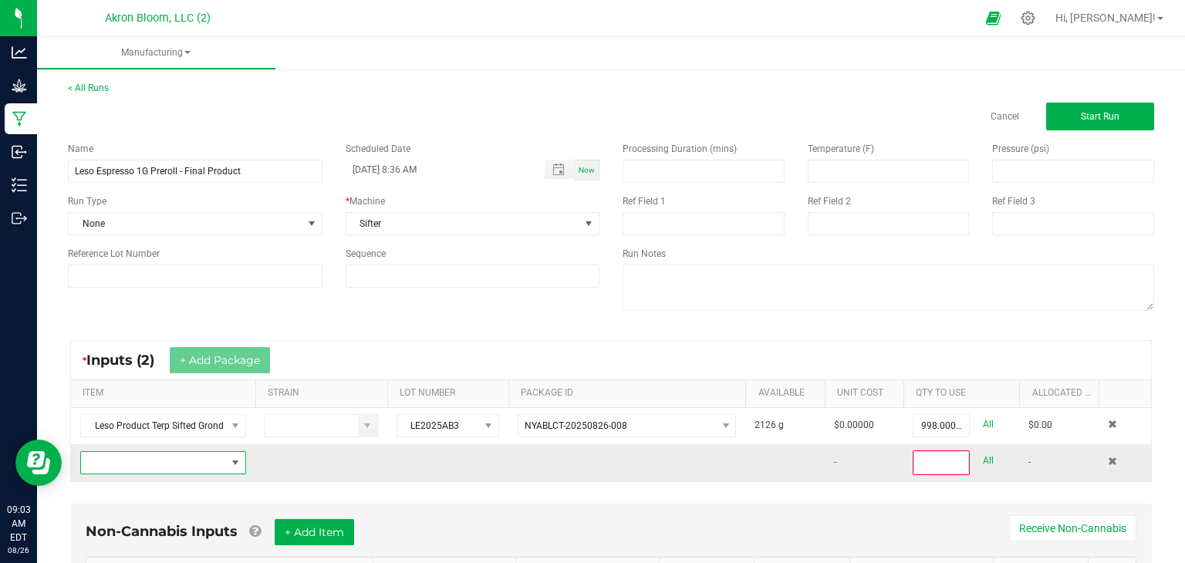
click at [236, 460] on span "NO DATA FOUND" at bounding box center [235, 463] width 12 height 12
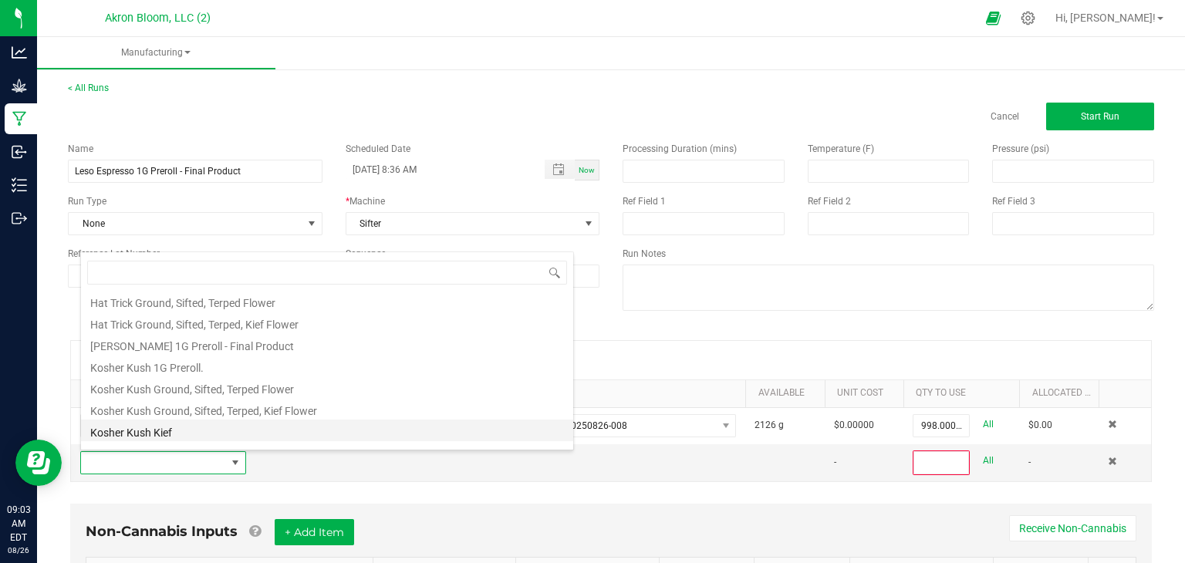
scroll to position [396, 0]
click at [655, 251] on span "Run Notes" at bounding box center [643, 253] width 43 height 11
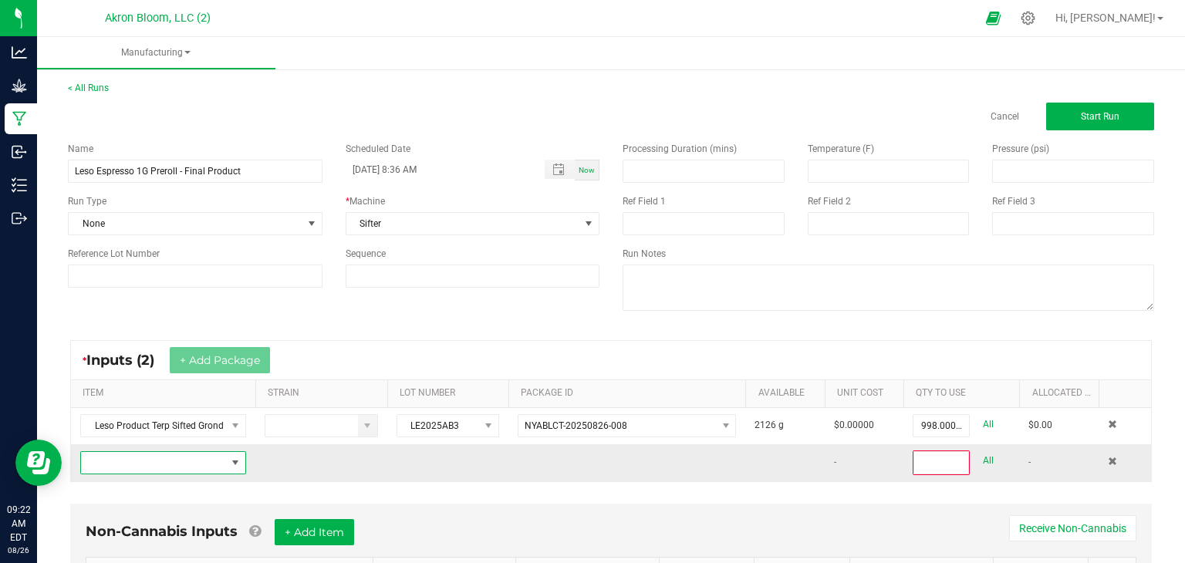
click at [237, 463] on span "NO DATA FOUND" at bounding box center [235, 463] width 12 height 12
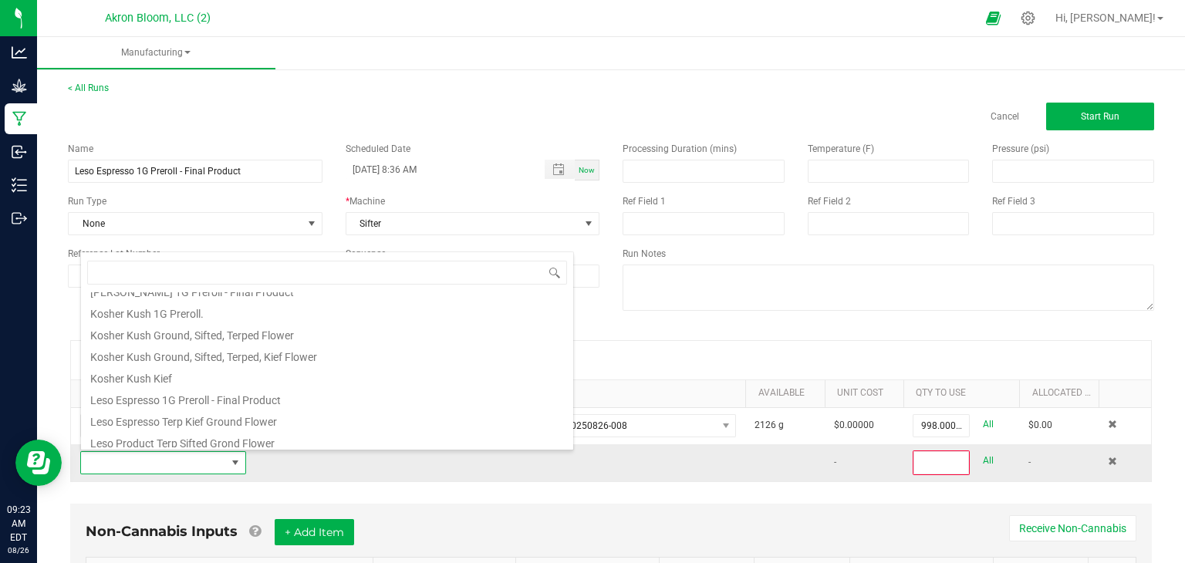
scroll to position [453, 0]
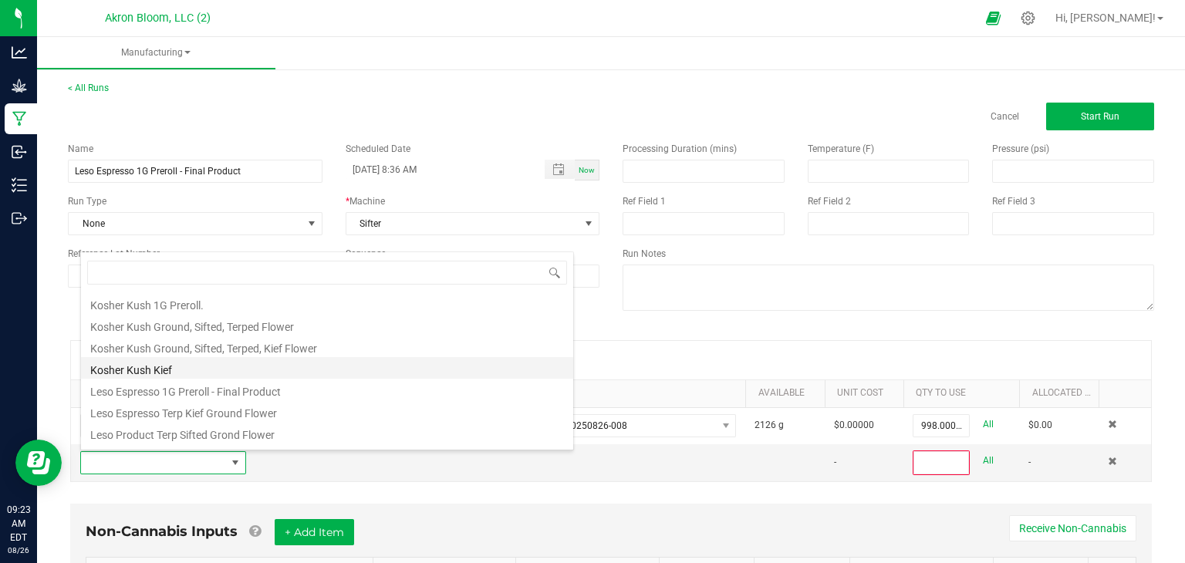
click at [185, 372] on li "Kosher Kush Kief" at bounding box center [327, 368] width 492 height 22
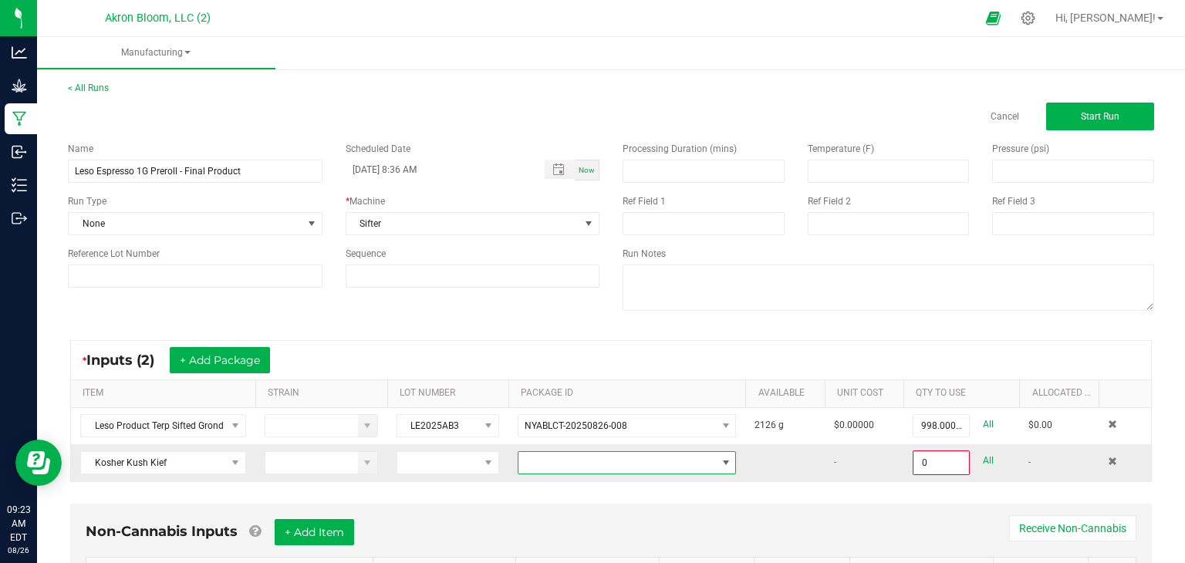
click at [726, 464] on span at bounding box center [726, 463] width 12 height 12
click at [677, 524] on li "NYABLCT-20250804-002" at bounding box center [626, 527] width 217 height 26
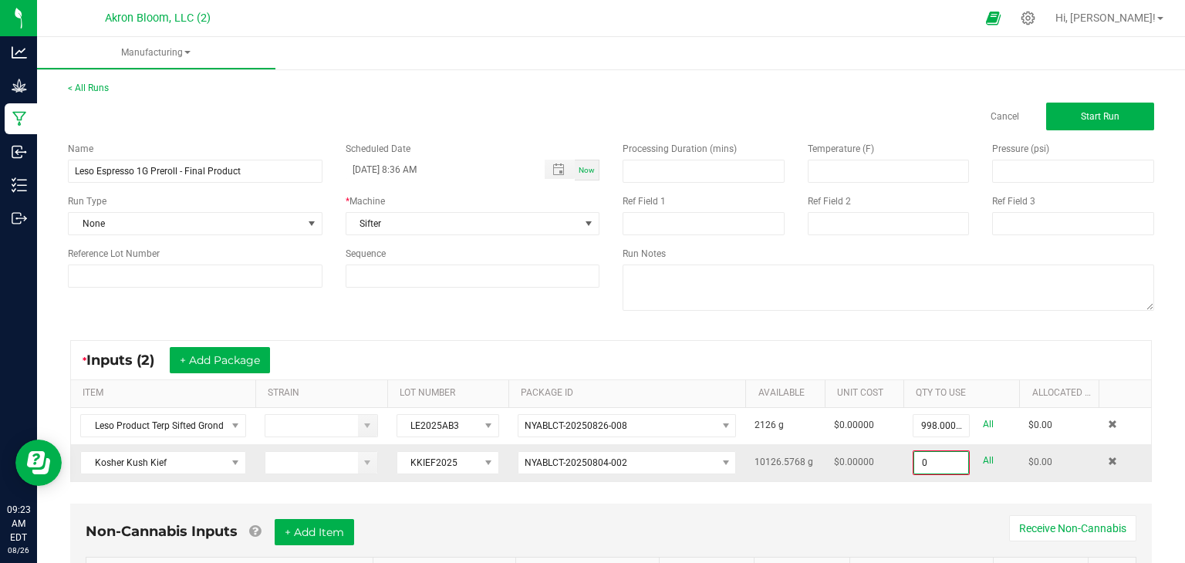
click at [923, 460] on input "0" at bounding box center [941, 463] width 54 height 22
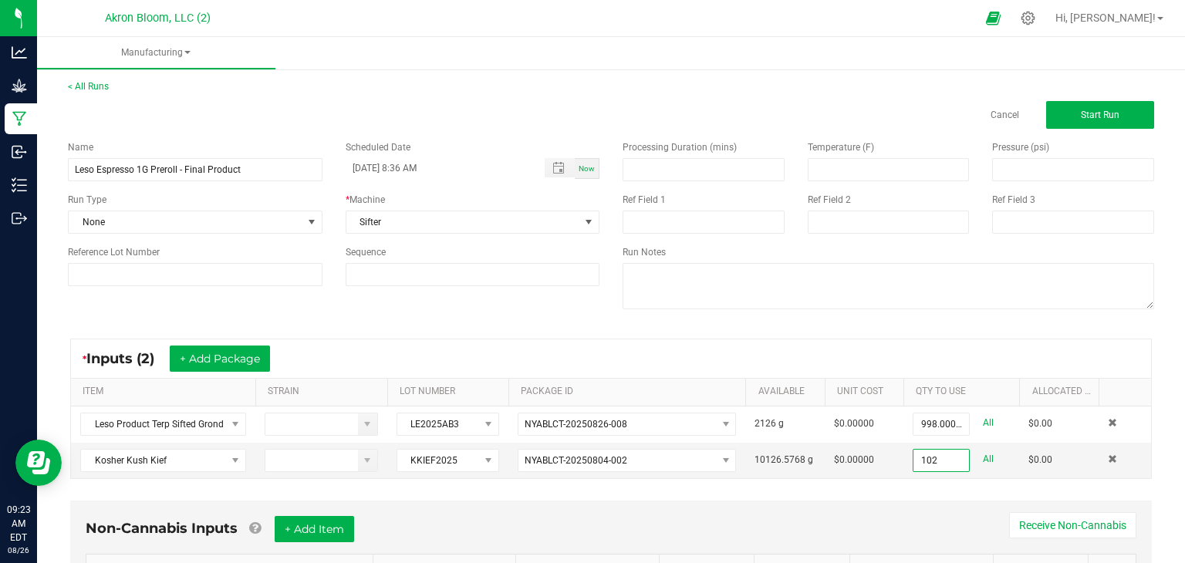
scroll to position [0, 0]
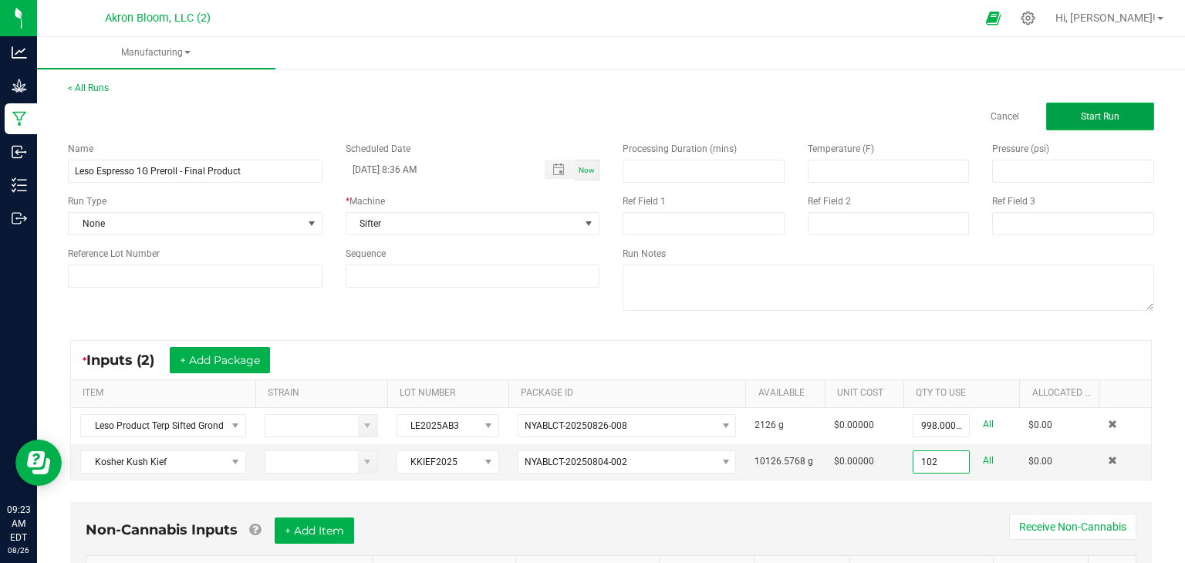
type input "102.0000 g"
click at [1077, 113] on button "Start Run" at bounding box center [1100, 117] width 108 height 28
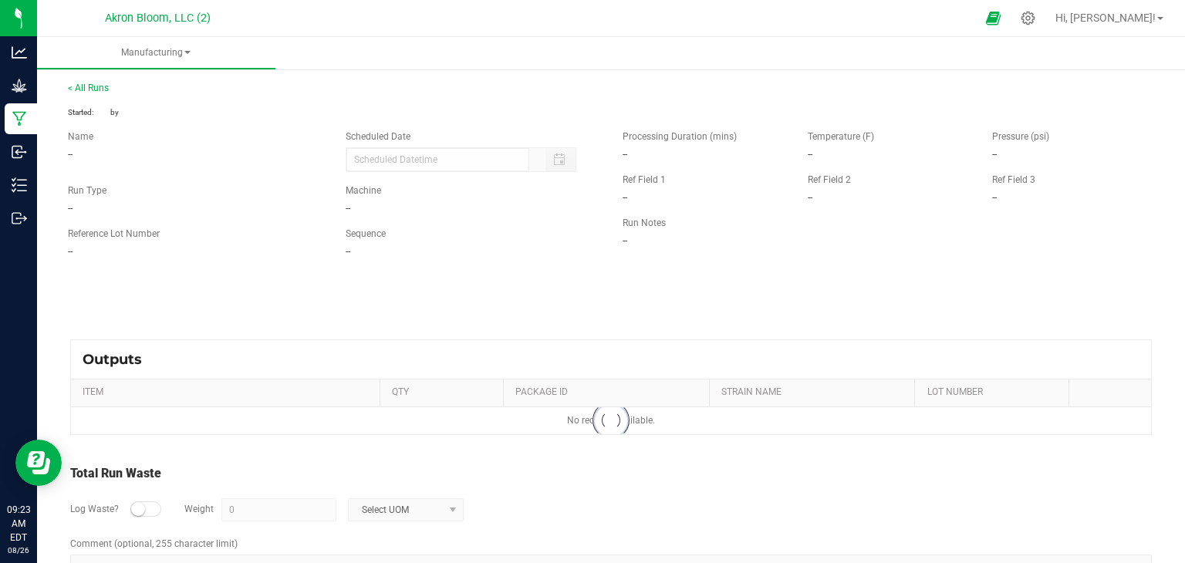
type input "[DATE] 8:36 AM"
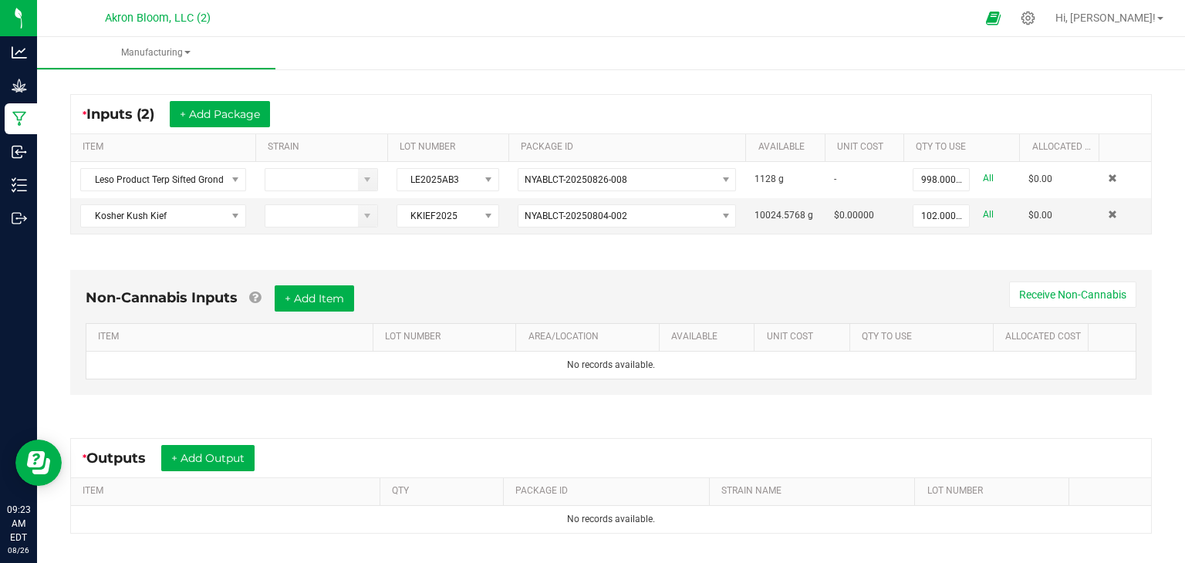
scroll to position [352, 0]
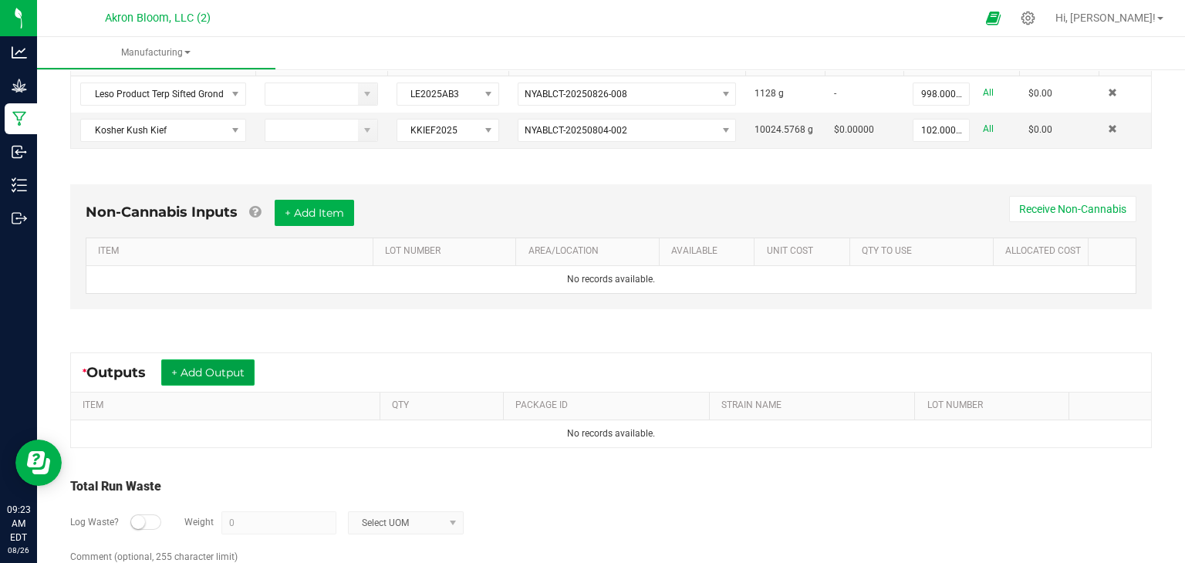
click at [201, 364] on button "+ Add Output" at bounding box center [207, 372] width 93 height 26
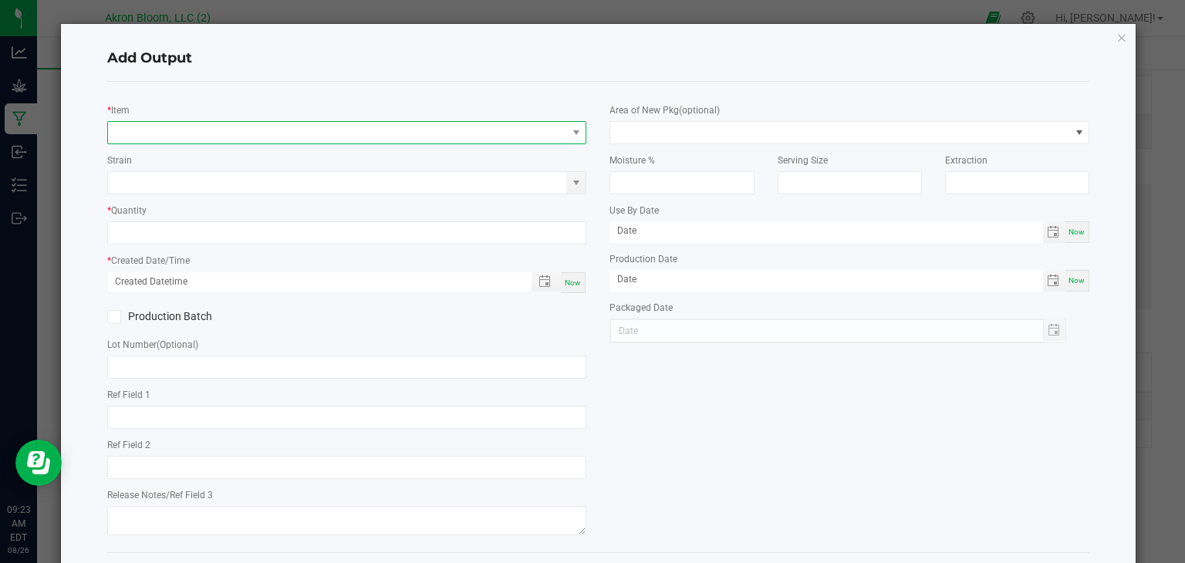
click at [472, 130] on span "NO DATA FOUND" at bounding box center [337, 133] width 459 height 22
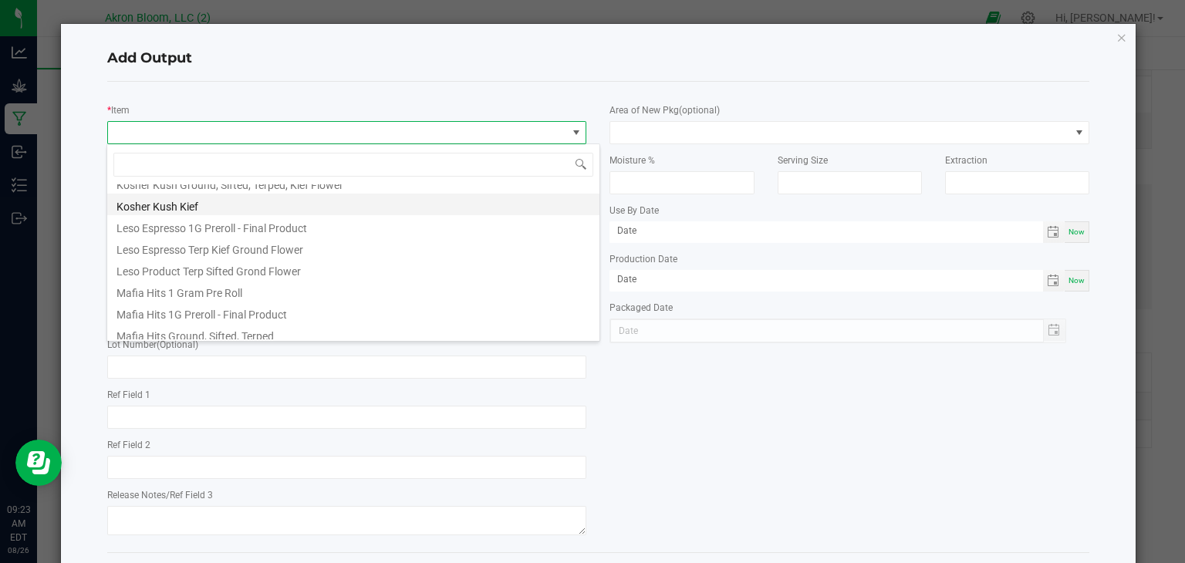
scroll to position [537, 0]
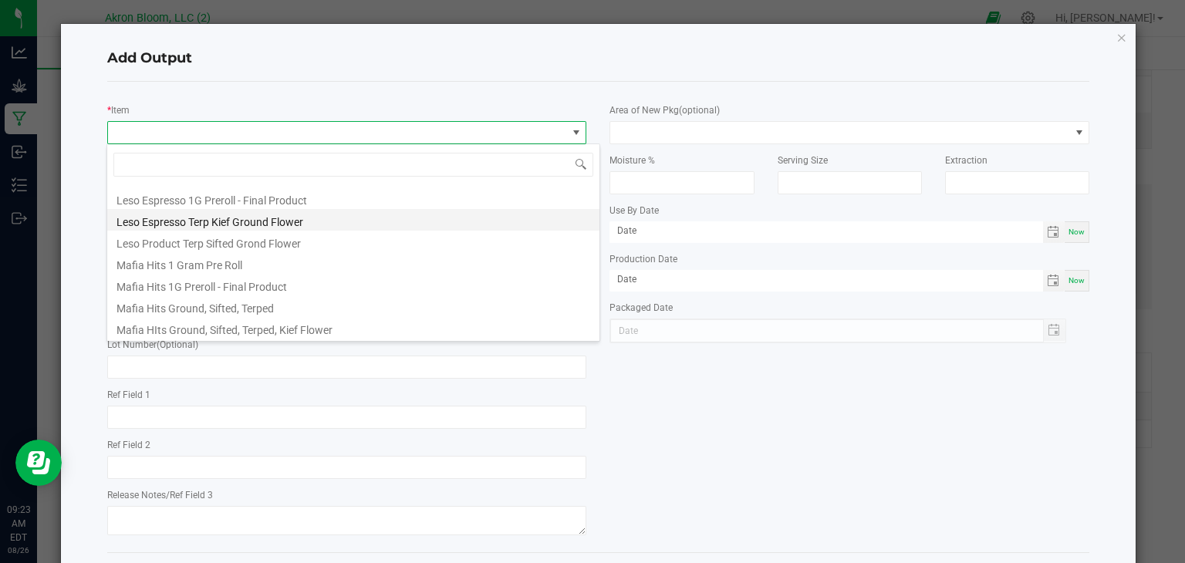
click at [264, 221] on li "Leso Espresso Terp Kief Ground Flower" at bounding box center [353, 220] width 492 height 22
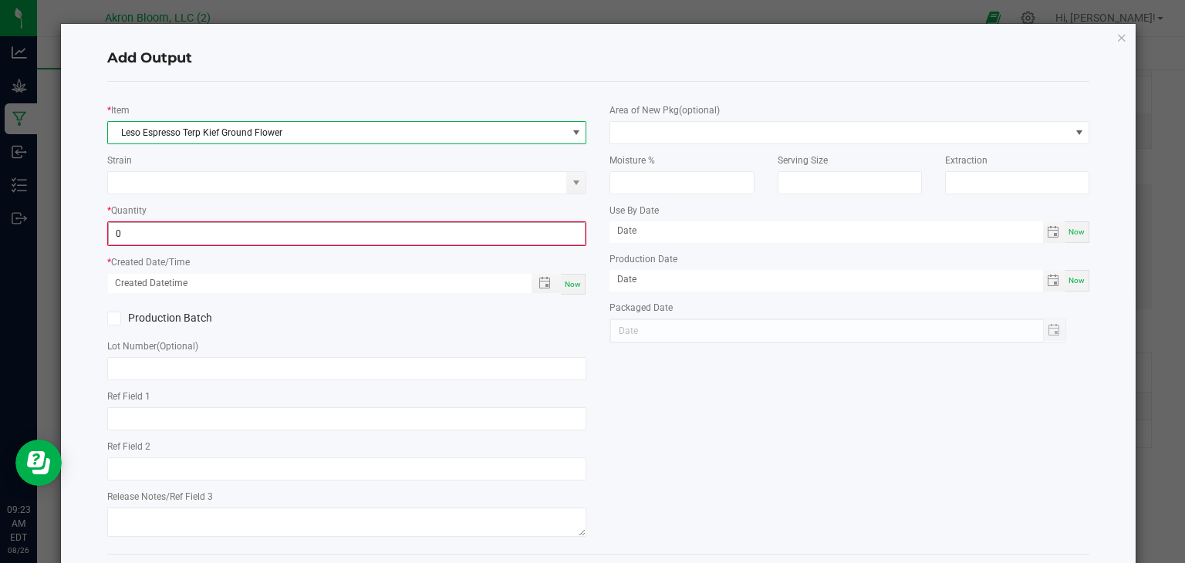
click at [201, 231] on input "0" at bounding box center [347, 234] width 477 height 22
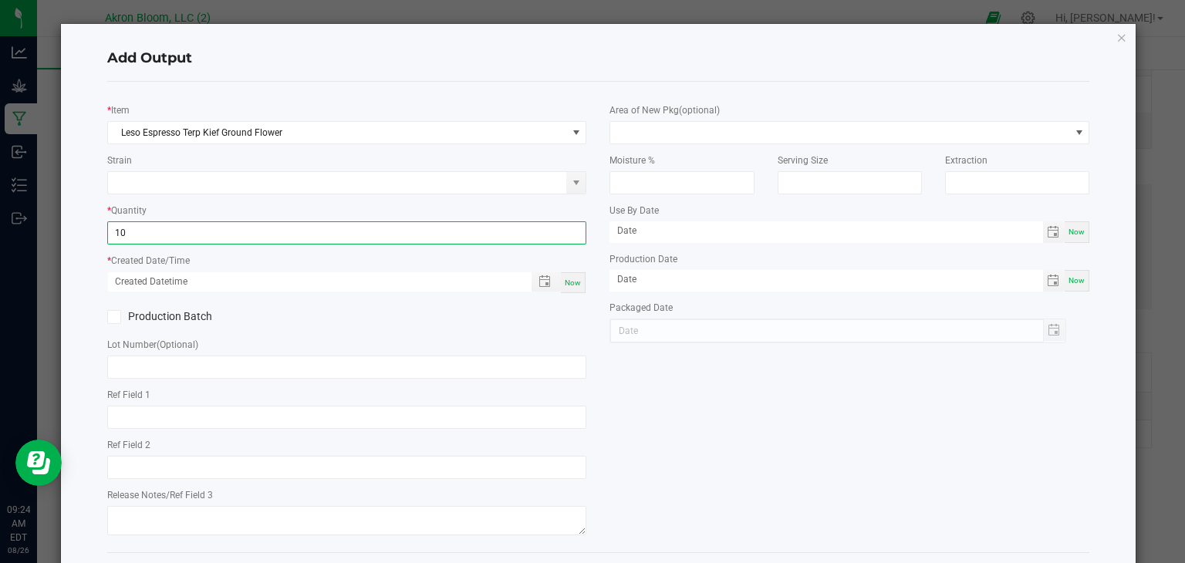
type input "1"
type input "1100.0000 g"
click at [581, 279] on span "Now" at bounding box center [573, 282] width 16 height 8
type input "[DATE] 9:24 AM"
type input "[DATE]"
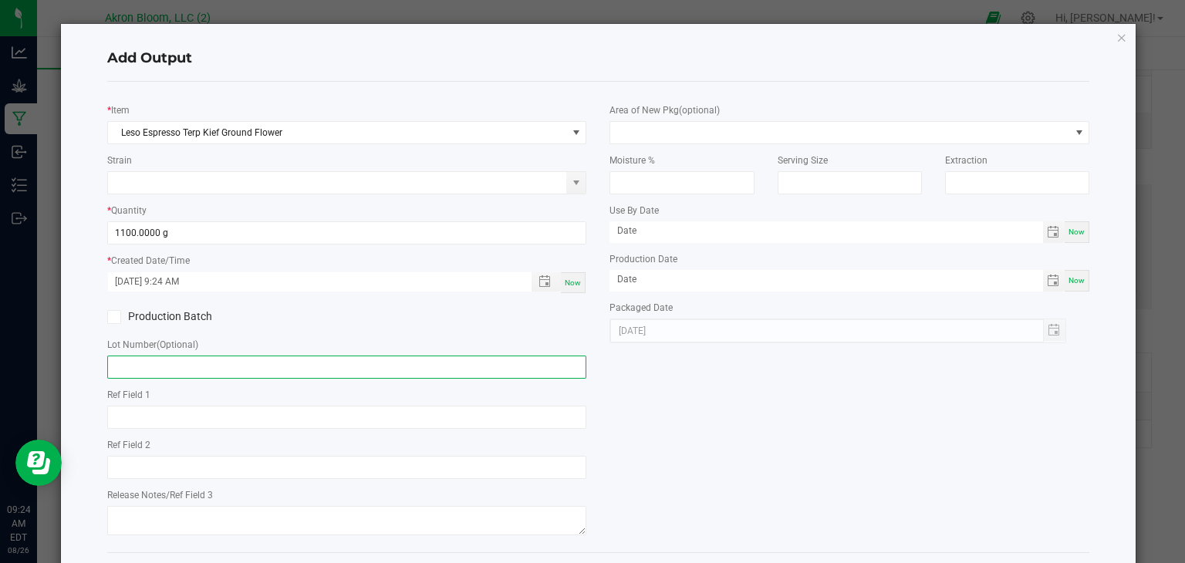
click at [117, 364] on input "text" at bounding box center [347, 367] width 480 height 23
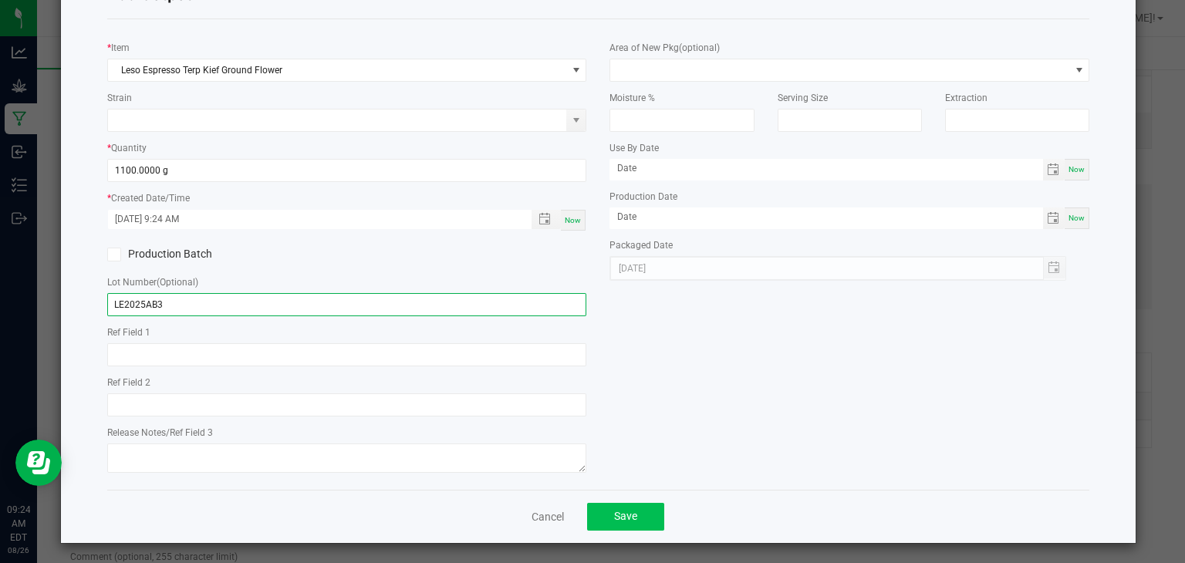
type input "LE2025AB3"
click at [623, 510] on span "Save" at bounding box center [625, 516] width 23 height 12
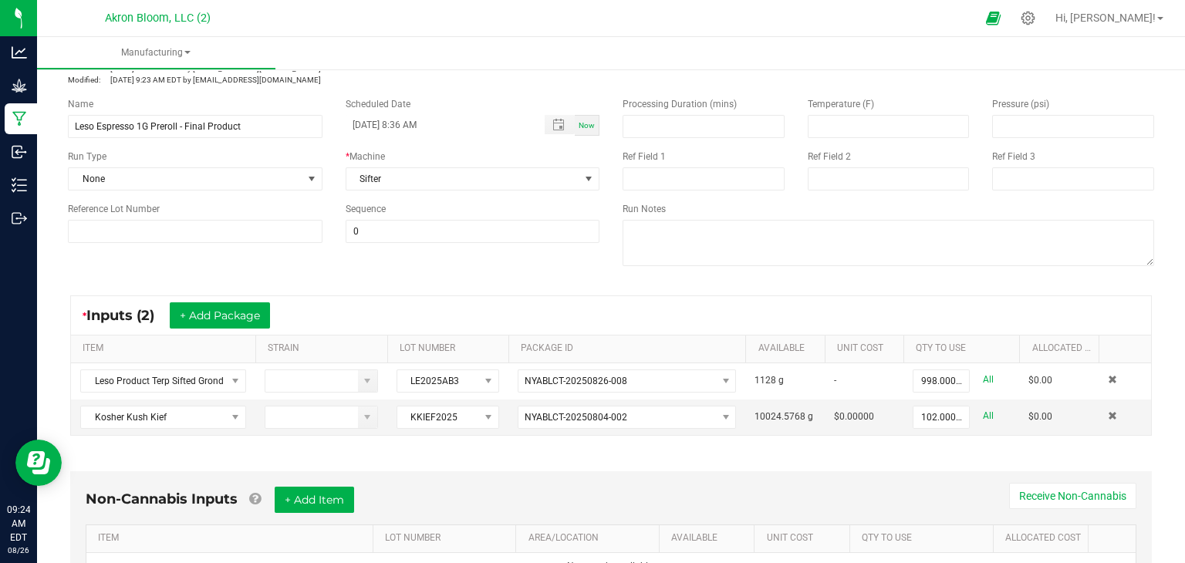
scroll to position [0, 0]
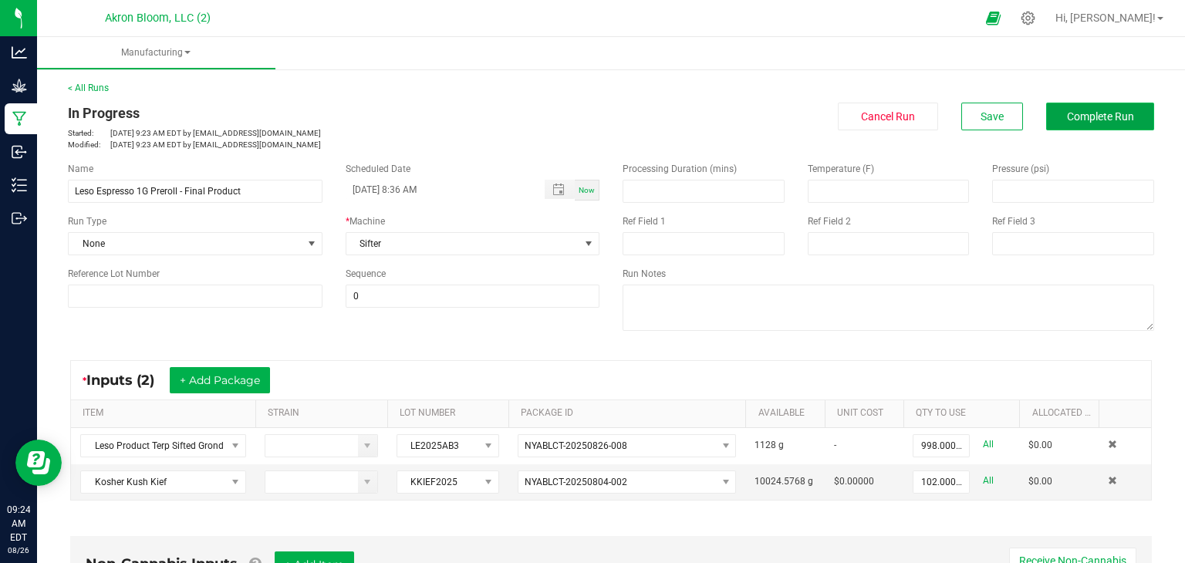
click at [1087, 119] on span "Complete Run" at bounding box center [1100, 116] width 67 height 12
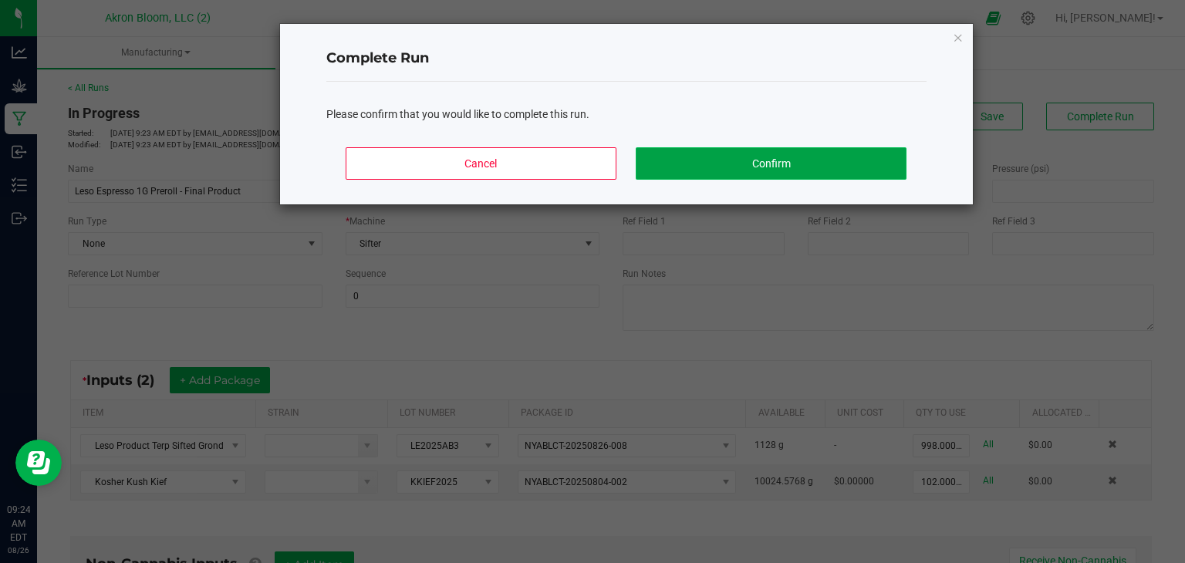
click at [806, 160] on button "Confirm" at bounding box center [770, 163] width 270 height 32
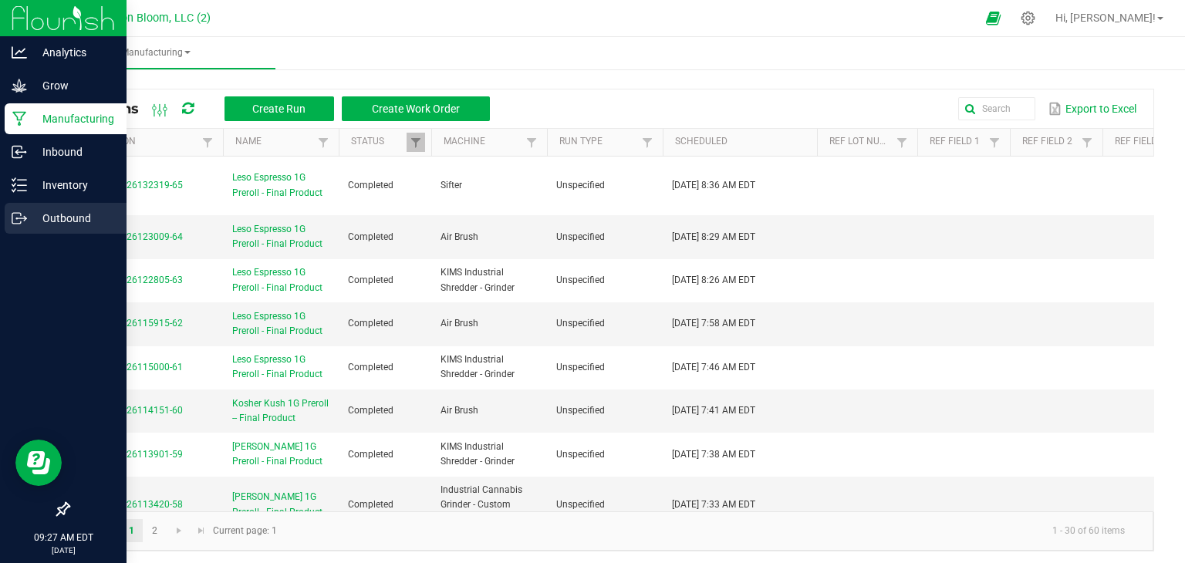
click at [20, 219] on icon at bounding box center [19, 218] width 15 height 15
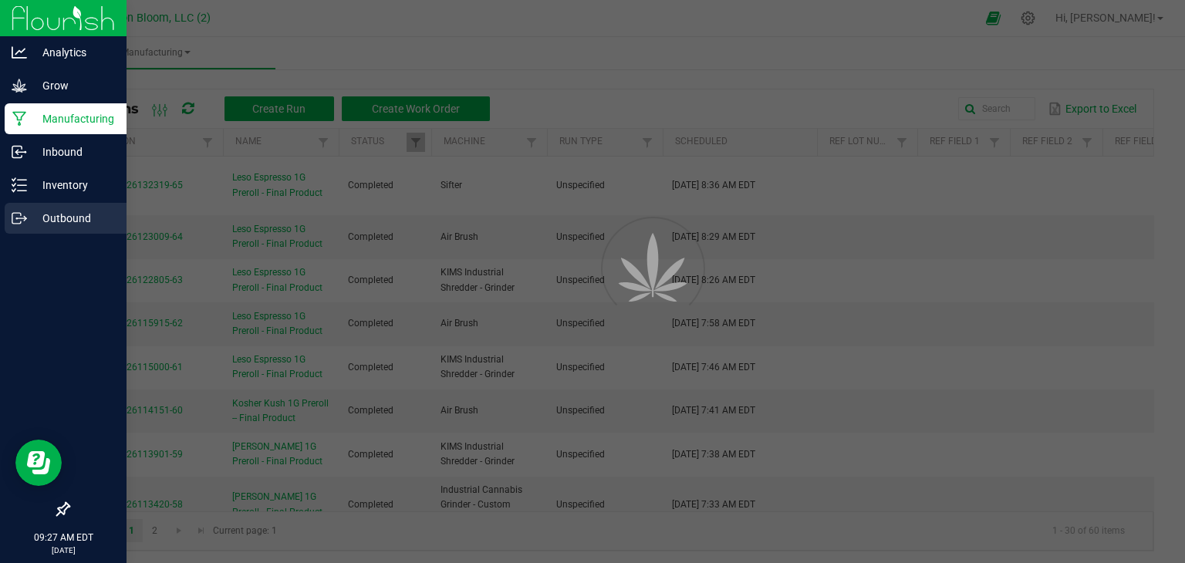
click at [16, 218] on circle at bounding box center [17, 218] width 2 height 2
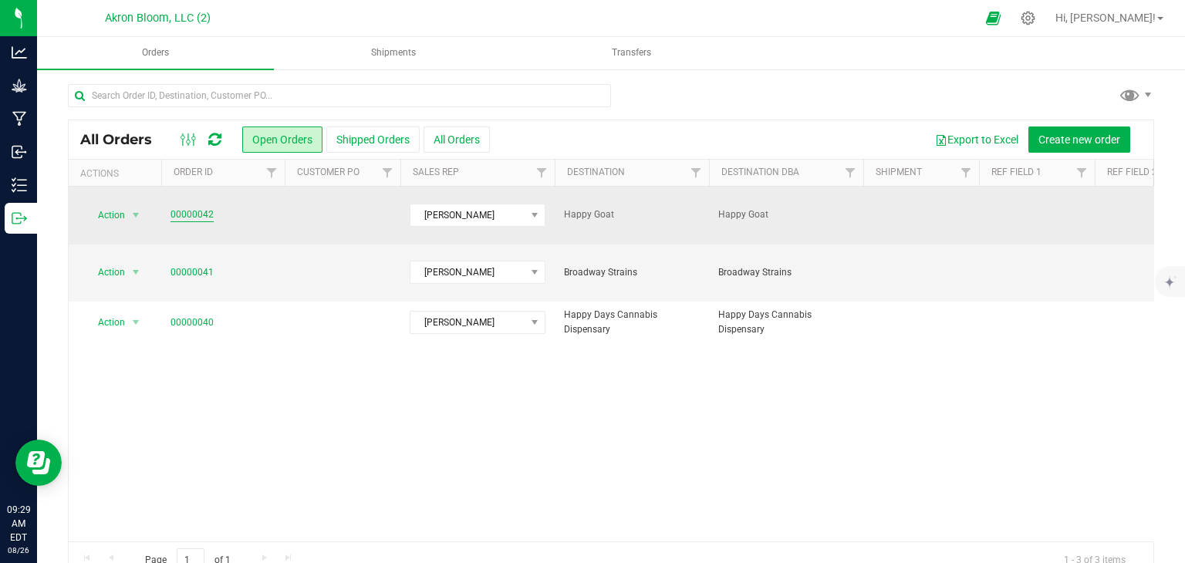
click at [193, 209] on link "00000042" at bounding box center [191, 214] width 43 height 15
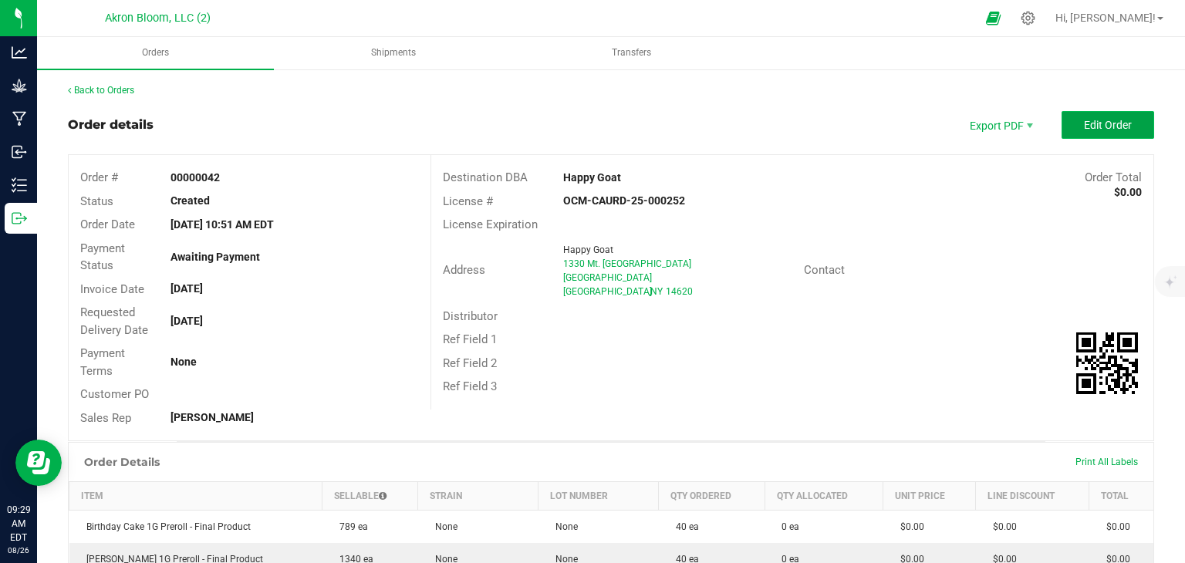
click at [1123, 123] on span "Edit Order" at bounding box center [1108, 125] width 48 height 12
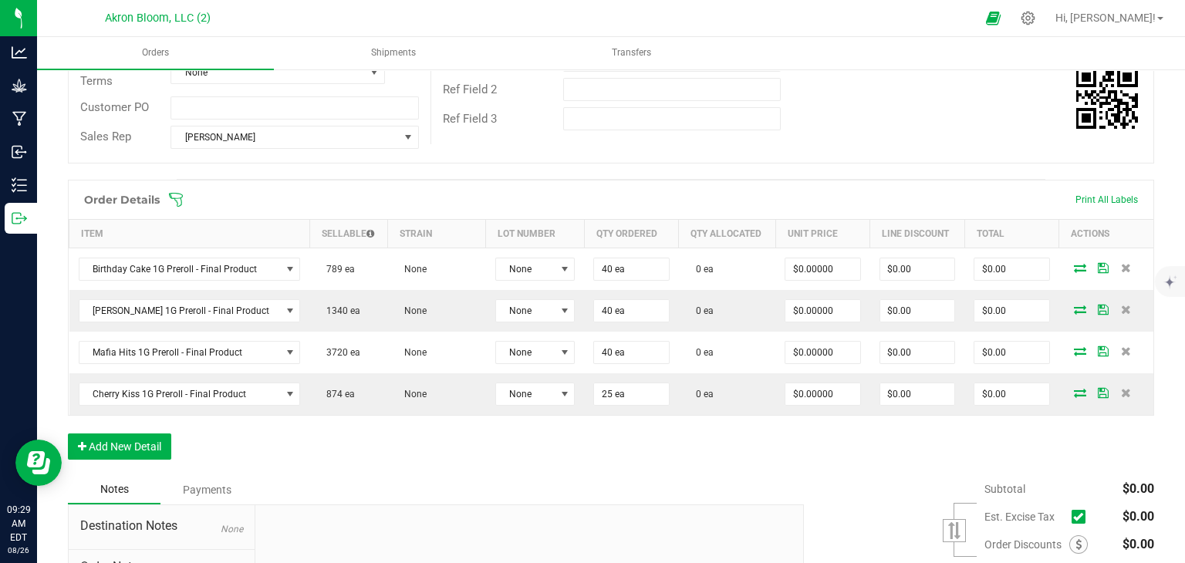
scroll to position [299, 0]
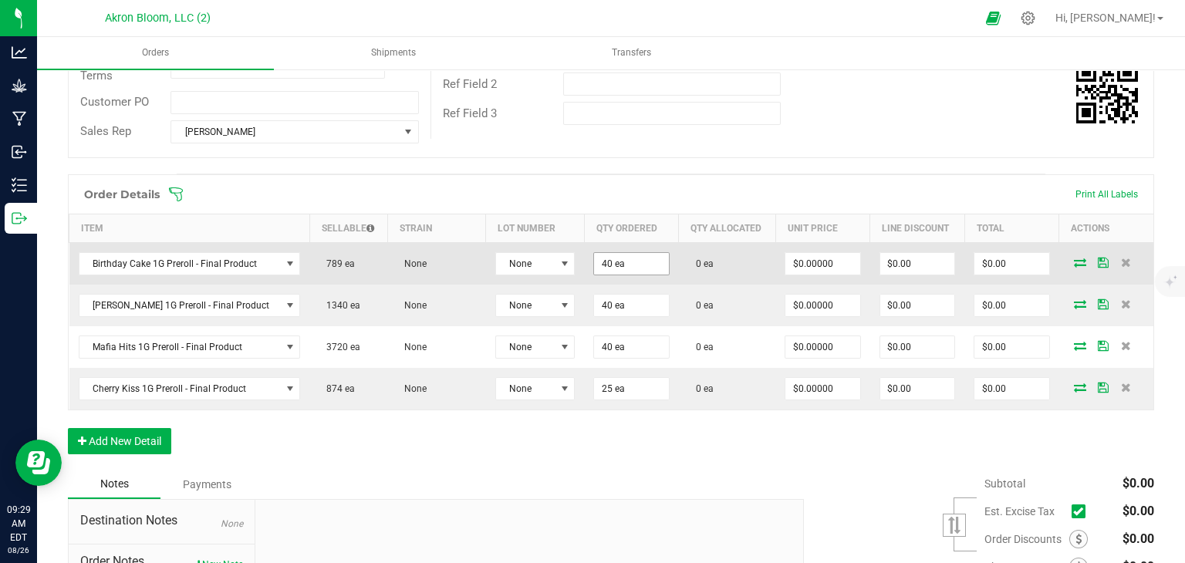
type input "40"
click at [625, 261] on input "40" at bounding box center [631, 264] width 74 height 22
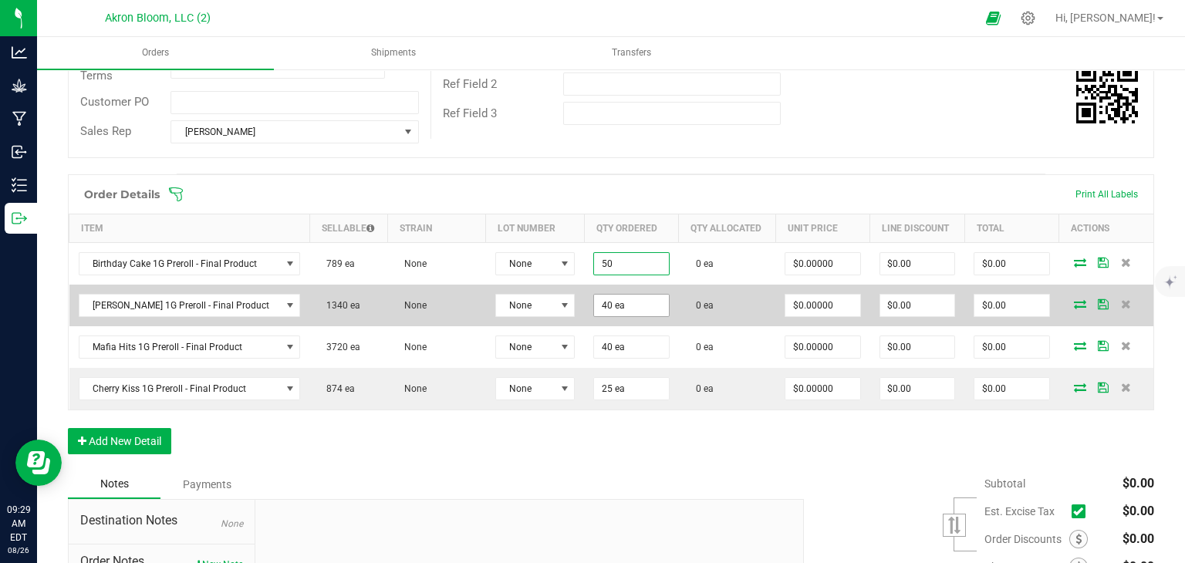
type input "50 ea"
type input "40"
click at [615, 308] on input "40" at bounding box center [631, 306] width 74 height 22
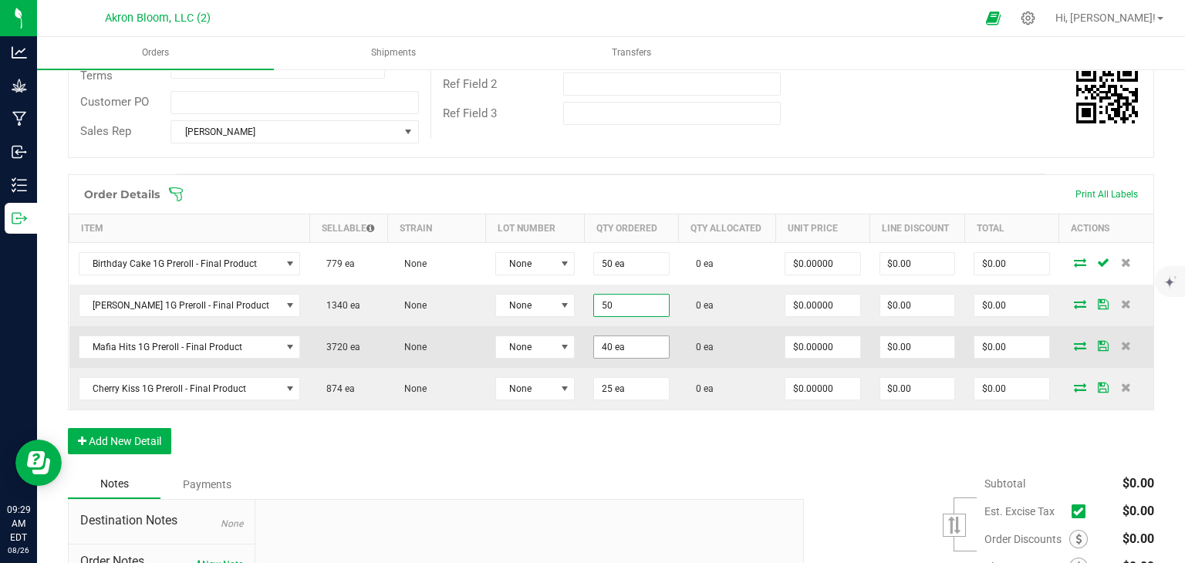
click at [624, 342] on input "40 ea" at bounding box center [631, 347] width 74 height 22
type input "50 ea"
type input "40"
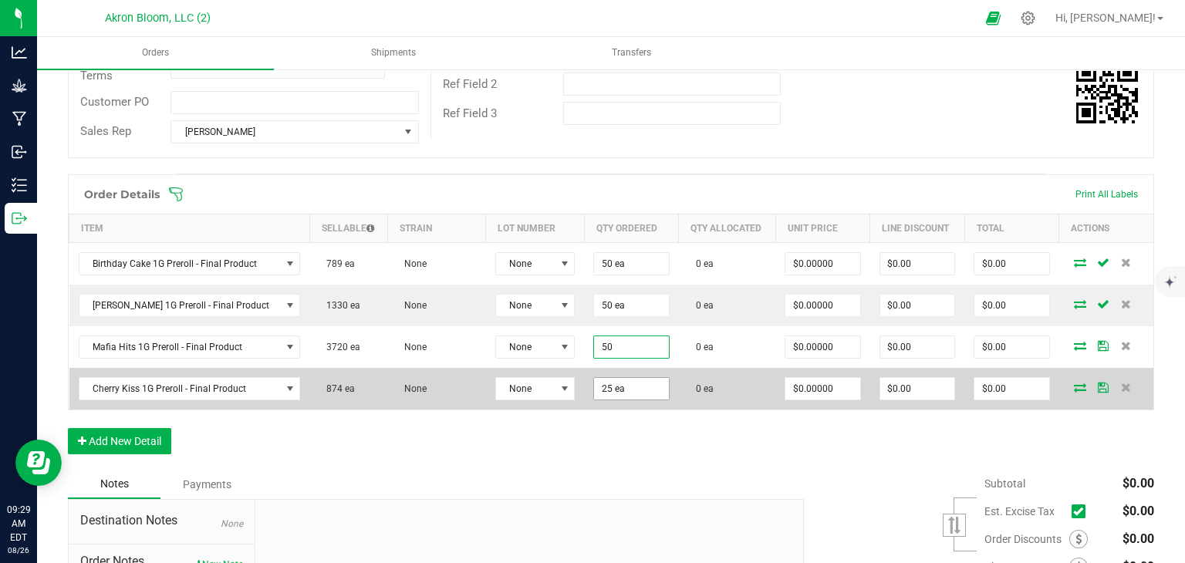
type input "50 ea"
type input "25"
click at [615, 389] on input "25" at bounding box center [631, 389] width 74 height 22
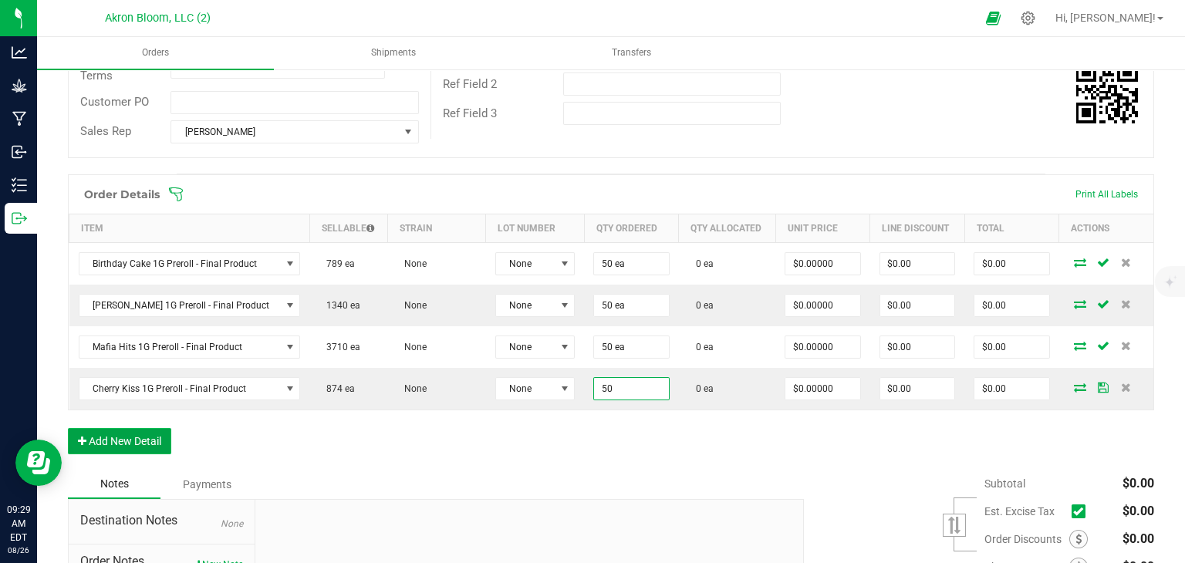
type input "50 ea"
click at [156, 439] on button "Add New Detail" at bounding box center [119, 441] width 103 height 26
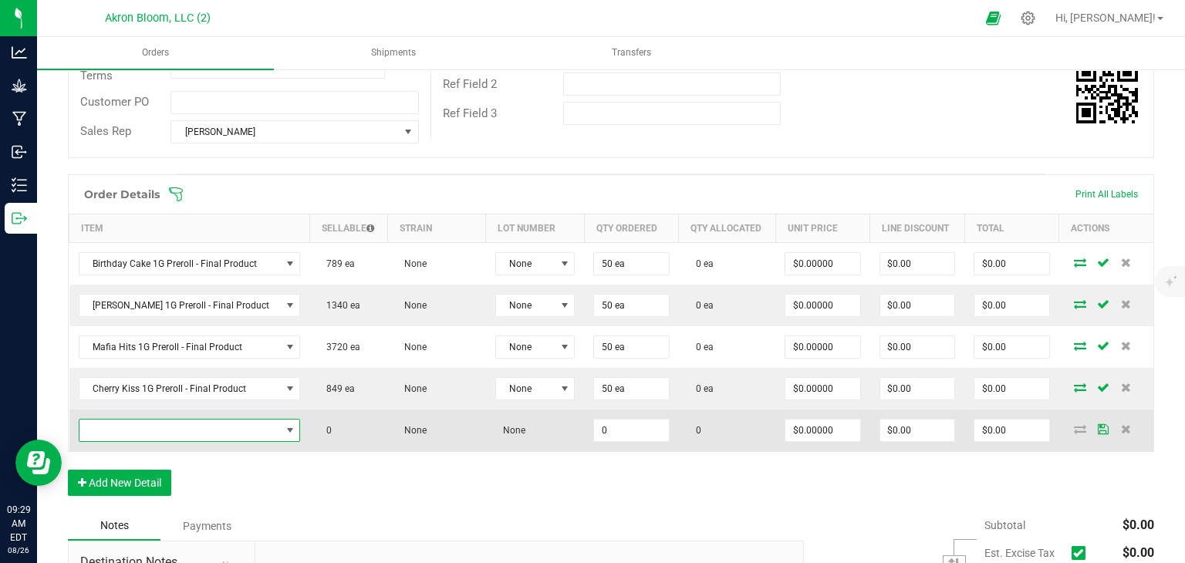
click at [284, 427] on span "NO DATA FOUND" at bounding box center [290, 430] width 12 height 12
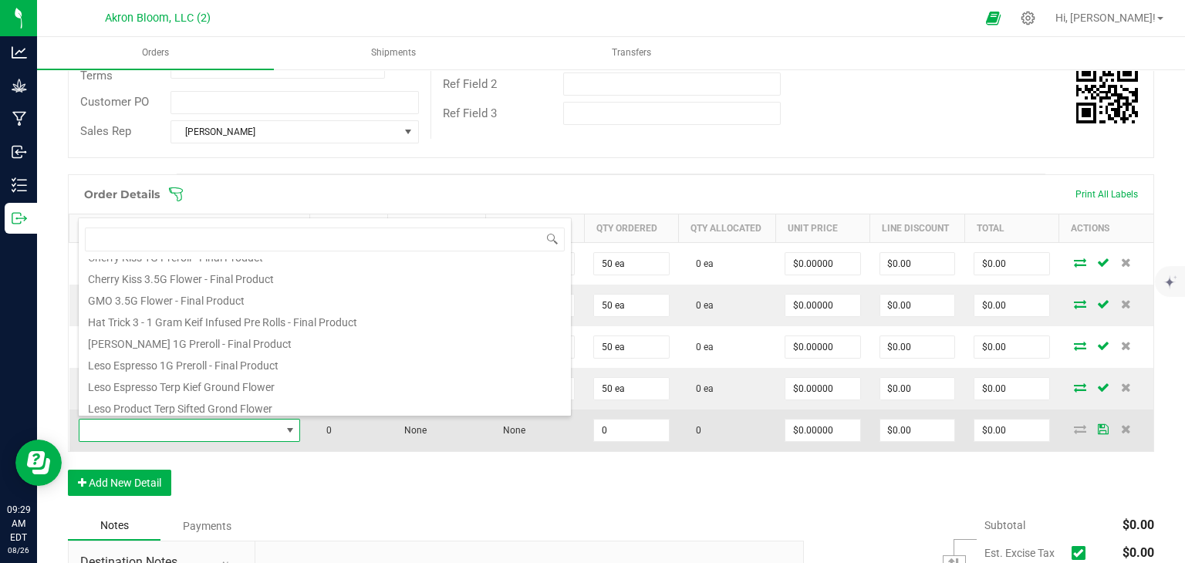
scroll to position [105, 0]
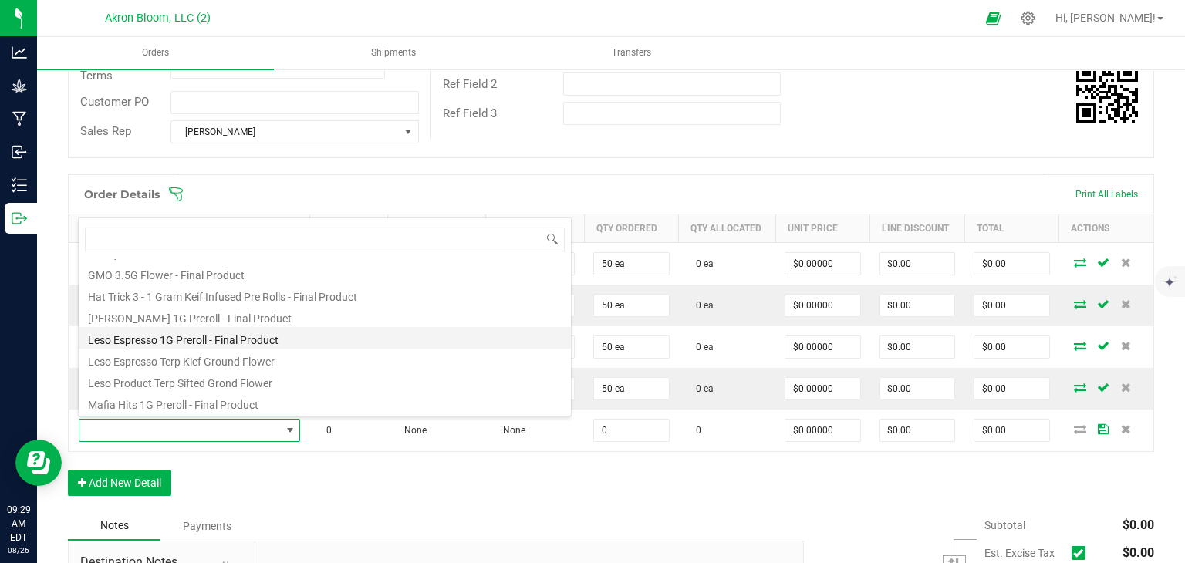
click at [271, 343] on li "Leso Espresso 1G Preroll - Final Product" at bounding box center [325, 338] width 492 height 22
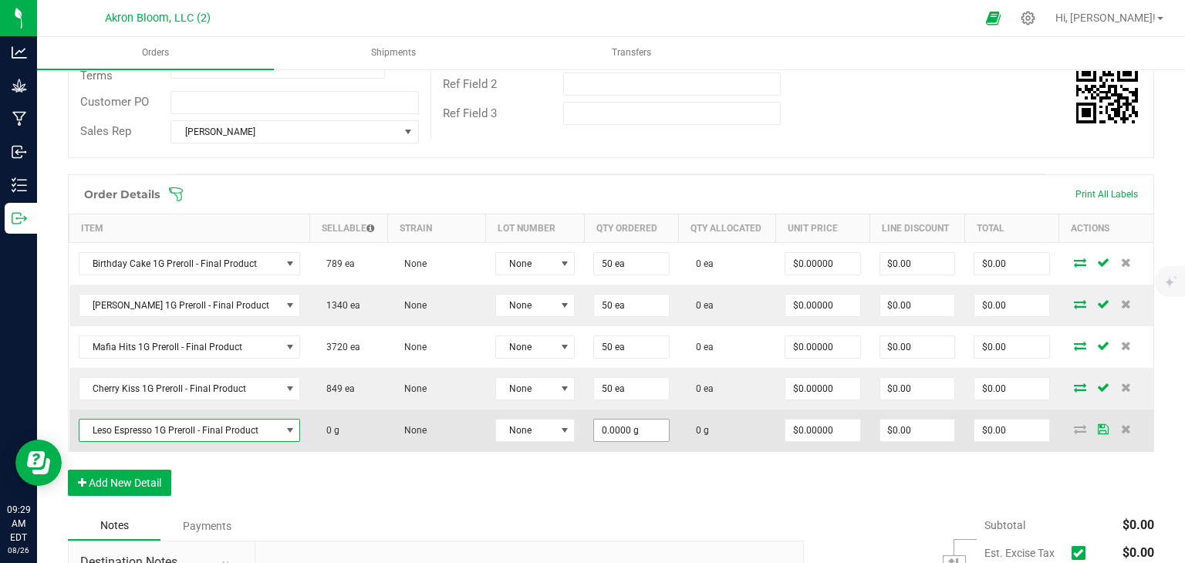
click at [629, 429] on input "0.0000 g" at bounding box center [631, 431] width 74 height 22
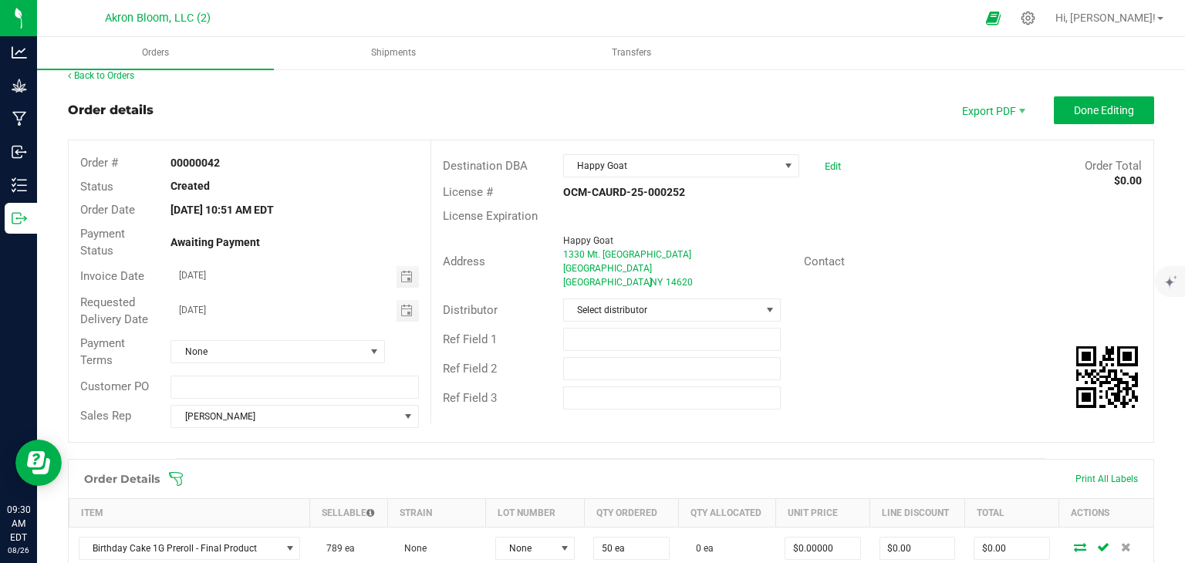
scroll to position [5, 0]
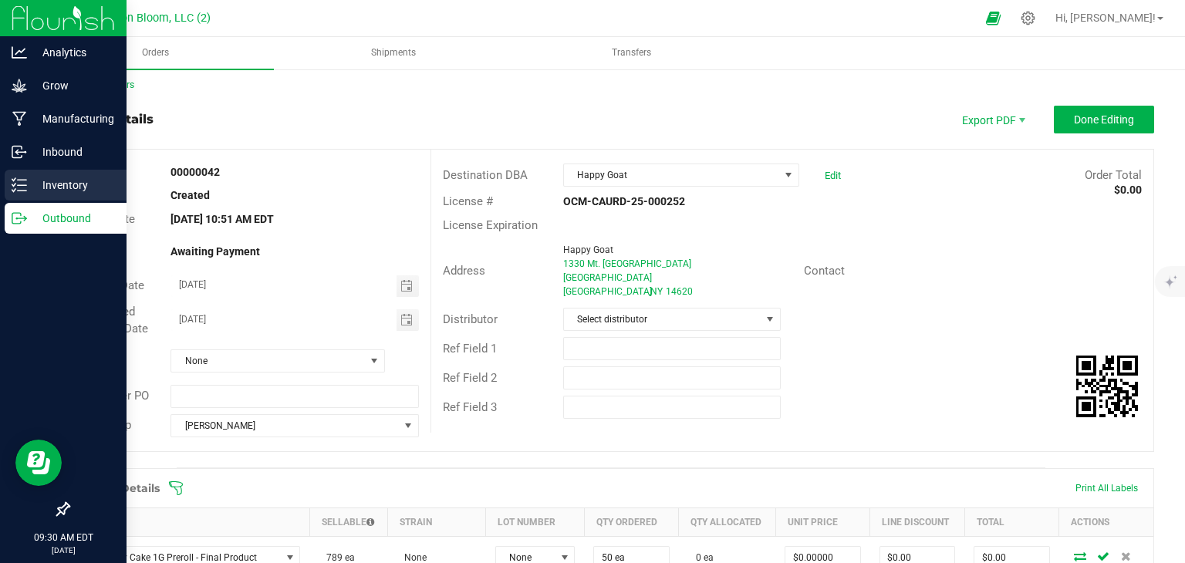
type input "50.0000 g"
click at [29, 184] on p "Inventory" at bounding box center [73, 185] width 93 height 19
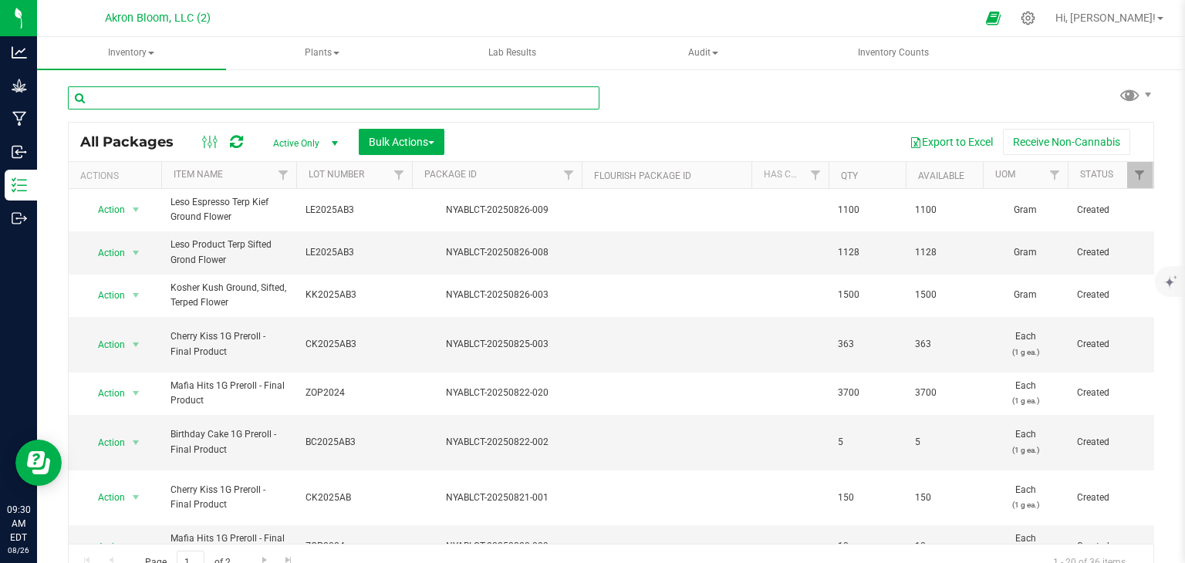
click at [201, 101] on input "text" at bounding box center [333, 97] width 531 height 23
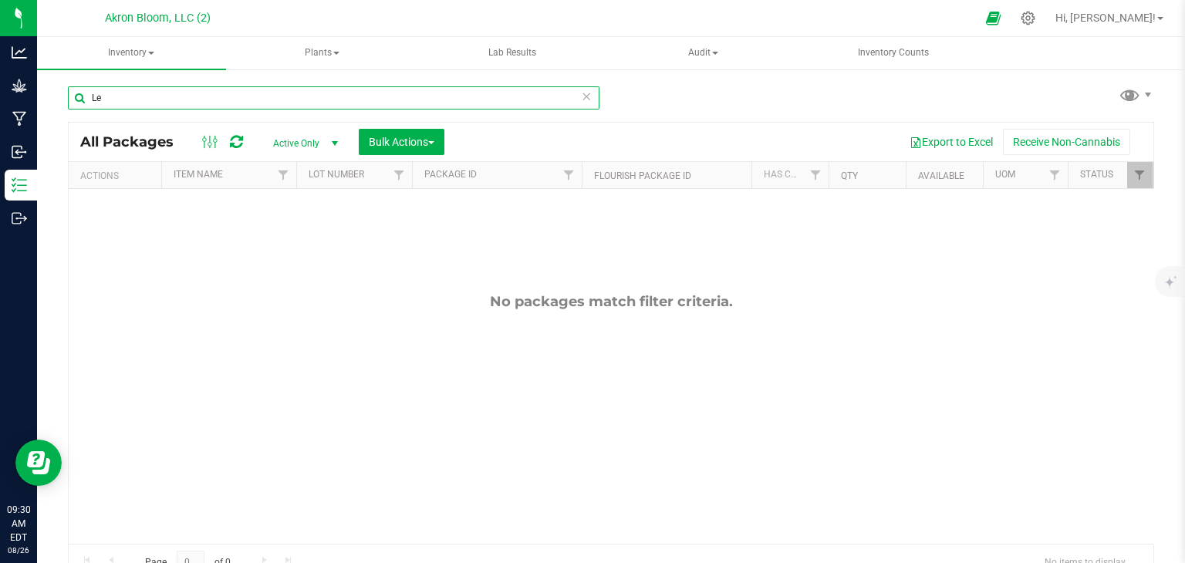
type input "L"
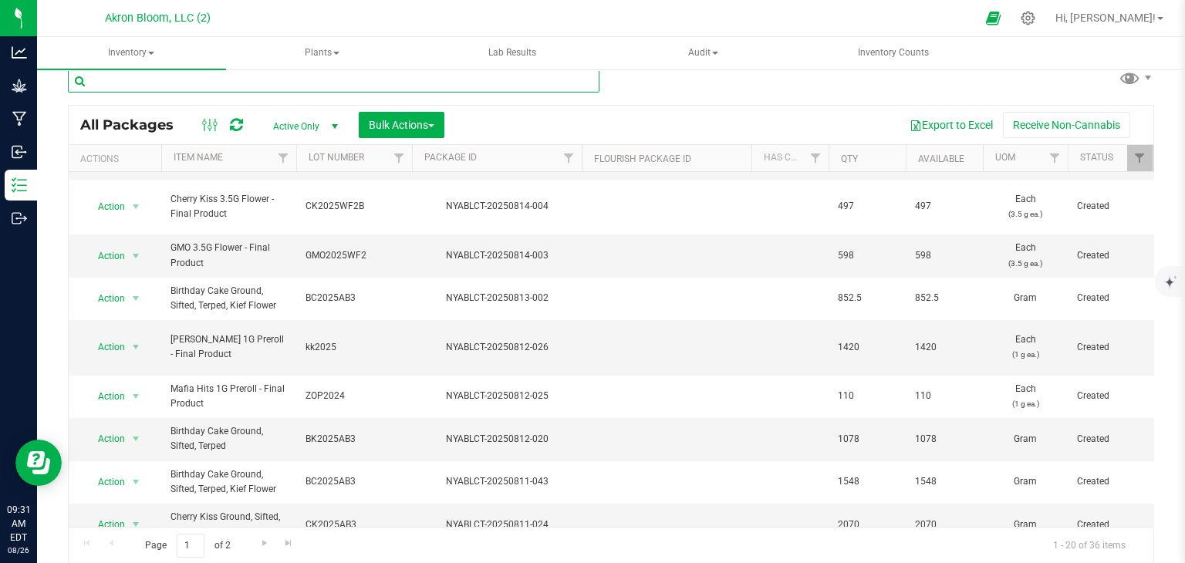
scroll to position [571, 0]
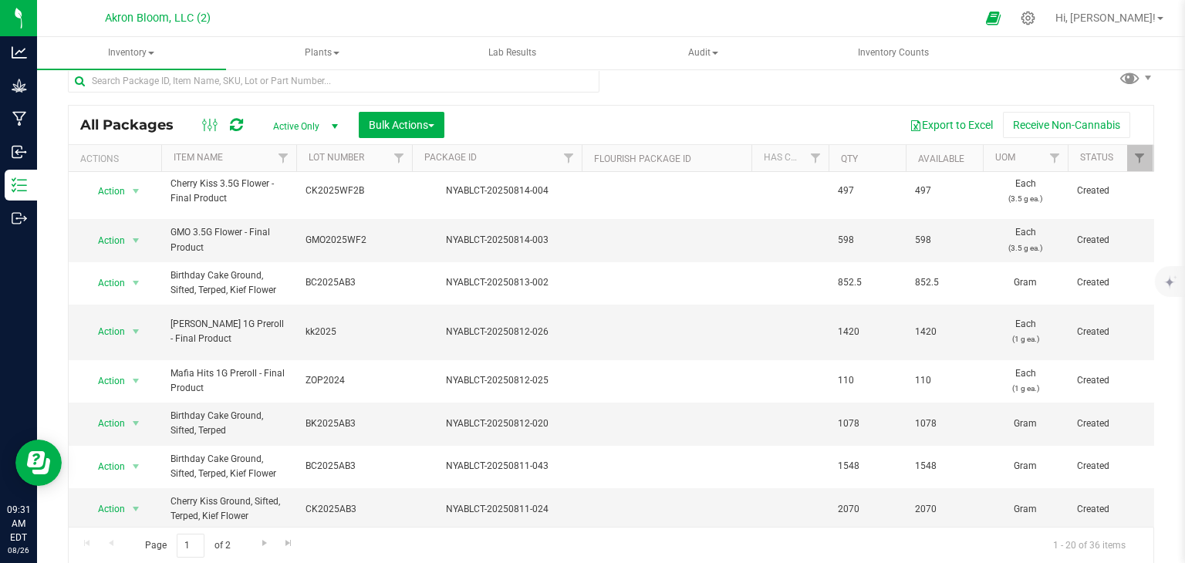
click at [222, 544] on span "Page 1 of 2" at bounding box center [187, 546] width 111 height 24
click at [261, 541] on span "Go to the next page" at bounding box center [264, 543] width 12 height 12
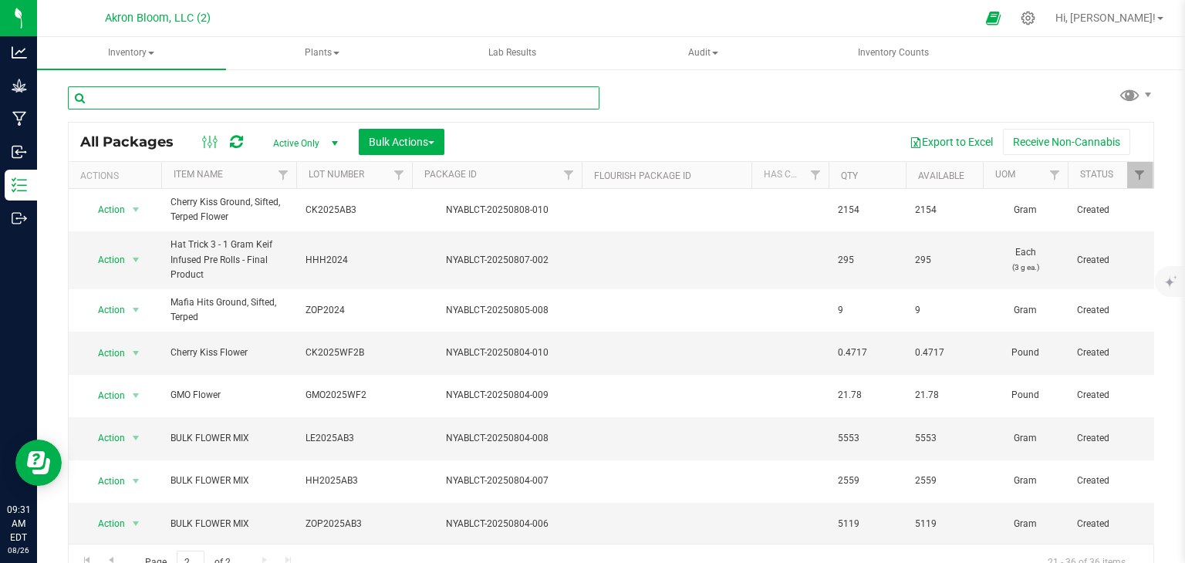
click at [231, 99] on input "text" at bounding box center [333, 97] width 531 height 23
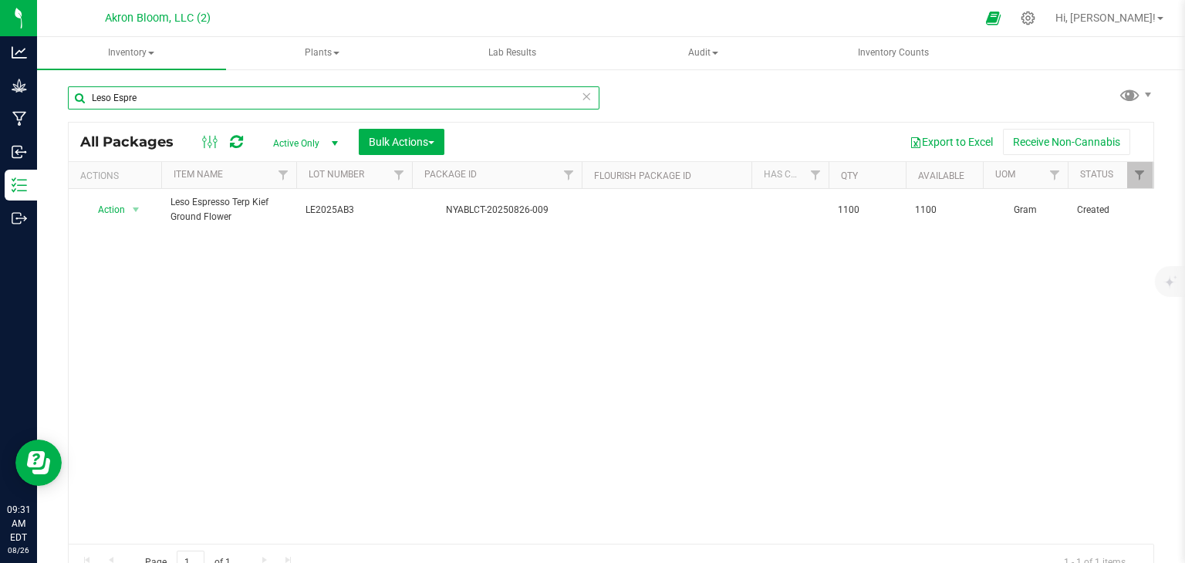
click at [145, 102] on input "Leso Espre" at bounding box center [333, 97] width 531 height 23
type input "L"
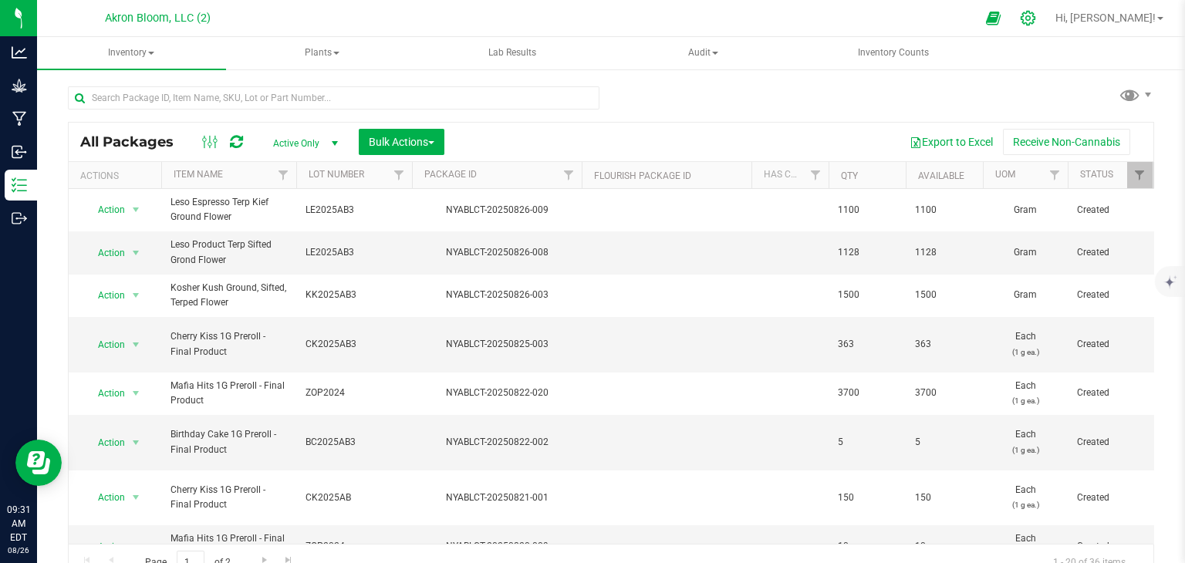
click at [1036, 19] on icon at bounding box center [1028, 18] width 16 height 16
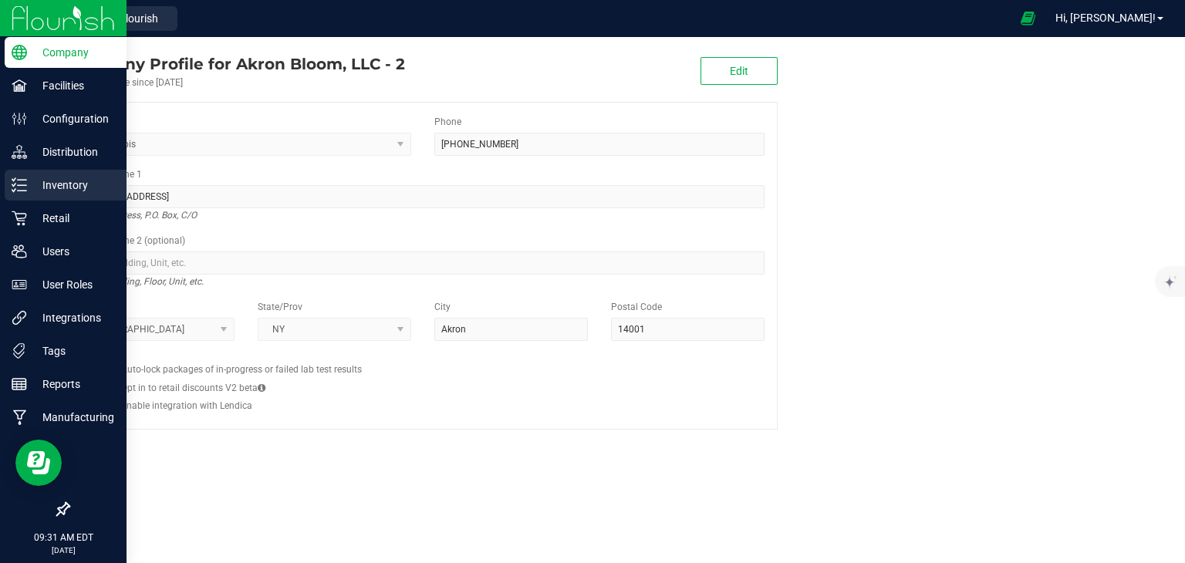
click at [29, 185] on p "Inventory" at bounding box center [73, 185] width 93 height 19
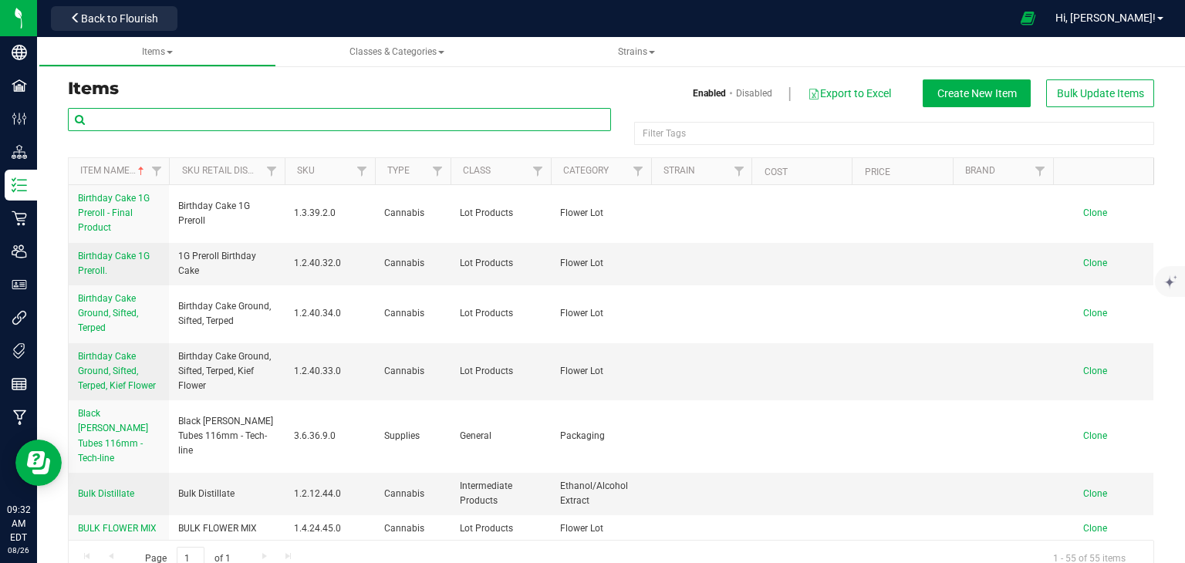
click at [217, 121] on input "text" at bounding box center [339, 119] width 543 height 23
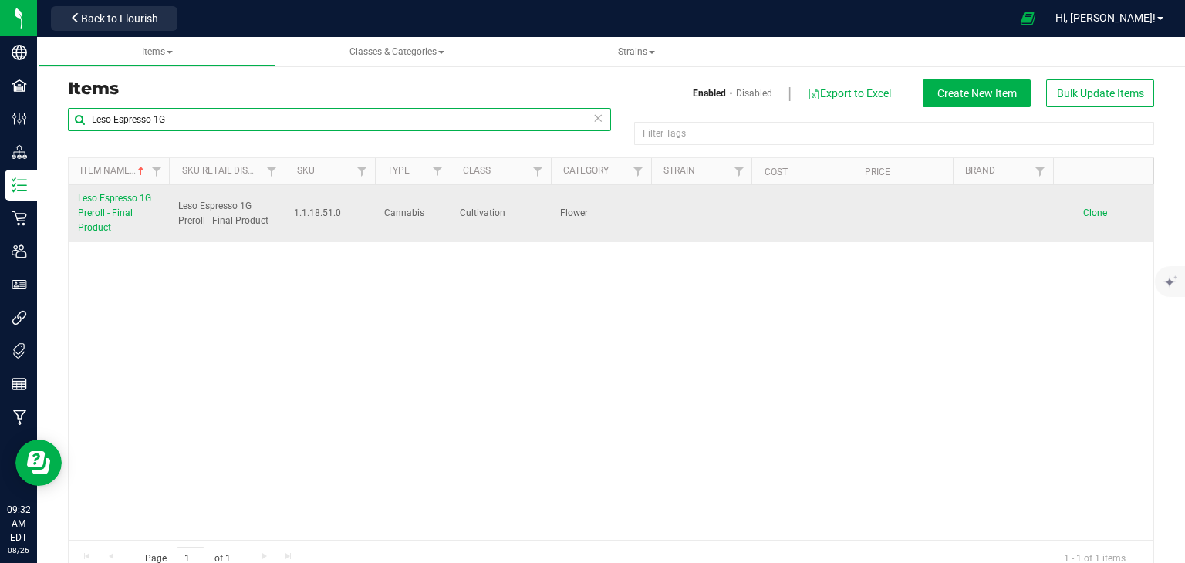
type input "Leso Espresso 1G"
click at [100, 219] on link "Leso Espresso 1G Preroll - Final Product" at bounding box center [119, 213] width 82 height 45
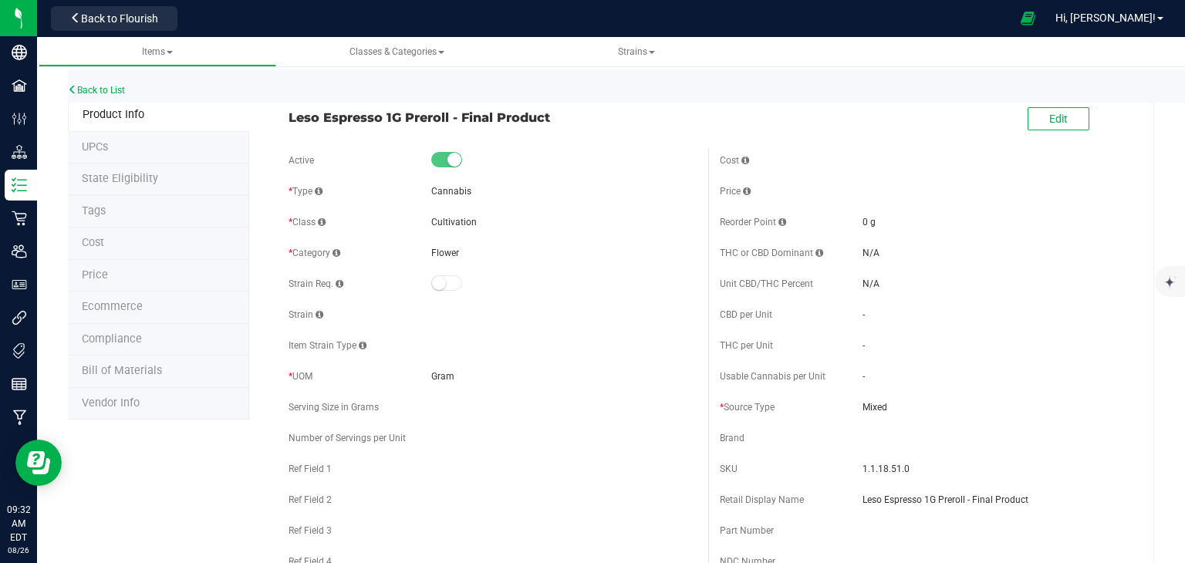
click at [461, 377] on div "Gram" at bounding box center [563, 376] width 265 height 14
click at [1056, 115] on span "Edit" at bounding box center [1058, 119] width 19 height 12
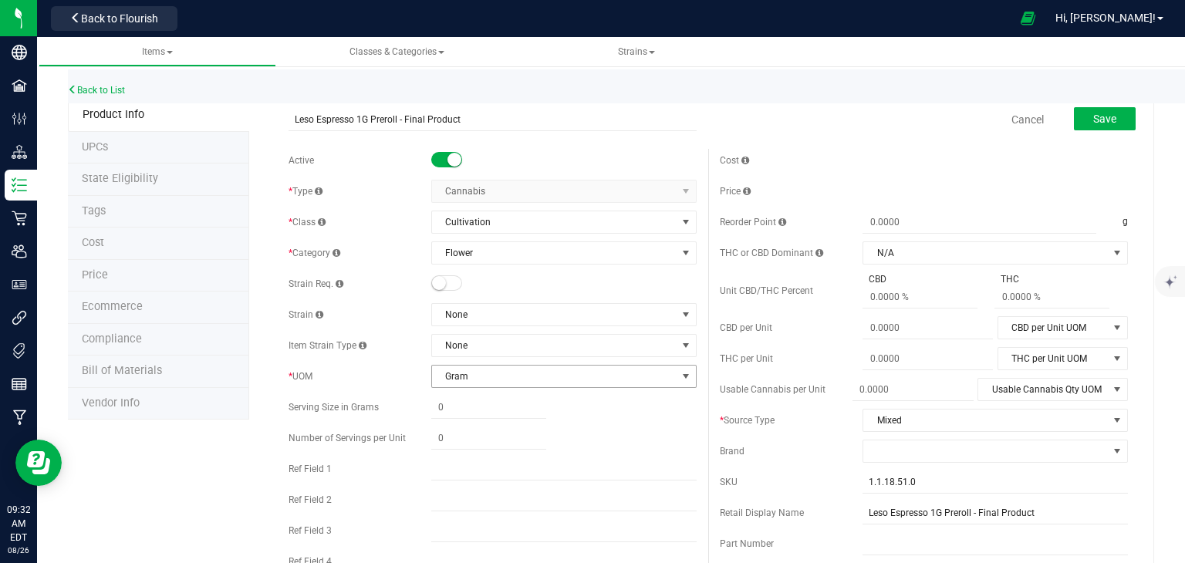
click at [684, 375] on span "select" at bounding box center [685, 376] width 12 height 12
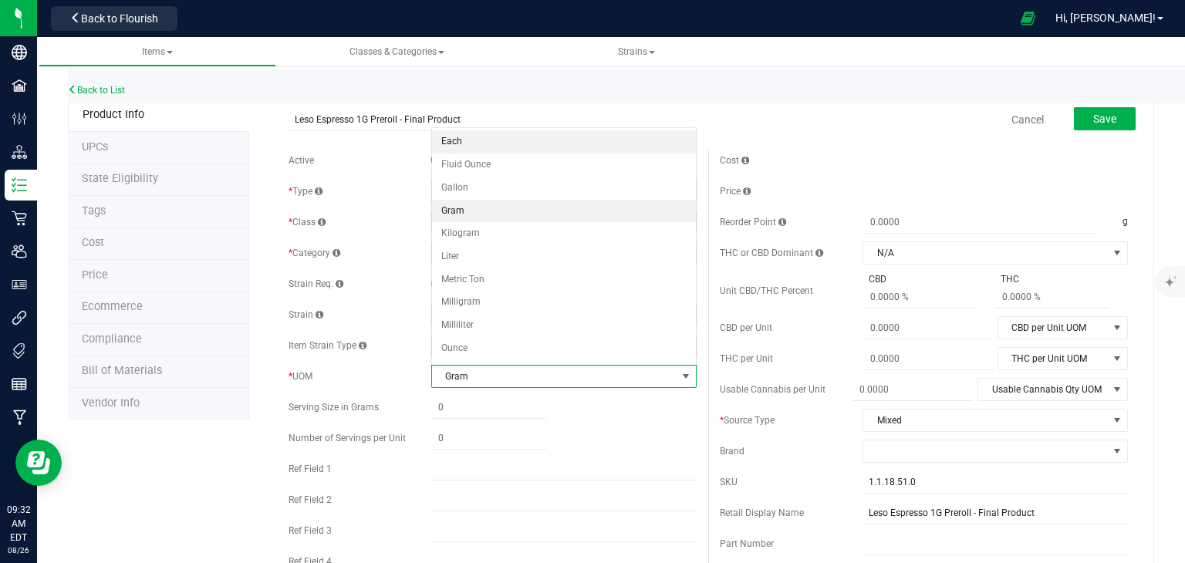
click at [492, 143] on li "Each" at bounding box center [564, 141] width 264 height 23
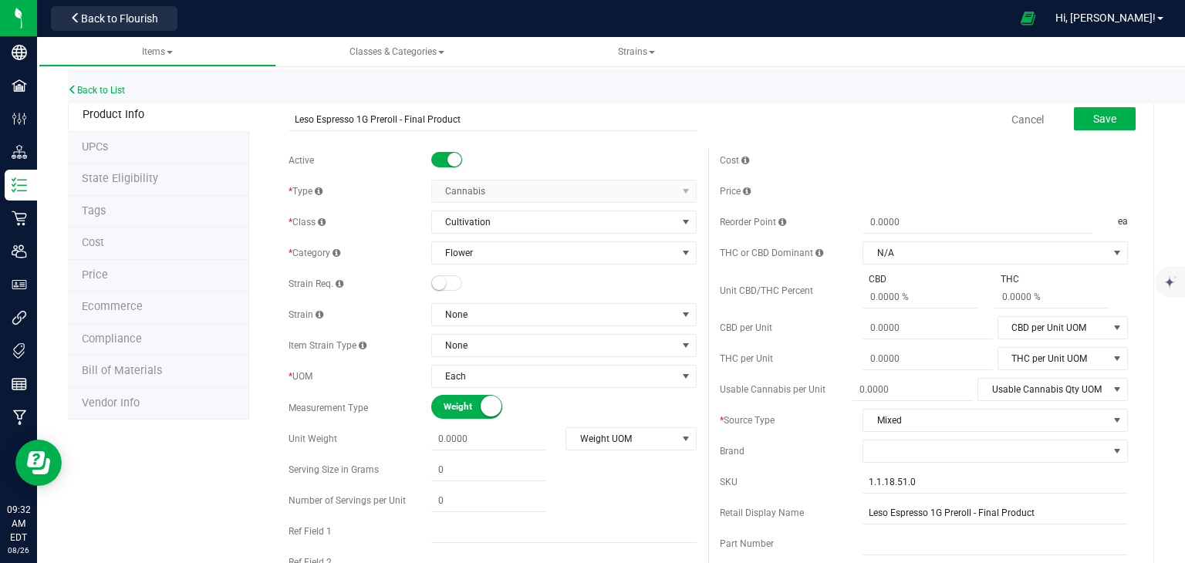
click at [488, 404] on small at bounding box center [490, 406] width 21 height 21
click at [1097, 119] on span "Save" at bounding box center [1104, 119] width 23 height 12
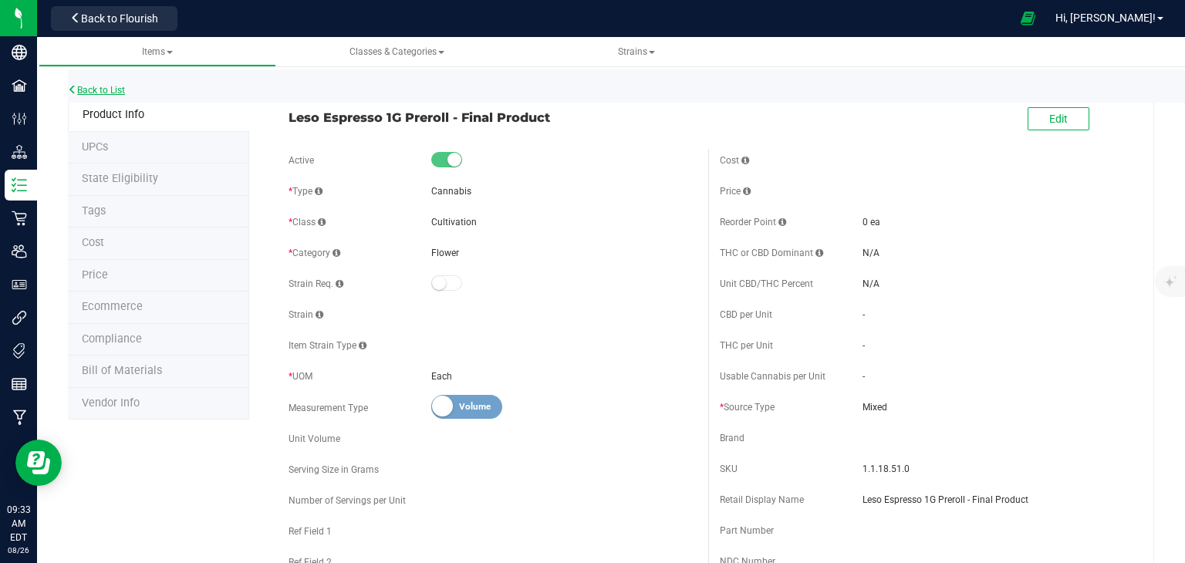
click at [99, 87] on link "Back to List" at bounding box center [96, 90] width 57 height 11
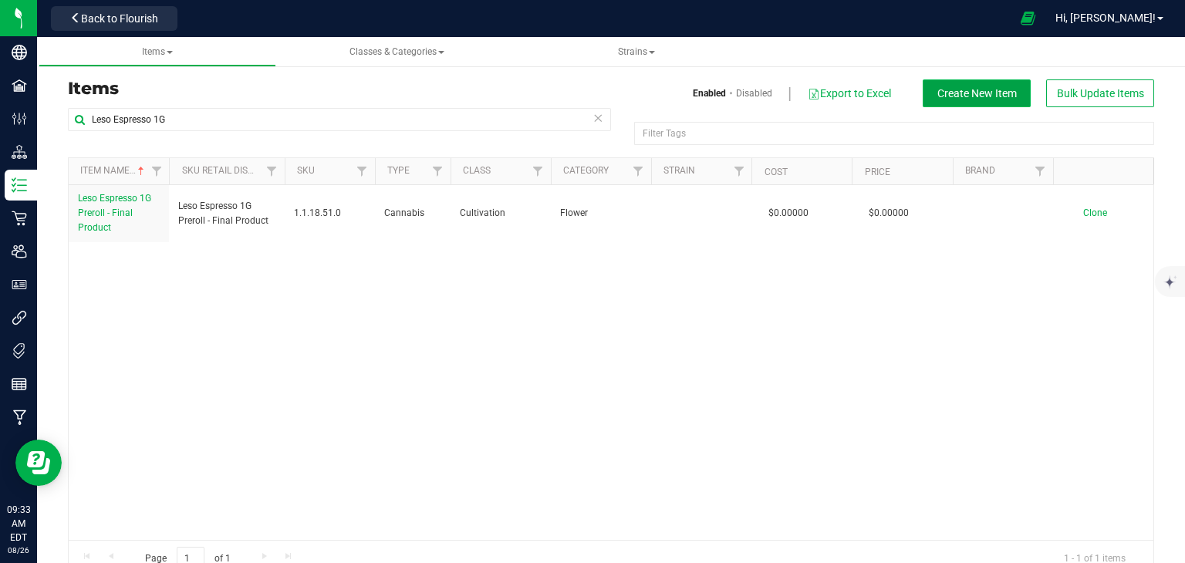
click at [943, 93] on span "Create New Item" at bounding box center [976, 93] width 79 height 12
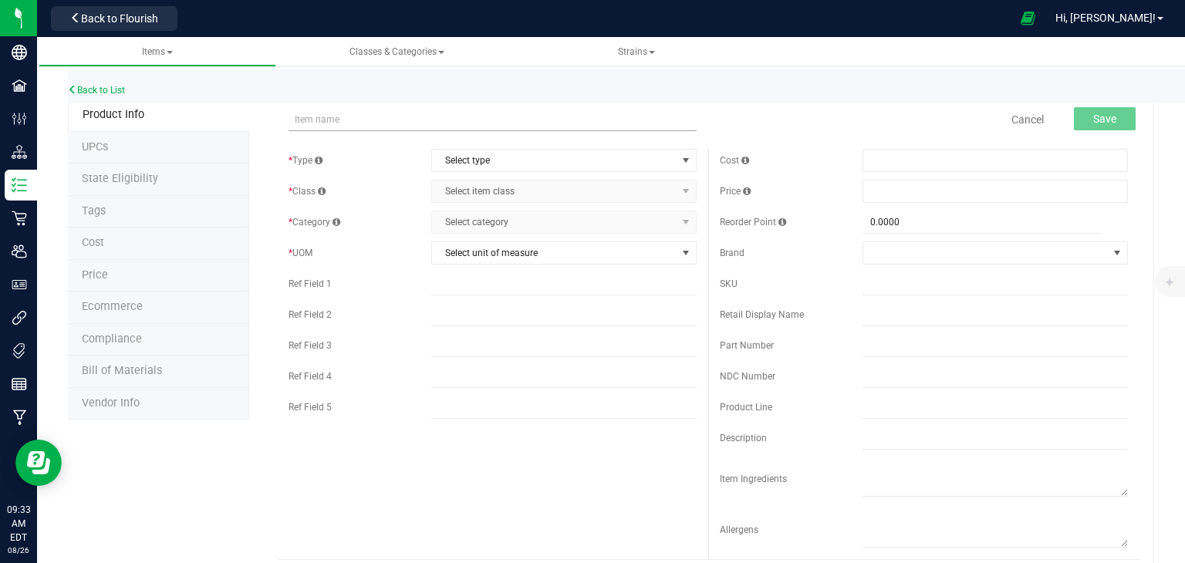
click at [369, 118] on input "text" at bounding box center [492, 119] width 408 height 23
type input "Leso Espresso 1G Preroll"
click at [684, 162] on span "select" at bounding box center [685, 160] width 12 height 12
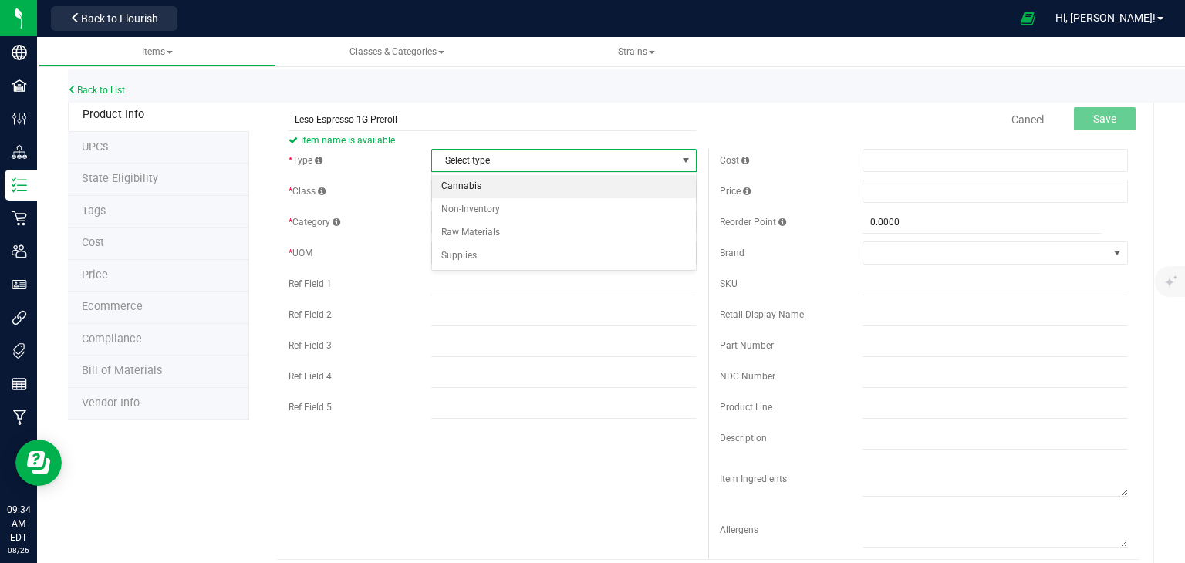
click at [651, 188] on li "Cannabis" at bounding box center [564, 186] width 264 height 23
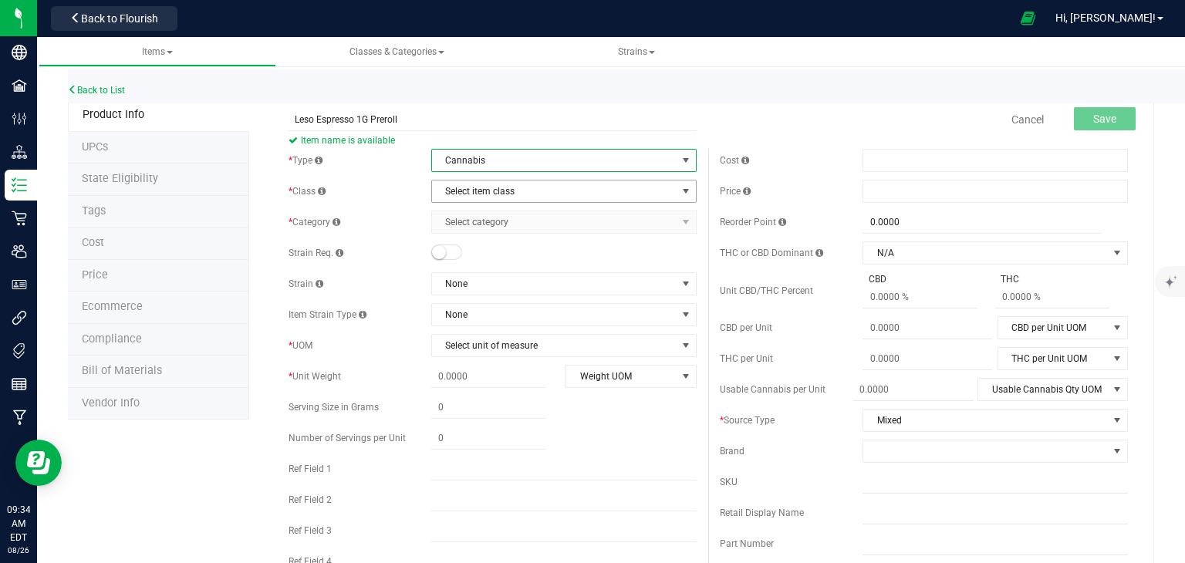
click at [685, 191] on span "select" at bounding box center [685, 191] width 12 height 12
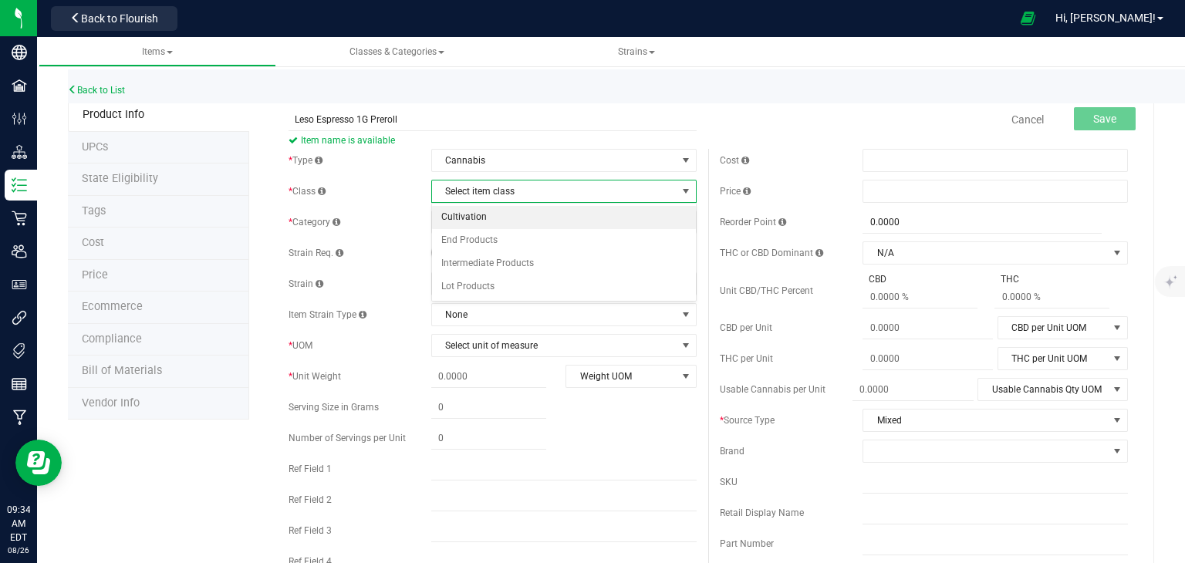
click at [622, 217] on li "Cultivation" at bounding box center [564, 217] width 264 height 23
click at [684, 221] on span "select" at bounding box center [685, 222] width 12 height 12
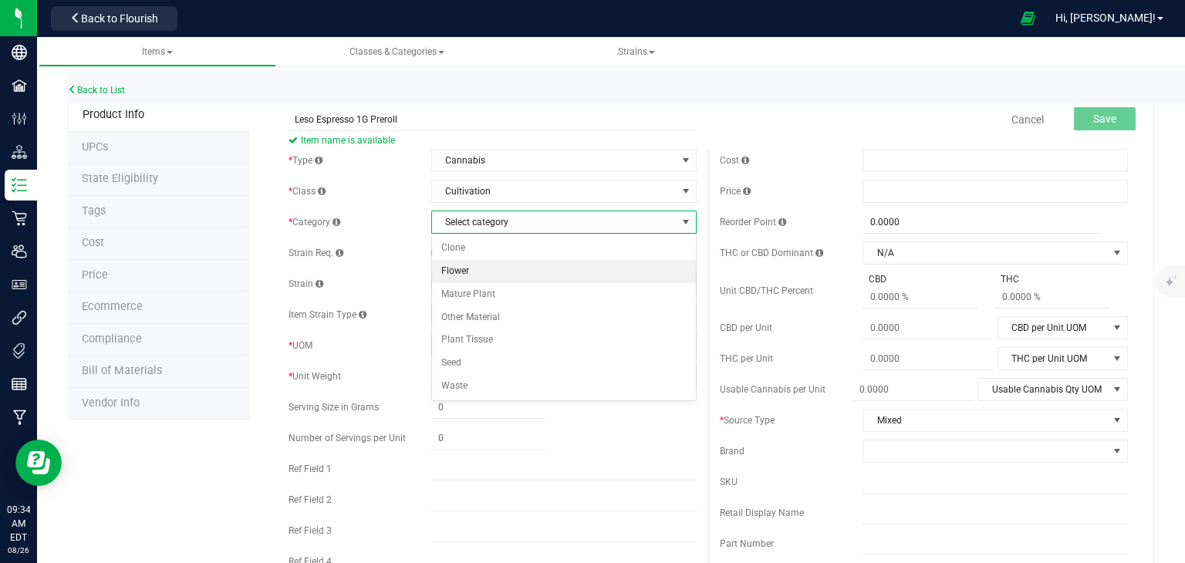
click at [633, 272] on li "Flower" at bounding box center [564, 271] width 264 height 23
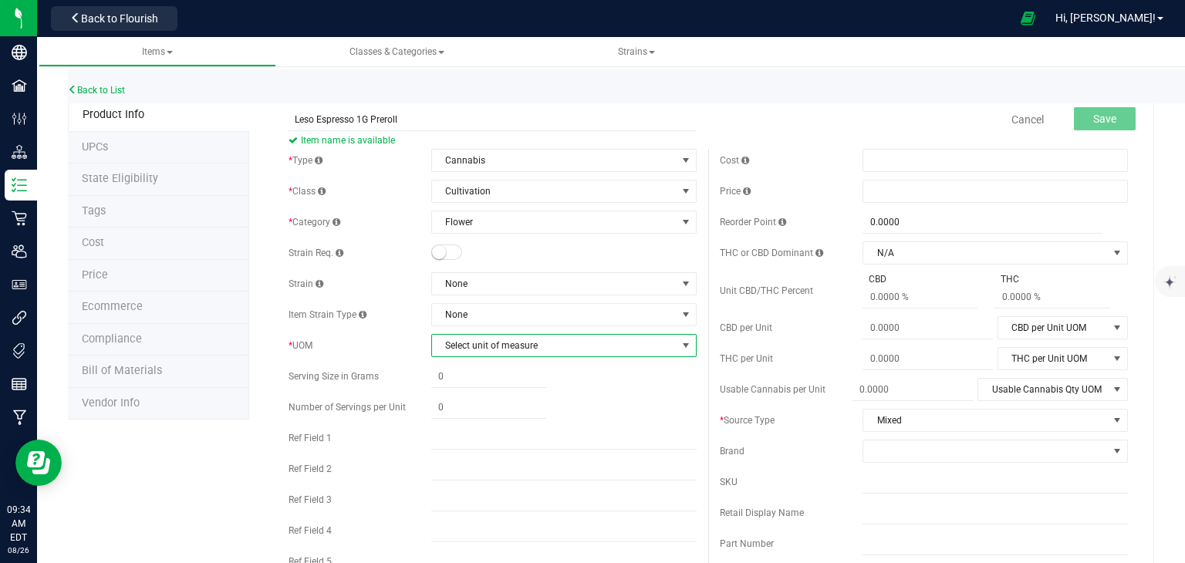
click at [686, 346] on span "select" at bounding box center [685, 345] width 12 height 12
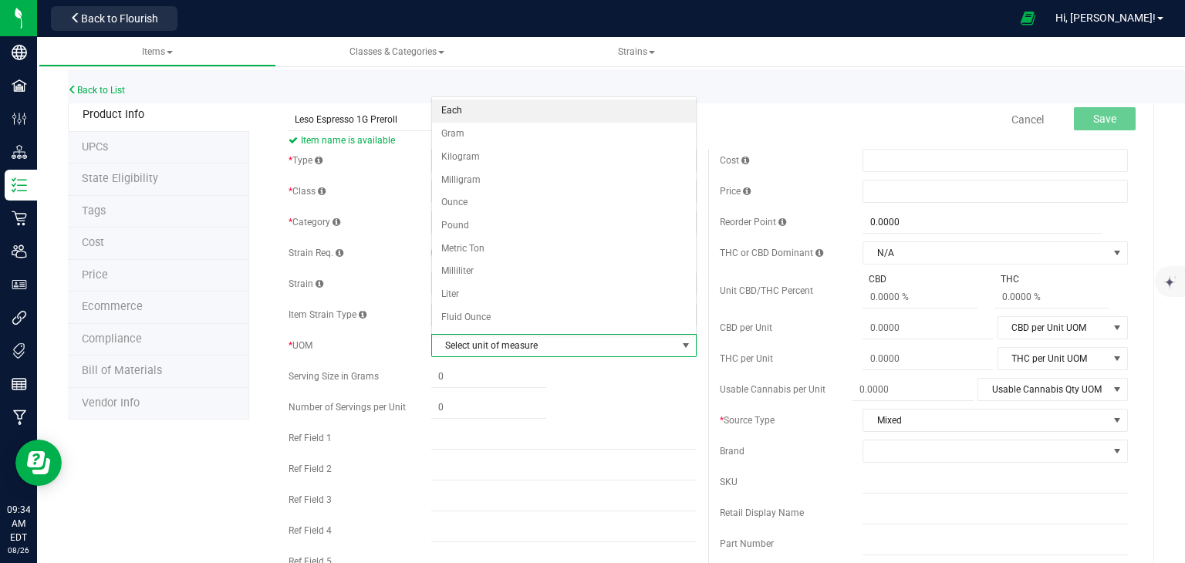
click at [539, 106] on li "Each" at bounding box center [564, 110] width 264 height 23
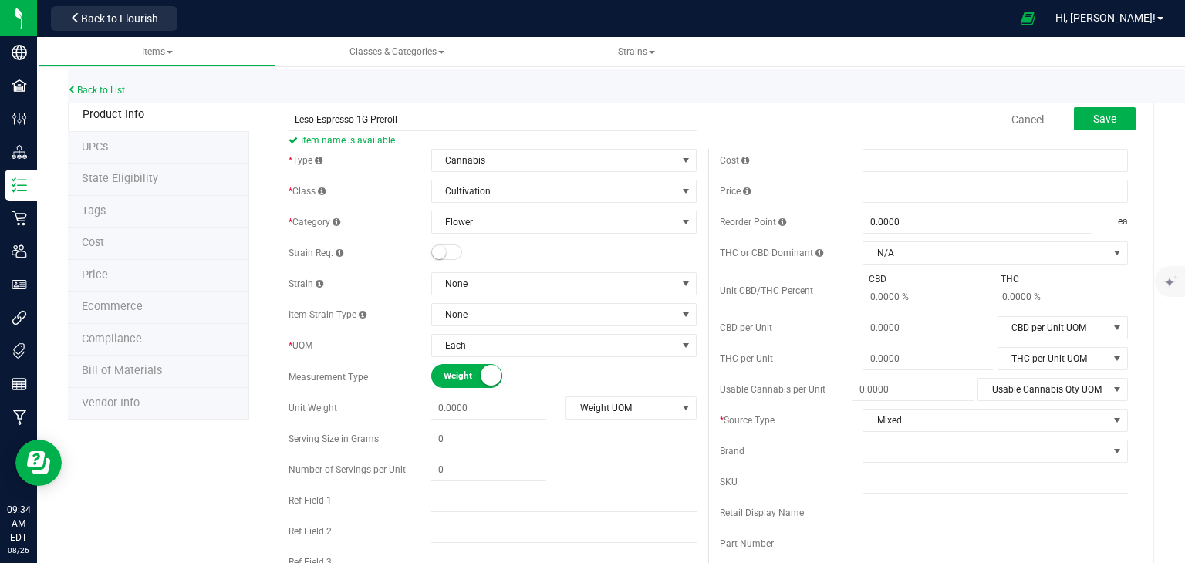
click at [490, 371] on small at bounding box center [490, 375] width 21 height 21
click at [1105, 121] on span "Save" at bounding box center [1104, 119] width 23 height 12
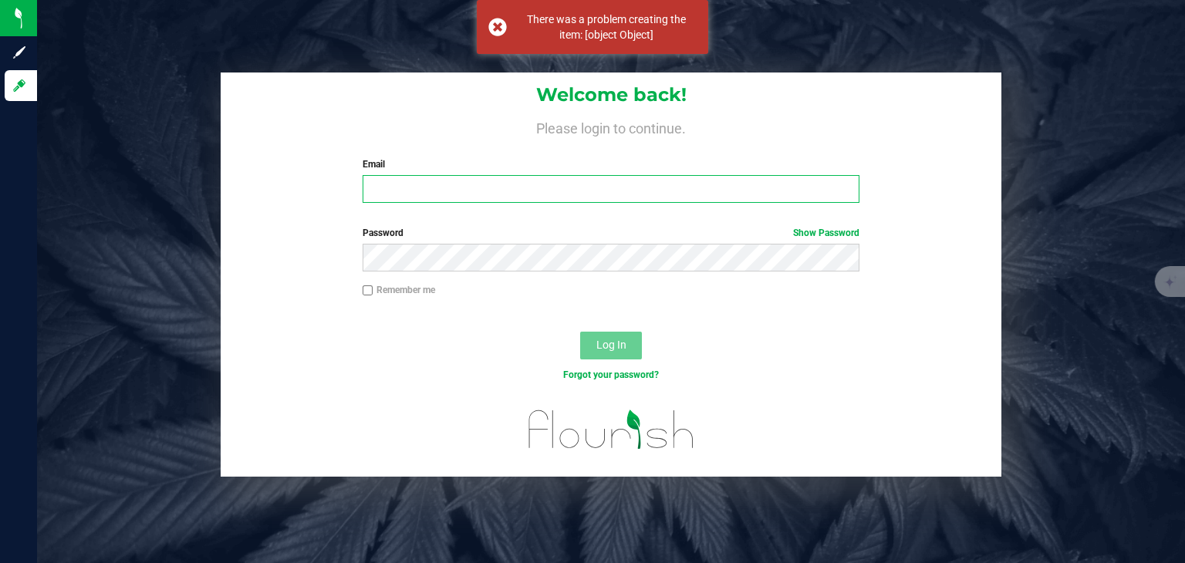
type input "[EMAIL_ADDRESS][DOMAIN_NAME]"
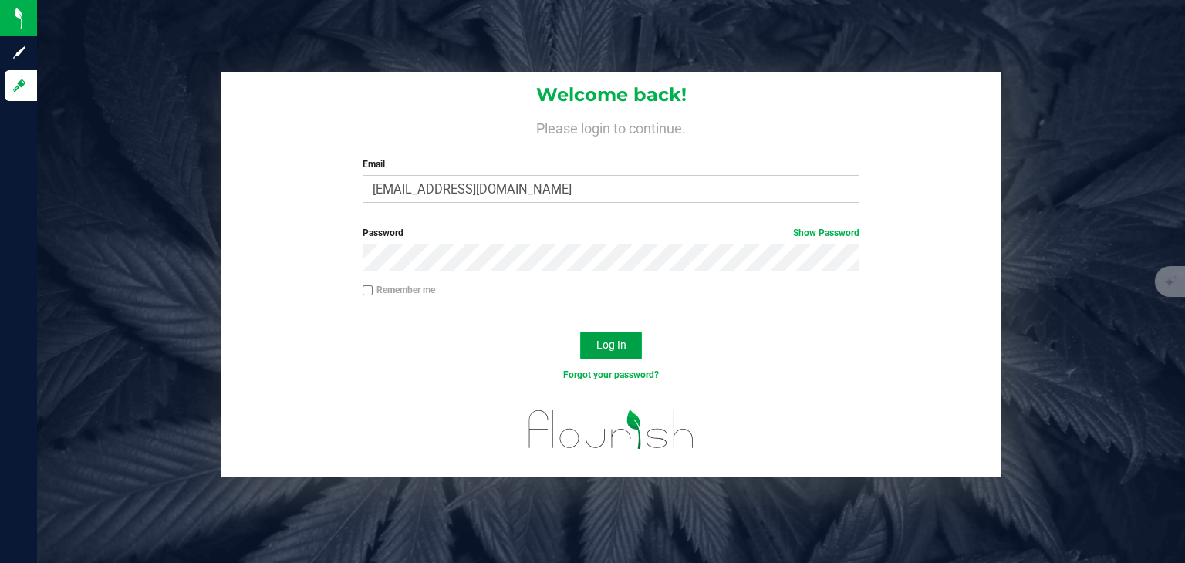
click at [620, 342] on span "Log In" at bounding box center [611, 345] width 30 height 12
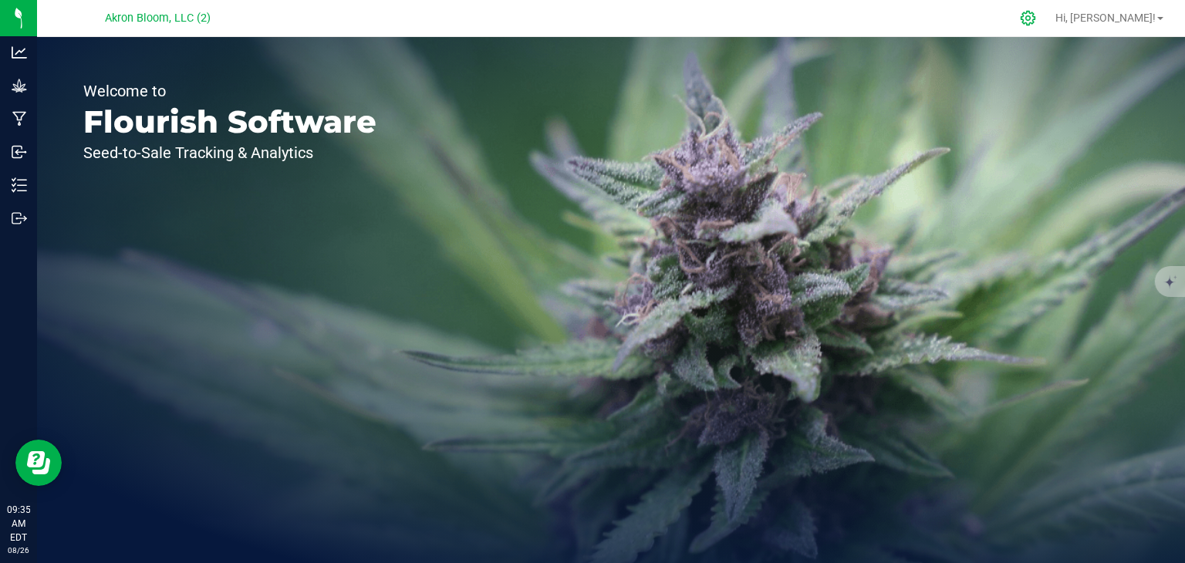
click at [1036, 15] on icon at bounding box center [1028, 18] width 16 height 16
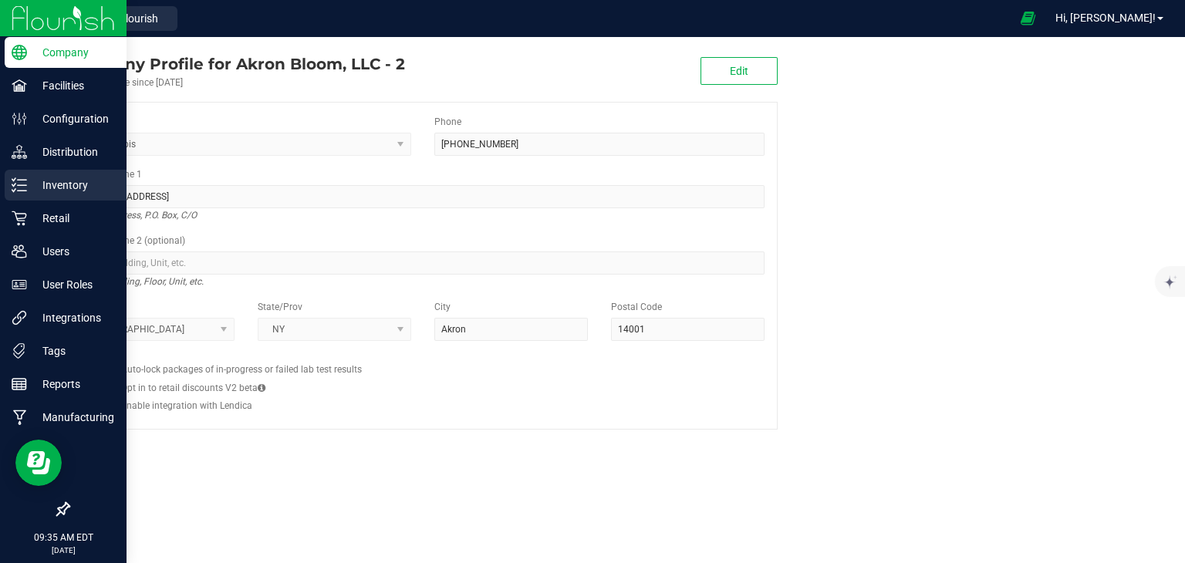
click at [29, 187] on p "Inventory" at bounding box center [73, 185] width 93 height 19
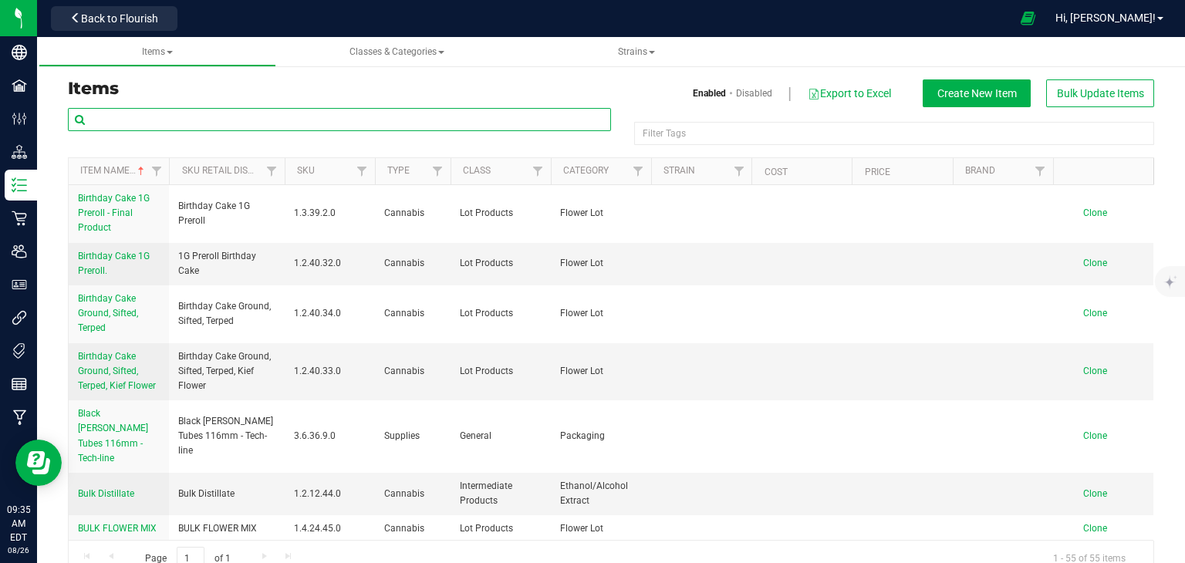
click at [200, 113] on input "text" at bounding box center [339, 119] width 543 height 23
type input "1"
type input "l"
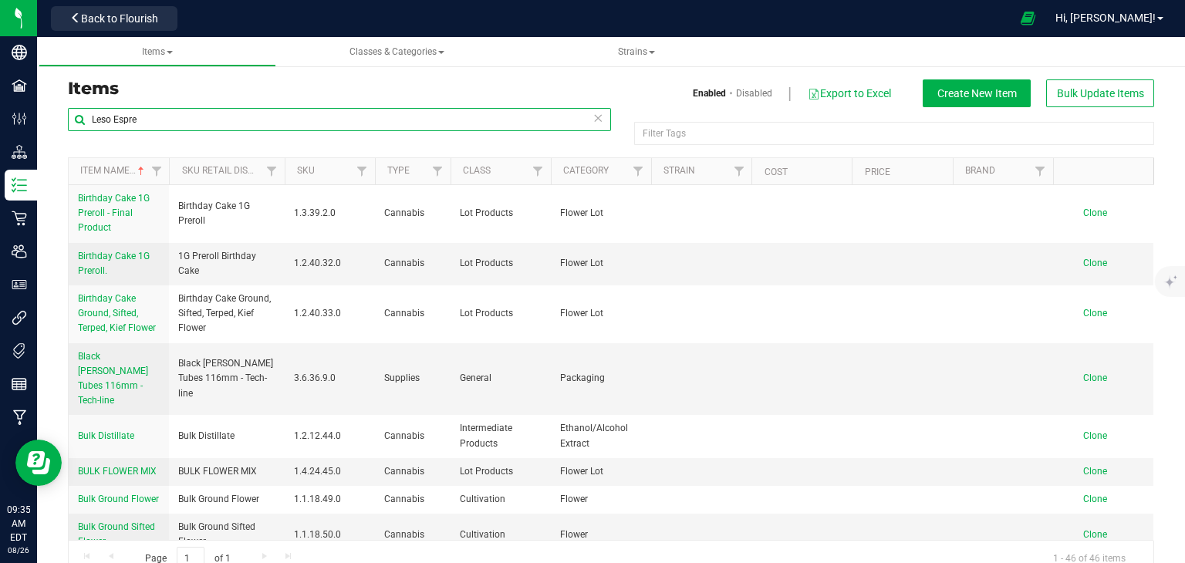
type input "Leso Espres"
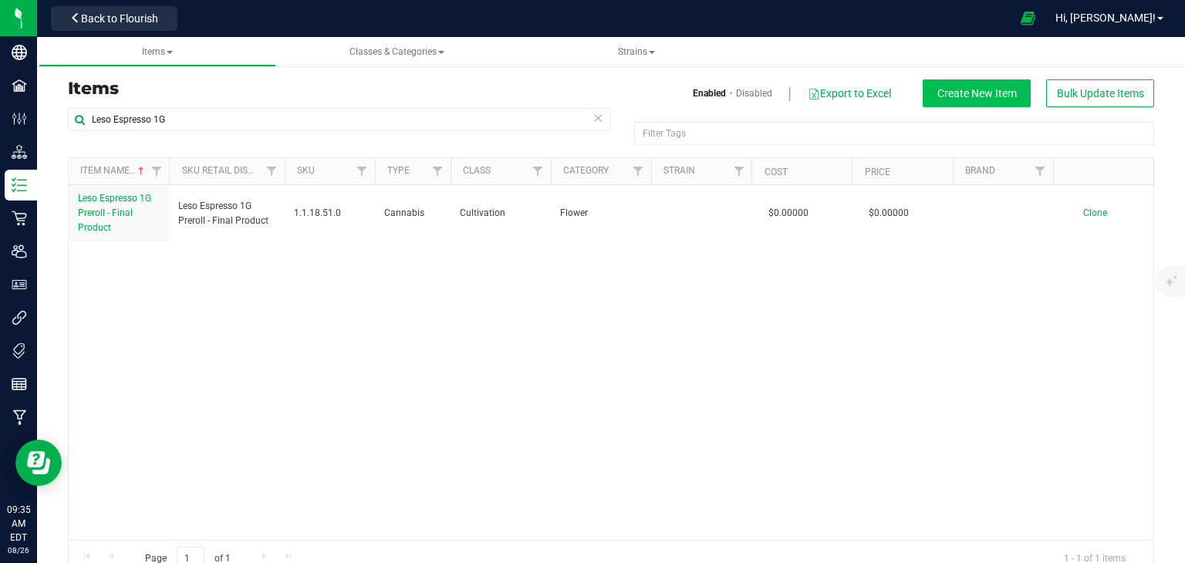
type input "Leso Espresso 1G"
click at [987, 94] on span "Create New Item" at bounding box center [976, 93] width 79 height 12
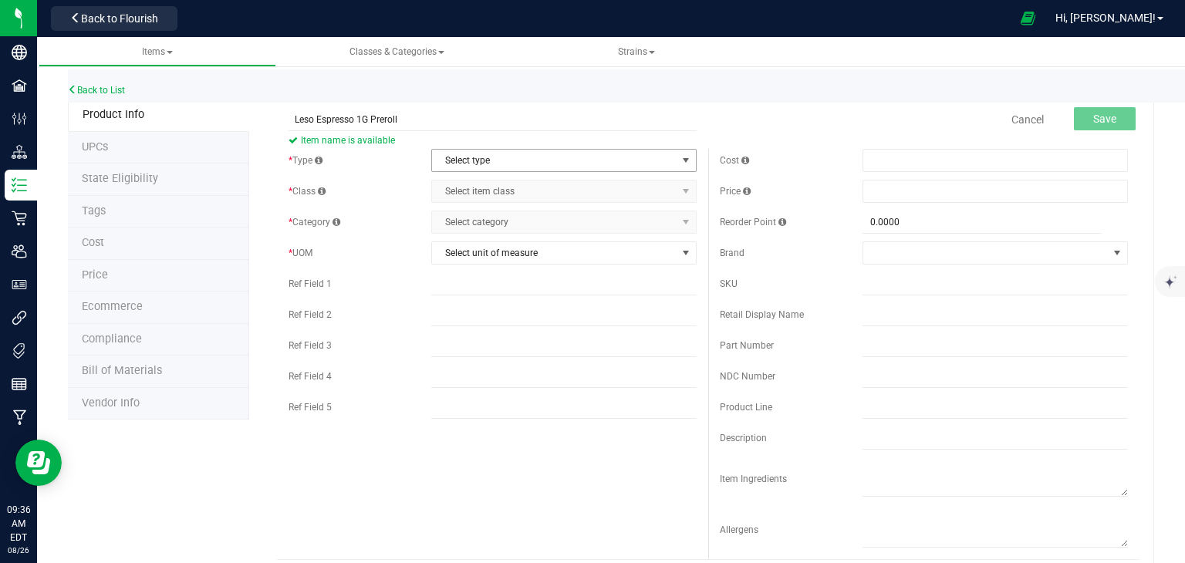
type input "Leso Espresso 1G Preroll"
click at [683, 162] on span "select" at bounding box center [685, 160] width 12 height 12
click at [652, 185] on li "Cannabis" at bounding box center [564, 186] width 264 height 23
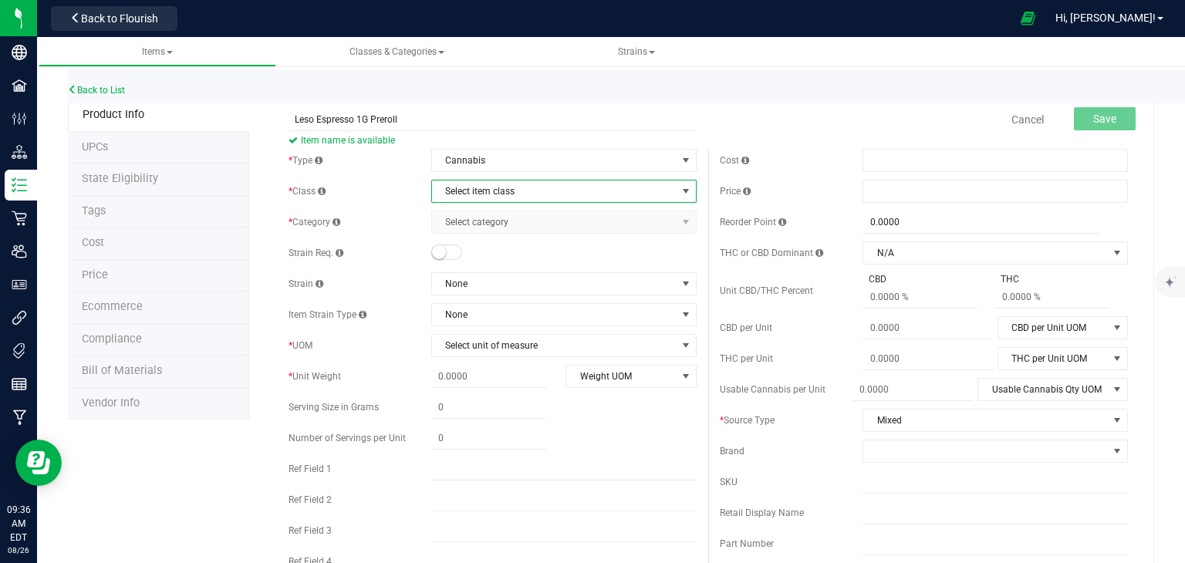
click at [685, 188] on span "select" at bounding box center [685, 191] width 12 height 12
click at [489, 221] on li "Cultivation" at bounding box center [564, 217] width 264 height 23
click at [684, 223] on span "select" at bounding box center [685, 222] width 12 height 12
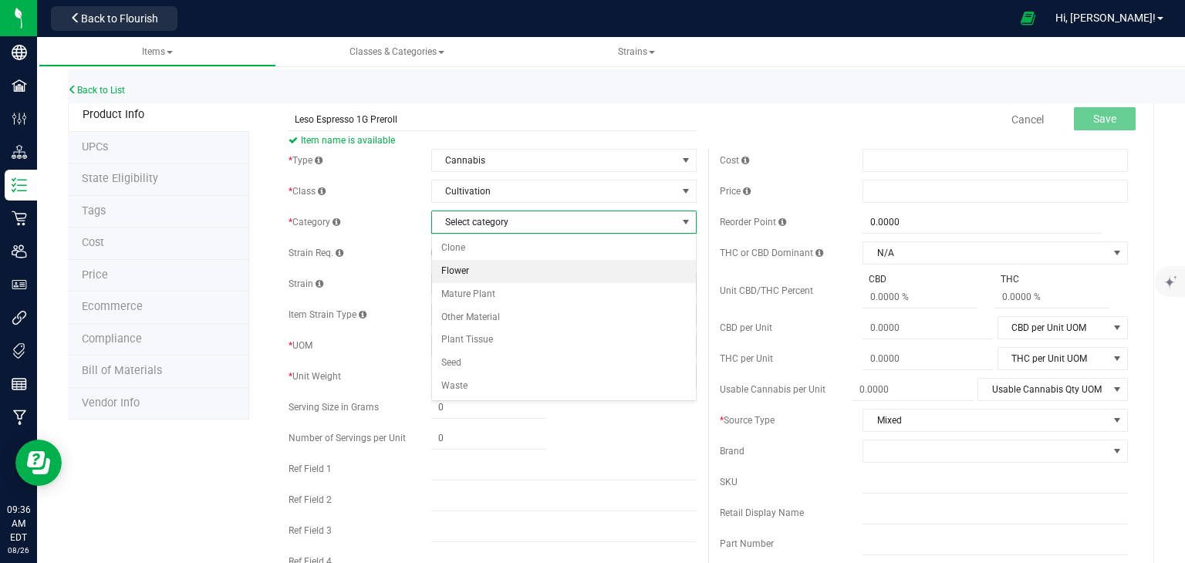
click at [615, 271] on li "Flower" at bounding box center [564, 271] width 264 height 23
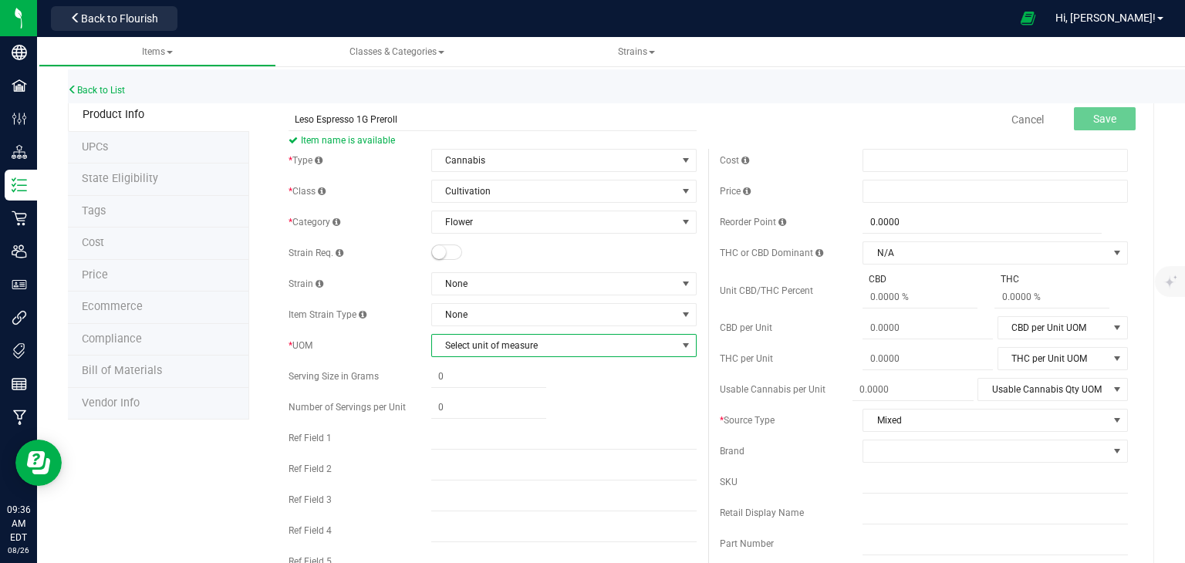
click at [690, 342] on span "select" at bounding box center [685, 345] width 12 height 12
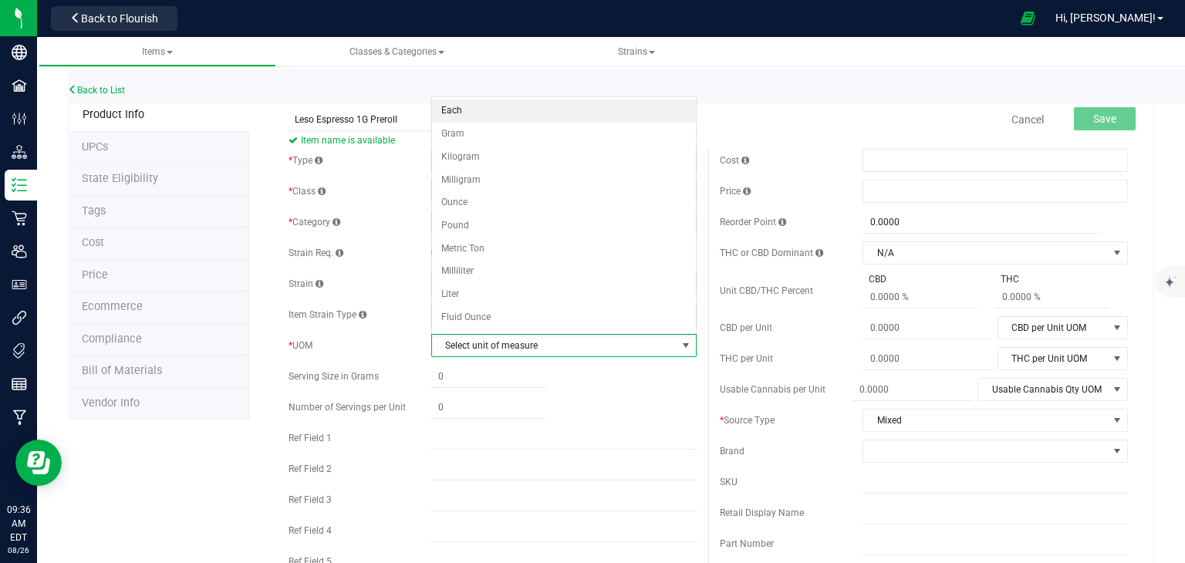
click at [594, 110] on li "Each" at bounding box center [564, 110] width 264 height 23
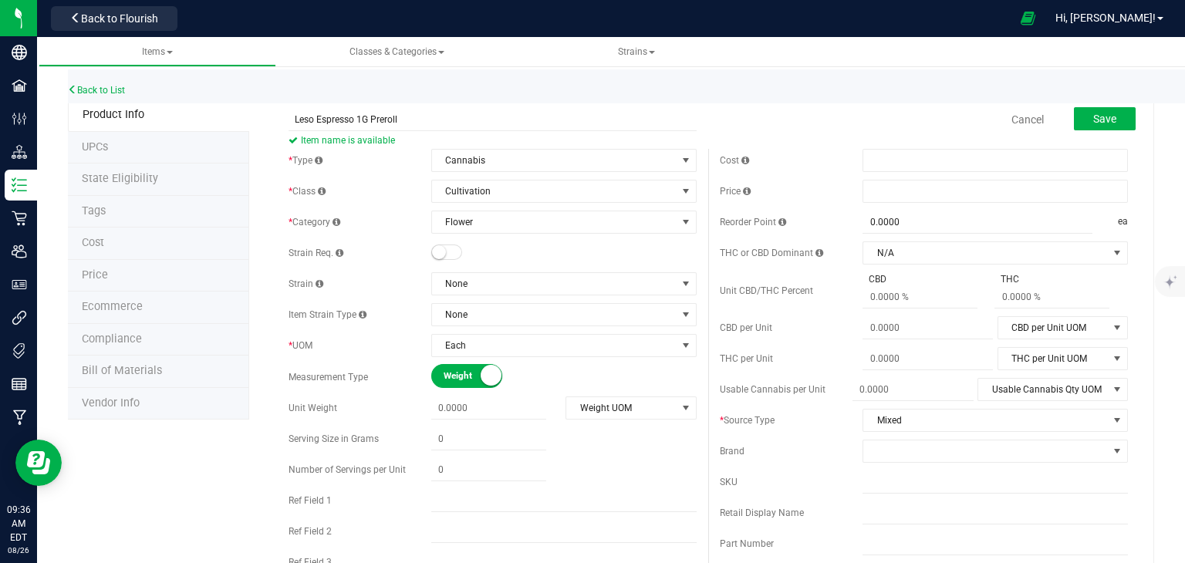
click at [482, 377] on small at bounding box center [490, 375] width 21 height 21
click at [1100, 118] on span "Save" at bounding box center [1104, 119] width 23 height 12
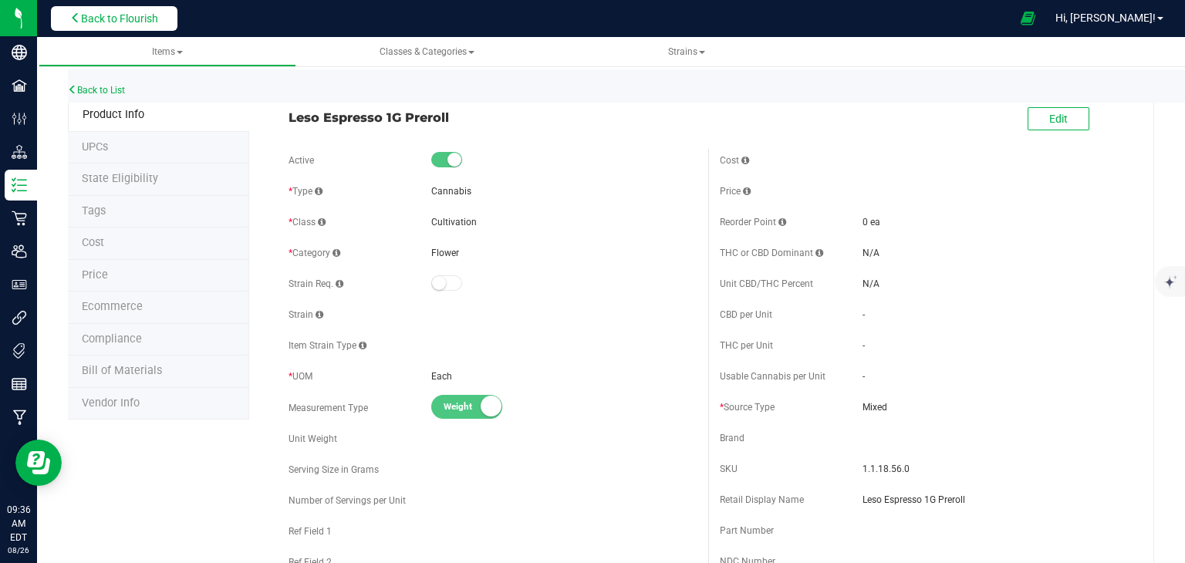
click at [94, 13] on span "Back to Flourish" at bounding box center [119, 18] width 77 height 12
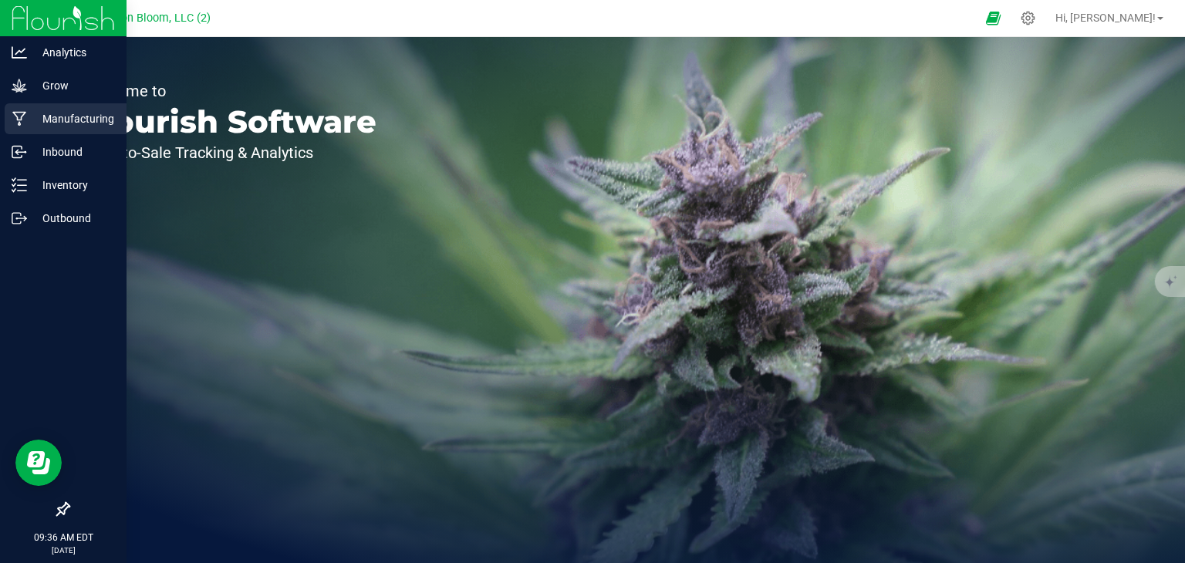
click at [31, 119] on p "Manufacturing" at bounding box center [73, 119] width 93 height 19
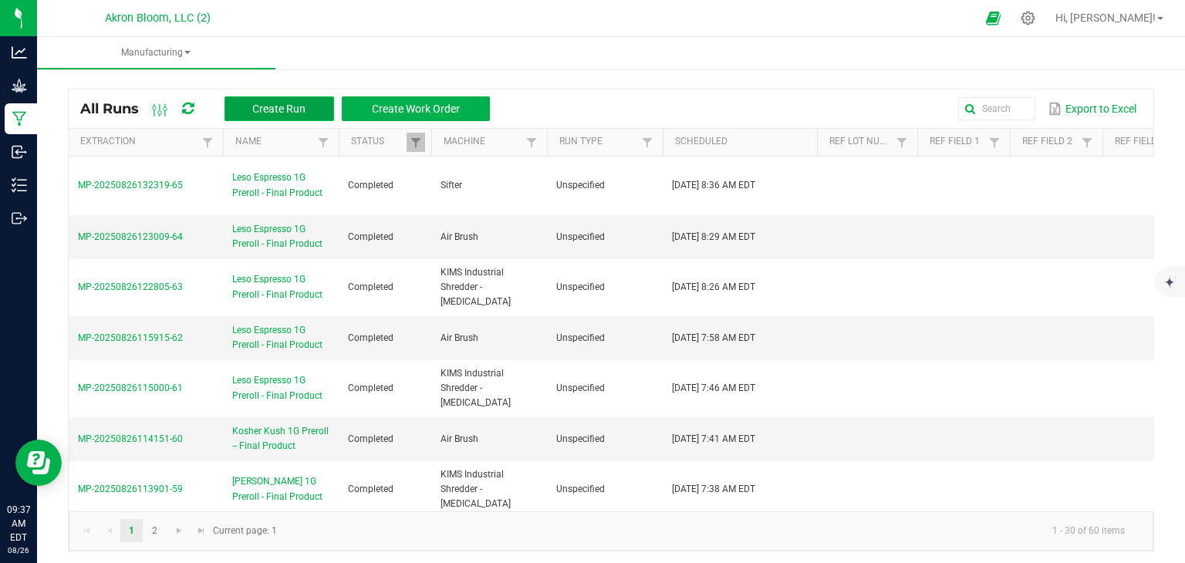
click at [282, 103] on span "Create Run" at bounding box center [278, 109] width 53 height 12
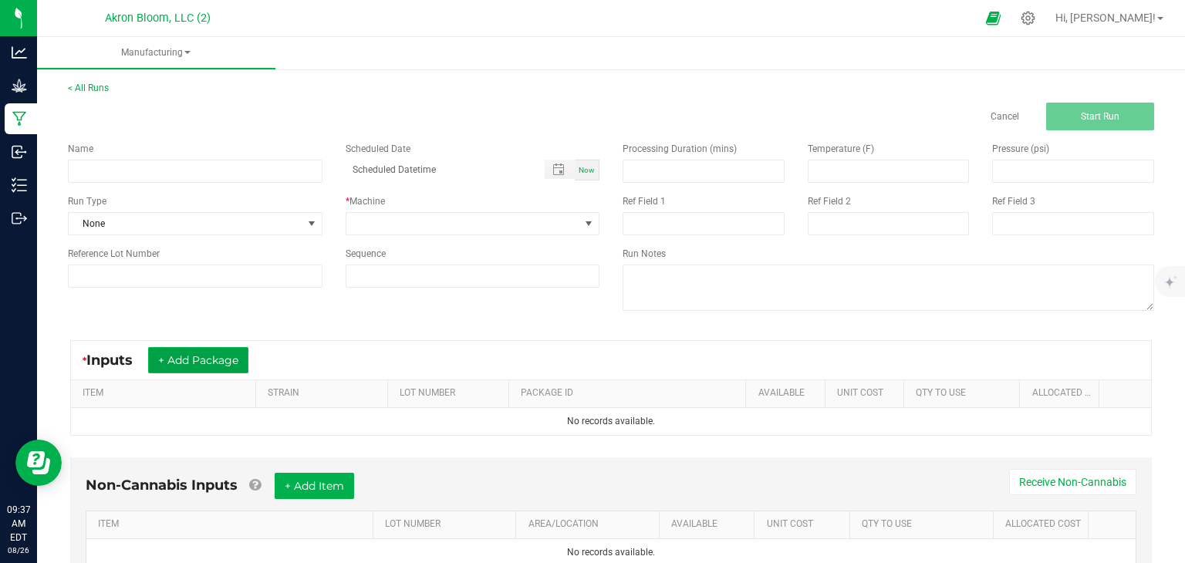
click at [218, 361] on button "+ Add Package" at bounding box center [198, 360] width 100 height 26
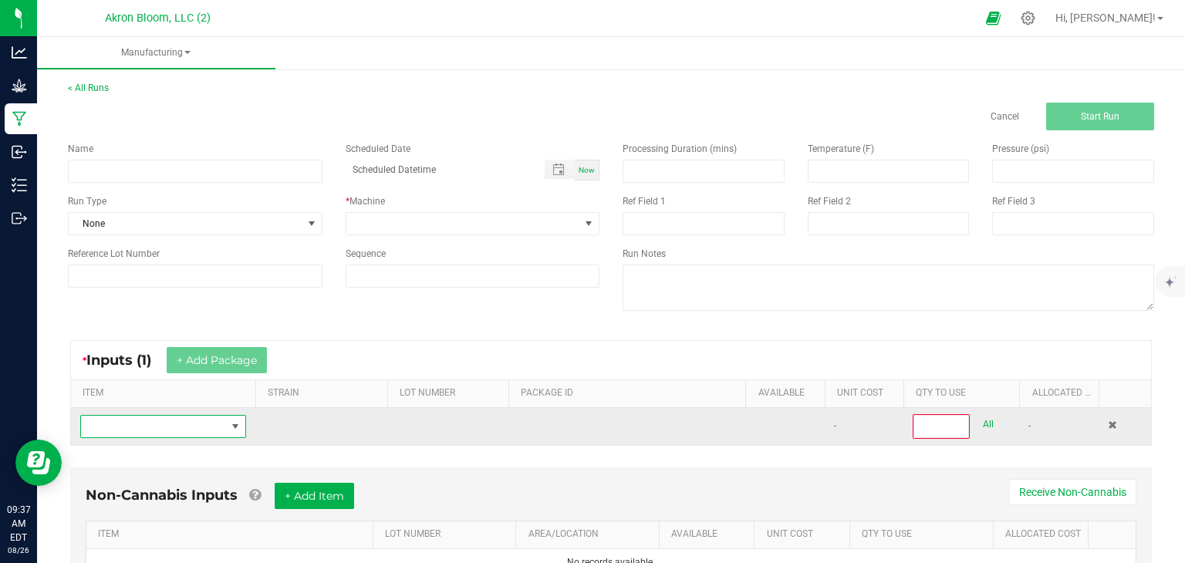
click at [237, 424] on span "NO DATA FOUND" at bounding box center [235, 426] width 12 height 12
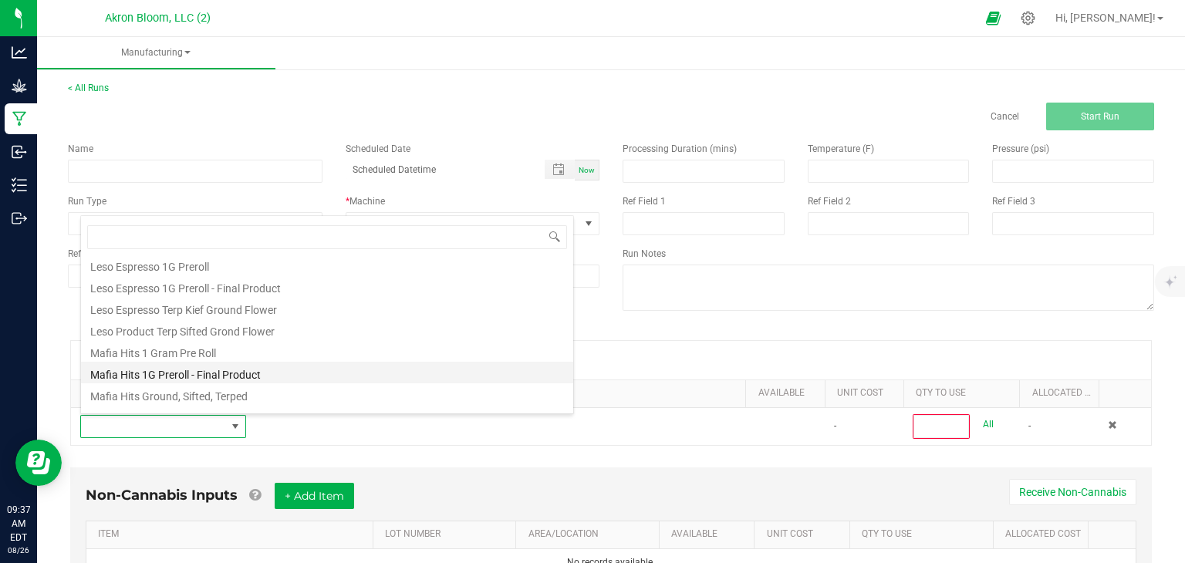
scroll to position [544, 0]
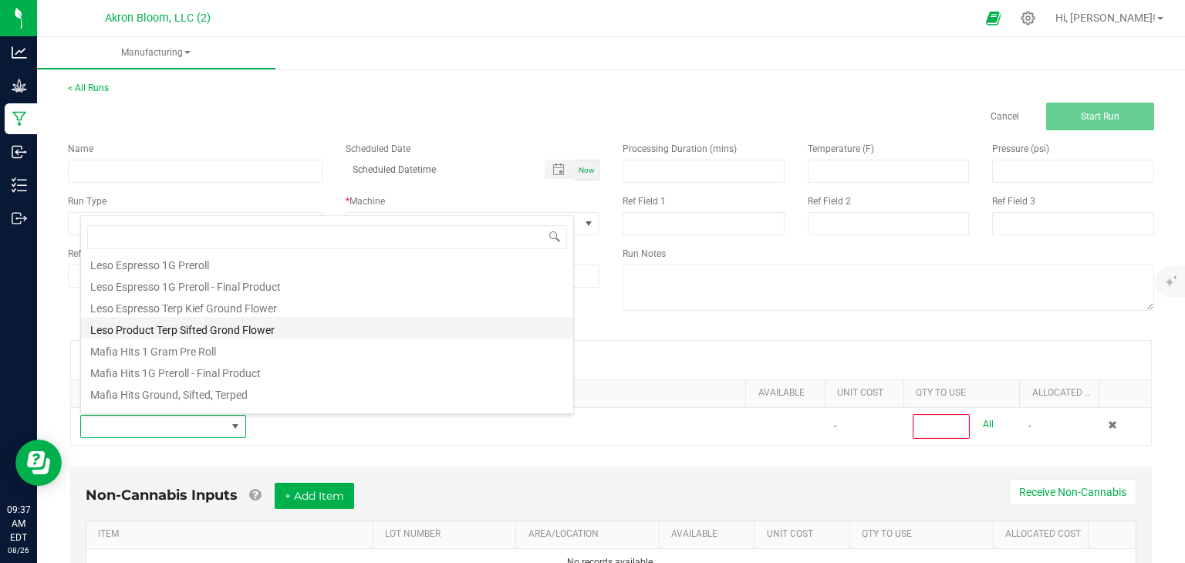
click at [258, 324] on li "Leso Product Terp Sifted Grond Flower" at bounding box center [327, 328] width 492 height 22
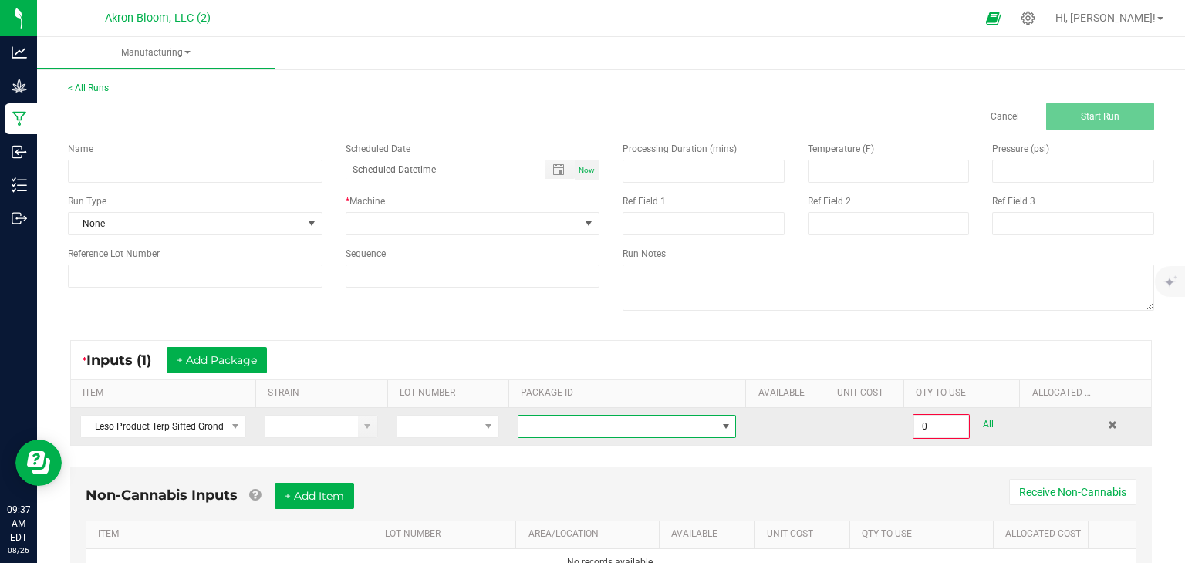
click at [726, 423] on span at bounding box center [726, 426] width 12 height 12
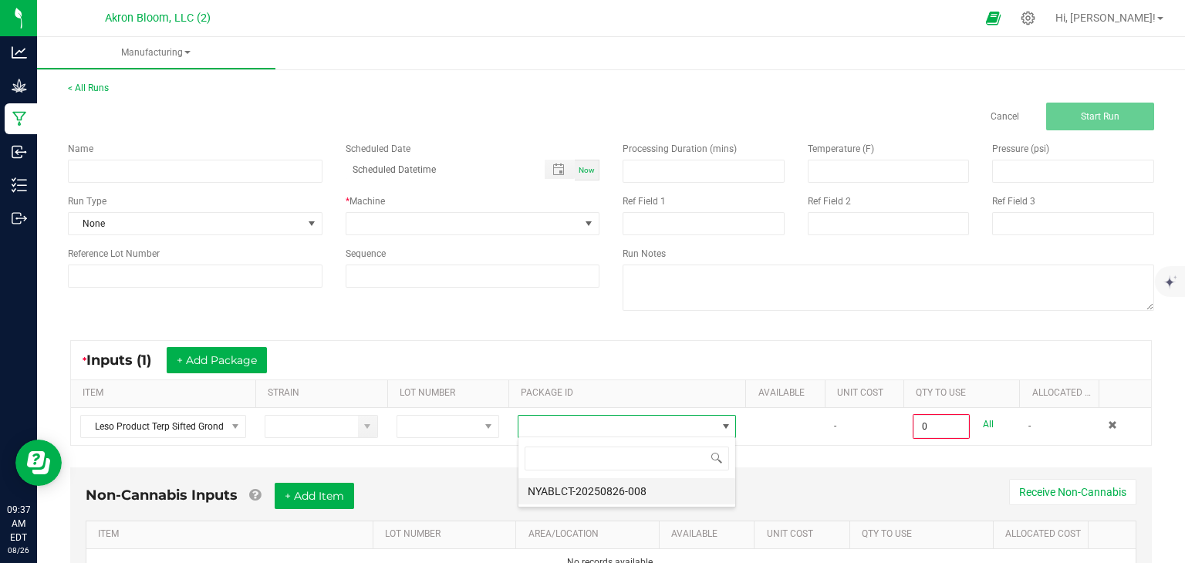
click at [674, 487] on li "NYABLCT-20250826-008" at bounding box center [626, 491] width 217 height 26
type input "0.0000 g"
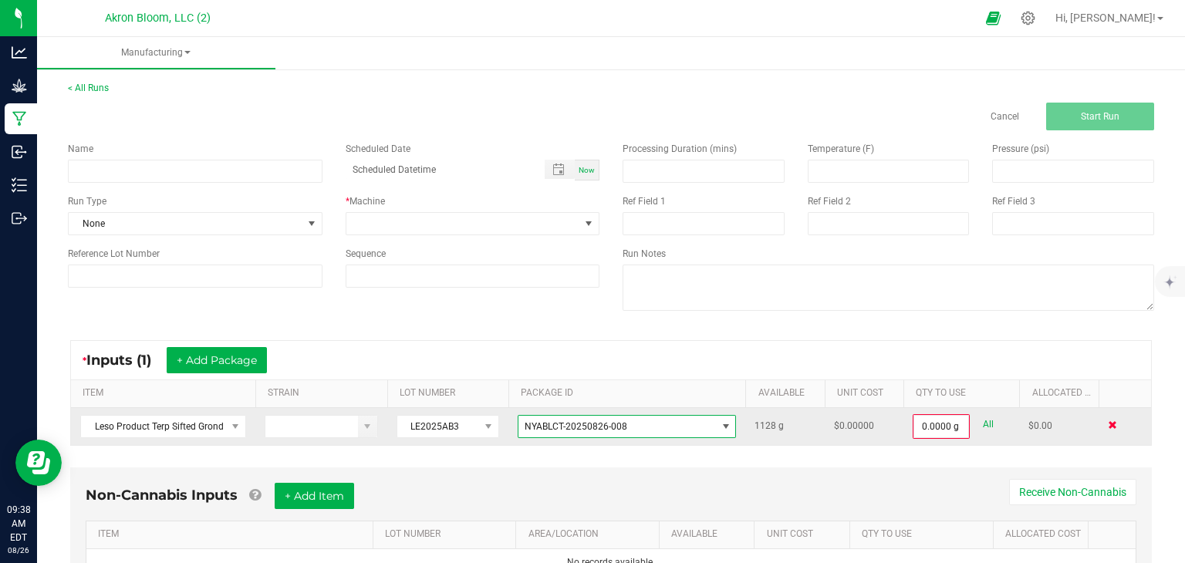
click at [1108, 422] on span at bounding box center [1111, 424] width 9 height 9
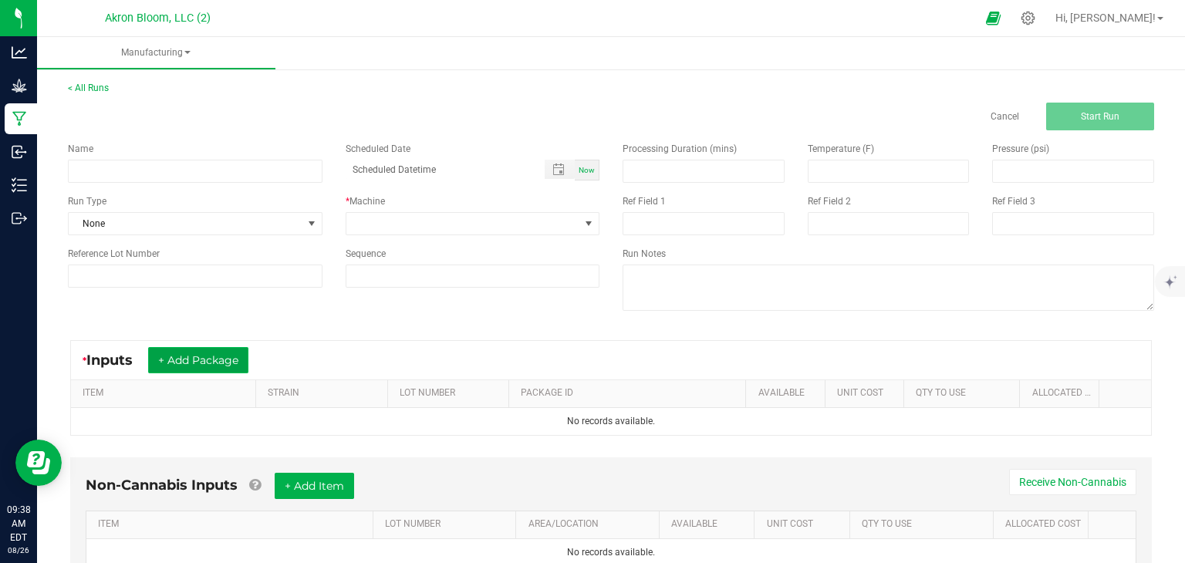
click at [231, 355] on button "+ Add Package" at bounding box center [198, 360] width 100 height 26
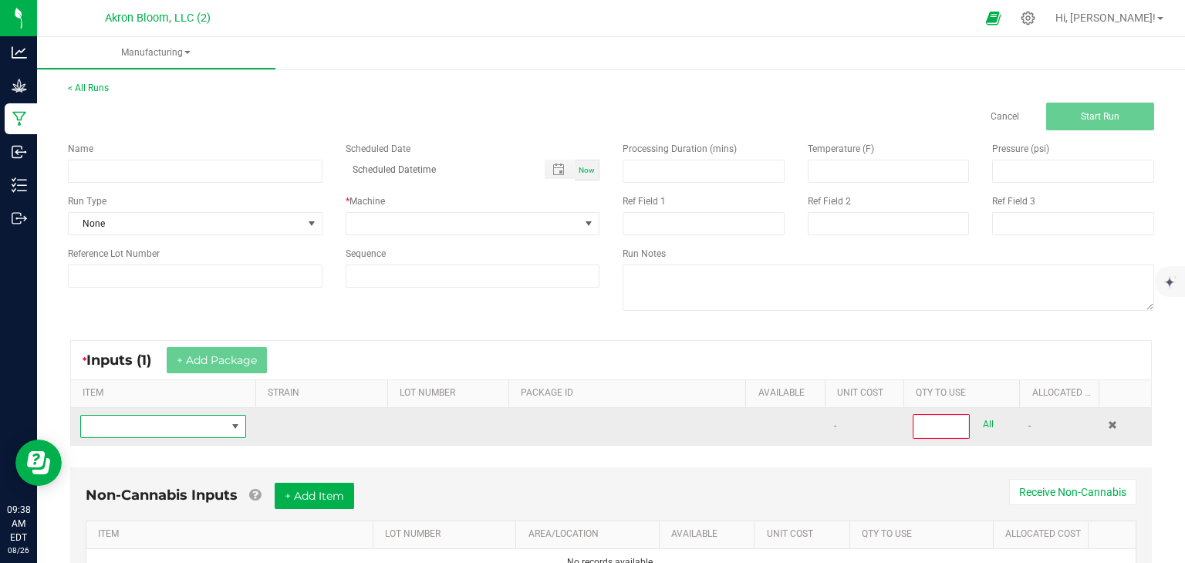
click at [237, 429] on span "NO DATA FOUND" at bounding box center [235, 426] width 12 height 12
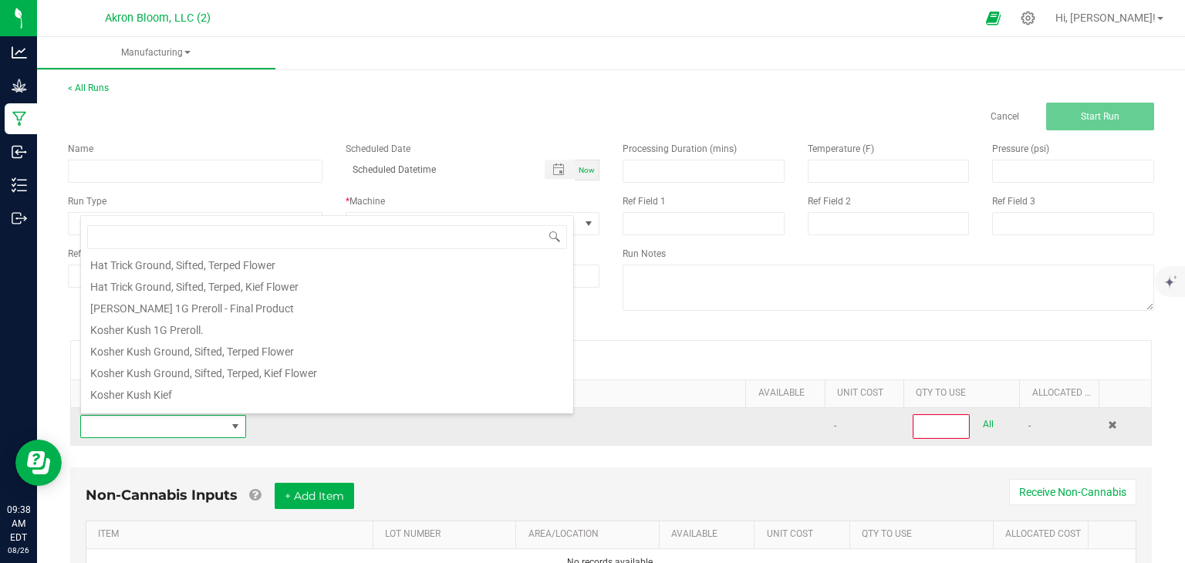
scroll to position [397, 0]
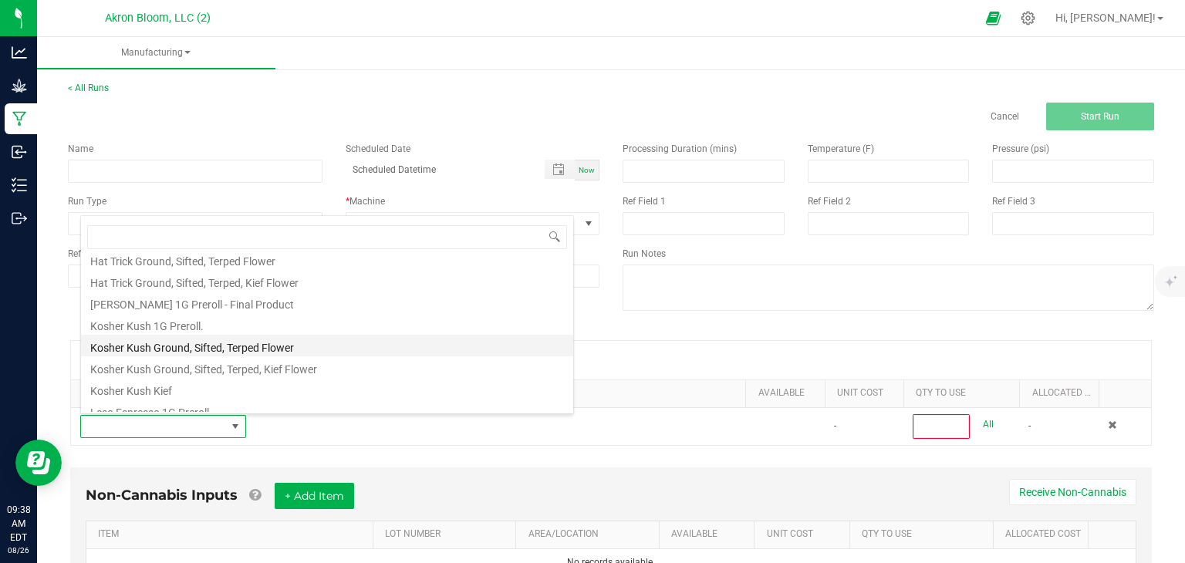
click at [224, 342] on li "Kosher Kush Ground, Sifted, Terped Flower" at bounding box center [327, 346] width 492 height 22
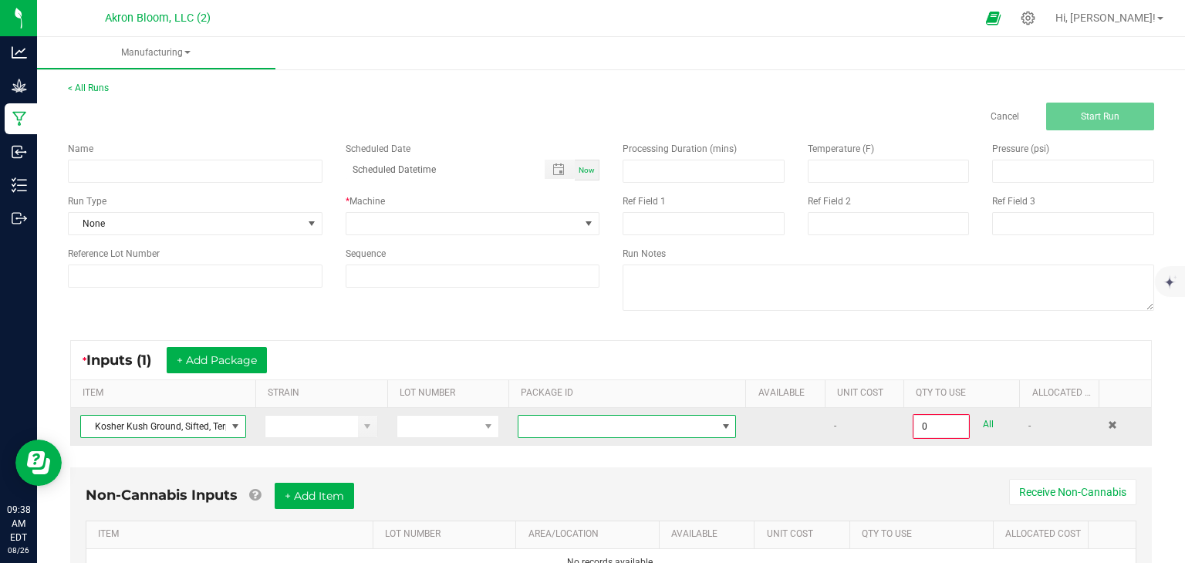
click at [724, 423] on span at bounding box center [726, 426] width 12 height 12
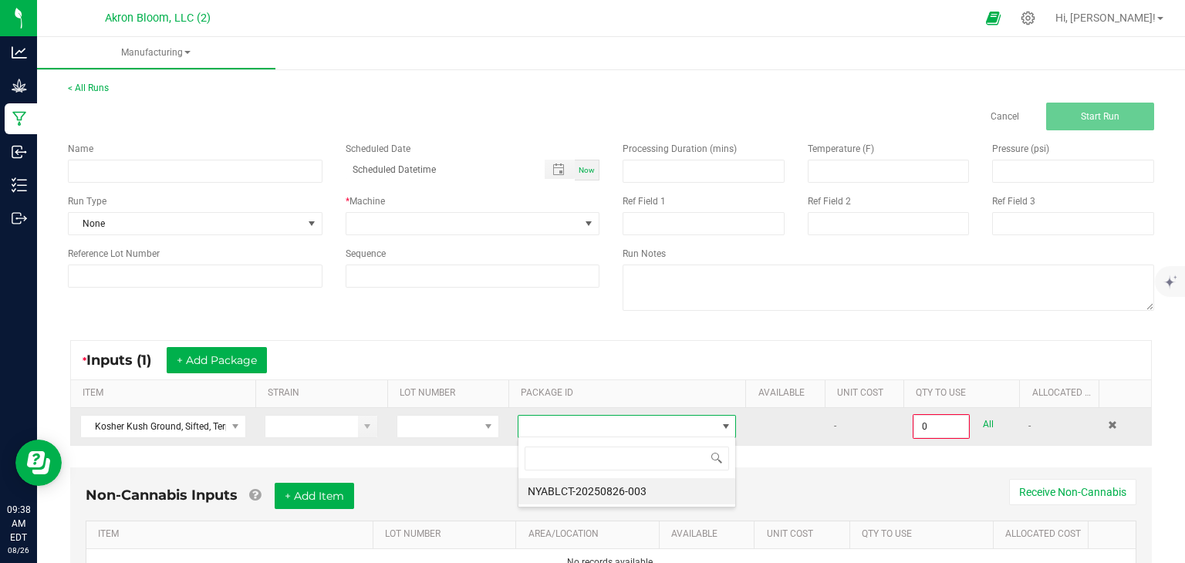
scroll to position [22, 219]
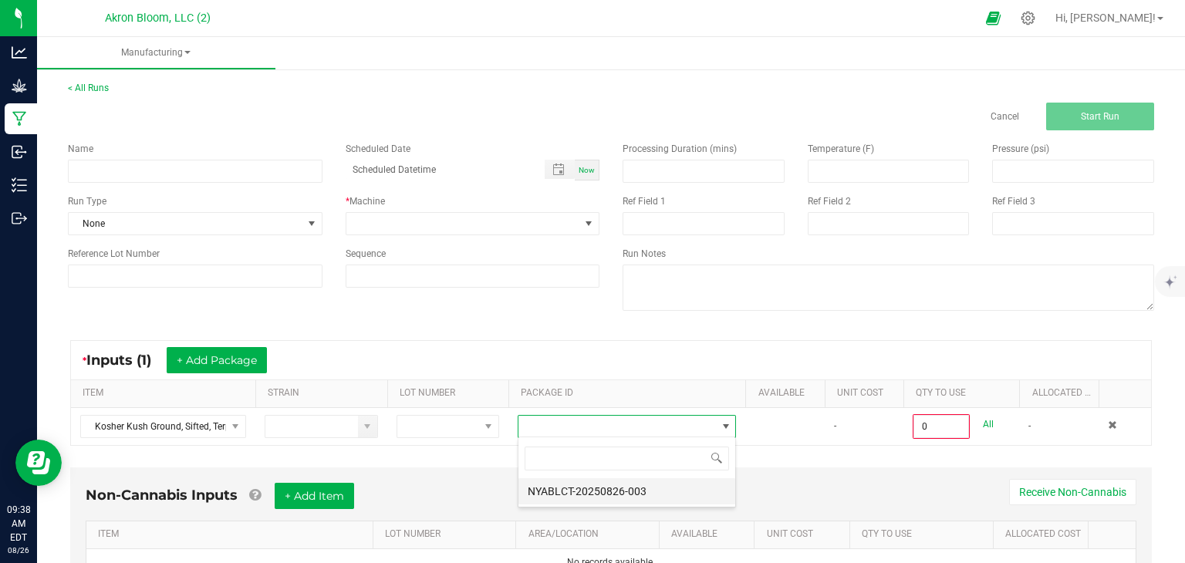
click at [660, 489] on li "NYABLCT-20250826-003" at bounding box center [626, 491] width 217 height 26
type input "0.0000 g"
